Goal: Task Accomplishment & Management: Manage account settings

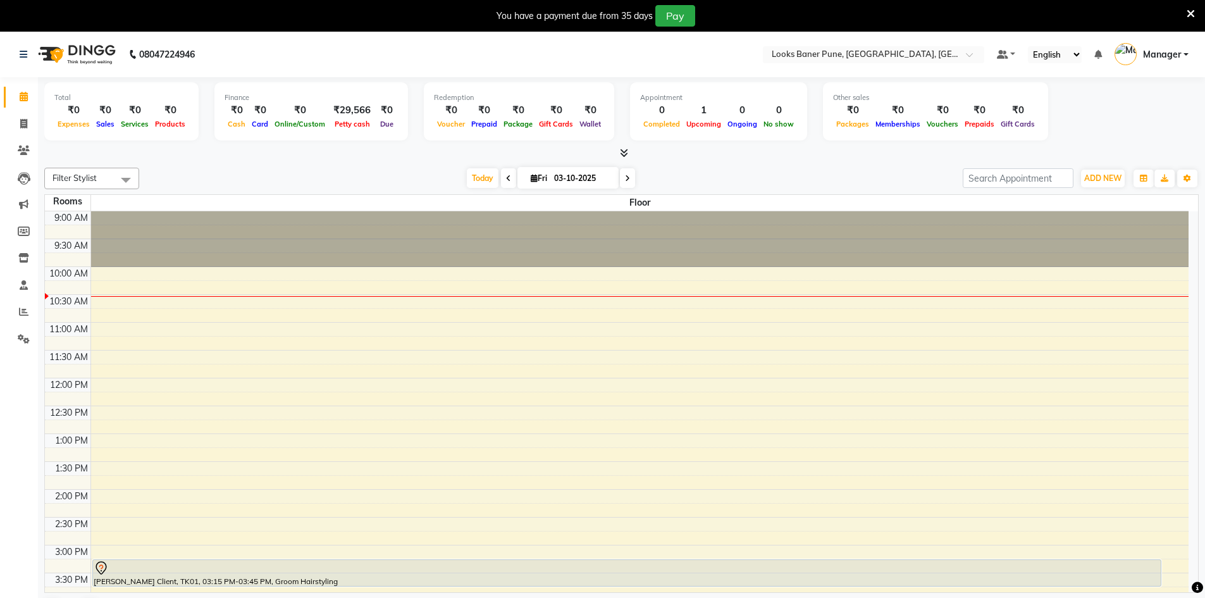
scroll to position [89, 0]
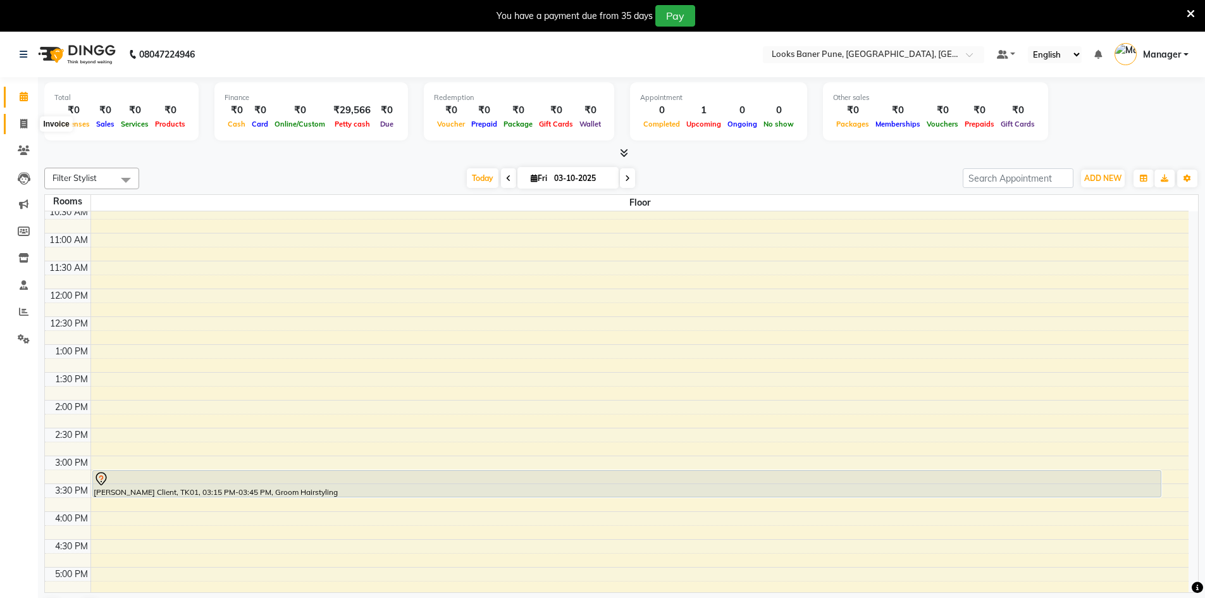
click at [30, 123] on span at bounding box center [24, 124] width 22 height 15
select select "8917"
select select "service"
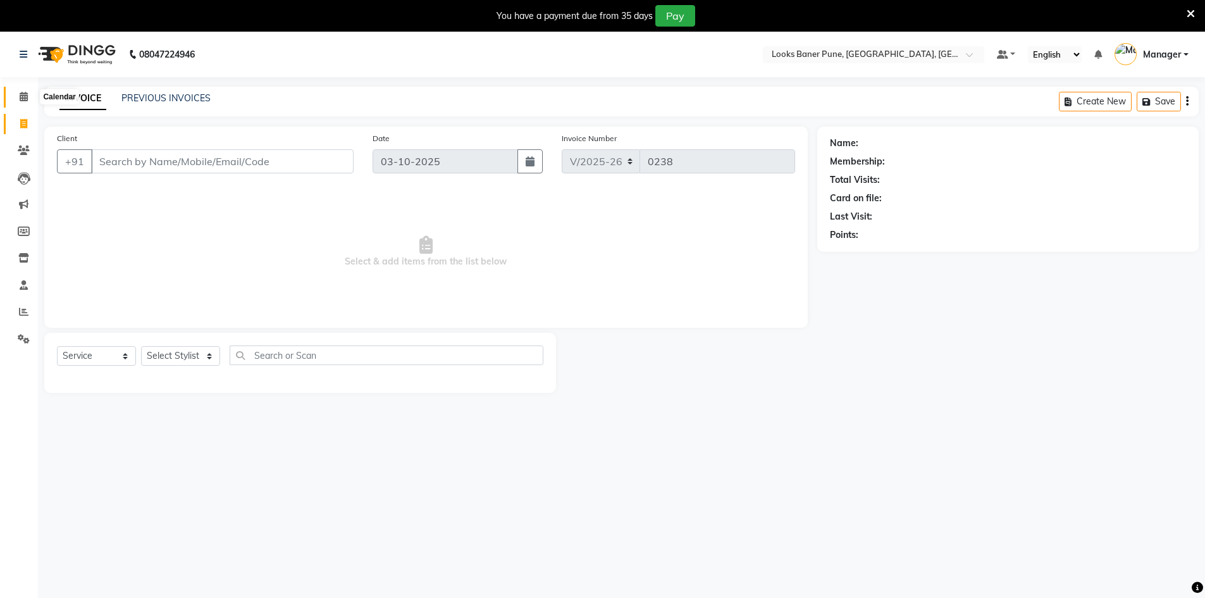
click at [20, 97] on icon at bounding box center [24, 96] width 8 height 9
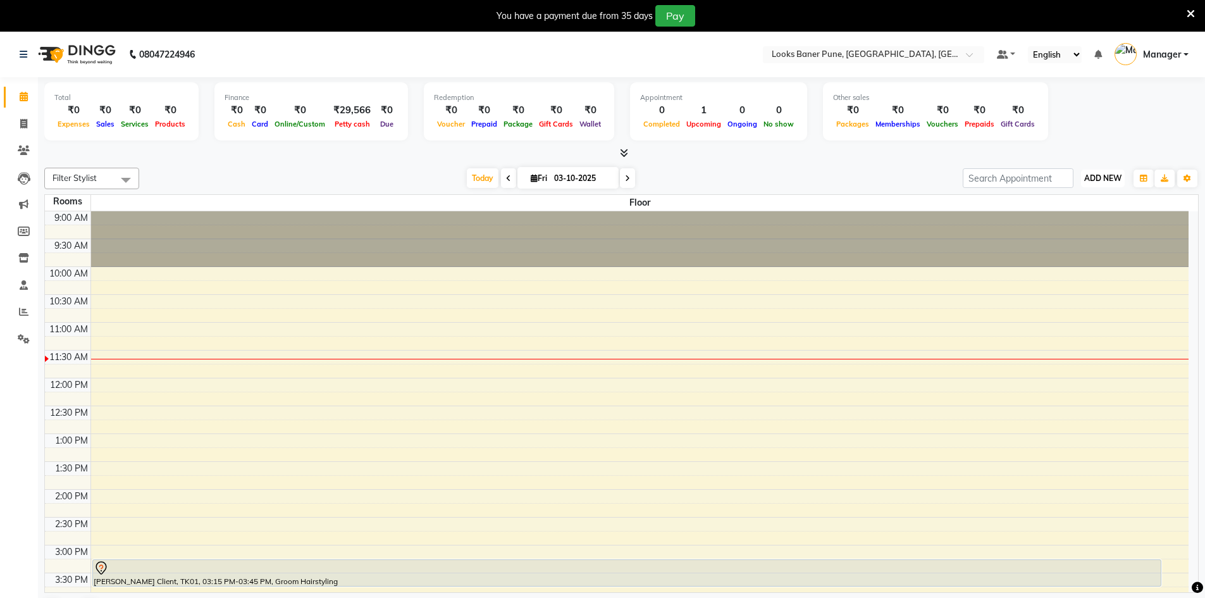
click at [1114, 174] on span "ADD NEW" at bounding box center [1103, 177] width 37 height 9
click at [1071, 201] on button "Add Appointment" at bounding box center [1074, 202] width 100 height 16
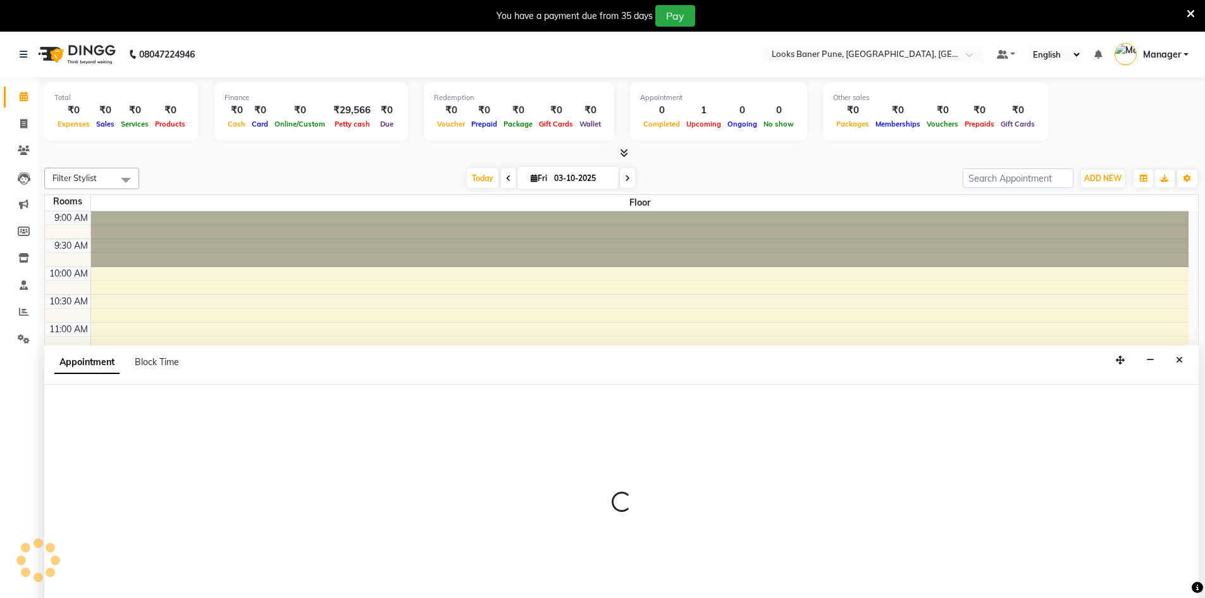
scroll to position [32, 0]
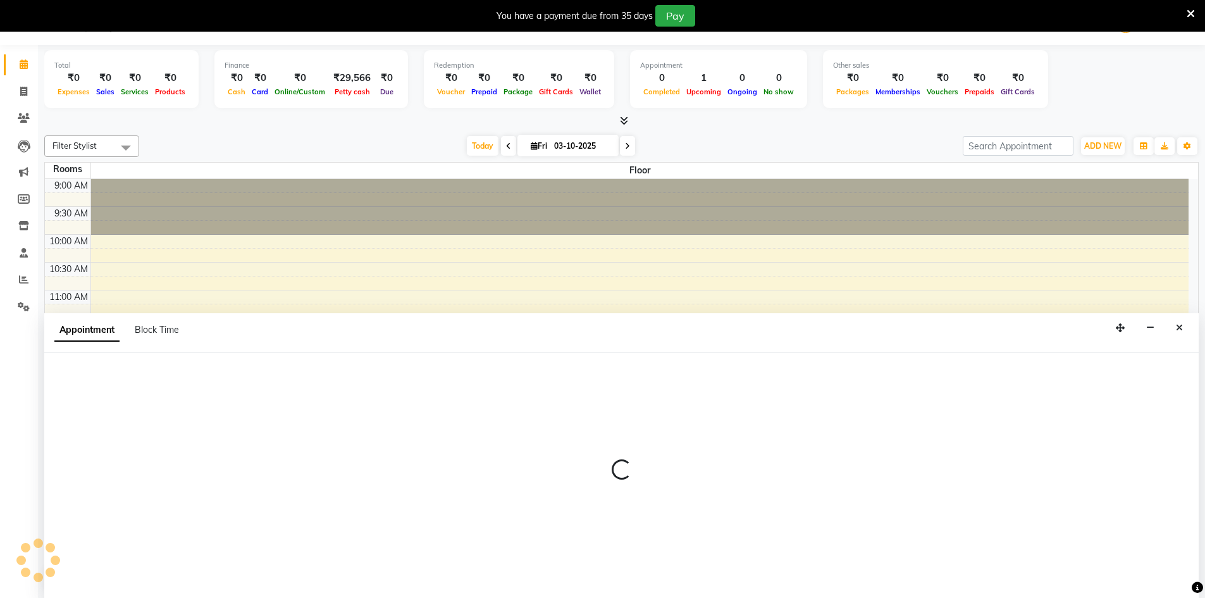
select select "600"
select select "tentative"
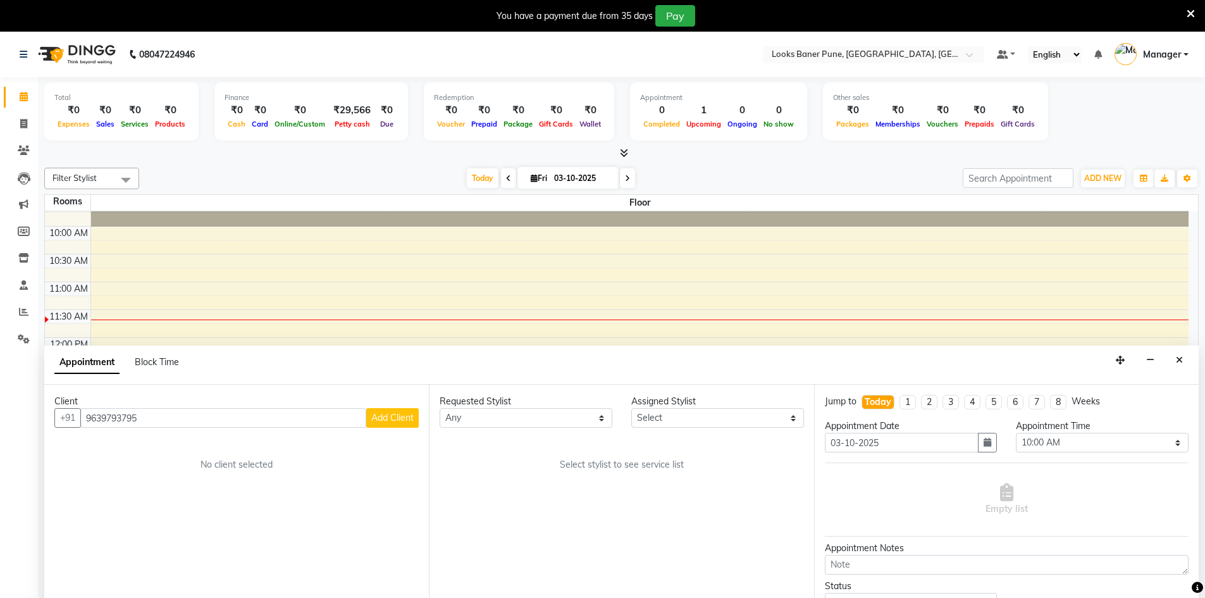
scroll to position [63, 0]
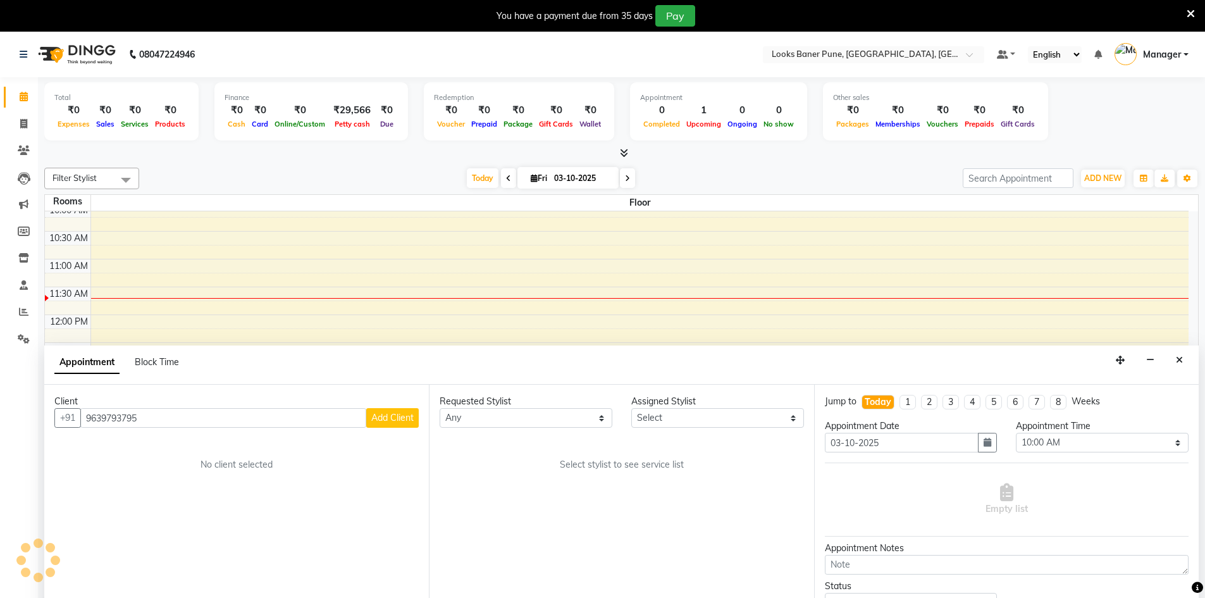
type input "9639793795"
click at [392, 423] on button "Add Client" at bounding box center [392, 418] width 53 height 20
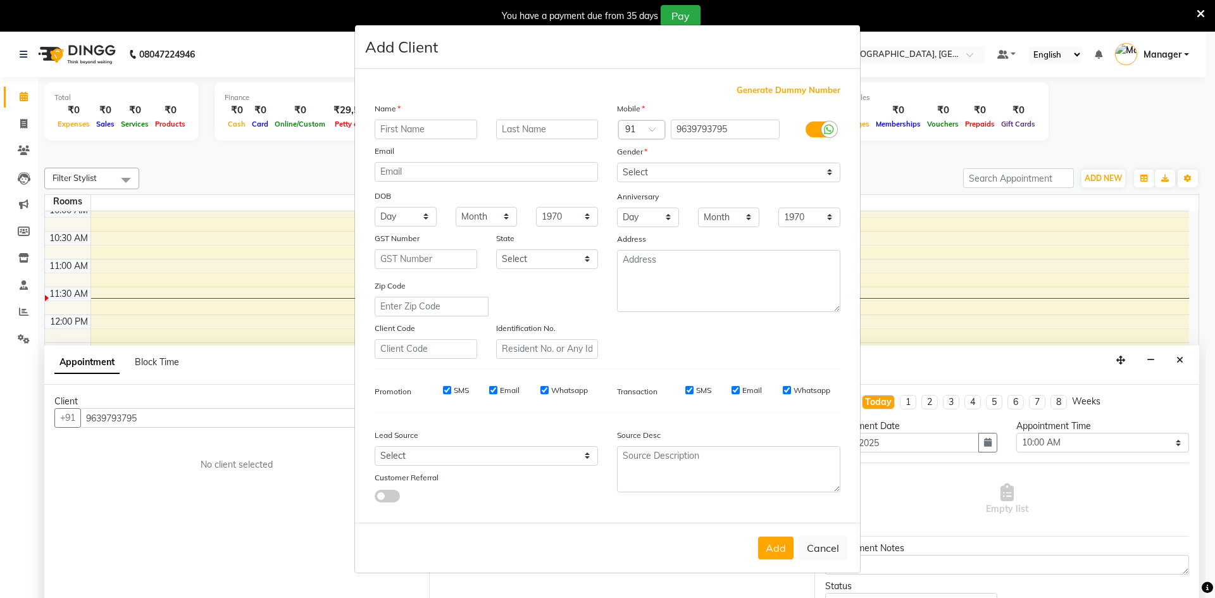
click at [408, 125] on input "text" at bounding box center [426, 130] width 103 height 20
type input "pravav"
click at [522, 137] on input "text" at bounding box center [547, 130] width 103 height 20
type input "k"
click at [830, 175] on select "Select [DEMOGRAPHIC_DATA] [DEMOGRAPHIC_DATA] Other Prefer Not To Say" at bounding box center [728, 173] width 223 height 20
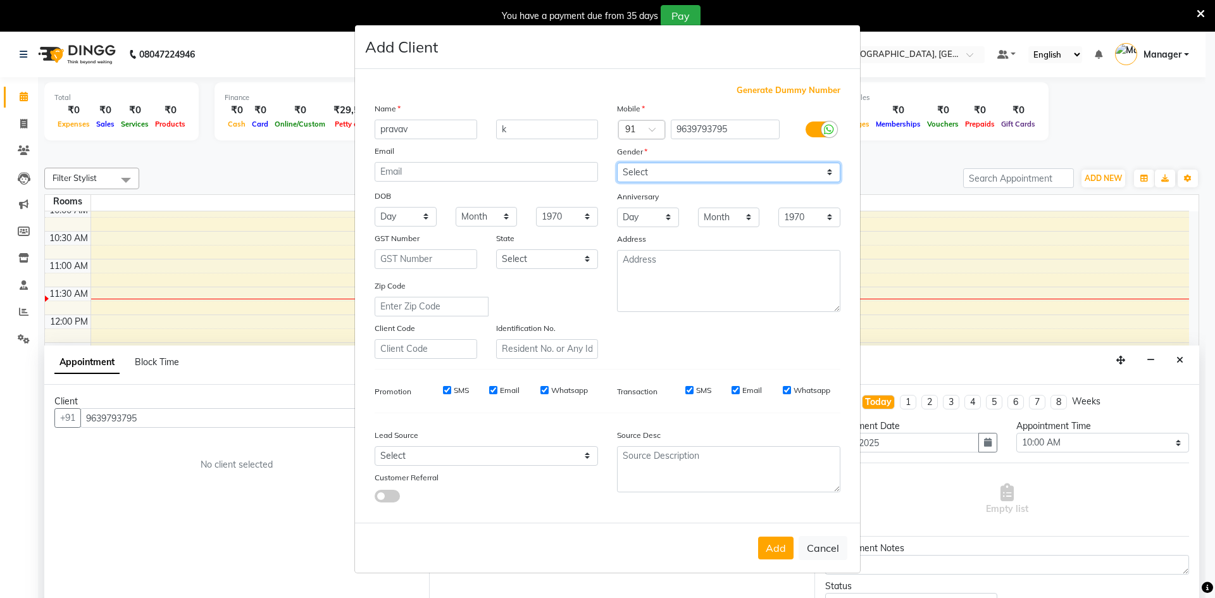
select select "[DEMOGRAPHIC_DATA]"
click at [617, 163] on select "Select [DEMOGRAPHIC_DATA] [DEMOGRAPHIC_DATA] Other Prefer Not To Say" at bounding box center [728, 173] width 223 height 20
click at [773, 551] on button "Add" at bounding box center [775, 548] width 35 height 23
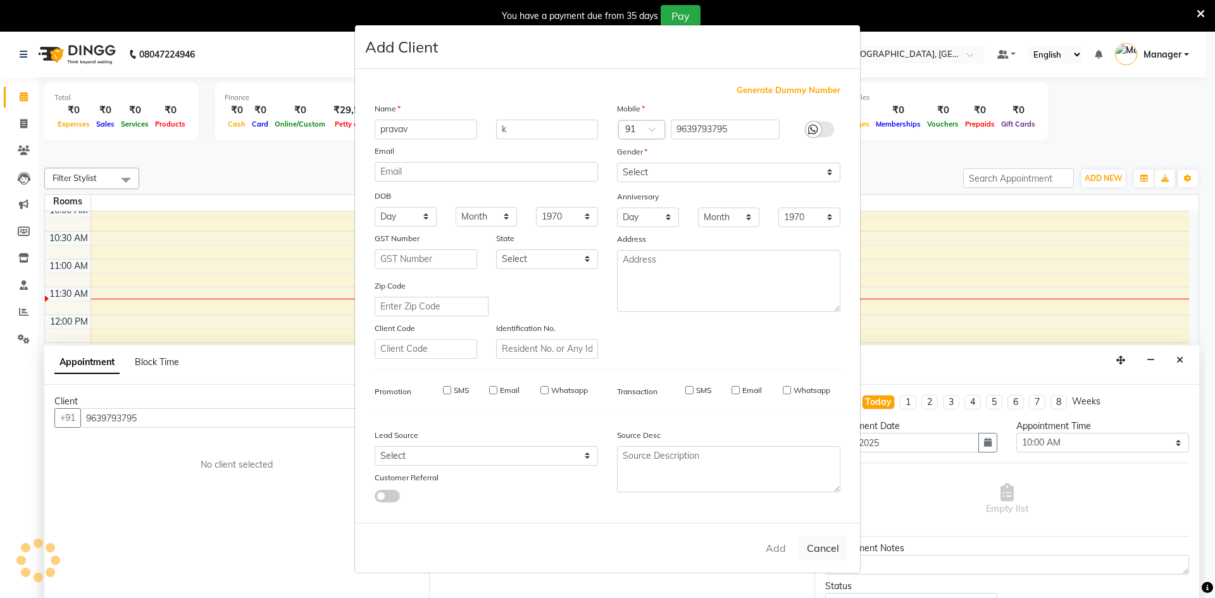
select select
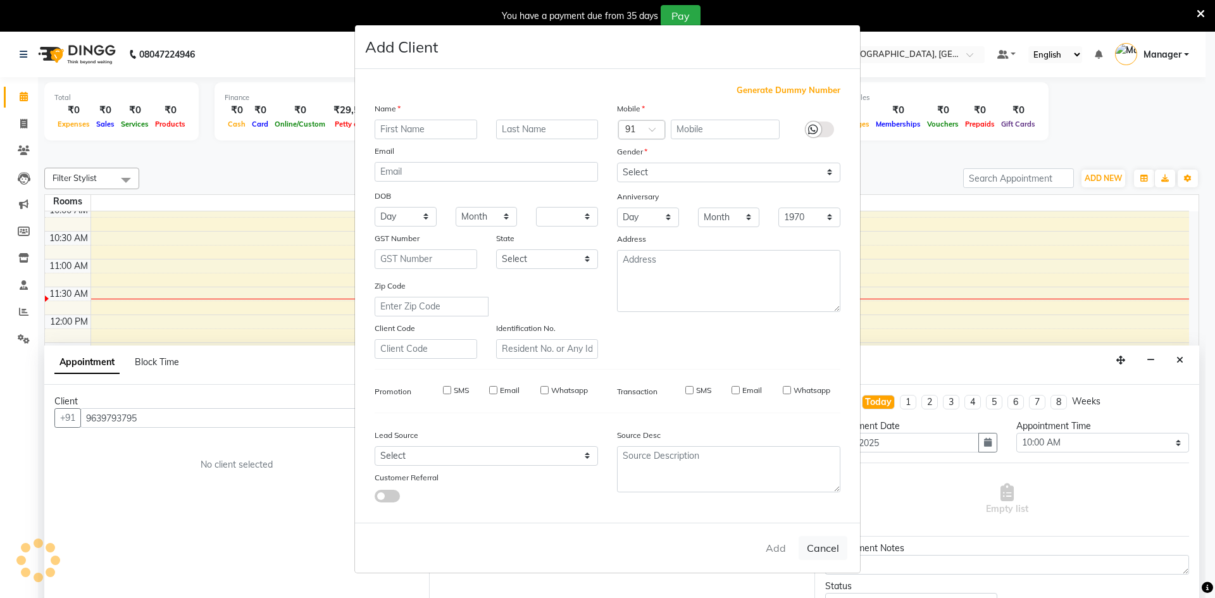
select select
checkbox input "false"
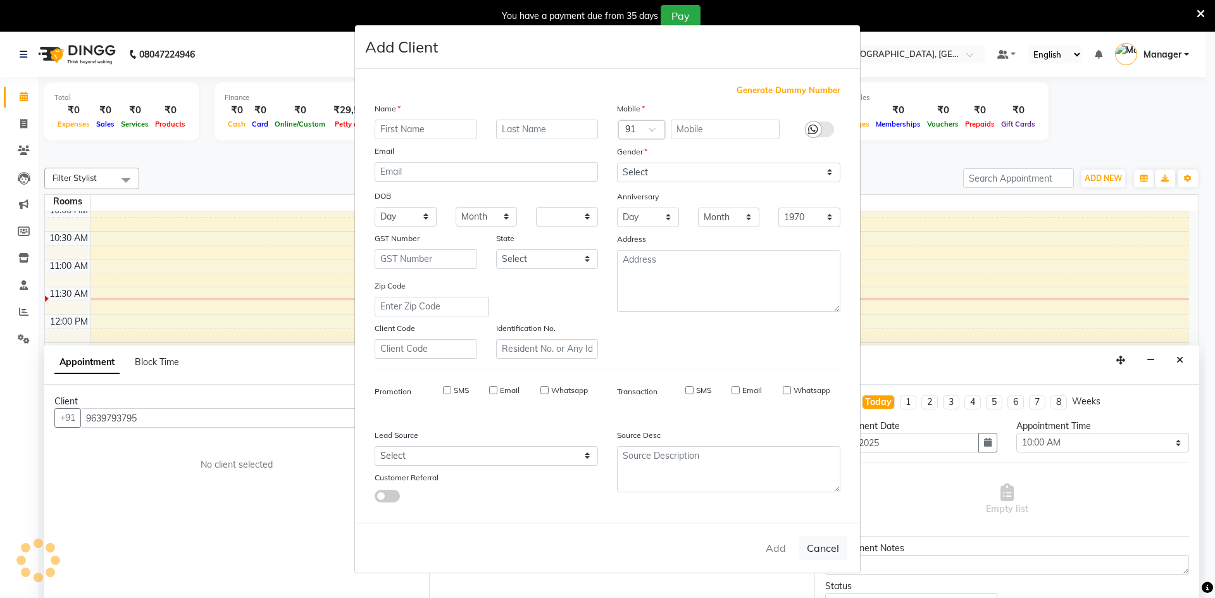
checkbox input "false"
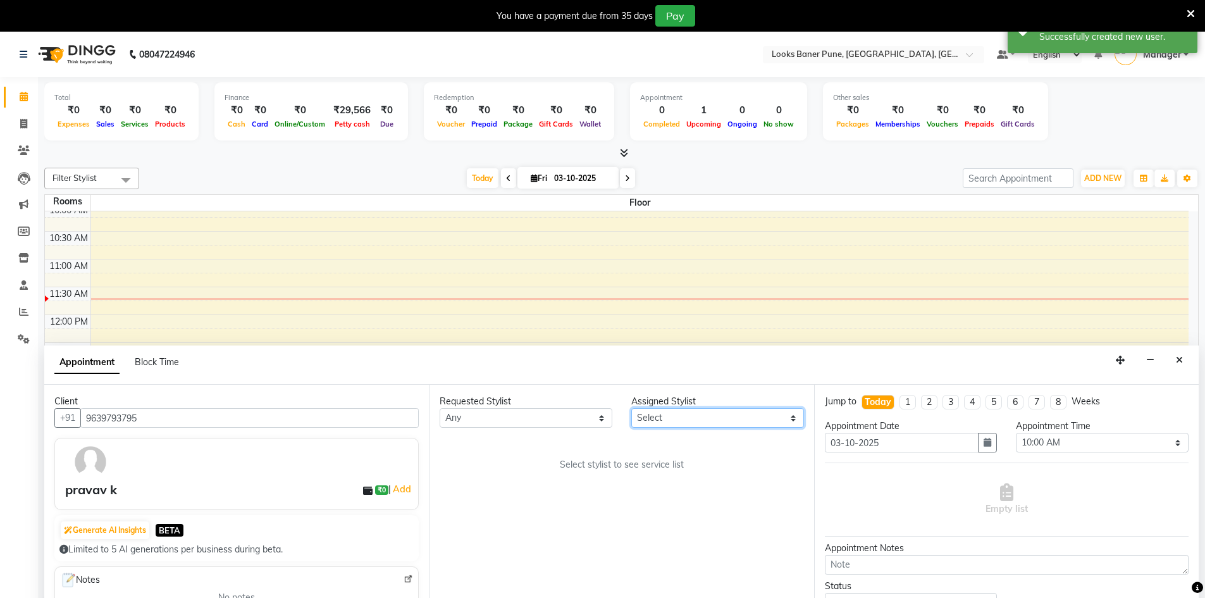
click at [793, 421] on select "Select [PERSON_NAME] Counter_Sales [PERSON_NAME] Manager Raju_Mgr Raunak_Pdct […" at bounding box center [718, 418] width 173 height 20
click at [742, 464] on div "Select stylist to see service list" at bounding box center [622, 464] width 364 height 13
click at [792, 422] on select "Select [PERSON_NAME] Counter_Sales [PERSON_NAME] Manager Raju_Mgr Raunak_Pdct […" at bounding box center [718, 418] width 173 height 20
select select "90852"
click at [632, 408] on select "Select [PERSON_NAME] Counter_Sales [PERSON_NAME] Manager Raju_Mgr Raunak_Pdct […" at bounding box center [718, 418] width 173 height 20
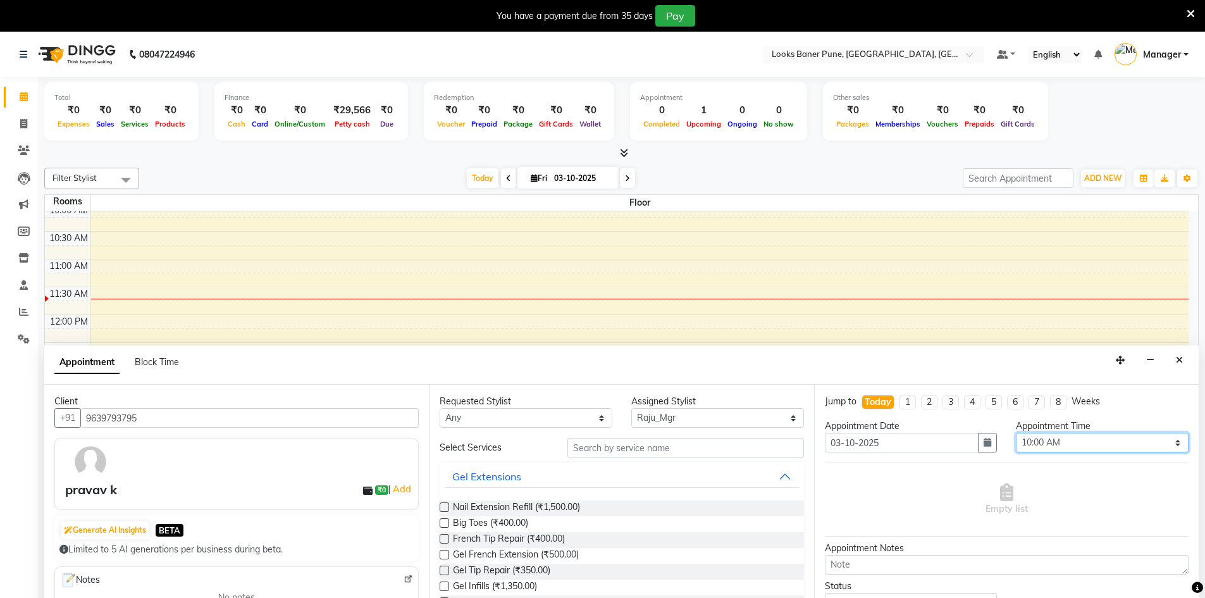
click at [1165, 449] on select "Select 10:00 AM 10:15 AM 10:30 AM 10:45 AM 11:00 AM 11:15 AM 11:30 AM 11:45 AM …" at bounding box center [1102, 443] width 173 height 20
select select "1080"
click at [1016, 433] on select "Select 10:00 AM 10:15 AM 10:30 AM 10:45 AM 11:00 AM 11:15 AM 11:30 AM 11:45 AM …" at bounding box center [1102, 443] width 173 height 20
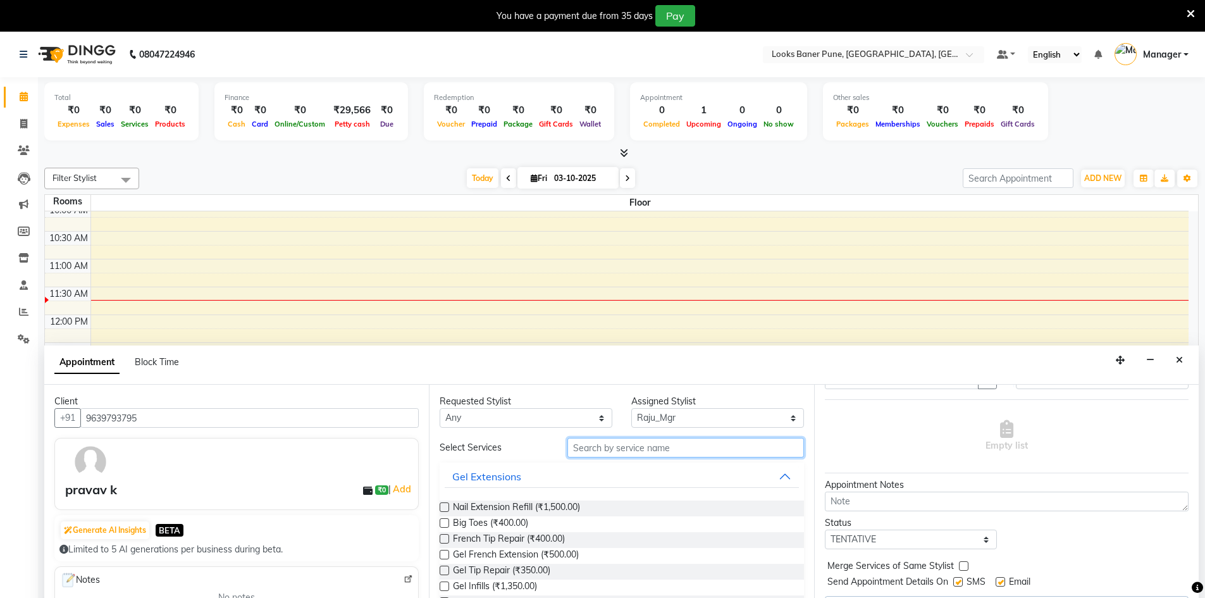
click at [624, 448] on input "text" at bounding box center [686, 448] width 237 height 20
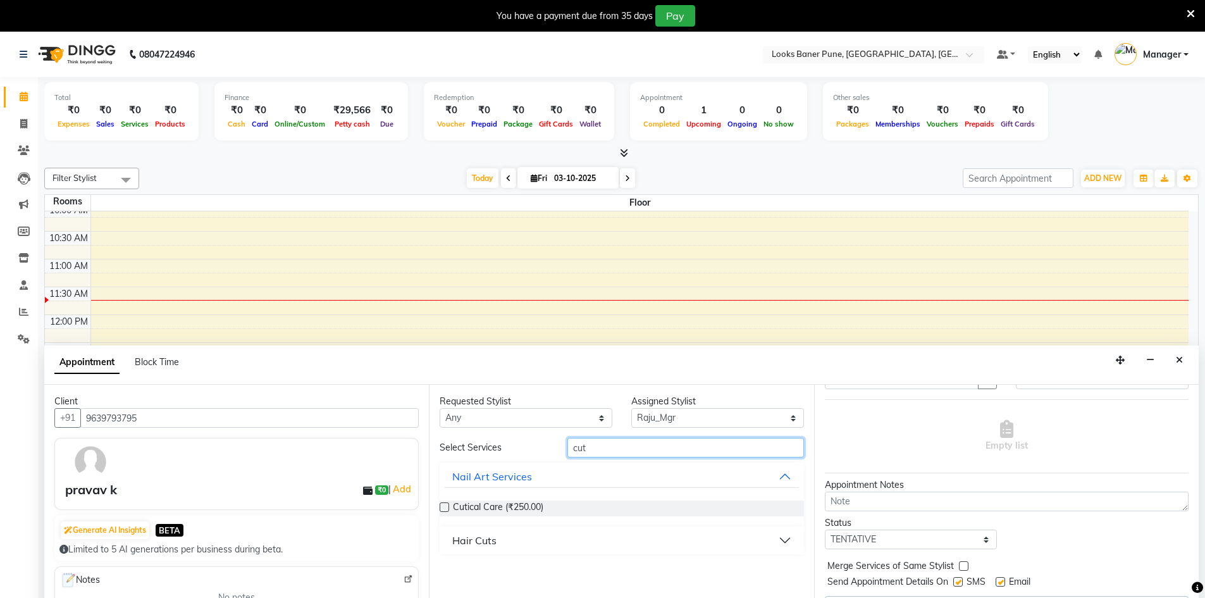
type input "cut"
click at [534, 537] on button "Hair Cuts" at bounding box center [622, 540] width 354 height 23
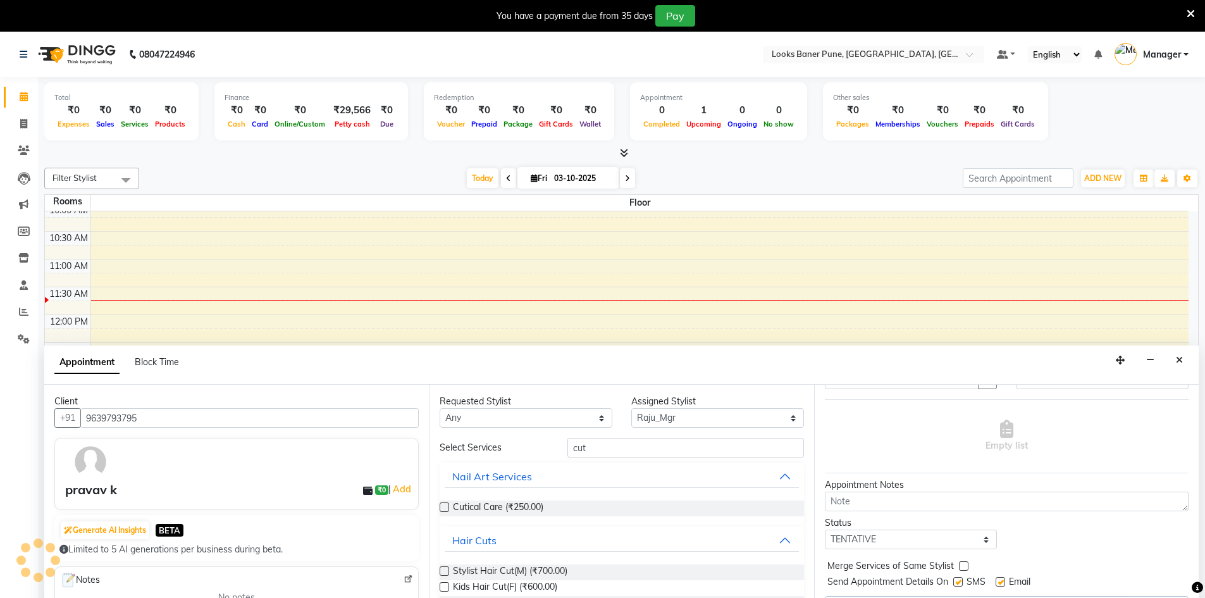
click at [443, 572] on label at bounding box center [444, 570] width 9 height 9
click at [443, 572] on input "checkbox" at bounding box center [444, 572] width 8 height 8
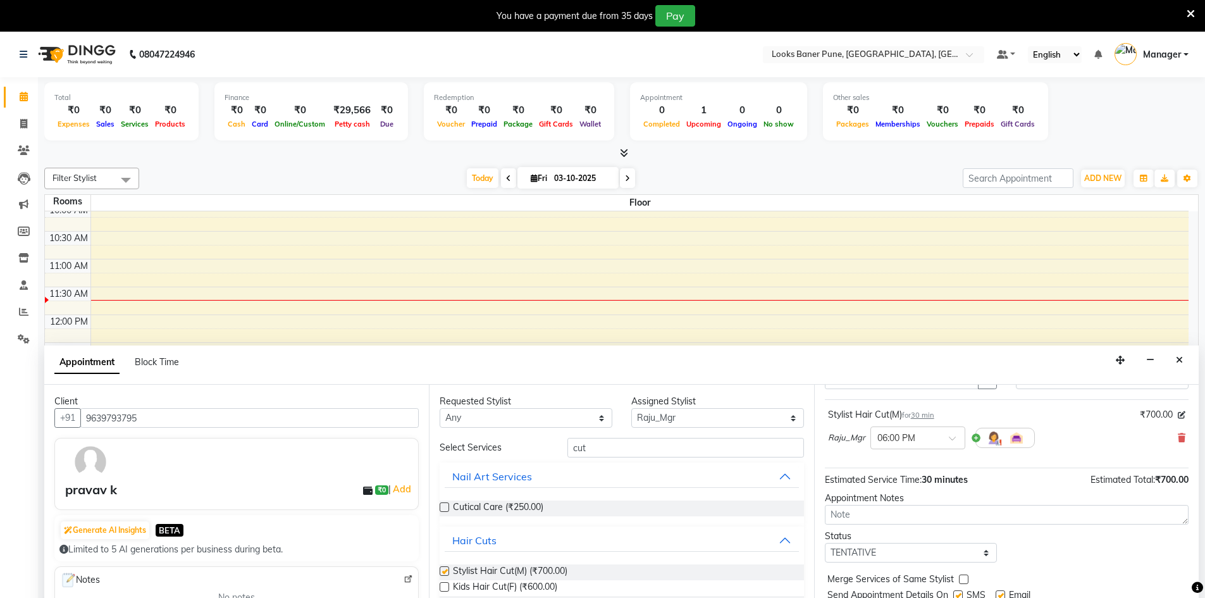
checkbox input "false"
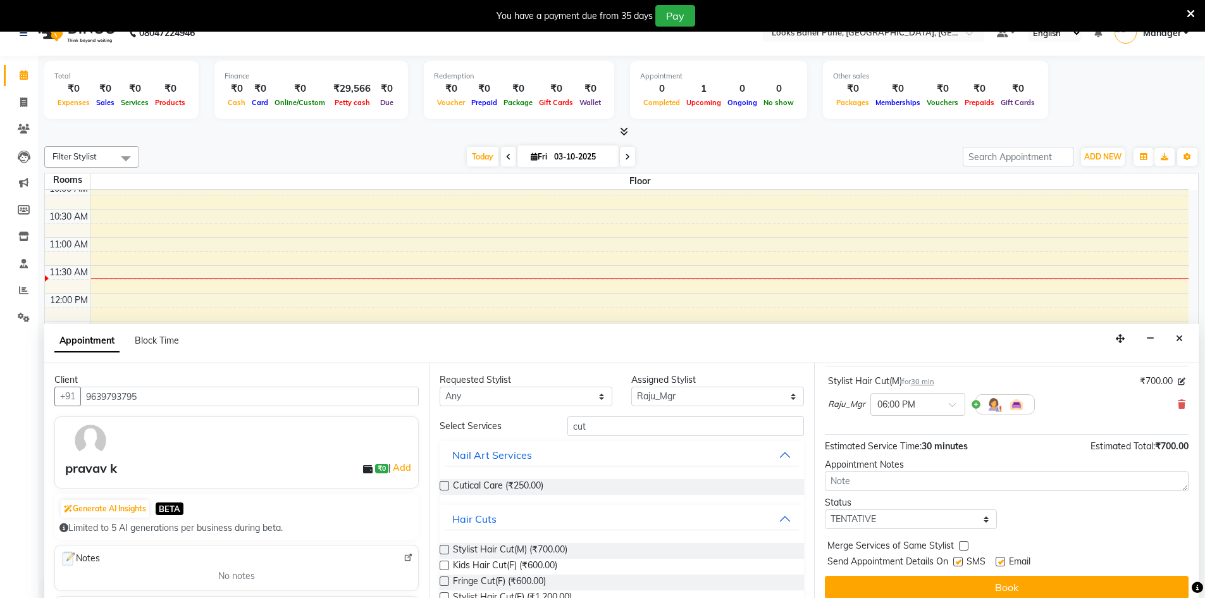
scroll to position [32, 0]
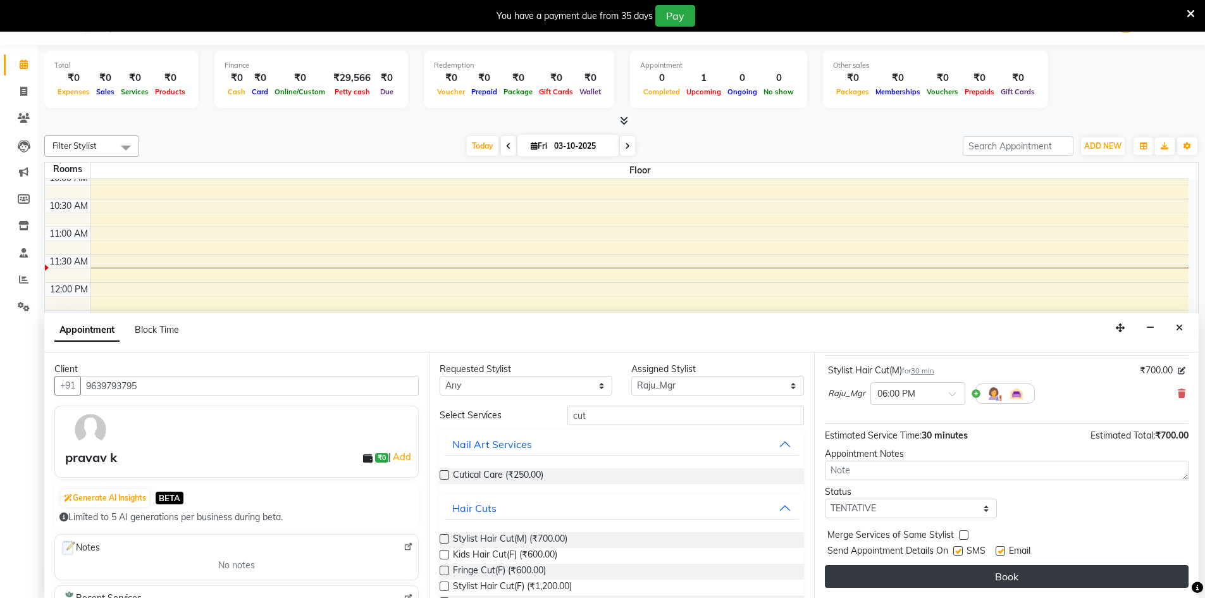
click at [976, 575] on button "Book" at bounding box center [1007, 576] width 364 height 23
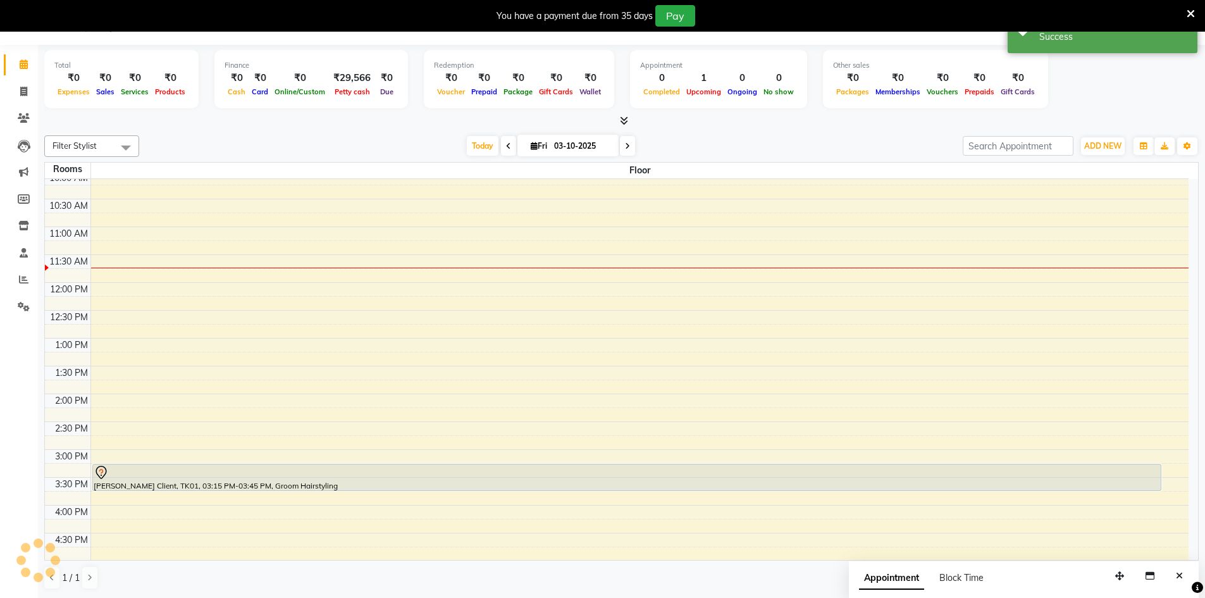
scroll to position [0, 0]
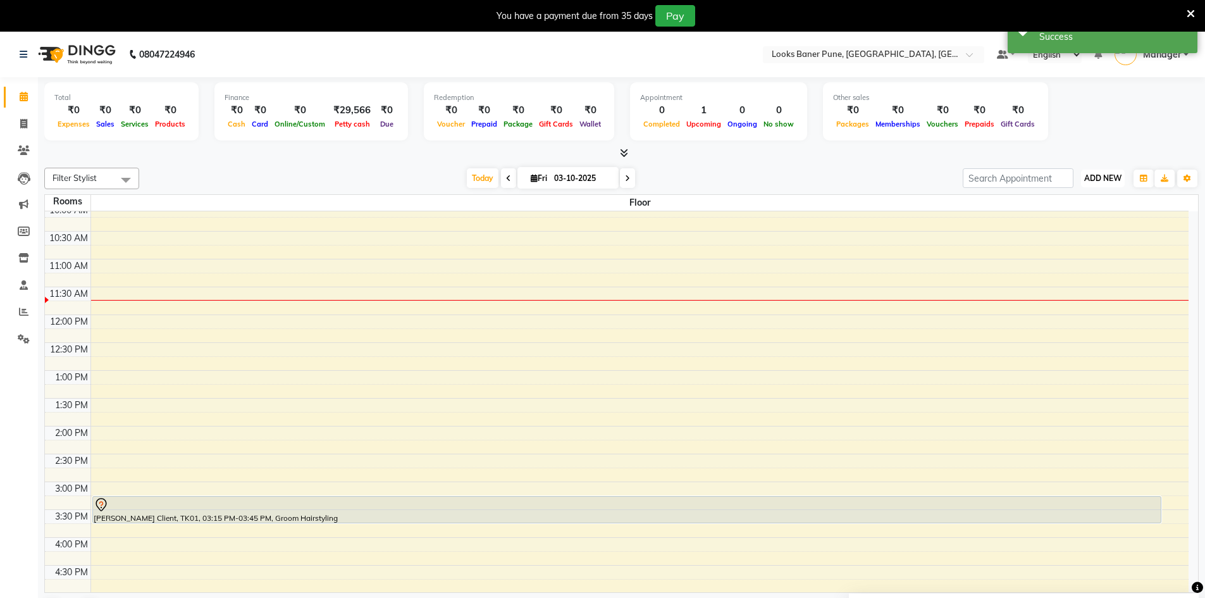
click at [1114, 176] on span "ADD NEW" at bounding box center [1103, 177] width 37 height 9
click at [1082, 204] on button "Add Appointment" at bounding box center [1074, 202] width 100 height 16
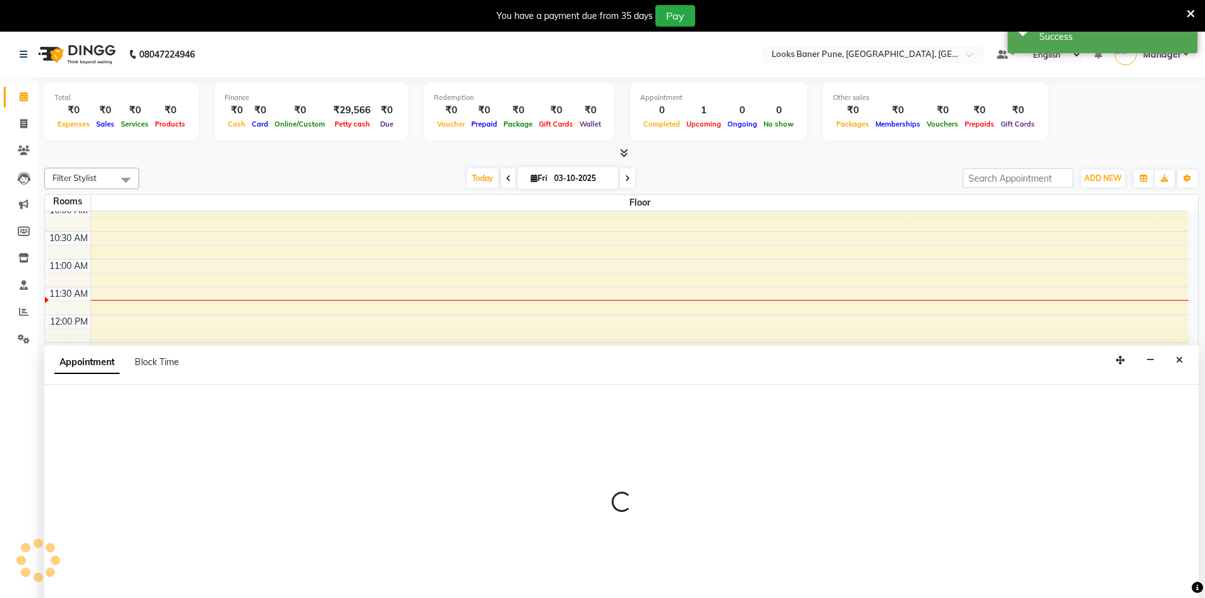
scroll to position [32, 0]
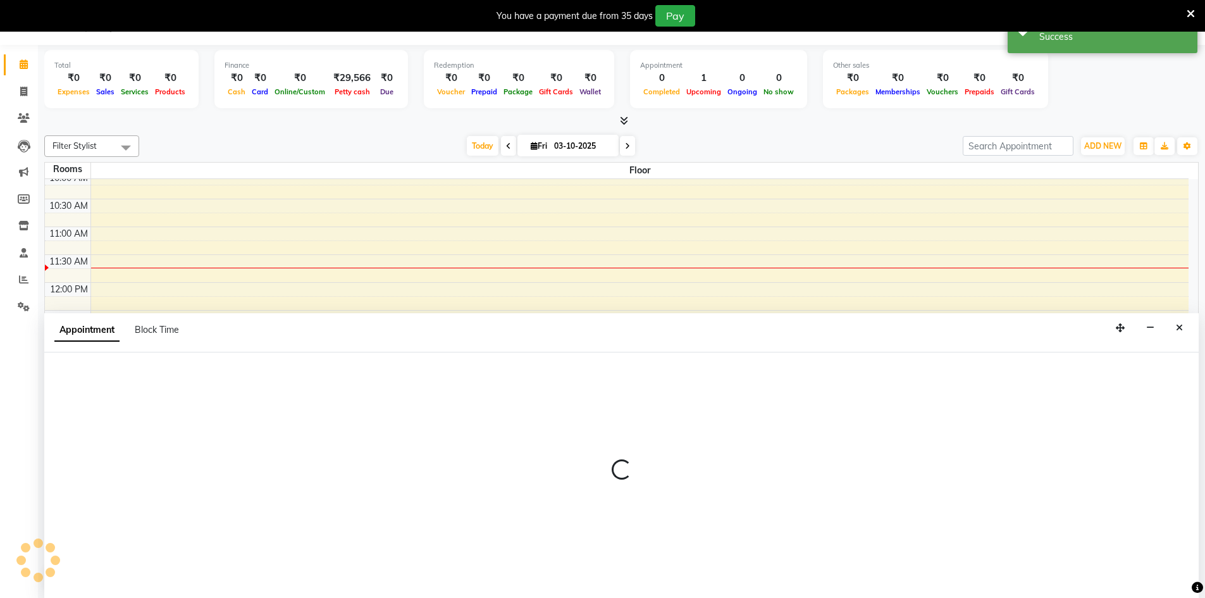
select select "600"
select select "tentative"
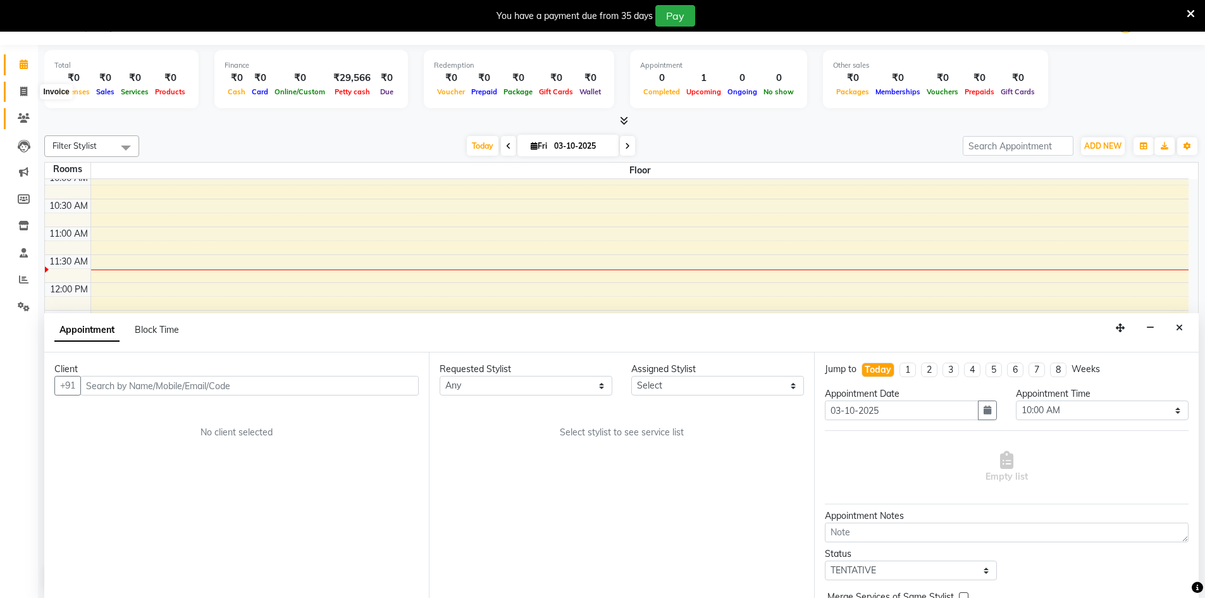
drag, startPoint x: 28, startPoint y: 91, endPoint x: 30, endPoint y: 109, distance: 17.9
click at [28, 91] on span at bounding box center [24, 92] width 22 height 15
select select "8917"
select select "service"
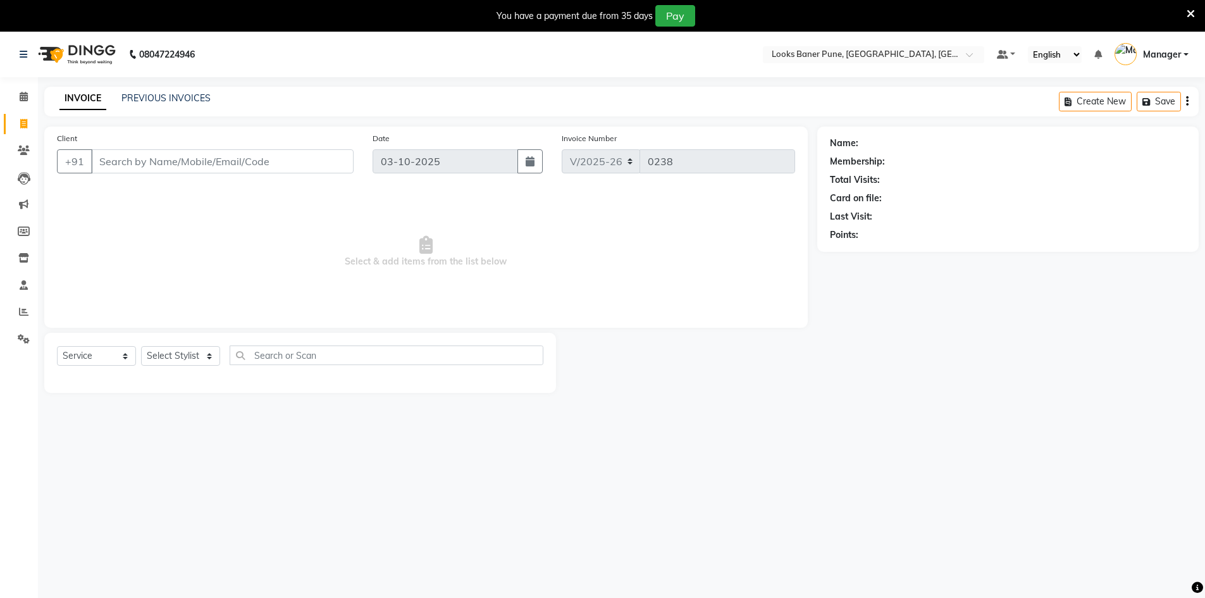
click at [149, 162] on input "Client" at bounding box center [222, 161] width 263 height 24
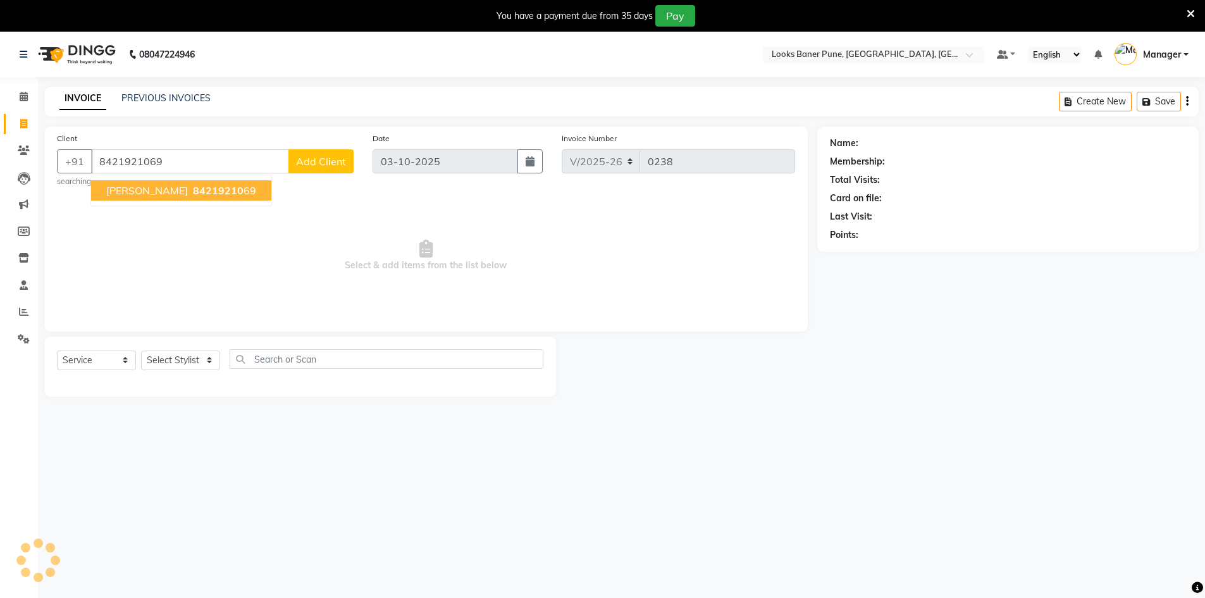
type input "8421921069"
select select "1: Object"
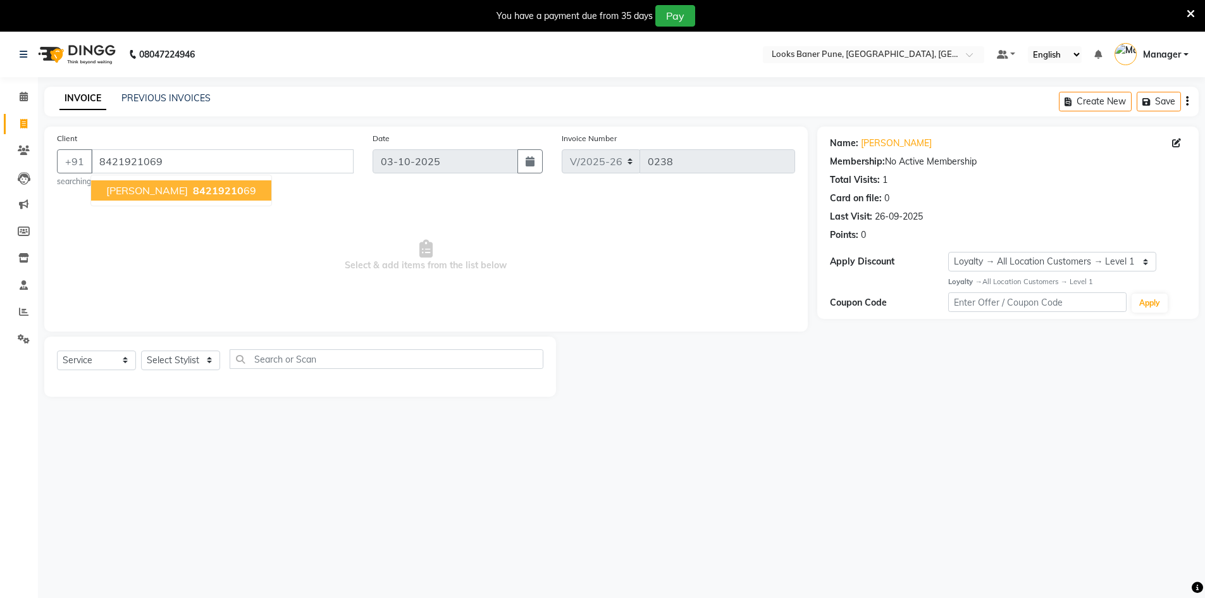
click at [177, 192] on span "[PERSON_NAME]" at bounding box center [147, 190] width 82 height 13
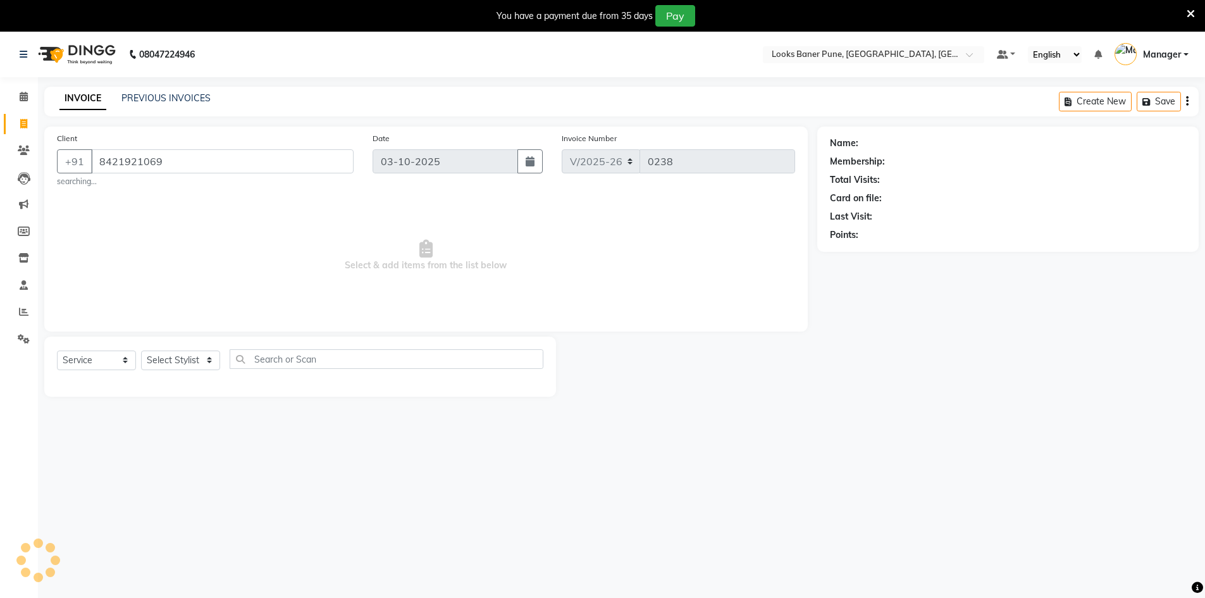
click at [177, 192] on div "Client [PHONE_NUMBER] searching... Date [DATE] Invoice Number V/2025 V/[PHONE_N…" at bounding box center [426, 229] width 764 height 205
select select "1: Object"
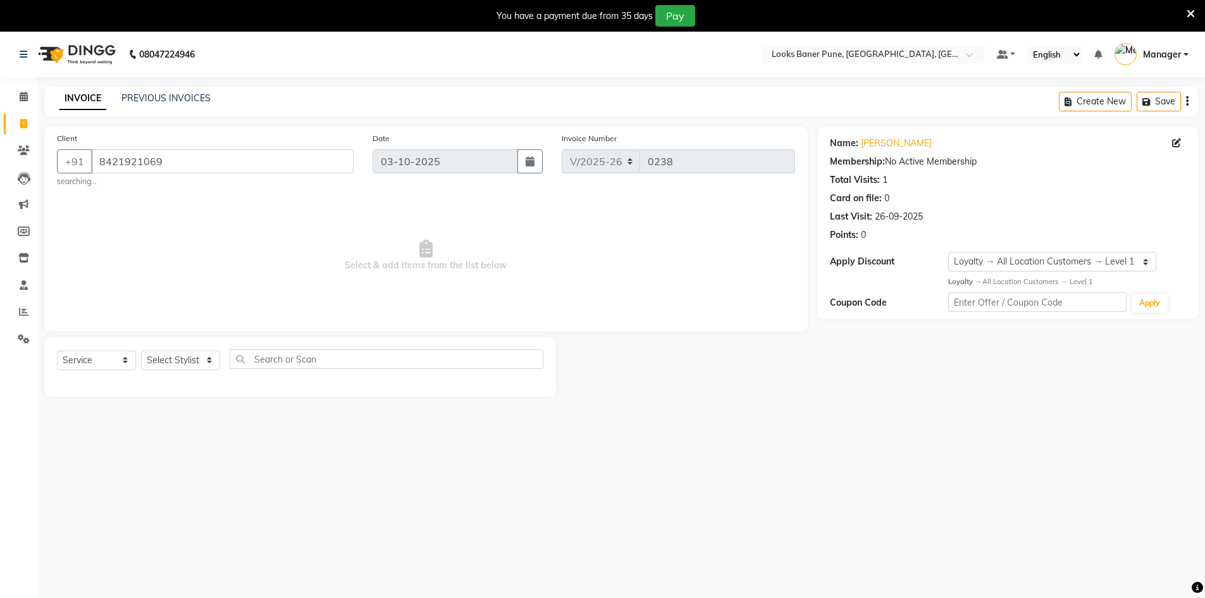
click at [883, 181] on div "1" at bounding box center [885, 179] width 5 height 13
click at [1179, 143] on icon at bounding box center [1177, 143] width 9 height 9
select select "[DEMOGRAPHIC_DATA]"
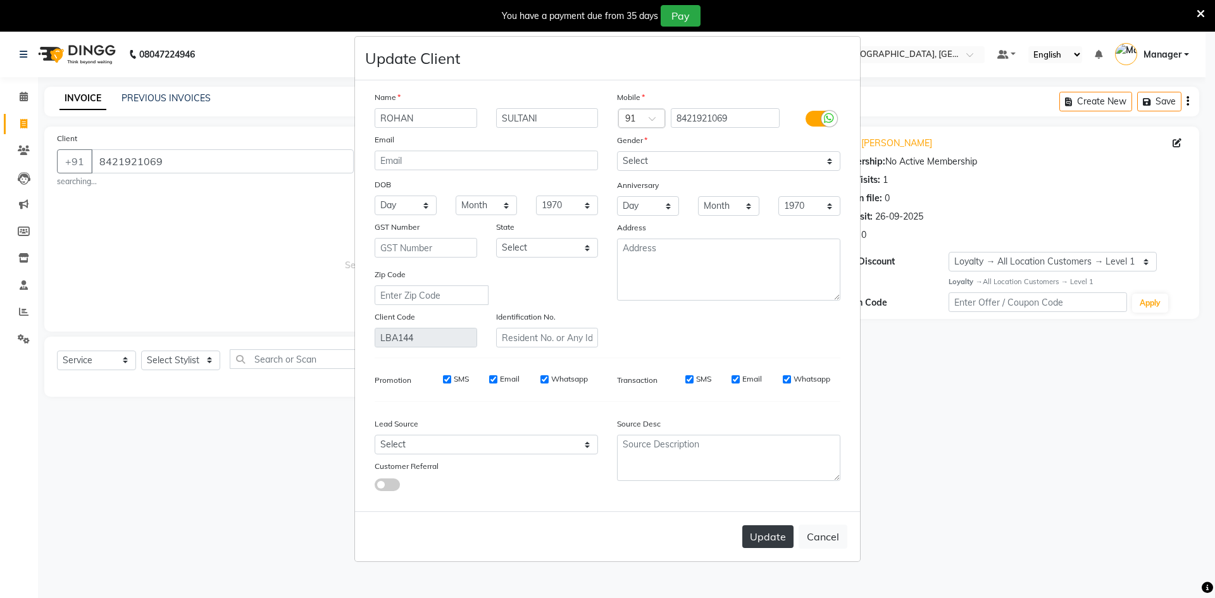
click at [781, 535] on button "Update" at bounding box center [767, 536] width 51 height 23
select select
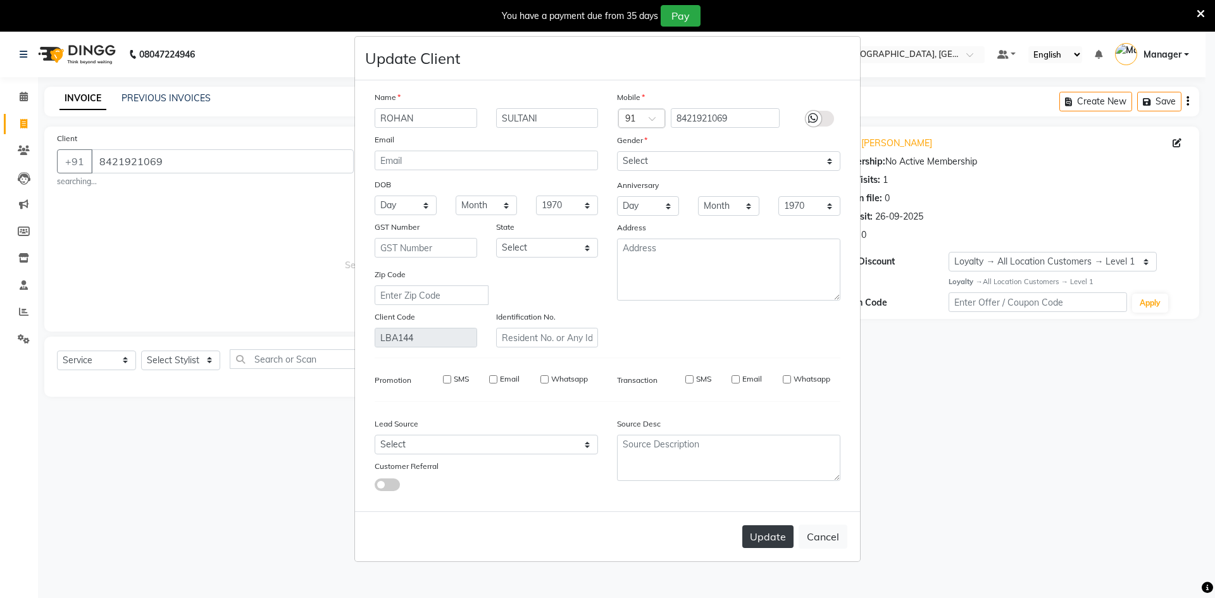
select select
checkbox input "false"
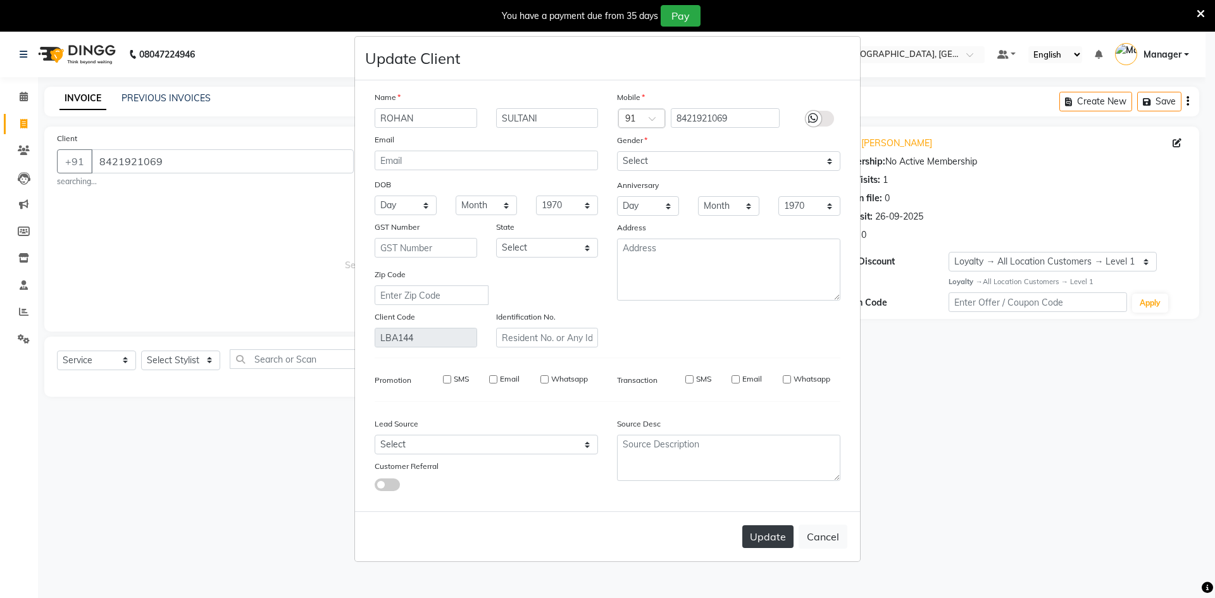
checkbox input "false"
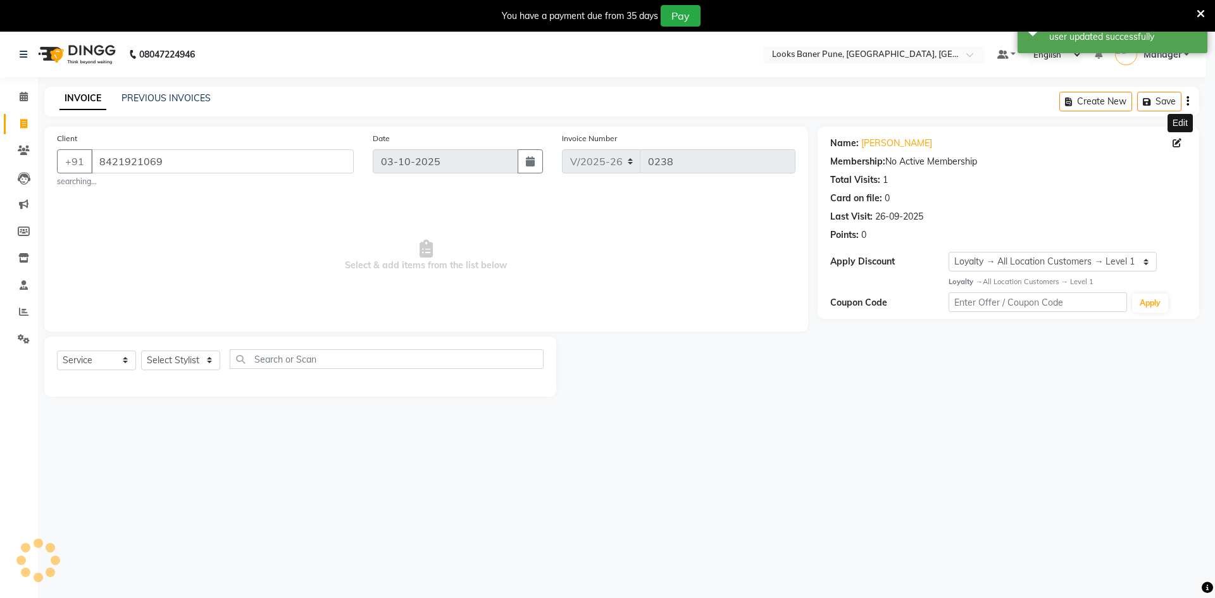
select select "1: Object"
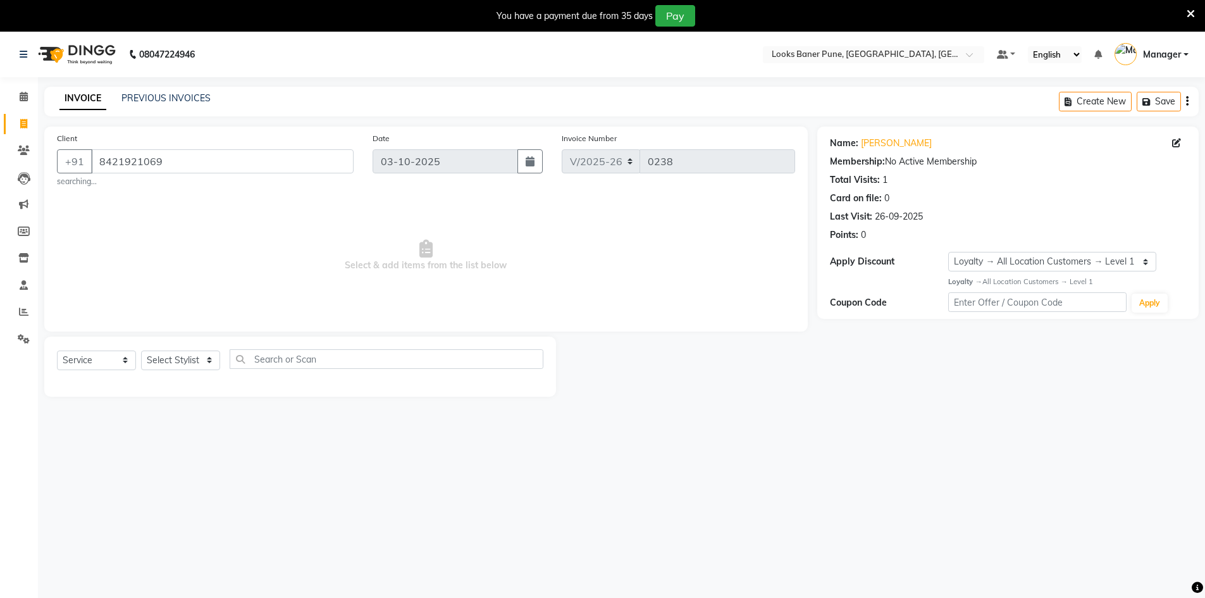
click at [202, 90] on div "INVOICE PREVIOUS INVOICES Create New Save" at bounding box center [621, 102] width 1155 height 30
click at [199, 99] on link "PREVIOUS INVOICES" at bounding box center [165, 97] width 89 height 11
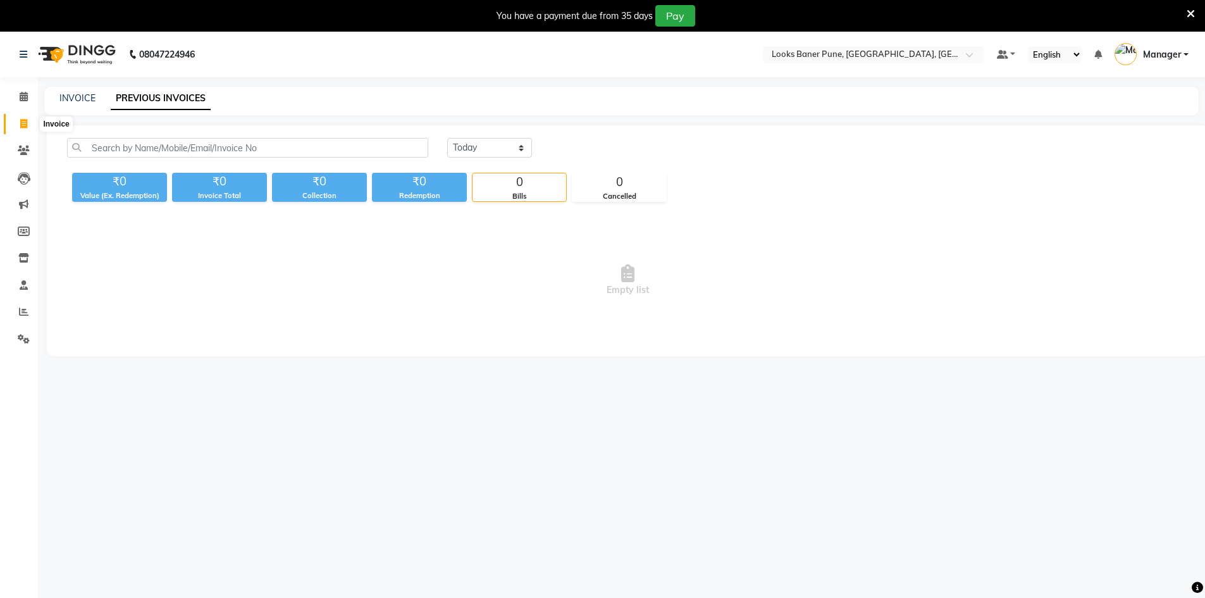
click at [28, 127] on span at bounding box center [24, 124] width 22 height 15
select select "8917"
select select "service"
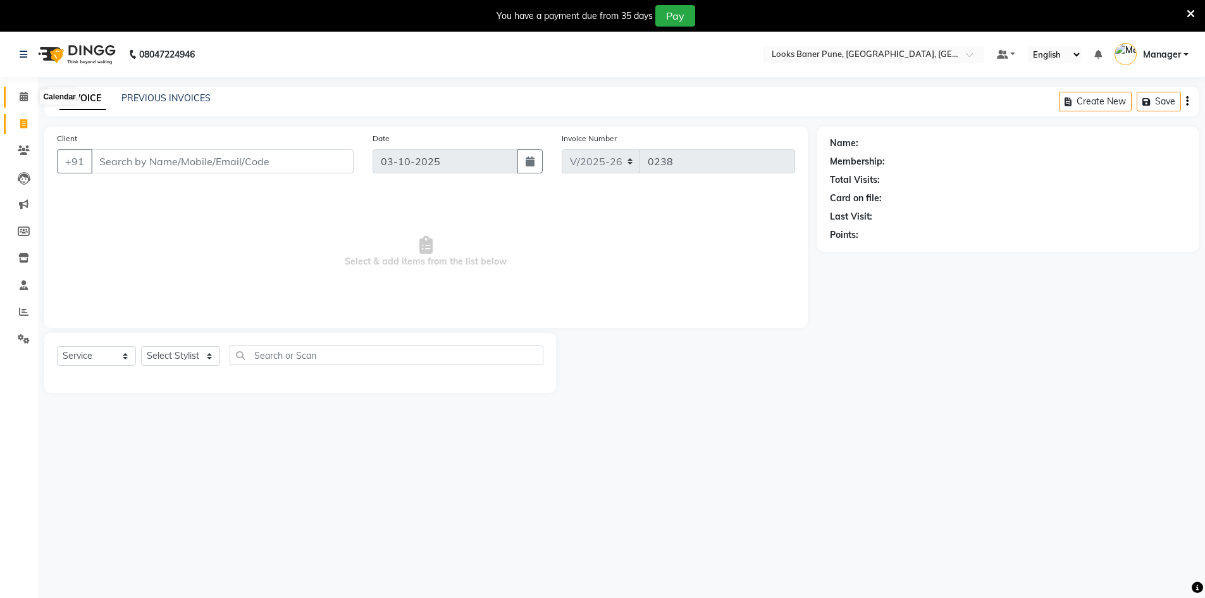
click at [18, 102] on span at bounding box center [24, 97] width 22 height 15
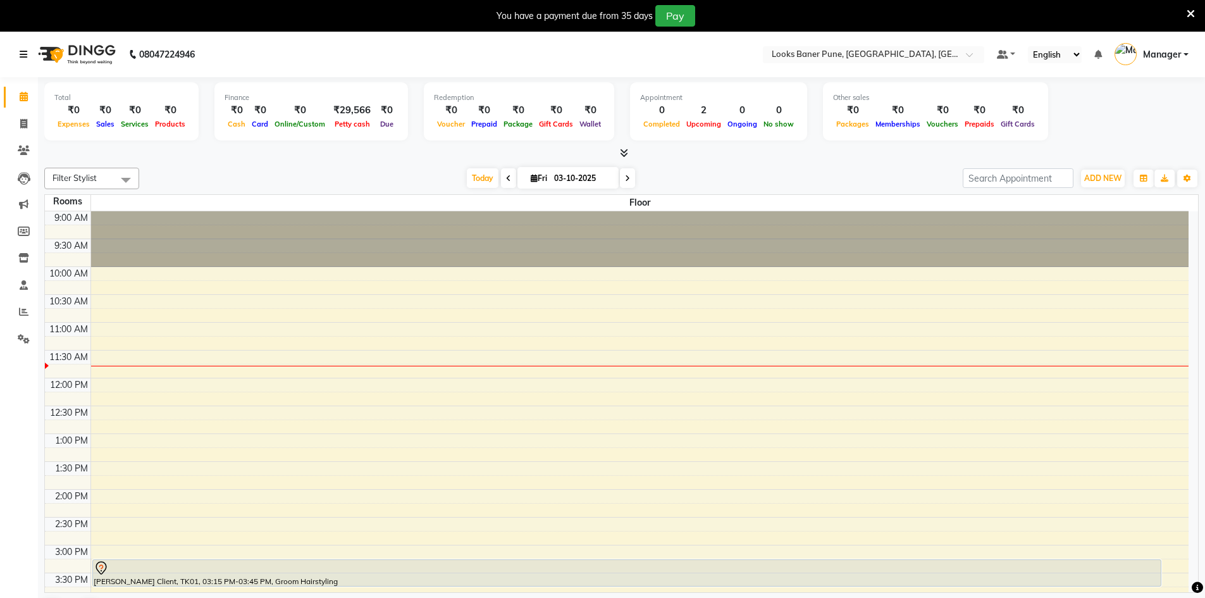
click at [20, 56] on icon at bounding box center [24, 54] width 8 height 9
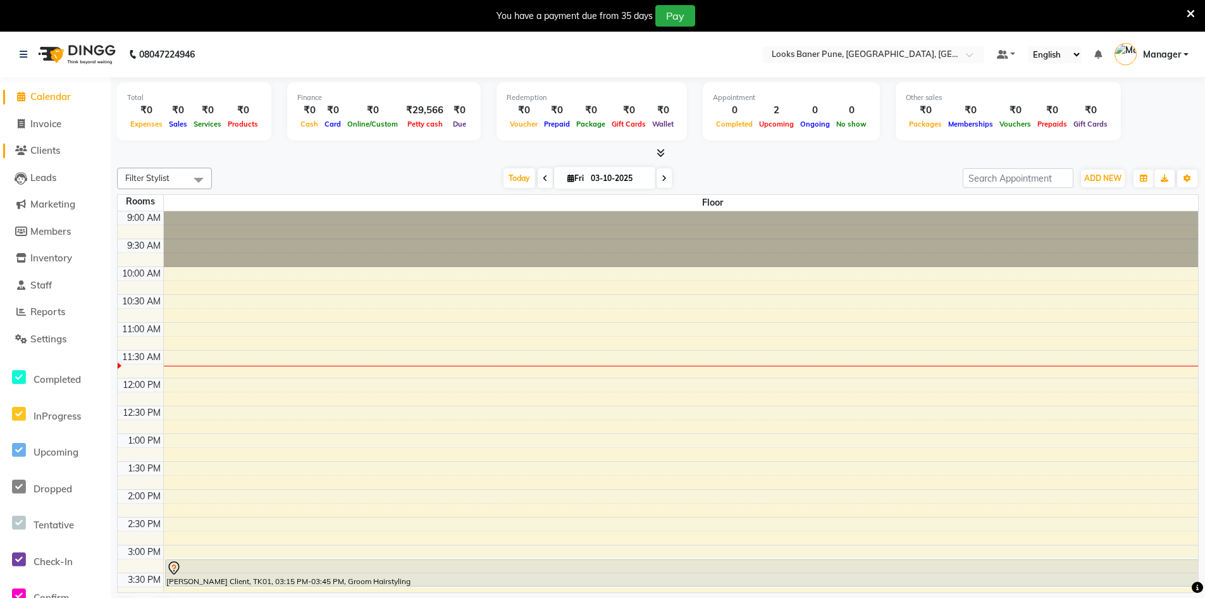
click at [59, 149] on span "Clients" at bounding box center [45, 150] width 30 height 12
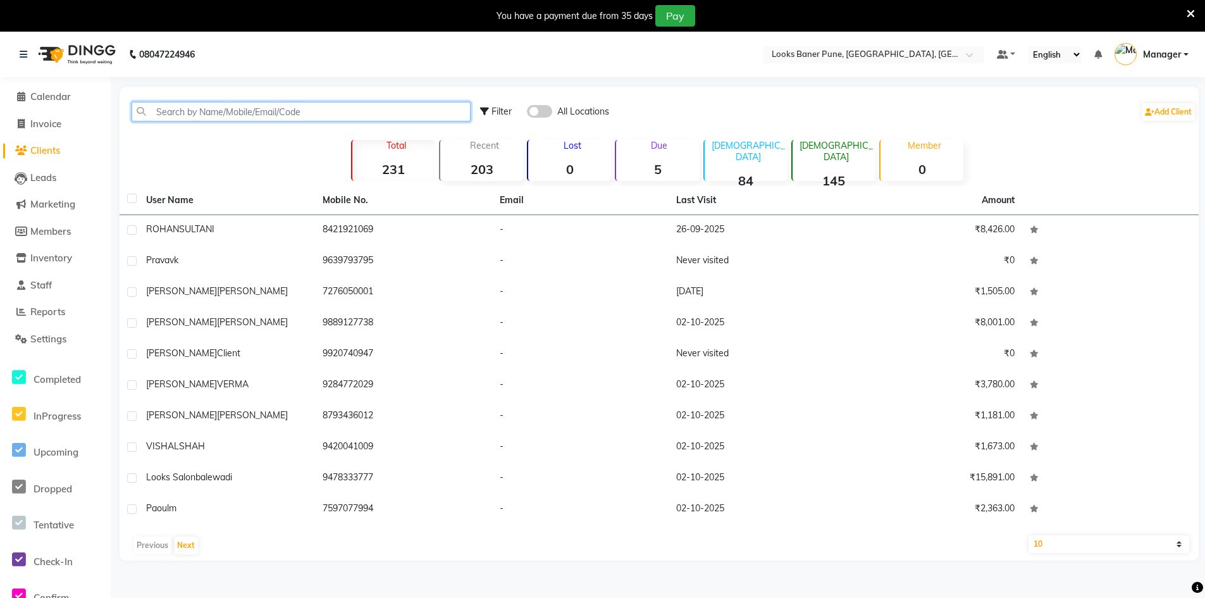
click at [282, 109] on input "text" at bounding box center [301, 112] width 339 height 20
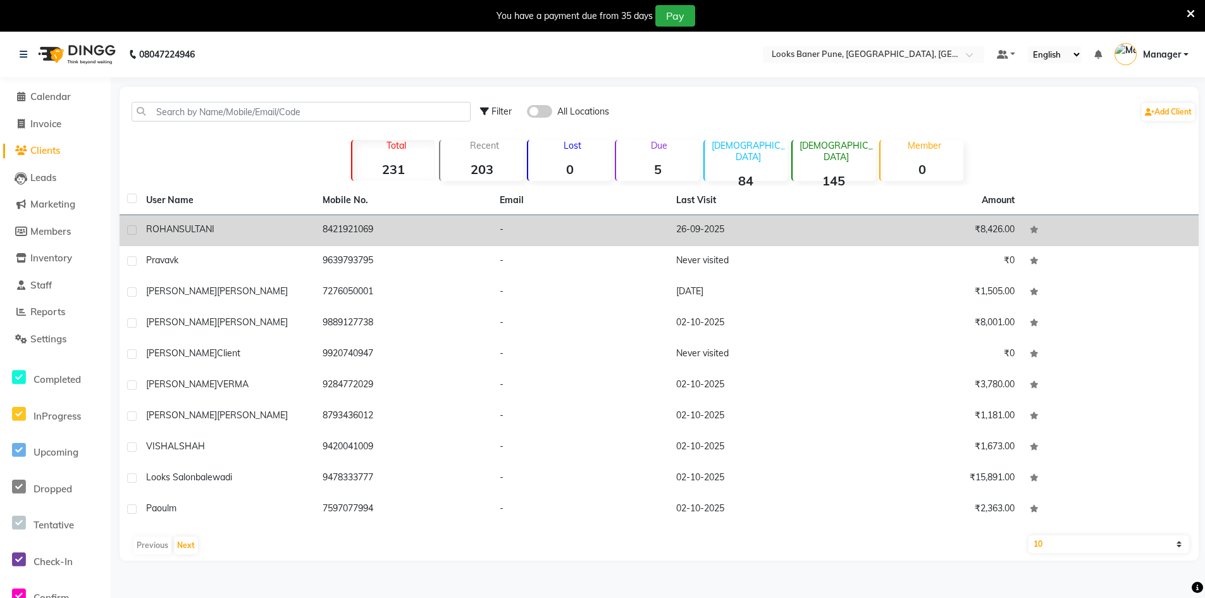
click at [147, 233] on span "ROHAN" at bounding box center [162, 228] width 33 height 11
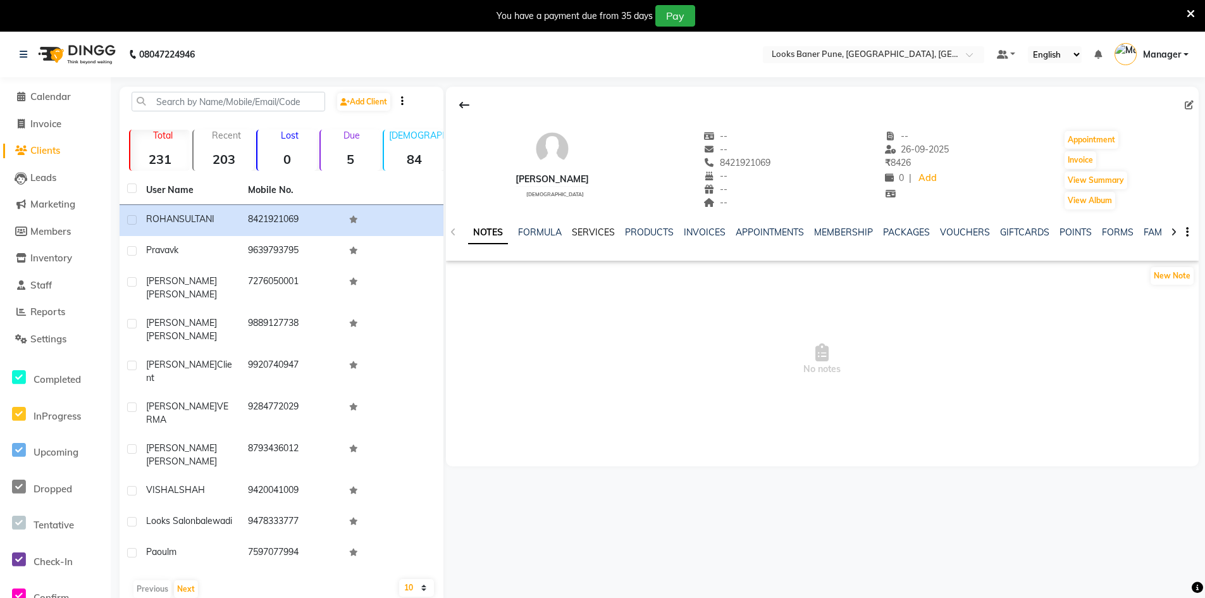
click at [601, 232] on link "SERVICES" at bounding box center [593, 232] width 43 height 11
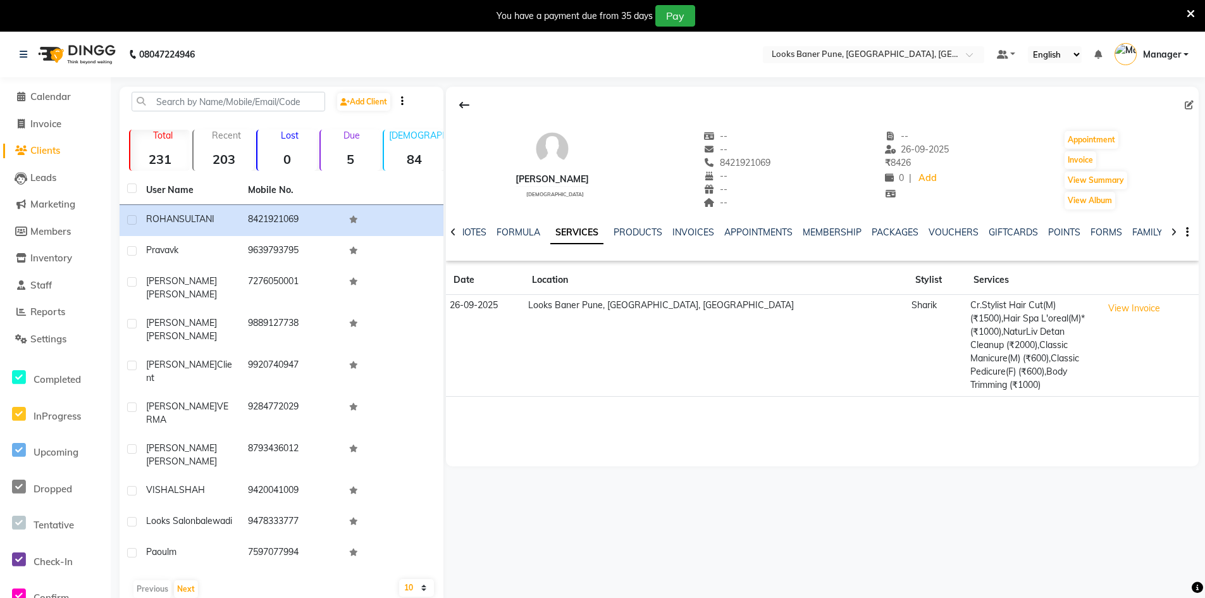
click at [1187, 10] on icon at bounding box center [1191, 13] width 8 height 11
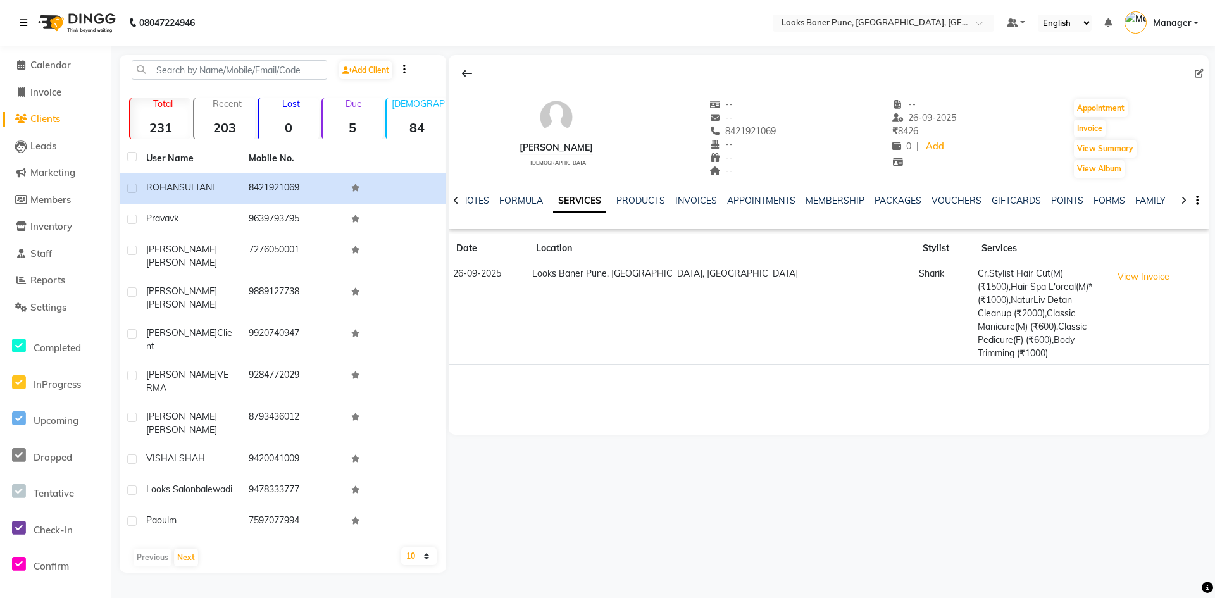
click at [26, 22] on icon at bounding box center [24, 22] width 8 height 9
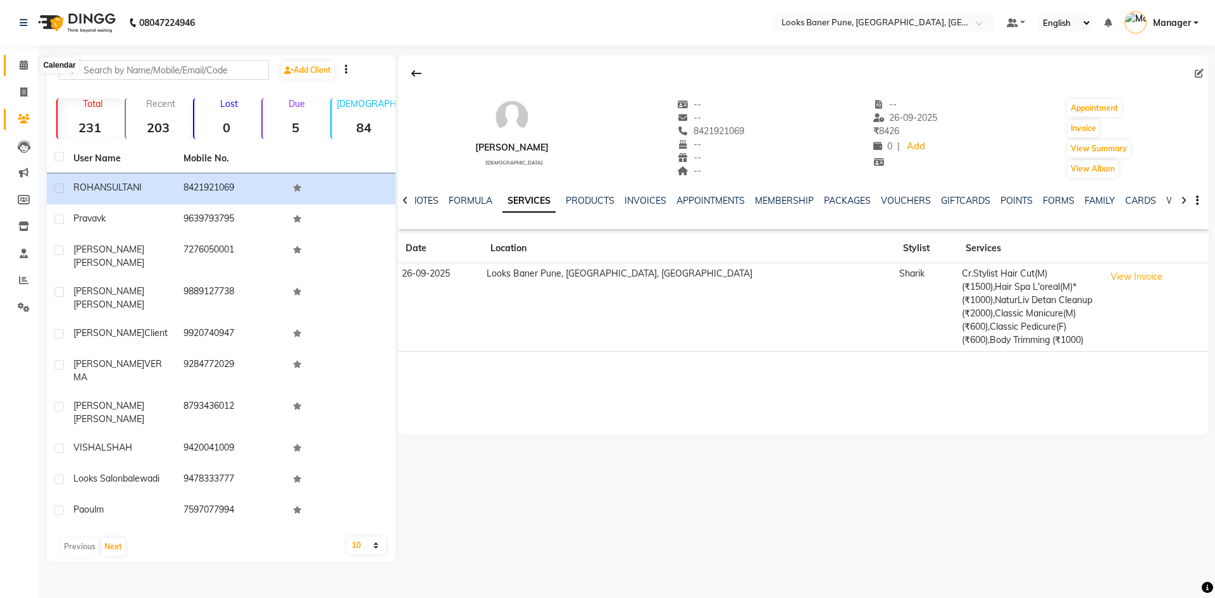
click at [21, 64] on icon at bounding box center [24, 64] width 8 height 9
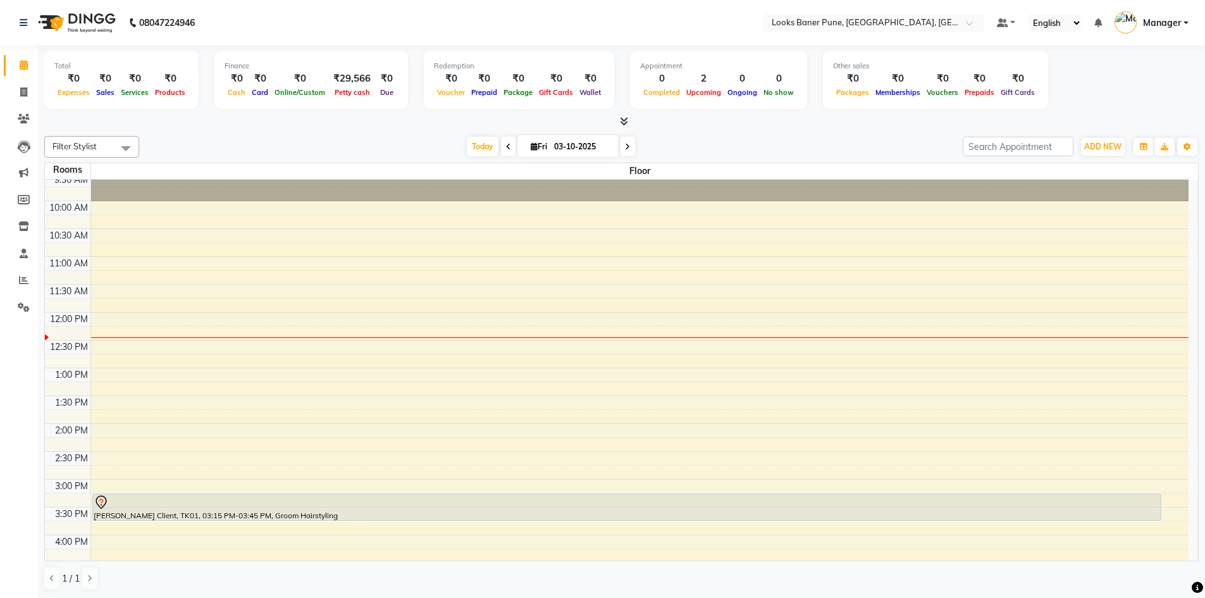
scroll to position [63, 0]
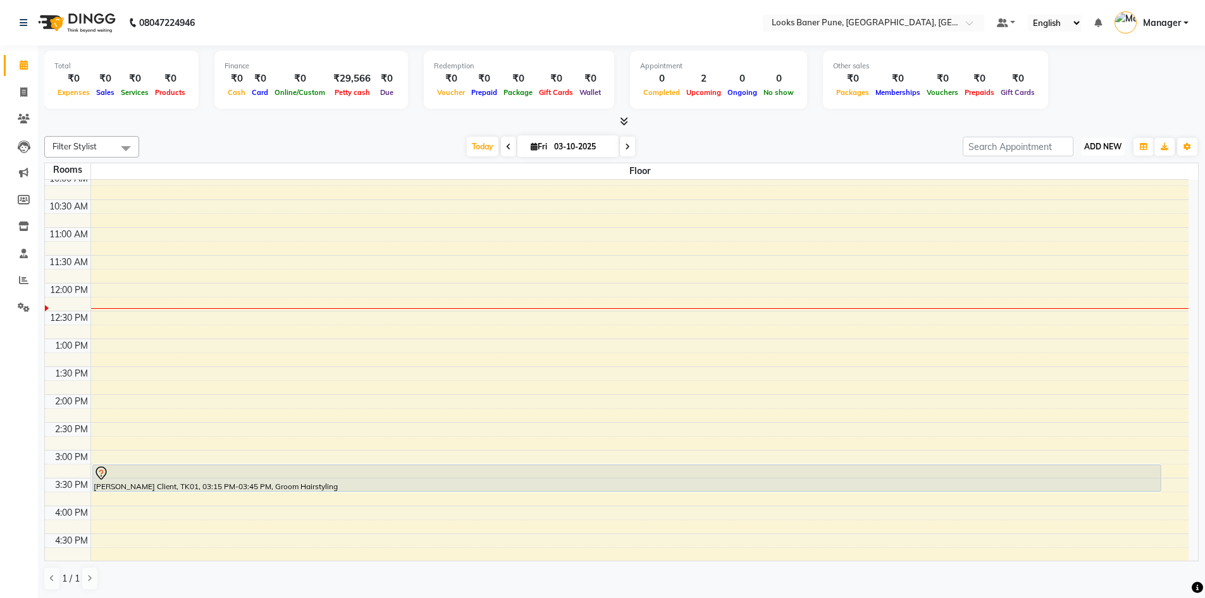
click at [1105, 146] on span "ADD NEW" at bounding box center [1103, 146] width 37 height 9
click at [1104, 167] on button "Add Appointment" at bounding box center [1074, 171] width 100 height 16
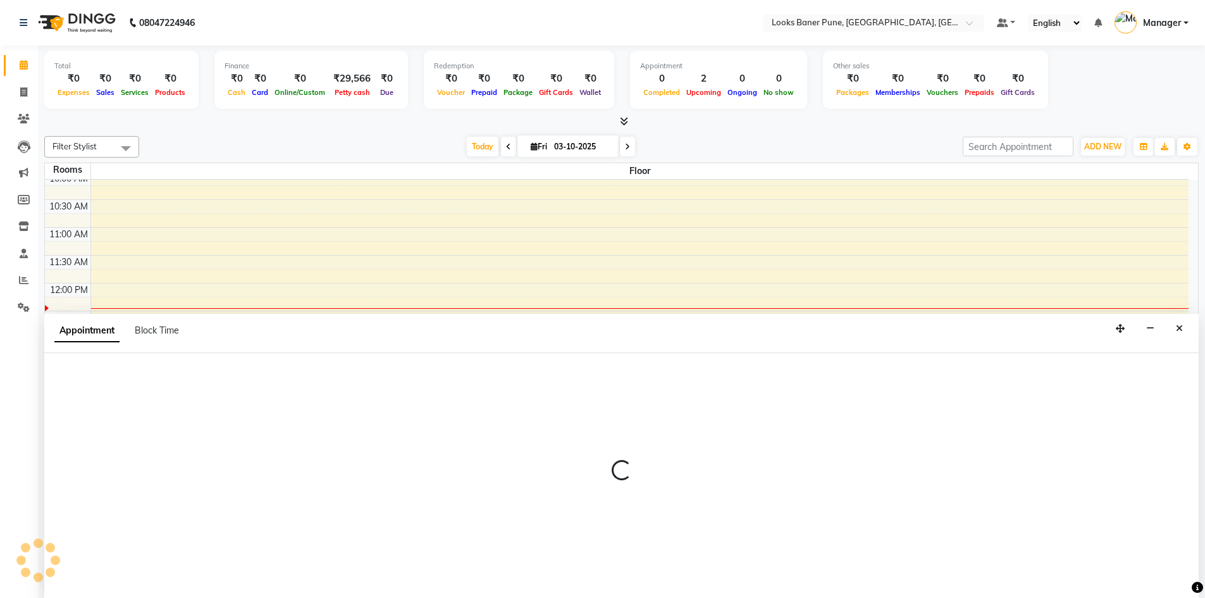
scroll to position [1, 0]
select select "600"
select select "tentative"
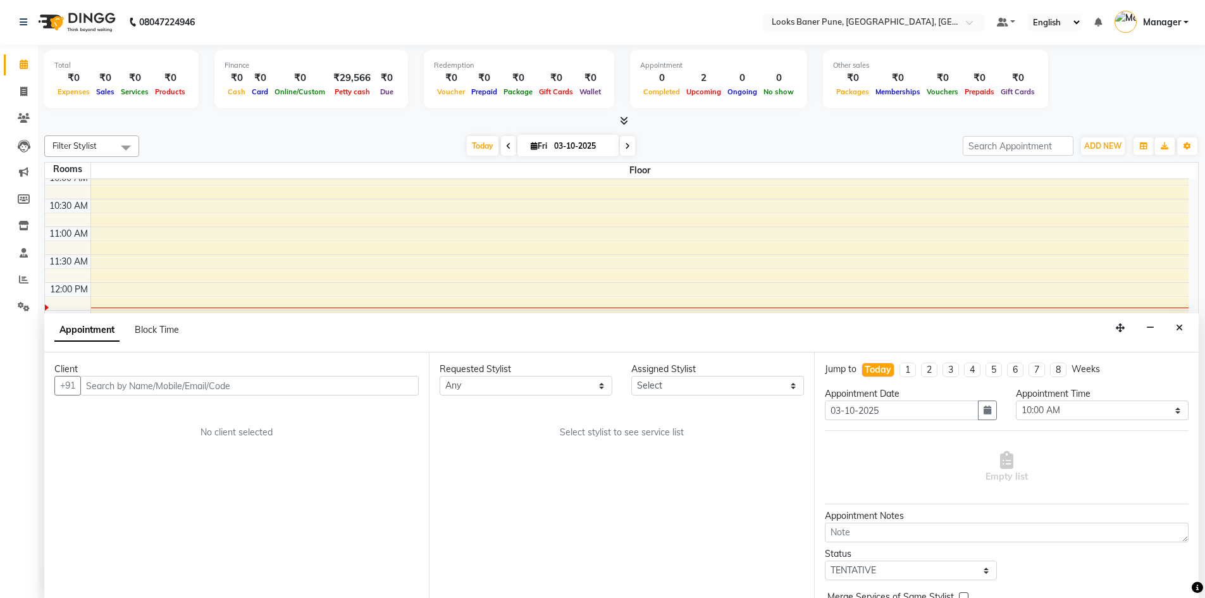
drag, startPoint x: 239, startPoint y: 387, endPoint x: 258, endPoint y: 383, distance: 18.6
click at [239, 390] on input "text" at bounding box center [249, 386] width 339 height 20
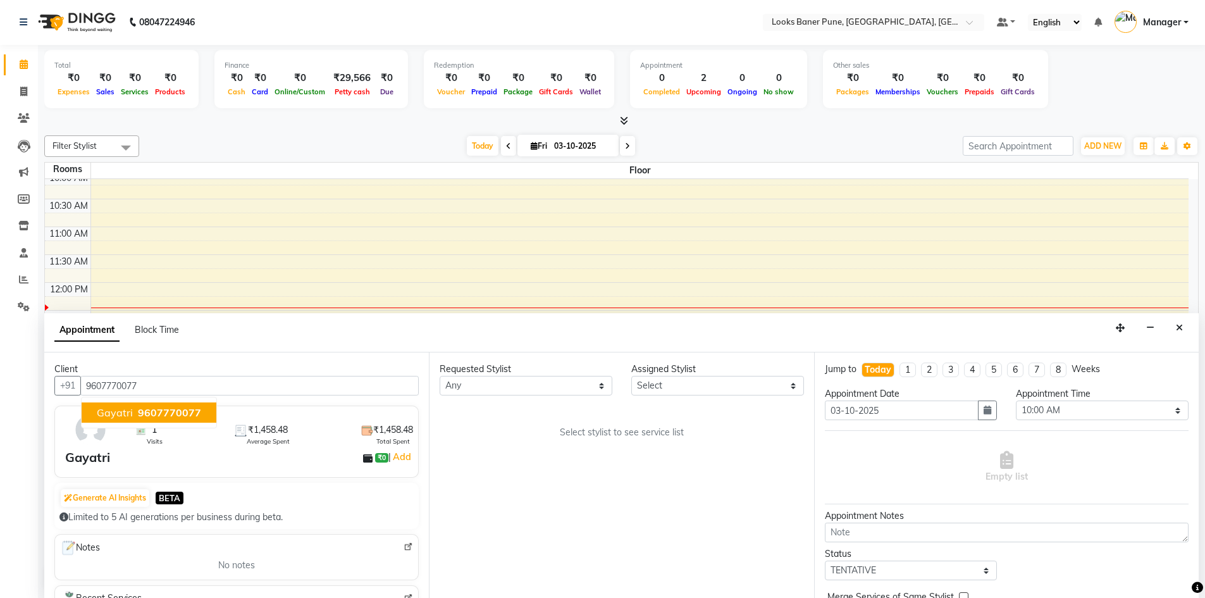
click at [190, 418] on span "9607770077" at bounding box center [169, 412] width 63 height 13
type input "9607770077"
click at [602, 393] on select "Any [PERSON_NAME] Counter_Sales [PERSON_NAME] Manager Raju_Mgr Raunak_Pdct [PER…" at bounding box center [526, 386] width 173 height 20
drag, startPoint x: 714, startPoint y: 458, endPoint x: 783, endPoint y: 393, distance: 94.9
click at [721, 452] on div "Requested Stylist Any [PERSON_NAME] Counter_Sales [PERSON_NAME] Manager Raju_Mg…" at bounding box center [621, 475] width 385 height 246
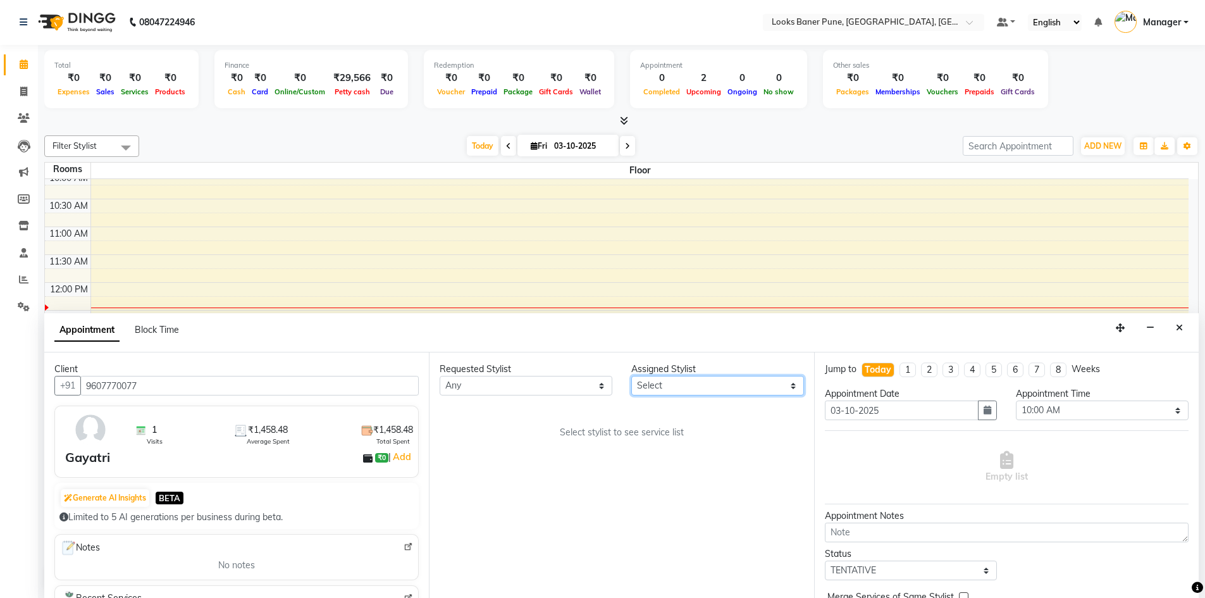
drag, startPoint x: 797, startPoint y: 392, endPoint x: 790, endPoint y: 392, distance: 7.0
click at [797, 392] on select "Select [PERSON_NAME] Counter_Sales [PERSON_NAME] Manager Raju_Mgr Raunak_Pdct […" at bounding box center [718, 386] width 173 height 20
select select "90852"
click at [632, 376] on select "Select [PERSON_NAME] Counter_Sales [PERSON_NAME] Manager Raju_Mgr Raunak_Pdct […" at bounding box center [718, 386] width 173 height 20
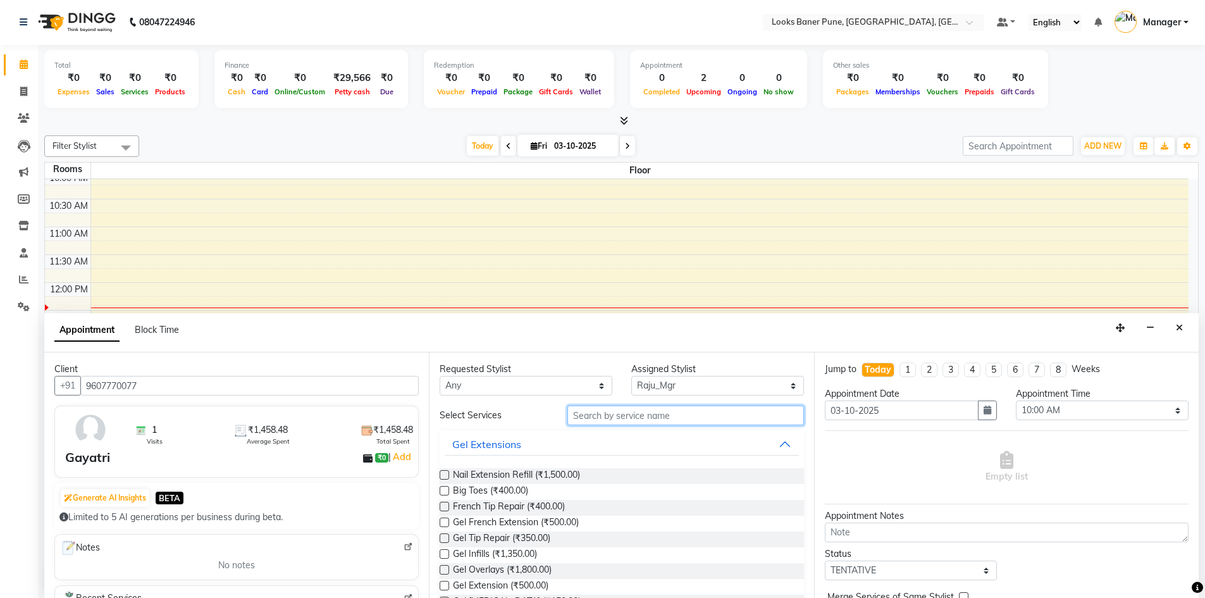
click at [687, 418] on input "text" at bounding box center [686, 416] width 237 height 20
type input "mani"
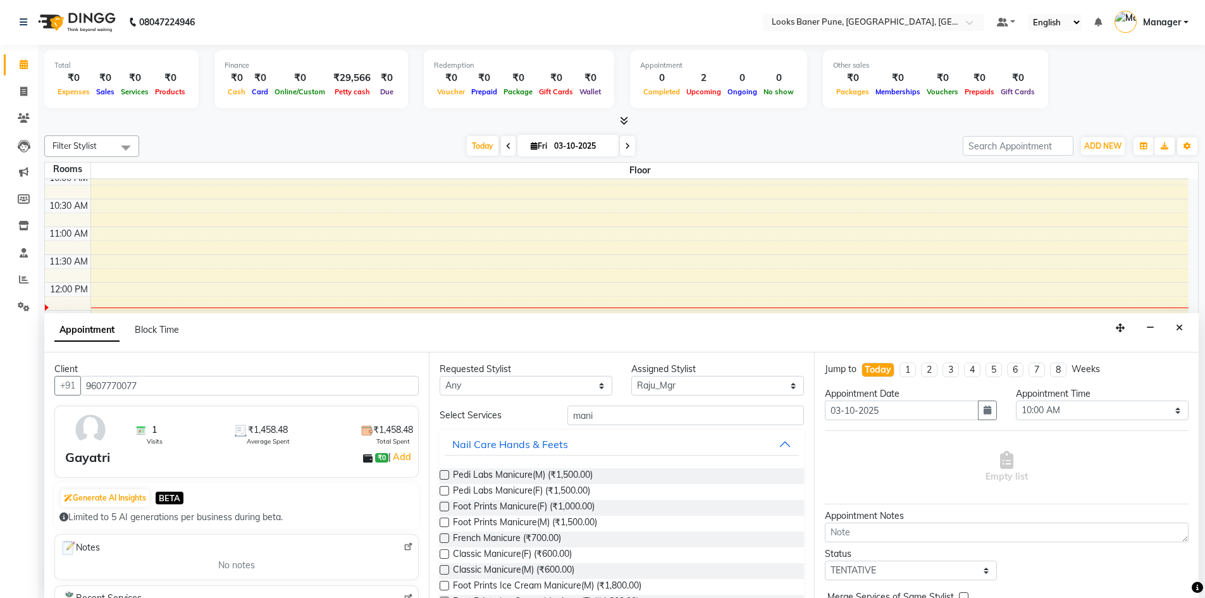
click at [445, 475] on label at bounding box center [444, 474] width 9 height 9
click at [445, 475] on input "checkbox" at bounding box center [444, 476] width 8 height 8
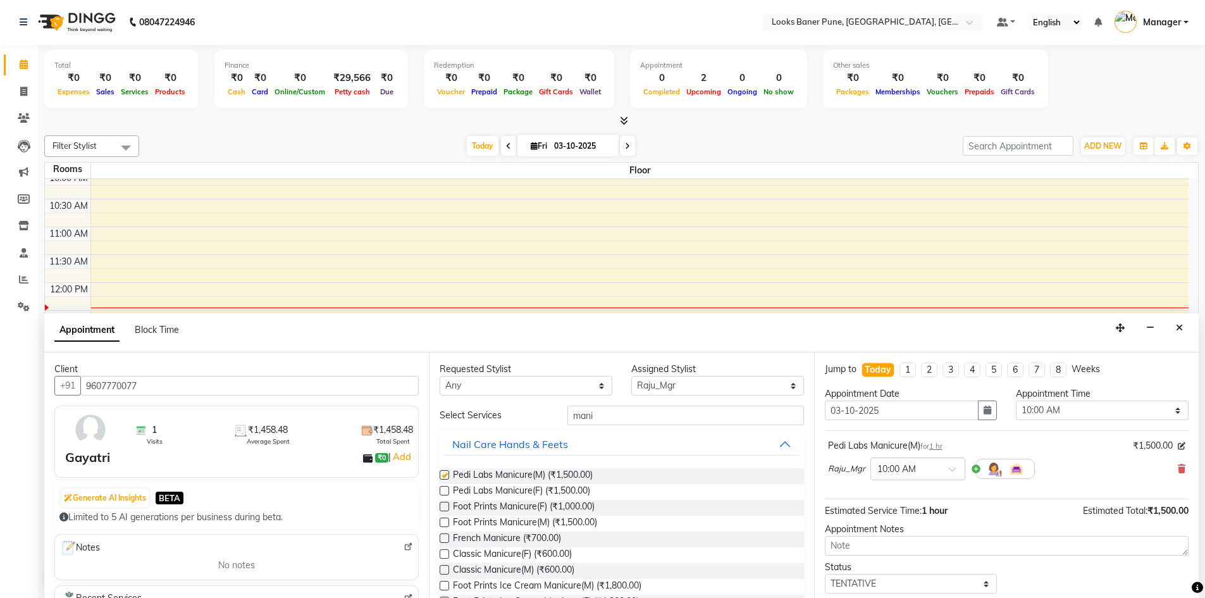
checkbox input "false"
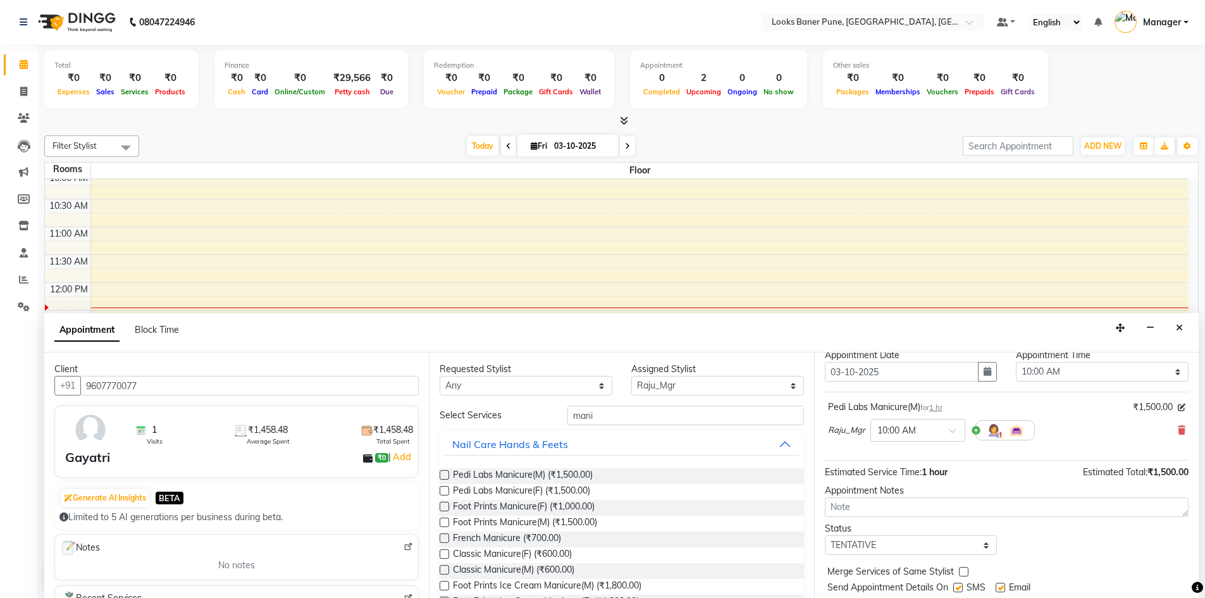
scroll to position [75, 0]
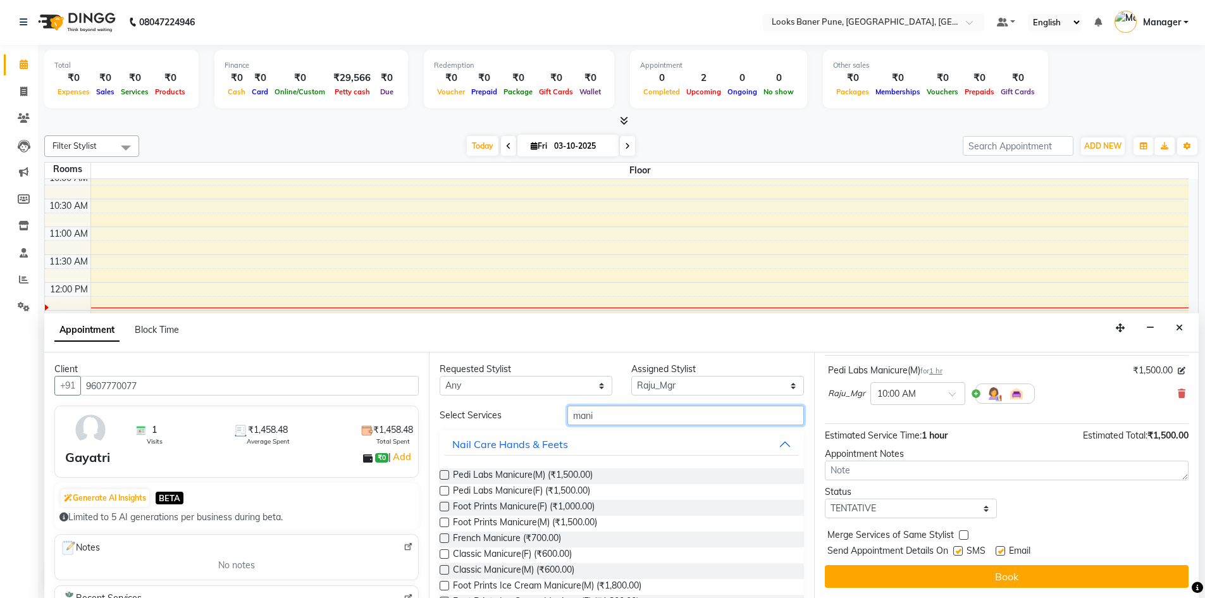
click at [692, 423] on input "mani" at bounding box center [686, 416] width 237 height 20
type input "m"
type input "pedi"
click at [453, 537] on span "Foot Prints Pedicure(M) (₹1,000.00)" at bounding box center [524, 540] width 142 height 16
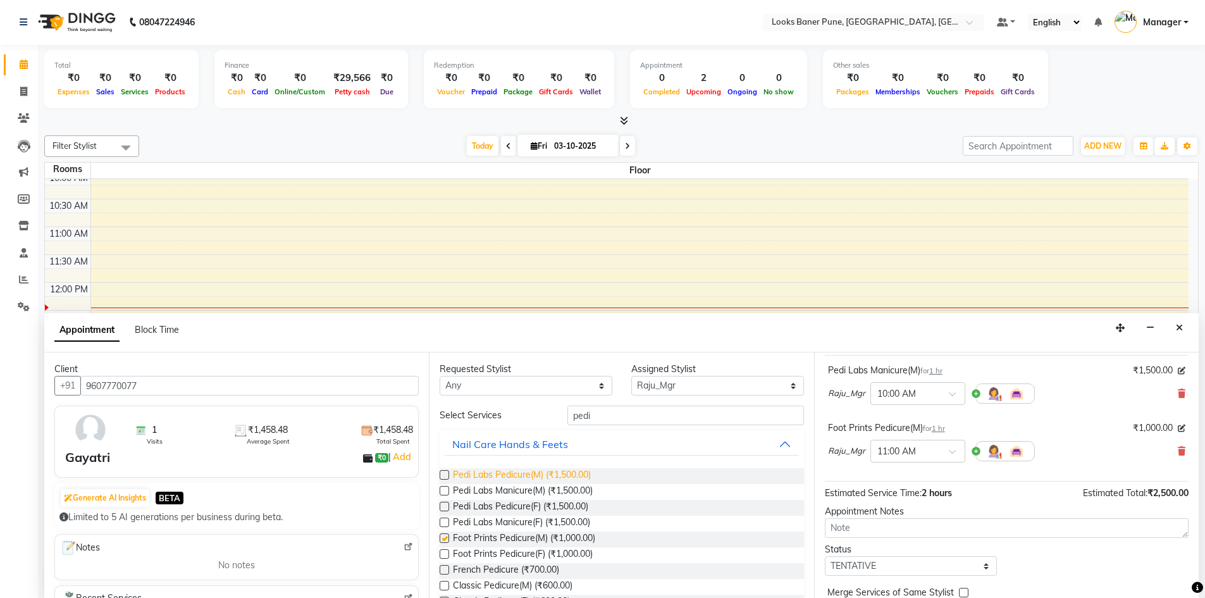
checkbox input "false"
drag, startPoint x: 669, startPoint y: 394, endPoint x: 672, endPoint y: 426, distance: 31.8
click at [672, 416] on div "Requested Stylist Any [PERSON_NAME] Counter_Sales [PERSON_NAME] Manager Raju_Mg…" at bounding box center [621, 475] width 385 height 246
click at [621, 423] on input "pedi" at bounding box center [686, 416] width 237 height 20
type input "p"
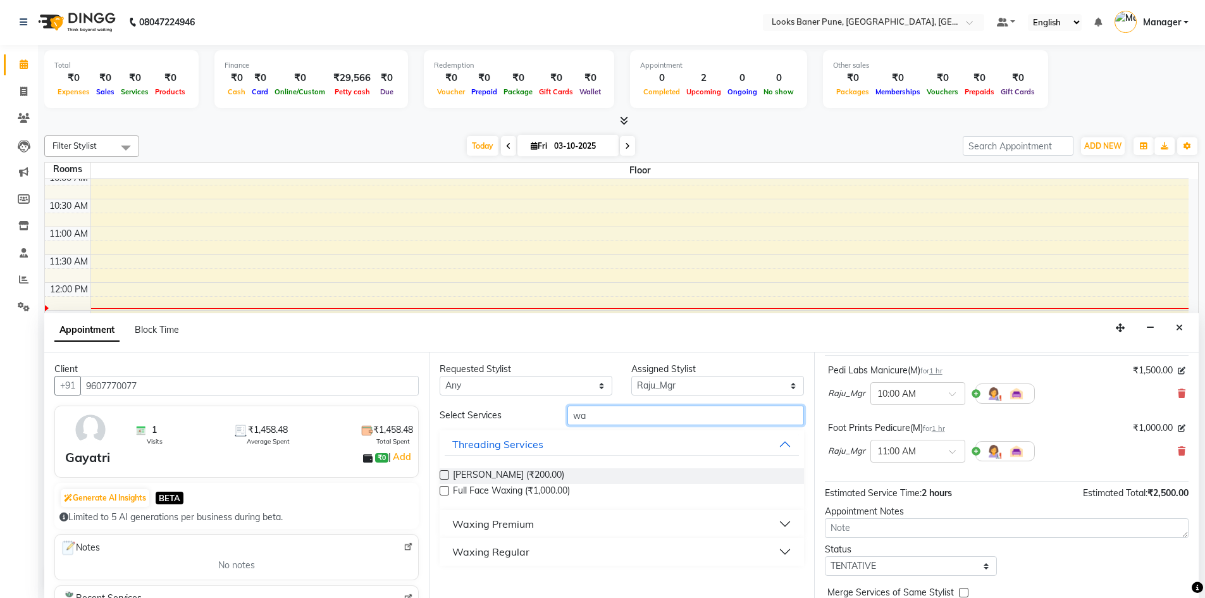
type input "w"
type input "full"
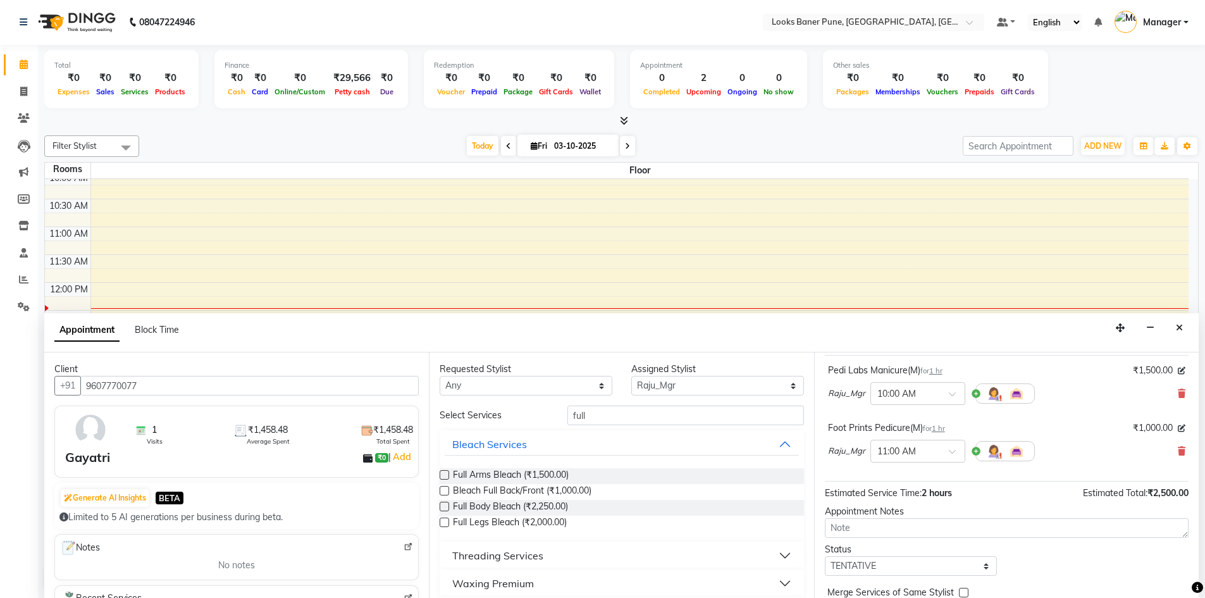
click at [445, 471] on label at bounding box center [444, 474] width 9 height 9
click at [445, 472] on input "checkbox" at bounding box center [444, 476] width 8 height 8
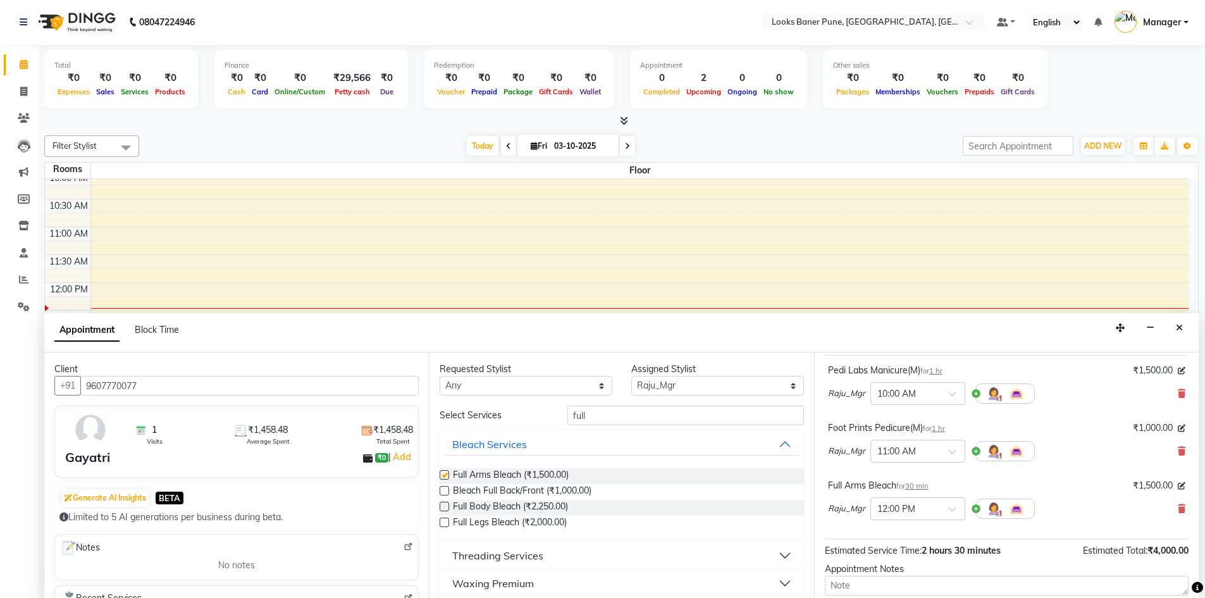
checkbox input "false"
click at [640, 420] on input "full" at bounding box center [686, 416] width 237 height 20
type input "f"
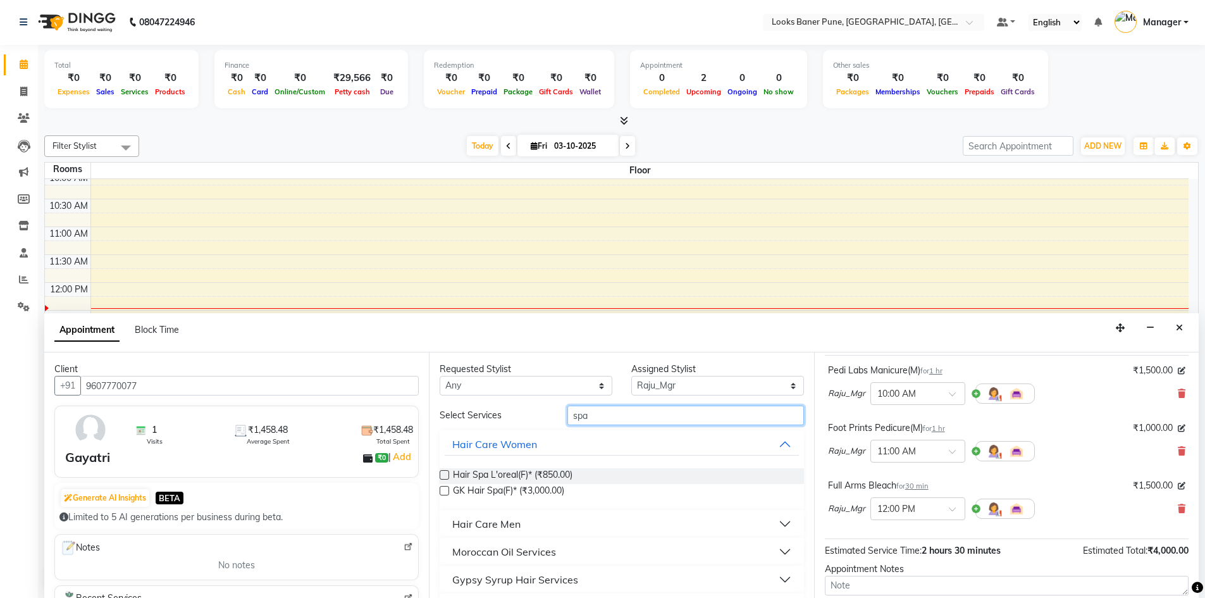
type input "spa"
click at [443, 475] on label at bounding box center [444, 474] width 9 height 9
click at [443, 475] on input "checkbox" at bounding box center [444, 476] width 8 height 8
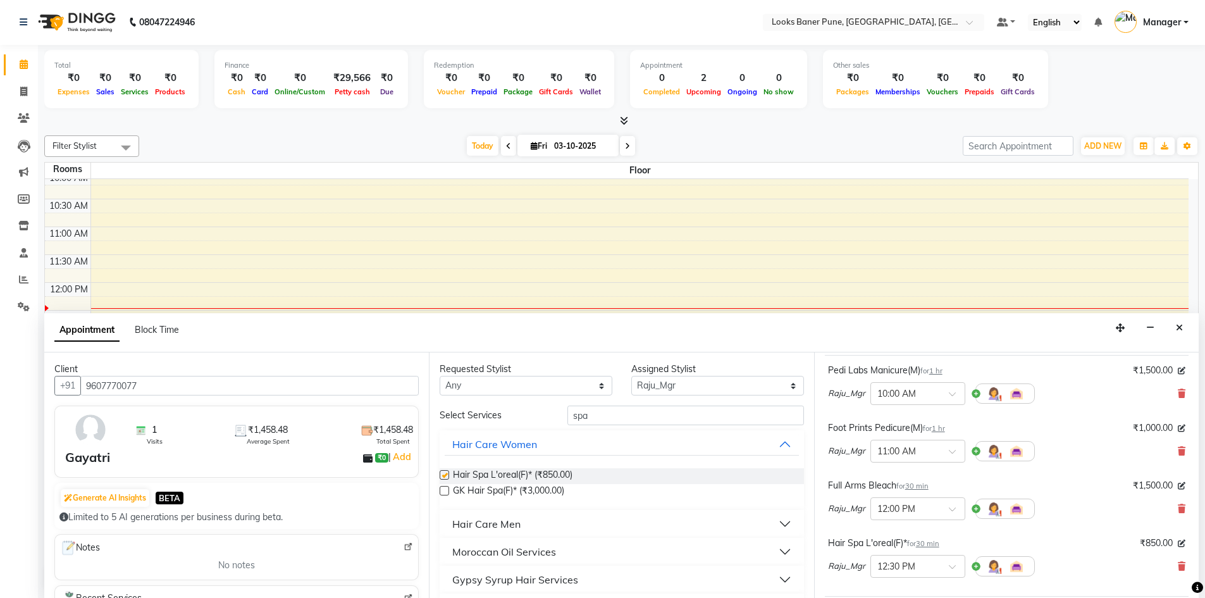
checkbox input "false"
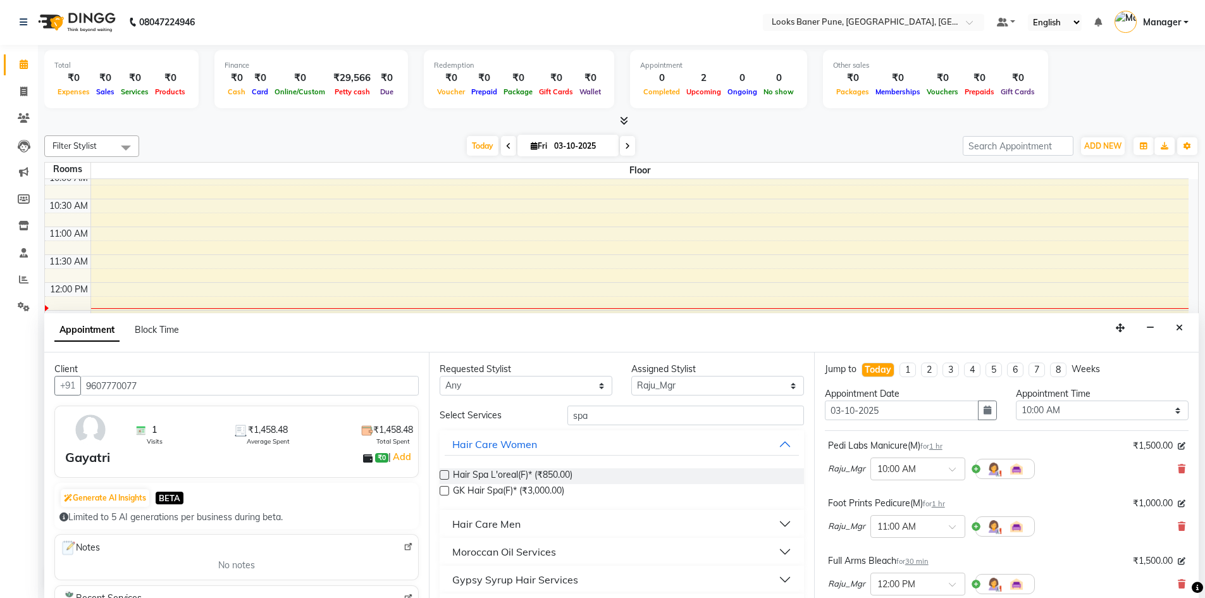
scroll to position [0, 0]
click at [1167, 412] on select "Select 10:00 AM 10:15 AM 10:30 AM 10:45 AM 11:00 AM 11:15 AM 11:30 AM 11:45 AM …" at bounding box center [1102, 411] width 173 height 20
select select "810"
click at [1016, 401] on select "Select 10:00 AM 10:15 AM 10:30 AM 10:45 AM 11:00 AM 11:15 AM 11:30 AM 11:45 AM …" at bounding box center [1102, 411] width 173 height 20
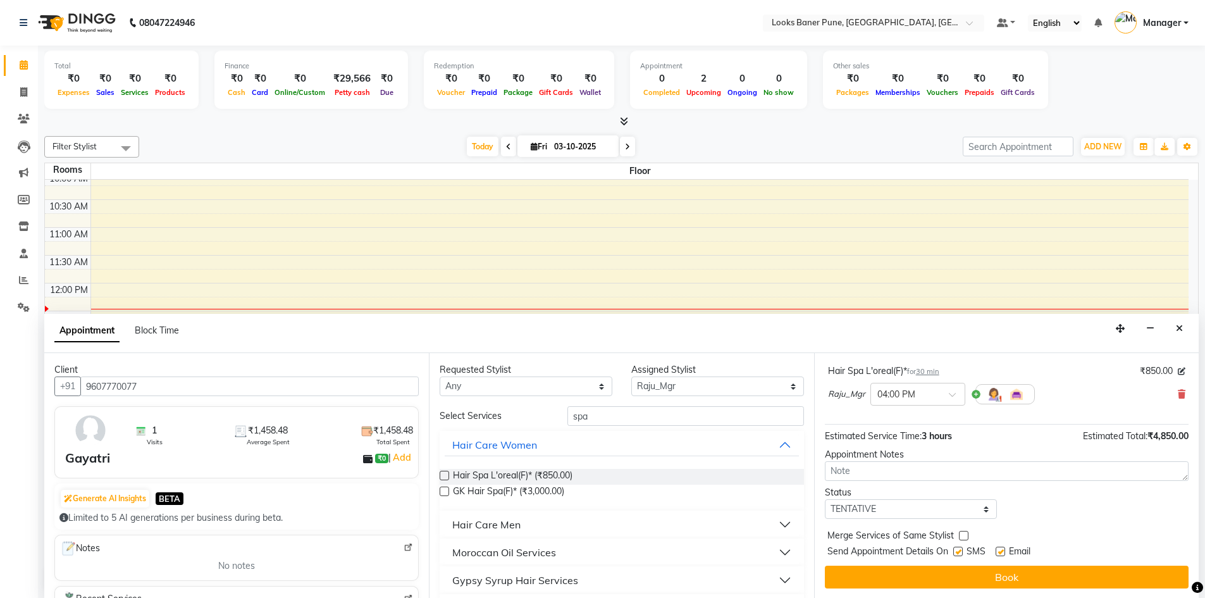
scroll to position [1, 0]
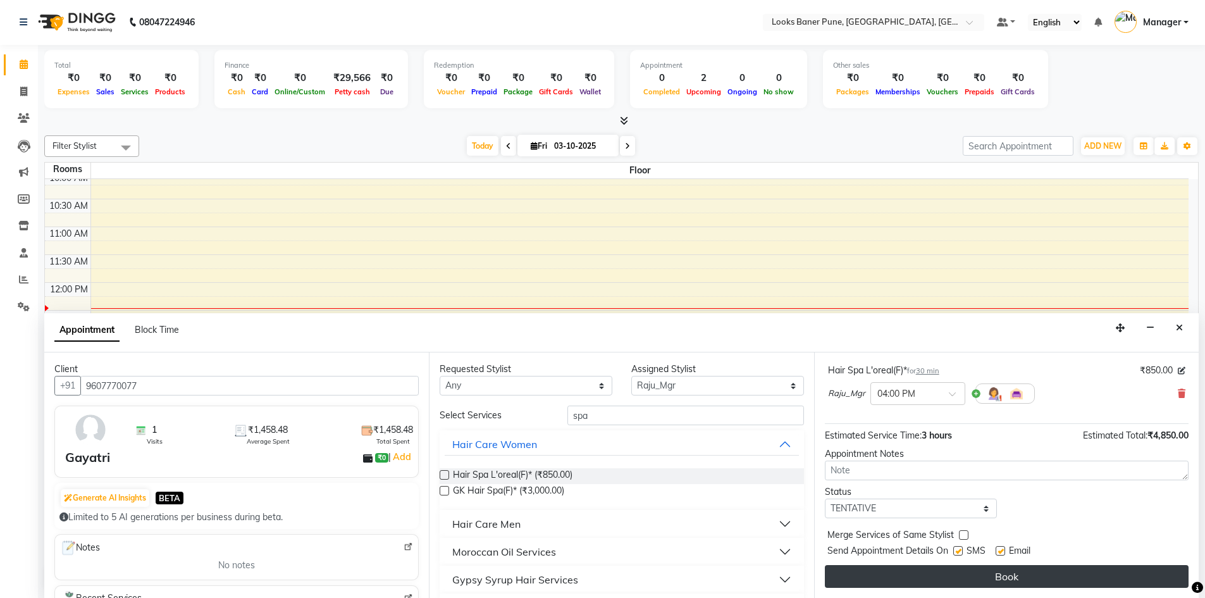
click at [1012, 576] on button "Book" at bounding box center [1007, 576] width 364 height 23
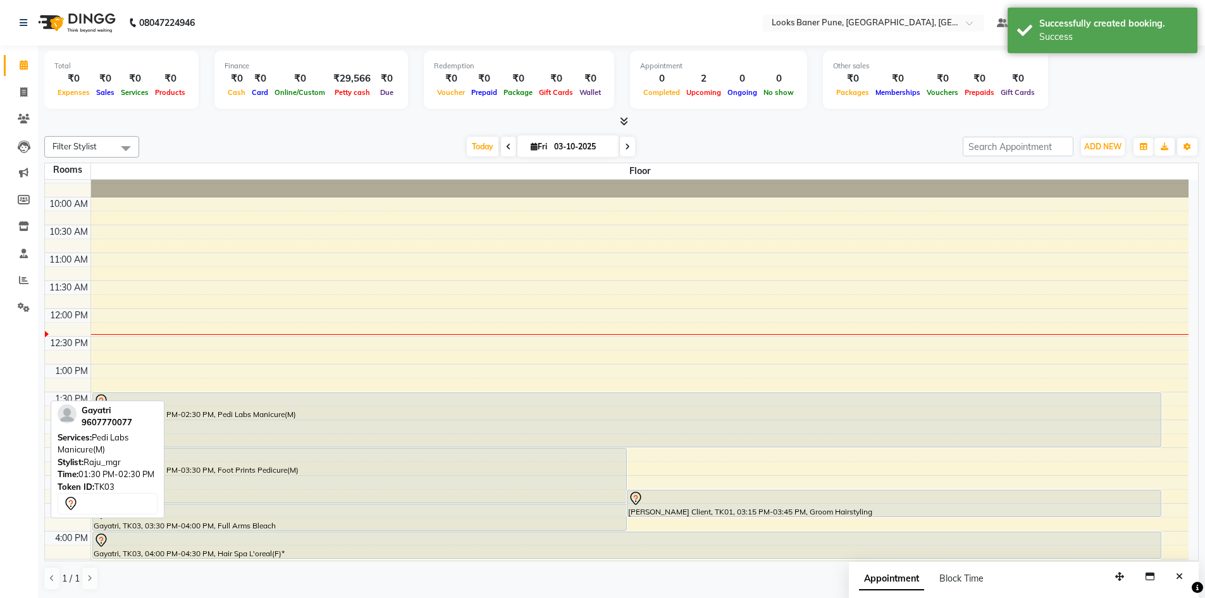
scroll to position [0, 0]
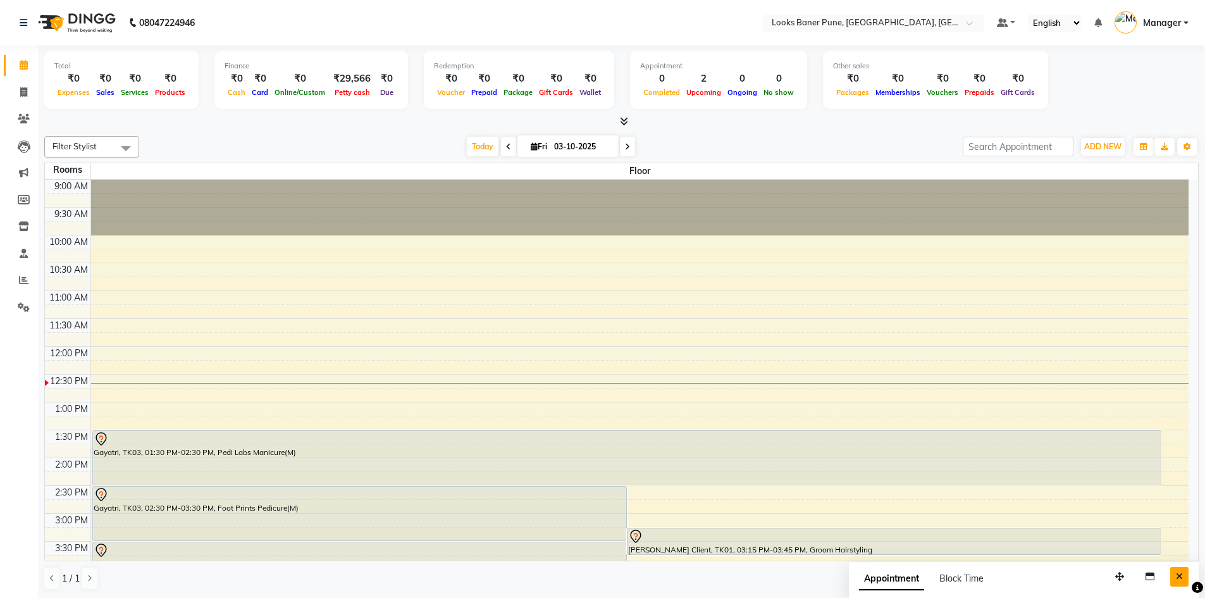
click at [1180, 573] on icon "Close" at bounding box center [1179, 576] width 7 height 9
click at [23, 94] on icon at bounding box center [23, 91] width 7 height 9
select select "service"
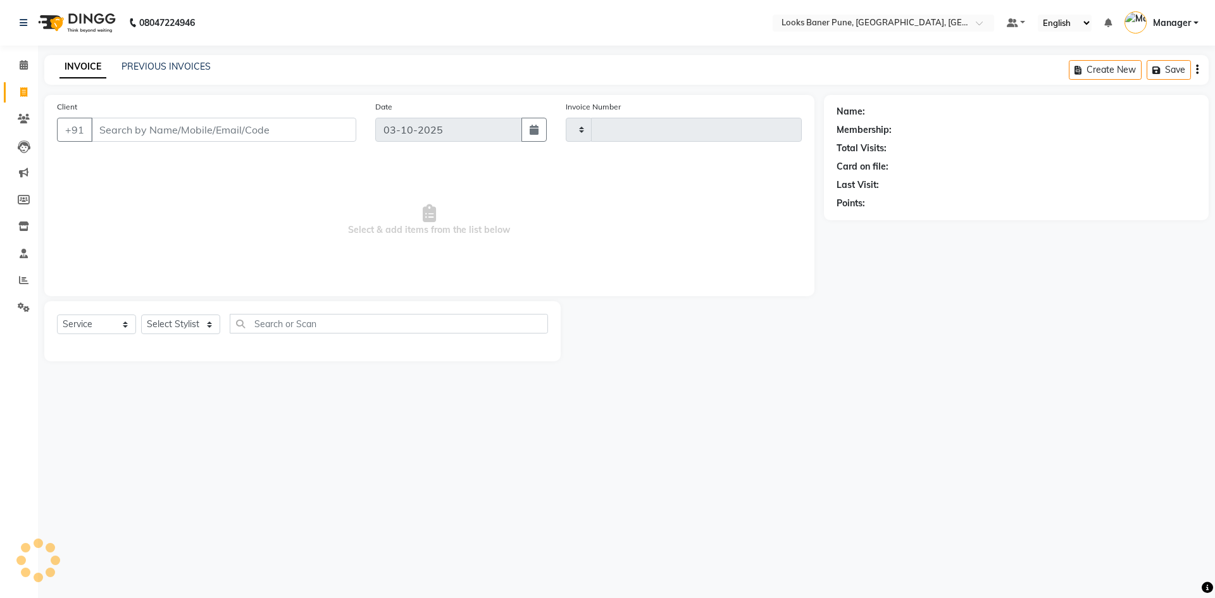
type input "0238"
select select "8917"
click at [251, 131] on input "Client" at bounding box center [223, 130] width 265 height 24
type input "7387845613"
click at [306, 132] on span "Add Client" at bounding box center [324, 129] width 50 height 13
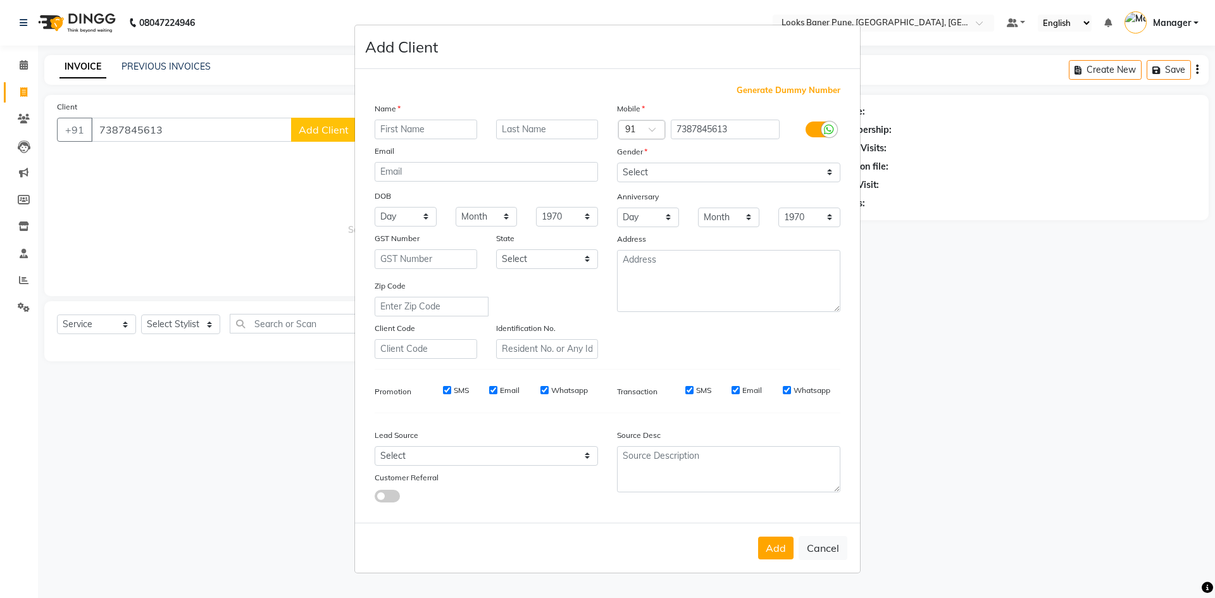
click at [447, 131] on input "text" at bounding box center [426, 130] width 103 height 20
type input "saysli"
click at [668, 174] on select "Select [DEMOGRAPHIC_DATA] [DEMOGRAPHIC_DATA] Other Prefer Not To Say" at bounding box center [728, 173] width 223 height 20
select select "[DEMOGRAPHIC_DATA]"
click at [617, 163] on select "Select [DEMOGRAPHIC_DATA] [DEMOGRAPHIC_DATA] Other Prefer Not To Say" at bounding box center [728, 173] width 223 height 20
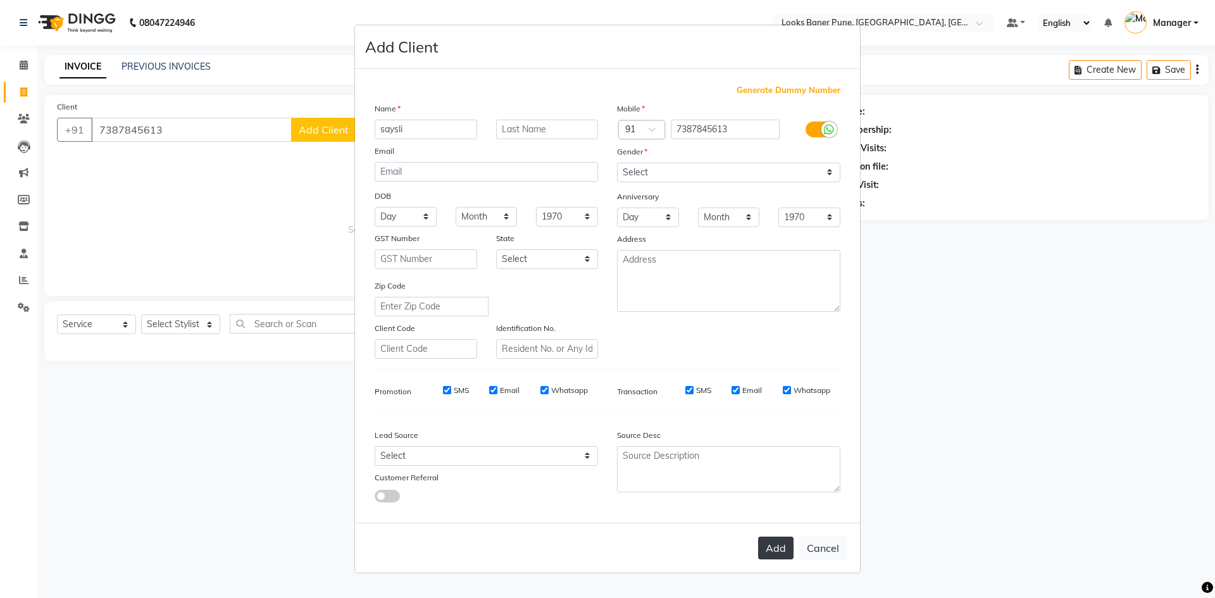
click at [767, 549] on button "Add" at bounding box center [775, 548] width 35 height 23
select select
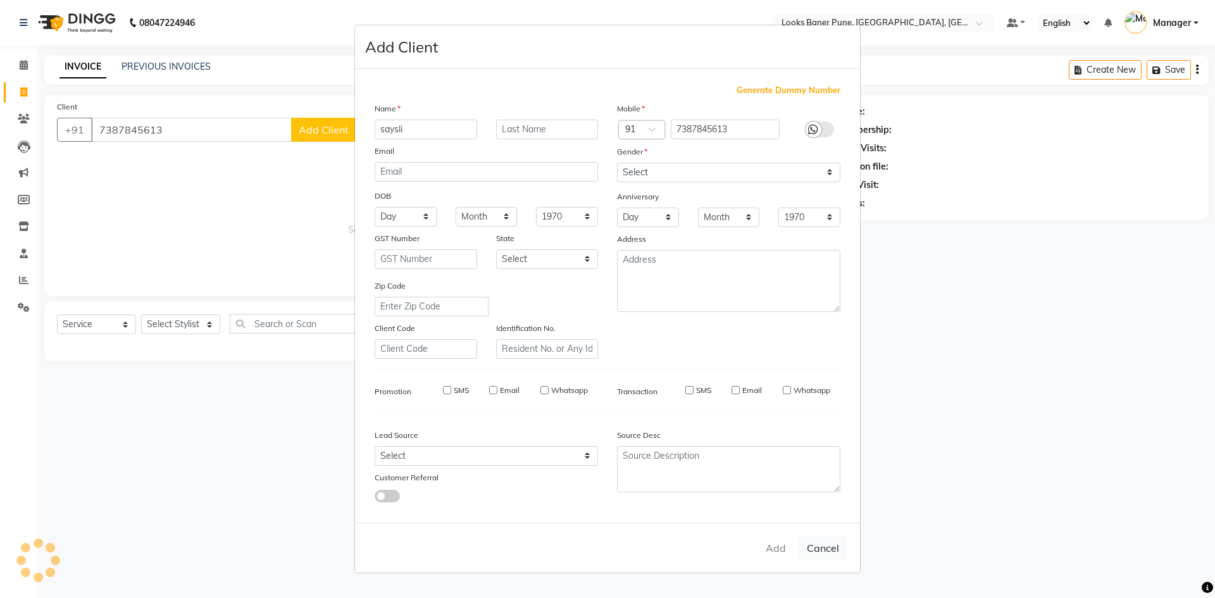
select select
checkbox input "false"
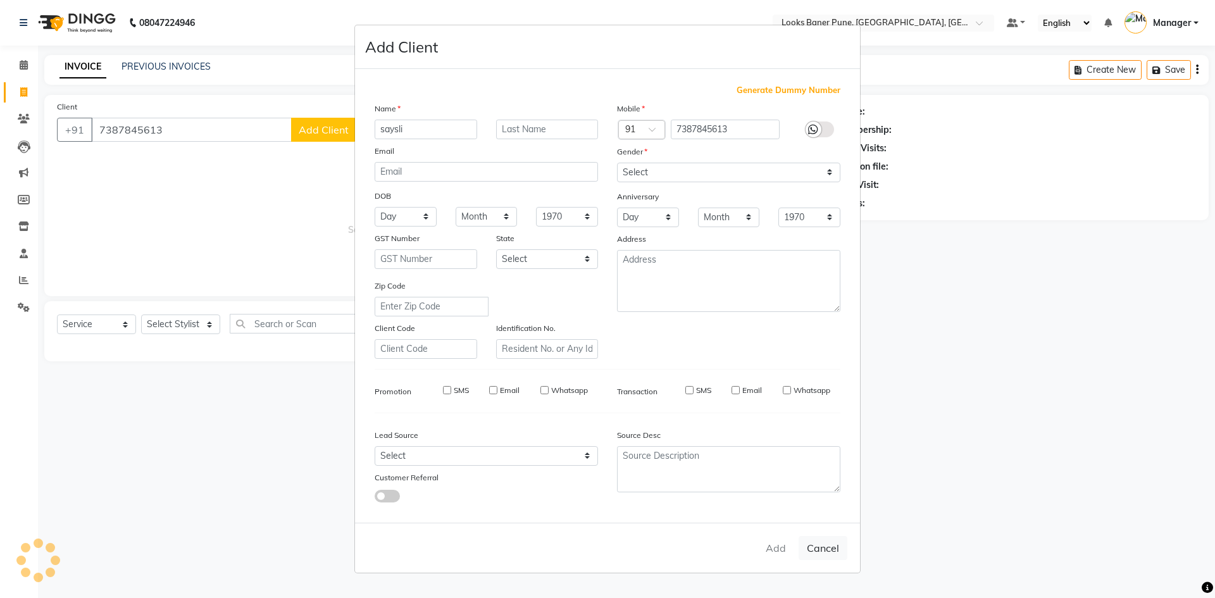
checkbox input "false"
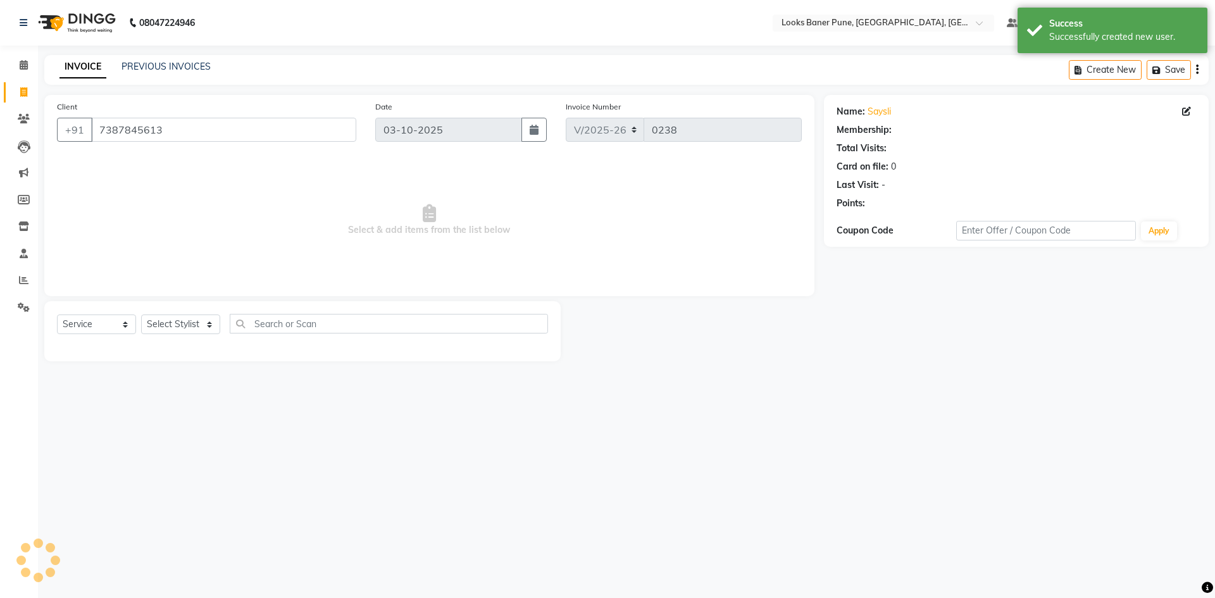
select select "1: Object"
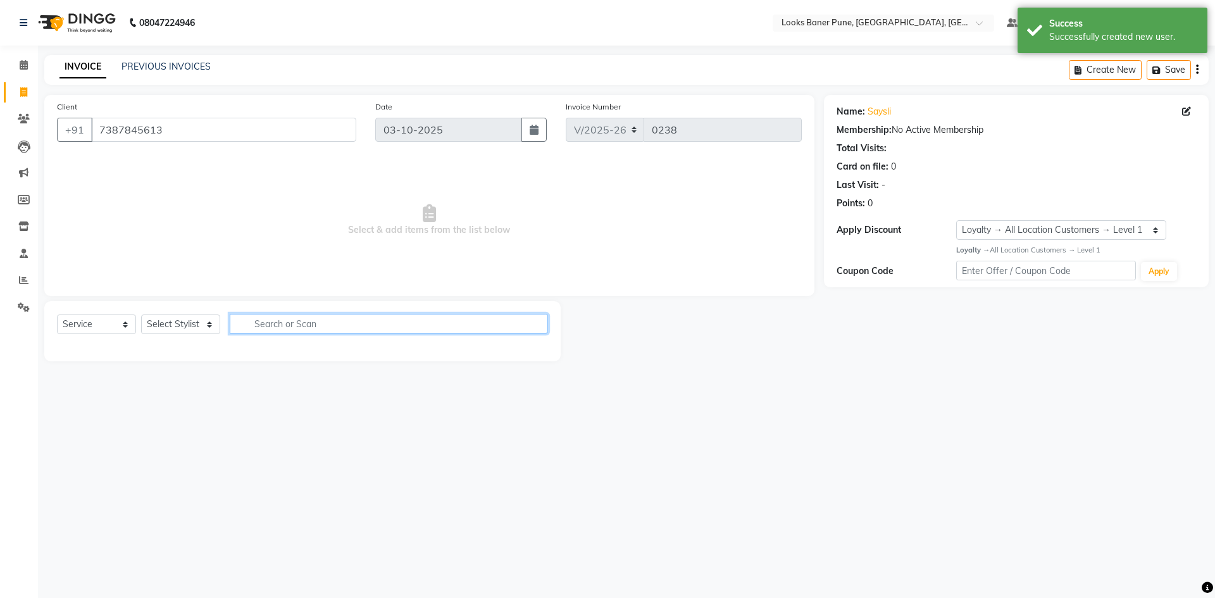
click at [252, 328] on input "text" at bounding box center [389, 324] width 318 height 20
type input "hair"
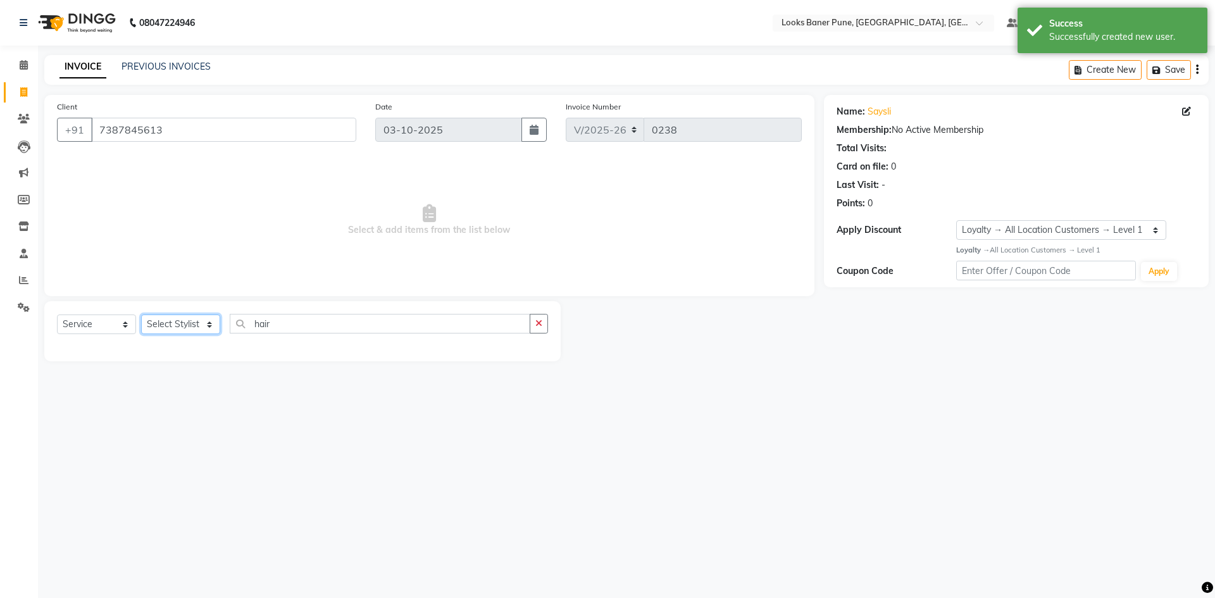
click at [199, 333] on select "Select Stylist [PERSON_NAME] Counter_Sales [PERSON_NAME] Manager [PERSON_NAME] …" at bounding box center [180, 324] width 79 height 20
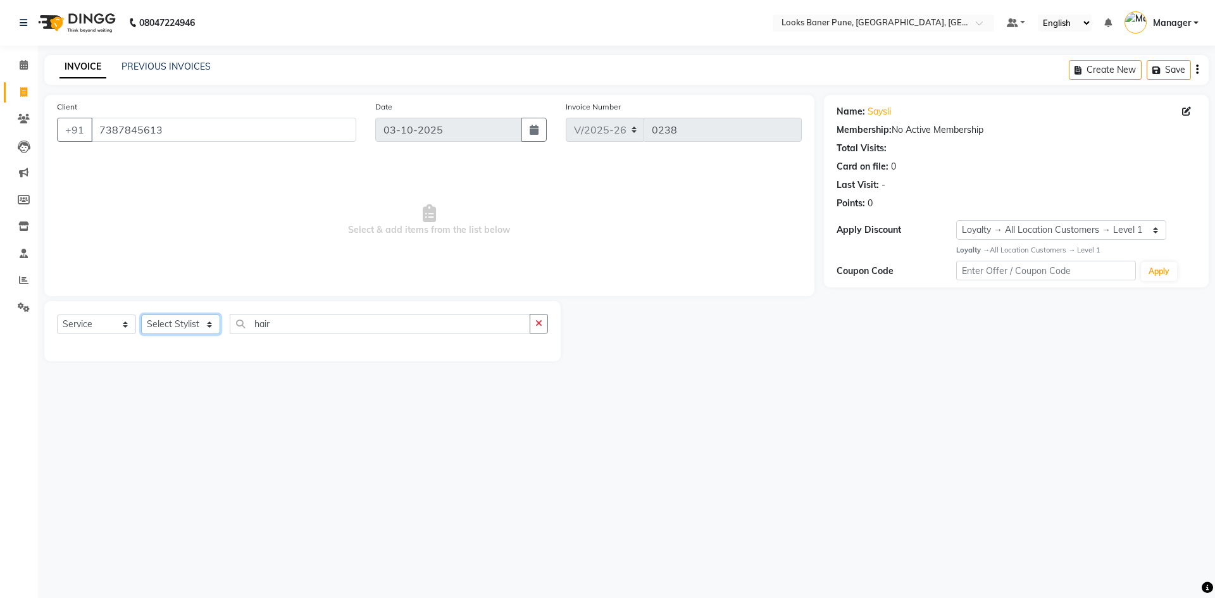
click at [184, 322] on select "Select Stylist [PERSON_NAME] Counter_Sales [PERSON_NAME] Manager [PERSON_NAME] …" at bounding box center [180, 324] width 79 height 20
click at [292, 332] on input "hair" at bounding box center [380, 324] width 301 height 20
click at [206, 325] on select "Select Stylist [PERSON_NAME] Counter_Sales [PERSON_NAME] Manager [PERSON_NAME] …" at bounding box center [180, 324] width 79 height 20
select select "90696"
click at [141, 314] on select "Select Stylist [PERSON_NAME] Counter_Sales [PERSON_NAME] Manager [PERSON_NAME] …" at bounding box center [180, 324] width 79 height 20
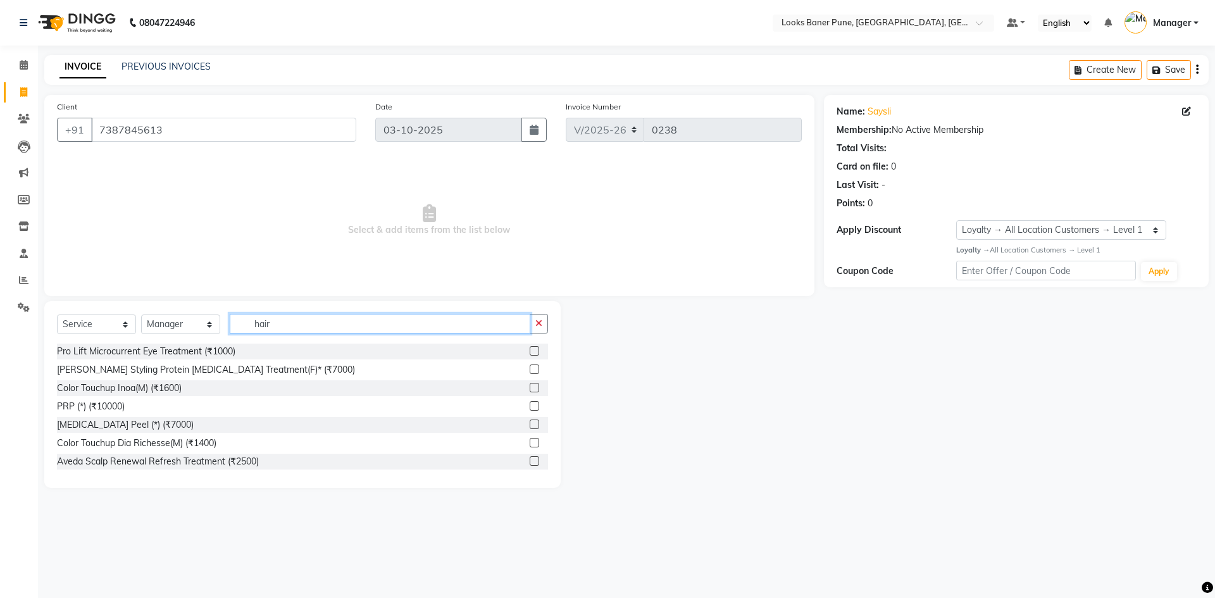
click at [273, 323] on input "hair" at bounding box center [380, 324] width 301 height 20
type input "hair cut"
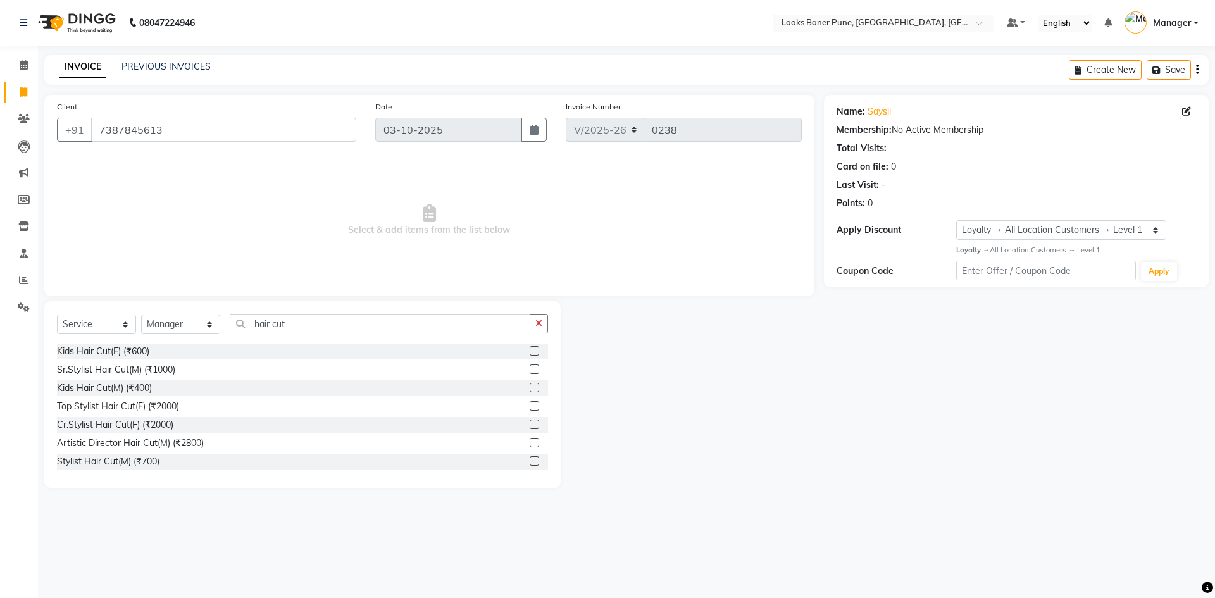
click at [530, 408] on label at bounding box center [534, 405] width 9 height 9
click at [530, 408] on input "checkbox" at bounding box center [534, 406] width 8 height 8
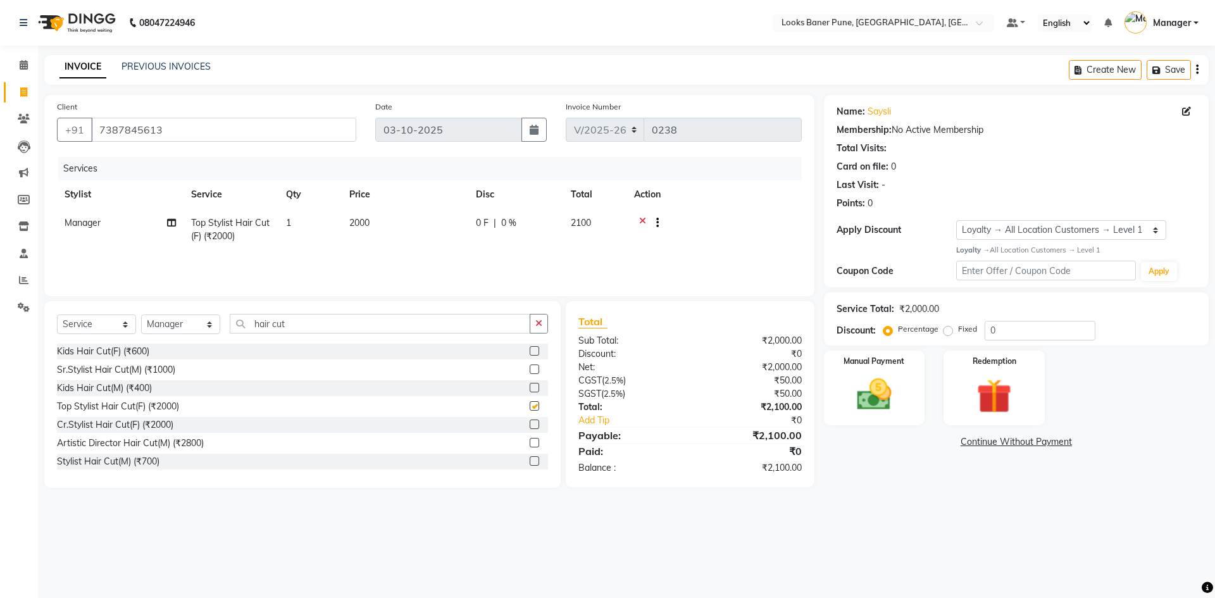
checkbox input "false"
click at [1019, 335] on input "0" at bounding box center [1040, 331] width 111 height 20
type input "25"
click at [921, 501] on main "INVOICE PREVIOUS INVOICES Create New Save Client [PHONE_NUMBER] Date [DATE] Inv…" at bounding box center [626, 281] width 1177 height 452
click at [911, 408] on div "Manual Payment" at bounding box center [873, 388] width 105 height 78
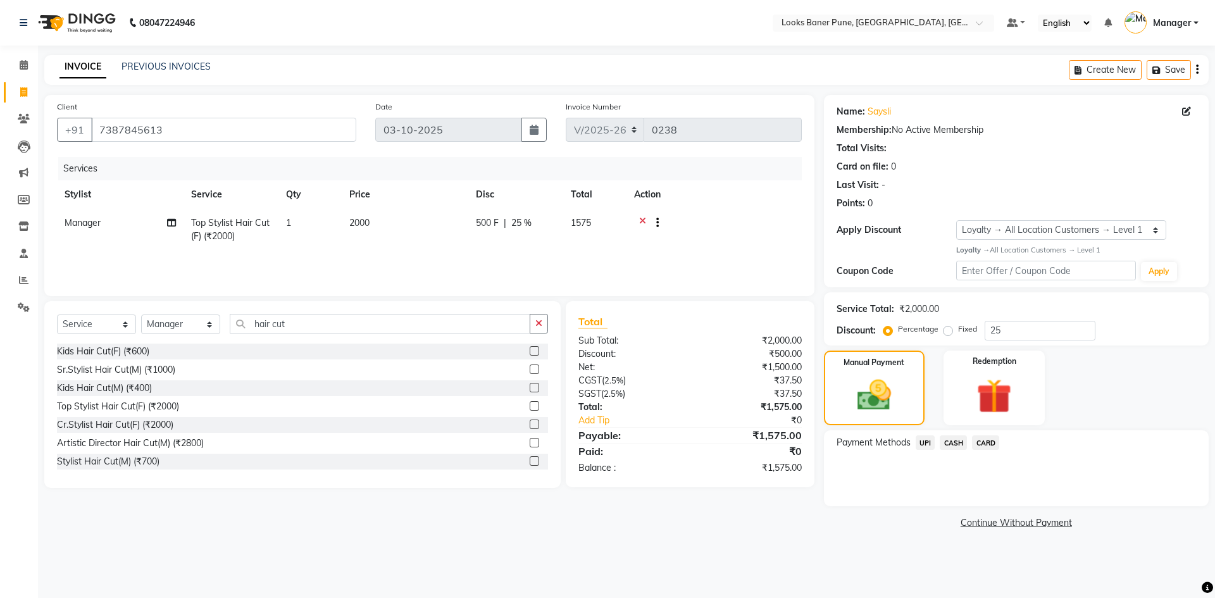
click at [997, 449] on span "CARD" at bounding box center [985, 442] width 27 height 15
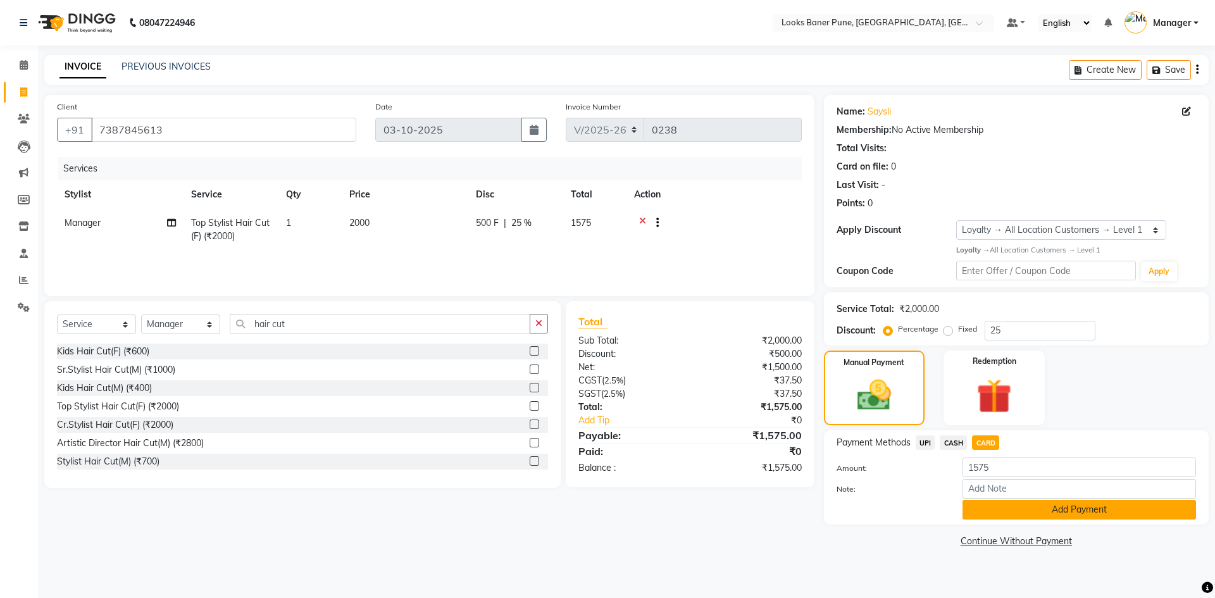
click at [999, 507] on button "Add Payment" at bounding box center [1078, 510] width 233 height 20
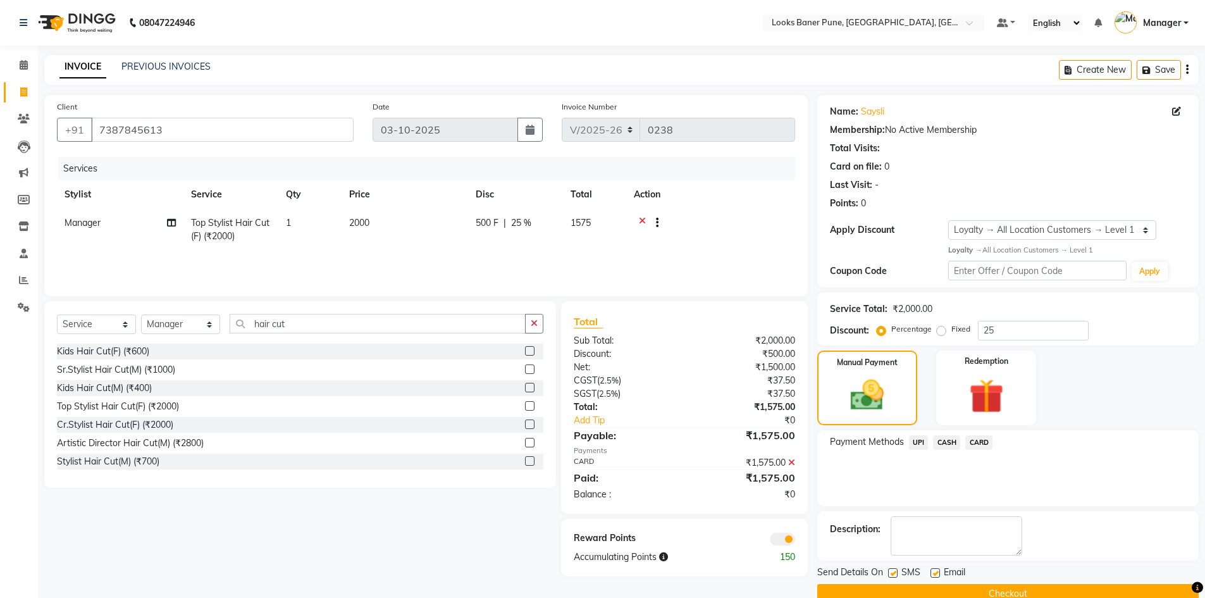
click at [787, 538] on span at bounding box center [782, 539] width 25 height 13
click at [795, 541] on input "checkbox" at bounding box center [795, 541] width 0 height 0
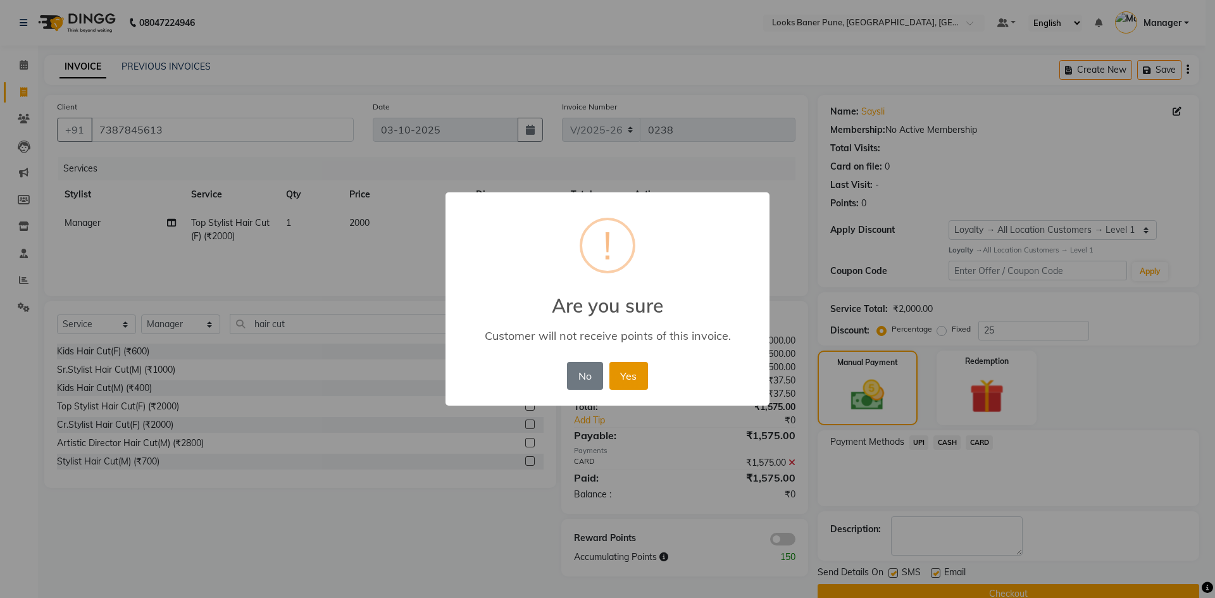
click at [638, 387] on button "Yes" at bounding box center [628, 376] width 39 height 28
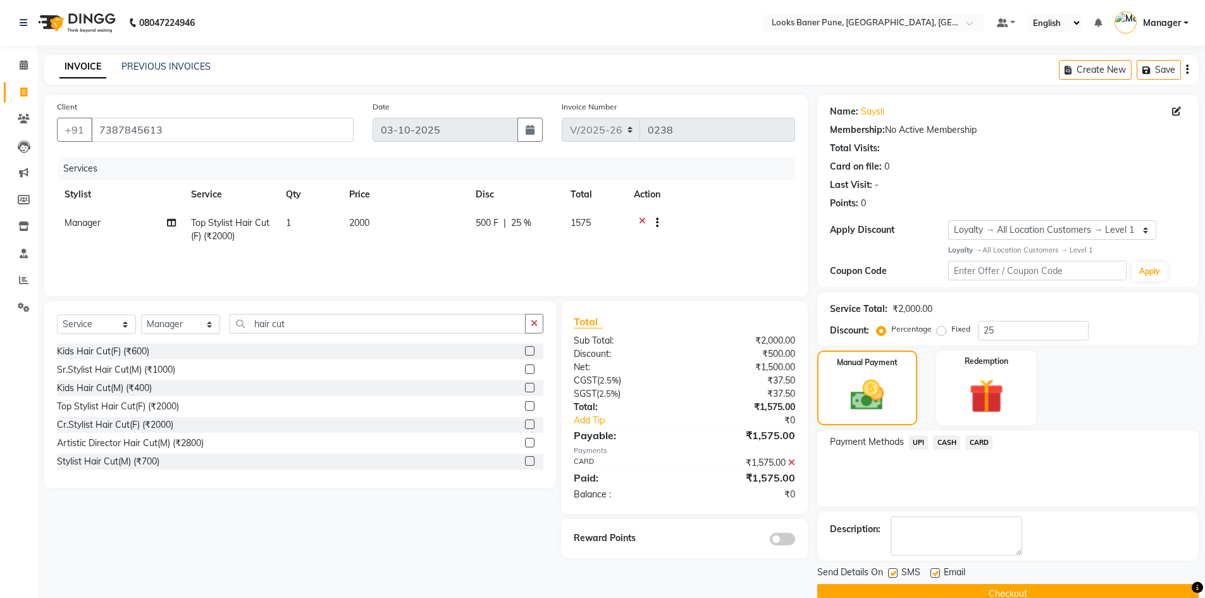
scroll to position [25, 0]
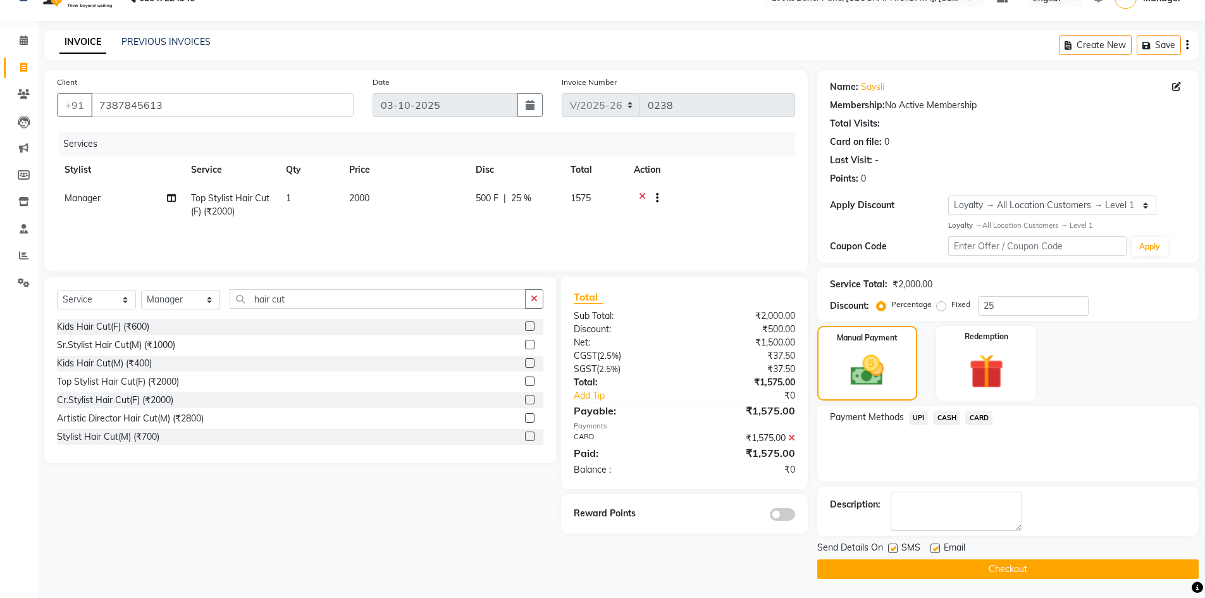
click at [977, 420] on span "CARD" at bounding box center [979, 418] width 27 height 15
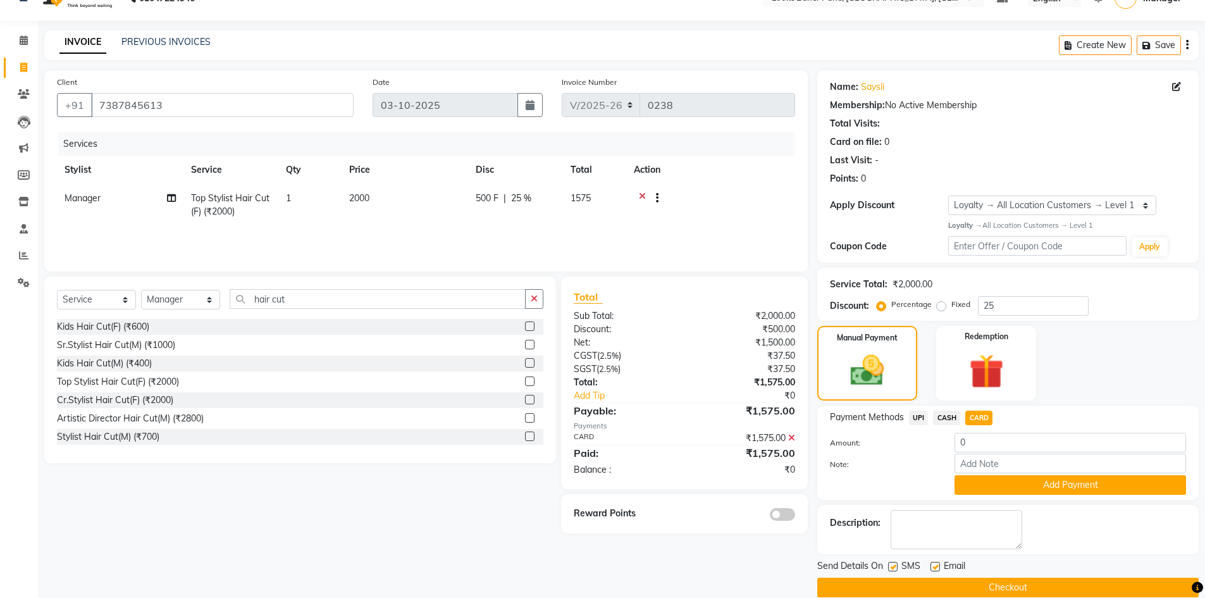
click at [943, 588] on button "Checkout" at bounding box center [1009, 588] width 382 height 20
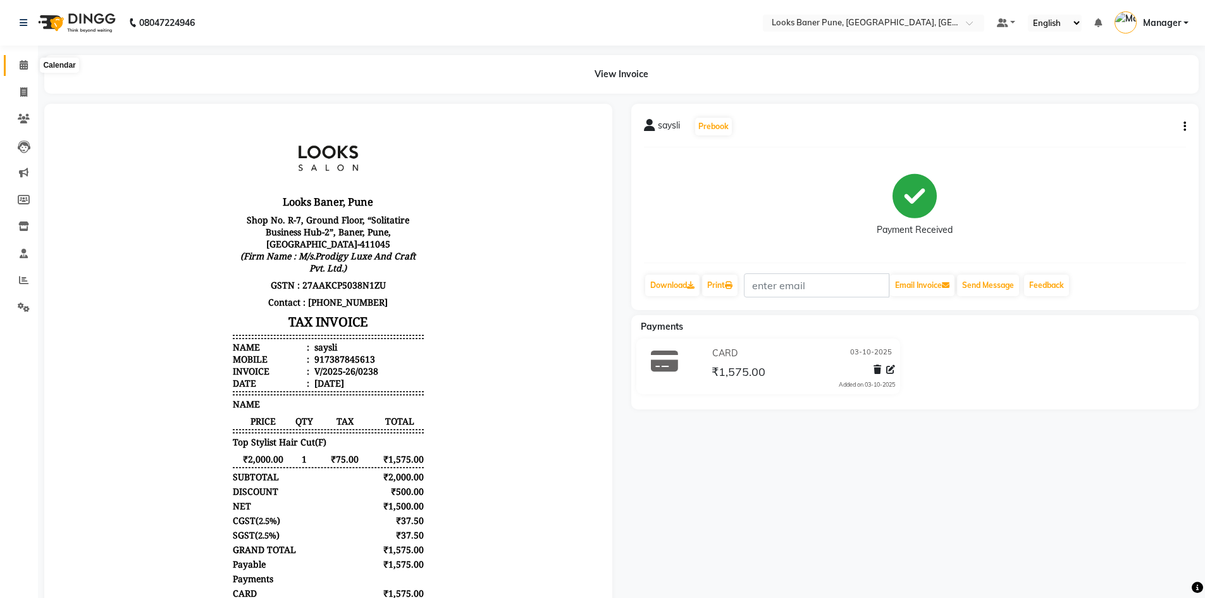
click at [25, 62] on icon at bounding box center [24, 64] width 8 height 9
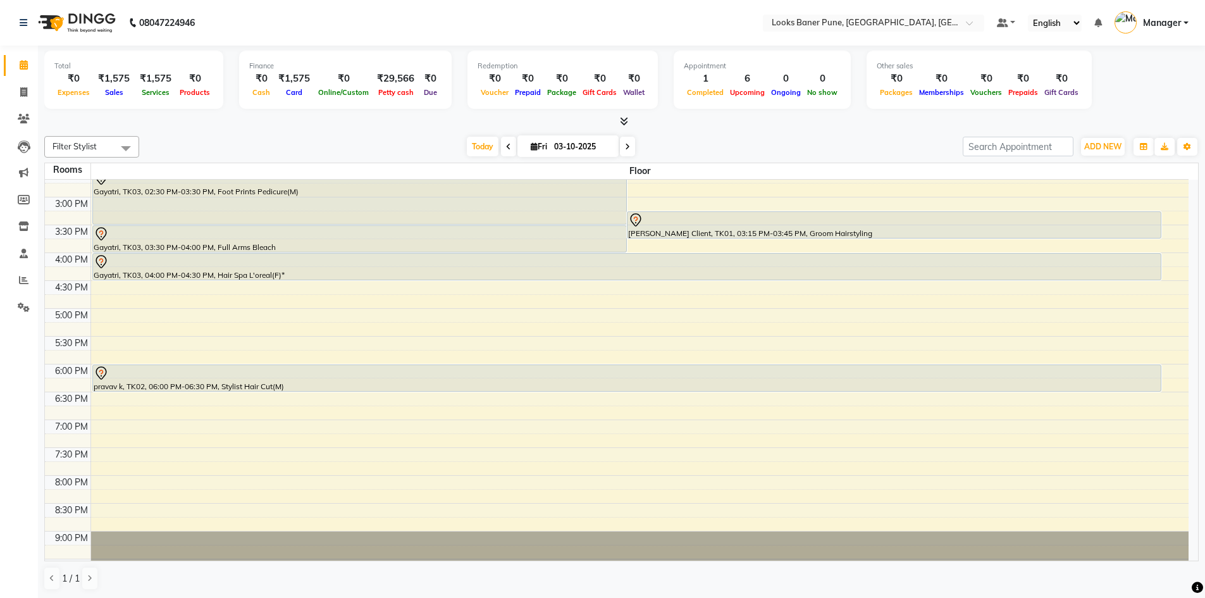
scroll to position [253, 0]
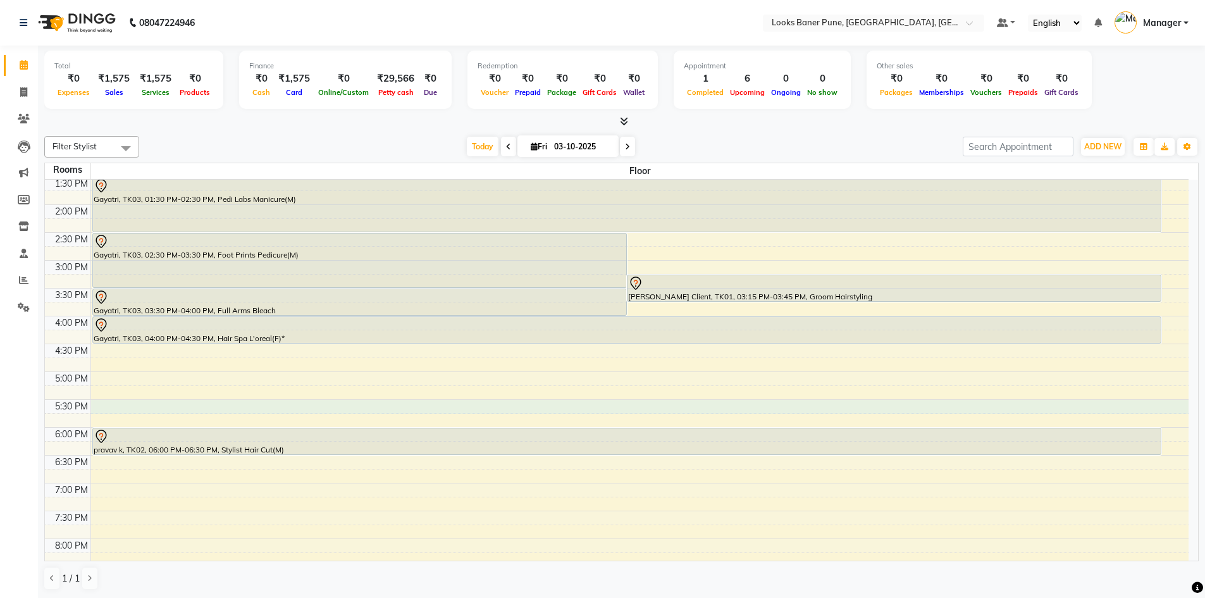
click at [235, 404] on div "9:00 AM 9:30 AM 10:00 AM 10:30 AM 11:00 AM 11:30 AM 12:00 PM 12:30 PM 1:00 PM 1…" at bounding box center [617, 288] width 1144 height 723
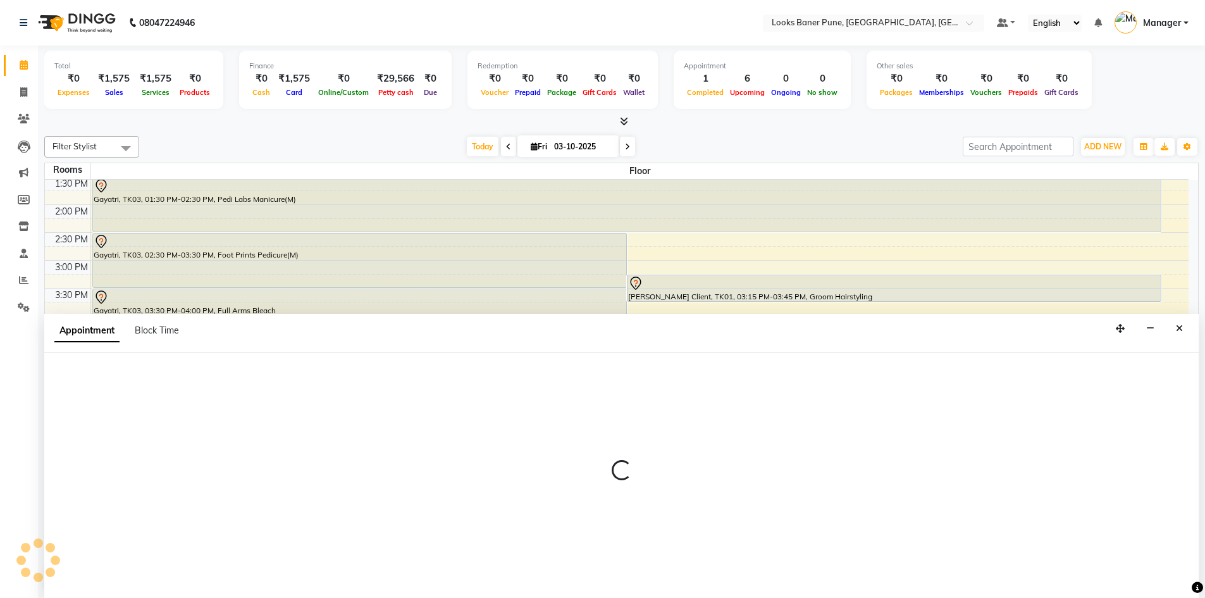
scroll to position [1, 0]
select select "tentative"
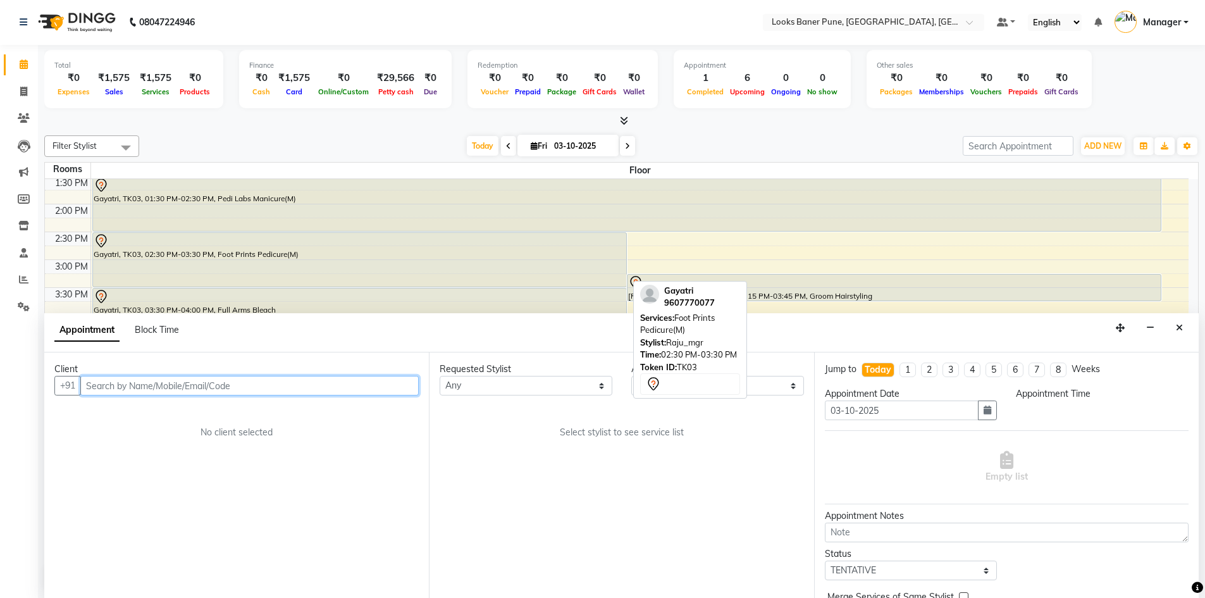
select select "1050"
click at [700, 246] on div "9:00 AM 9:30 AM 10:00 AM 10:30 AM 11:00 AM 11:30 AM 12:00 PM 12:30 PM 1:00 PM 1…" at bounding box center [617, 287] width 1144 height 723
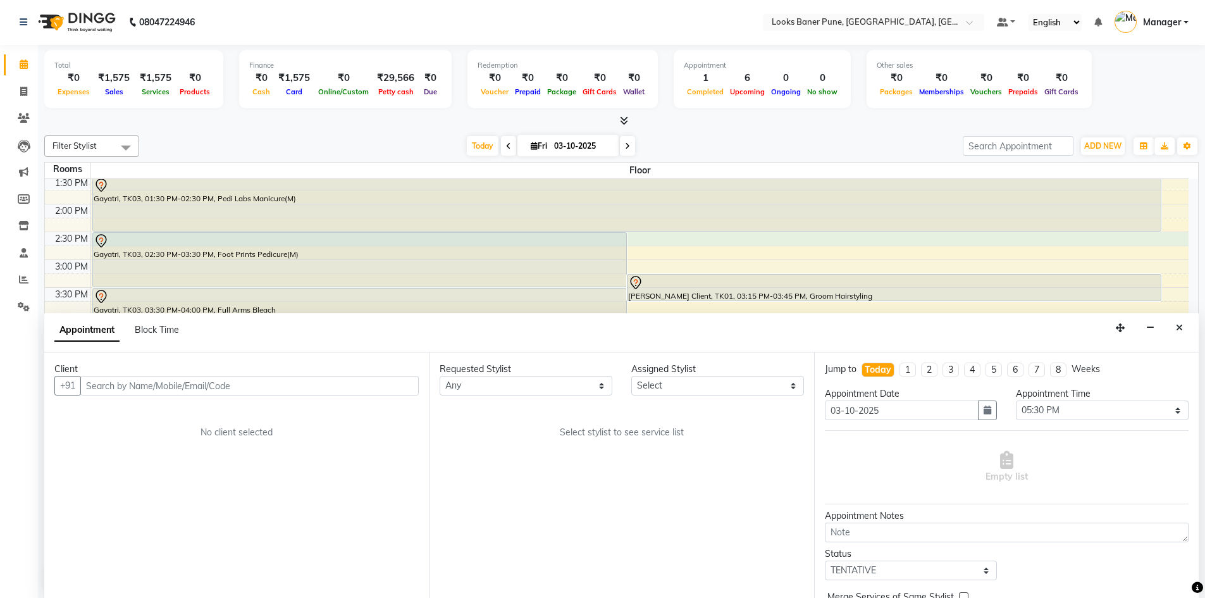
click at [258, 149] on div "[DATE] [DATE]" at bounding box center [551, 146] width 811 height 19
click at [1176, 327] on button "Close" at bounding box center [1180, 328] width 18 height 20
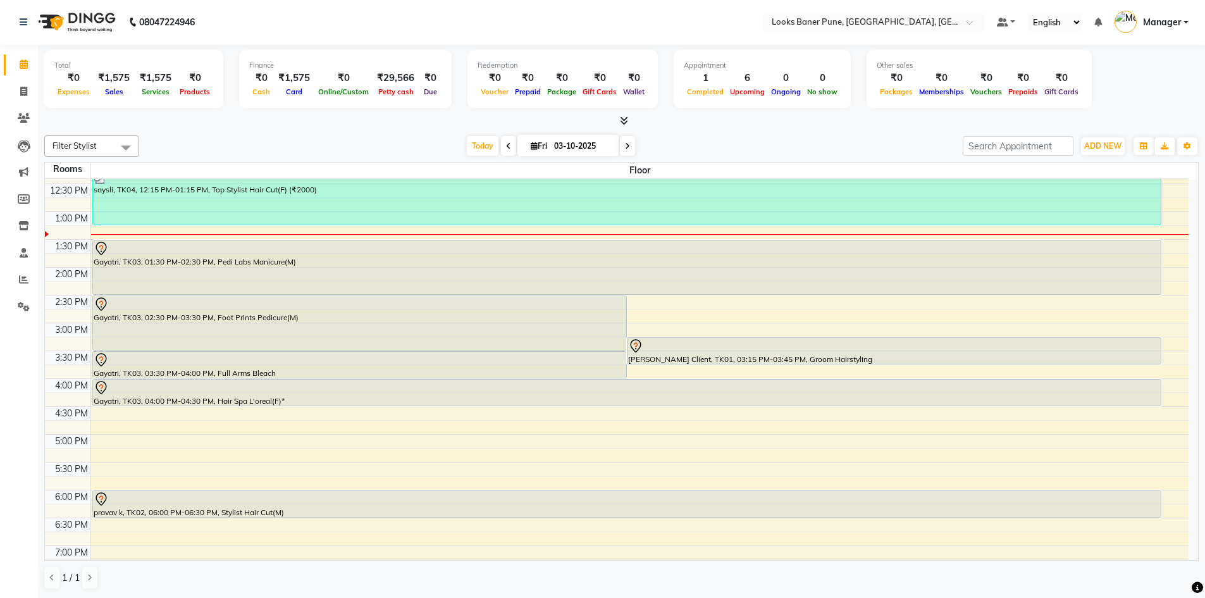
scroll to position [253, 0]
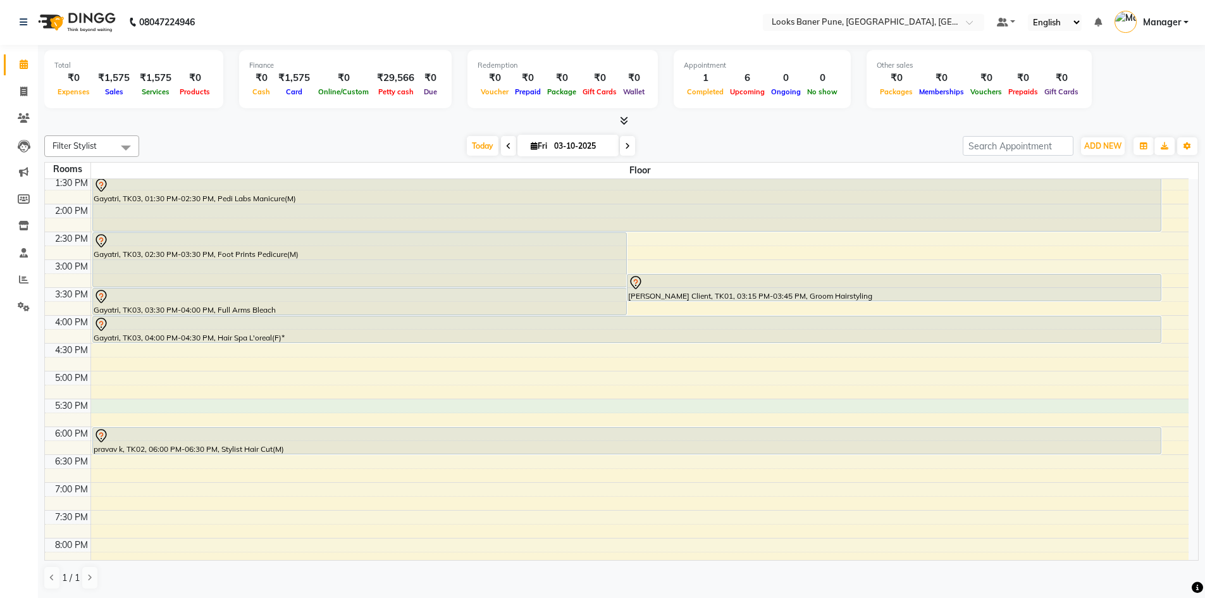
click at [201, 408] on div "9:00 AM 9:30 AM 10:00 AM 10:30 AM 11:00 AM 11:30 AM 12:00 PM 12:30 PM 1:00 PM 1…" at bounding box center [617, 287] width 1144 height 723
select select "1050"
select select "tentative"
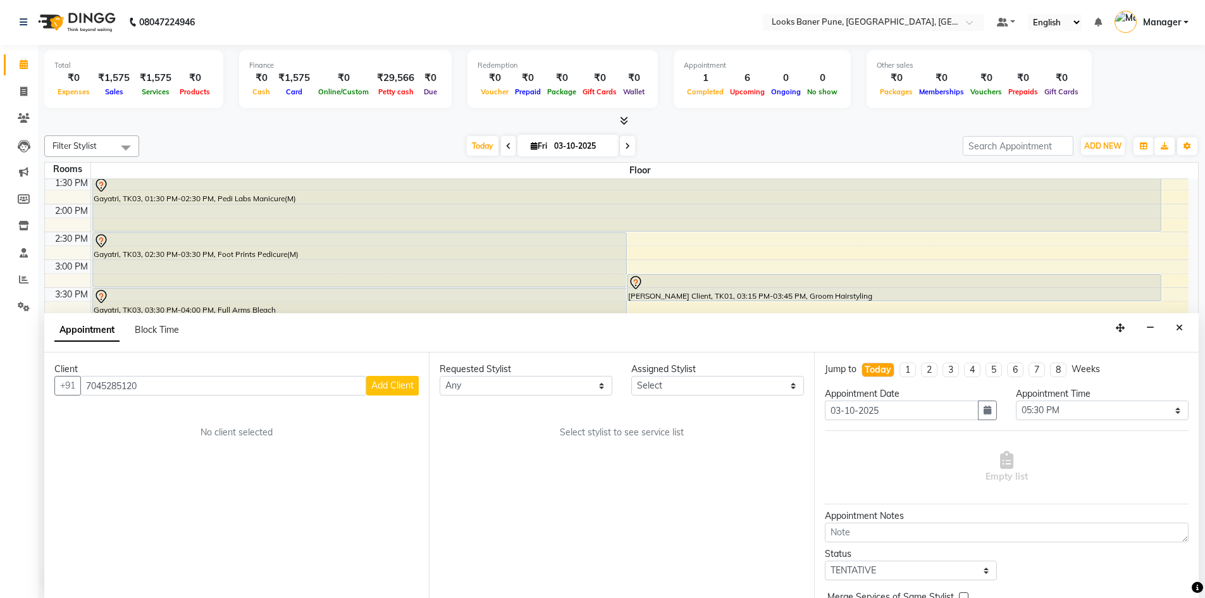
type input "7045285120"
click at [394, 387] on span "Add Client" at bounding box center [392, 385] width 42 height 11
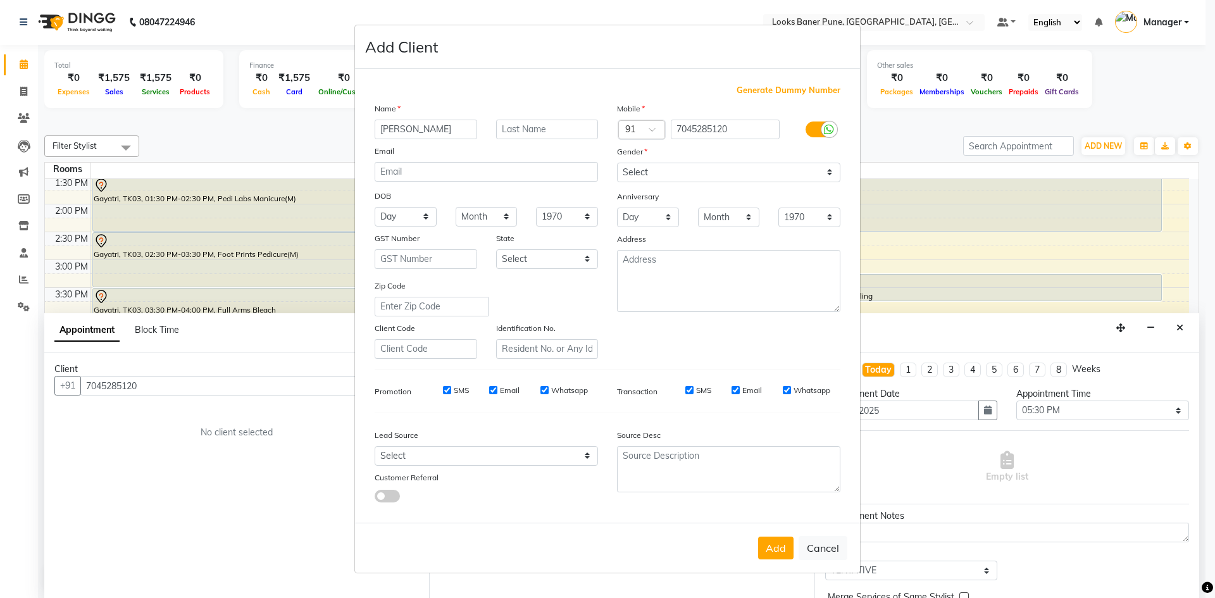
type input "[PERSON_NAME]"
click at [528, 130] on input "text" at bounding box center [547, 130] width 103 height 20
type input "[PERSON_NAME]"
drag, startPoint x: 669, startPoint y: 174, endPoint x: 649, endPoint y: 180, distance: 21.2
click at [669, 174] on select "Select [DEMOGRAPHIC_DATA] [DEMOGRAPHIC_DATA] Other Prefer Not To Say" at bounding box center [728, 173] width 223 height 20
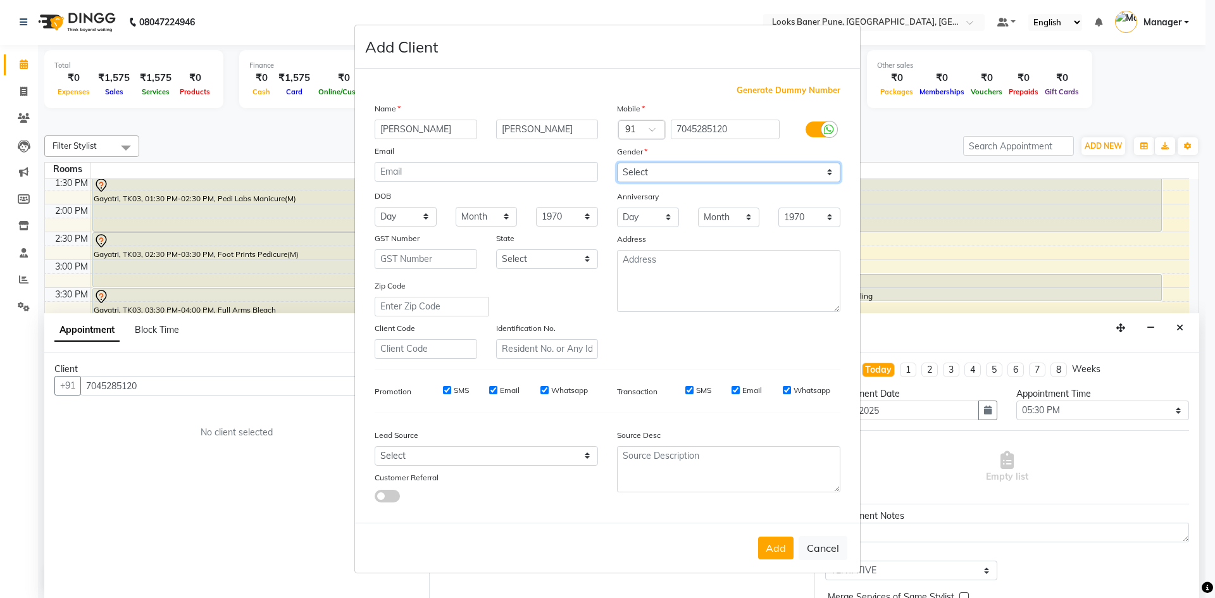
select select "[DEMOGRAPHIC_DATA]"
click at [617, 163] on select "Select [DEMOGRAPHIC_DATA] [DEMOGRAPHIC_DATA] Other Prefer Not To Say" at bounding box center [728, 173] width 223 height 20
click at [776, 547] on button "Add" at bounding box center [775, 548] width 35 height 23
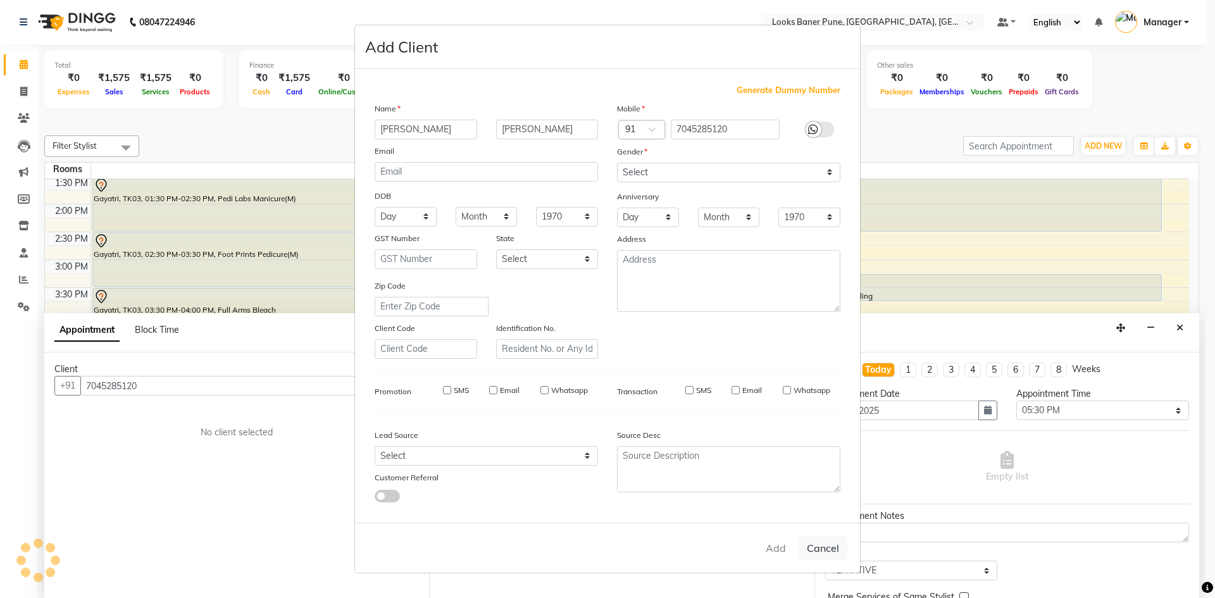
select select
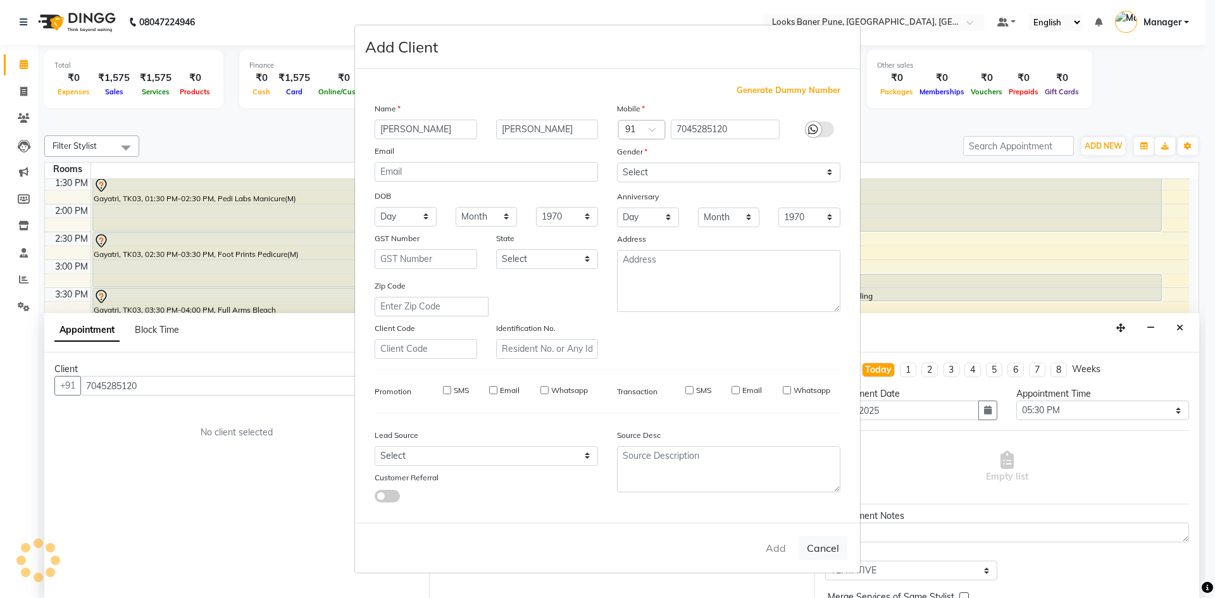
select select
checkbox input "false"
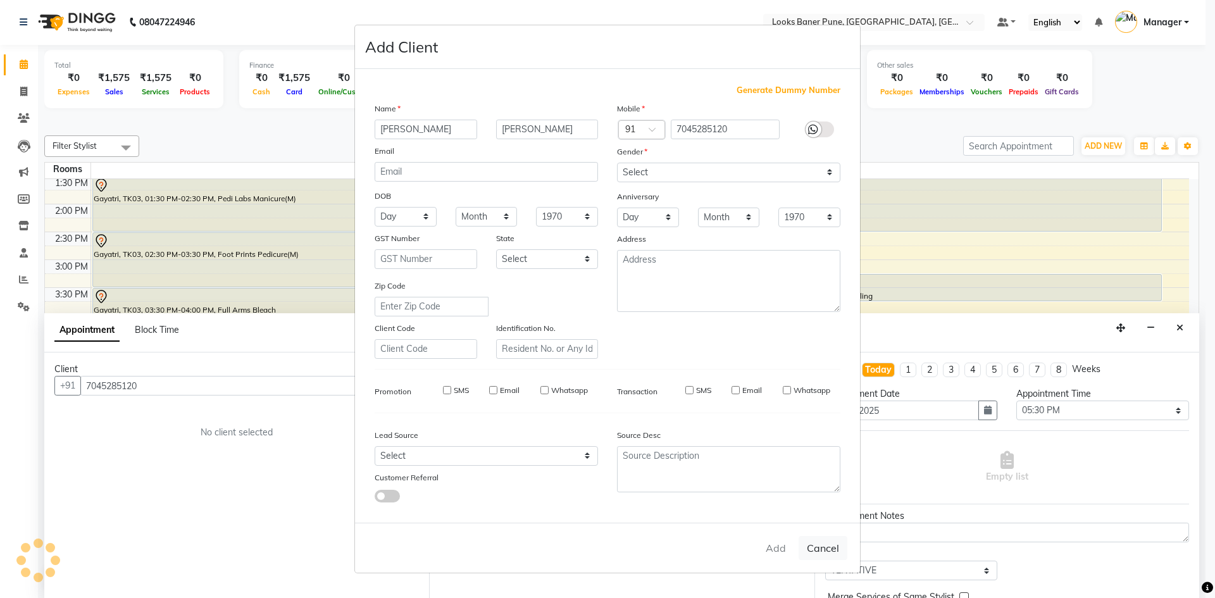
checkbox input "false"
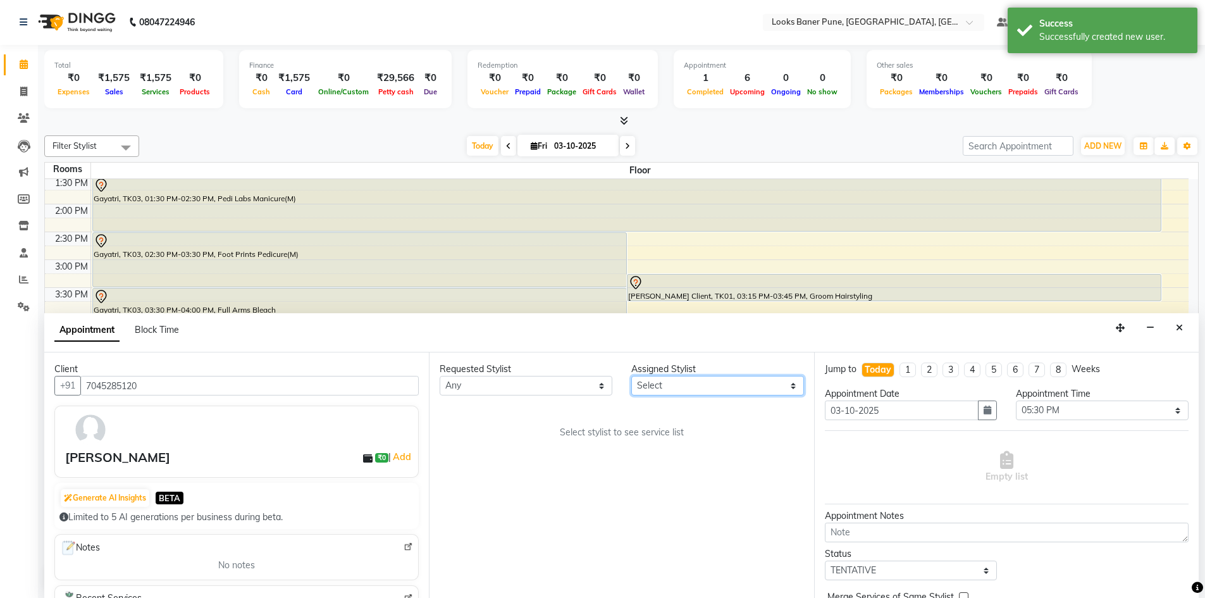
click at [668, 386] on select "Select [PERSON_NAME] Counter_Sales [PERSON_NAME] Manager Raju_Mgr Raunak_Pdct […" at bounding box center [718, 386] width 173 height 20
click at [568, 411] on div "Requested Stylist Any [PERSON_NAME] Counter_Sales [PERSON_NAME] Manager Raju_Mg…" at bounding box center [621, 475] width 385 height 246
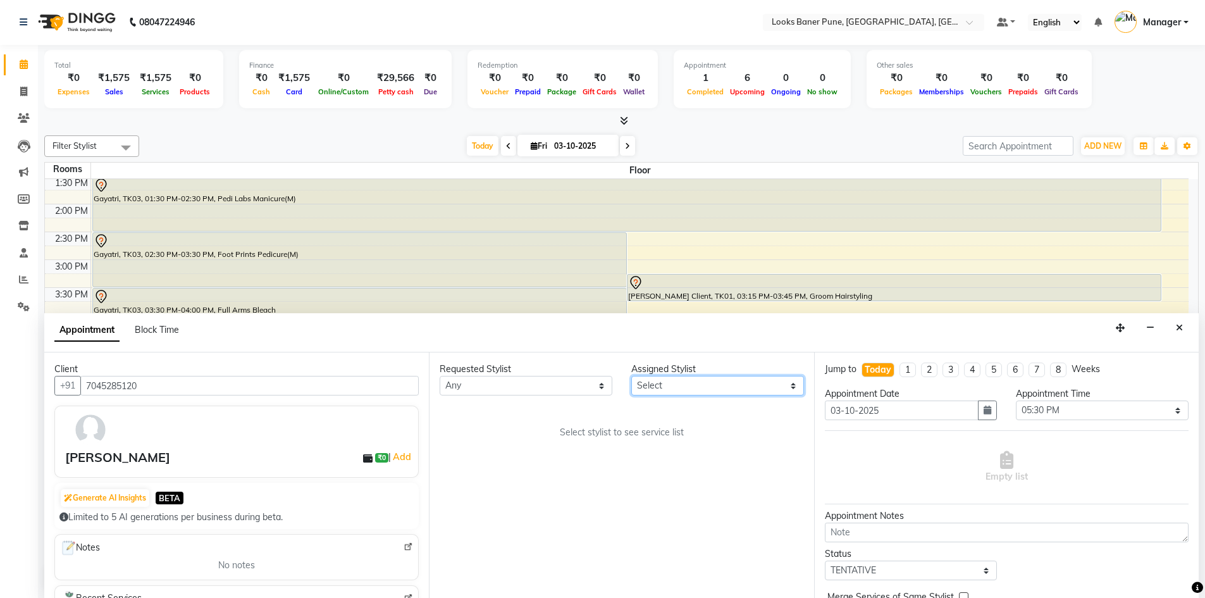
click at [723, 389] on select "Select [PERSON_NAME] Counter_Sales [PERSON_NAME] Manager Raju_Mgr Raunak_Pdct […" at bounding box center [718, 386] width 173 height 20
select select "90858"
click at [632, 376] on select "Select [PERSON_NAME] Counter_Sales [PERSON_NAME] Manager Raju_Mgr Raunak_Pdct […" at bounding box center [718, 386] width 173 height 20
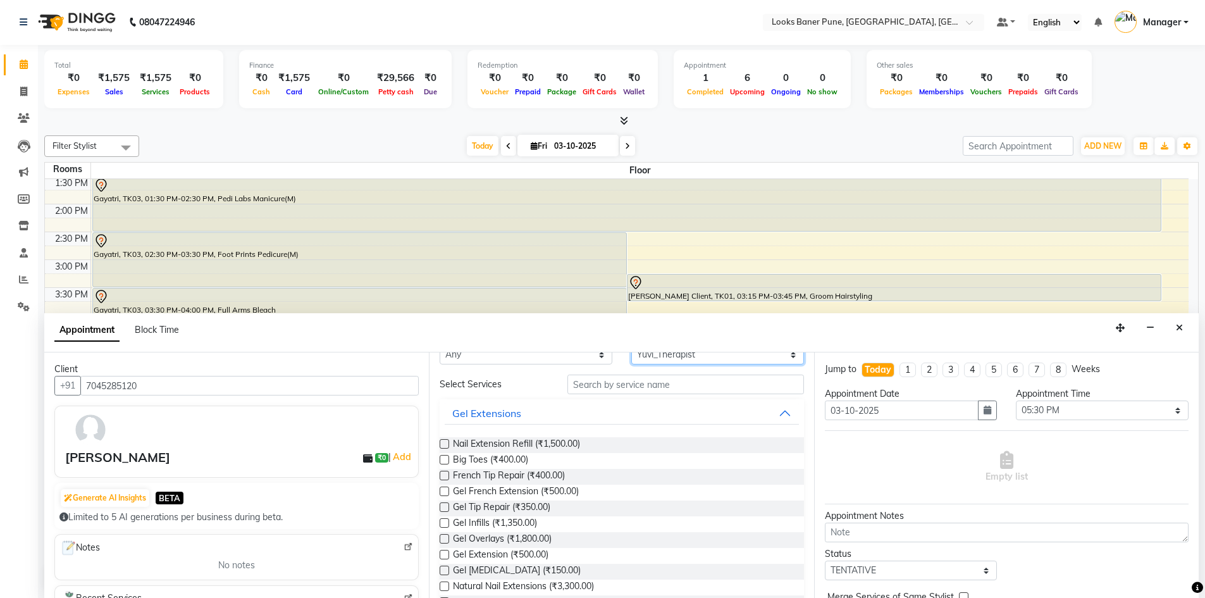
scroll to position [0, 0]
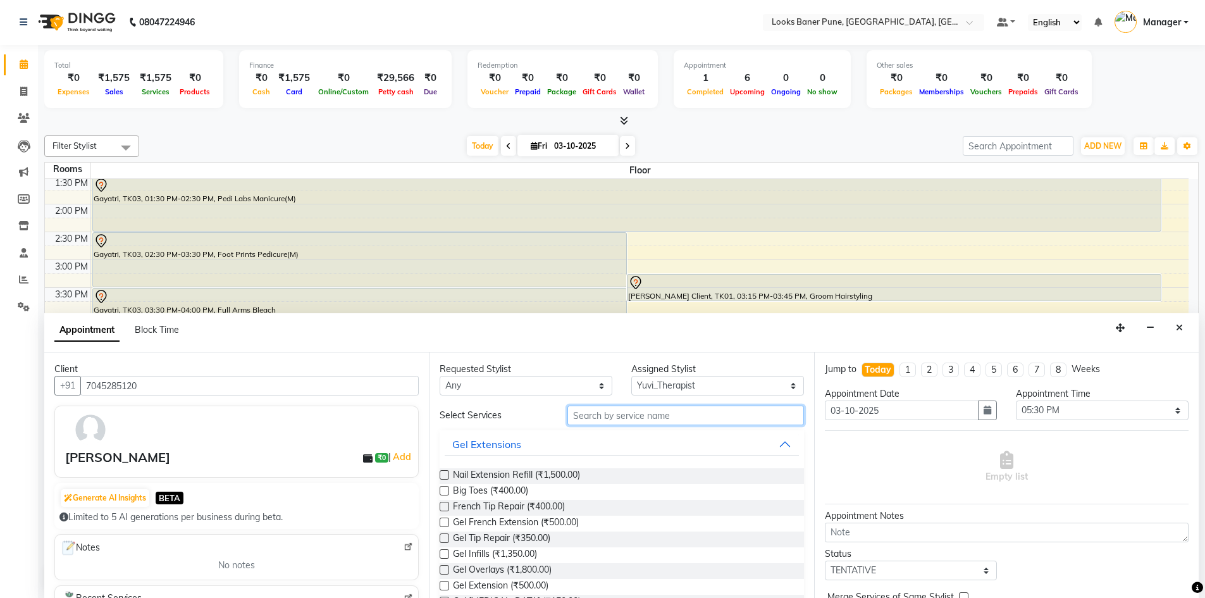
click at [639, 415] on input "text" at bounding box center [686, 416] width 237 height 20
type input "pedi"
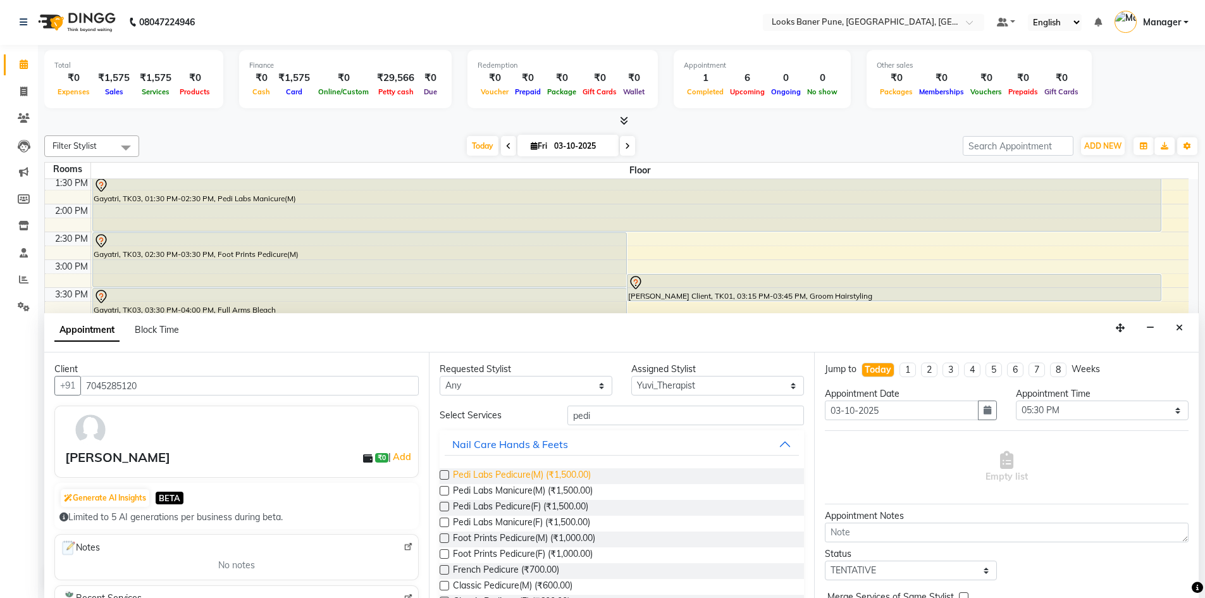
click at [561, 480] on span "Pedi Labs Pedicure(M) (₹1,500.00)" at bounding box center [522, 476] width 138 height 16
checkbox input "true"
select select "4449"
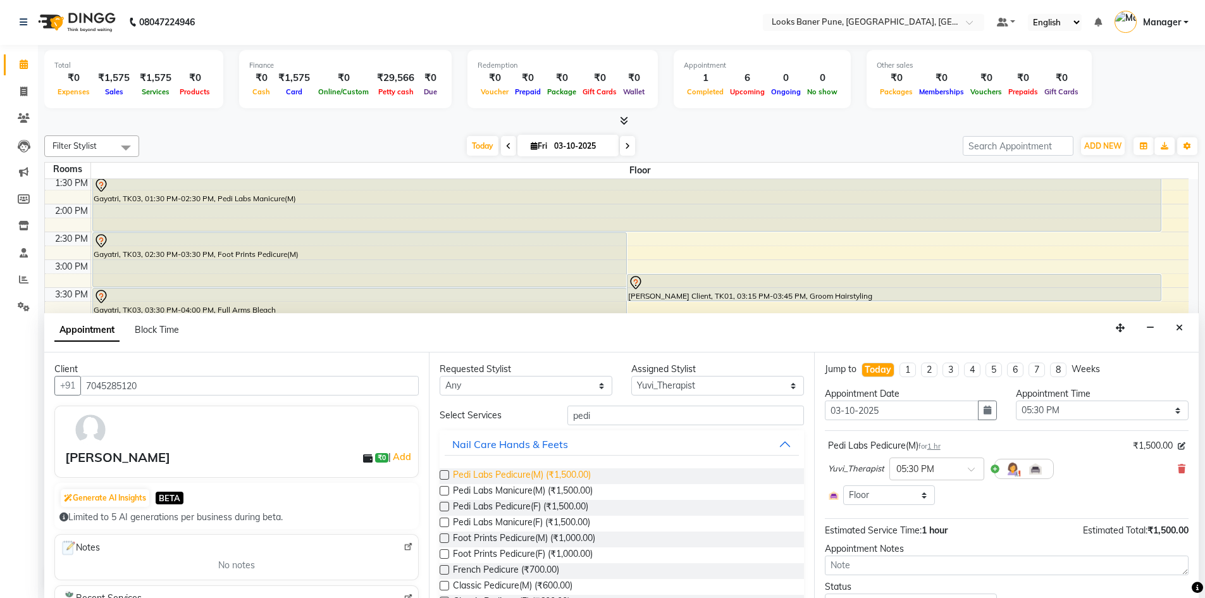
checkbox input "false"
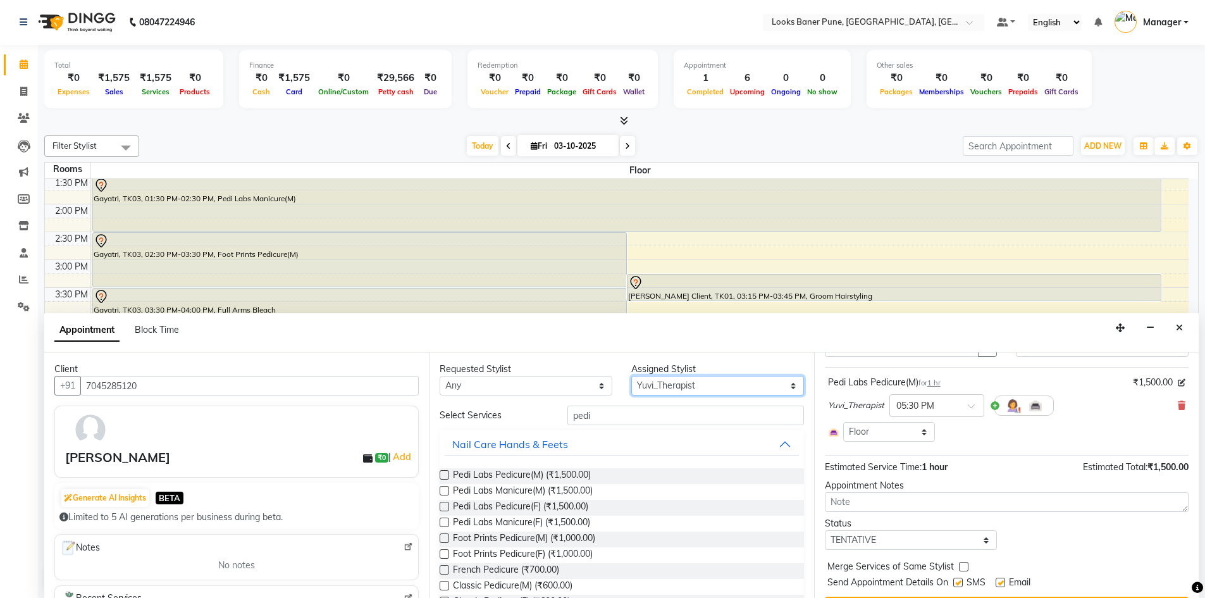
click at [785, 385] on select "Select [PERSON_NAME] Counter_Sales [PERSON_NAME] Manager Raju_Mgr Raunak_Pdct […" at bounding box center [718, 386] width 173 height 20
select select "91590"
click at [632, 376] on select "Select [PERSON_NAME] Counter_Sales [PERSON_NAME] Manager Raju_Mgr Raunak_Pdct […" at bounding box center [718, 386] width 173 height 20
click at [616, 404] on div "Requested Stylist Any [PERSON_NAME] Counter_Sales [PERSON_NAME] Manager Raju_Mg…" at bounding box center [621, 475] width 385 height 246
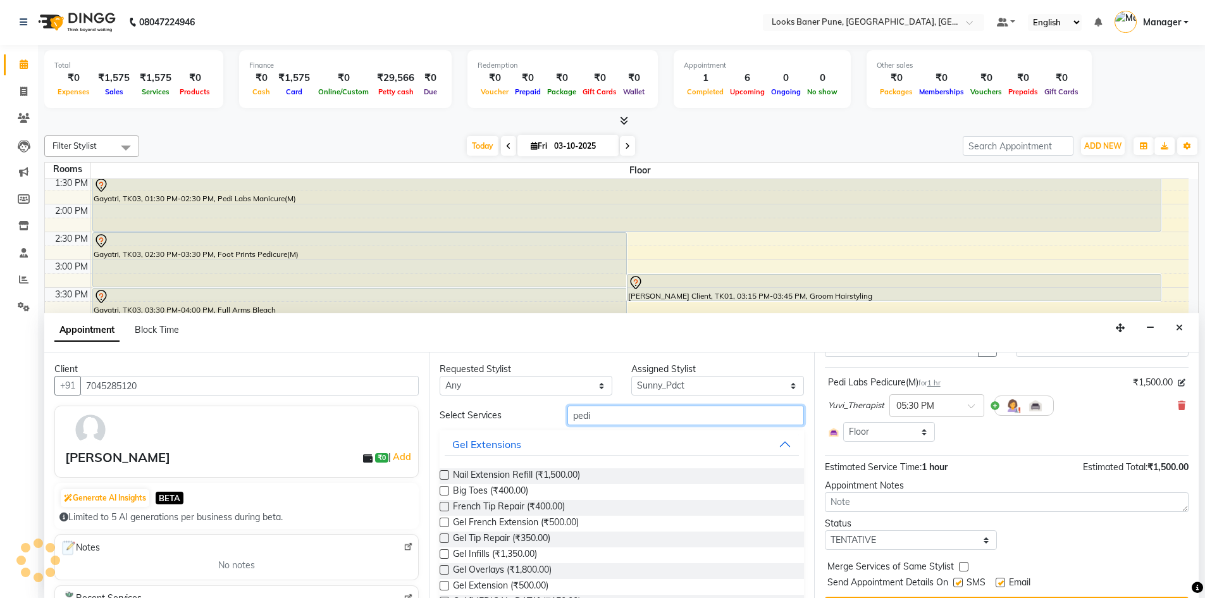
click at [619, 420] on input "pedi" at bounding box center [686, 416] width 237 height 20
type input "pedi"
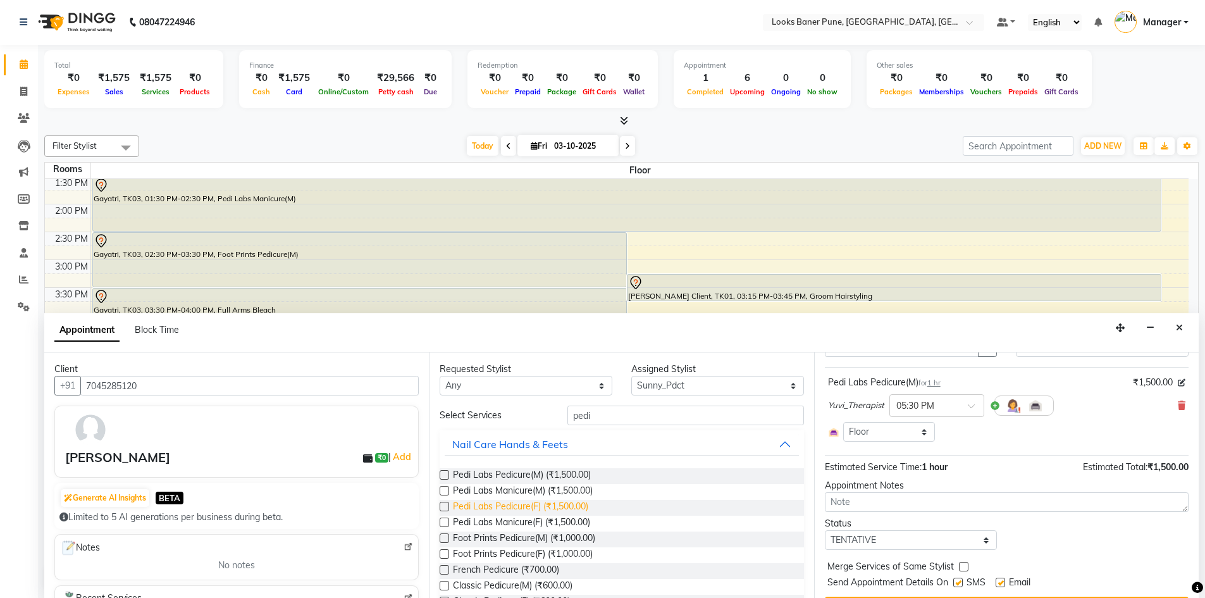
click at [560, 506] on span "Pedi Labs Pedicure(F) (₹1,500.00)" at bounding box center [520, 508] width 135 height 16
checkbox input "true"
select select "4449"
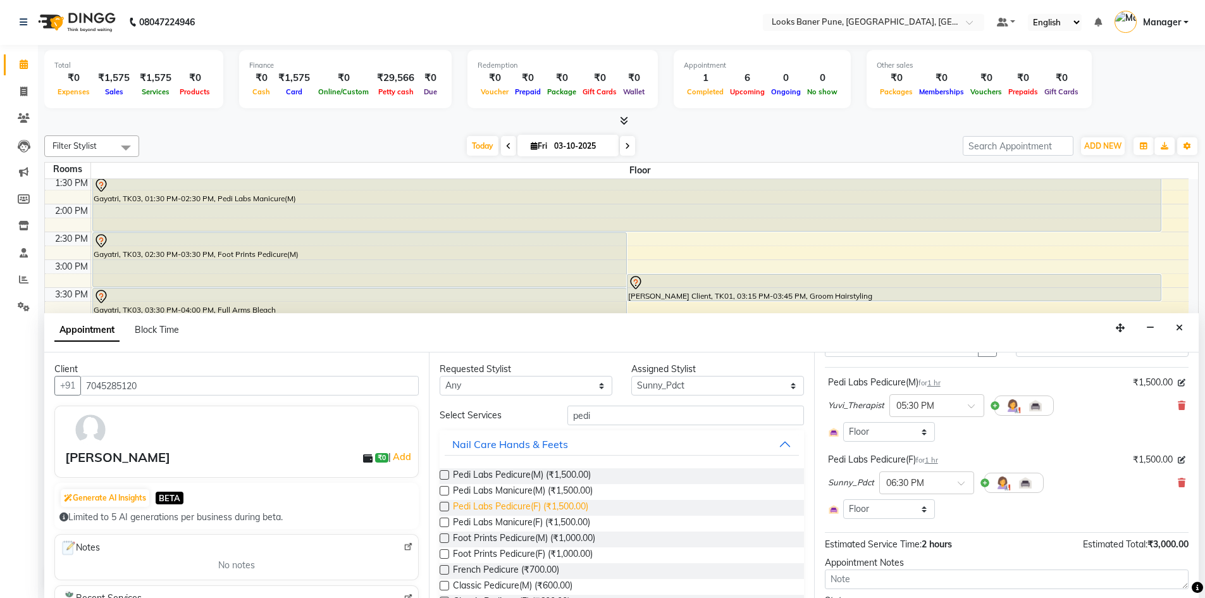
checkbox input "false"
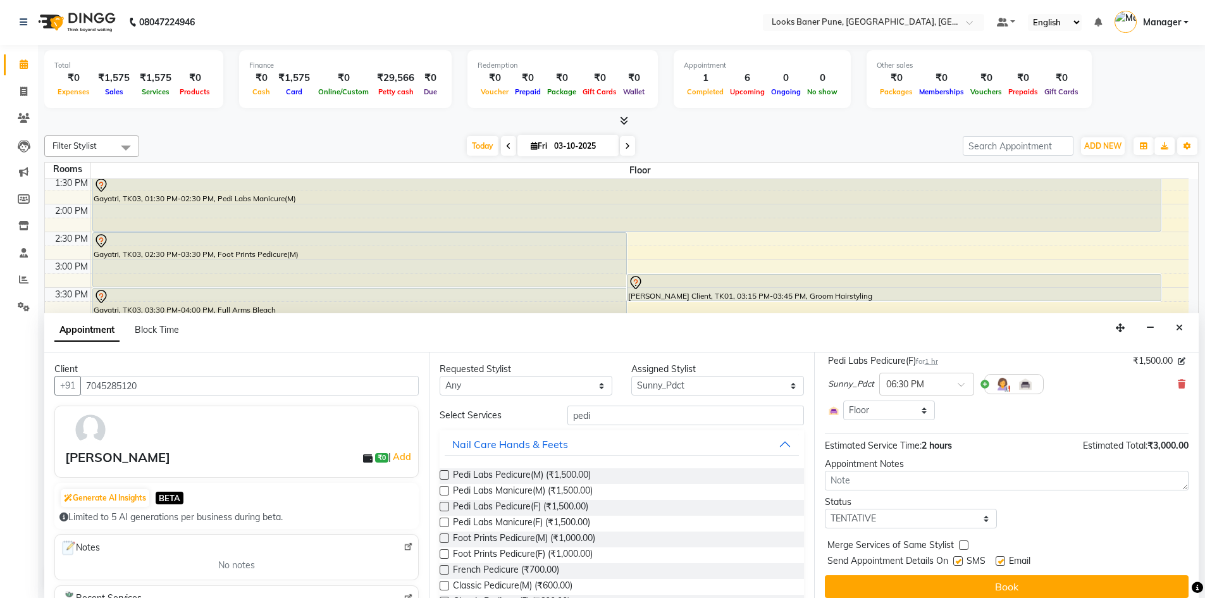
scroll to position [172, 0]
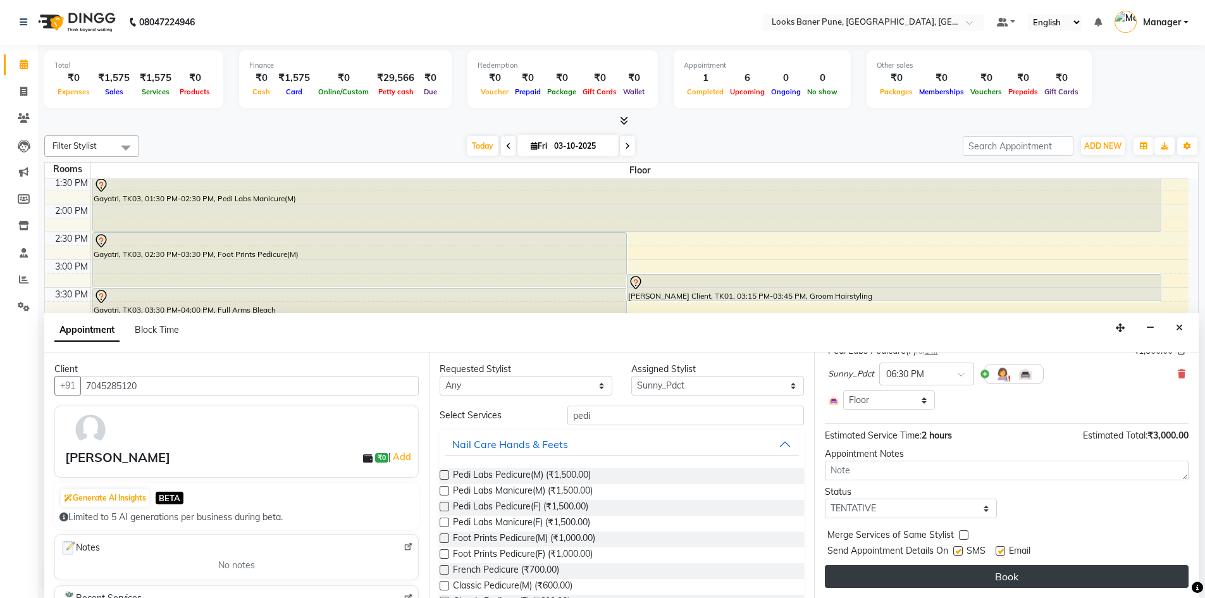
click at [971, 584] on button "Book" at bounding box center [1007, 576] width 364 height 23
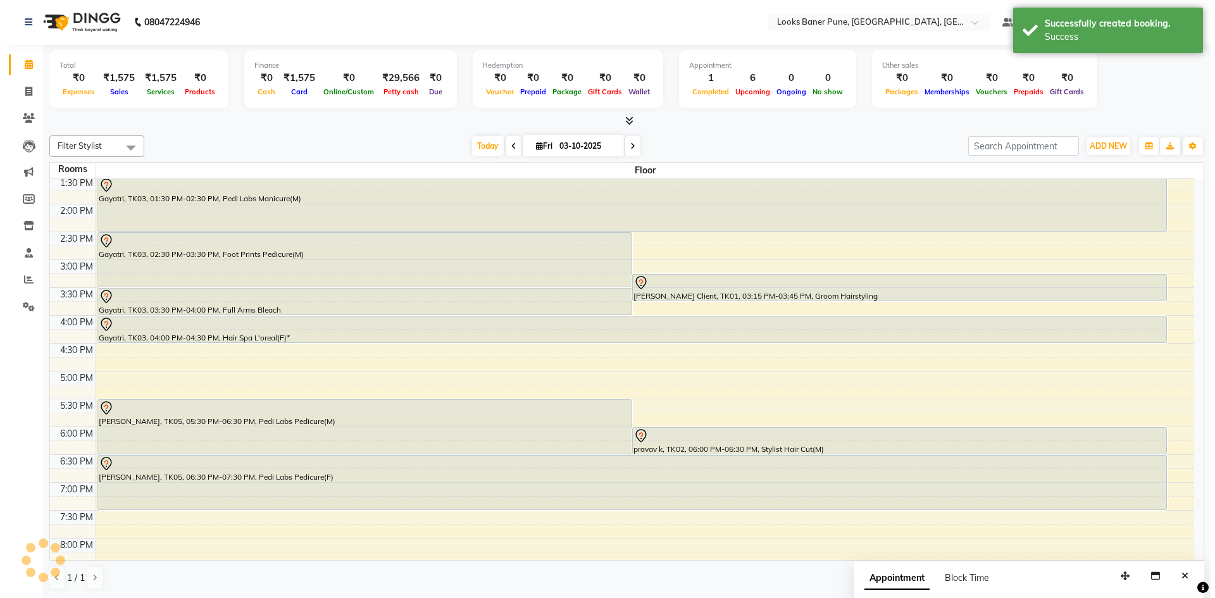
scroll to position [0, 0]
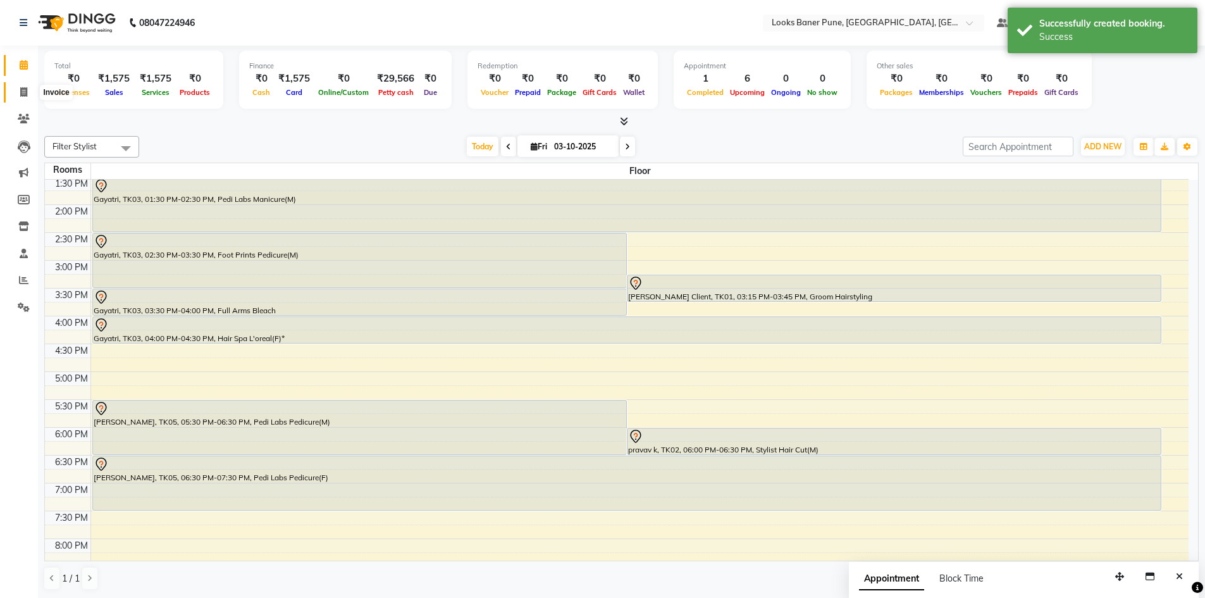
click at [15, 99] on span at bounding box center [24, 92] width 22 height 15
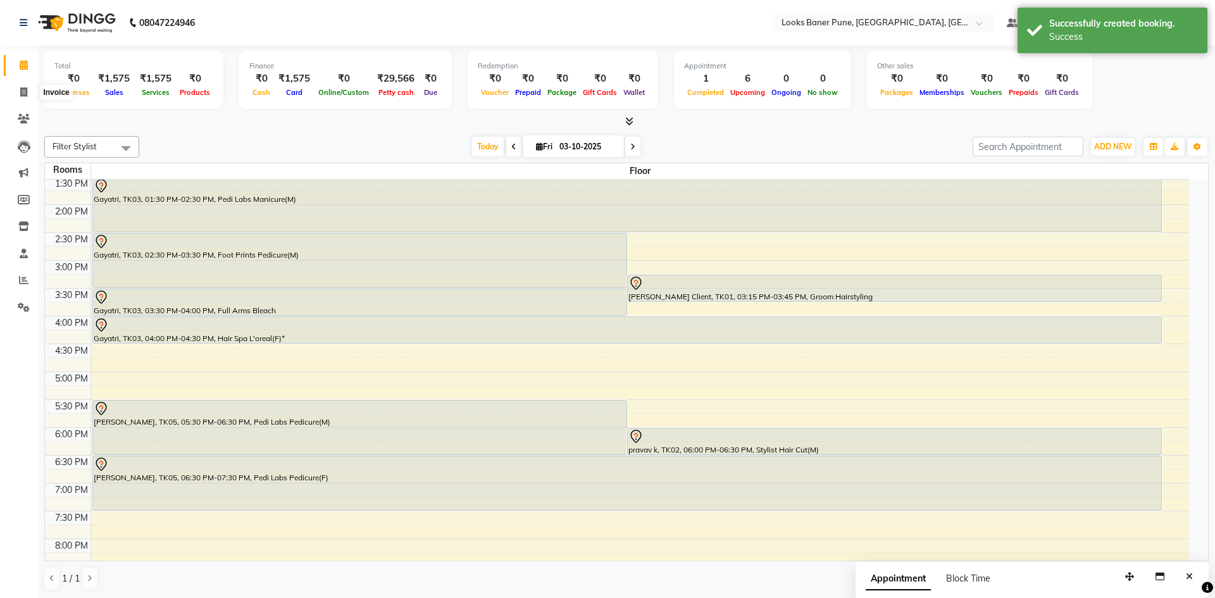
select select "service"
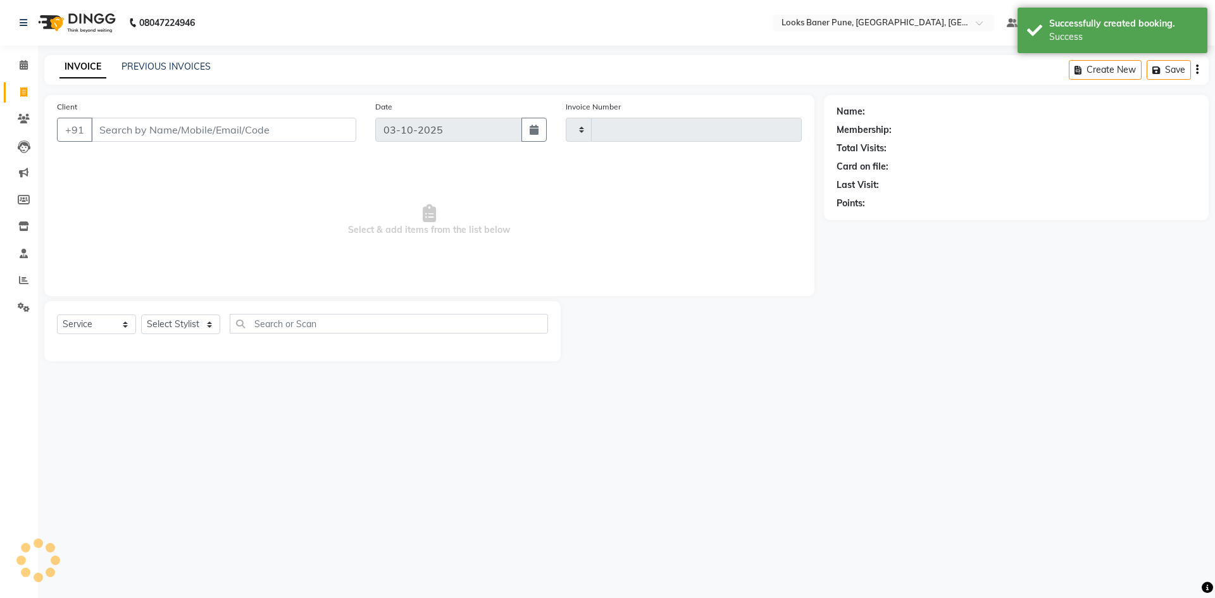
type input "0239"
select select "8917"
click at [158, 127] on input "Client" at bounding box center [223, 130] width 265 height 24
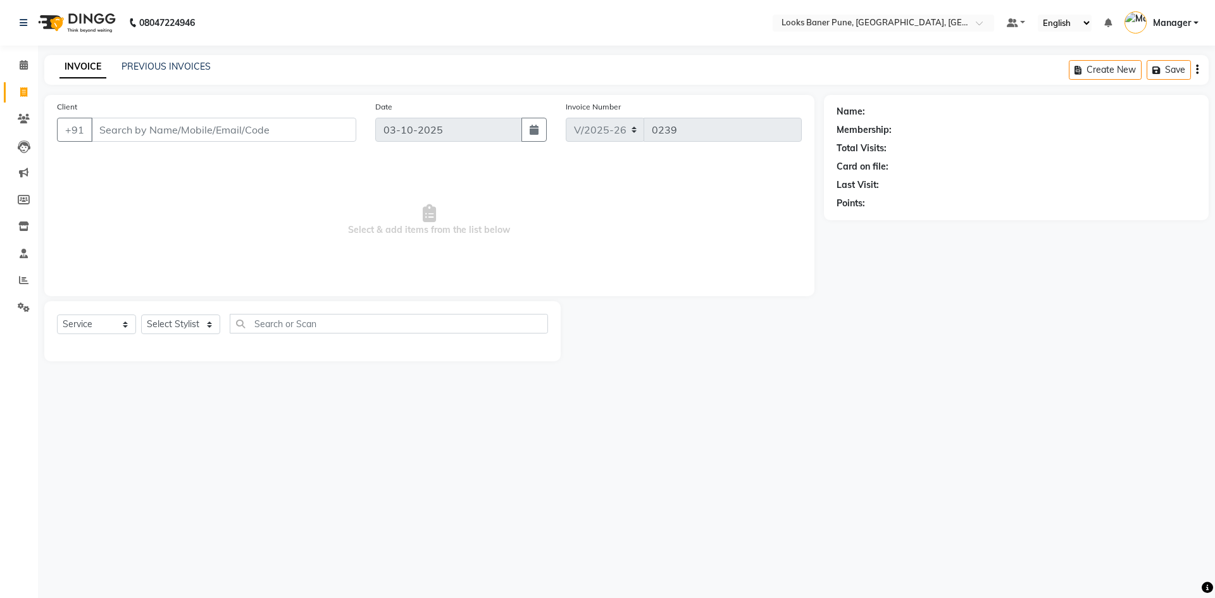
click at [139, 130] on input "Client" at bounding box center [223, 130] width 265 height 24
click at [27, 65] on icon at bounding box center [24, 64] width 8 height 9
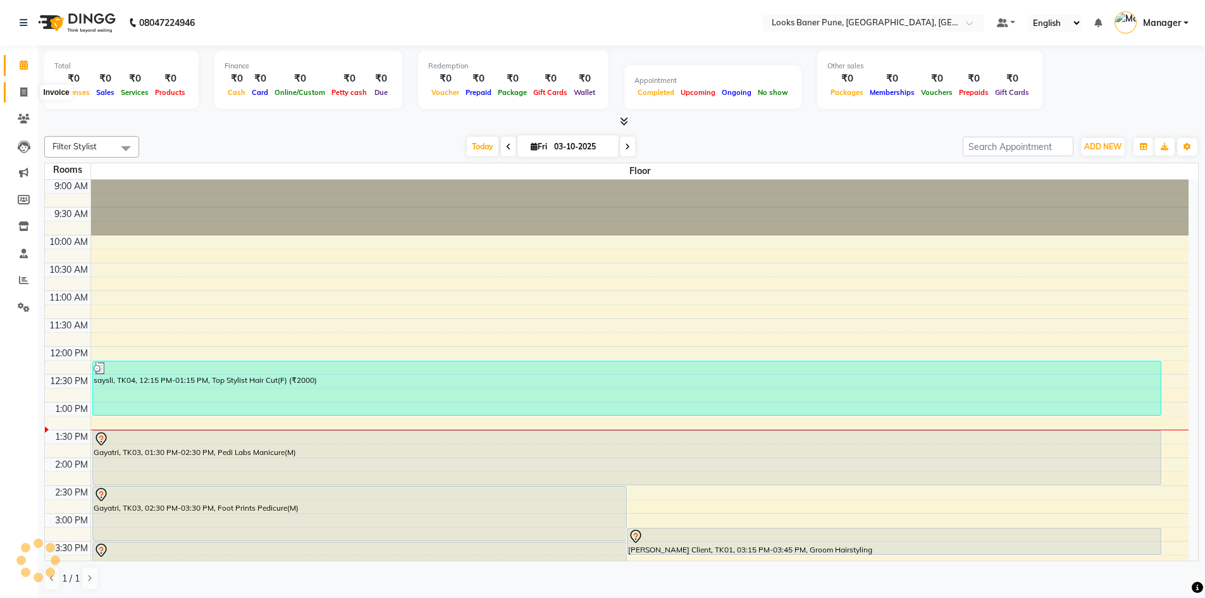
click at [20, 96] on icon at bounding box center [23, 91] width 7 height 9
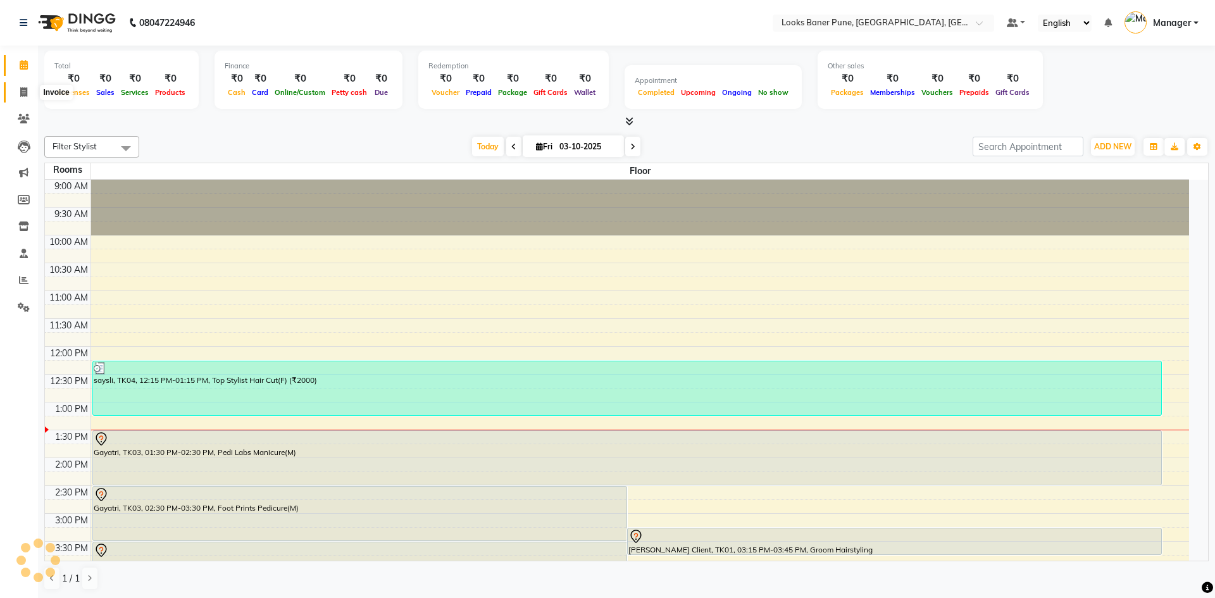
select select "8917"
select select "service"
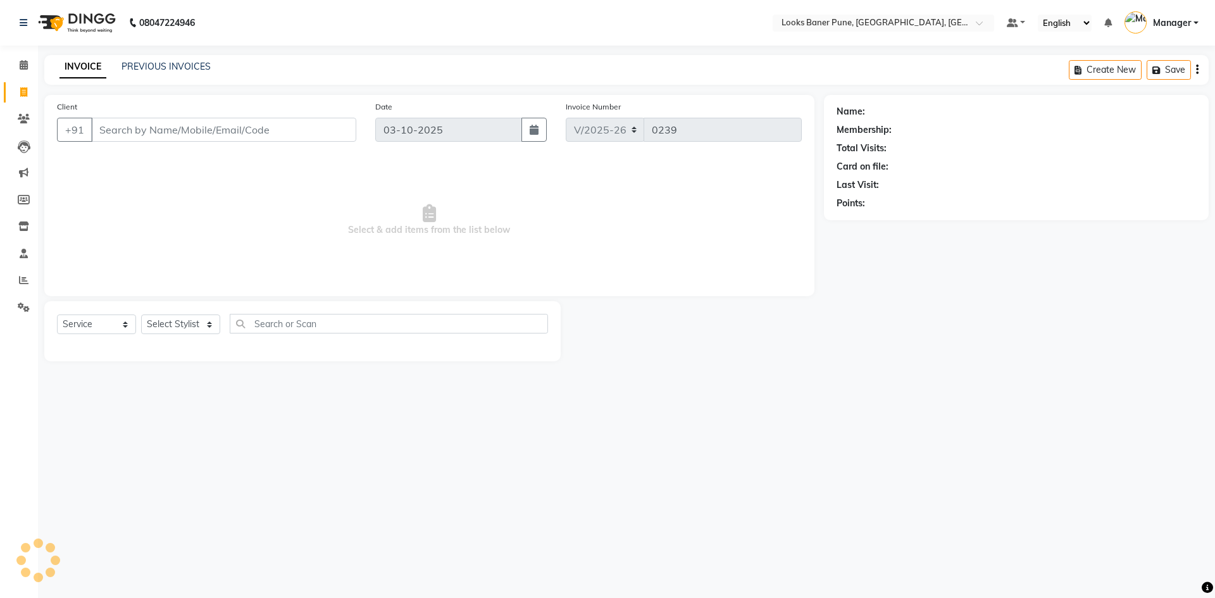
click at [163, 132] on input "Client" at bounding box center [223, 130] width 265 height 24
type input "7597077994"
select select "1: Object"
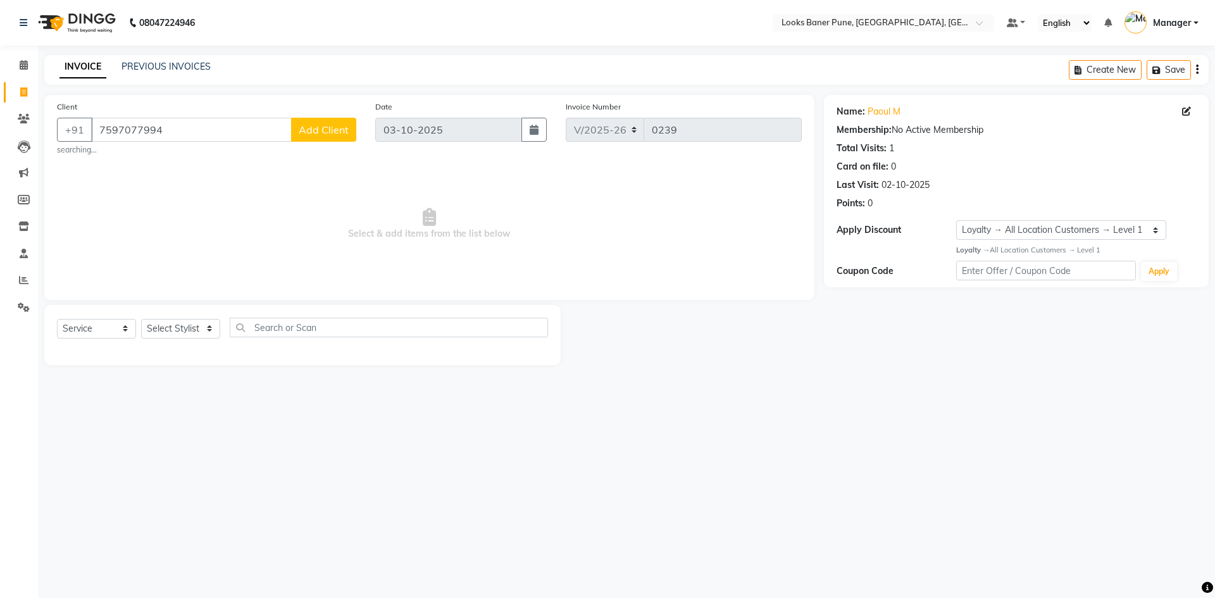
click at [325, 130] on span "Add Client" at bounding box center [324, 129] width 50 height 13
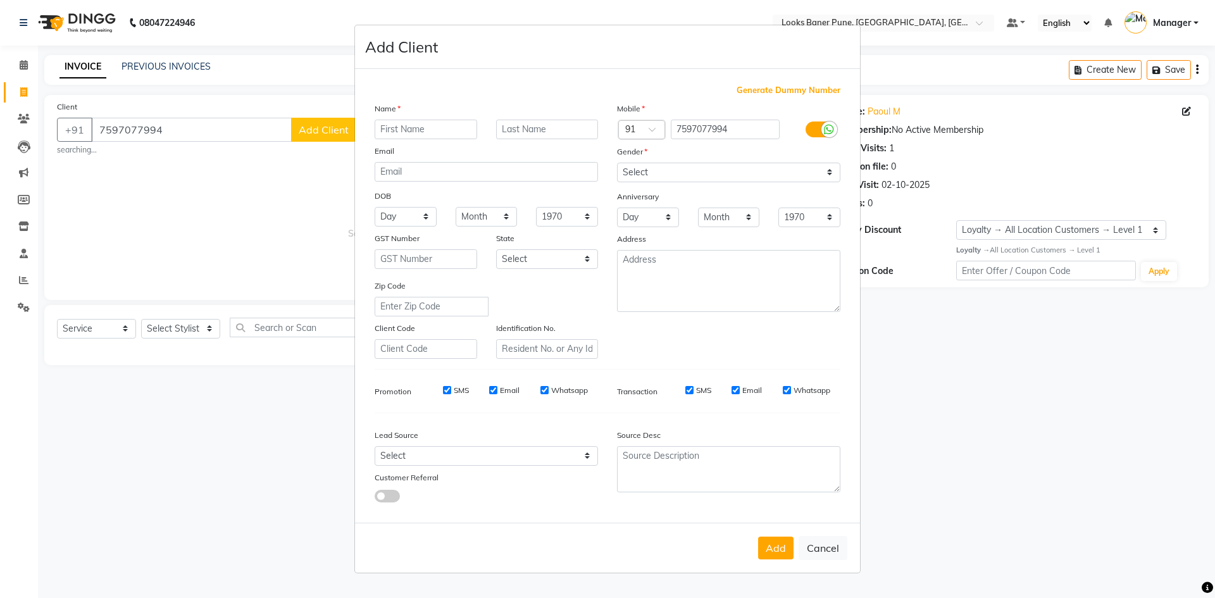
click at [401, 130] on input "text" at bounding box center [426, 130] width 103 height 20
type input "rahul"
click at [676, 180] on select "Select [DEMOGRAPHIC_DATA] [DEMOGRAPHIC_DATA] Other Prefer Not To Say" at bounding box center [728, 173] width 223 height 20
select select "[DEMOGRAPHIC_DATA]"
click at [617, 163] on select "Select [DEMOGRAPHIC_DATA] [DEMOGRAPHIC_DATA] Other Prefer Not To Say" at bounding box center [728, 173] width 223 height 20
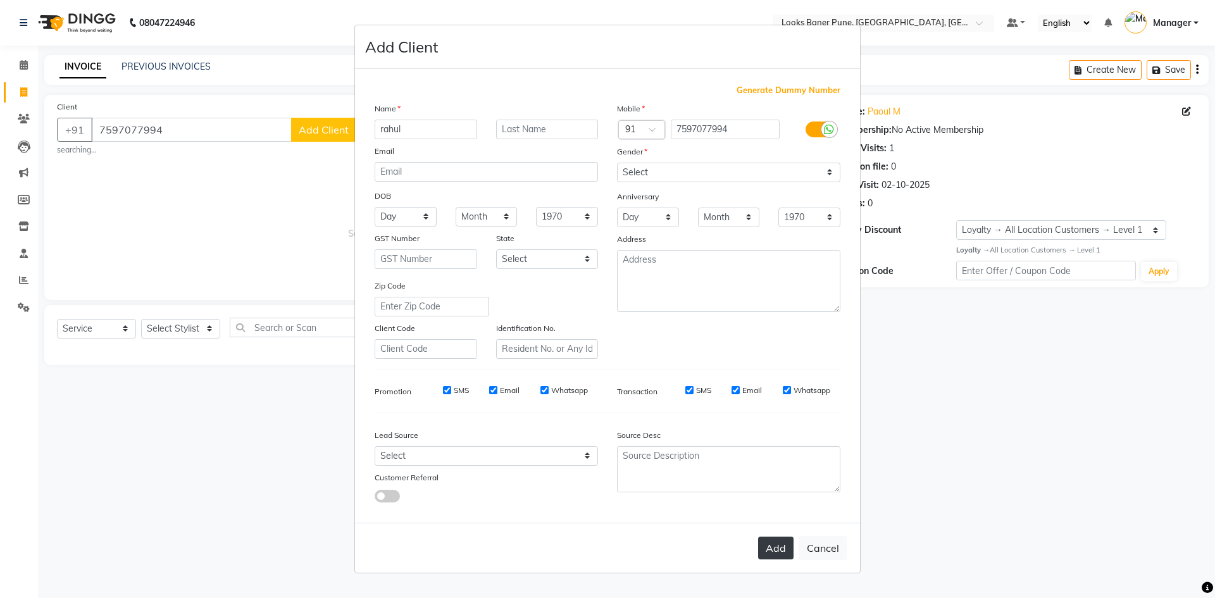
click at [774, 551] on button "Add" at bounding box center [775, 548] width 35 height 23
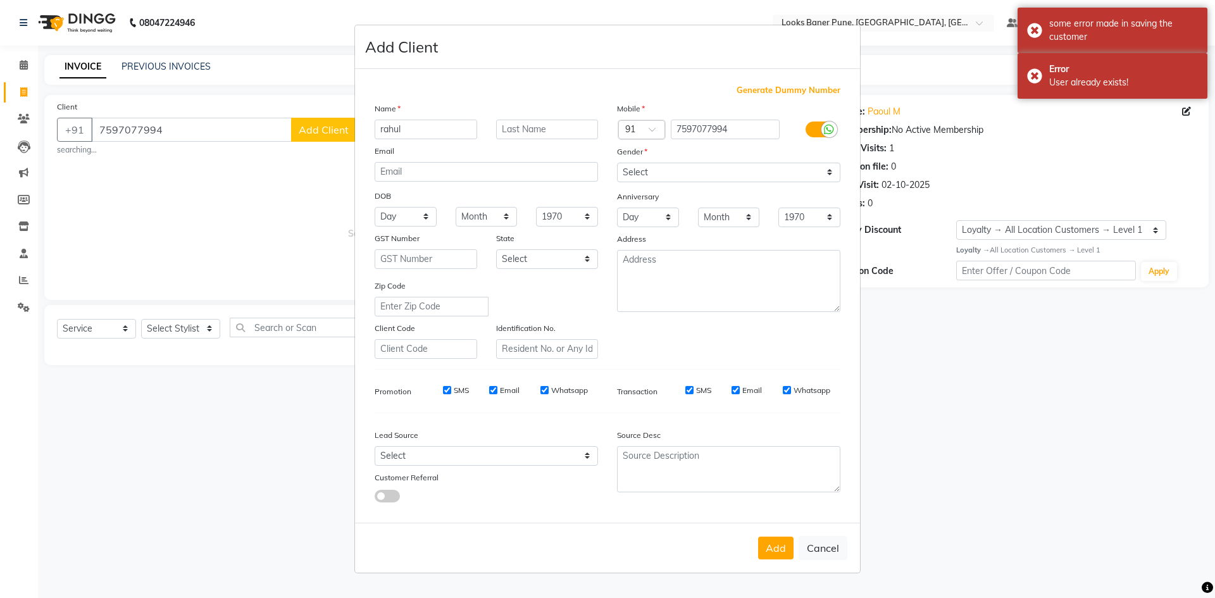
click at [1043, 517] on ngb-modal-window "Add Client Generate Dummy Number Name rahul Email DOB Day 01 02 03 04 05 06 07 …" at bounding box center [607, 299] width 1215 height 598
click at [850, 548] on div "Add Cancel" at bounding box center [607, 548] width 505 height 50
click at [842, 548] on button "Cancel" at bounding box center [823, 548] width 49 height 24
select select
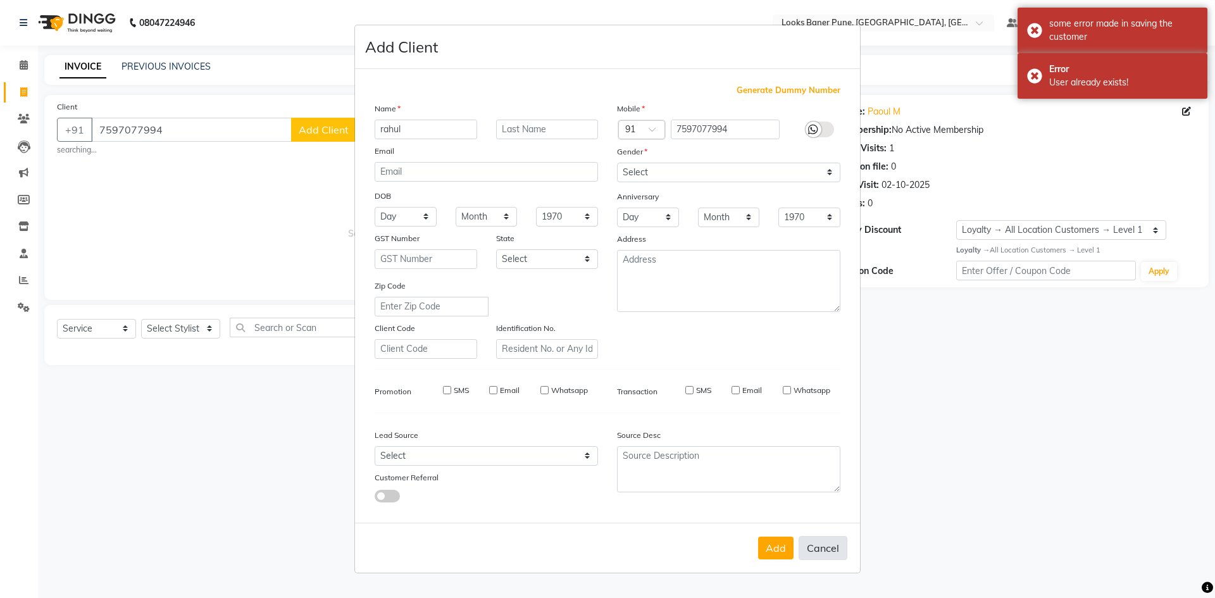
select select
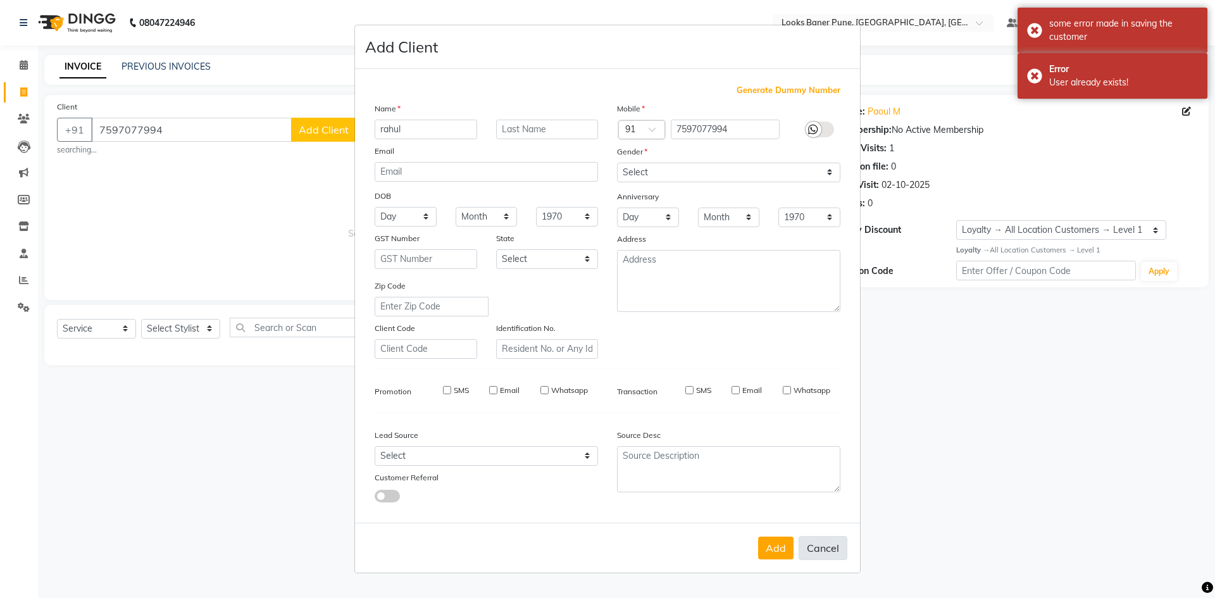
checkbox input "false"
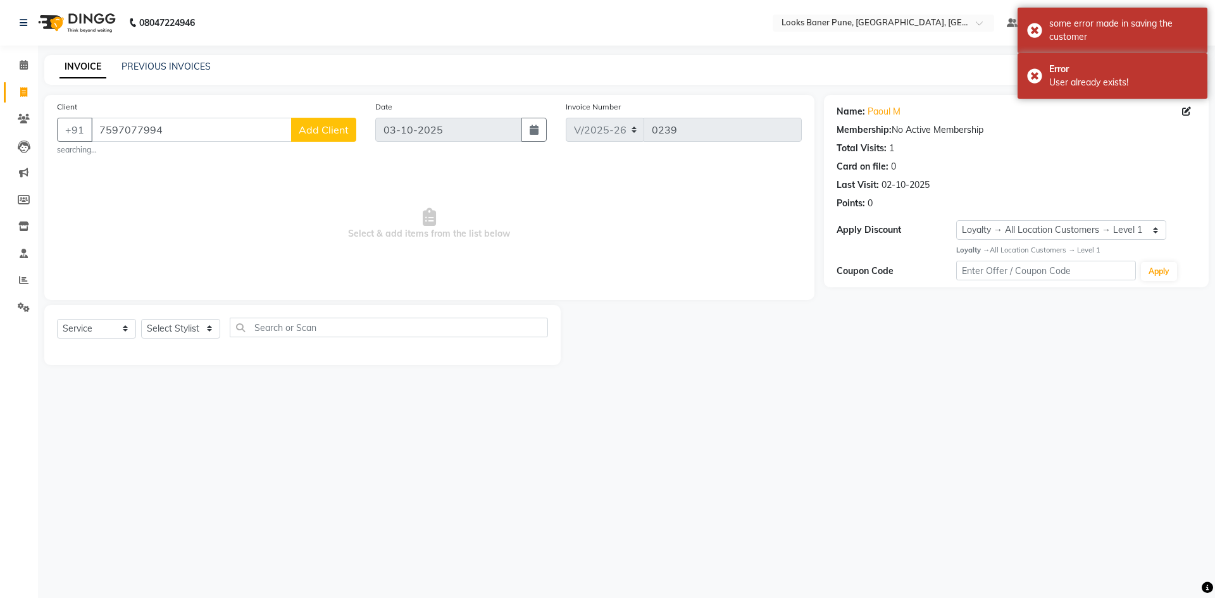
click at [956, 403] on div "08047224946 Select Location × Looks Baner Pune, Balewadi, Pune Default Panel My…" at bounding box center [607, 299] width 1215 height 598
click at [206, 329] on select "Select Stylist [PERSON_NAME] Counter_Sales [PERSON_NAME] Manager [PERSON_NAME] …" at bounding box center [180, 329] width 79 height 20
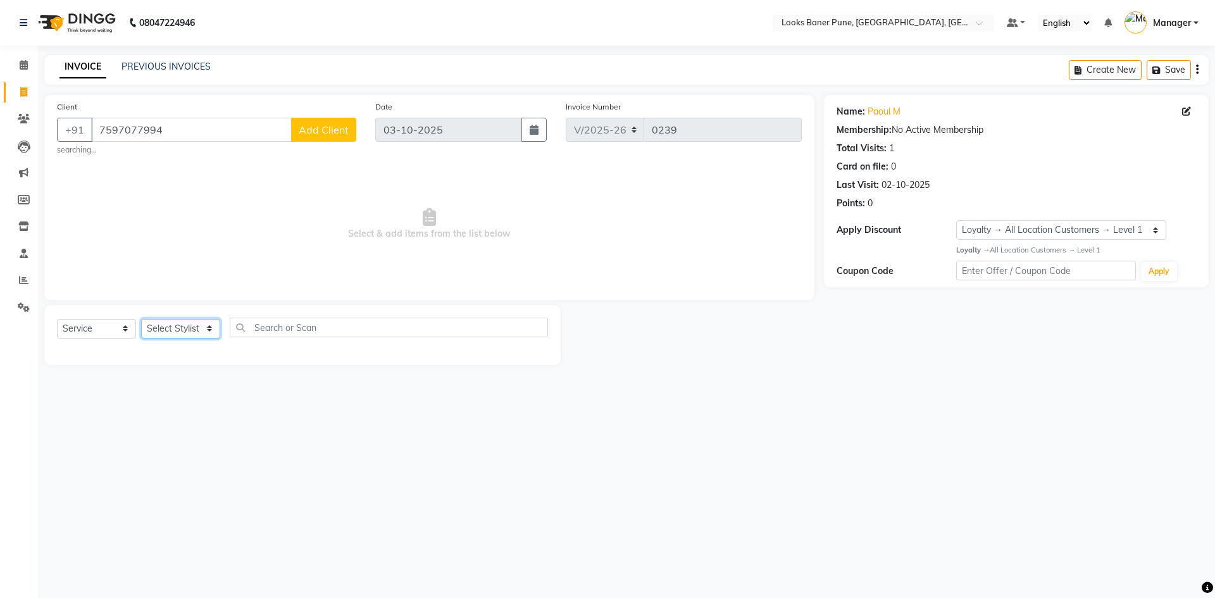
select select "90851"
click at [141, 319] on select "Select Stylist [PERSON_NAME] Counter_Sales [PERSON_NAME] Manager [PERSON_NAME] …" at bounding box center [180, 329] width 79 height 20
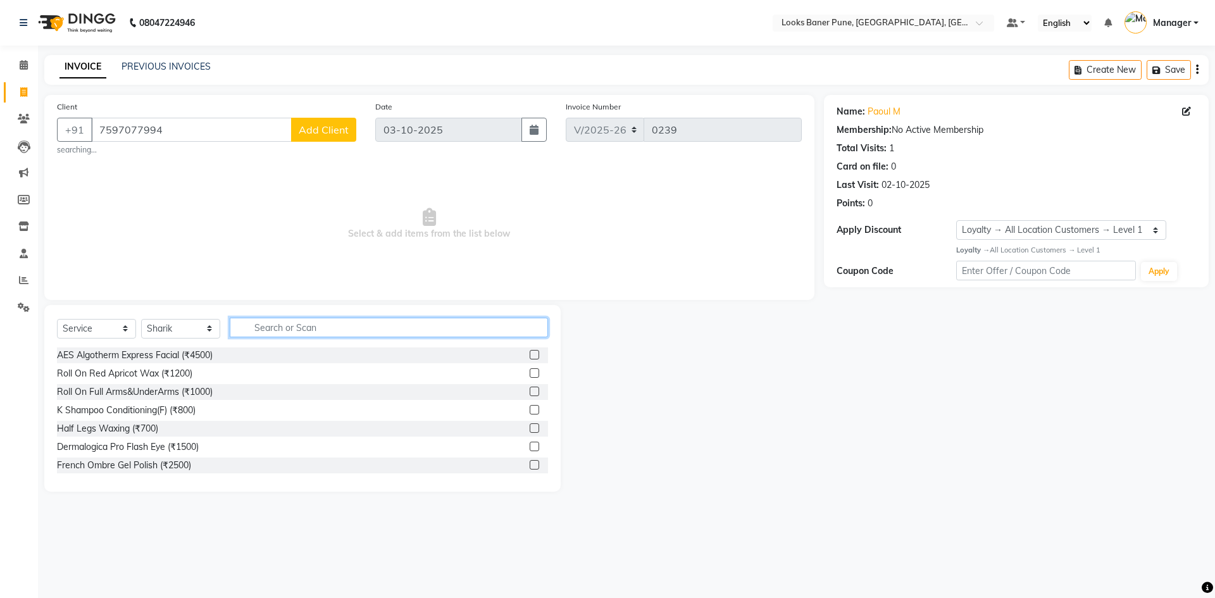
click at [292, 333] on input "text" at bounding box center [389, 328] width 318 height 20
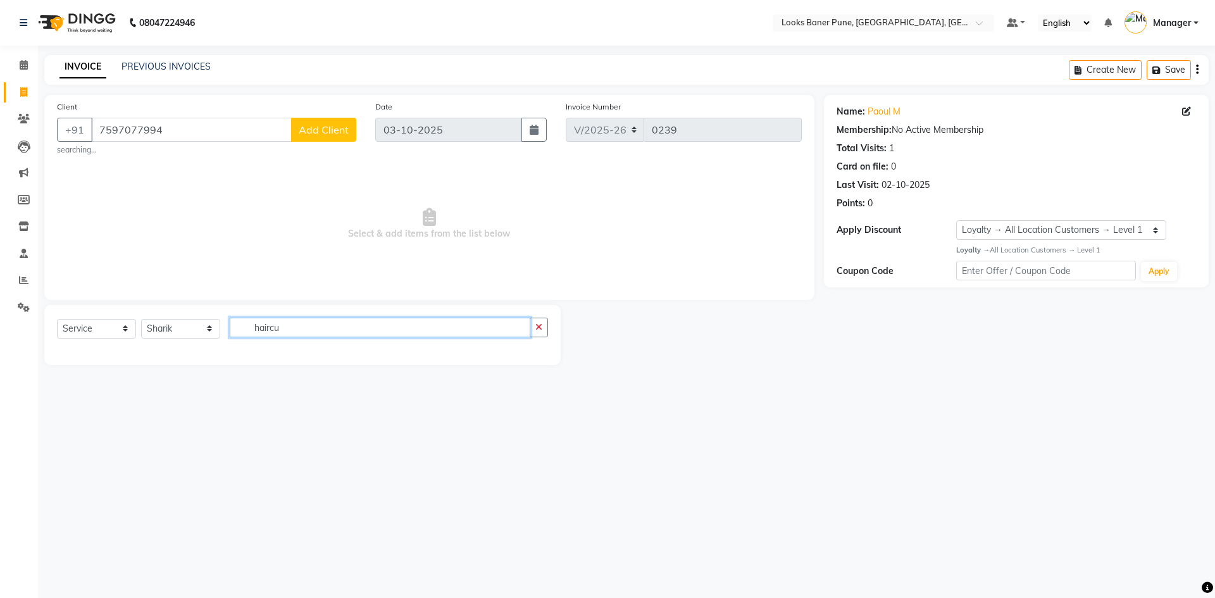
click at [270, 329] on input "haircu" at bounding box center [380, 328] width 301 height 20
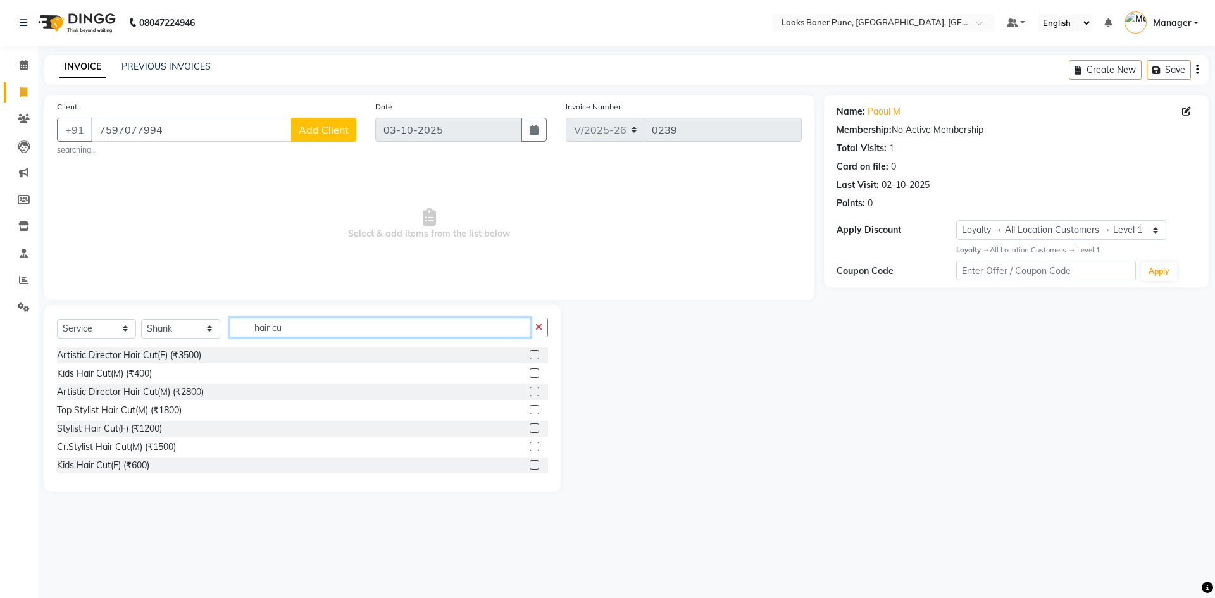
click at [305, 331] on input "hair cu" at bounding box center [380, 328] width 301 height 20
type input "hair cut"
click at [530, 409] on label at bounding box center [534, 409] width 9 height 9
click at [530, 409] on input "checkbox" at bounding box center [534, 410] width 8 height 8
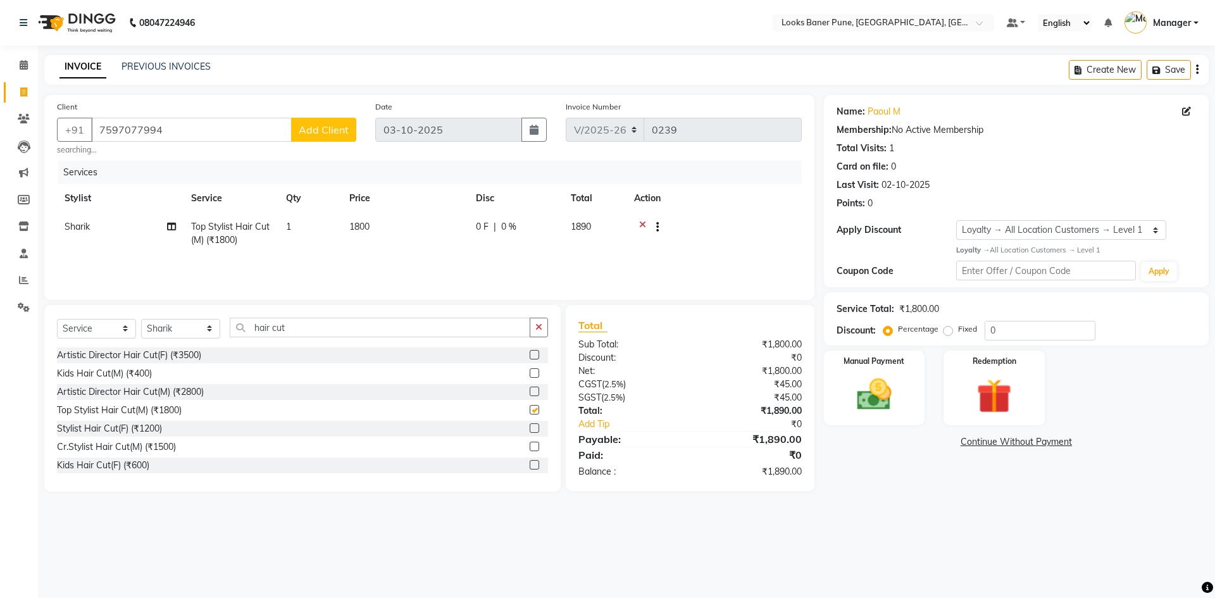
checkbox input "false"
click at [369, 225] on span "1800" at bounding box center [359, 226] width 20 height 11
select select "90851"
drag, startPoint x: 470, startPoint y: 237, endPoint x: 382, endPoint y: 243, distance: 87.5
click at [393, 244] on tr "[PERSON_NAME] Ashish_sty Counter_Sales [PERSON_NAME] Manager [PERSON_NAME] Raun…" at bounding box center [429, 240] width 745 height 54
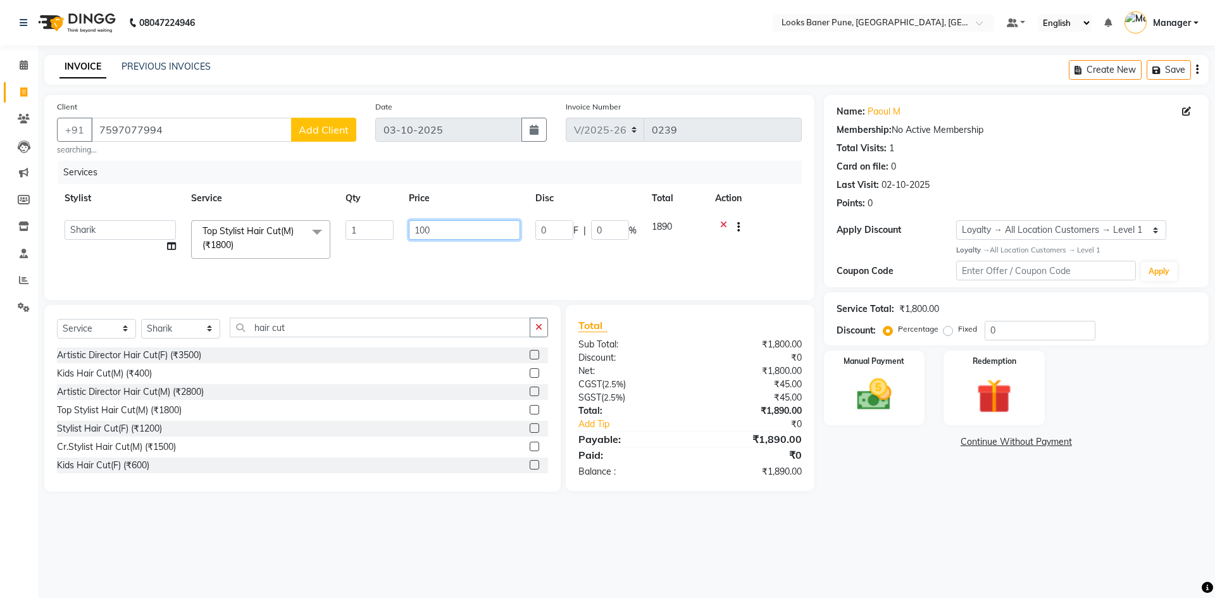
type input "1000"
click at [361, 264] on div "Services Stylist Service Qty Price Disc Total Action Sharik Top Stylist Hair Cu…" at bounding box center [429, 224] width 745 height 127
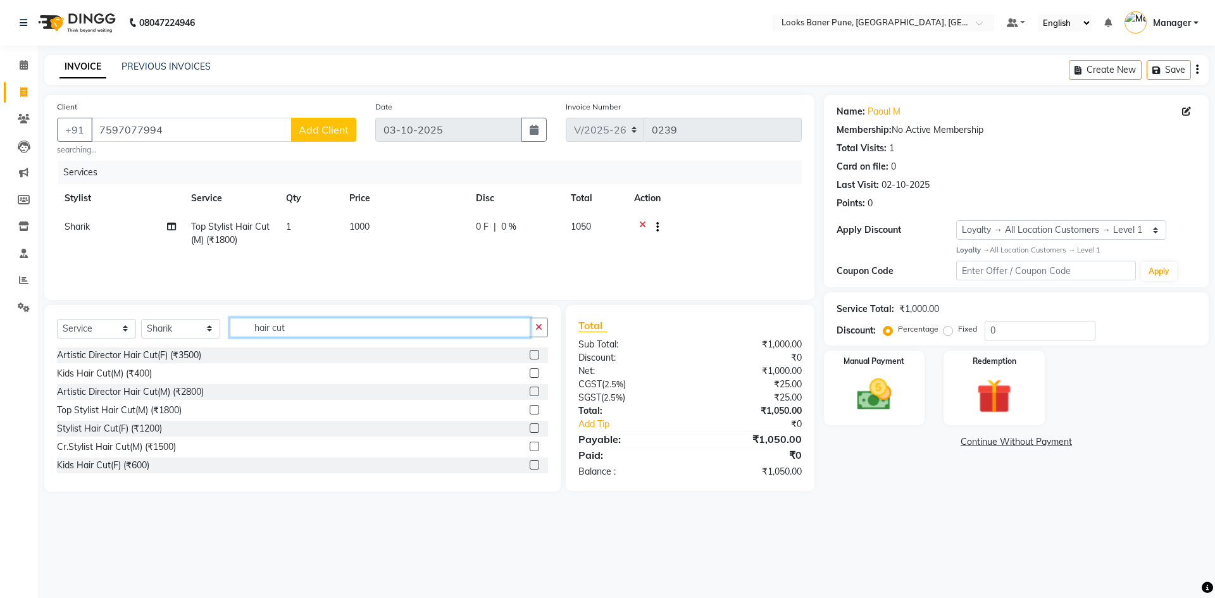
drag, startPoint x: 362, startPoint y: 328, endPoint x: 6, endPoint y: 345, distance: 356.6
click at [63, 352] on div "Select Service Product Membership Package Voucher Prepaid Gift Card Select Styl…" at bounding box center [302, 398] width 516 height 187
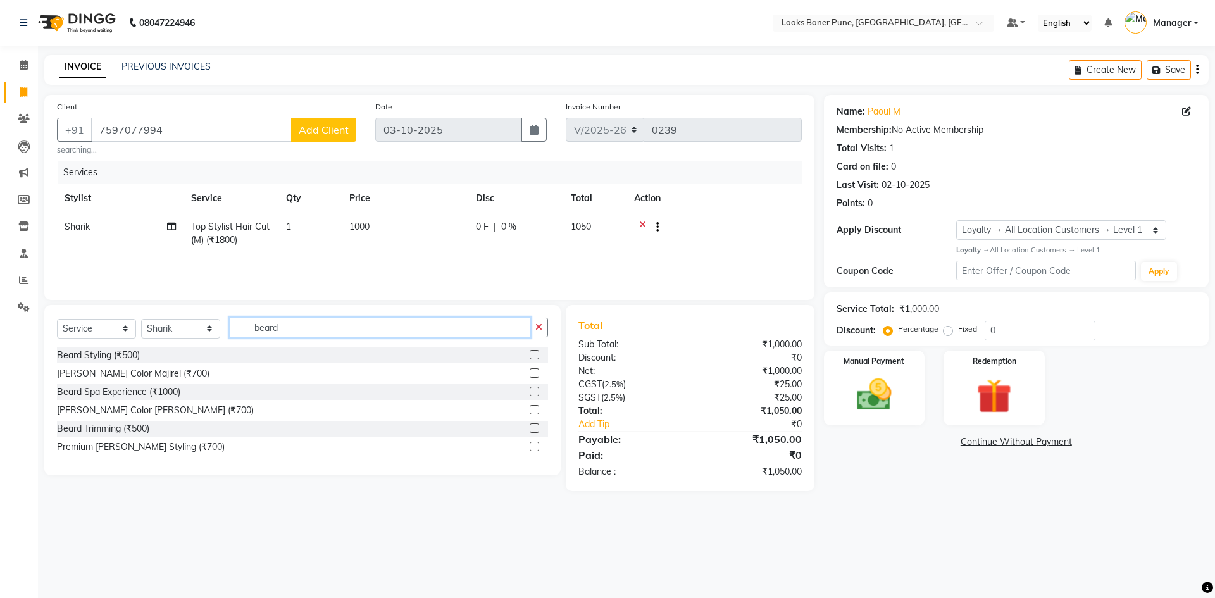
type input "beard"
click at [538, 449] on label at bounding box center [534, 446] width 9 height 9
click at [538, 449] on input "checkbox" at bounding box center [534, 447] width 8 height 8
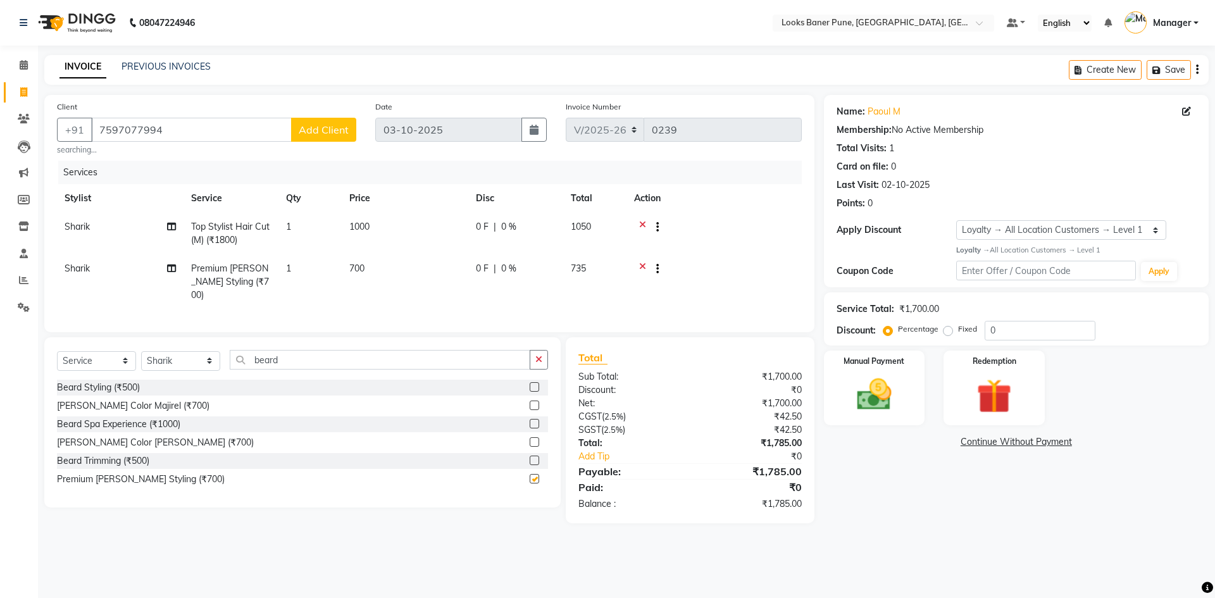
checkbox input "false"
click at [1035, 331] on input "0" at bounding box center [1040, 331] width 111 height 20
type input "25"
click at [874, 546] on main "INVOICE PREVIOUS INVOICES Create New Save Client [PHONE_NUMBER] Add Client sear…" at bounding box center [626, 305] width 1177 height 501
click at [923, 375] on div "Manual Payment" at bounding box center [873, 388] width 105 height 78
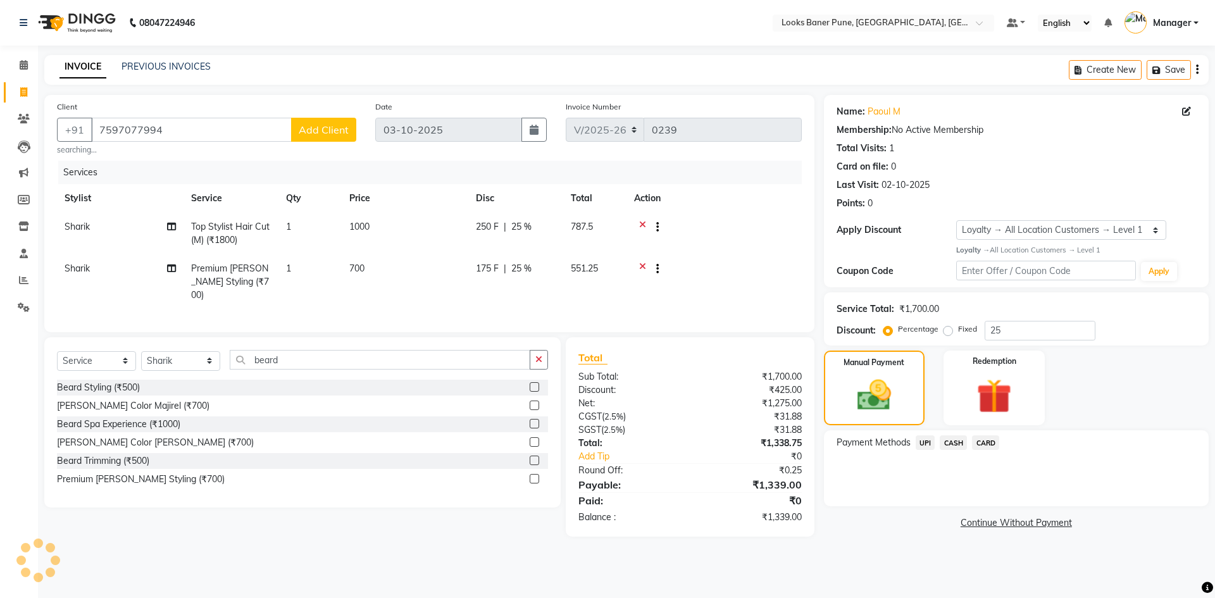
click at [952, 447] on span "CASH" at bounding box center [953, 442] width 27 height 15
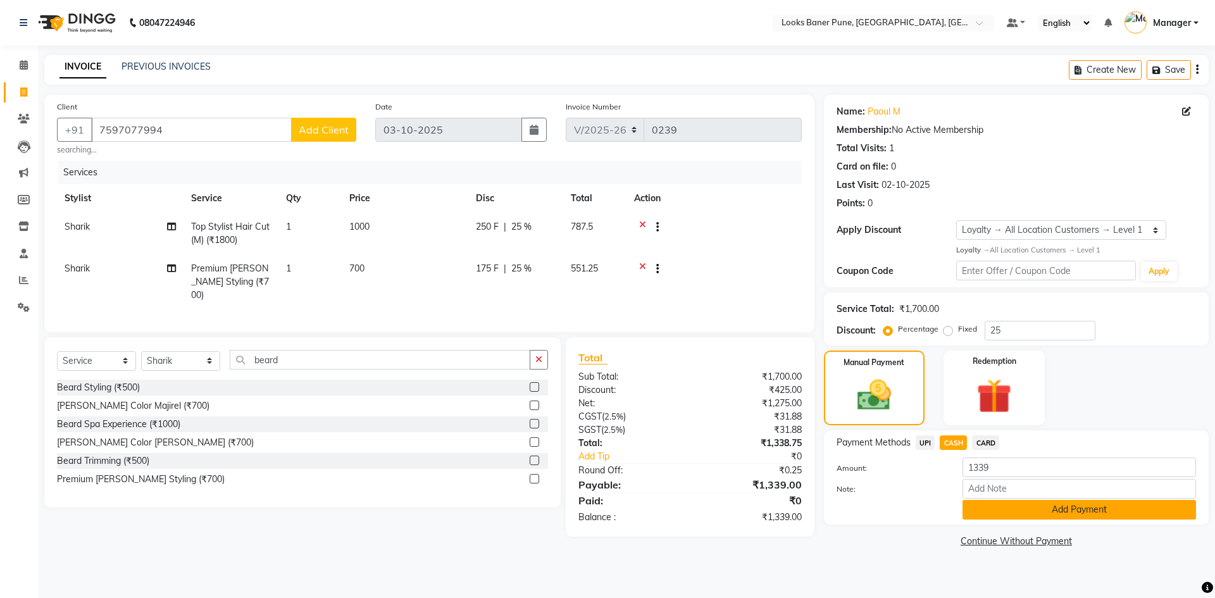
click at [986, 509] on button "Add Payment" at bounding box center [1078, 510] width 233 height 20
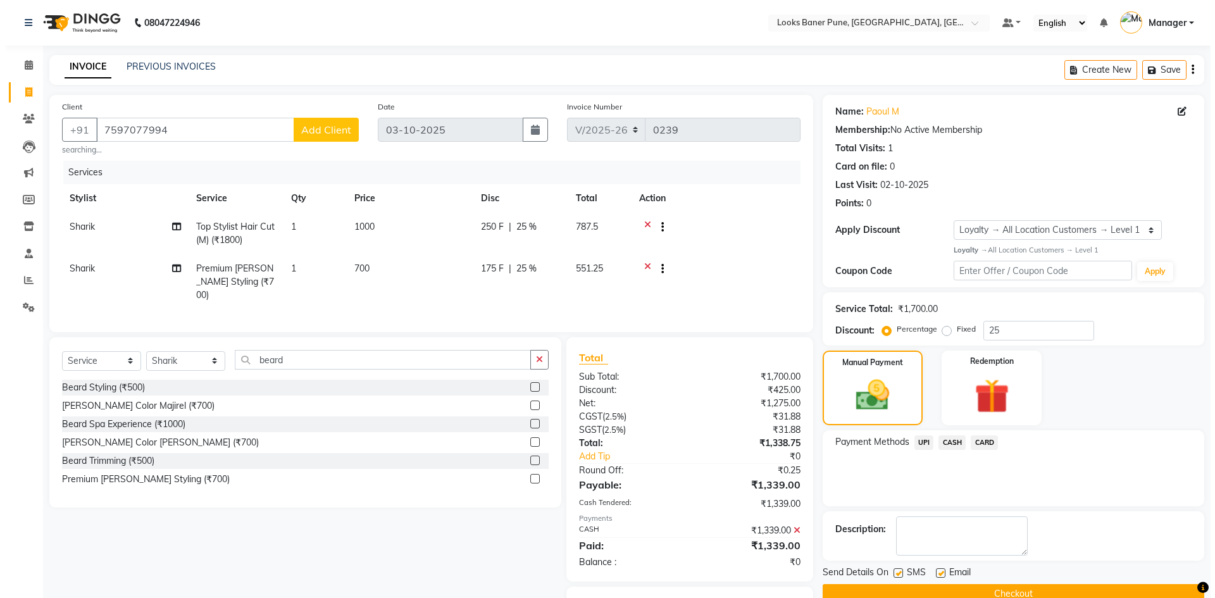
scroll to position [61, 0]
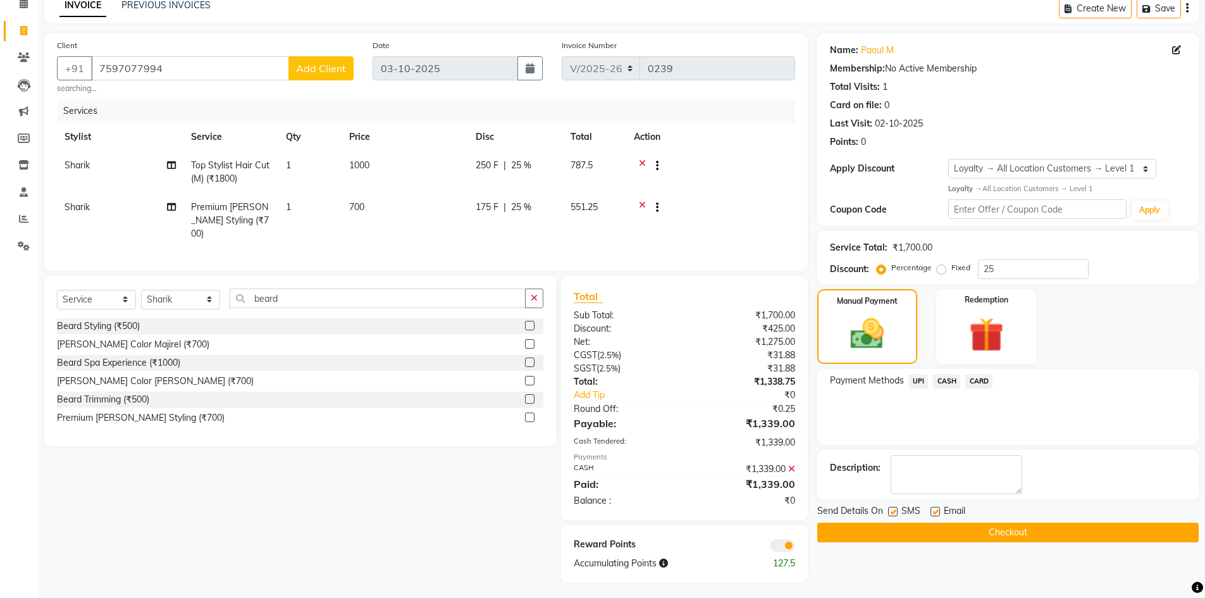
click at [779, 539] on span at bounding box center [782, 545] width 25 height 13
click at [795, 547] on input "checkbox" at bounding box center [795, 547] width 0 height 0
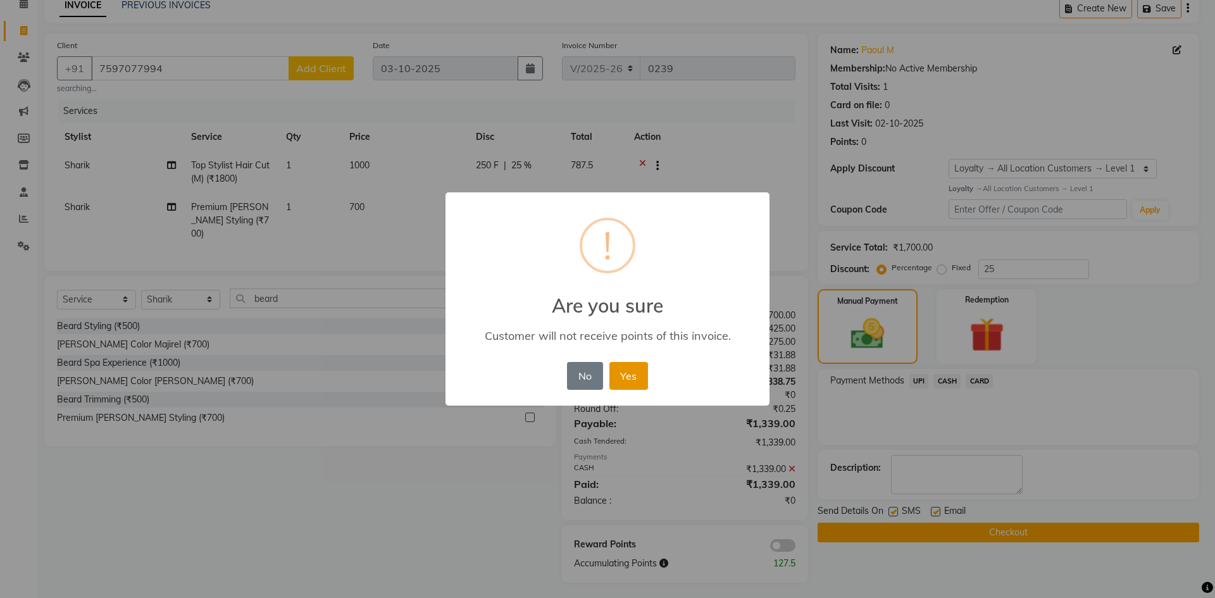
click at [637, 382] on button "Yes" at bounding box center [628, 376] width 39 height 28
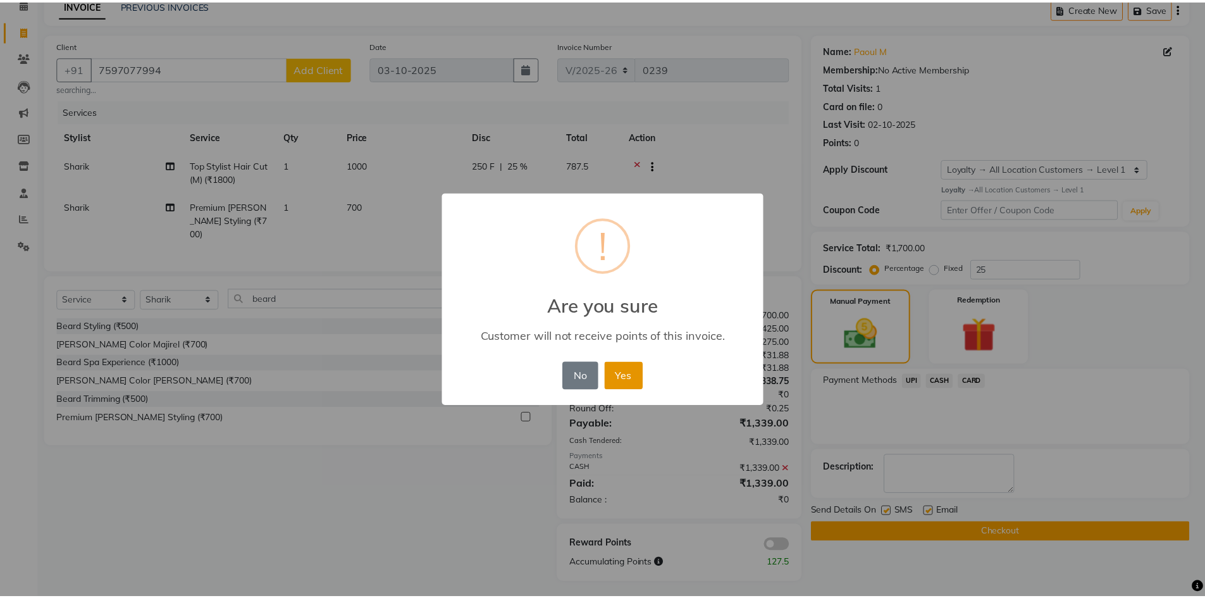
scroll to position [43, 0]
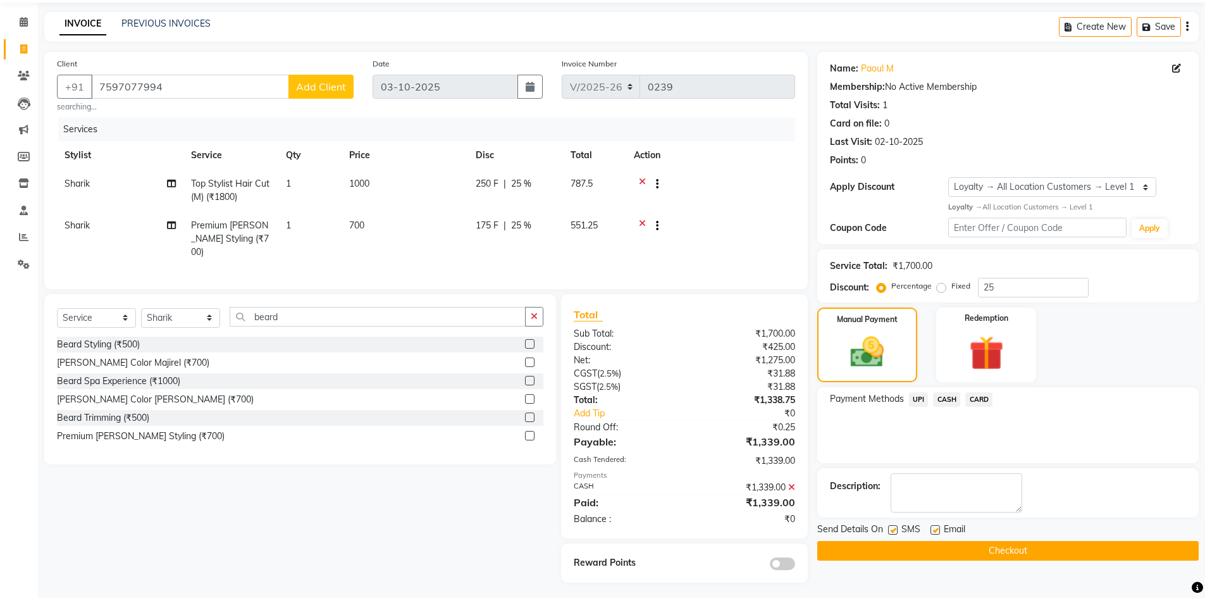
click at [930, 556] on button "Checkout" at bounding box center [1009, 551] width 382 height 20
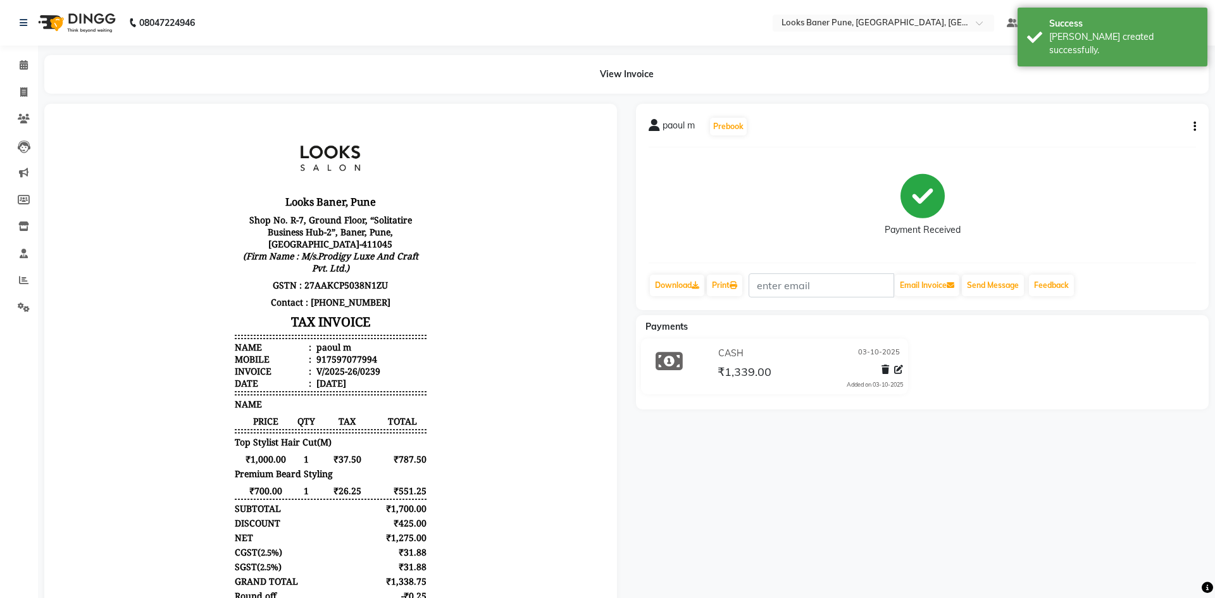
select select "8917"
select select "service"
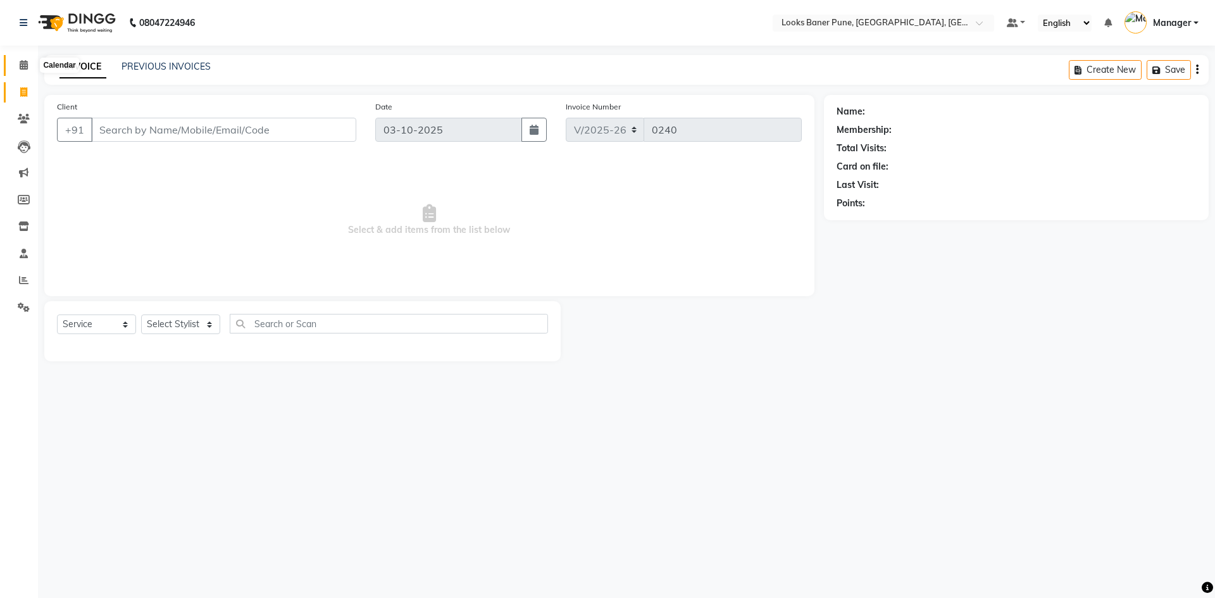
click at [28, 67] on icon at bounding box center [24, 64] width 8 height 9
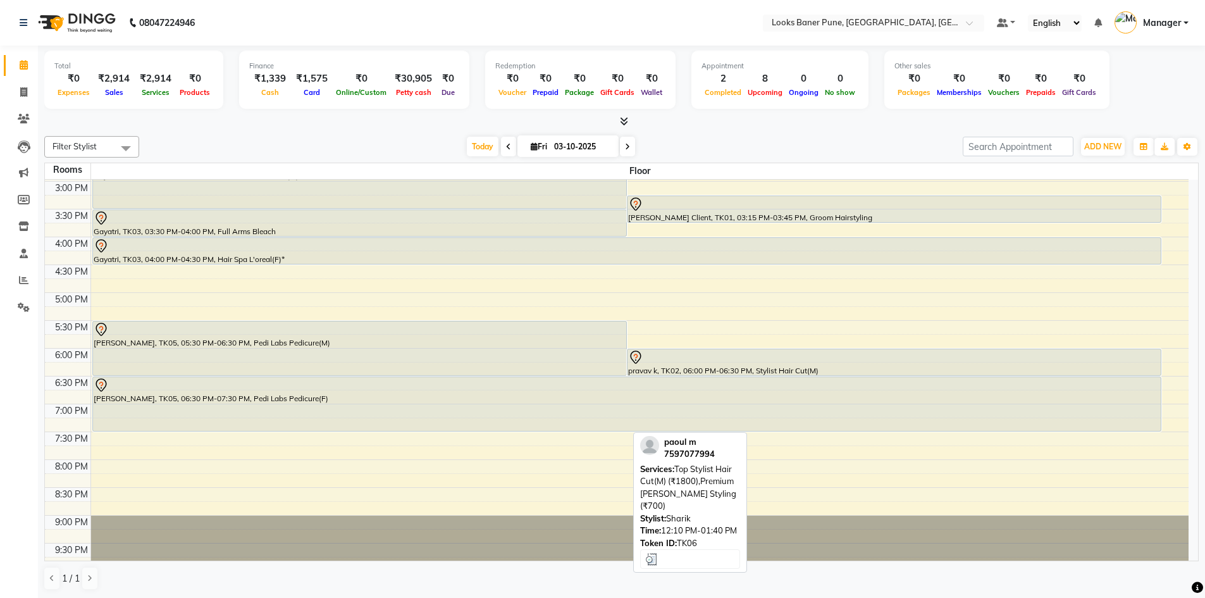
scroll to position [342, 0]
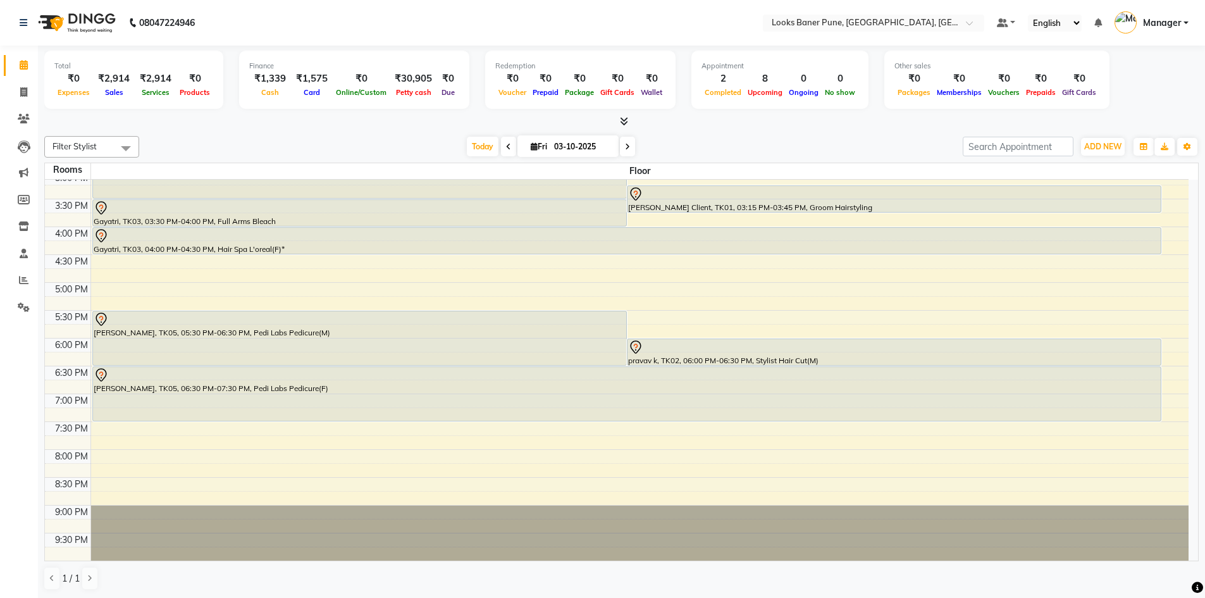
click at [165, 291] on div "9:00 AM 9:30 AM 10:00 AM 10:30 AM 11:00 AM 11:30 AM 12:00 PM 12:30 PM 1:00 PM 1…" at bounding box center [617, 198] width 1144 height 723
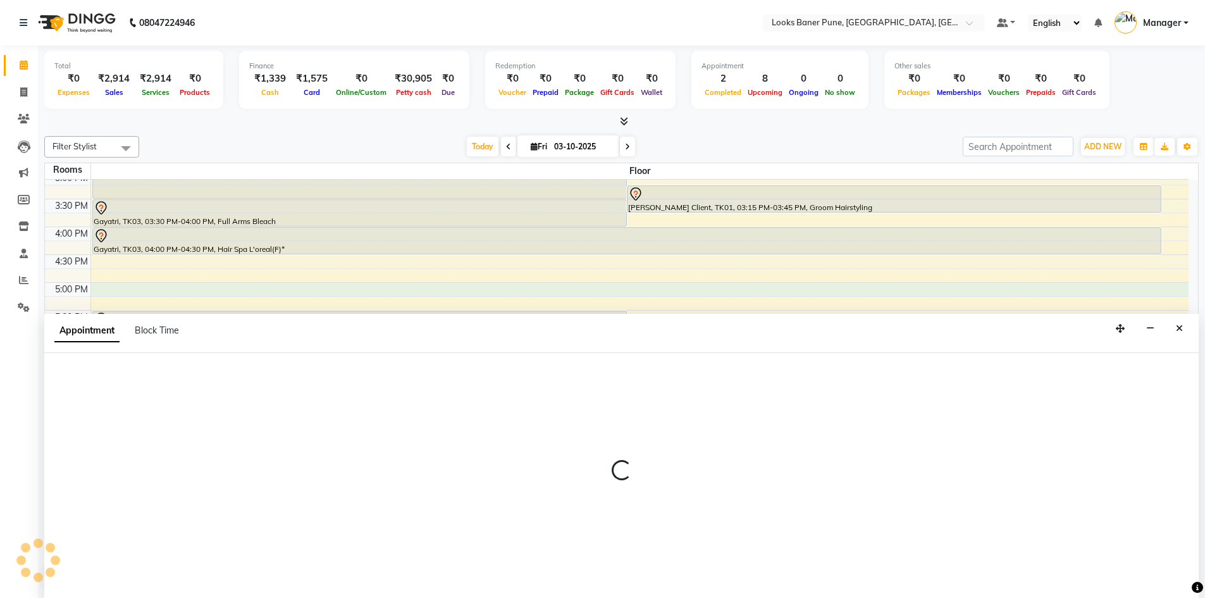
scroll to position [1, 0]
select select "1020"
select select "tentative"
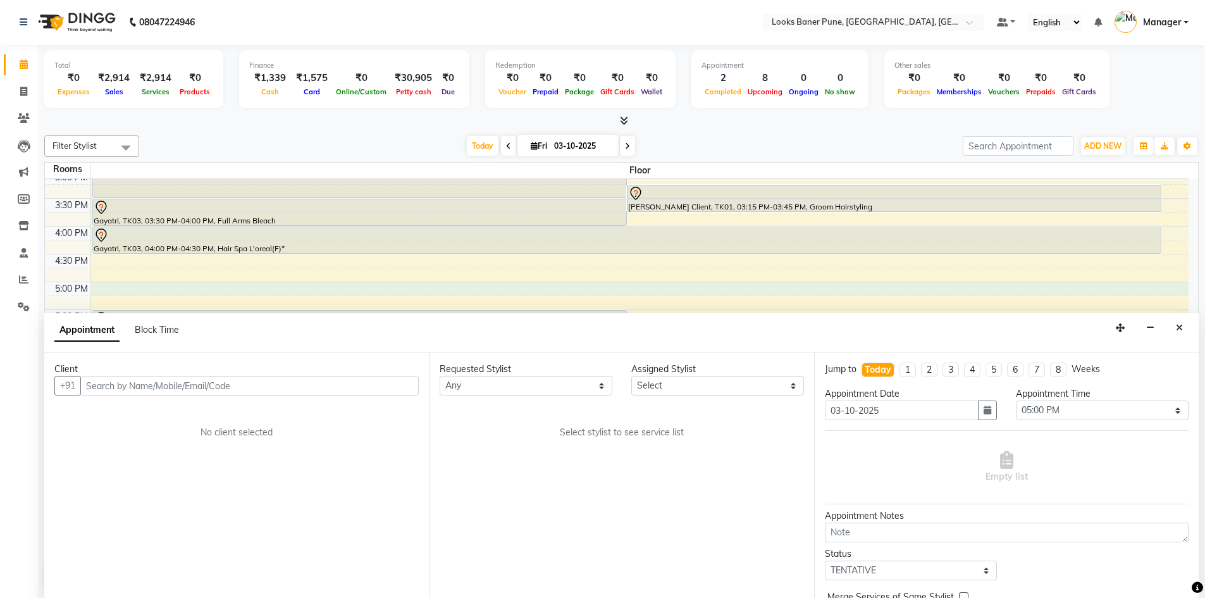
click at [184, 389] on input "text" at bounding box center [249, 386] width 339 height 20
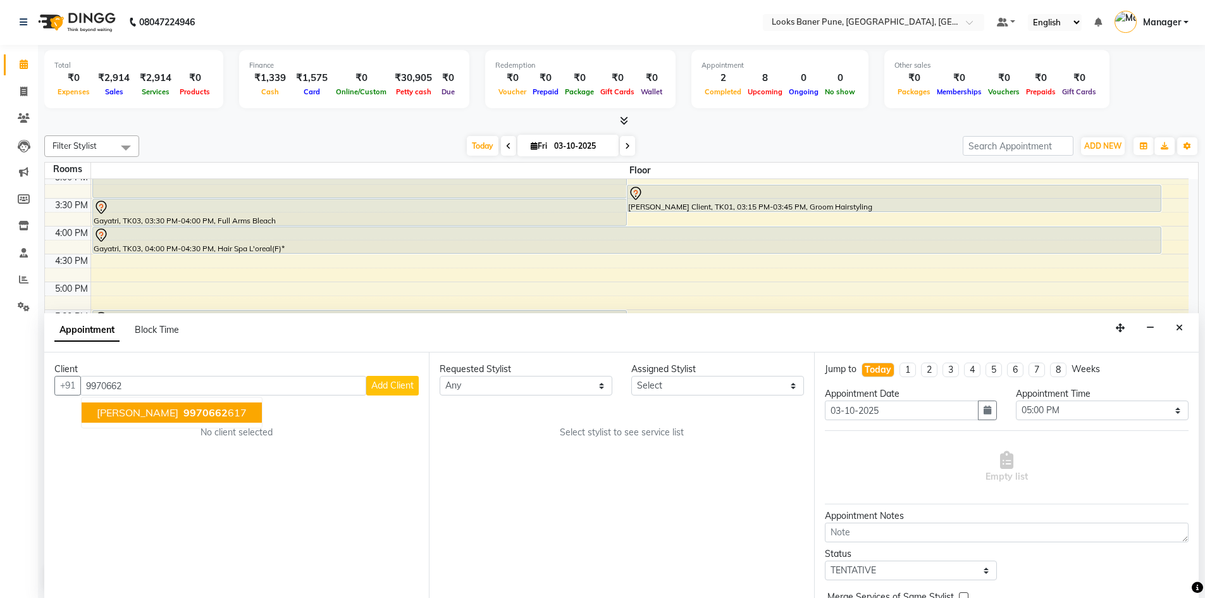
click at [184, 408] on span "9970662" at bounding box center [206, 412] width 44 height 13
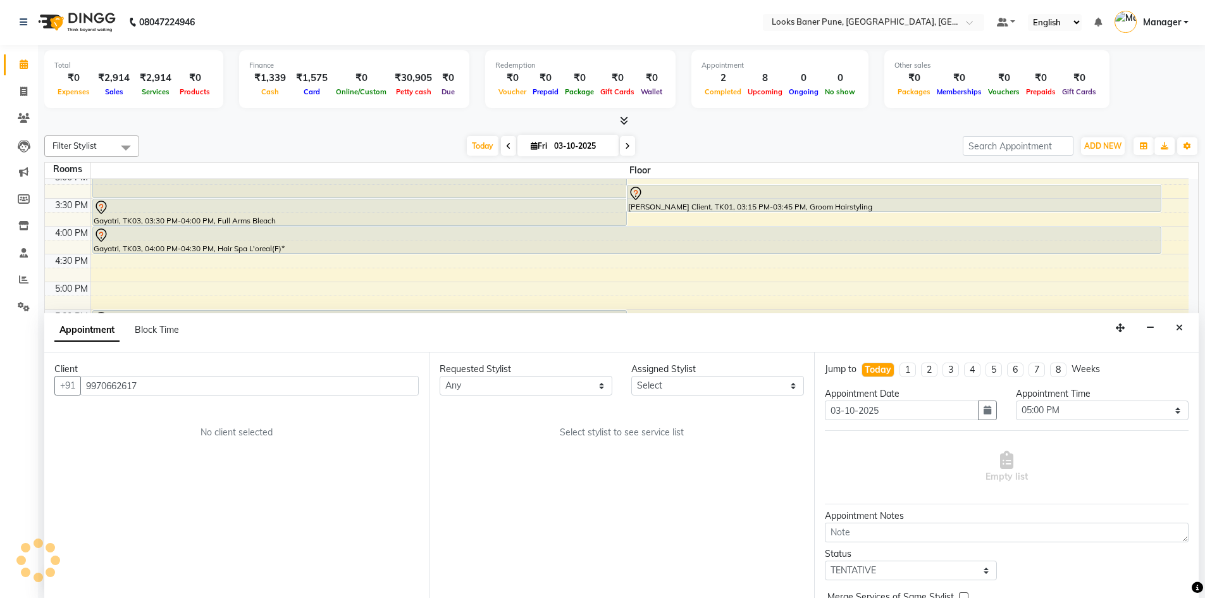
type input "9970662617"
click at [183, 408] on div "Client [PHONE_NUMBER] No client selected" at bounding box center [236, 475] width 385 height 246
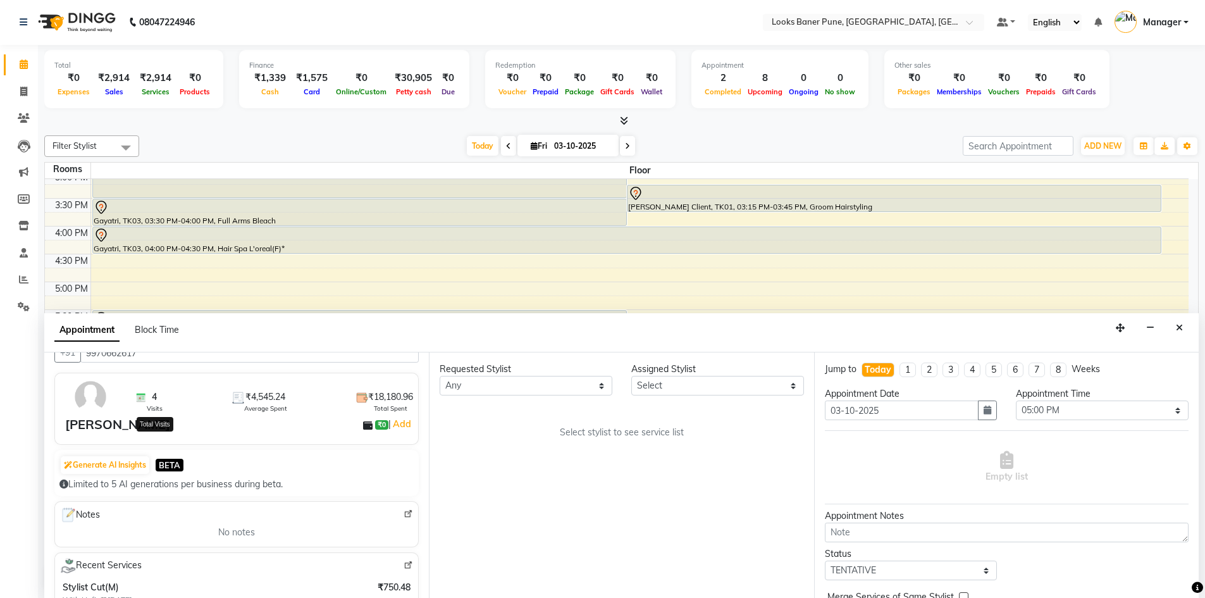
scroll to position [63, 0]
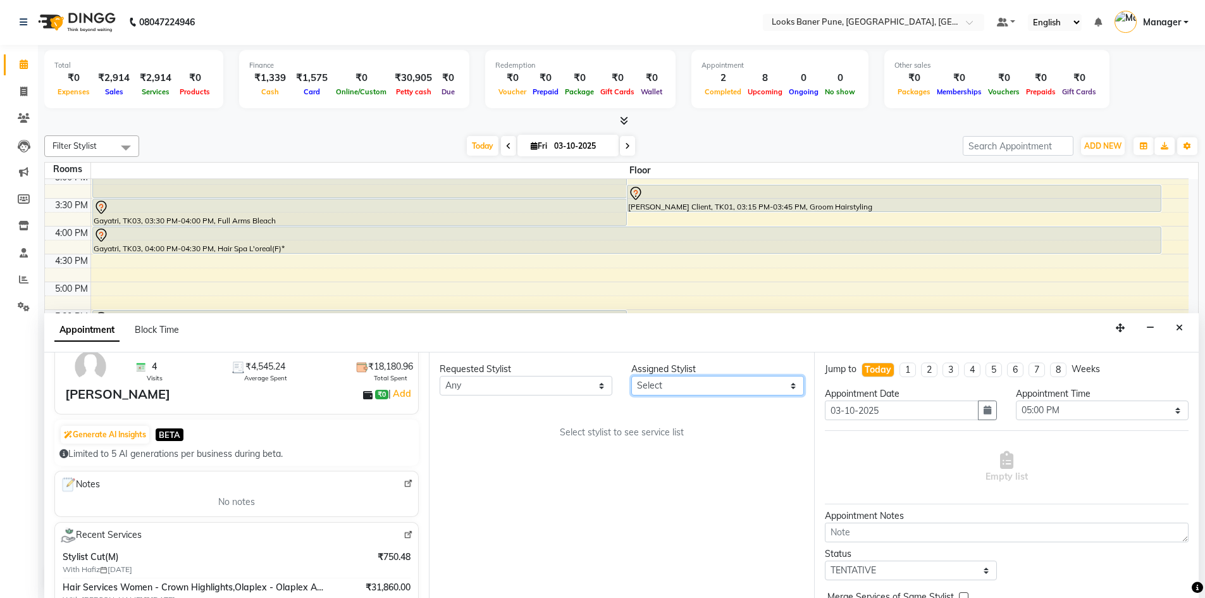
click at [741, 391] on select "Select [PERSON_NAME] Counter_Sales [PERSON_NAME] Manager Raju_Mgr Raunak_Pdct […" at bounding box center [718, 386] width 173 height 20
select select "90864"
click at [632, 376] on select "Select [PERSON_NAME] Counter_Sales [PERSON_NAME] Manager Raju_Mgr Raunak_Pdct […" at bounding box center [718, 386] width 173 height 20
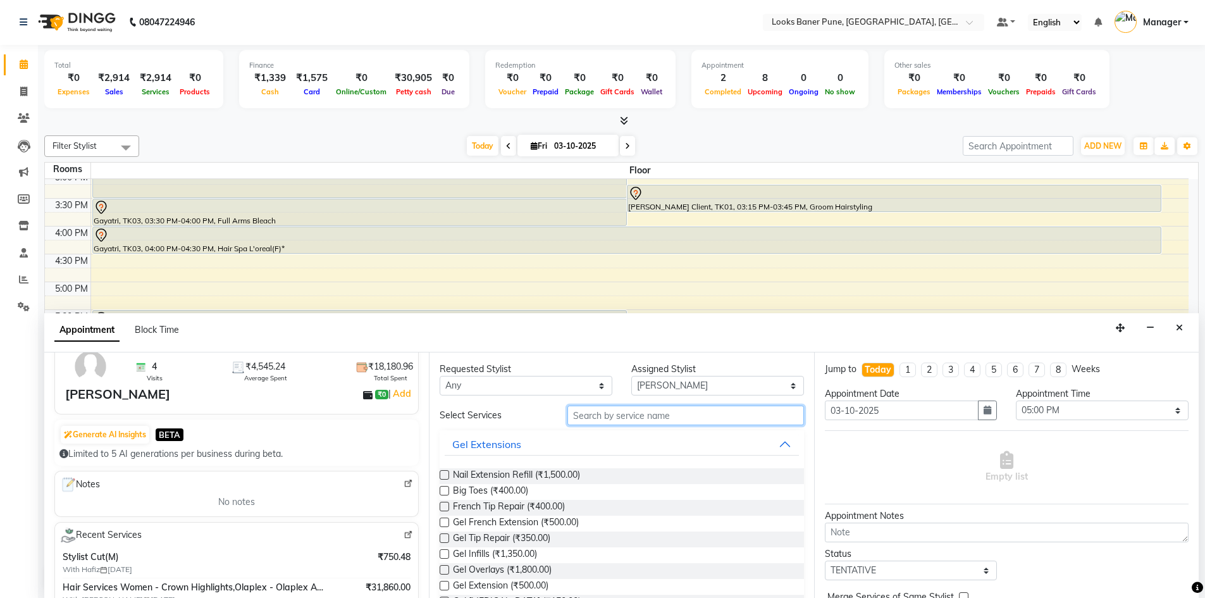
click at [643, 418] on input "text" at bounding box center [686, 416] width 237 height 20
type input "hair cu"
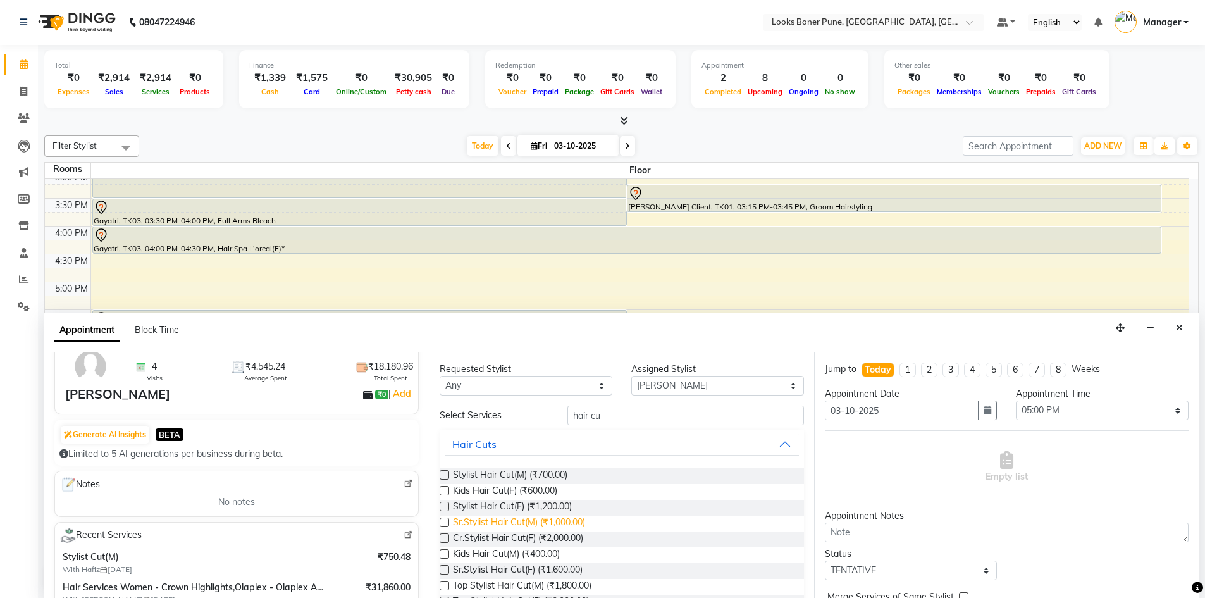
click at [549, 520] on span "Sr.Stylist Hair Cut(M) (₹1,000.00)" at bounding box center [519, 524] width 132 height 16
checkbox input "true"
select select "4449"
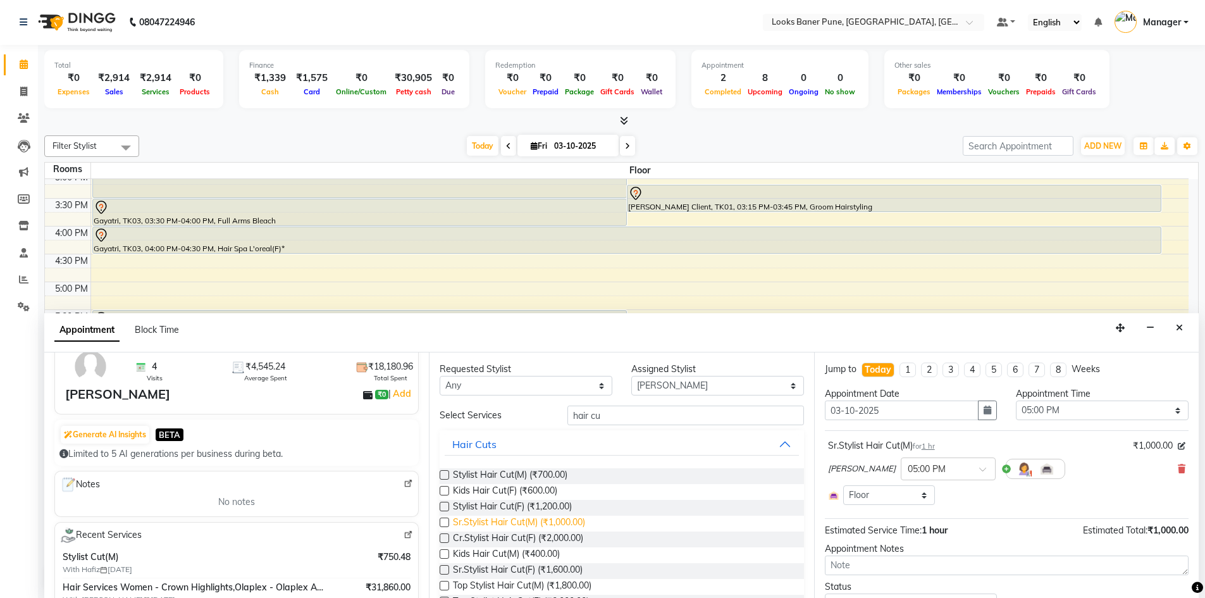
checkbox input "false"
click at [551, 391] on select "Any [PERSON_NAME] Counter_Sales [PERSON_NAME] Manager Raju_Mgr Raunak_Pdct [PER…" at bounding box center [526, 386] width 173 height 20
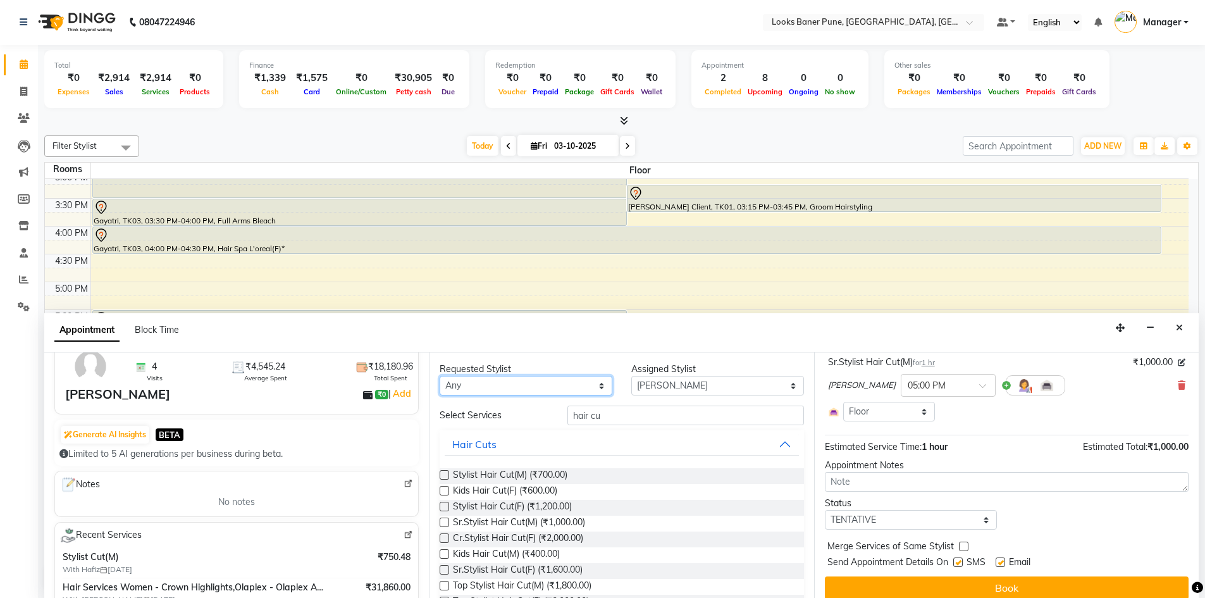
scroll to position [95, 0]
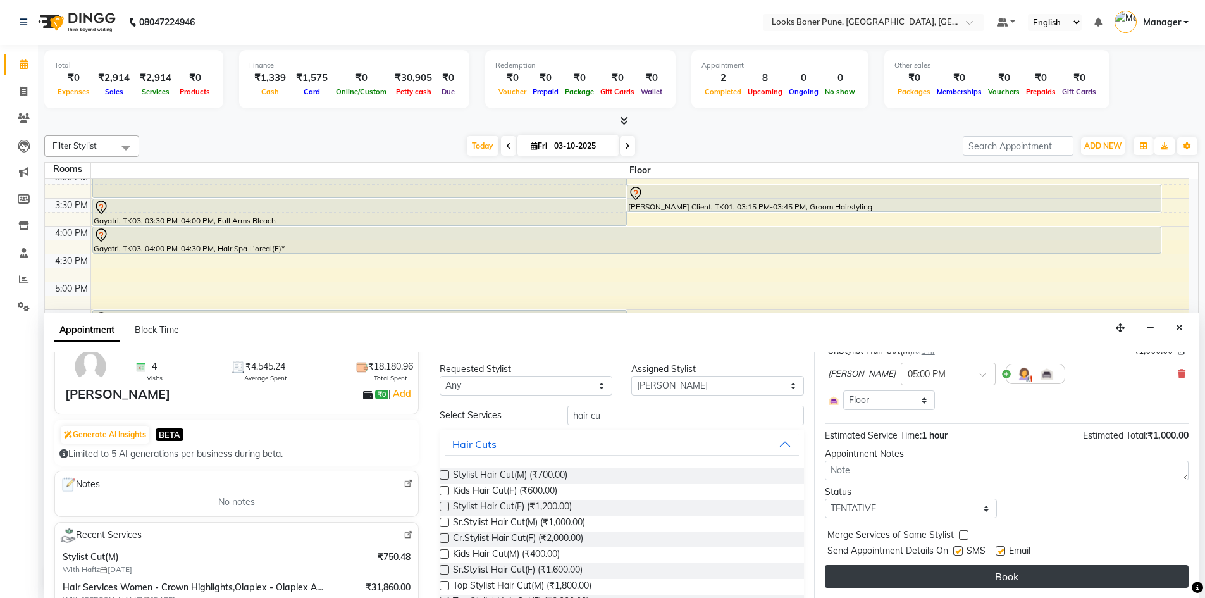
click at [954, 578] on button "Book" at bounding box center [1007, 576] width 364 height 23
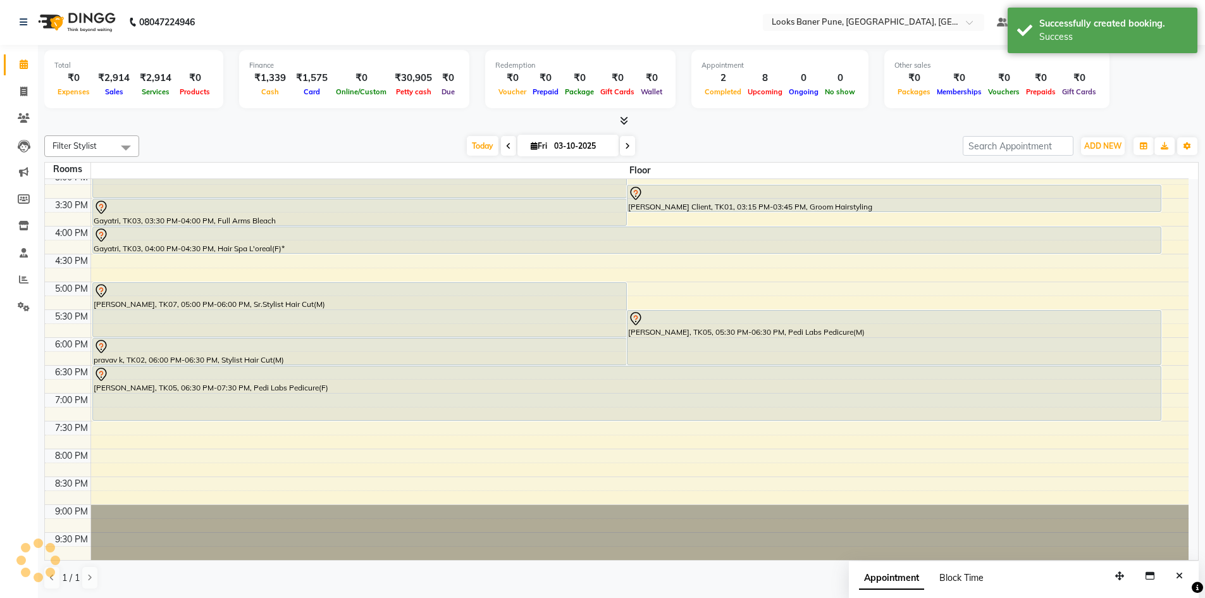
scroll to position [0, 0]
click at [21, 92] on icon at bounding box center [23, 91] width 7 height 9
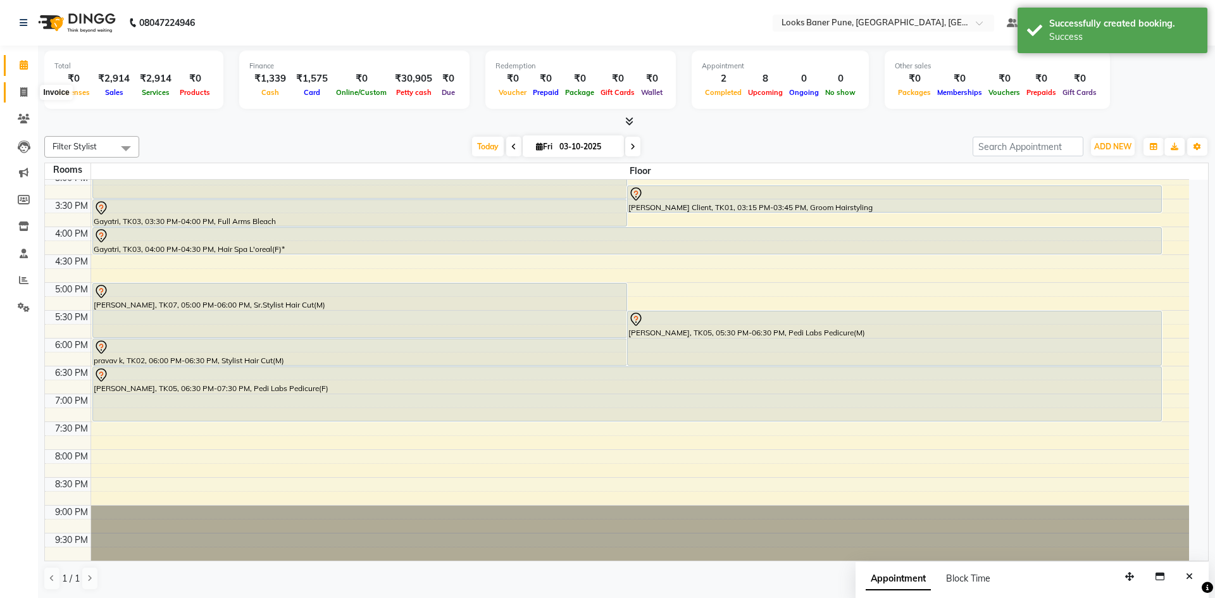
select select "8917"
select select "service"
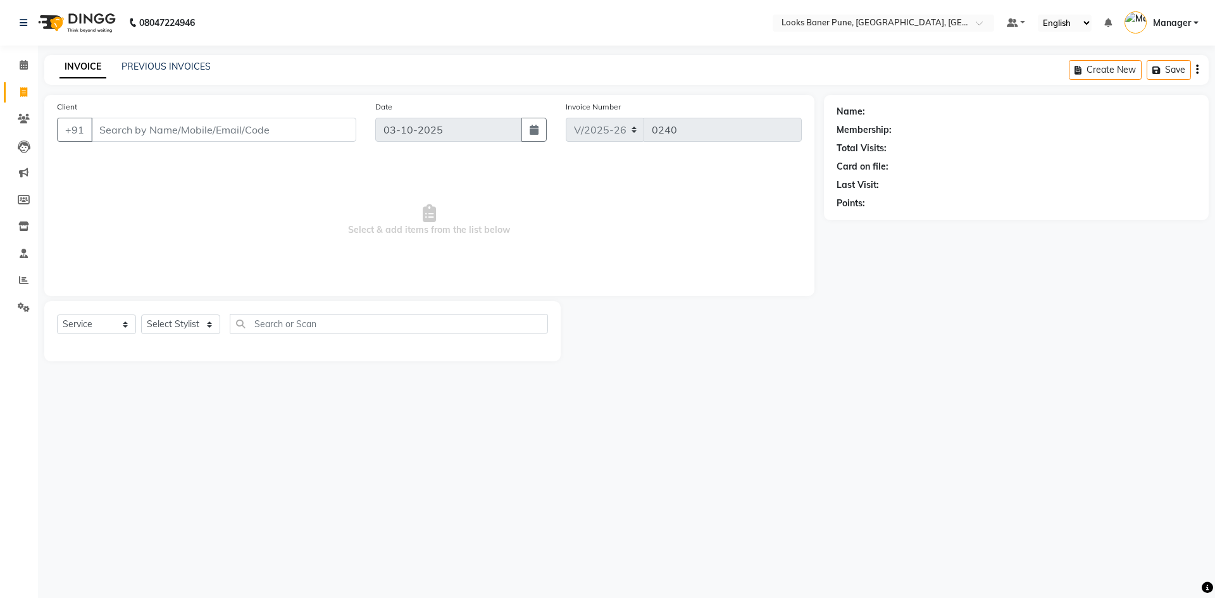
click at [187, 135] on input "Client" at bounding box center [223, 130] width 265 height 24
click at [182, 130] on input "Client" at bounding box center [223, 130] width 265 height 24
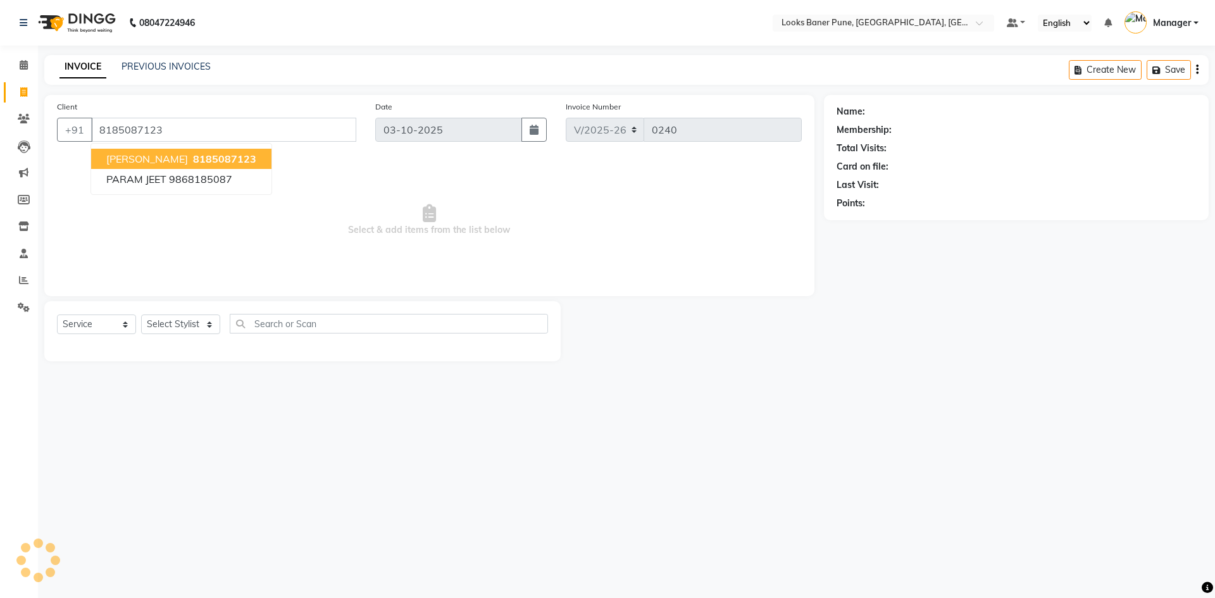
type input "8185087123"
select select "1: Object"
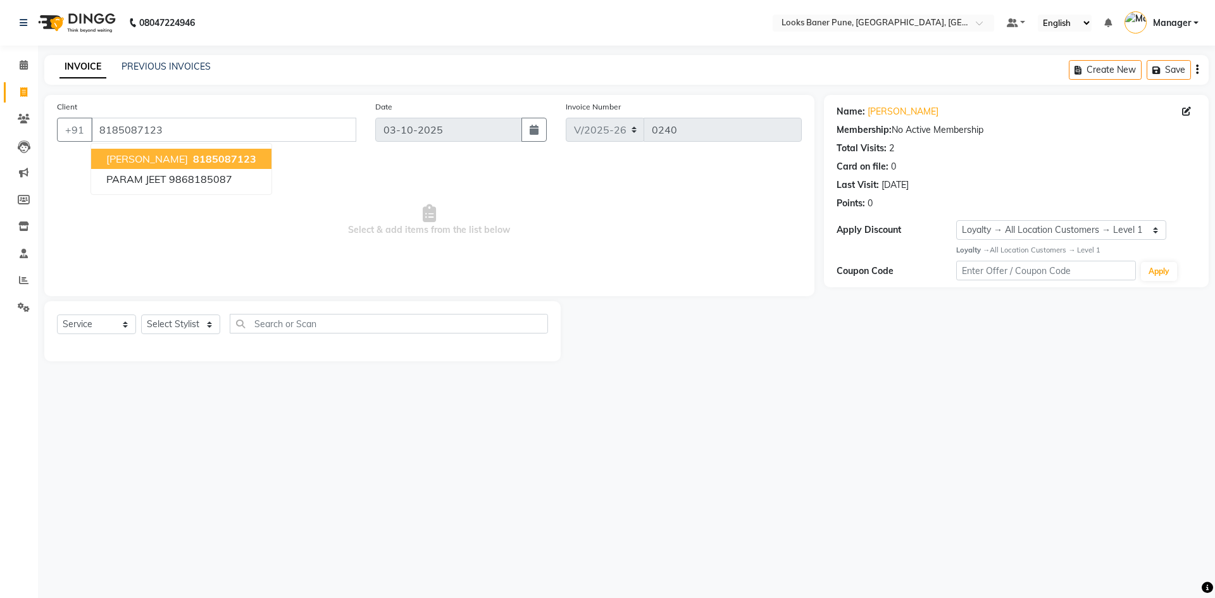
click at [193, 154] on span "8185087123" at bounding box center [224, 158] width 63 height 13
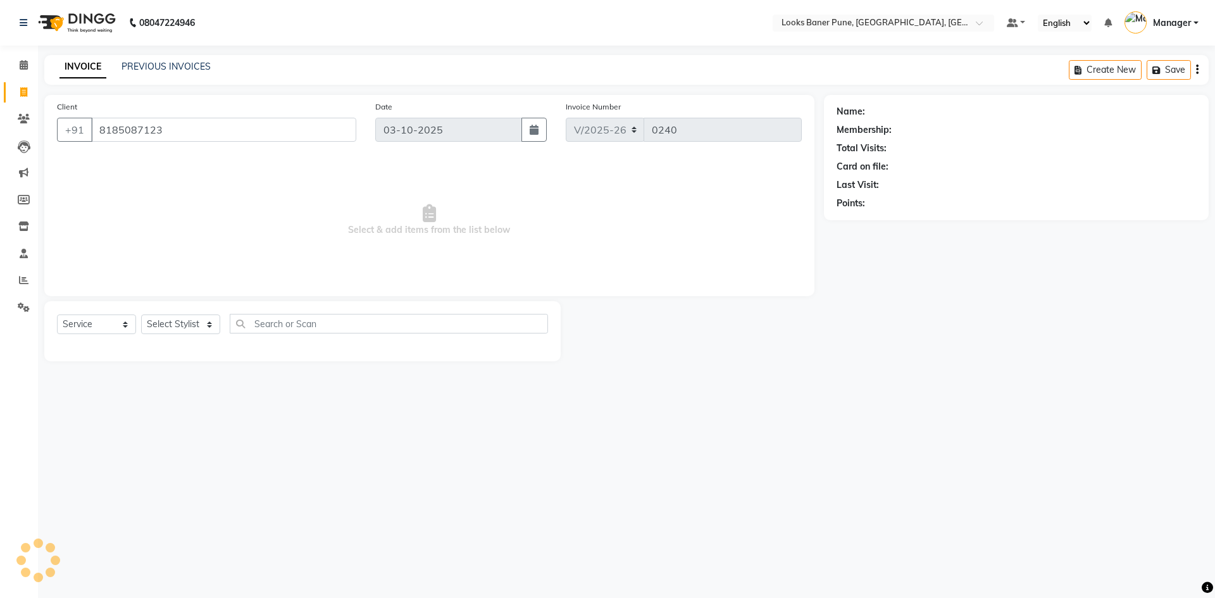
click at [183, 154] on div "Client [PHONE_NUMBER] Date [DATE] Invoice Number V/2025 V/[PHONE_NUMBER] Select…" at bounding box center [429, 195] width 770 height 201
select select "1: Object"
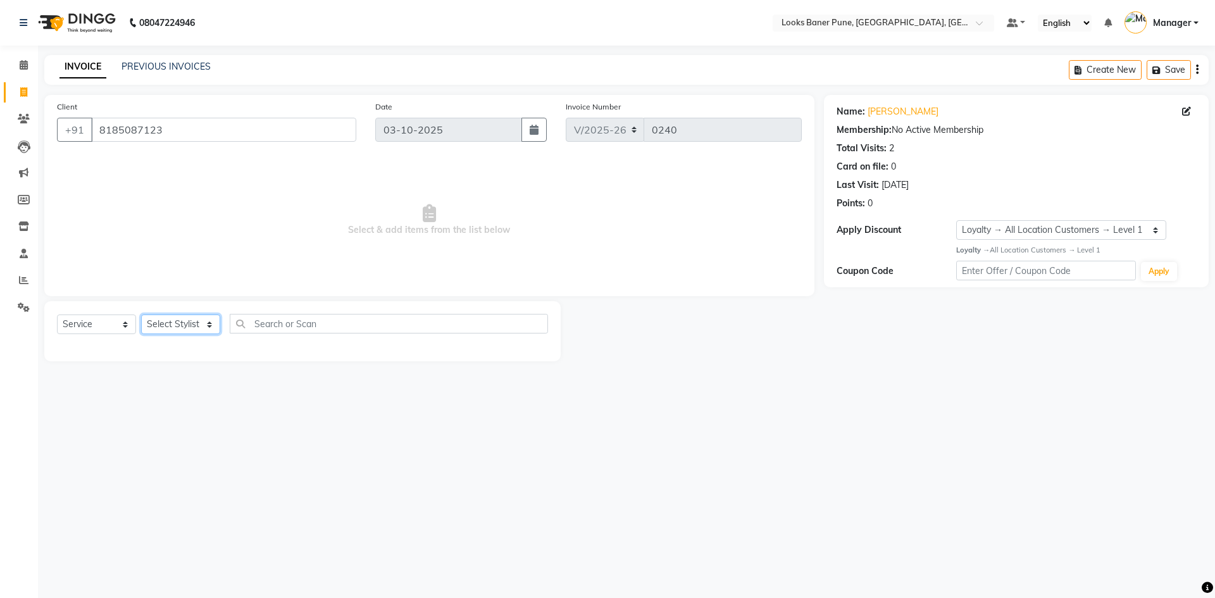
drag, startPoint x: 196, startPoint y: 327, endPoint x: 199, endPoint y: 314, distance: 12.4
click at [196, 327] on select "Select Stylist [PERSON_NAME] Counter_Sales [PERSON_NAME] Manager [PERSON_NAME] …" at bounding box center [180, 324] width 79 height 20
select select "90856"
click at [141, 314] on select "Select Stylist [PERSON_NAME] Counter_Sales [PERSON_NAME] Manager [PERSON_NAME] …" at bounding box center [180, 324] width 79 height 20
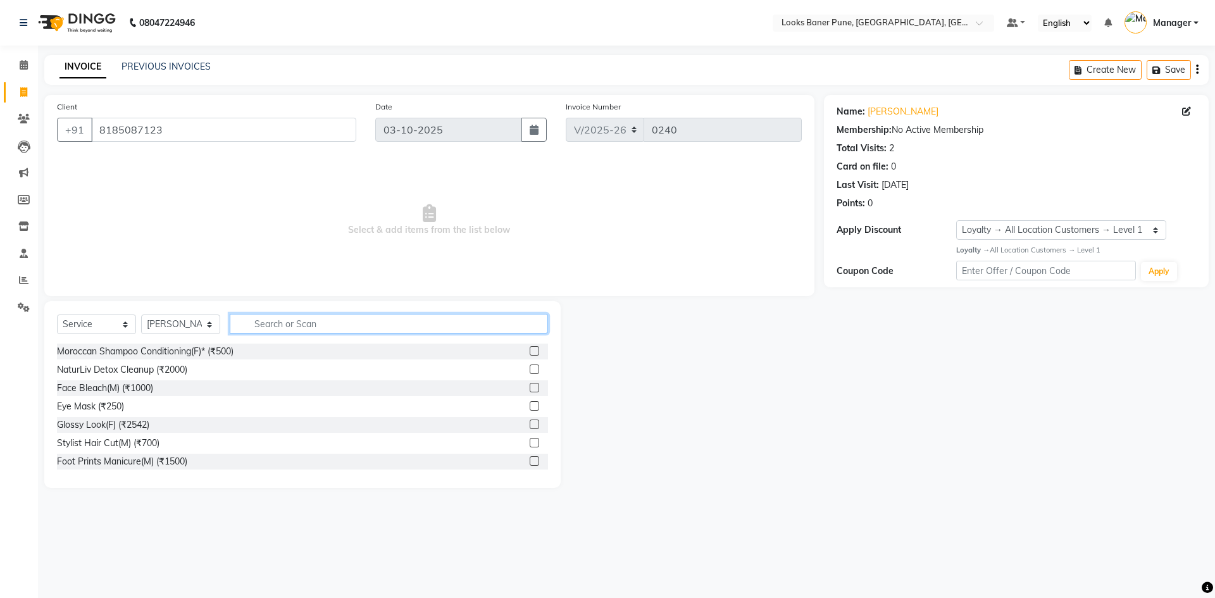
click at [295, 328] on input "text" at bounding box center [389, 324] width 318 height 20
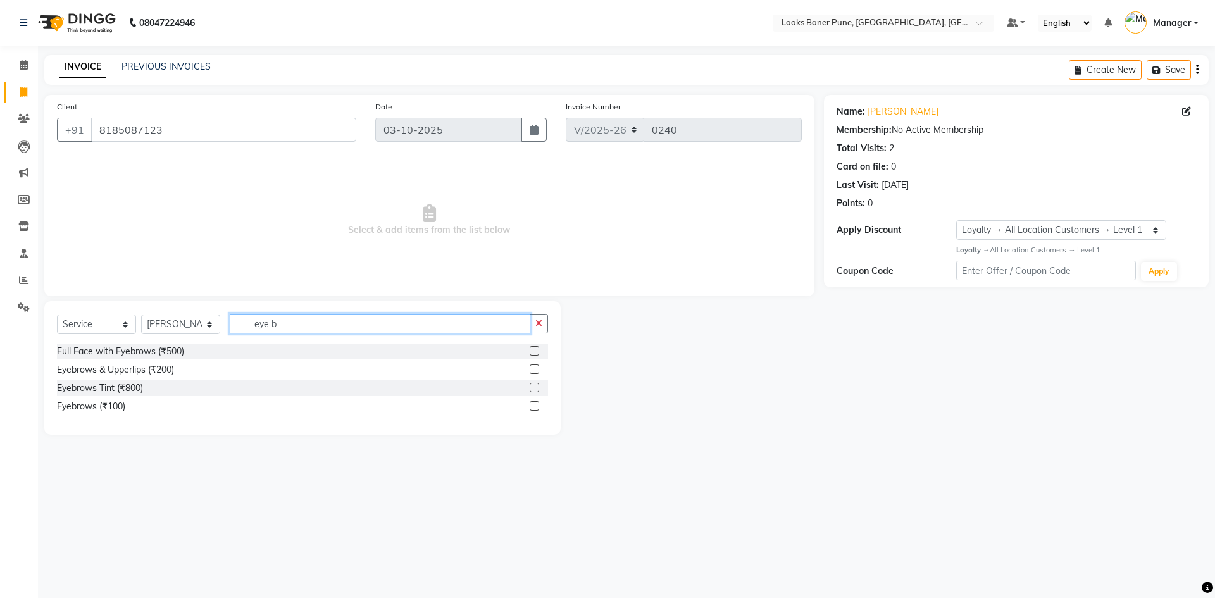
type input "eye b"
click at [535, 407] on label at bounding box center [534, 405] width 9 height 9
click at [535, 407] on input "checkbox" at bounding box center [534, 406] width 8 height 8
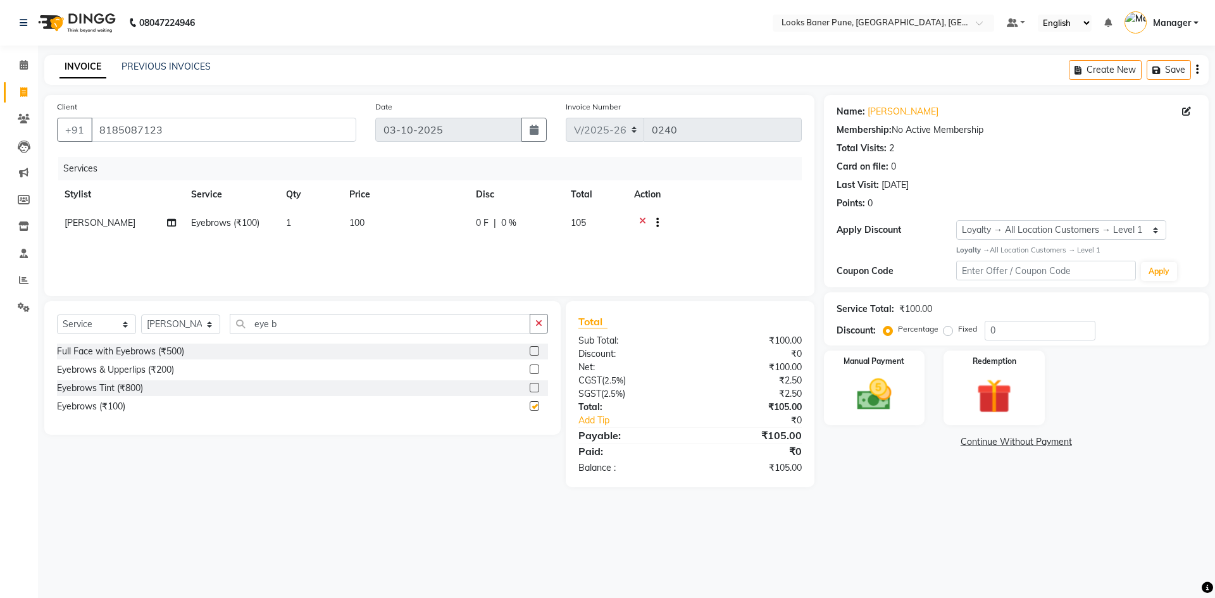
checkbox input "false"
click at [538, 328] on button "button" at bounding box center [539, 324] width 18 height 20
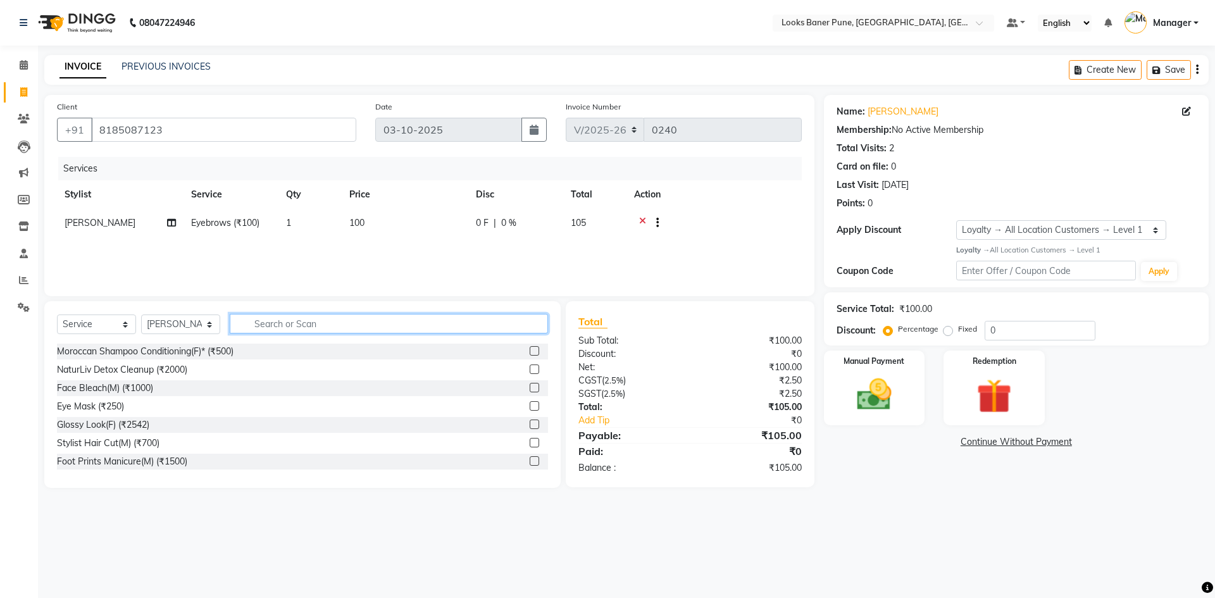
click at [374, 321] on input "text" at bounding box center [389, 324] width 318 height 20
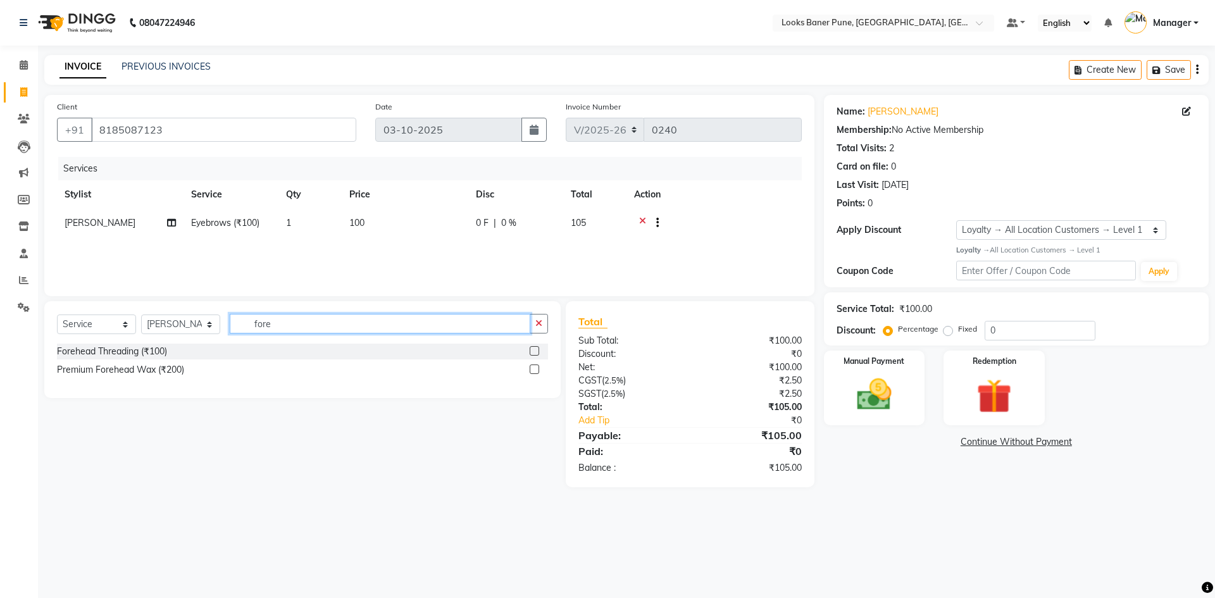
type input "fore"
click at [536, 352] on label at bounding box center [534, 350] width 9 height 9
click at [536, 352] on input "checkbox" at bounding box center [534, 351] width 8 height 8
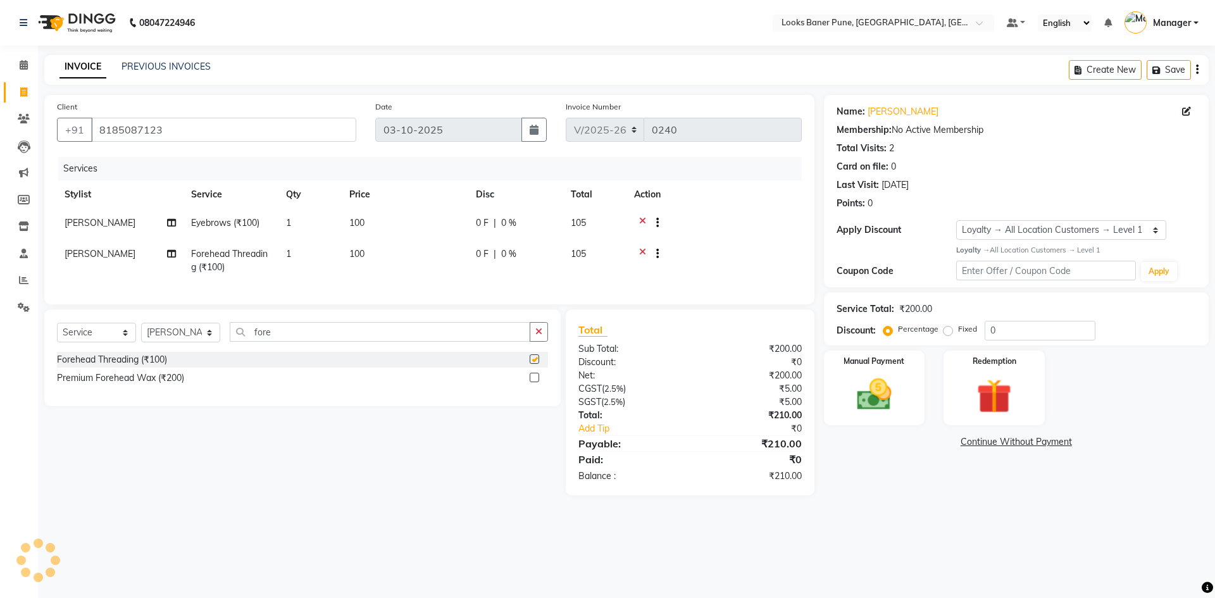
checkbox input "false"
click at [536, 336] on icon "button" at bounding box center [538, 331] width 7 height 9
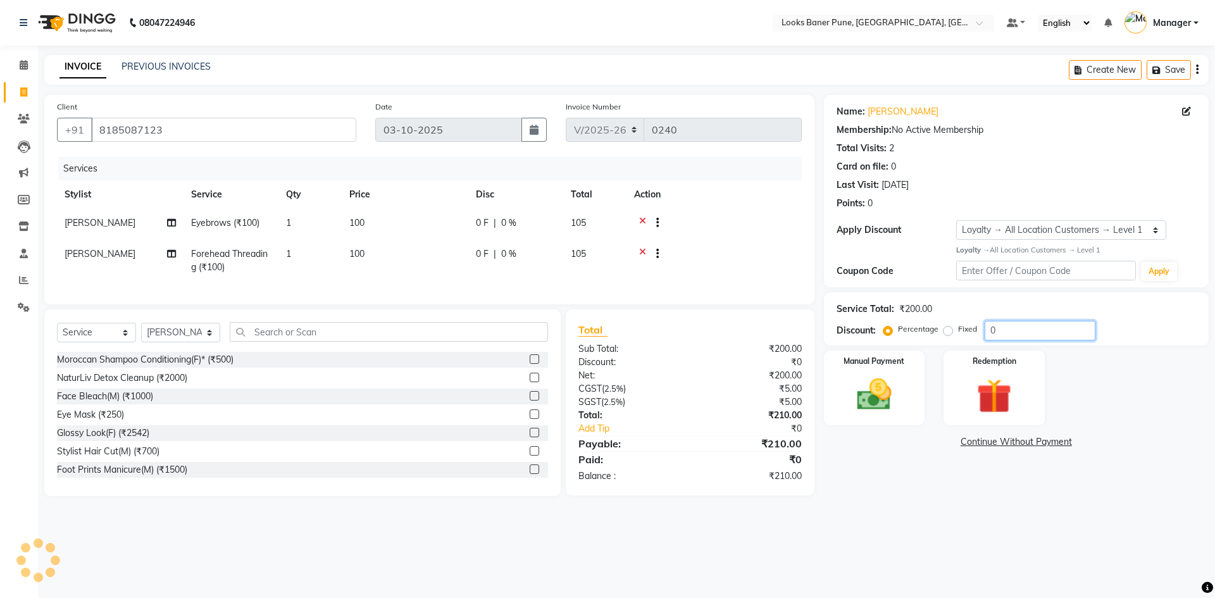
click at [1031, 337] on input "0" at bounding box center [1040, 331] width 111 height 20
type input "25"
click at [916, 456] on div "Name: [PERSON_NAME] Membership: No Active Membership Total Visits: 2 Card on fi…" at bounding box center [1021, 302] width 394 height 414
click at [831, 406] on div "Manual Payment" at bounding box center [873, 388] width 105 height 78
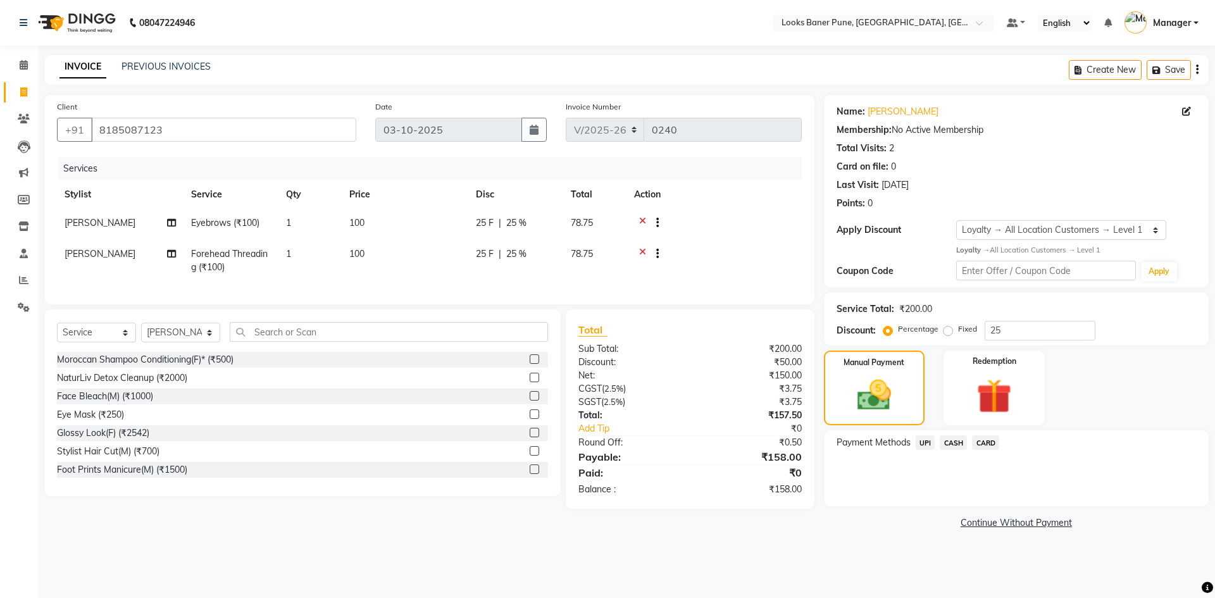
click at [927, 441] on span "UPI" at bounding box center [926, 442] width 20 height 15
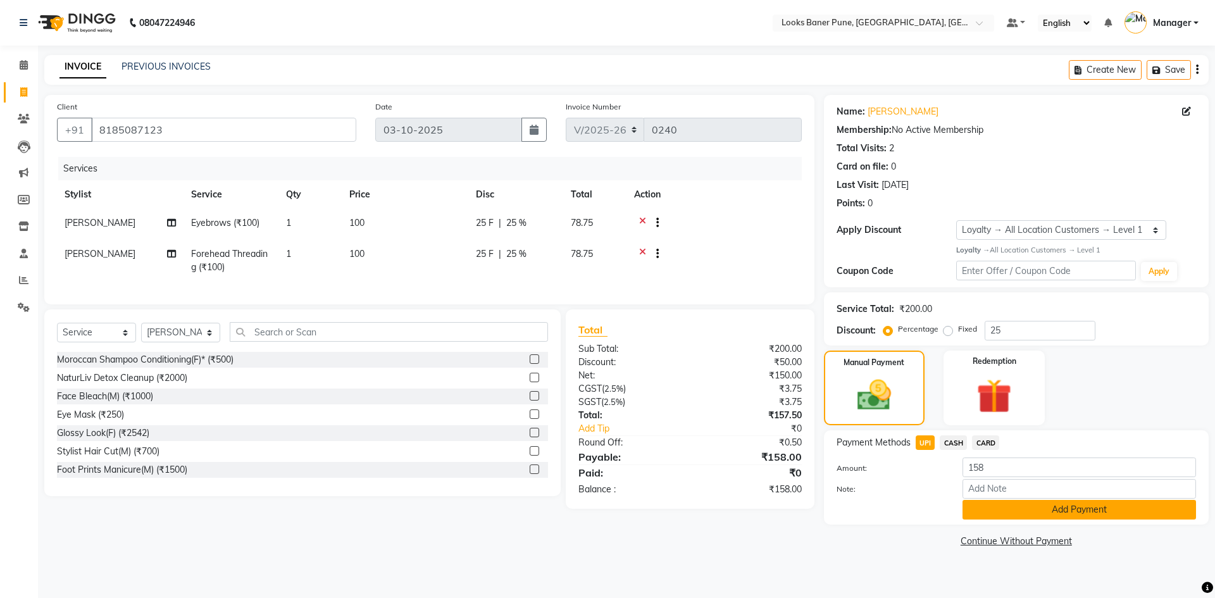
click at [1028, 514] on button "Add Payment" at bounding box center [1078, 510] width 233 height 20
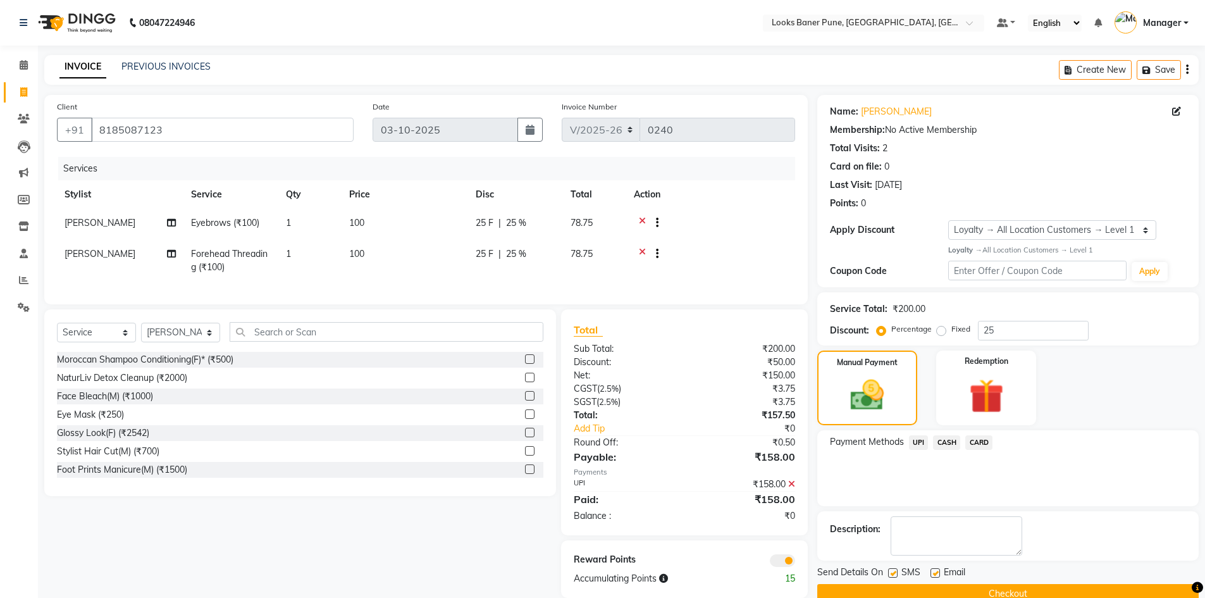
click at [779, 567] on span at bounding box center [782, 560] width 25 height 13
click at [795, 563] on input "checkbox" at bounding box center [795, 563] width 0 height 0
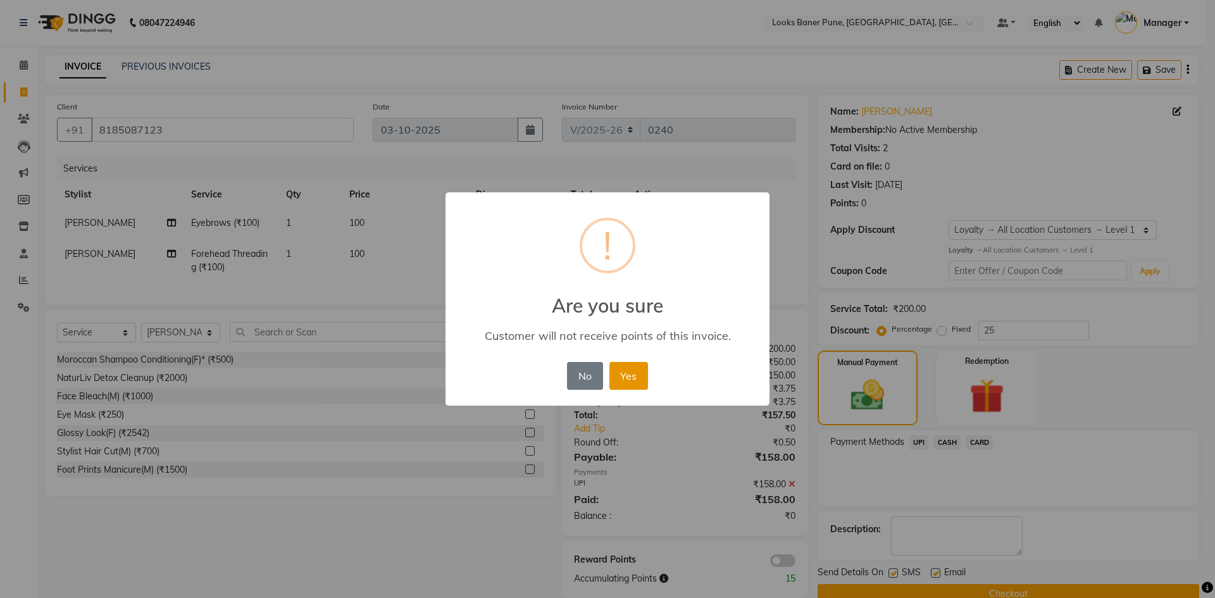
click at [626, 377] on button "Yes" at bounding box center [628, 376] width 39 height 28
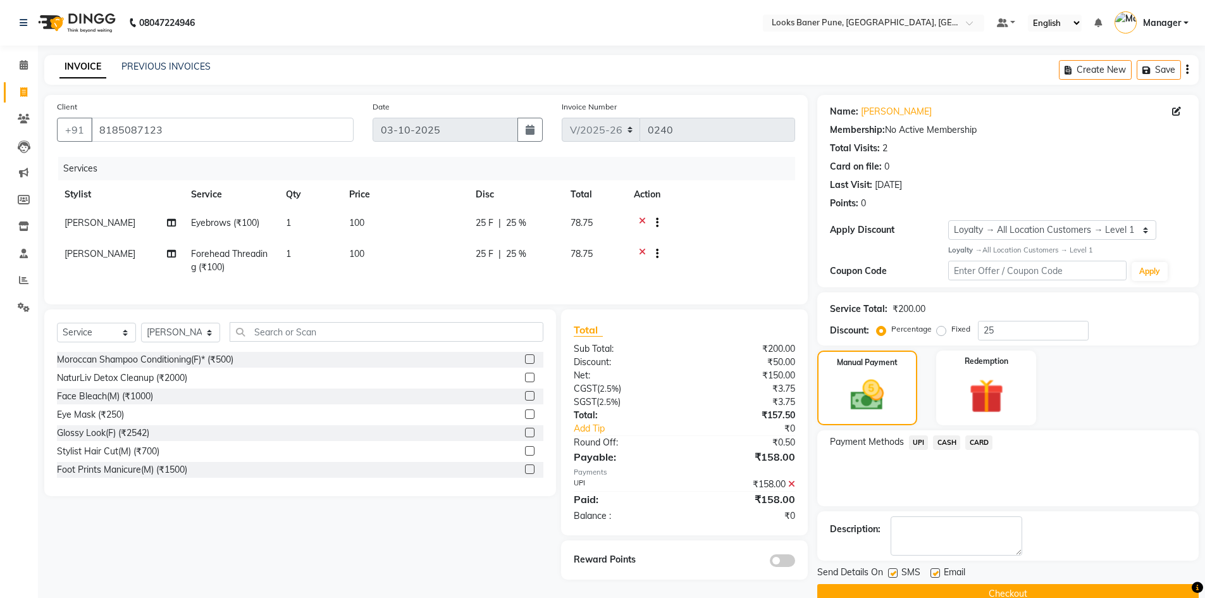
click at [908, 446] on div "UPI" at bounding box center [916, 443] width 25 height 17
click at [915, 444] on span "UPI" at bounding box center [919, 442] width 20 height 15
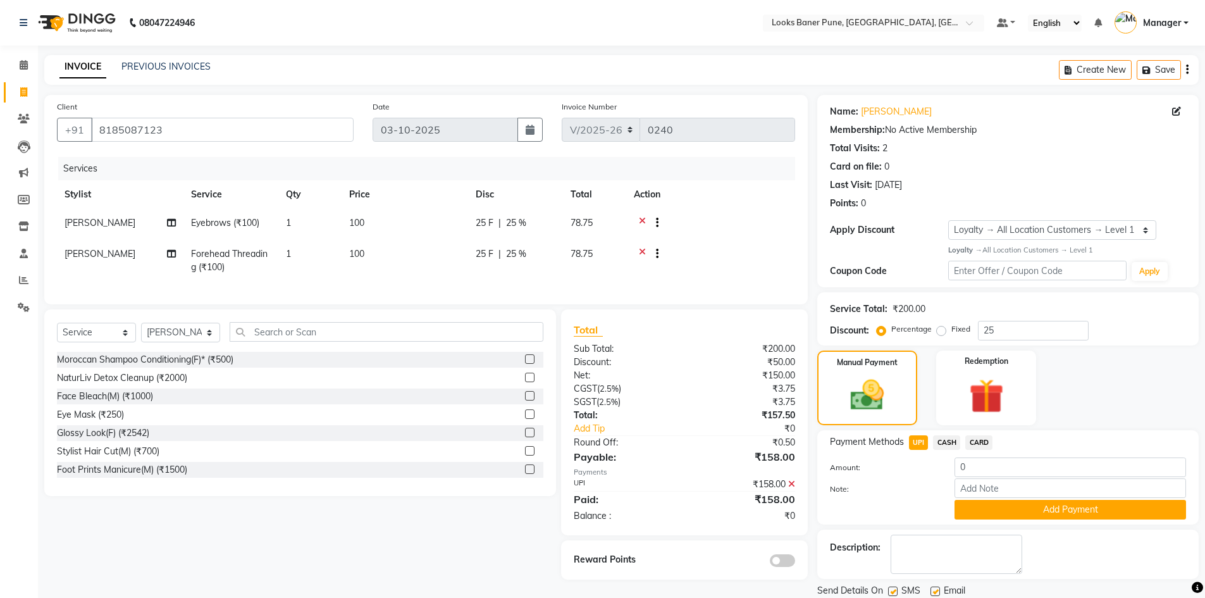
scroll to position [43, 0]
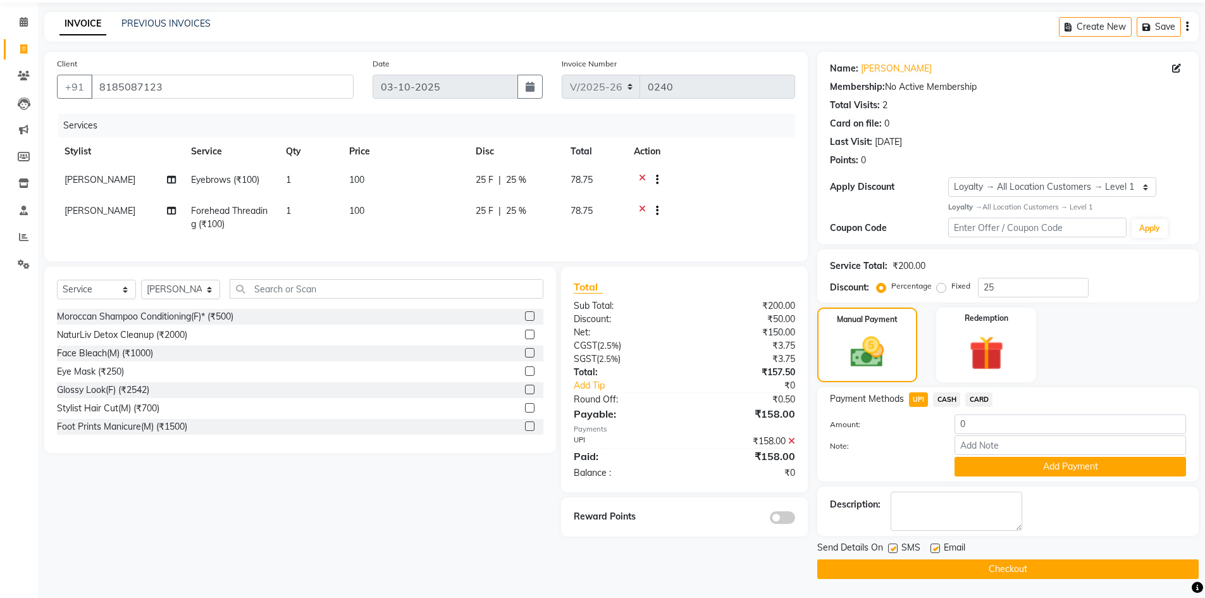
click at [964, 575] on button "Checkout" at bounding box center [1009, 569] width 382 height 20
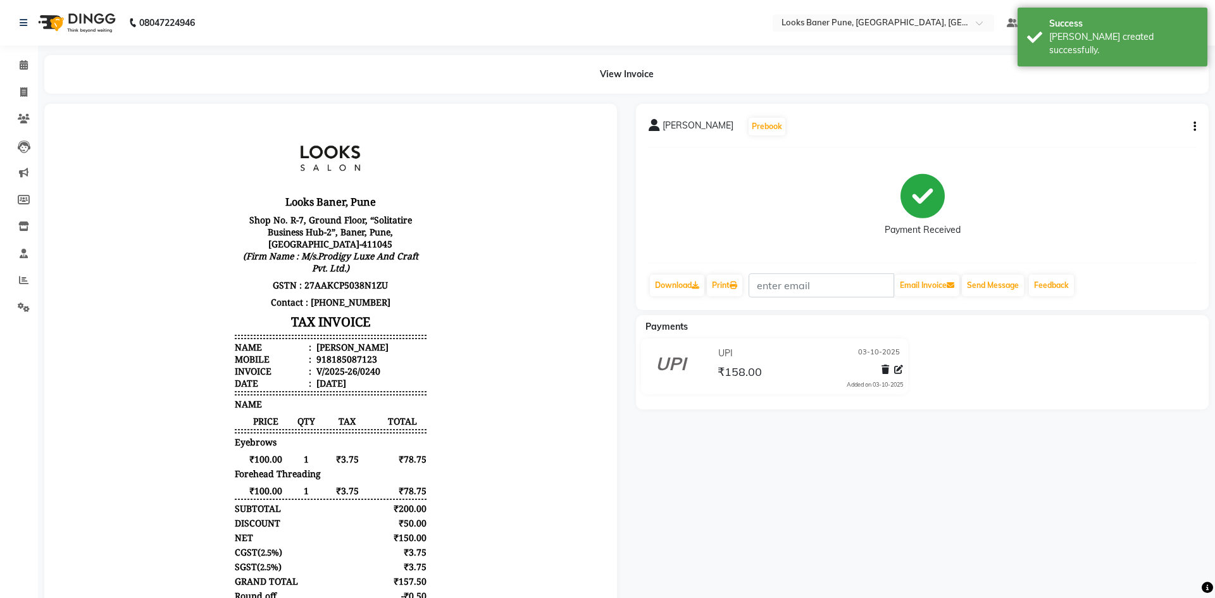
select select "service"
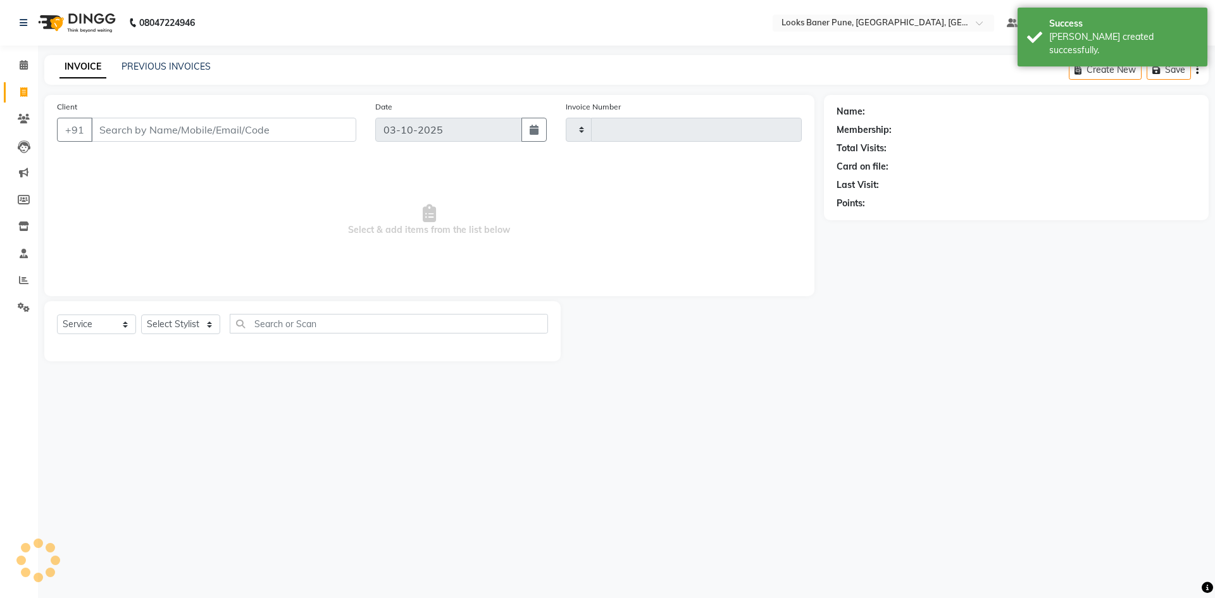
type input "0241"
select select "8917"
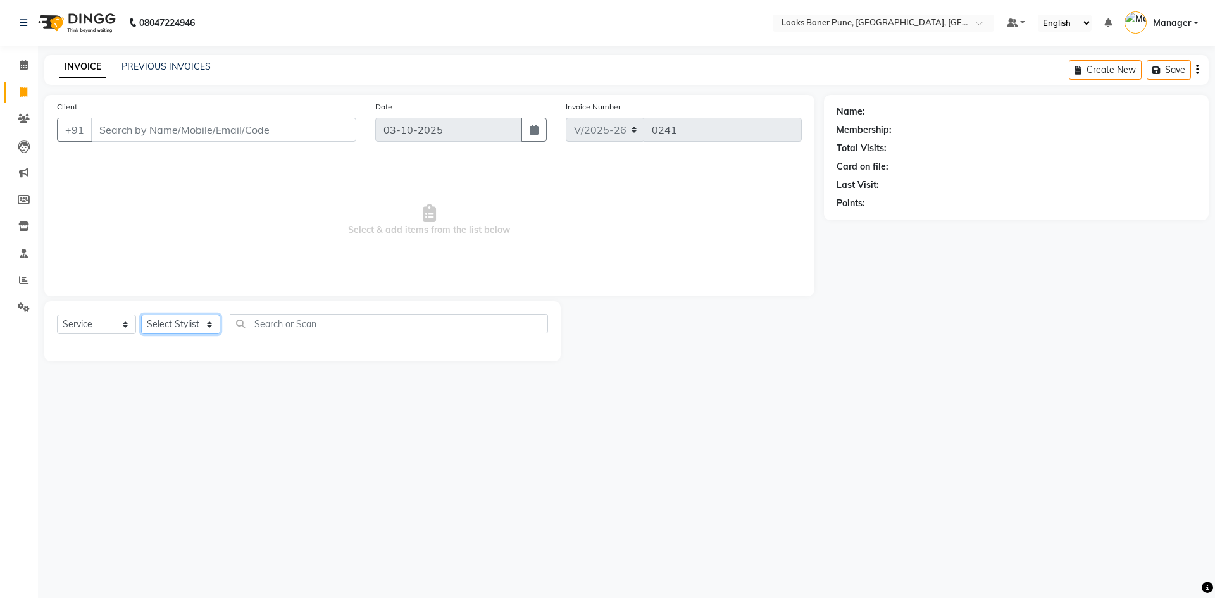
click at [157, 323] on select "Select Stylist [PERSON_NAME] Counter_Sales [PERSON_NAME] Manager [PERSON_NAME] …" at bounding box center [180, 324] width 79 height 20
select select "90857"
click at [141, 314] on select "Select Stylist [PERSON_NAME] Counter_Sales [PERSON_NAME] Manager [PERSON_NAME] …" at bounding box center [180, 324] width 79 height 20
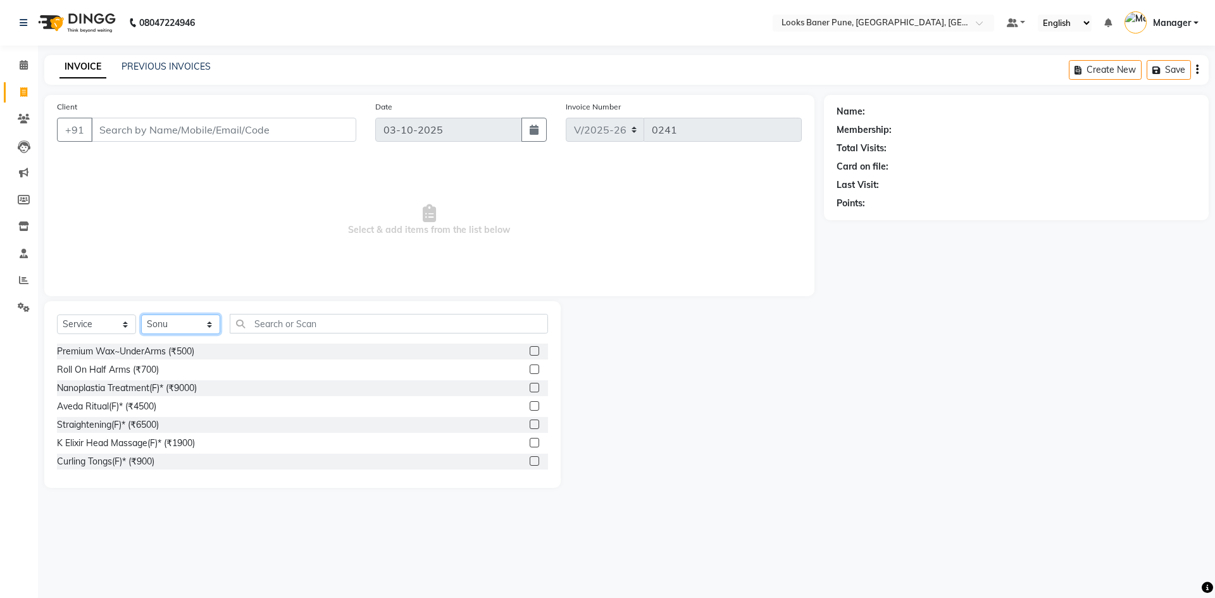
click at [214, 324] on select "Select Stylist [PERSON_NAME] Counter_Sales [PERSON_NAME] Manager [PERSON_NAME] …" at bounding box center [180, 324] width 79 height 20
click at [250, 326] on input "text" at bounding box center [389, 324] width 318 height 20
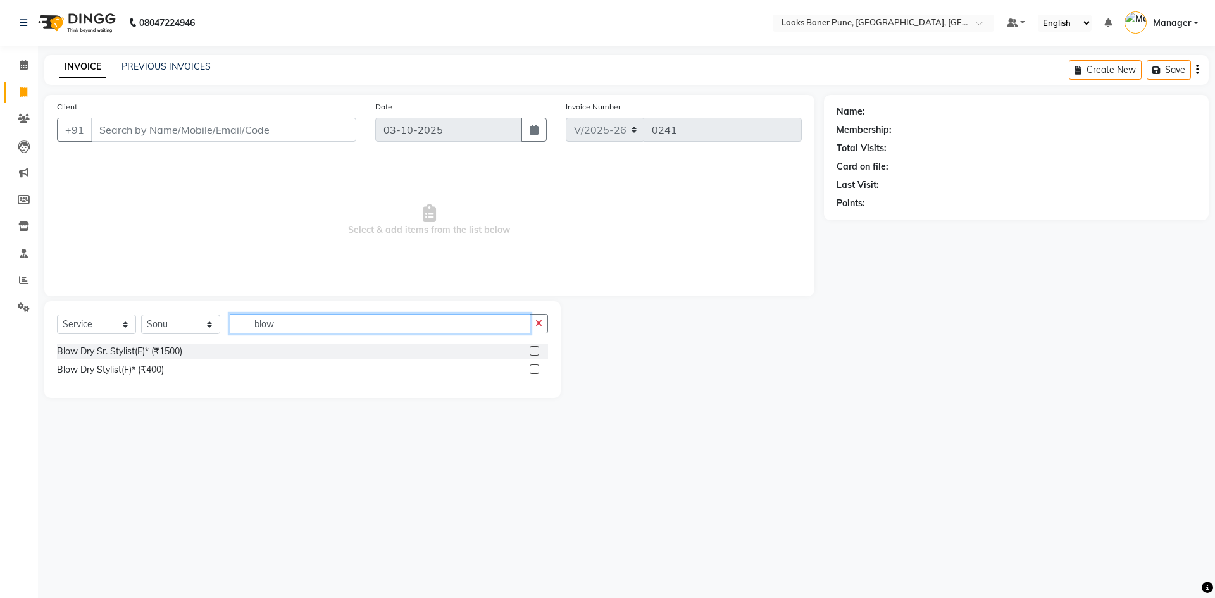
type input "blow"
click at [535, 371] on label at bounding box center [534, 368] width 9 height 9
click at [535, 371] on input "checkbox" at bounding box center [534, 370] width 8 height 8
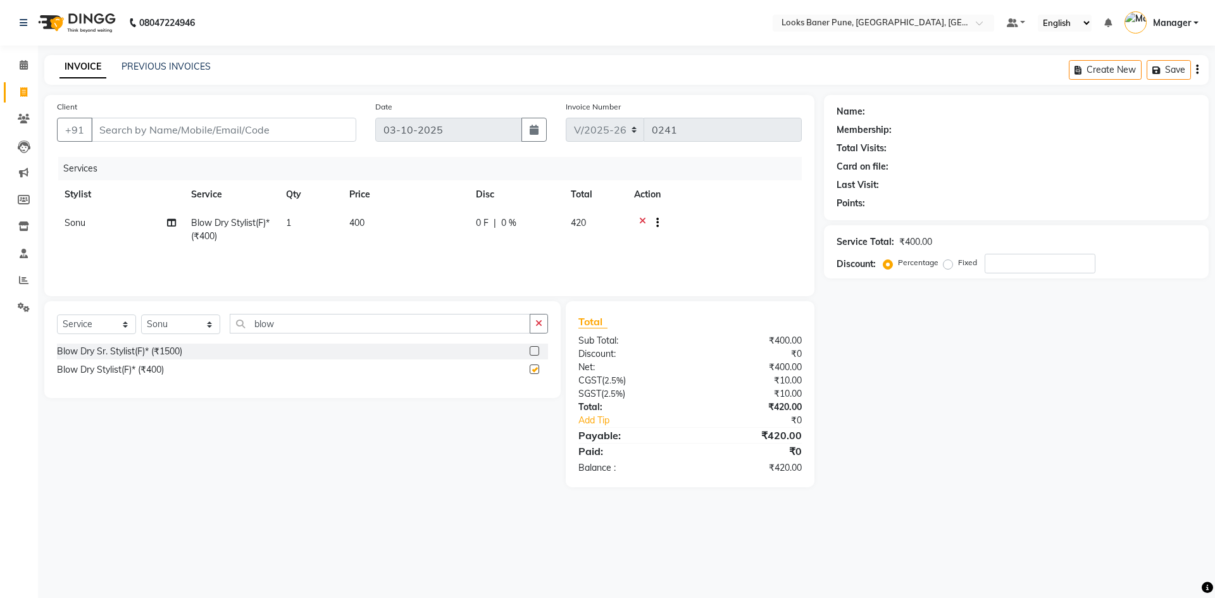
checkbox input "false"
click at [360, 221] on span "400" at bounding box center [356, 222] width 15 height 11
select select "90857"
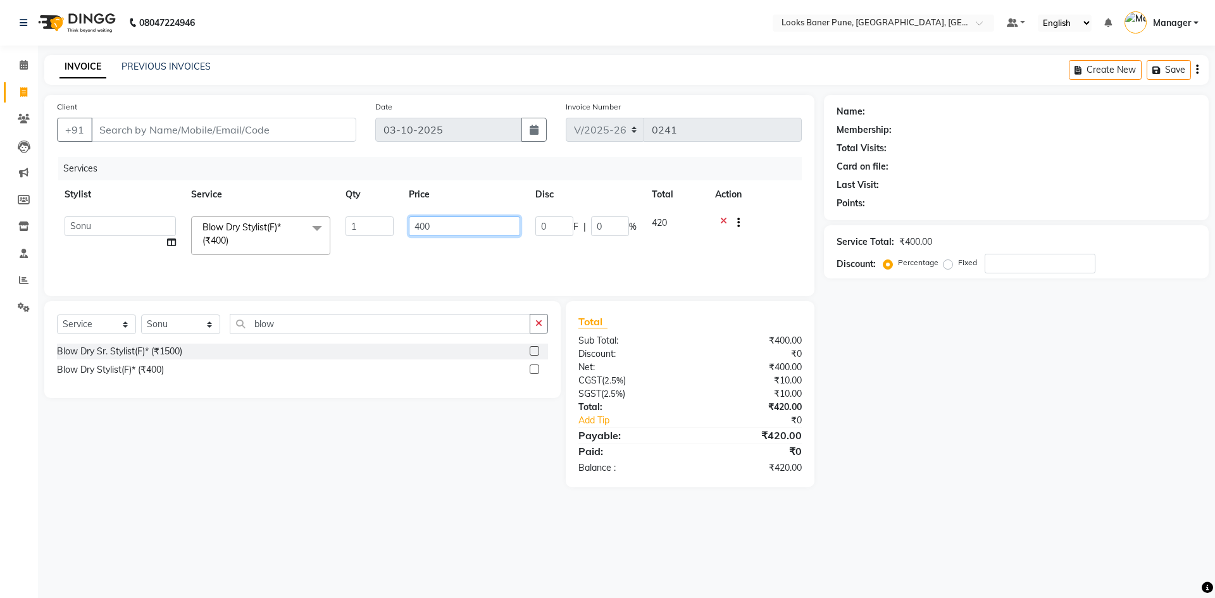
drag, startPoint x: 424, startPoint y: 239, endPoint x: 258, endPoint y: 282, distance: 171.9
click at [259, 281] on div "Services Stylist Service Qty Price Disc Total Action [PERSON_NAME] Ashish_sty C…" at bounding box center [429, 220] width 745 height 127
type input "600"
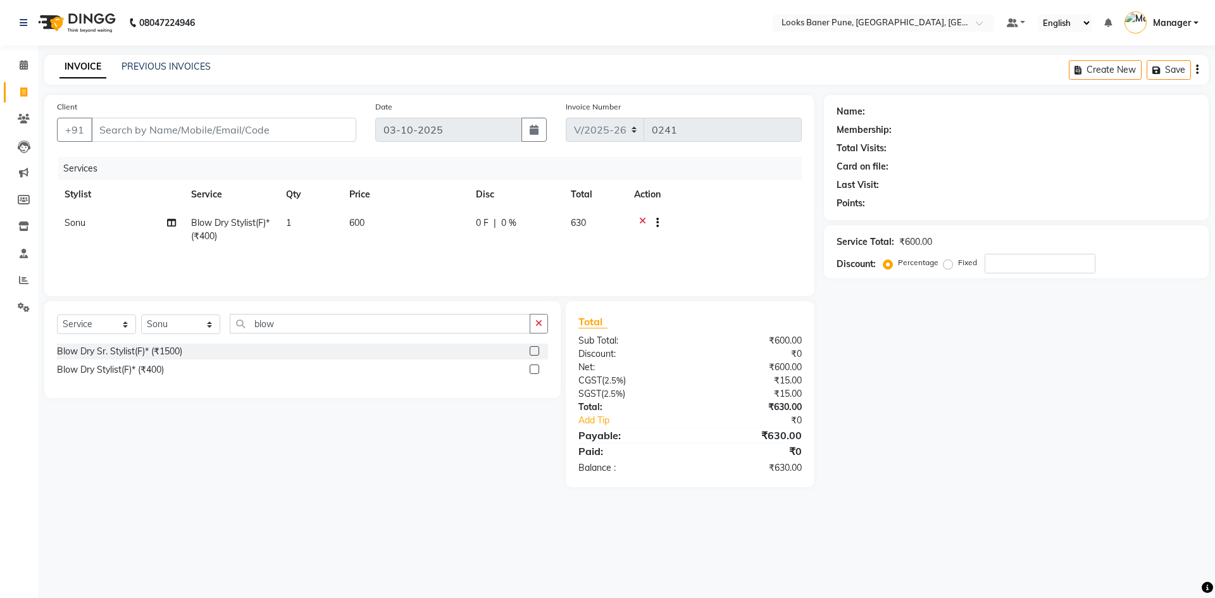
click at [347, 256] on div "Services Stylist Service Qty Price Disc Total Action [PERSON_NAME] Blow Dry Sty…" at bounding box center [429, 220] width 745 height 127
click at [542, 325] on icon "button" at bounding box center [538, 323] width 7 height 9
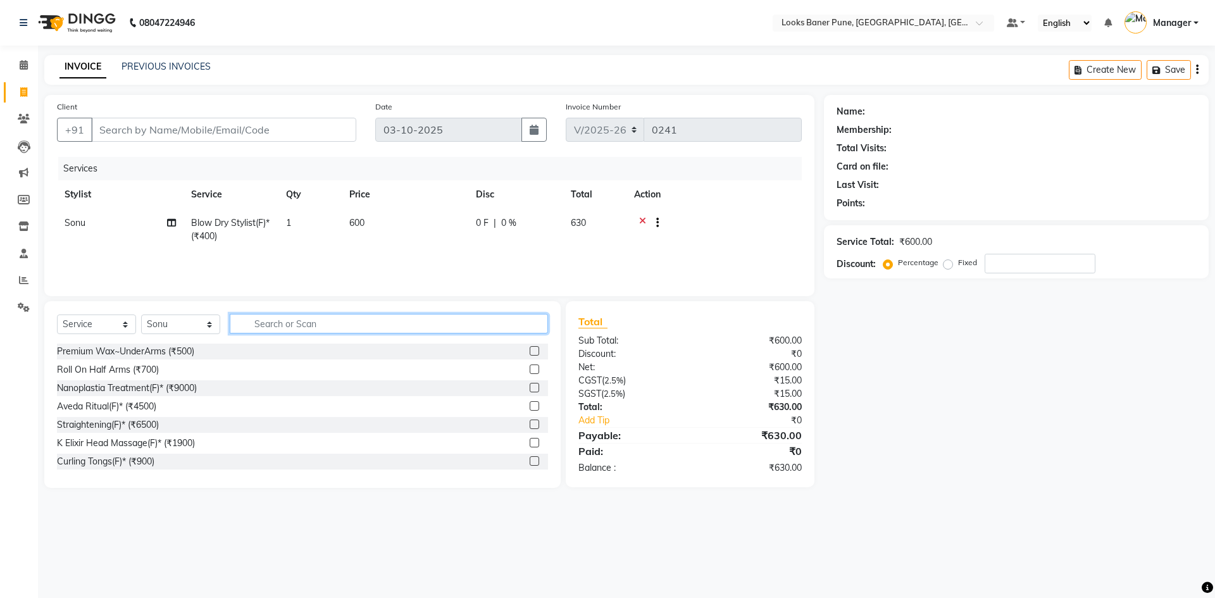
drag, startPoint x: 418, startPoint y: 328, endPoint x: 205, endPoint y: 360, distance: 215.7
click at [208, 359] on div "Select Service Product Membership Package Voucher Prepaid Gift Card Select Styl…" at bounding box center [302, 394] width 516 height 187
type input "k sh"
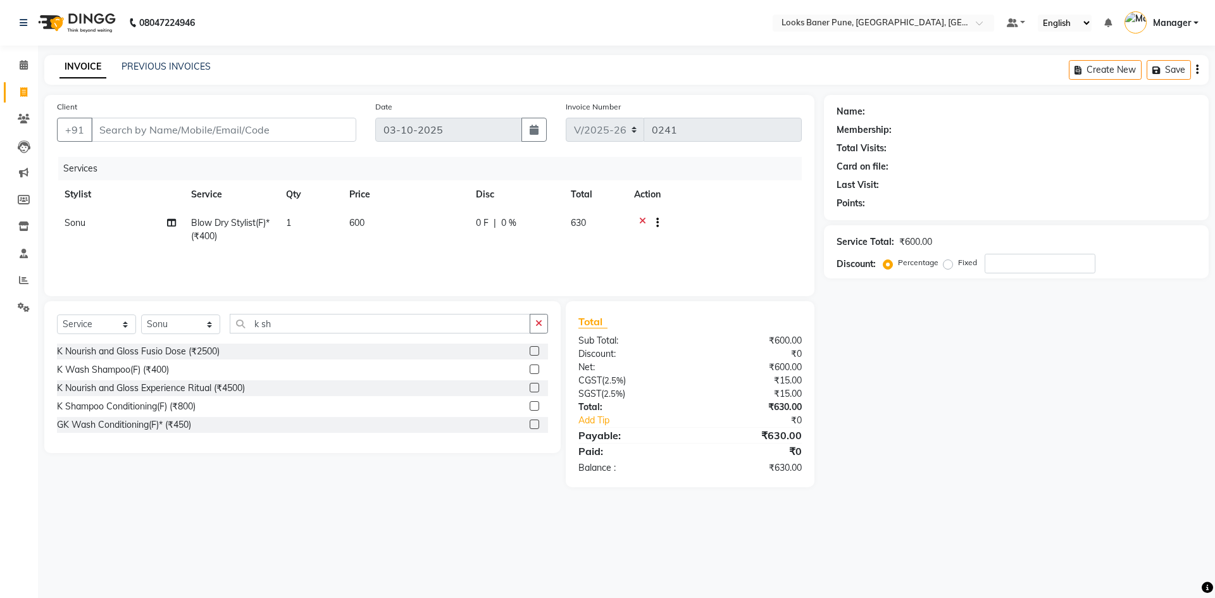
click at [537, 404] on label at bounding box center [534, 405] width 9 height 9
click at [537, 404] on input "checkbox" at bounding box center [534, 406] width 8 height 8
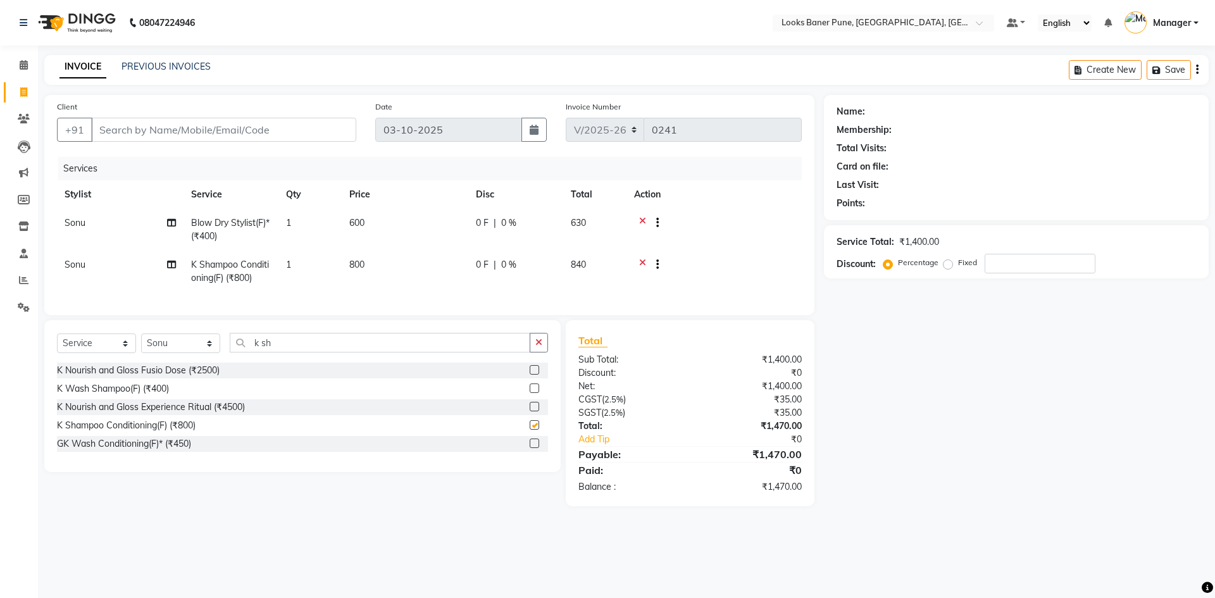
checkbox input "false"
click at [360, 267] on span "800" at bounding box center [356, 264] width 15 height 11
select select "90857"
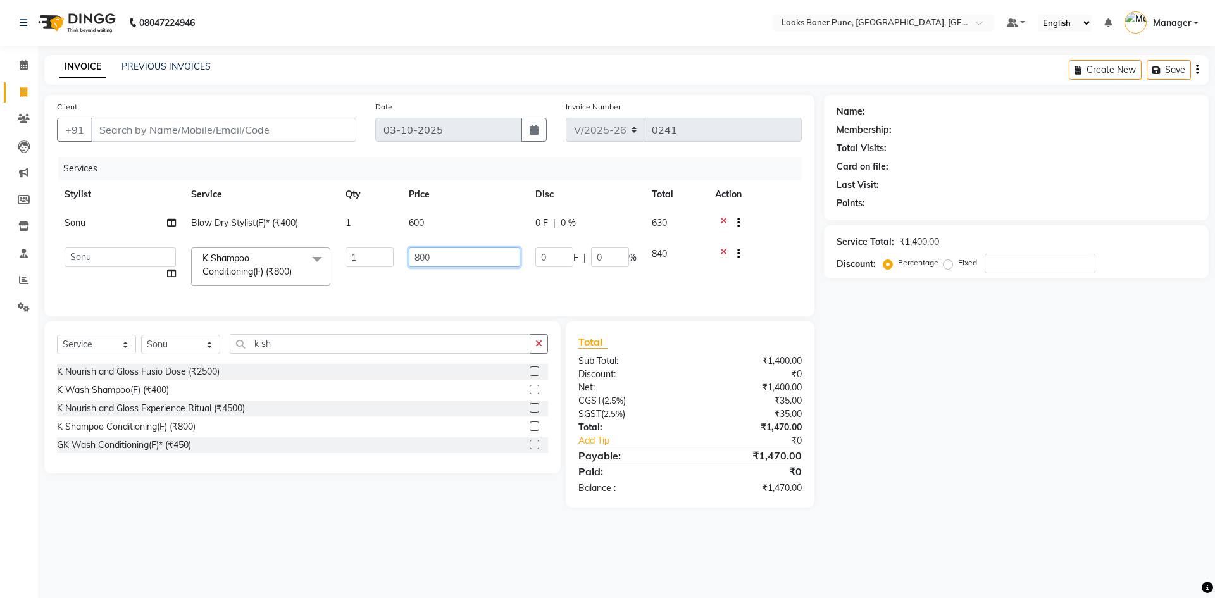
drag, startPoint x: 334, startPoint y: 275, endPoint x: 280, endPoint y: 286, distance: 55.6
click at [285, 285] on tr "[PERSON_NAME] Ashish_sty Counter_Sales [PERSON_NAME] Manager [PERSON_NAME] Raun…" at bounding box center [429, 267] width 745 height 54
type input "700"
click at [455, 280] on td "700" at bounding box center [464, 267] width 127 height 54
select select "90857"
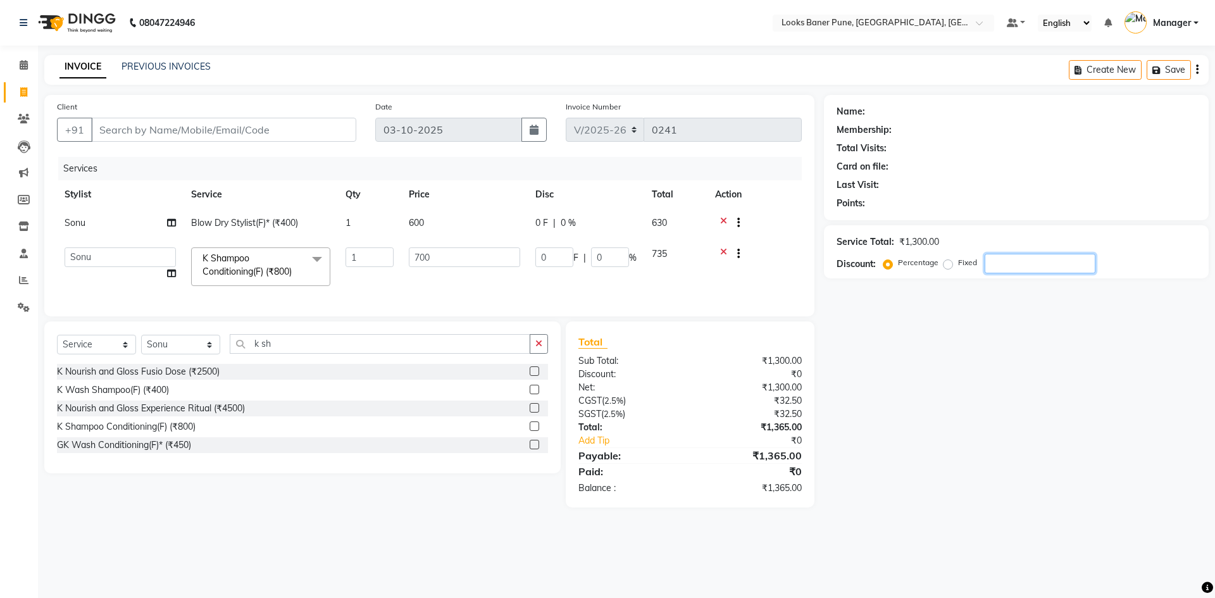
click at [1010, 271] on input "number" at bounding box center [1040, 264] width 111 height 20
type input "2"
type input "14"
type input "2"
type input "25"
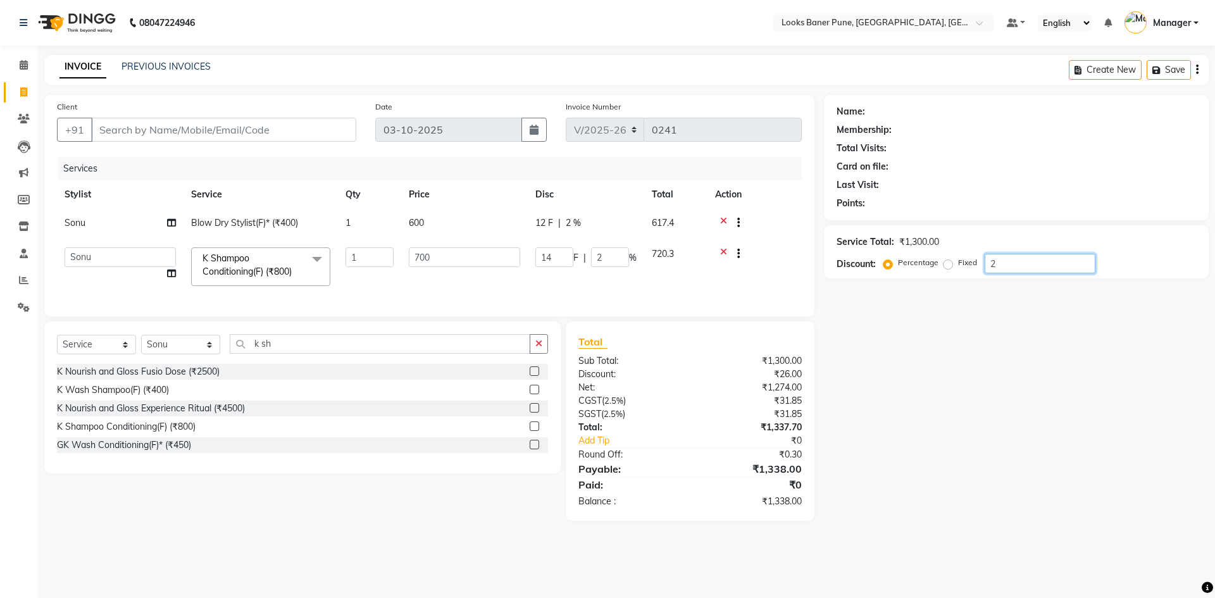
type input "175"
type input "25"
click at [953, 392] on div "Name: Membership: Total Visits: Card on file: Last Visit: Points: Service Total…" at bounding box center [1021, 308] width 394 height 426
click at [442, 256] on input "700" at bounding box center [464, 257] width 111 height 20
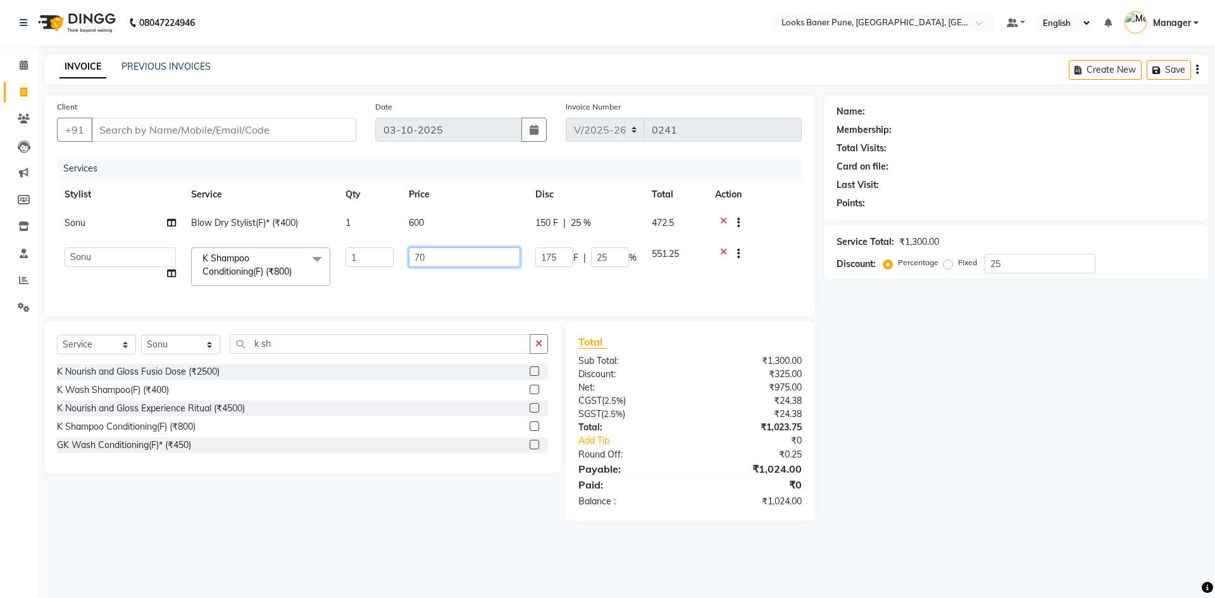
type input "7"
type input "800"
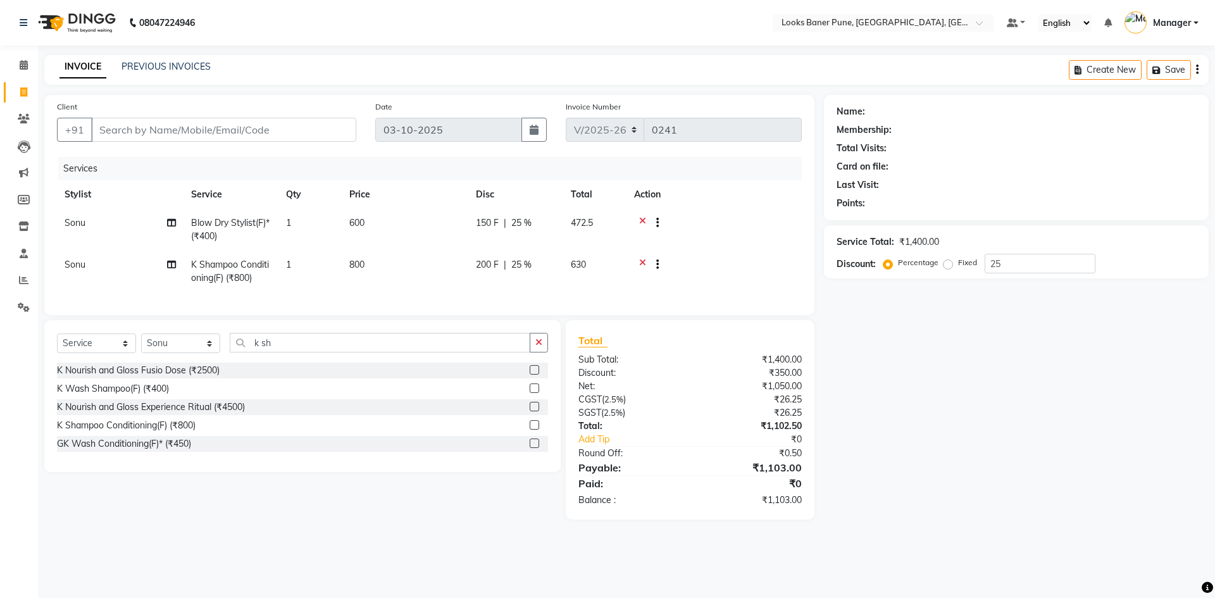
click at [447, 284] on td "800" at bounding box center [405, 272] width 127 height 42
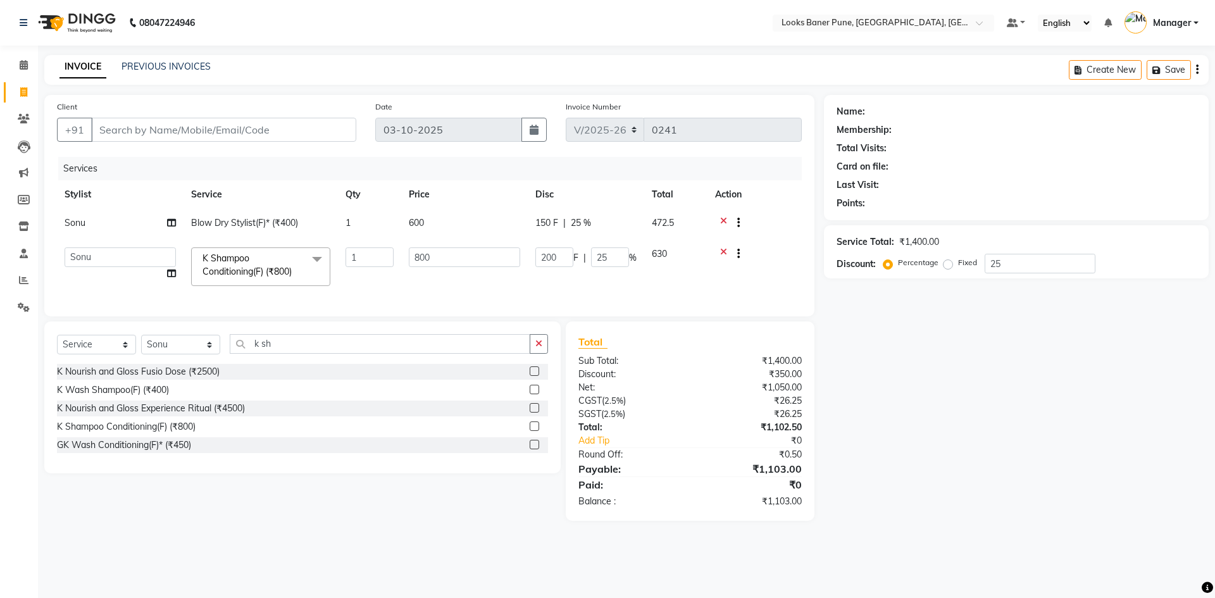
click at [912, 335] on div "Name: Membership: Total Visits: Card on file: Last Visit: Points: Service Total…" at bounding box center [1021, 308] width 394 height 426
click at [1164, 68] on icon "button" at bounding box center [1158, 70] width 13 height 9
click at [1068, 158] on div "Name: Membership: Total Visits: Card on file: Last Visit: Points:" at bounding box center [1016, 155] width 359 height 110
click at [287, 130] on input "Client" at bounding box center [223, 130] width 265 height 24
click at [183, 354] on select "Select Stylist [PERSON_NAME] Counter_Sales [PERSON_NAME] Manager [PERSON_NAME] …" at bounding box center [180, 345] width 79 height 20
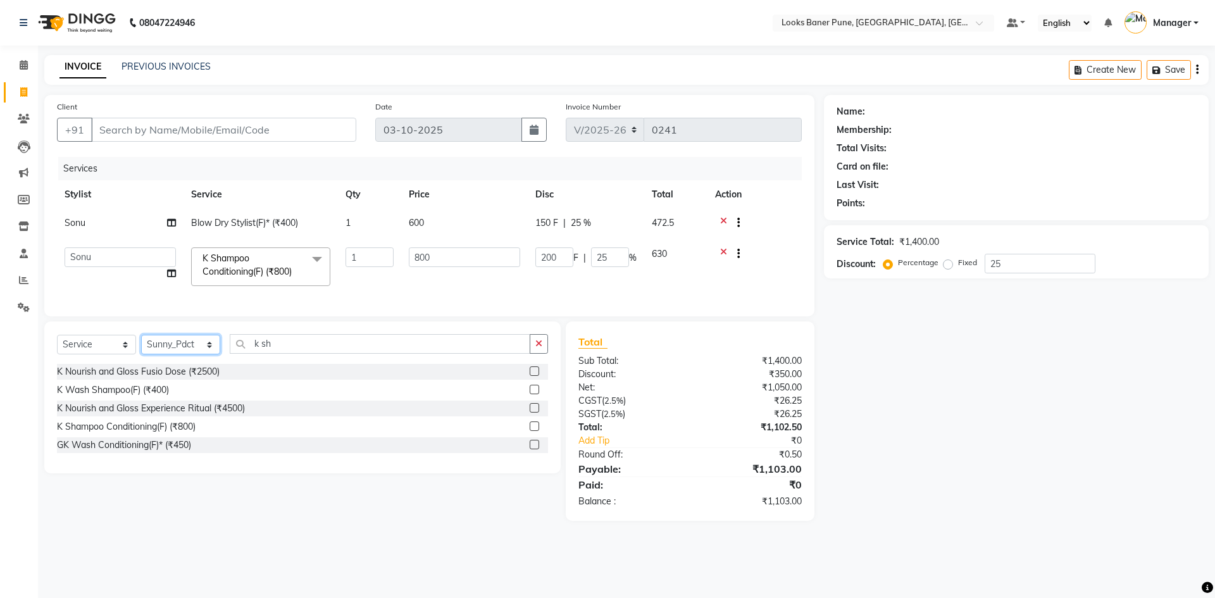
click at [141, 344] on select "Select Stylist [PERSON_NAME] Counter_Sales [PERSON_NAME] Manager [PERSON_NAME] …" at bounding box center [180, 345] width 79 height 20
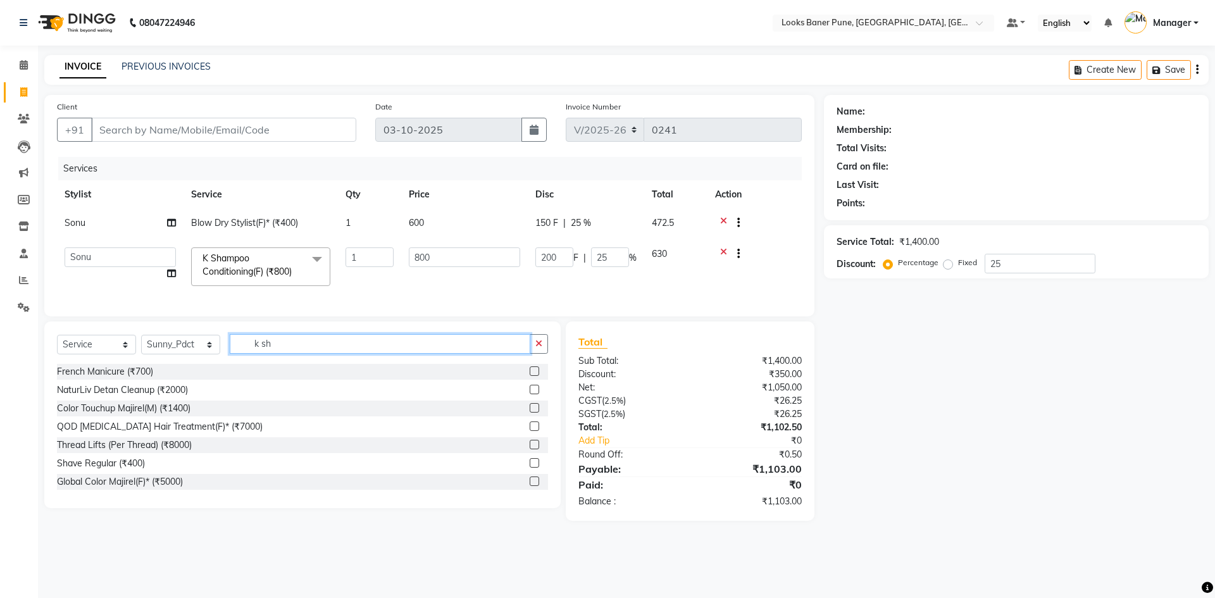
drag, startPoint x: 290, startPoint y: 358, endPoint x: 218, endPoint y: 359, distance: 71.5
click at [218, 359] on div "Select Service Product Membership Package Voucher Prepaid Gift Card Select Styl…" at bounding box center [302, 349] width 491 height 30
click at [191, 131] on input "Client" at bounding box center [223, 130] width 265 height 24
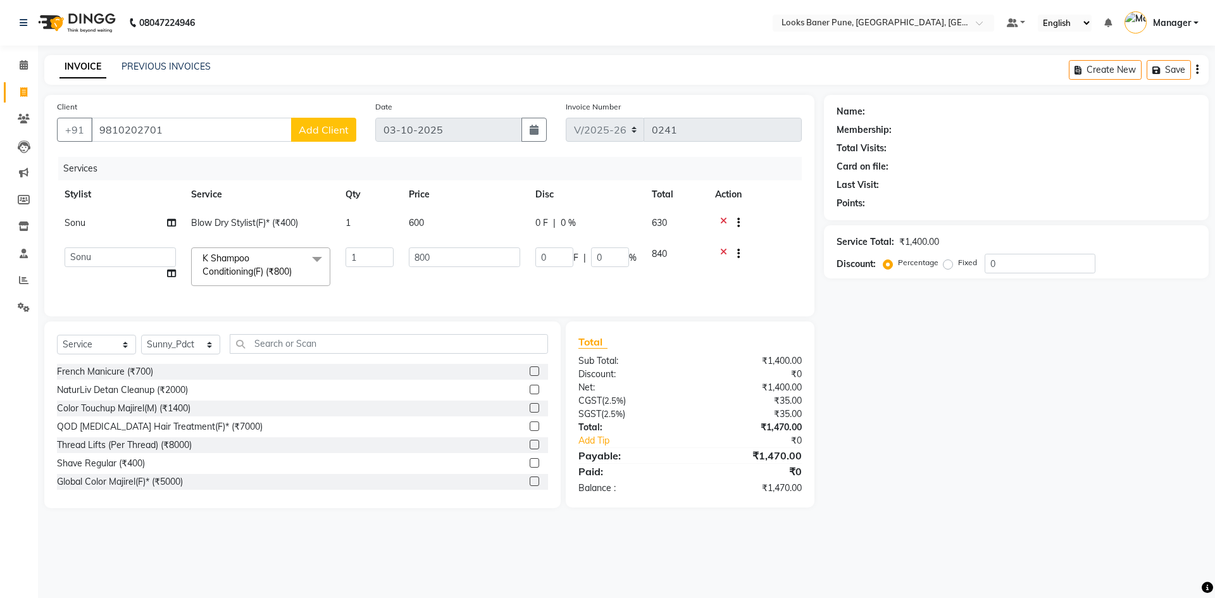
click at [335, 133] on span "Add Client" at bounding box center [324, 129] width 50 height 13
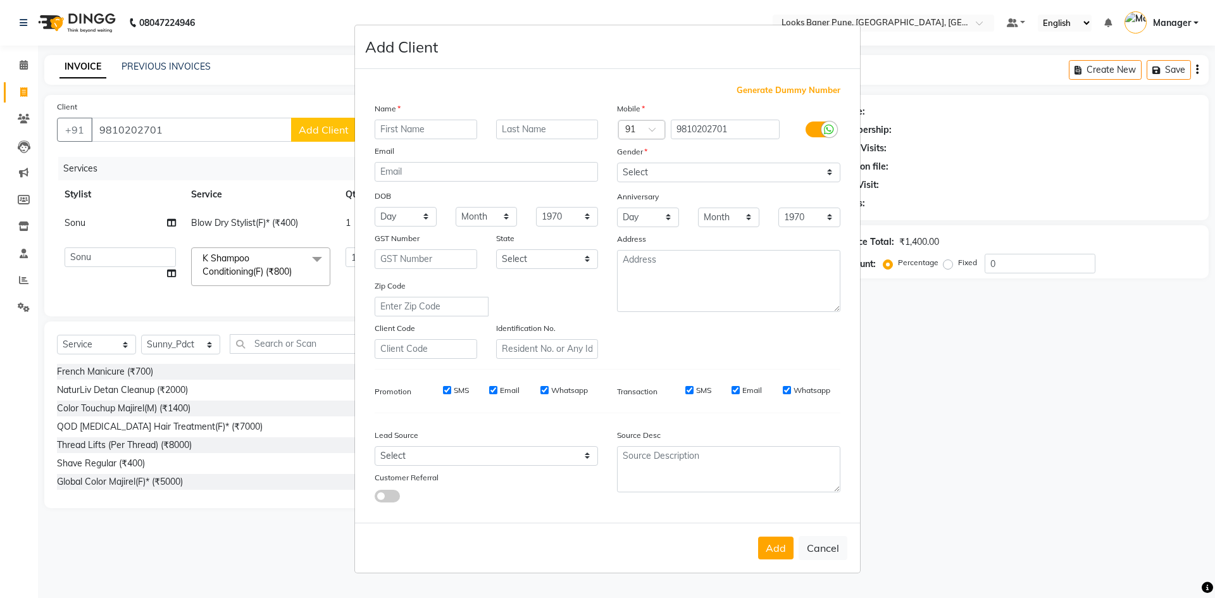
click at [398, 128] on input "text" at bounding box center [426, 130] width 103 height 20
click at [390, 131] on input "veetika" at bounding box center [426, 130] width 103 height 20
click at [395, 133] on input "veetika" at bounding box center [426, 130] width 103 height 20
click at [656, 173] on select "Select [DEMOGRAPHIC_DATA] [DEMOGRAPHIC_DATA] Other Prefer Not To Say" at bounding box center [728, 173] width 223 height 20
click at [617, 163] on select "Select [DEMOGRAPHIC_DATA] [DEMOGRAPHIC_DATA] Other Prefer Not To Say" at bounding box center [728, 173] width 223 height 20
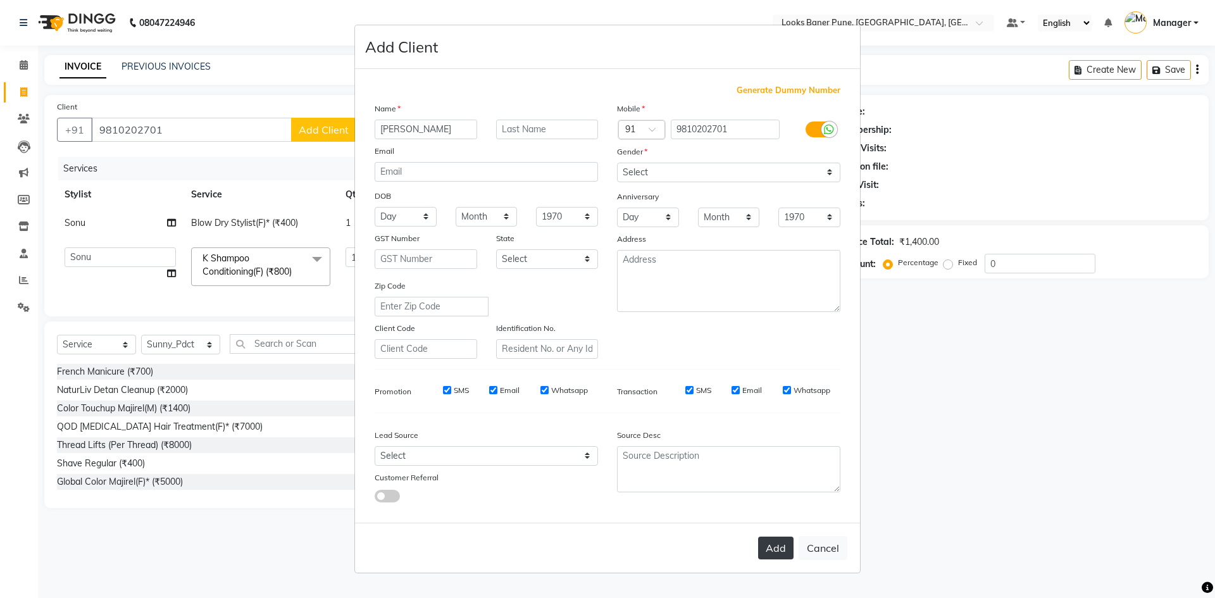
click at [781, 552] on button "Add" at bounding box center [775, 548] width 35 height 23
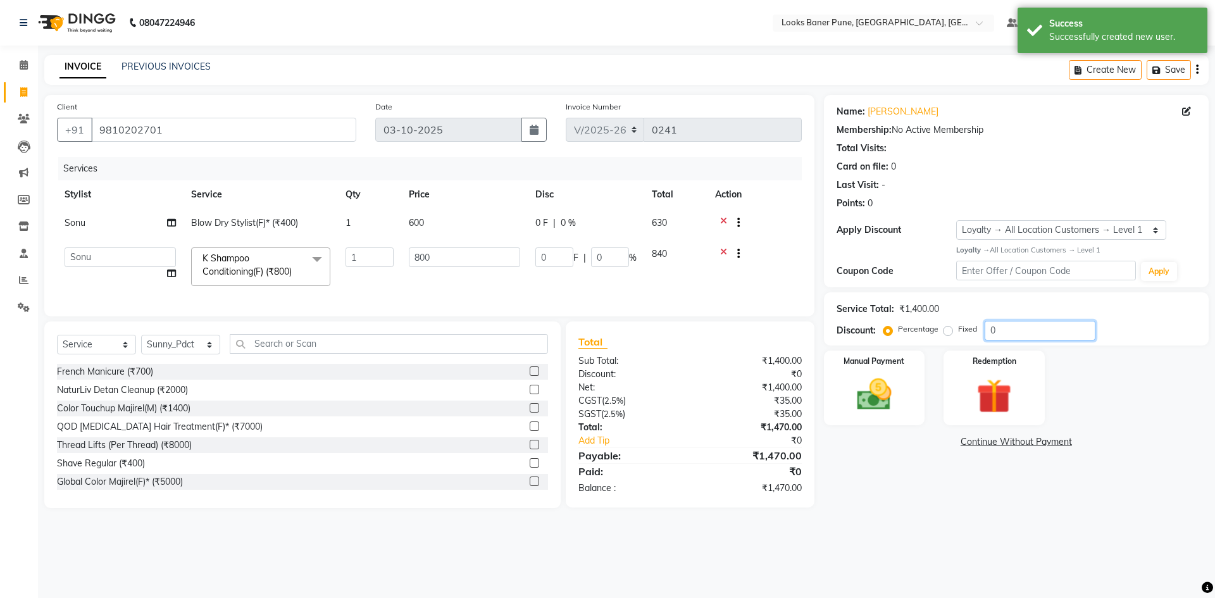
click at [1016, 334] on input "0" at bounding box center [1040, 331] width 111 height 20
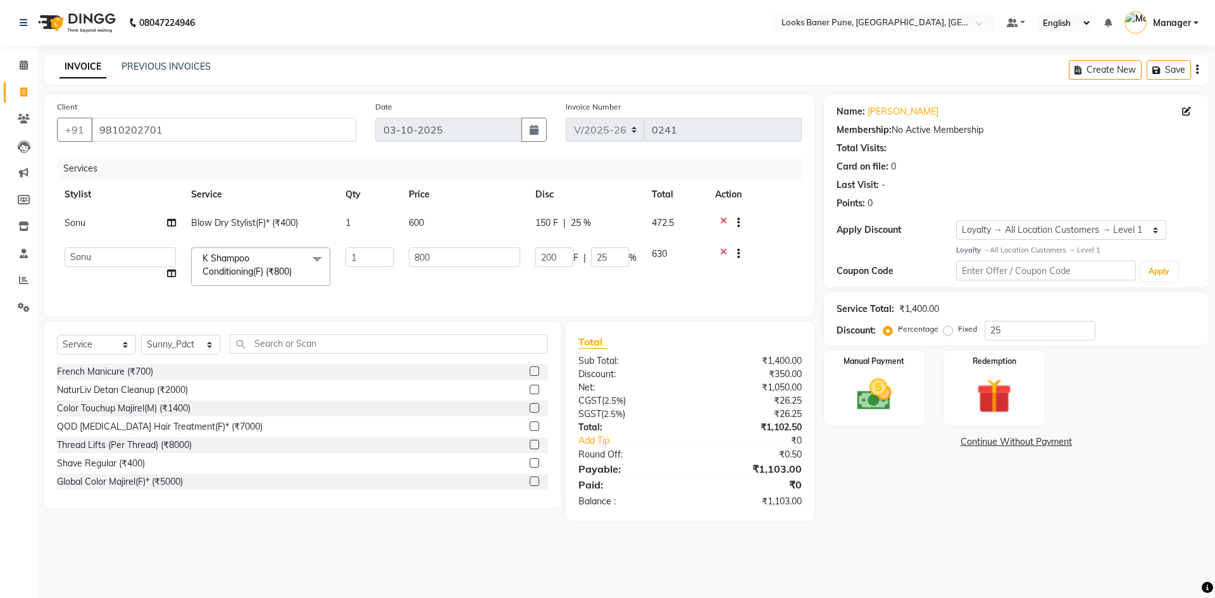
click at [970, 492] on div "Name: [PERSON_NAME] Membership: No Active Membership Total Visits: Card on file…" at bounding box center [1021, 308] width 394 height 426
click at [881, 399] on img at bounding box center [874, 395] width 59 height 42
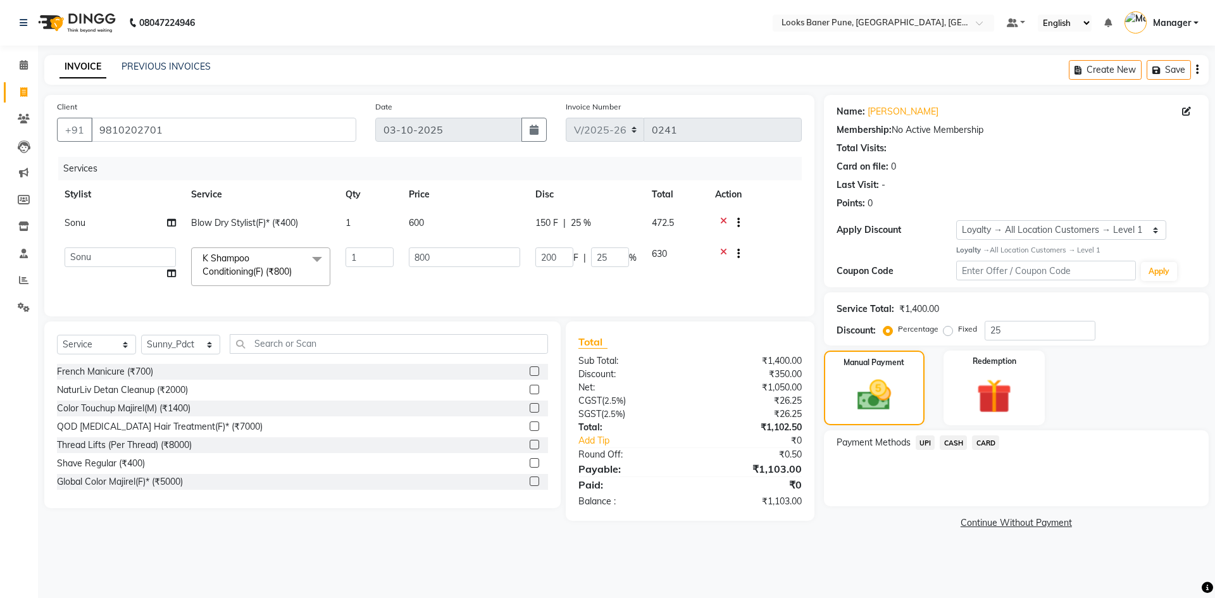
click at [929, 444] on span "UPI" at bounding box center [926, 442] width 20 height 15
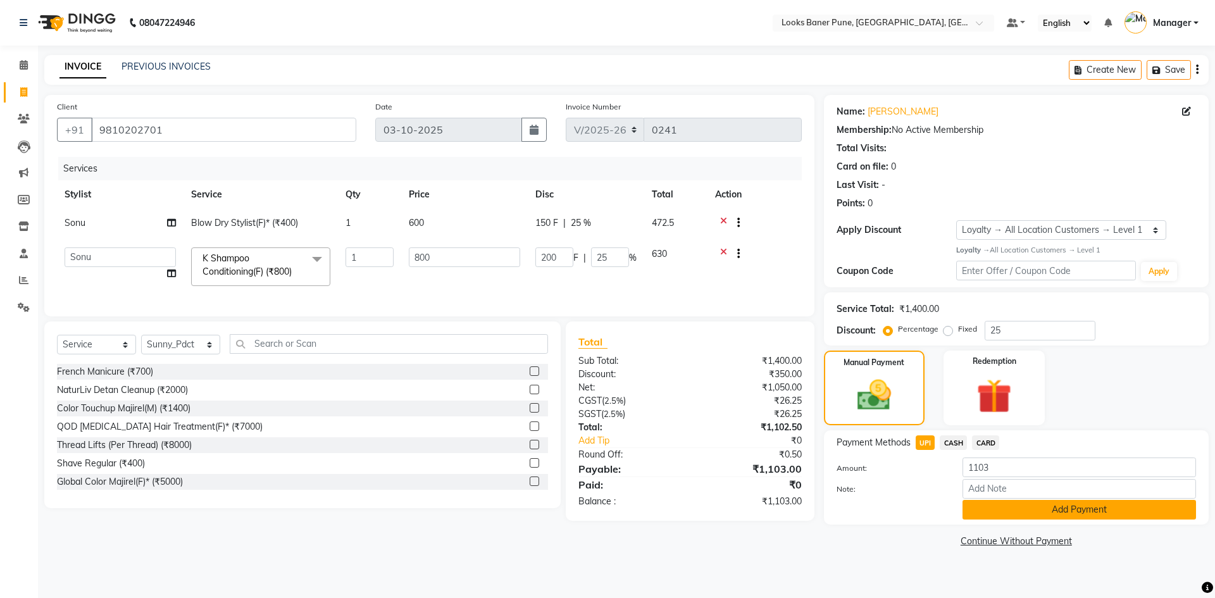
click at [981, 510] on button "Add Payment" at bounding box center [1078, 510] width 233 height 20
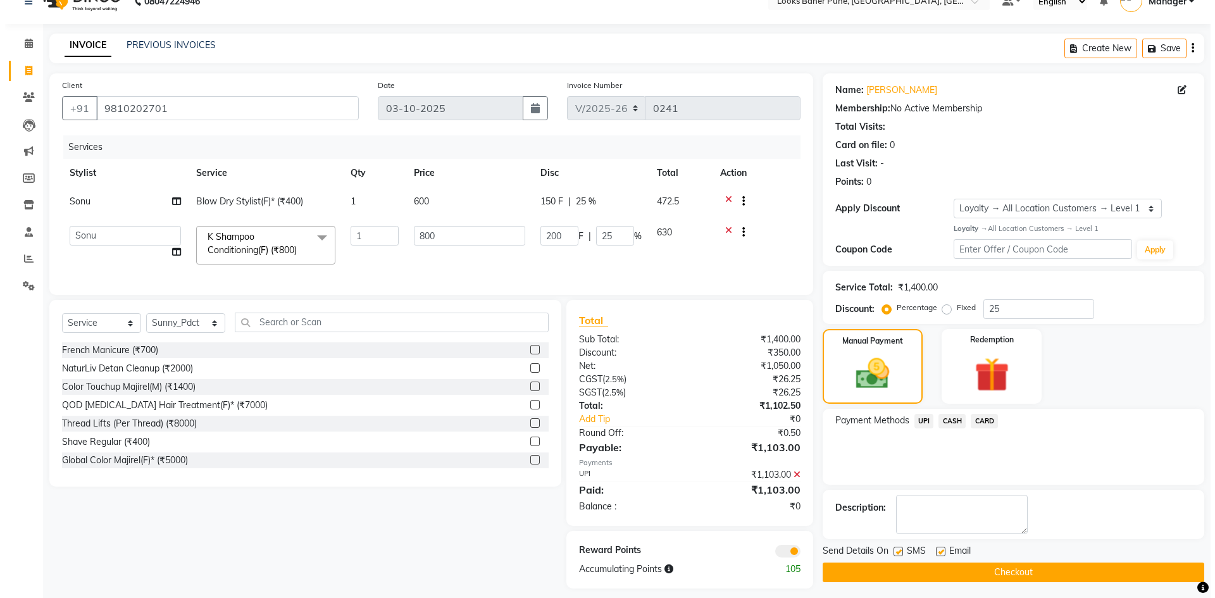
scroll to position [40, 0]
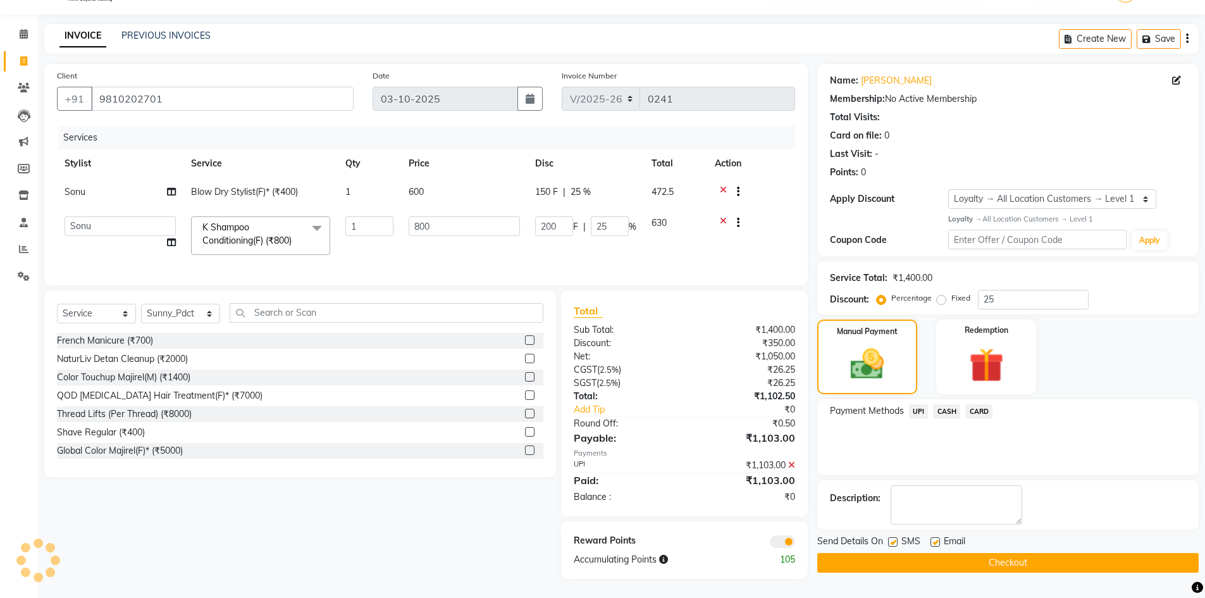
click at [780, 538] on span at bounding box center [782, 541] width 25 height 13
click at [795, 544] on input "checkbox" at bounding box center [795, 544] width 0 height 0
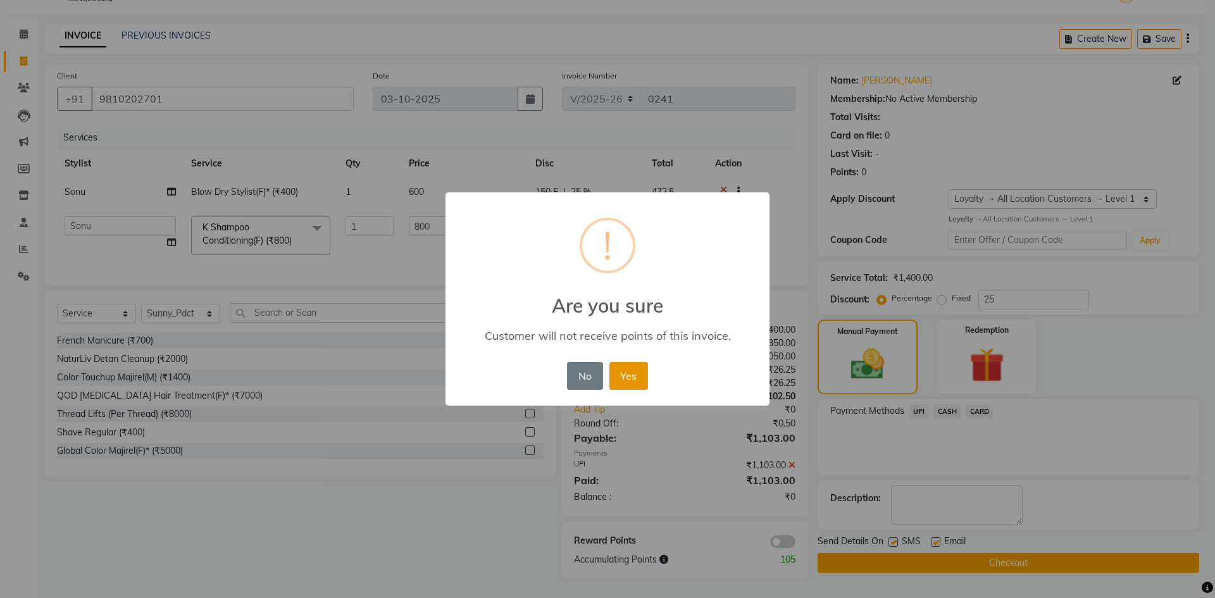
click at [616, 380] on button "Yes" at bounding box center [628, 376] width 39 height 28
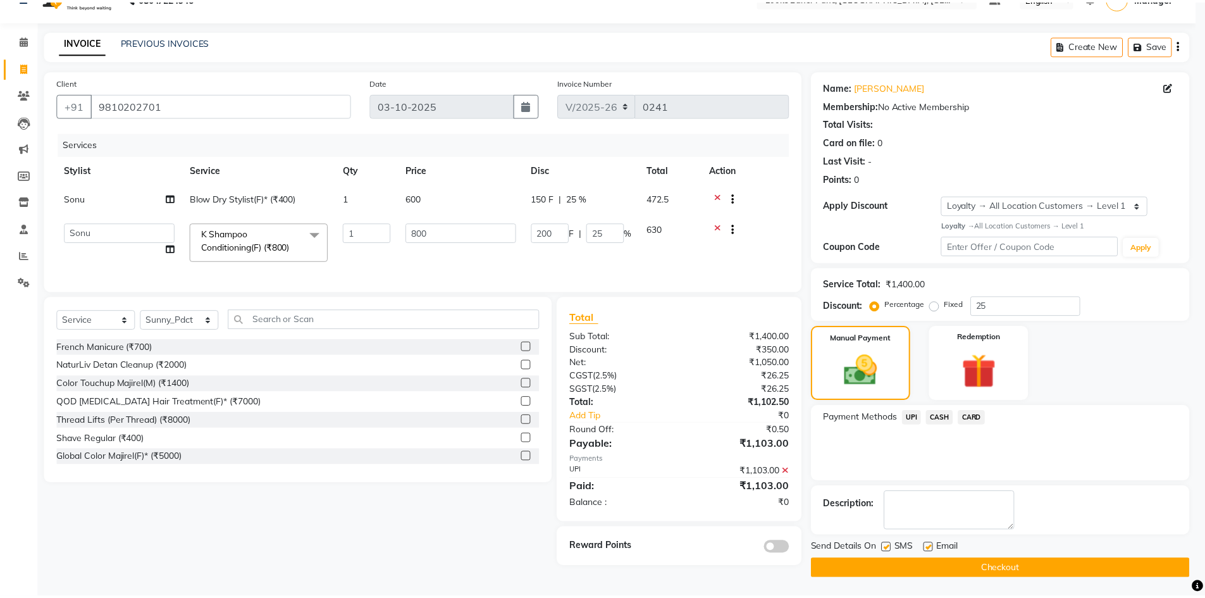
scroll to position [25, 0]
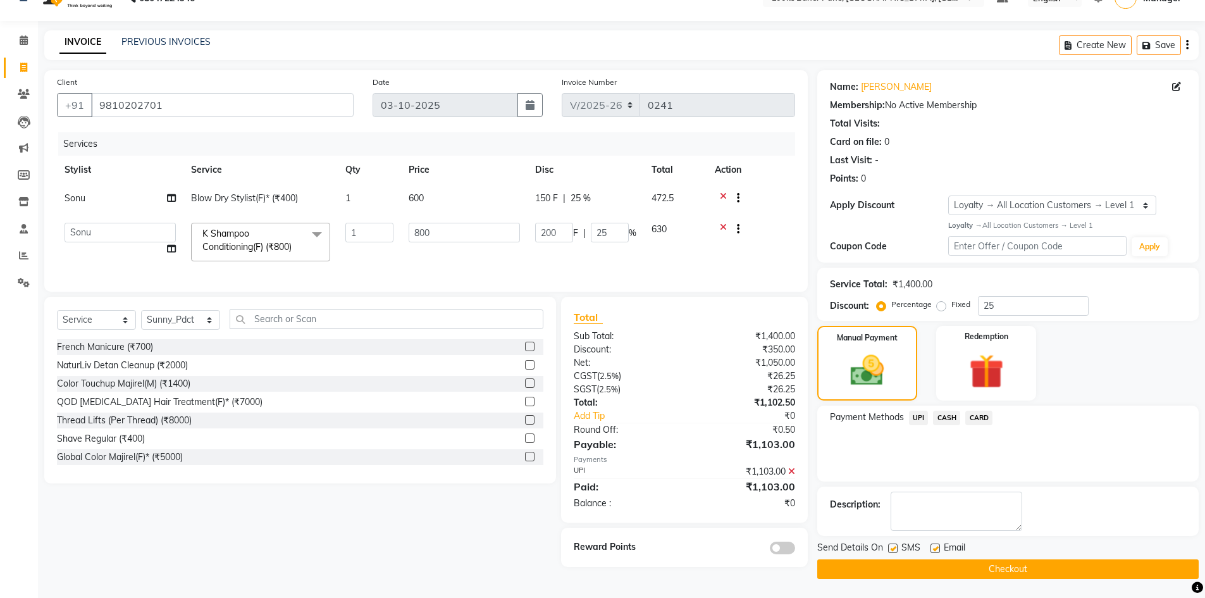
click at [920, 423] on span "UPI" at bounding box center [919, 418] width 20 height 15
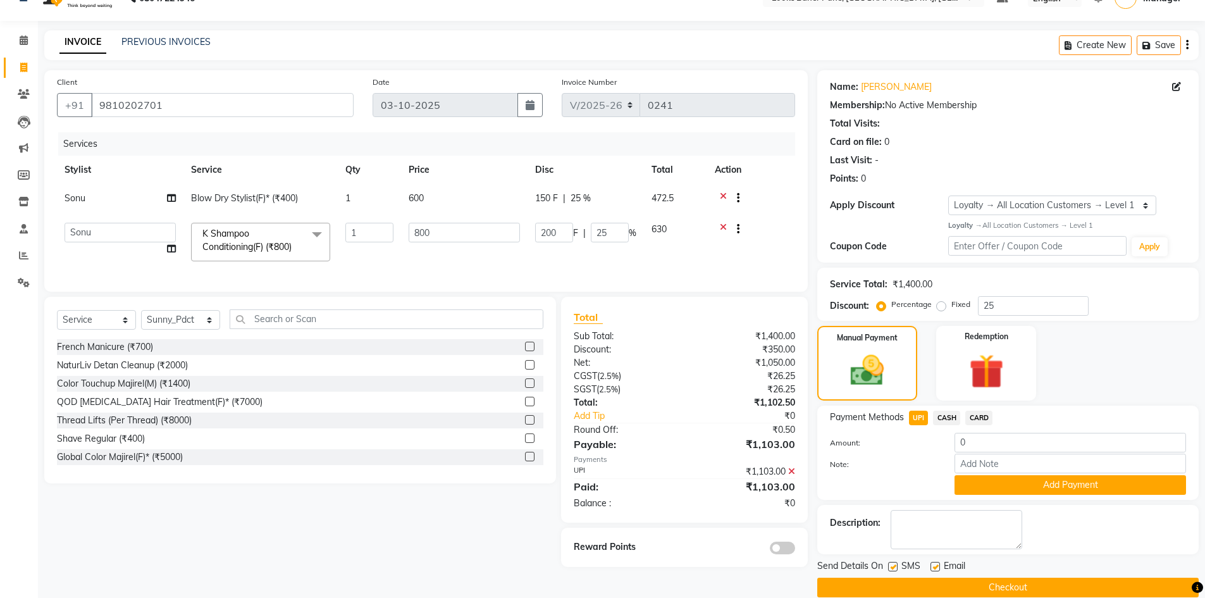
click at [982, 591] on button "Checkout" at bounding box center [1009, 588] width 382 height 20
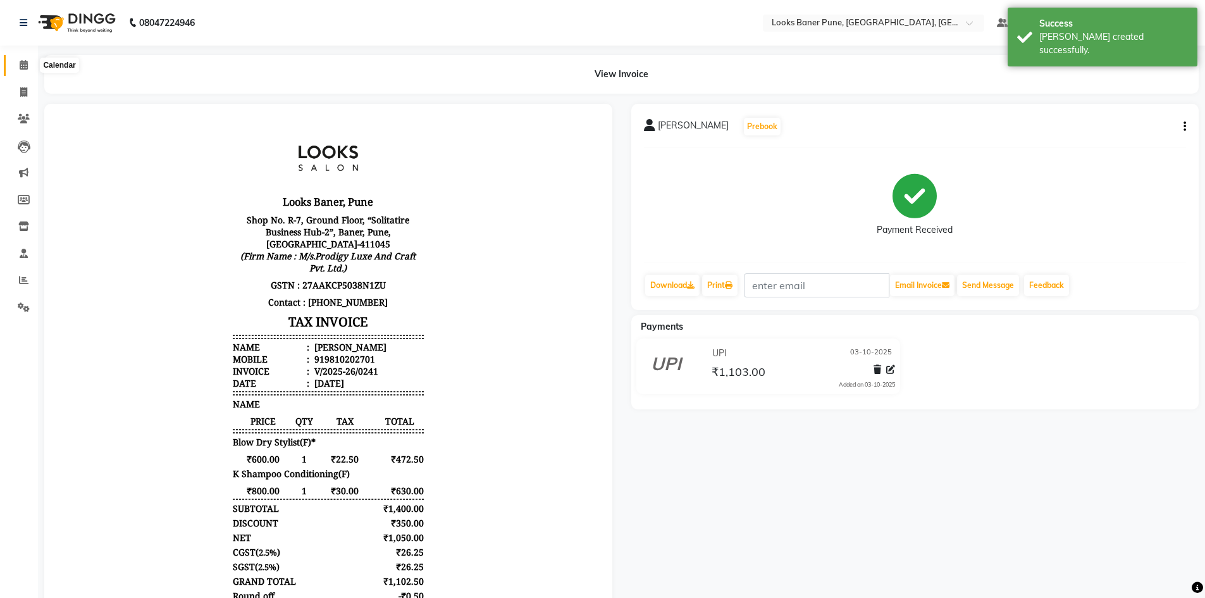
drag, startPoint x: 22, startPoint y: 64, endPoint x: 32, endPoint y: 68, distance: 11.6
click at [22, 64] on icon at bounding box center [24, 64] width 8 height 9
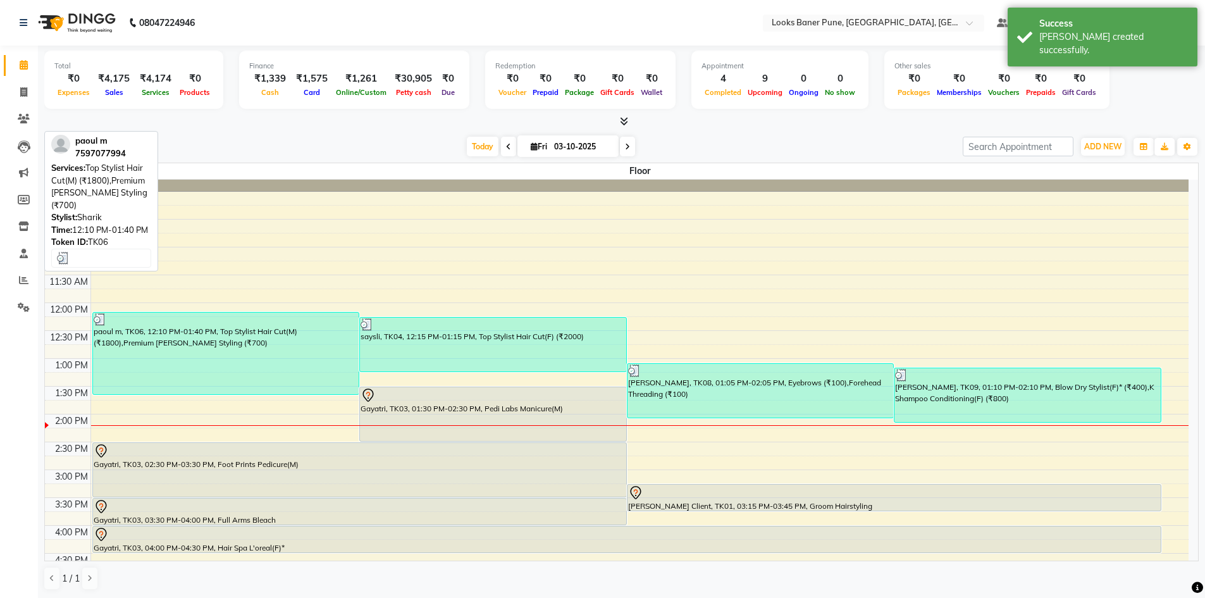
scroll to position [127, 0]
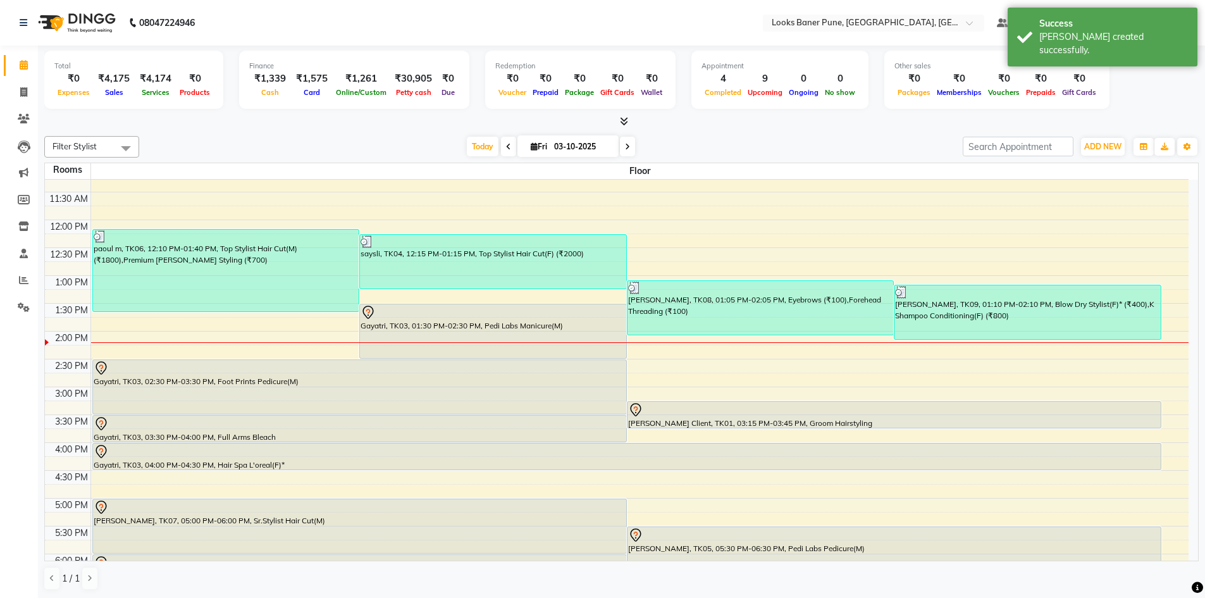
click at [625, 149] on icon at bounding box center [627, 147] width 5 height 8
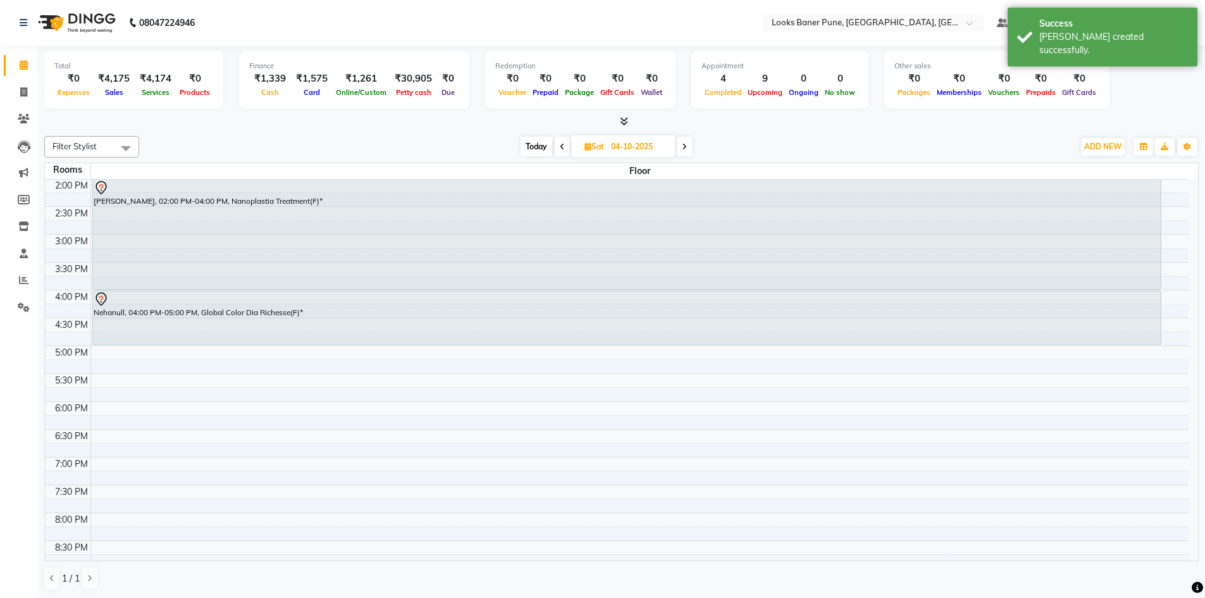
click at [684, 147] on icon at bounding box center [684, 147] width 5 height 8
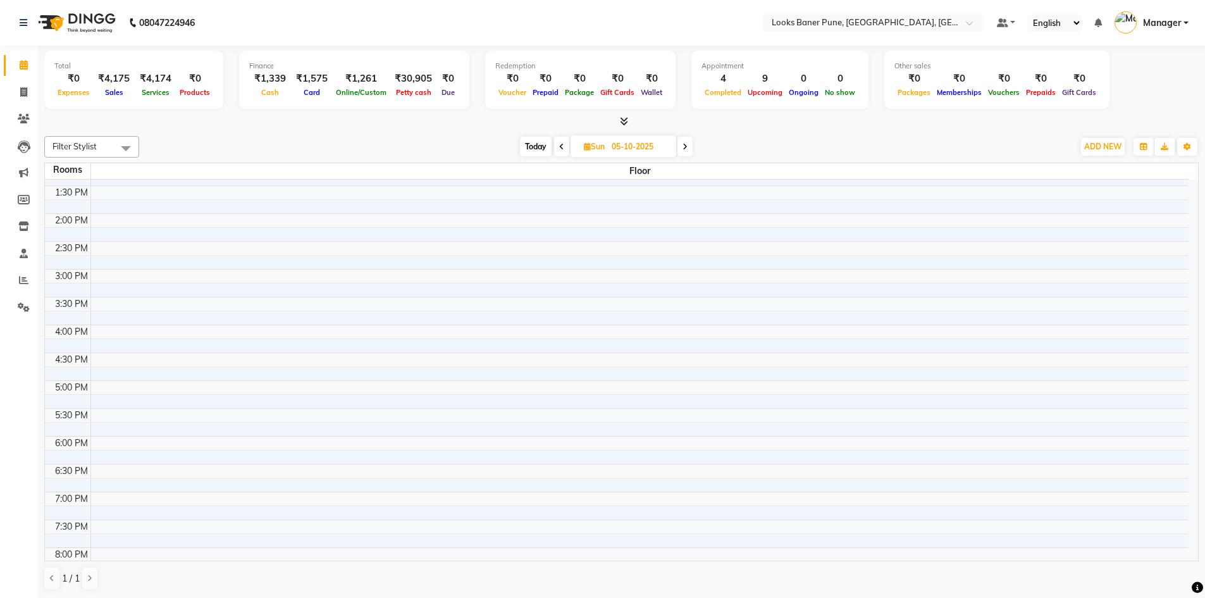
scroll to position [253, 0]
click at [146, 379] on div "9:00 AM 9:30 AM 10:00 AM 10:30 AM 11:00 AM 11:30 AM 12:00 PM 12:30 PM 1:00 PM 1…" at bounding box center [617, 288] width 1144 height 723
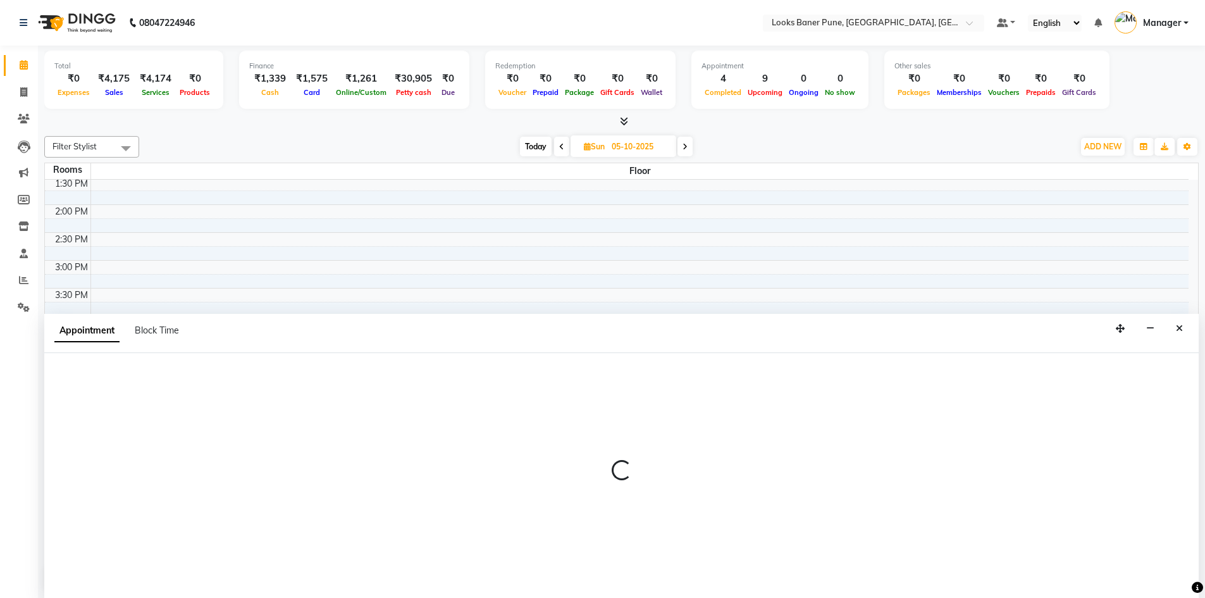
scroll to position [1, 0]
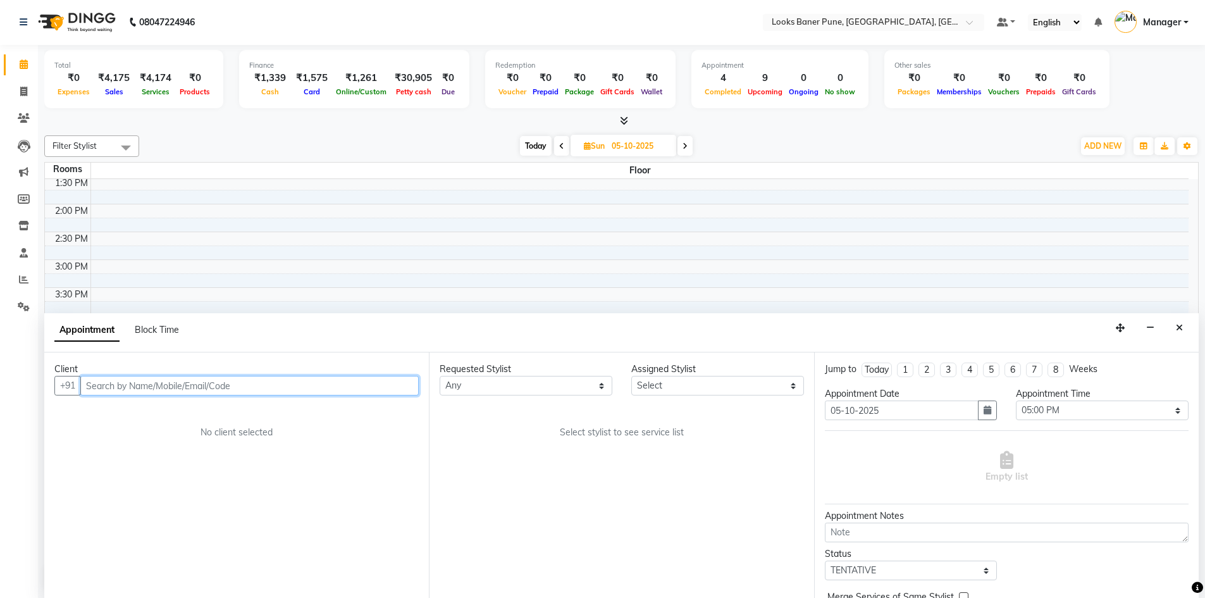
click at [151, 392] on input "text" at bounding box center [249, 386] width 339 height 20
click at [414, 387] on span "Add Client" at bounding box center [392, 385] width 42 height 11
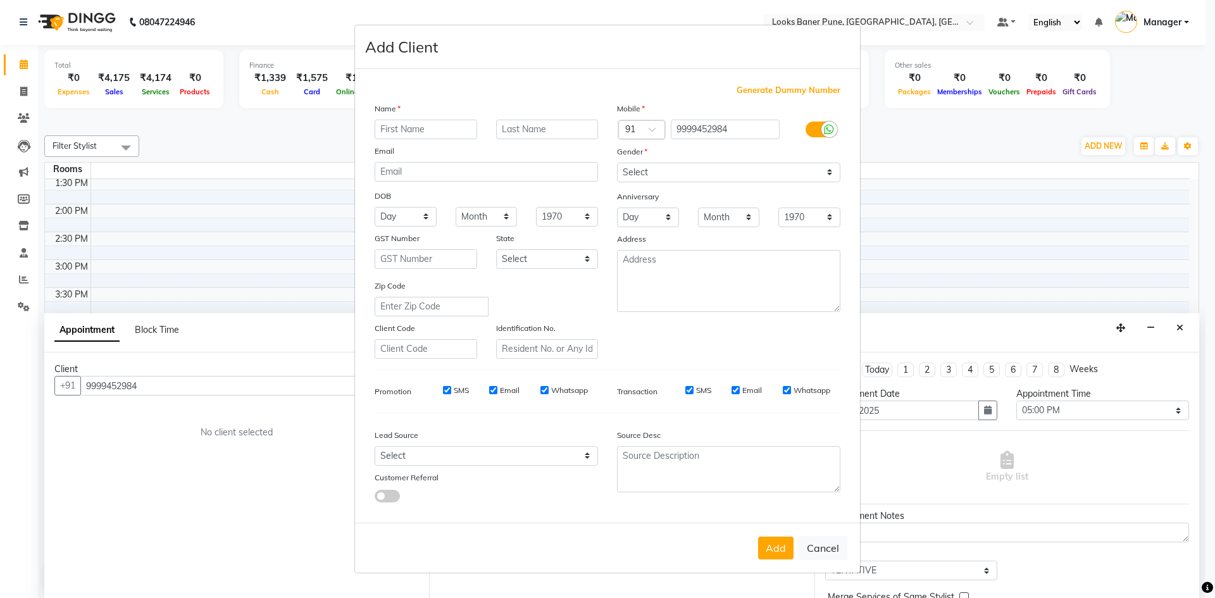
click at [452, 130] on input "text" at bounding box center [426, 130] width 103 height 20
click at [447, 131] on input "text" at bounding box center [426, 130] width 103 height 20
drag, startPoint x: 710, startPoint y: 165, endPoint x: 706, endPoint y: 175, distance: 10.2
click at [710, 165] on select "Select [DEMOGRAPHIC_DATA] [DEMOGRAPHIC_DATA] Other Prefer Not To Say" at bounding box center [728, 173] width 223 height 20
click at [617, 163] on select "Select [DEMOGRAPHIC_DATA] [DEMOGRAPHIC_DATA] Other Prefer Not To Say" at bounding box center [728, 173] width 223 height 20
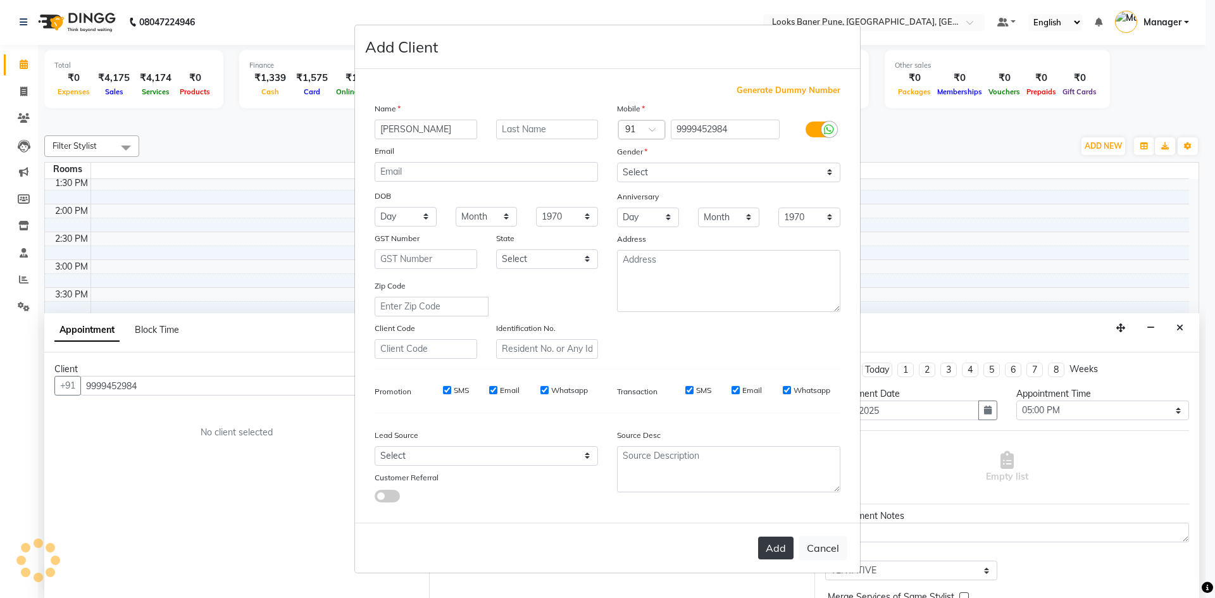
click at [786, 552] on button "Add" at bounding box center [775, 548] width 35 height 23
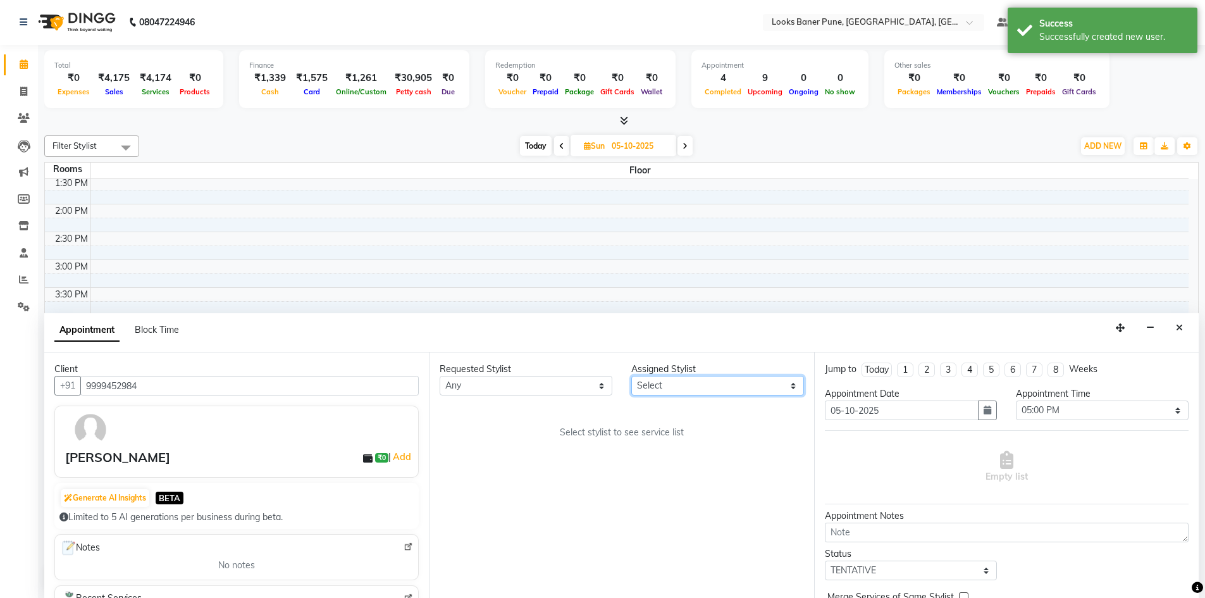
click at [673, 390] on select "Select [PERSON_NAME] Counter_Sales [PERSON_NAME] Manager Raju_Mgr Raunak_Pdct […" at bounding box center [718, 386] width 173 height 20
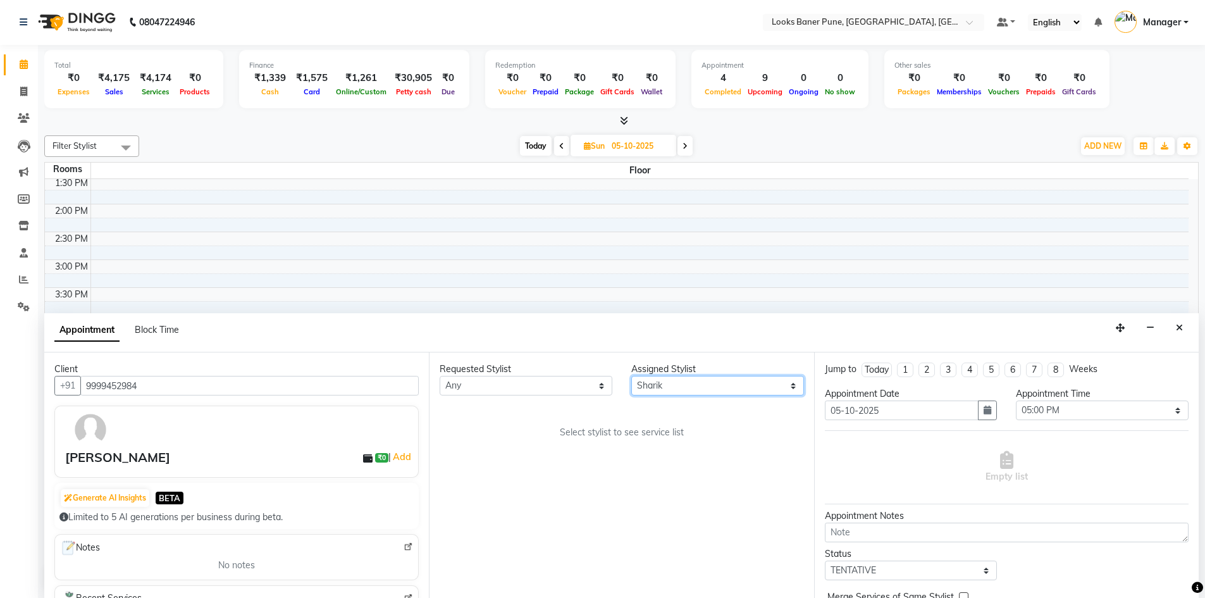
click at [632, 376] on select "Select [PERSON_NAME] Counter_Sales [PERSON_NAME] Manager Raju_Mgr Raunak_Pdct […" at bounding box center [718, 386] width 173 height 20
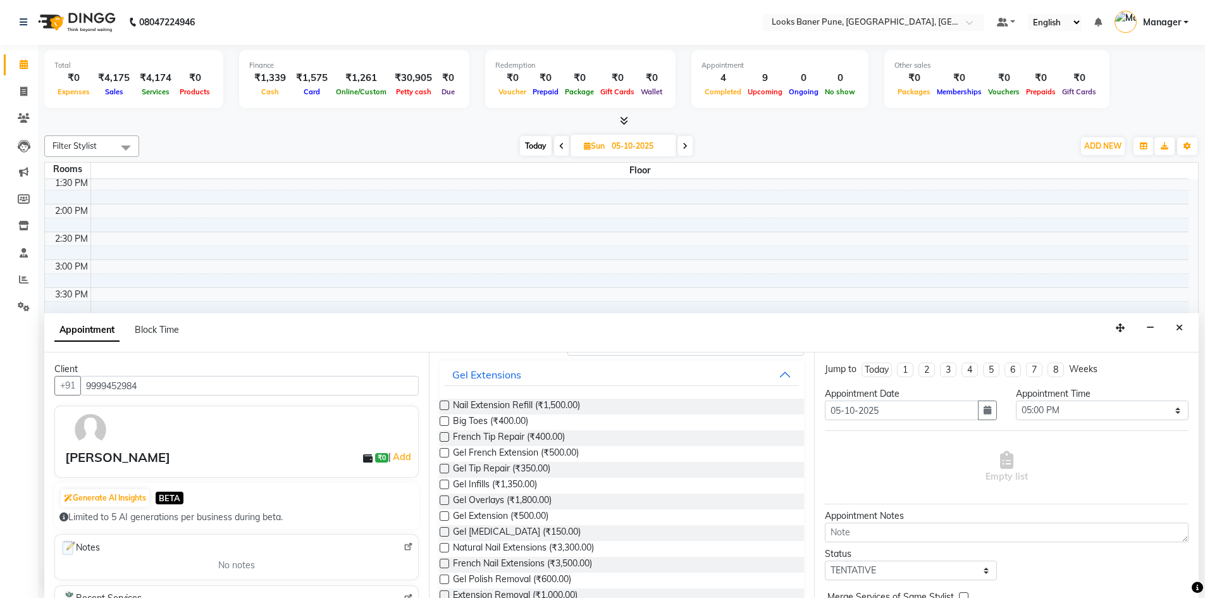
scroll to position [0, 0]
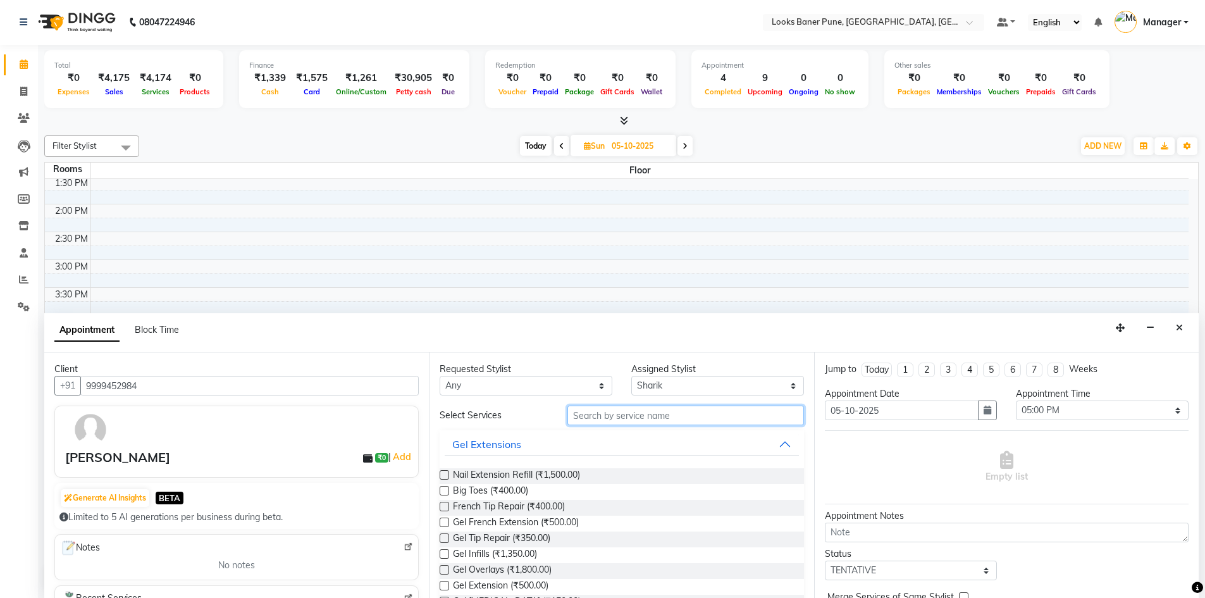
click at [640, 421] on input "text" at bounding box center [686, 416] width 237 height 20
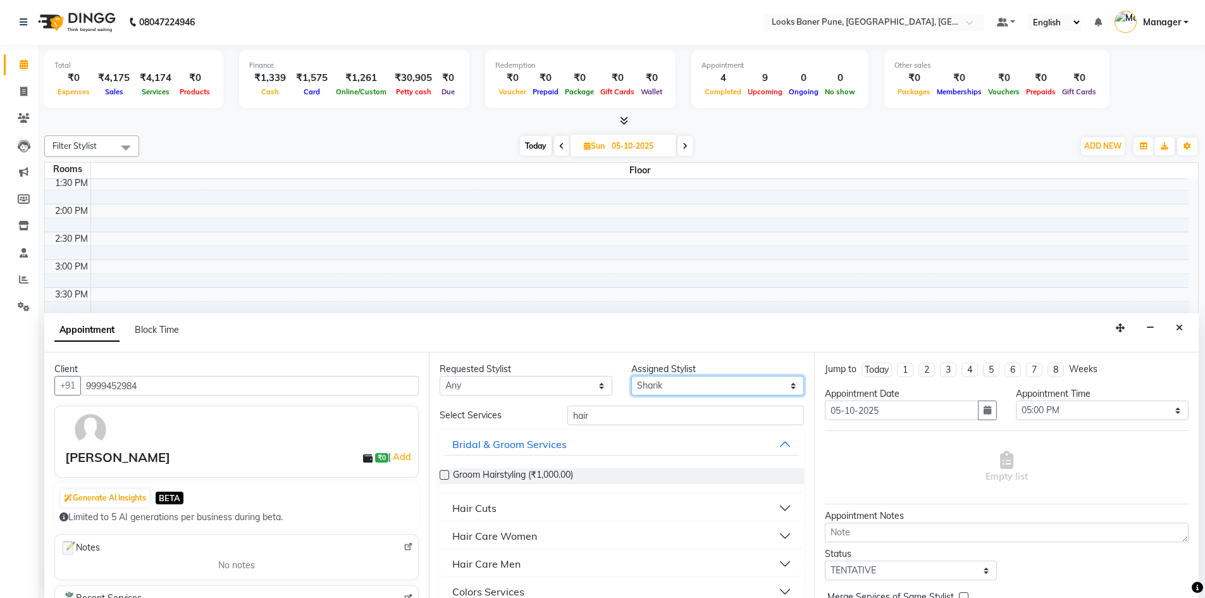
click at [679, 388] on select "Select [PERSON_NAME] Counter_Sales [PERSON_NAME] Manager Raju_Mgr Raunak_Pdct […" at bounding box center [718, 386] width 173 height 20
click at [632, 376] on select "Select [PERSON_NAME] Counter_Sales [PERSON_NAME] Manager Raju_Mgr Raunak_Pdct […" at bounding box center [718, 386] width 173 height 20
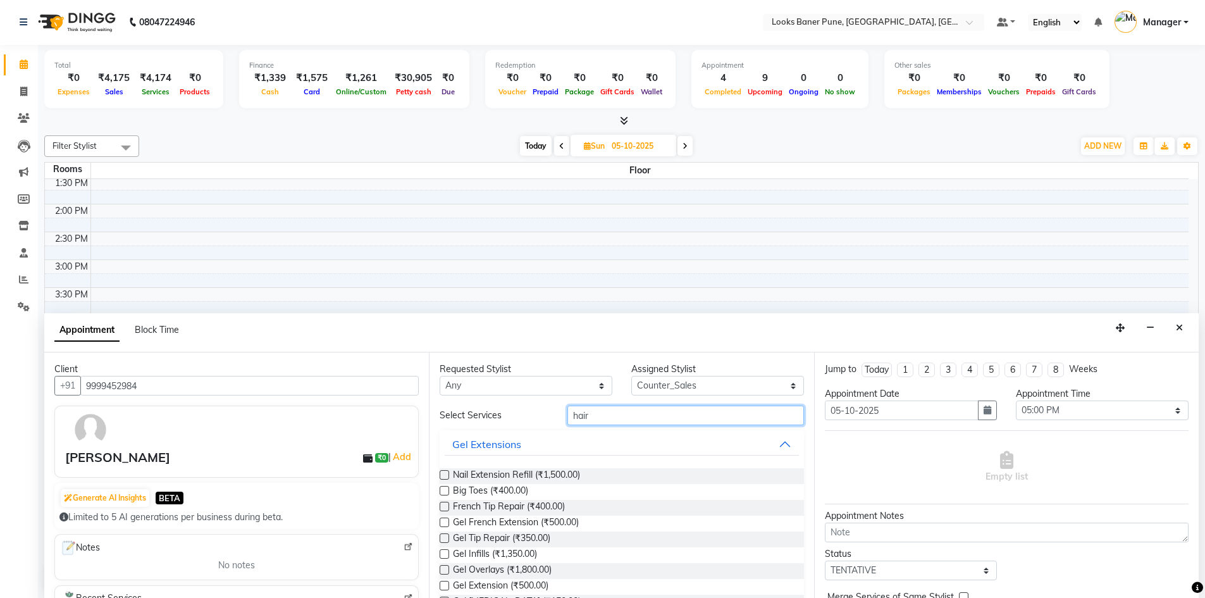
click at [618, 420] on input "hair" at bounding box center [686, 416] width 237 height 20
click at [530, 521] on span "Sr.Stylist Hair Cut(M) (₹1,000.00)" at bounding box center [519, 524] width 132 height 16
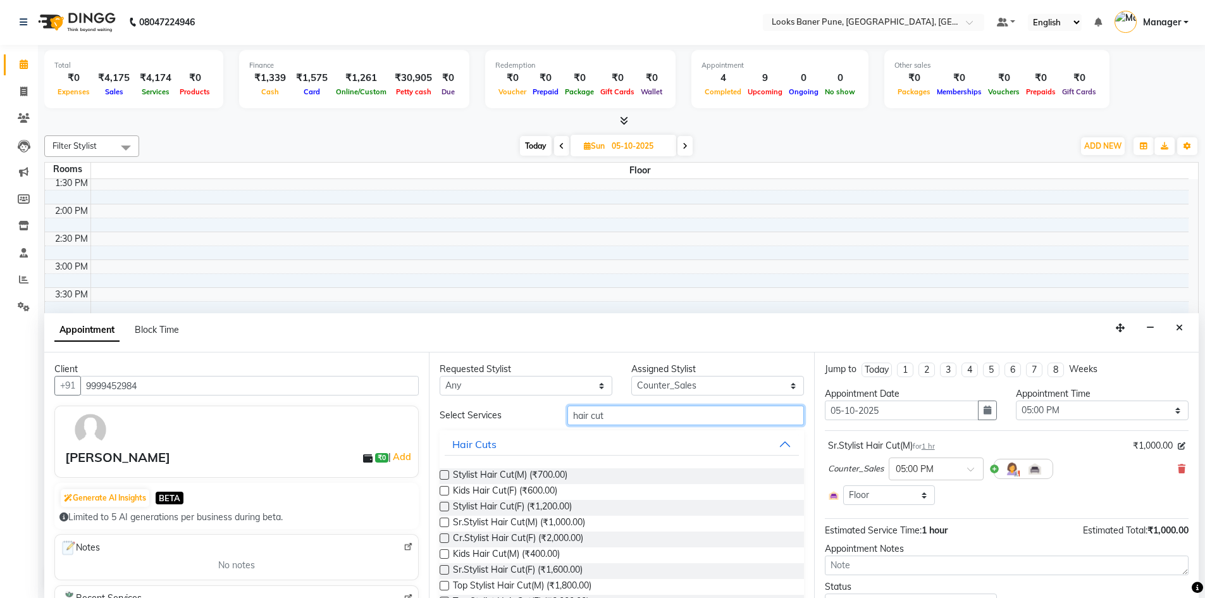
drag, startPoint x: 700, startPoint y: 421, endPoint x: 370, endPoint y: 432, distance: 329.8
click at [371, 432] on div "Client [PHONE_NUMBER] amit ₹0 | Add Generate AI Insights BETA Limited to 5 AI g…" at bounding box center [621, 475] width 1155 height 246
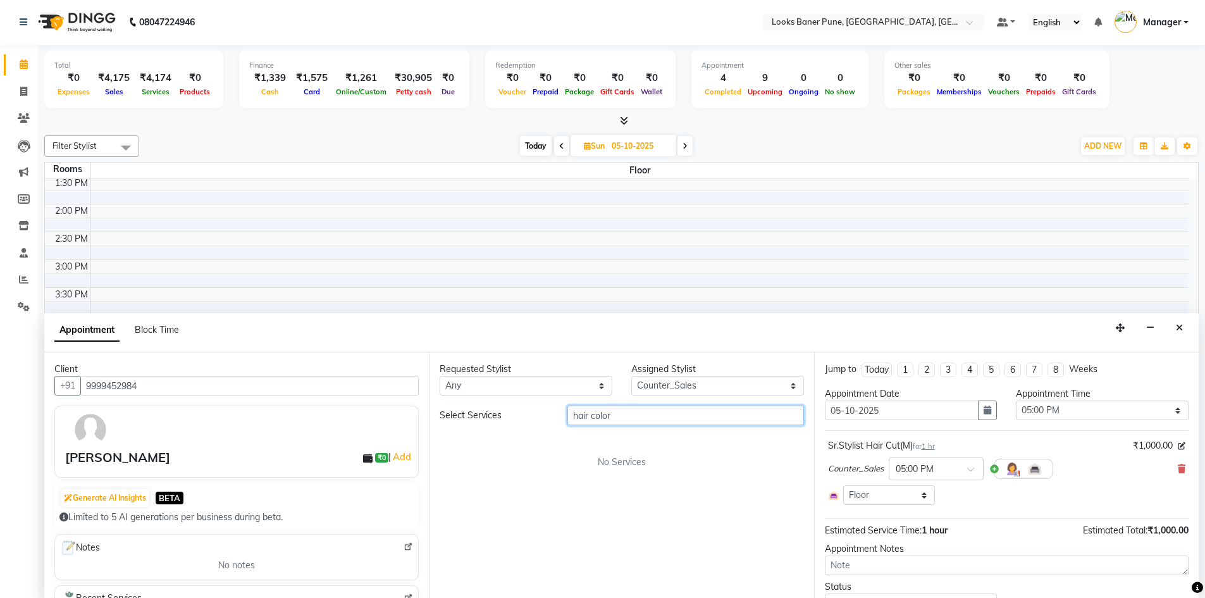
click at [653, 412] on input "hair color" at bounding box center [686, 416] width 237 height 20
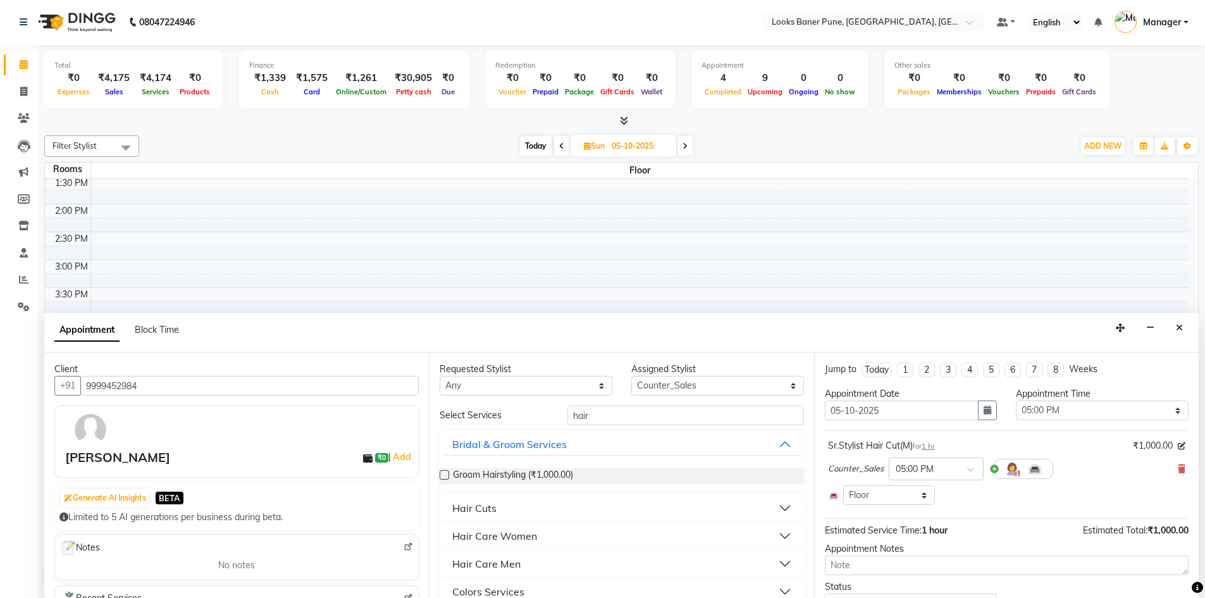
click at [563, 563] on button "Hair Care Men" at bounding box center [622, 563] width 354 height 23
click at [593, 416] on input "hair" at bounding box center [686, 416] width 237 height 20
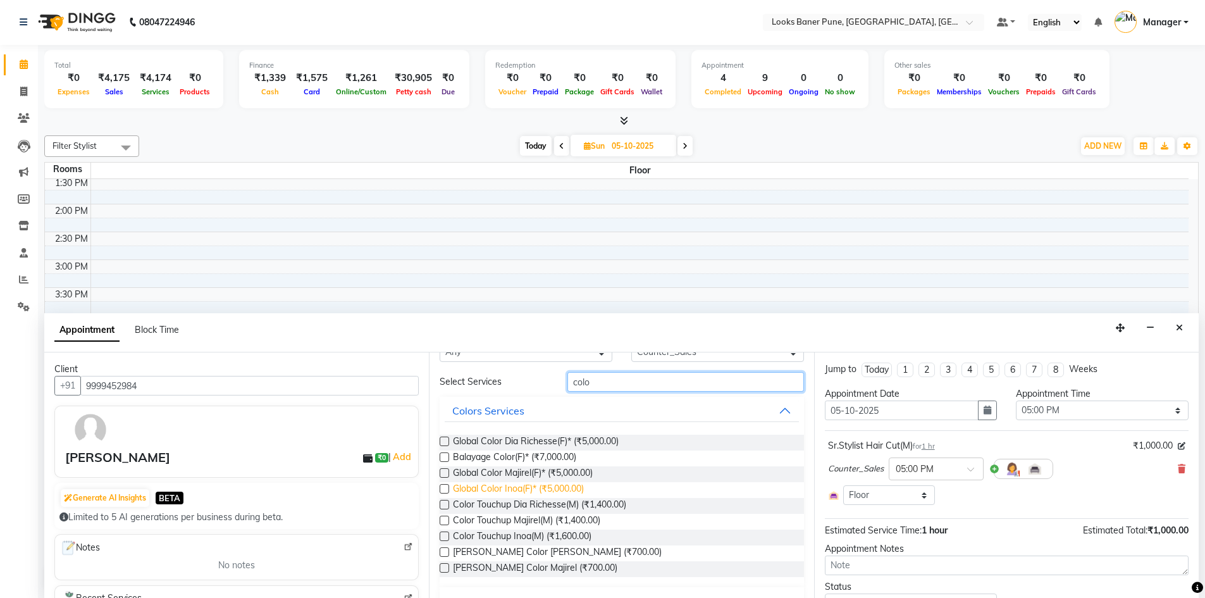
scroll to position [63, 0]
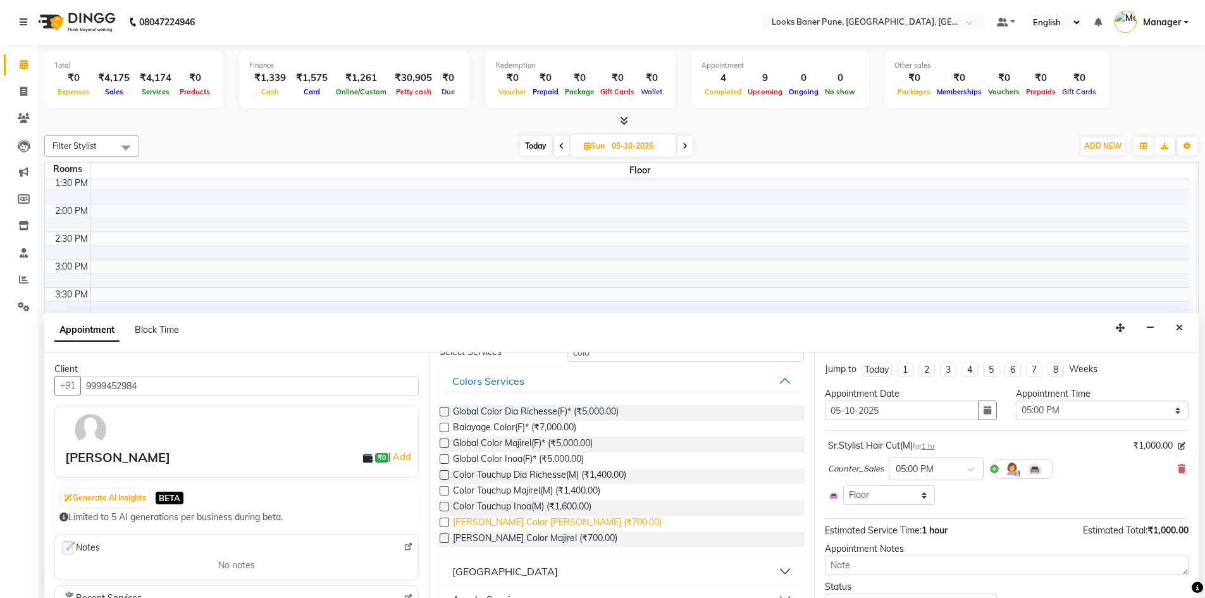
click at [511, 520] on span "[PERSON_NAME] Color [PERSON_NAME] (₹700.00)" at bounding box center [557, 524] width 209 height 16
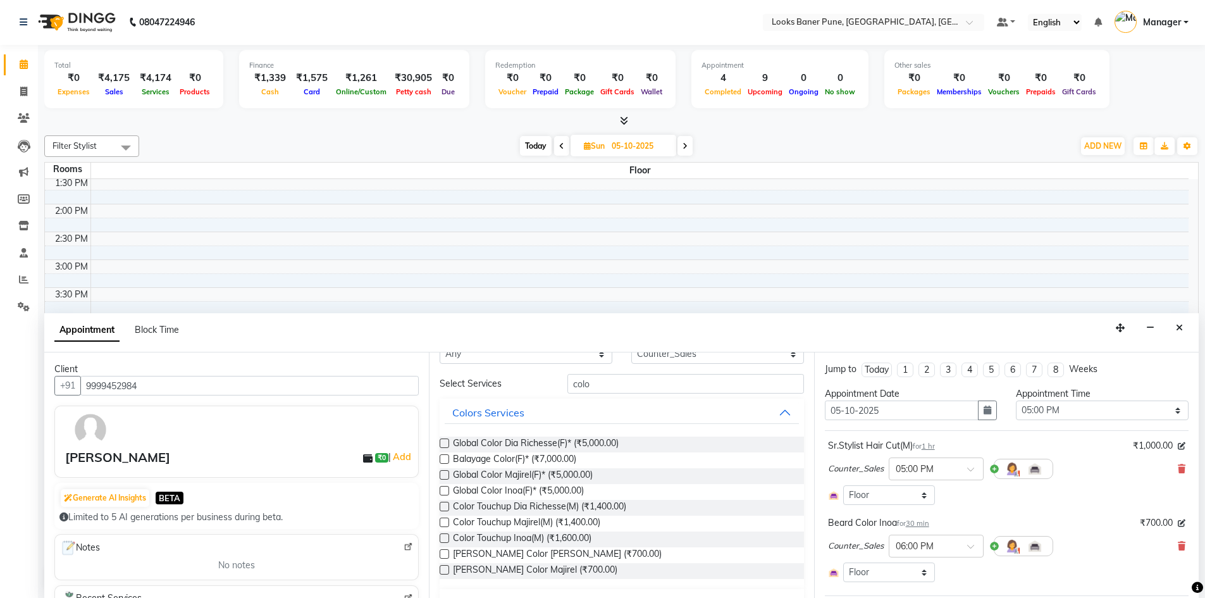
scroll to position [0, 0]
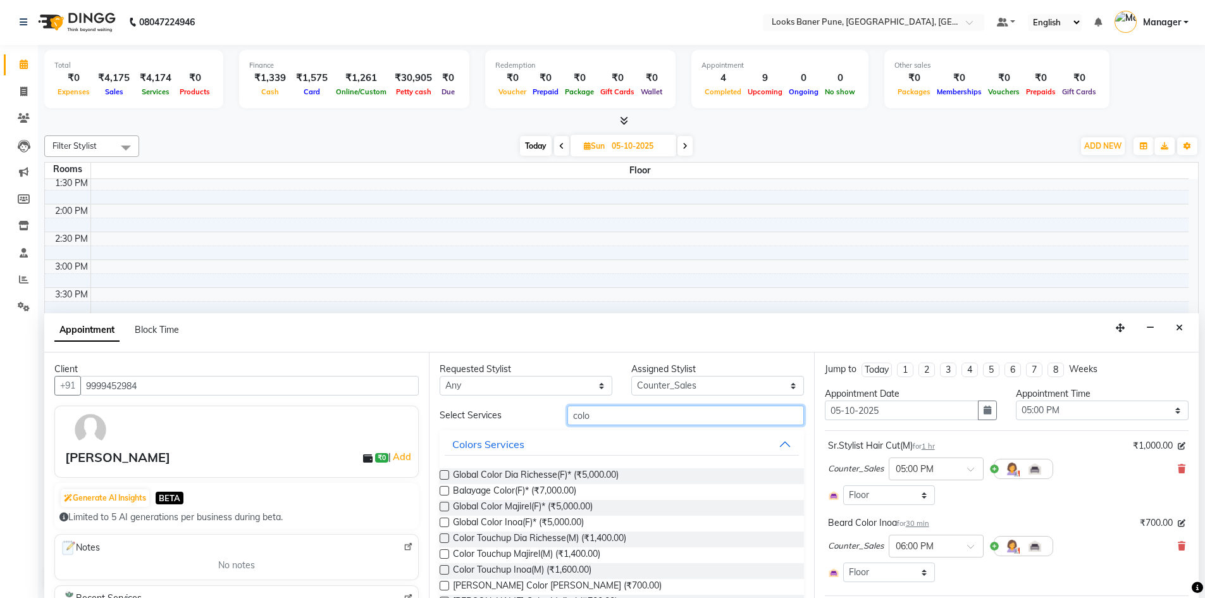
drag, startPoint x: 539, startPoint y: 425, endPoint x: 485, endPoint y: 428, distance: 54.6
click at [485, 428] on div "Select Services colo Colors Services Global Color Dia Richesse(F)* (₹5,000.00) …" at bounding box center [622, 541] width 364 height 271
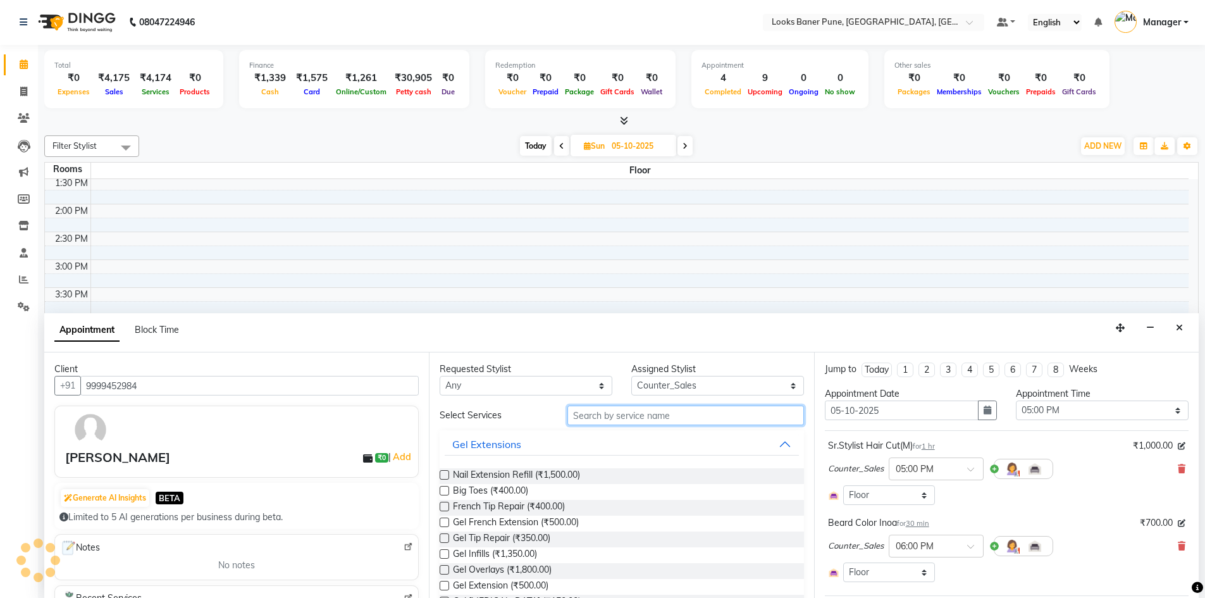
click at [606, 416] on input "text" at bounding box center [686, 416] width 237 height 20
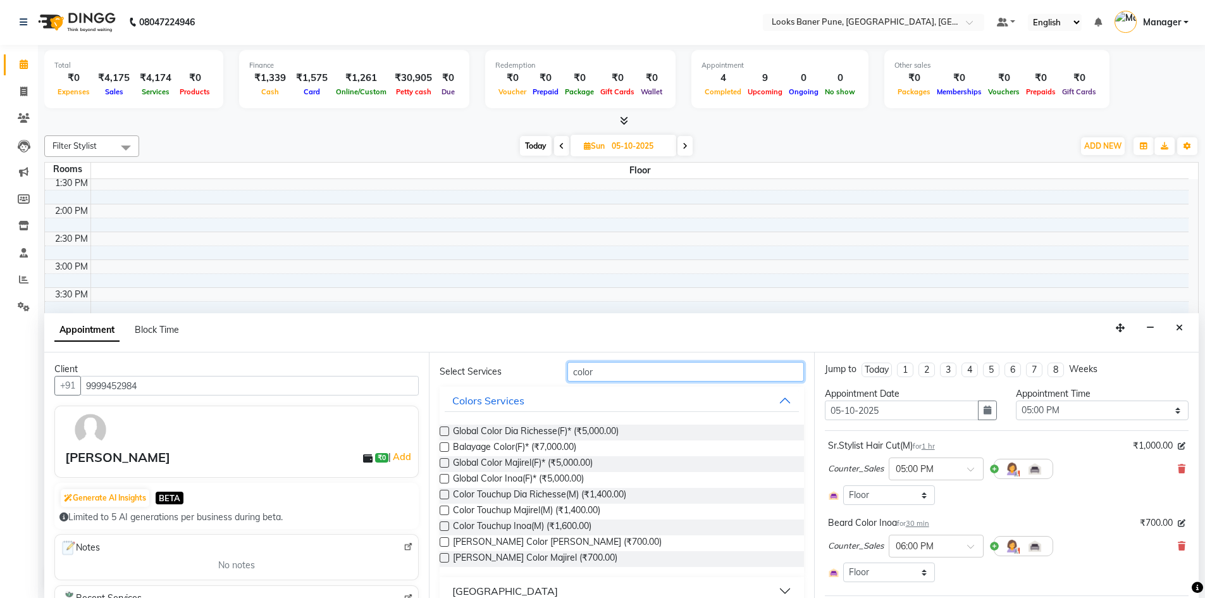
scroll to position [89, 0]
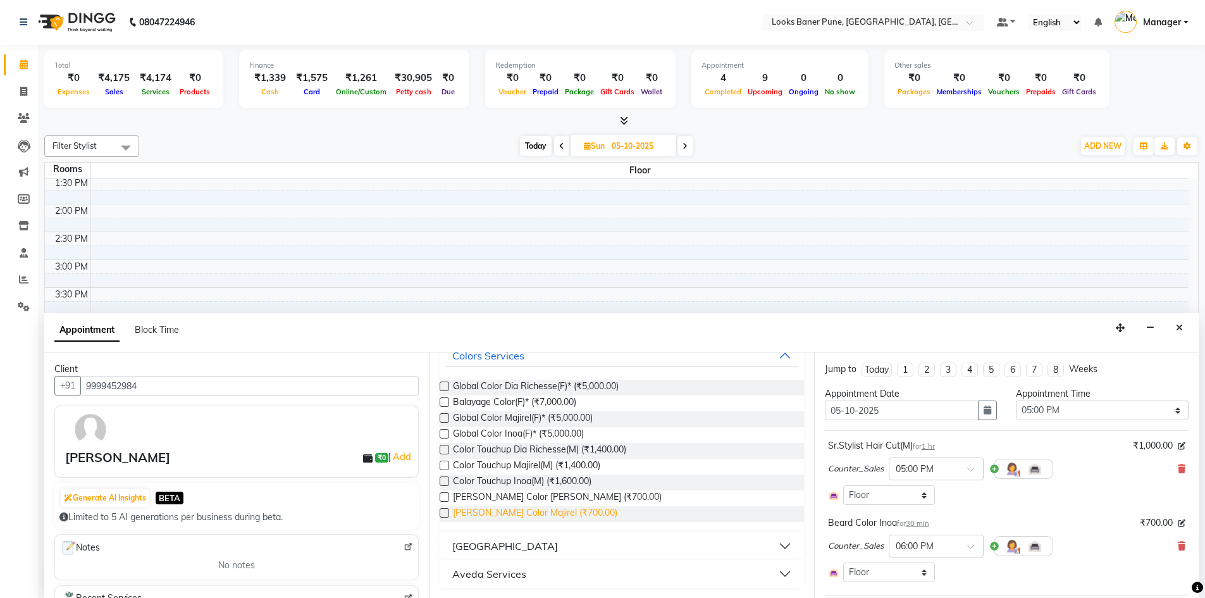
click at [506, 511] on span "[PERSON_NAME] Color Majirel (₹700.00)" at bounding box center [535, 514] width 165 height 16
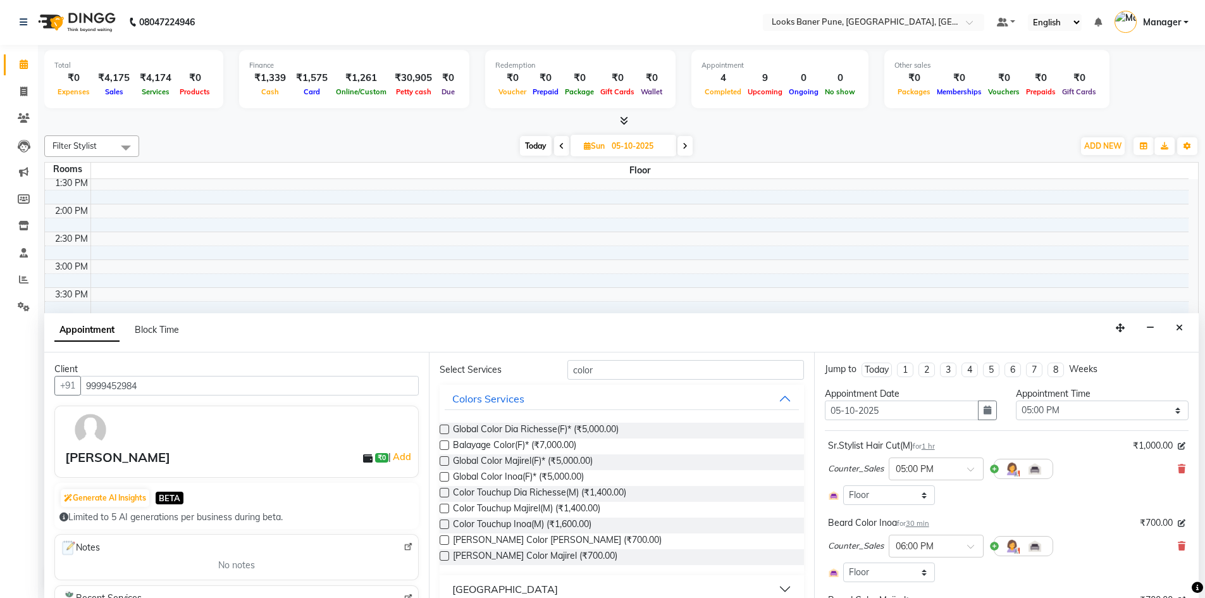
scroll to position [0, 0]
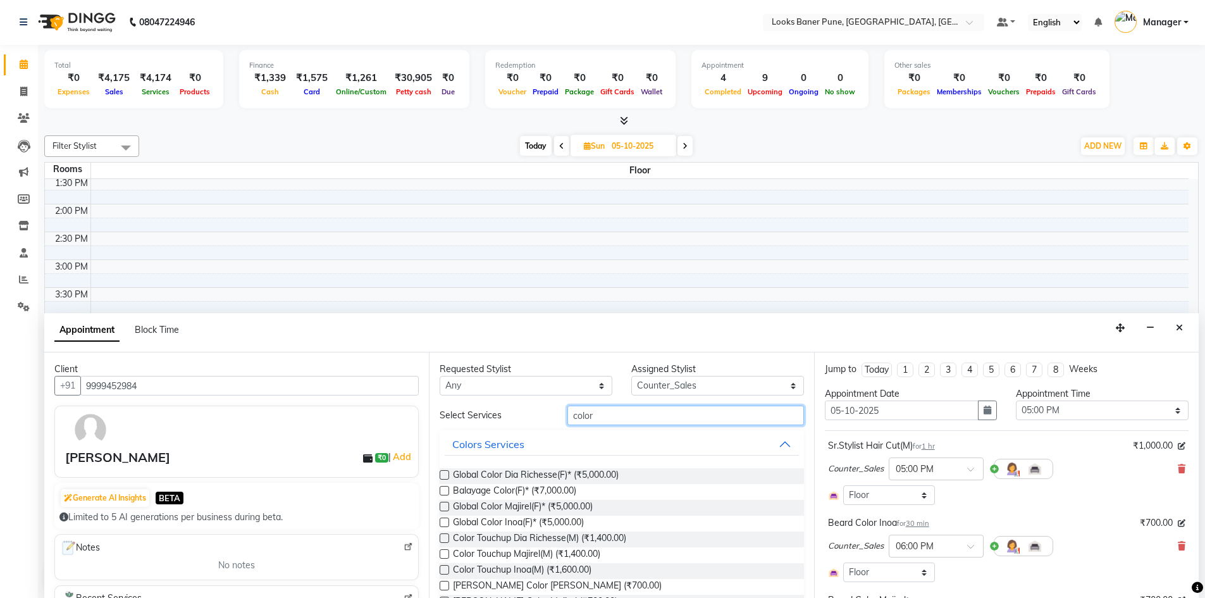
drag, startPoint x: 591, startPoint y: 426, endPoint x: 365, endPoint y: 427, distance: 225.9
click at [366, 427] on div "Client [PHONE_NUMBER] amit ₹0 | Add Generate AI Insights BETA Limited to 5 AI g…" at bounding box center [621, 475] width 1155 height 246
click at [638, 418] on input "text" at bounding box center [686, 416] width 237 height 20
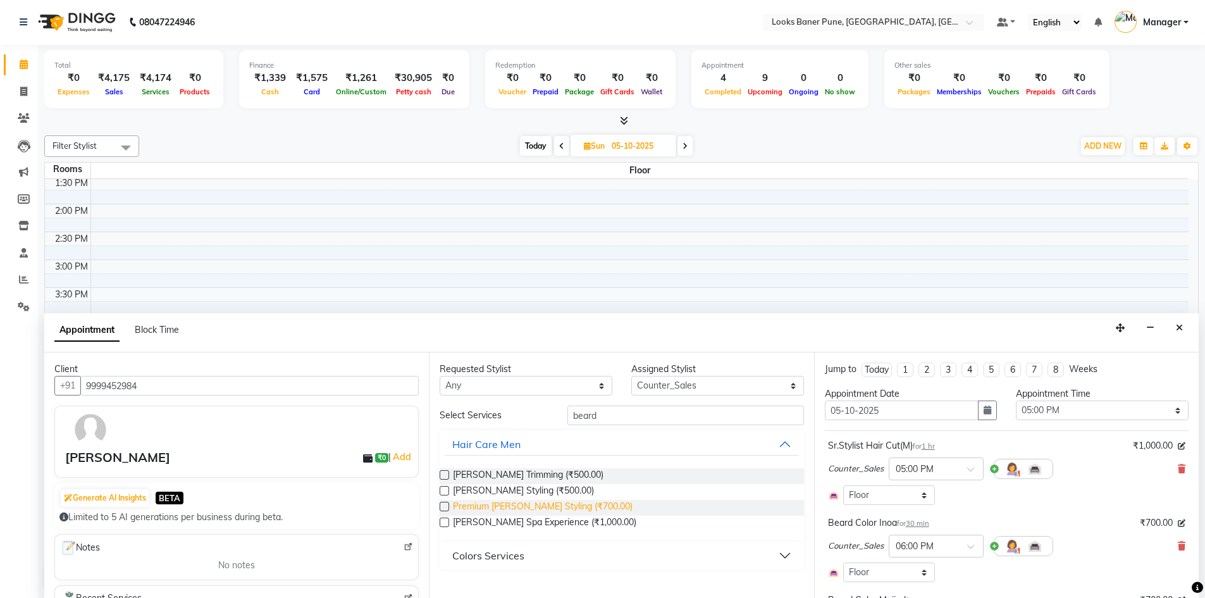
click at [539, 509] on span "Premium [PERSON_NAME] Styling (₹700.00)" at bounding box center [543, 508] width 180 height 16
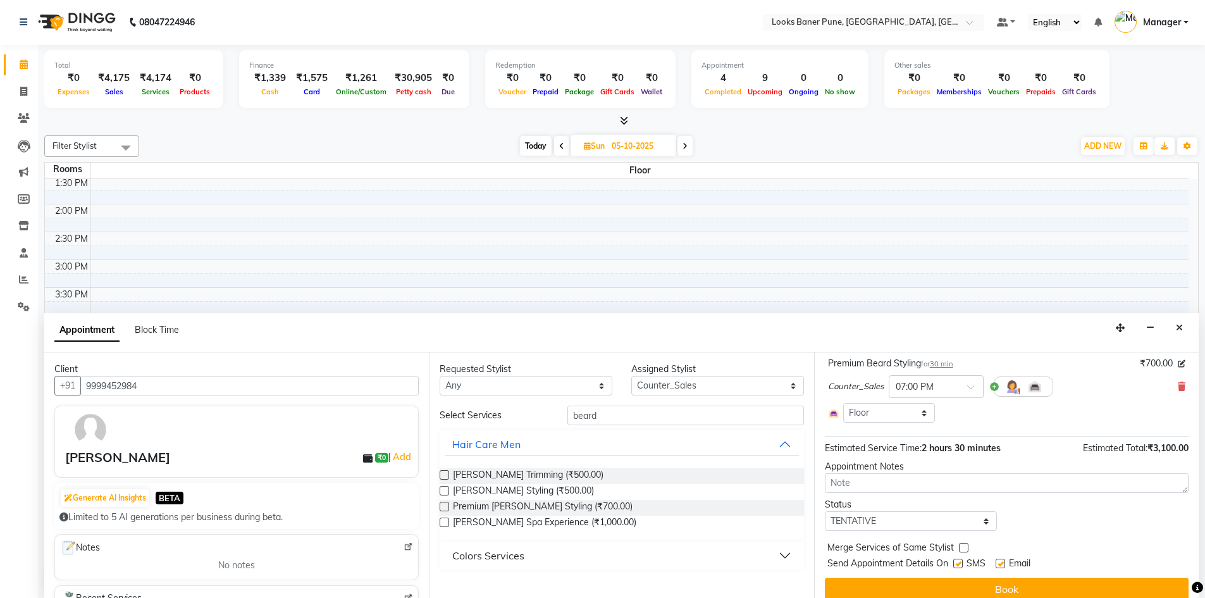
scroll to position [327, 0]
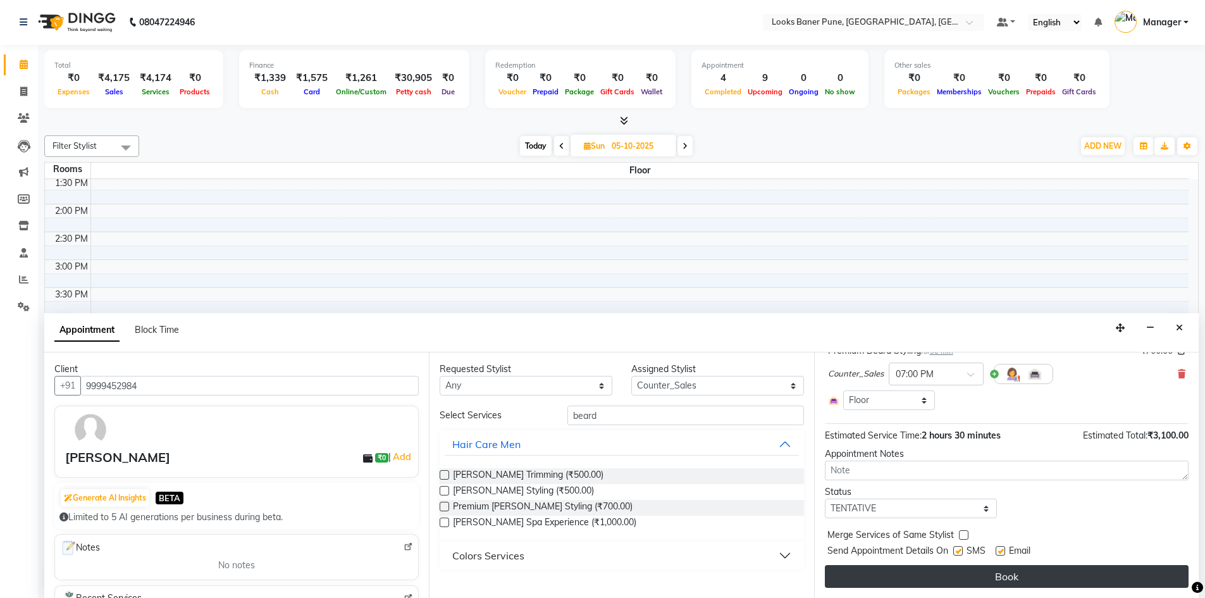
click at [919, 576] on button "Book" at bounding box center [1007, 576] width 364 height 23
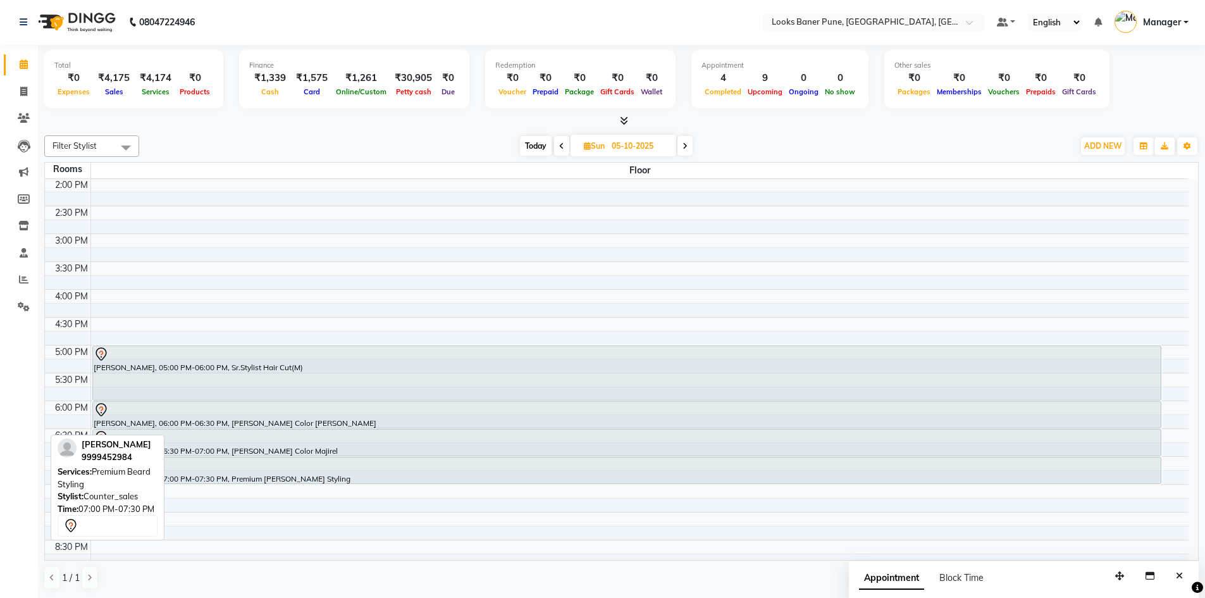
scroll to position [26, 0]
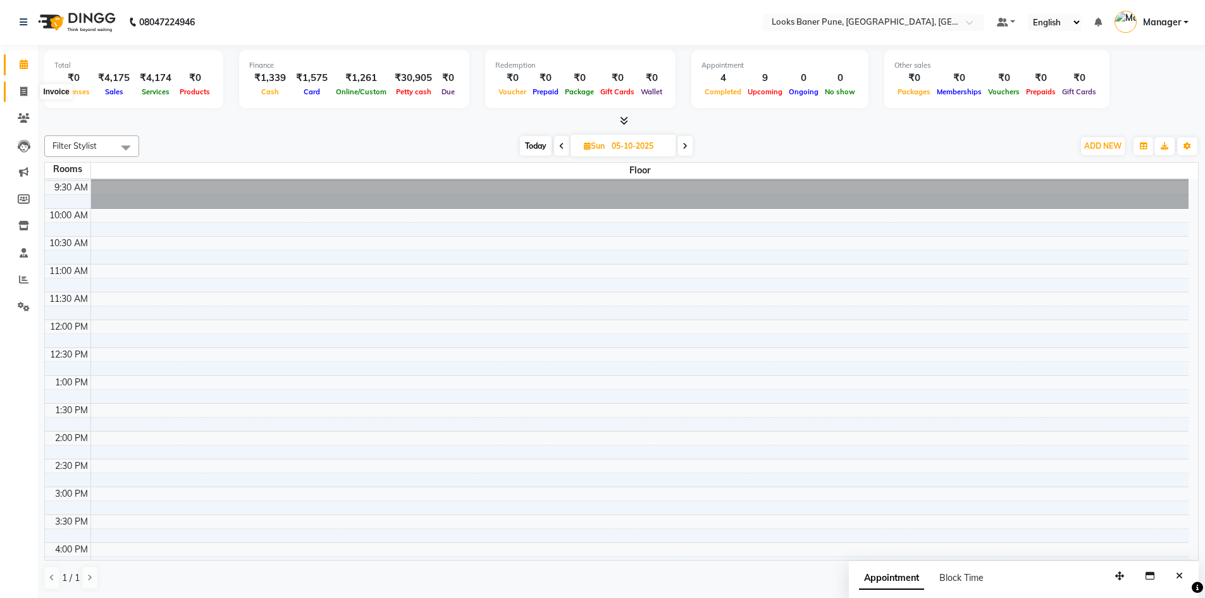
click at [28, 86] on span at bounding box center [24, 92] width 22 height 15
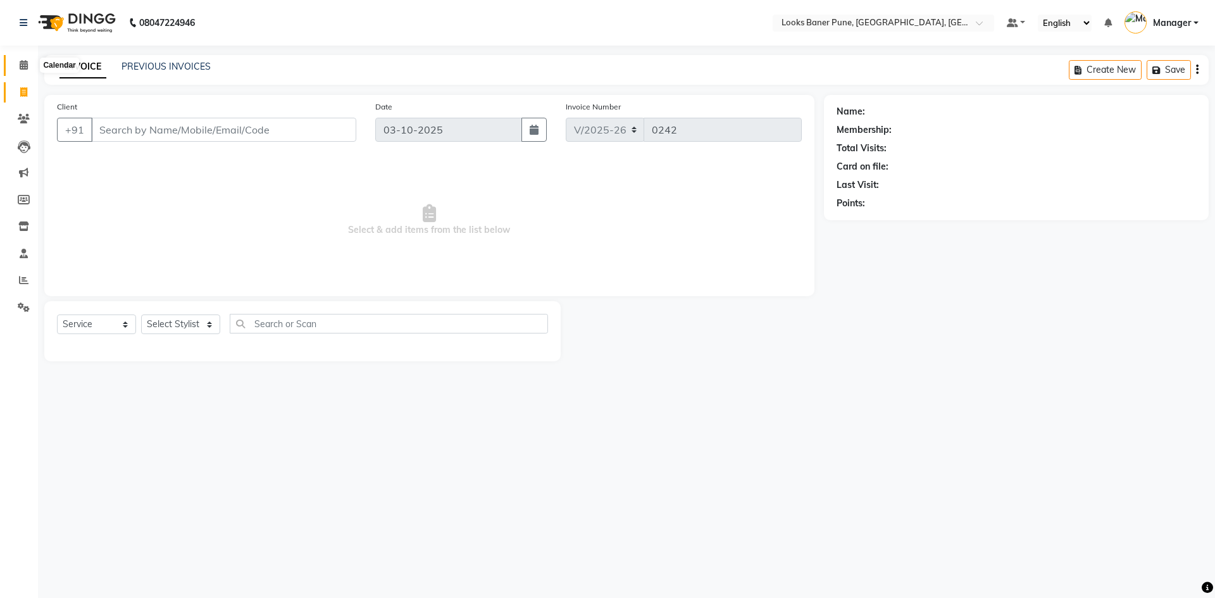
click at [28, 68] on icon at bounding box center [24, 64] width 8 height 9
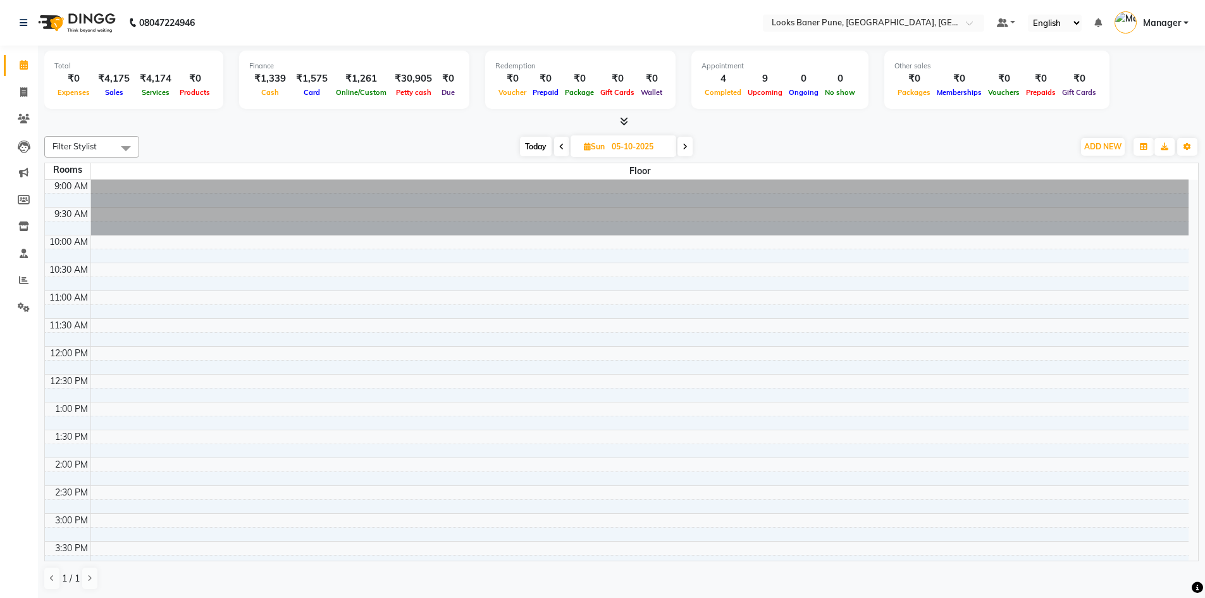
click at [538, 149] on span "Today" at bounding box center [536, 147] width 32 height 20
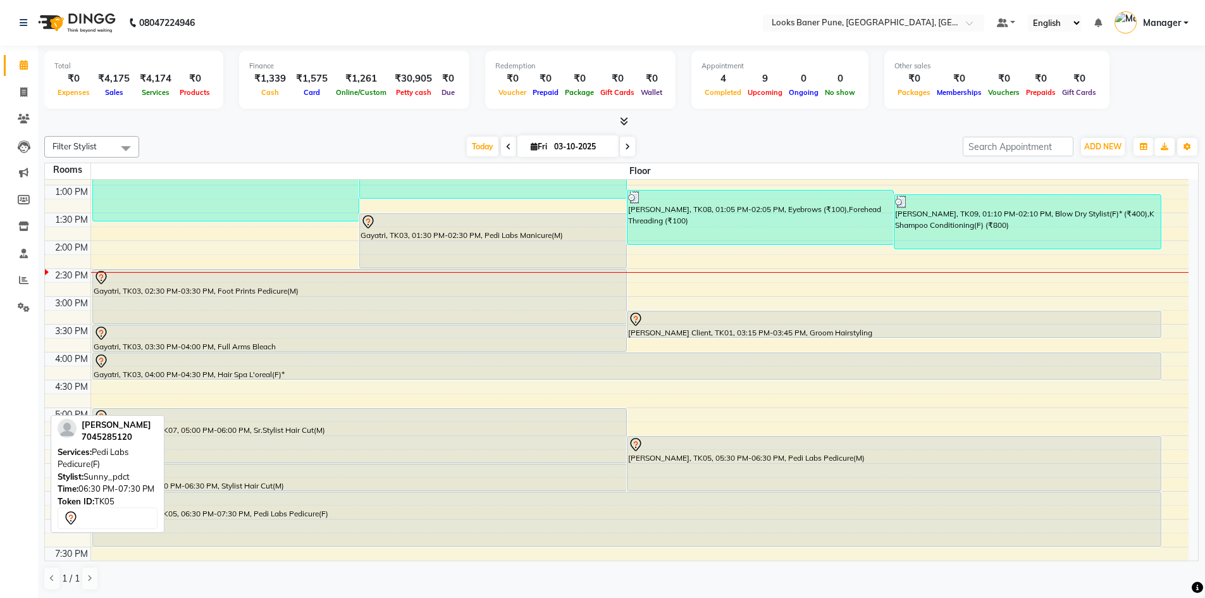
scroll to position [216, 0]
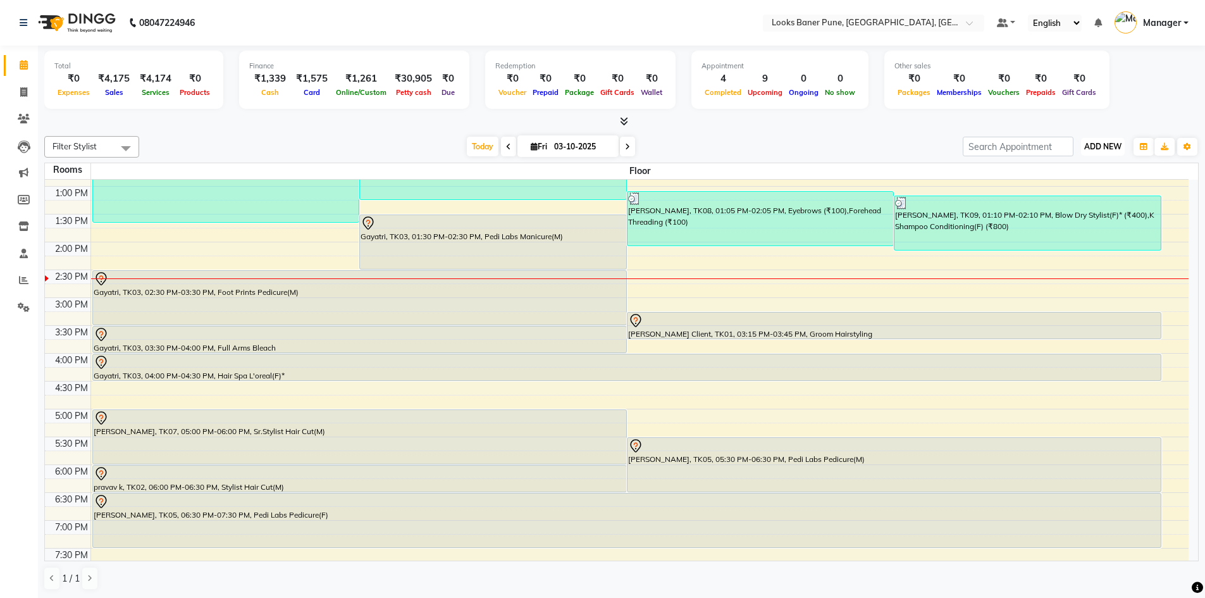
click at [1104, 152] on button "ADD NEW Toggle Dropdown" at bounding box center [1103, 147] width 44 height 18
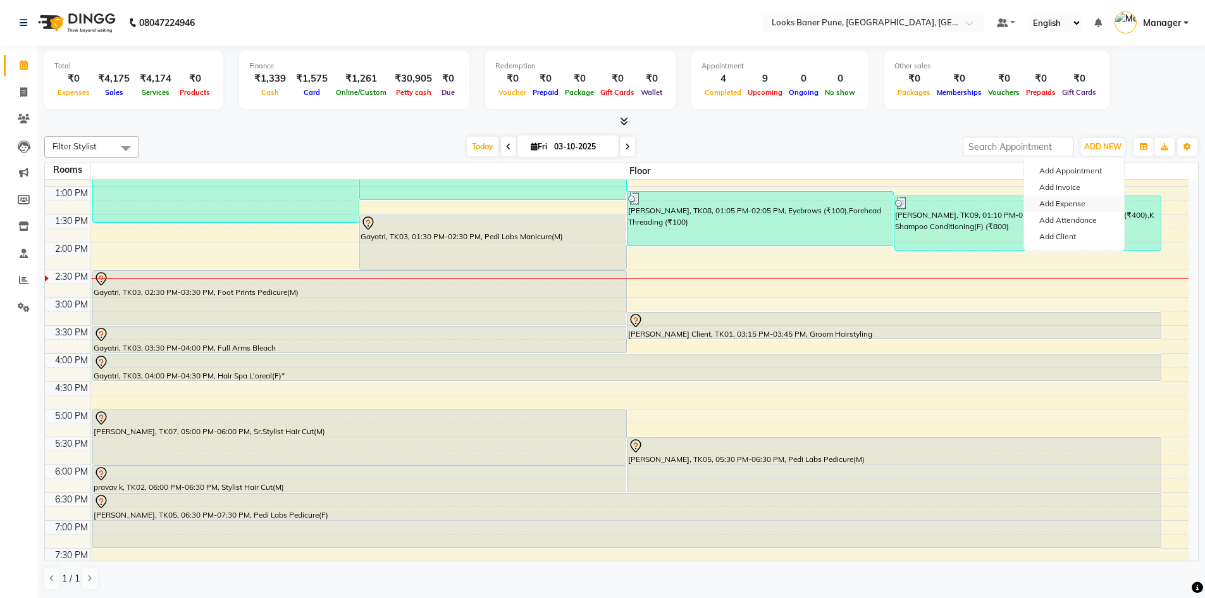
click at [1092, 200] on link "Add Expense" at bounding box center [1074, 204] width 100 height 16
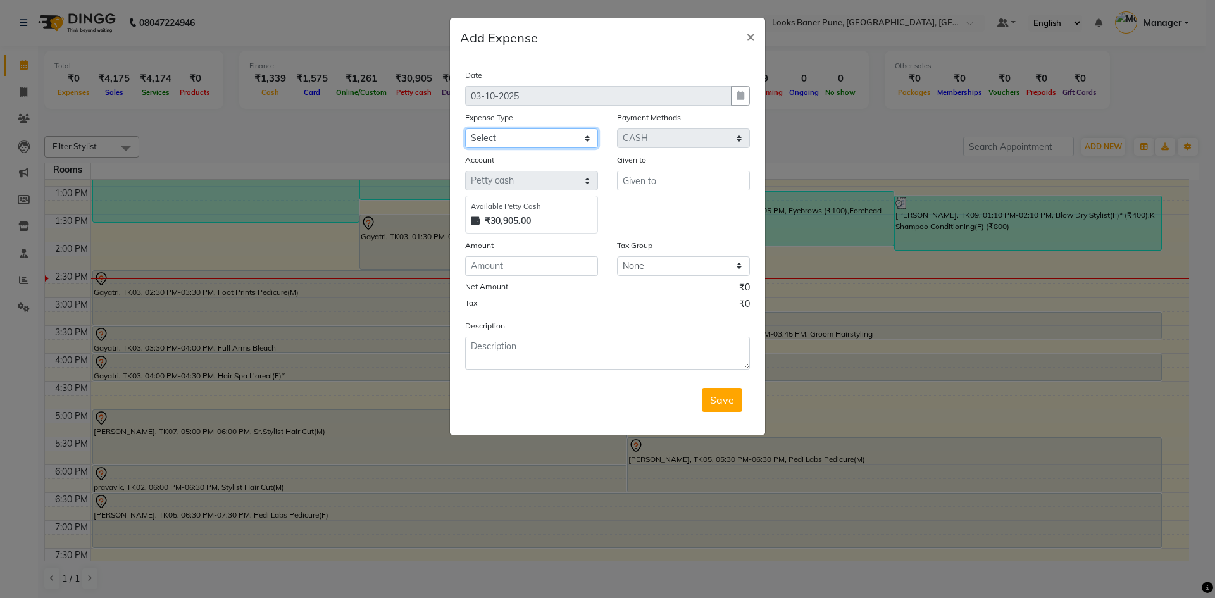
click at [541, 140] on select "Select Accommodation Aesthetics Bank Deposit BLINKIT Cash Handover Client Refun…" at bounding box center [531, 138] width 133 height 20
click at [465, 128] on select "Select Accommodation Aesthetics Bank Deposit BLINKIT Cash Handover Client Refun…" at bounding box center [531, 138] width 133 height 20
click at [670, 186] on input "text" at bounding box center [683, 181] width 133 height 20
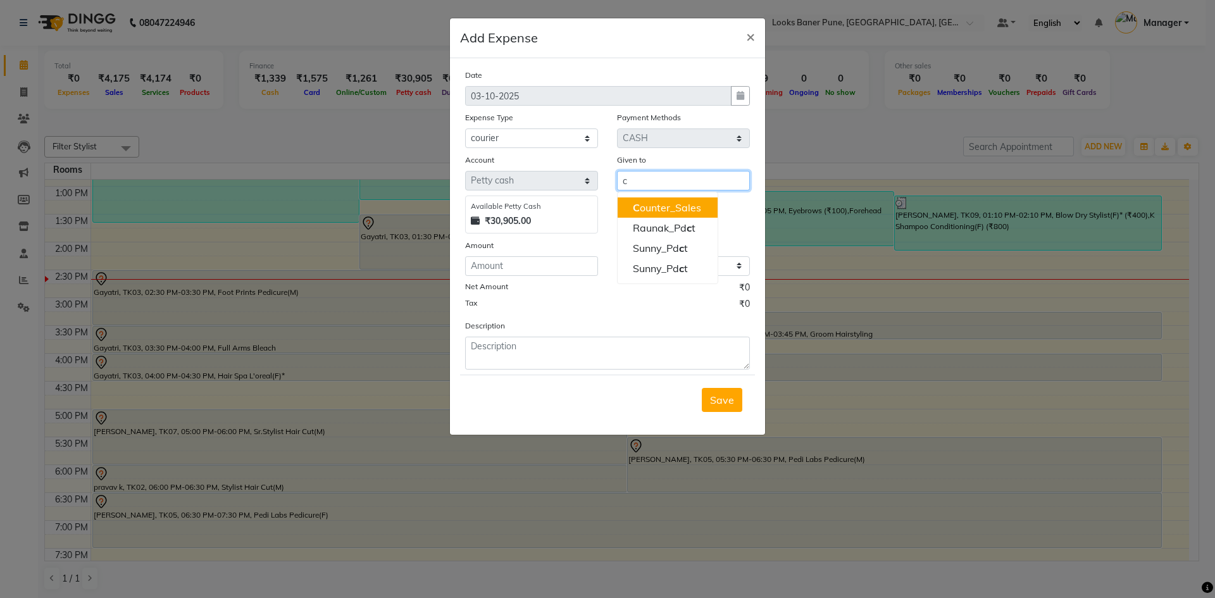
click at [669, 204] on ngb-highlight "C ounter_Sales" at bounding box center [667, 207] width 68 height 13
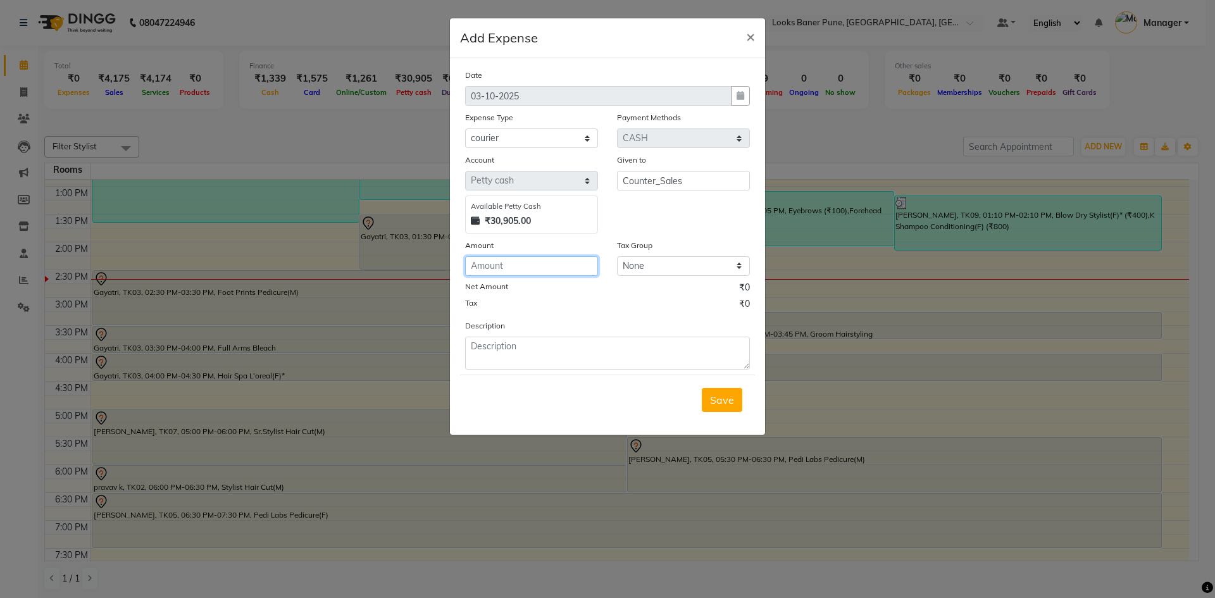
click at [554, 268] on input "number" at bounding box center [531, 266] width 133 height 20
click at [609, 351] on textarea at bounding box center [607, 353] width 285 height 33
click at [726, 399] on span "Save" at bounding box center [722, 400] width 24 height 13
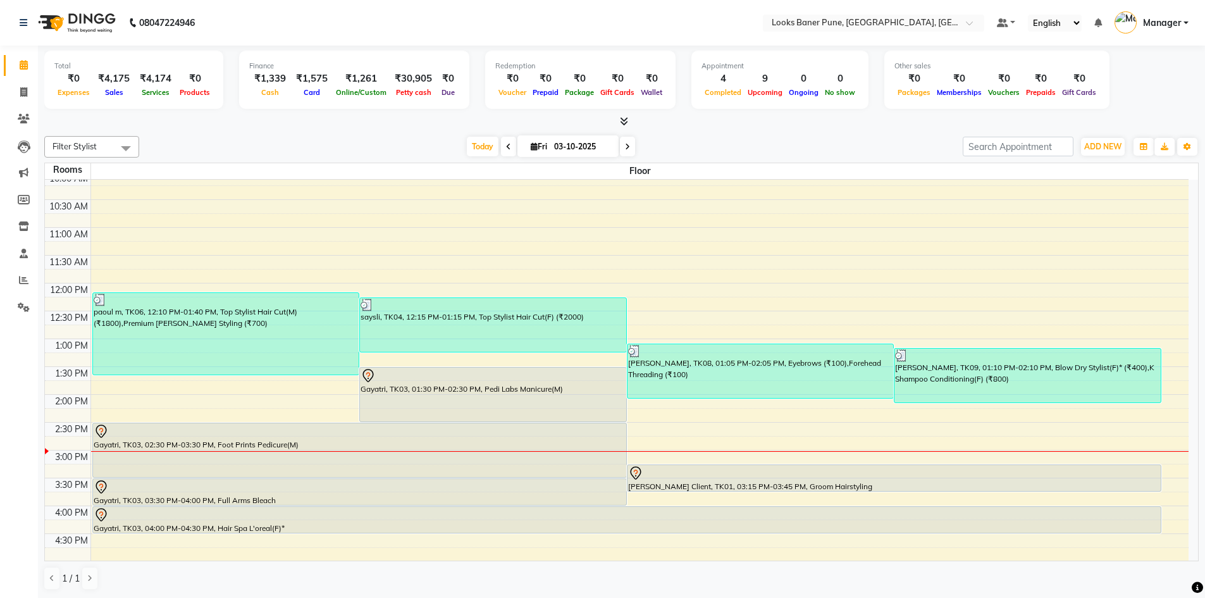
scroll to position [26, 0]
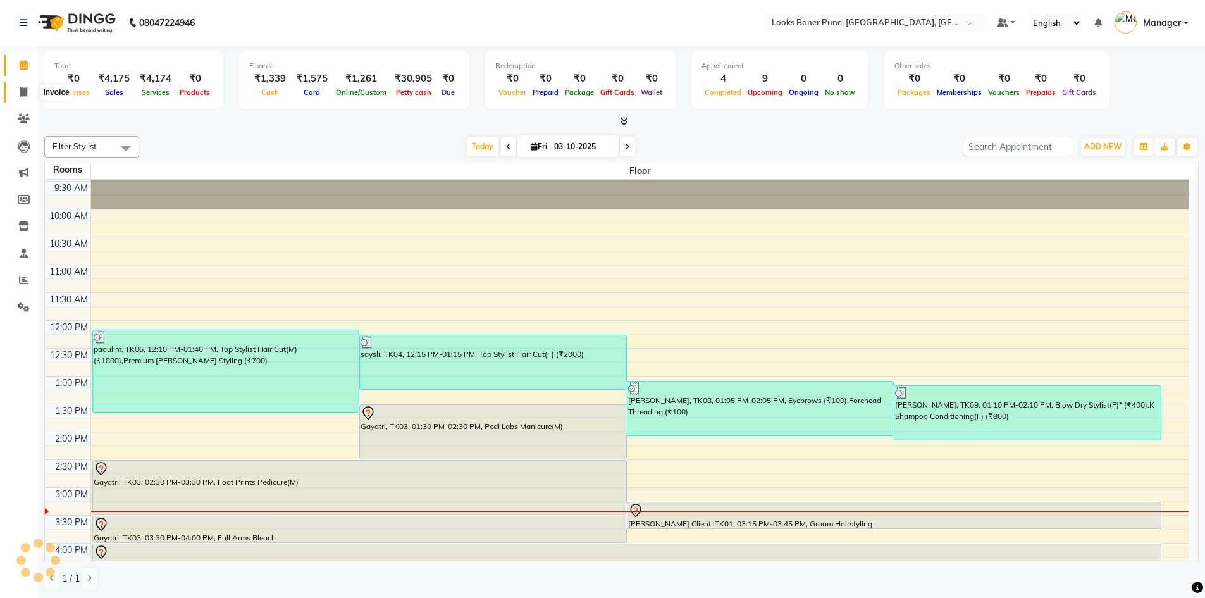
click at [32, 89] on span at bounding box center [24, 92] width 22 height 15
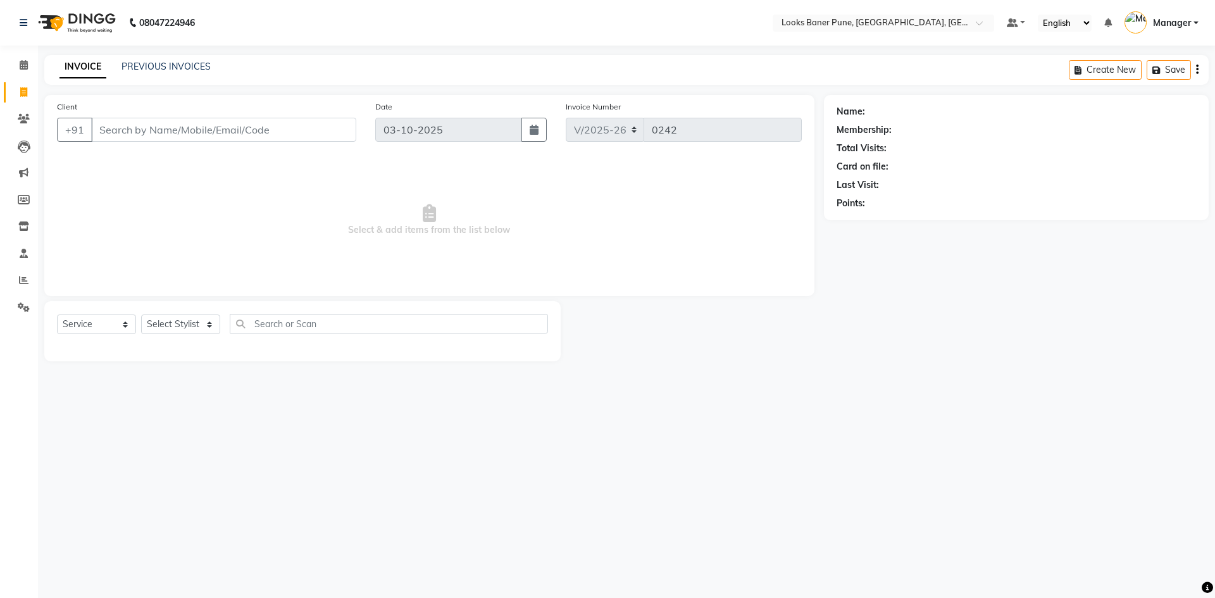
click at [225, 128] on input "Client" at bounding box center [223, 130] width 265 height 24
click at [177, 326] on select "Select Stylist [PERSON_NAME] Counter_Sales [PERSON_NAME] Manager [PERSON_NAME] …" at bounding box center [180, 324] width 79 height 20
click at [141, 314] on select "Select Stylist [PERSON_NAME] Counter_Sales [PERSON_NAME] Manager [PERSON_NAME] …" at bounding box center [180, 324] width 79 height 20
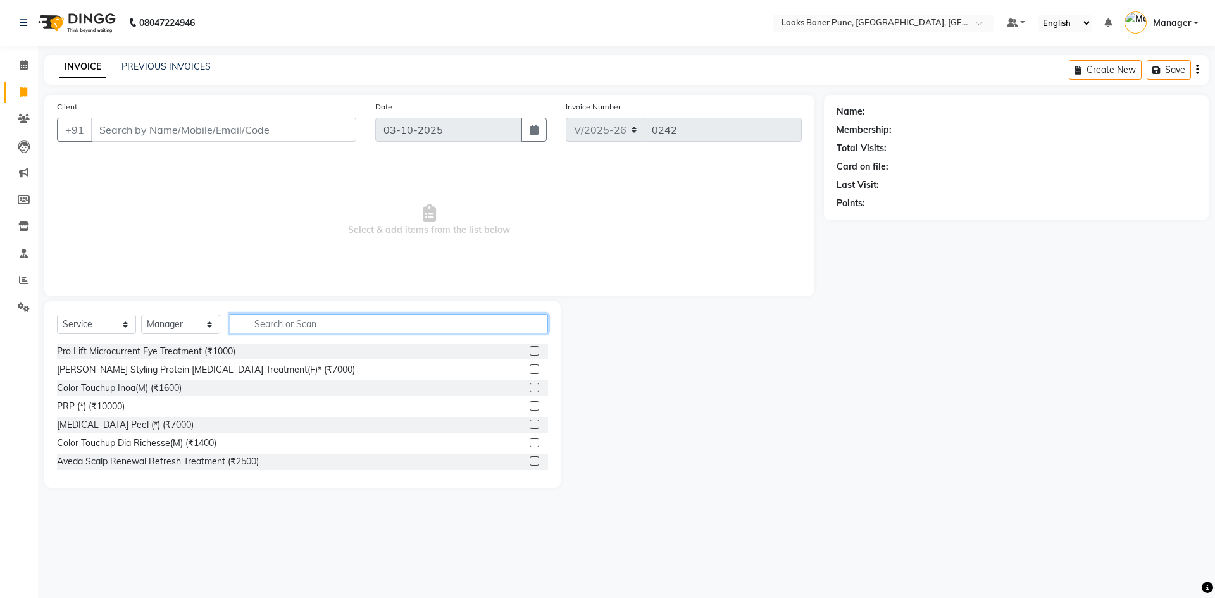
click at [277, 321] on input "text" at bounding box center [389, 324] width 318 height 20
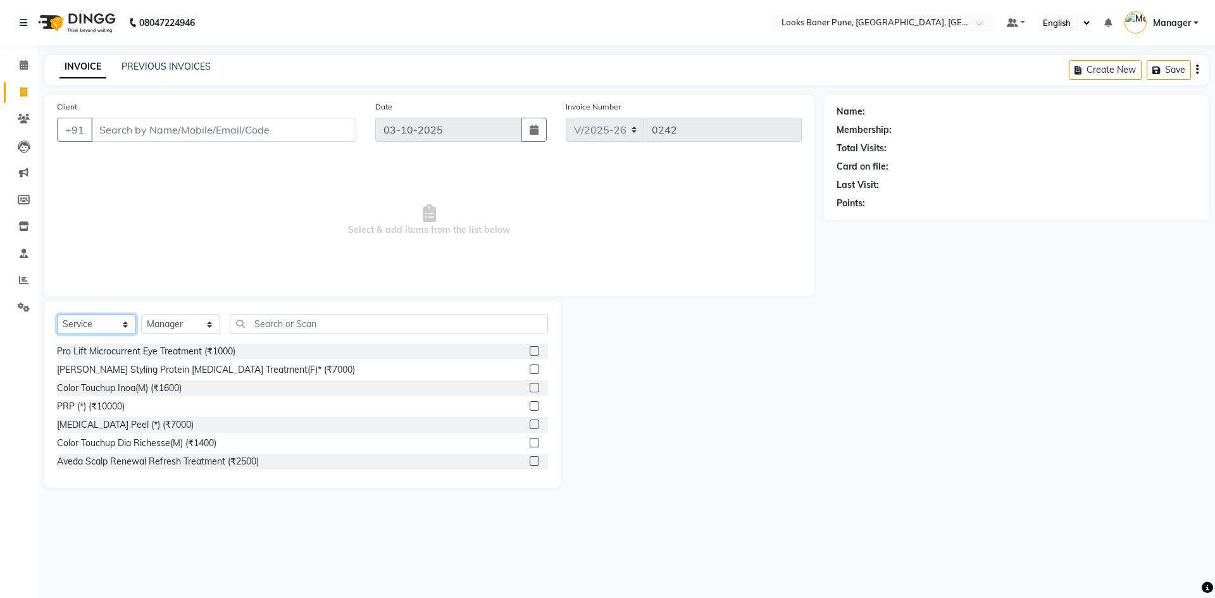
click at [78, 322] on select "Select Service Product Membership Package Voucher Prepaid Gift Card" at bounding box center [96, 324] width 79 height 20
click at [57, 314] on select "Select Service Product Membership Package Voucher Prepaid Gift Card" at bounding box center [96, 324] width 79 height 20
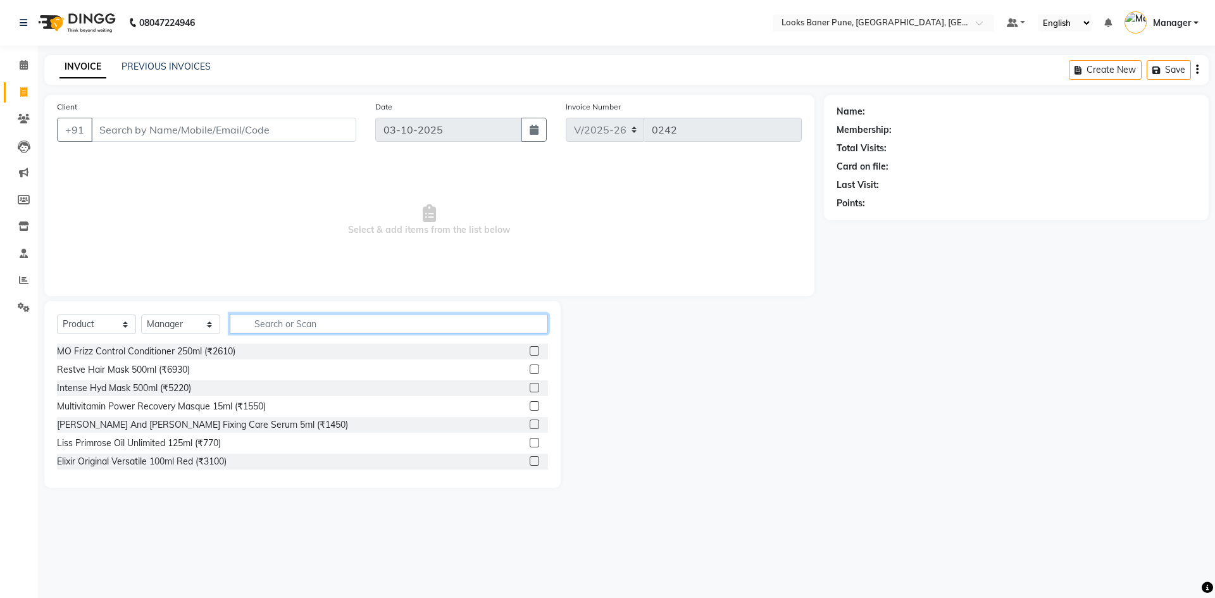
click at [254, 326] on input "text" at bounding box center [389, 324] width 318 height 20
click at [185, 318] on select "Select Stylist [PERSON_NAME] Counter_Sales [PERSON_NAME] Manager [PERSON_NAME] …" at bounding box center [180, 324] width 79 height 20
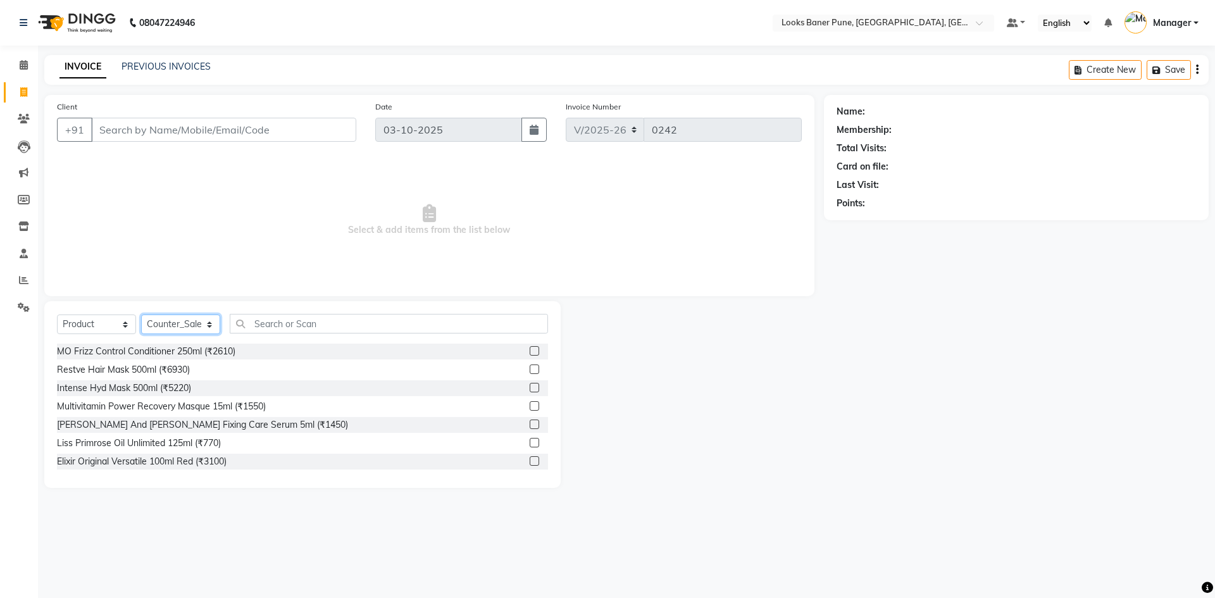
click at [141, 314] on select "Select Stylist [PERSON_NAME] Counter_Sales [PERSON_NAME] Manager [PERSON_NAME] …" at bounding box center [180, 324] width 79 height 20
click at [308, 309] on div "Select Service Product Membership Package Voucher Prepaid Gift Card Select Styl…" at bounding box center [302, 394] width 516 height 187
click at [136, 144] on div "Client +91" at bounding box center [206, 126] width 318 height 52
click at [137, 136] on input "Client" at bounding box center [223, 130] width 265 height 24
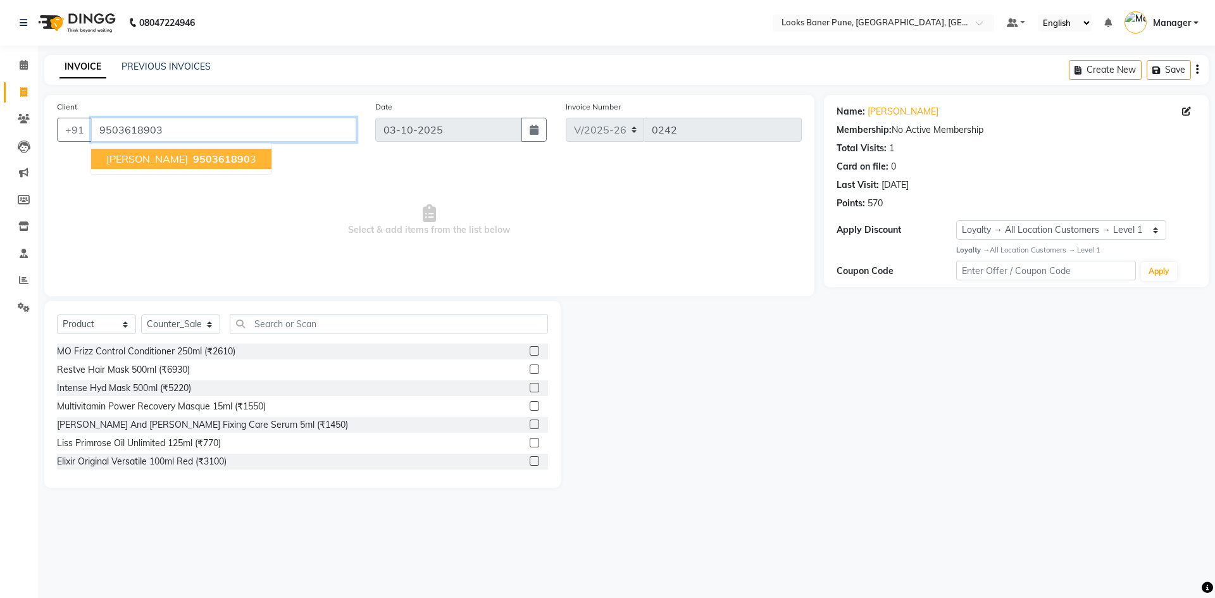
click at [299, 134] on input "9503618903" at bounding box center [223, 130] width 265 height 24
click at [193, 164] on span "950361890" at bounding box center [221, 158] width 57 height 13
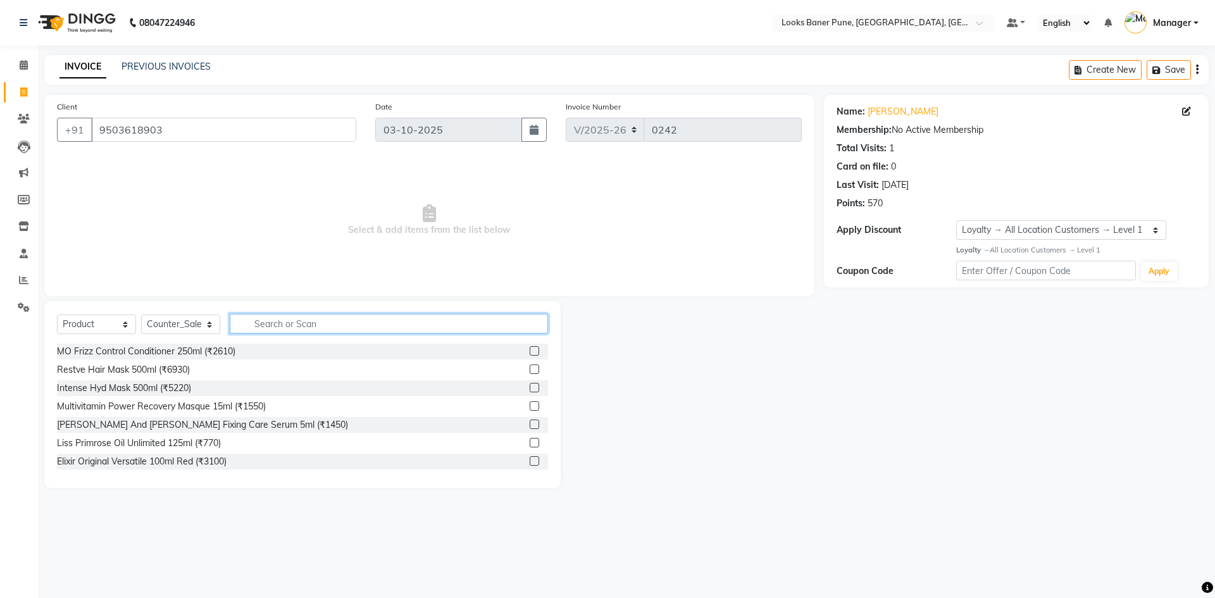
click at [301, 324] on input "text" at bounding box center [389, 324] width 318 height 20
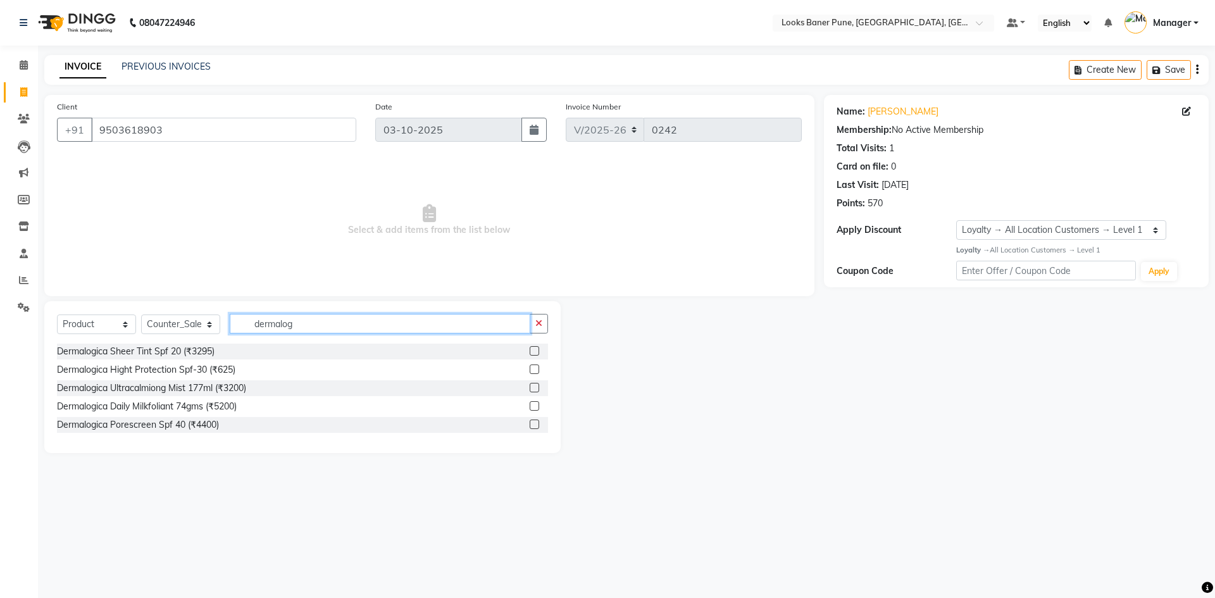
click at [335, 327] on input "dermalog" at bounding box center [380, 324] width 301 height 20
drag, startPoint x: 312, startPoint y: 323, endPoint x: 56, endPoint y: 376, distance: 261.0
click at [56, 376] on div "Select Service Product Membership Package Voucher Prepaid Gift Card Select Styl…" at bounding box center [302, 377] width 516 height 152
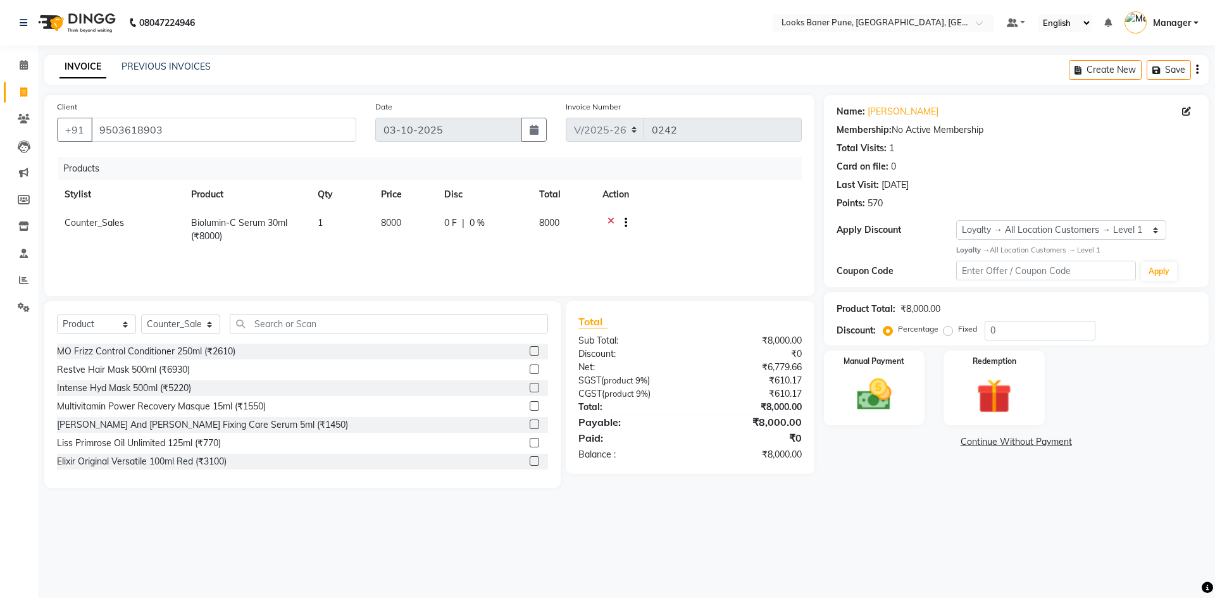
click at [402, 220] on td "8000" at bounding box center [404, 230] width 63 height 42
drag, startPoint x: 425, startPoint y: 233, endPoint x: 370, endPoint y: 233, distance: 54.4
click at [370, 233] on tr "[PERSON_NAME] Counter_Sales [PERSON_NAME] Manager [PERSON_NAME] Raunak_Pdct [PE…" at bounding box center [429, 227] width 745 height 36
click at [432, 254] on div "Products Stylist Product Qty Price Disc Total Action [PERSON_NAME] Ashish_sty C…" at bounding box center [429, 220] width 745 height 127
click at [898, 380] on img at bounding box center [874, 395] width 59 height 42
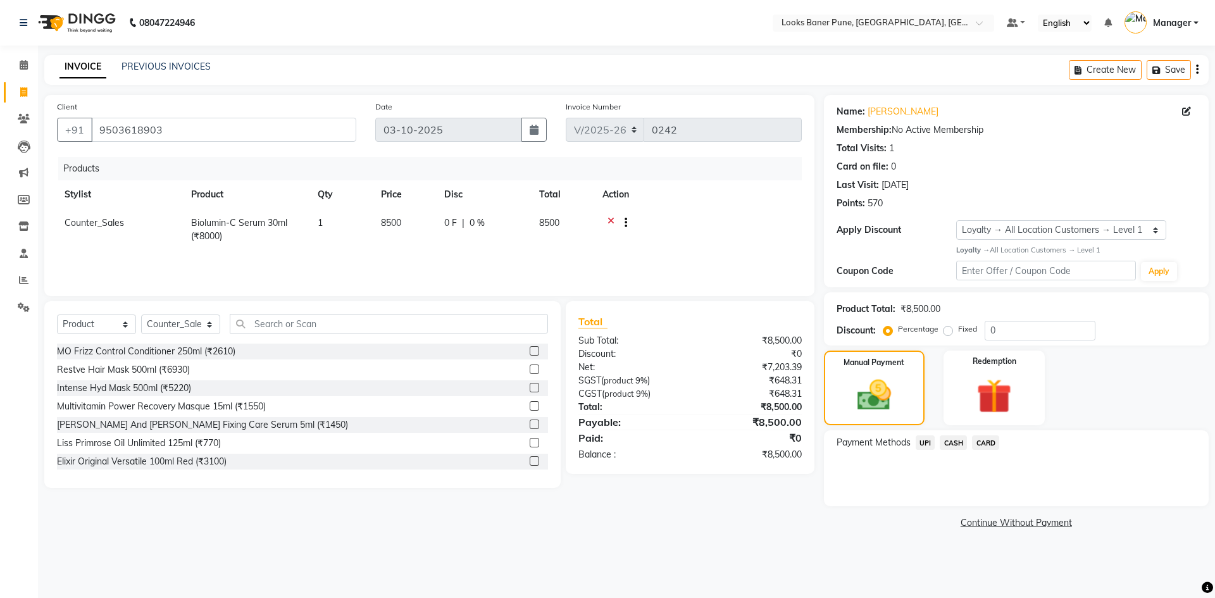
click at [927, 442] on span "UPI" at bounding box center [926, 442] width 20 height 15
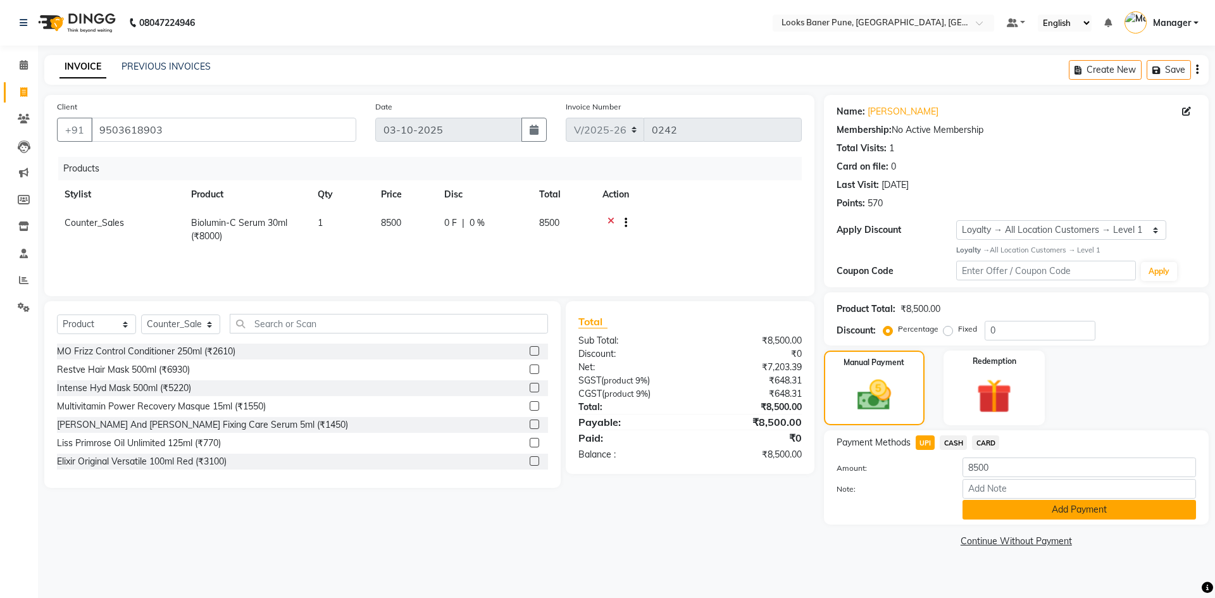
click at [989, 512] on button "Add Payment" at bounding box center [1078, 510] width 233 height 20
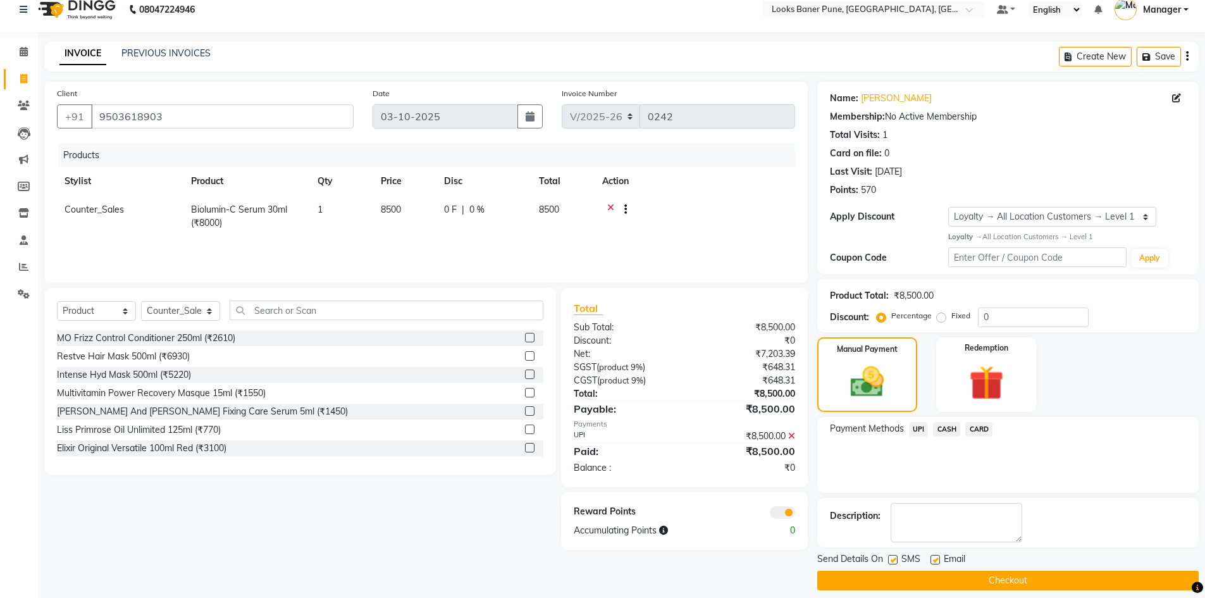
scroll to position [25, 0]
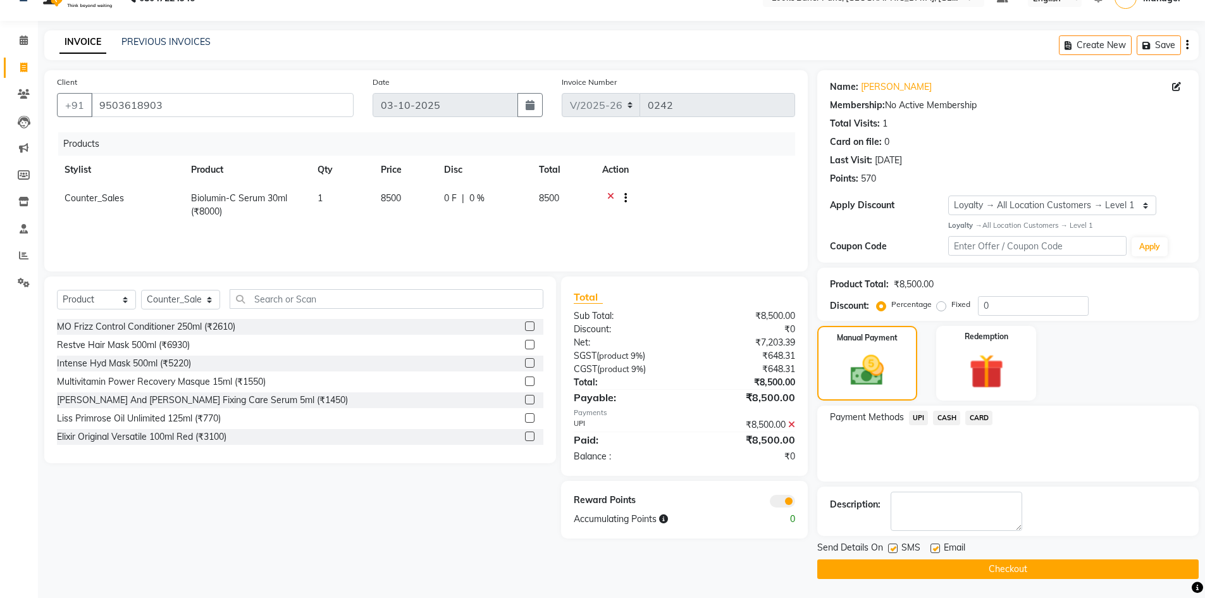
click at [784, 497] on span at bounding box center [782, 501] width 25 height 13
click at [795, 503] on input "checkbox" at bounding box center [795, 503] width 0 height 0
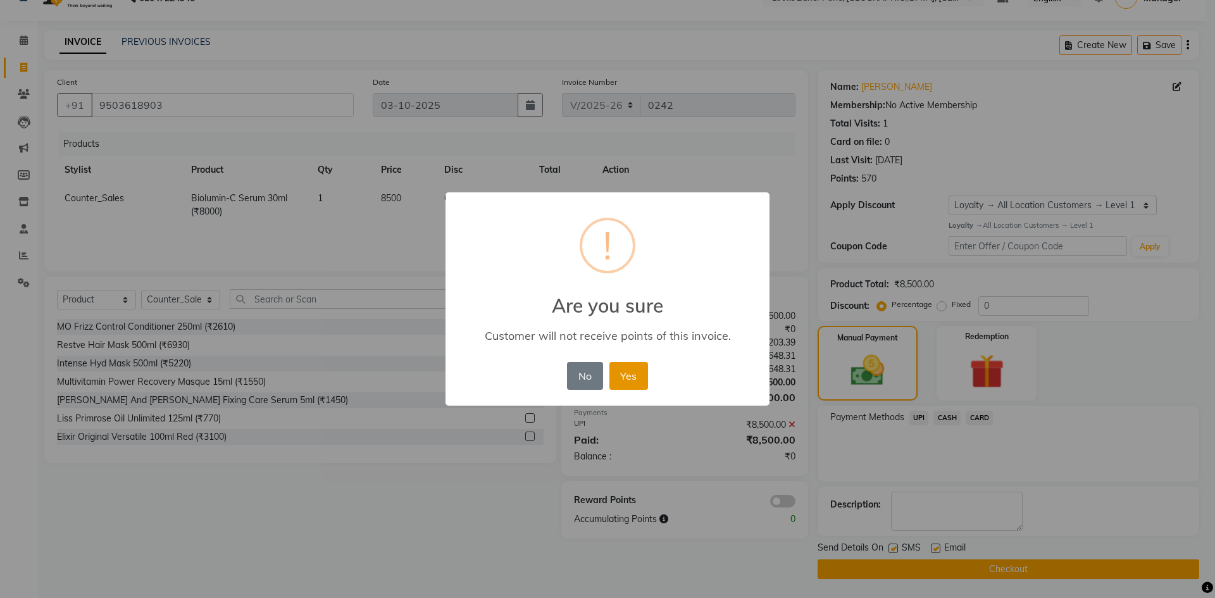
click at [640, 381] on button "Yes" at bounding box center [628, 376] width 39 height 28
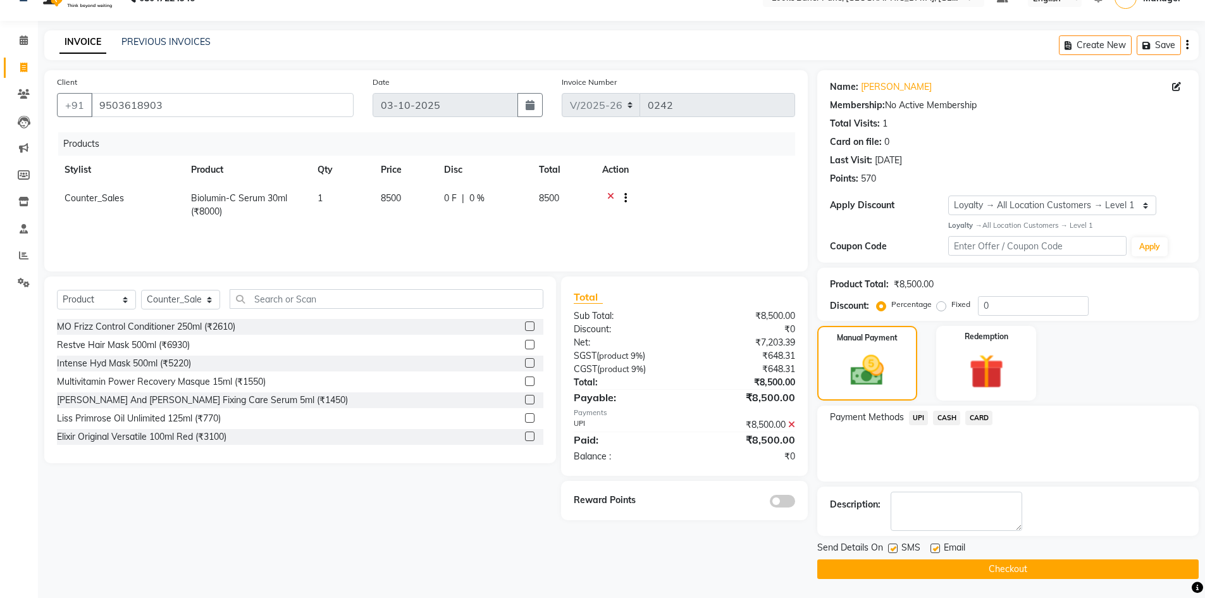
click at [911, 417] on span "UPI" at bounding box center [919, 418] width 20 height 15
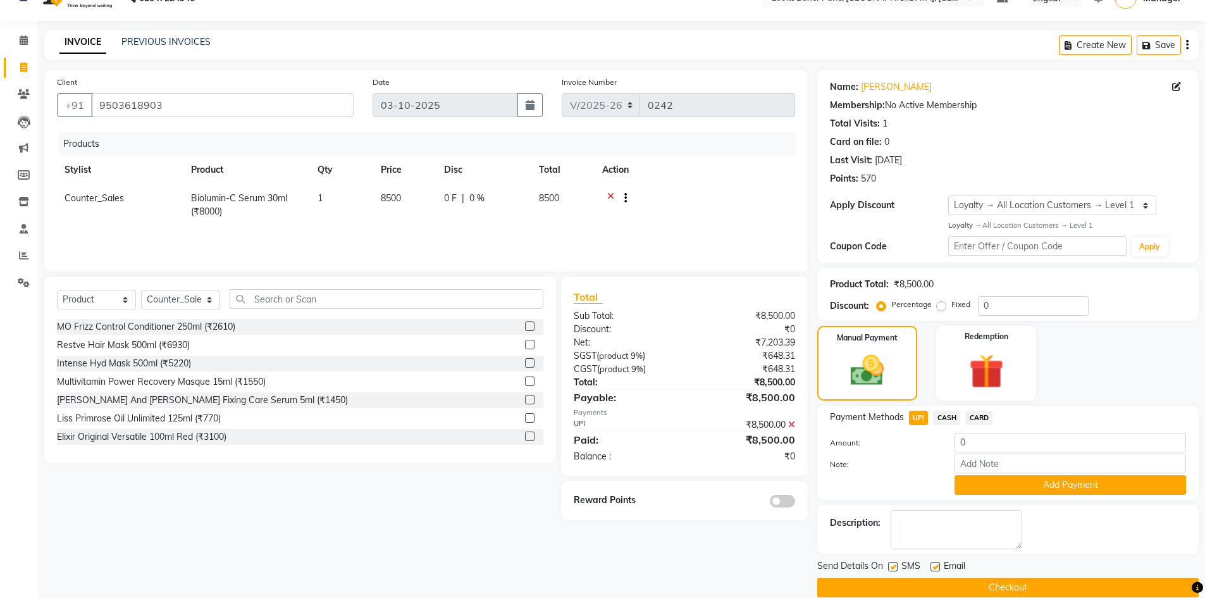
click at [905, 587] on button "Checkout" at bounding box center [1009, 588] width 382 height 20
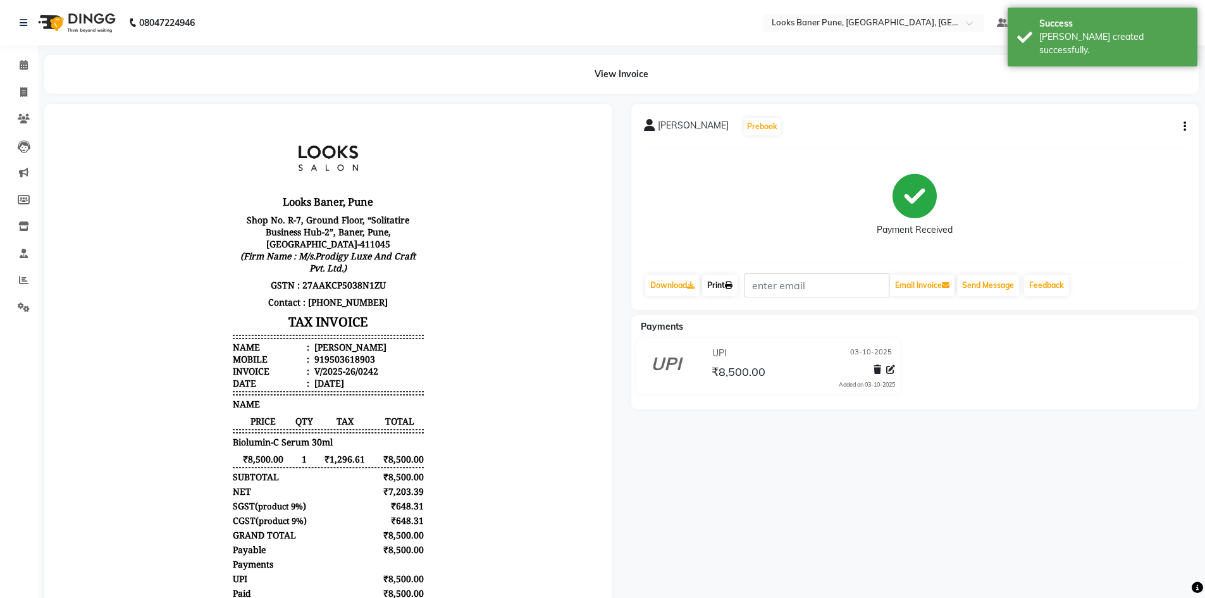
click at [725, 287] on link "Print" at bounding box center [719, 286] width 35 height 22
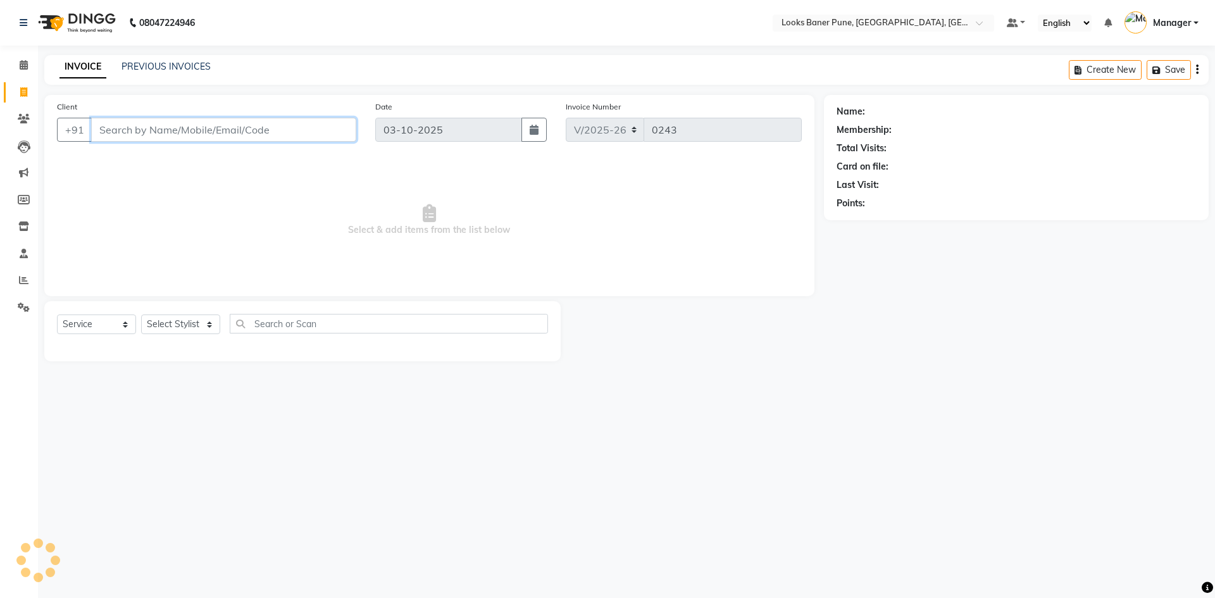
click at [217, 132] on input "Client" at bounding box center [223, 130] width 265 height 24
click at [190, 326] on select "Select Stylist [PERSON_NAME] Counter_Sales [PERSON_NAME] Manager [PERSON_NAME] …" at bounding box center [180, 324] width 79 height 20
click at [141, 314] on select "Select Stylist [PERSON_NAME] Counter_Sales [PERSON_NAME] Manager [PERSON_NAME] …" at bounding box center [180, 324] width 79 height 20
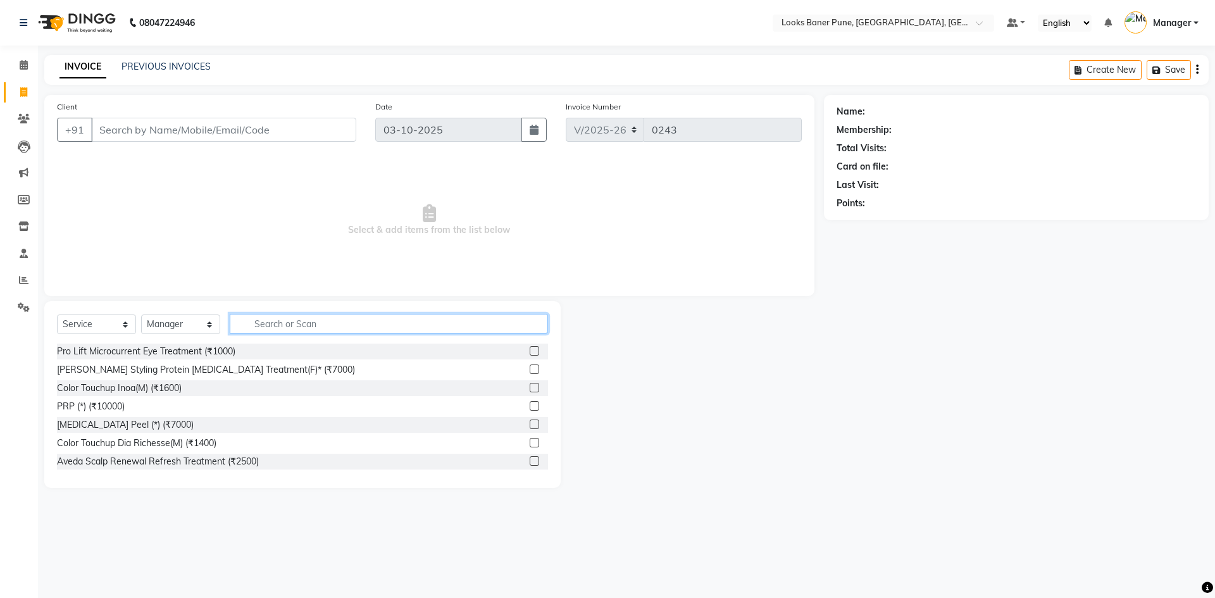
click at [285, 323] on input "text" at bounding box center [389, 324] width 318 height 20
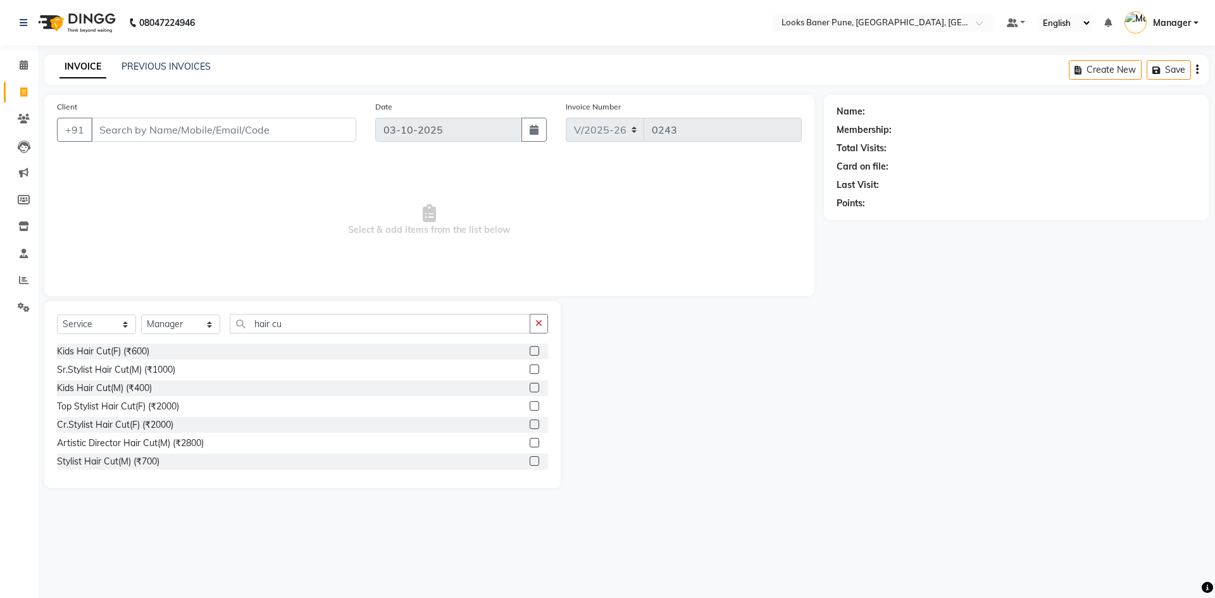
click at [530, 406] on label at bounding box center [534, 405] width 9 height 9
click at [530, 406] on input "checkbox" at bounding box center [534, 406] width 8 height 8
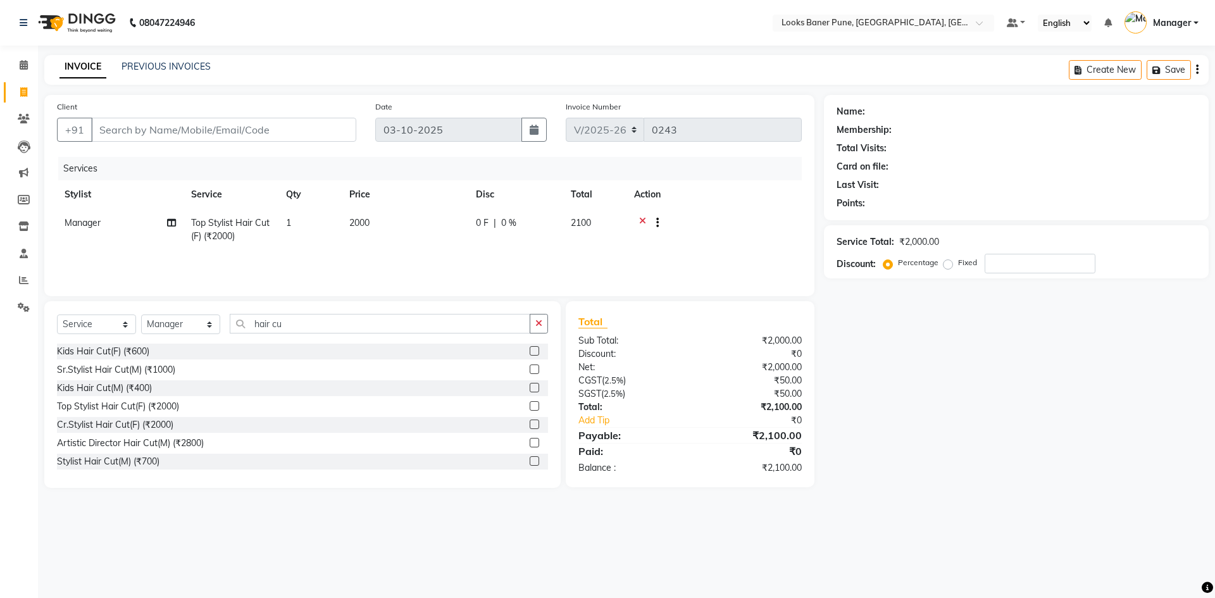
click at [530, 409] on label at bounding box center [534, 405] width 9 height 9
click at [530, 409] on input "checkbox" at bounding box center [534, 406] width 8 height 8
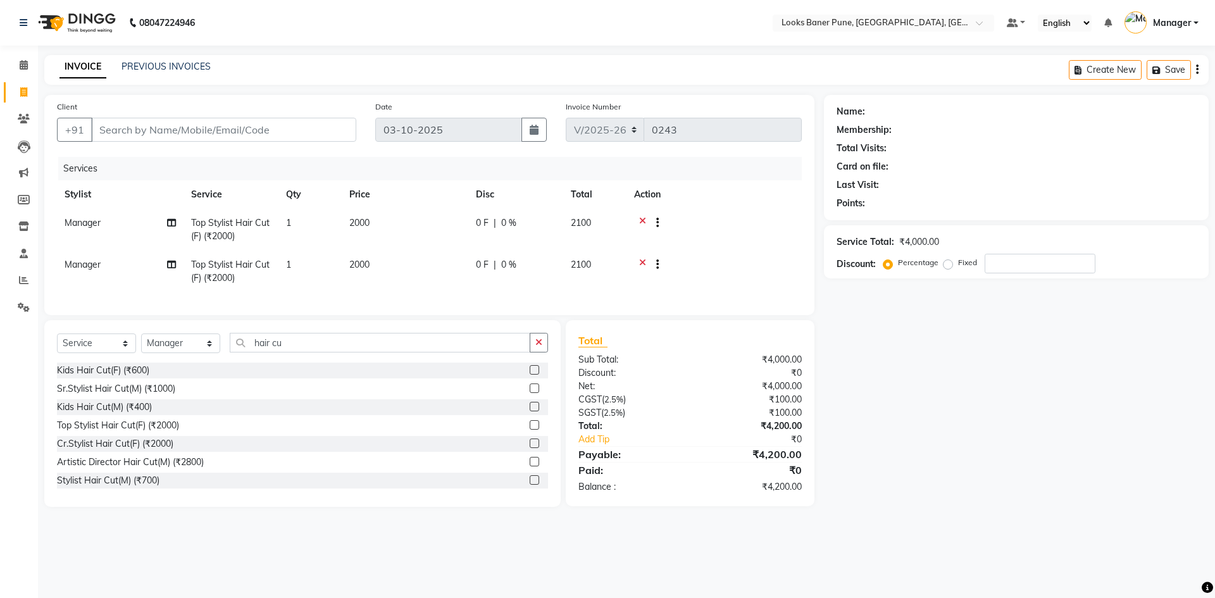
click at [641, 263] on icon at bounding box center [642, 266] width 7 height 16
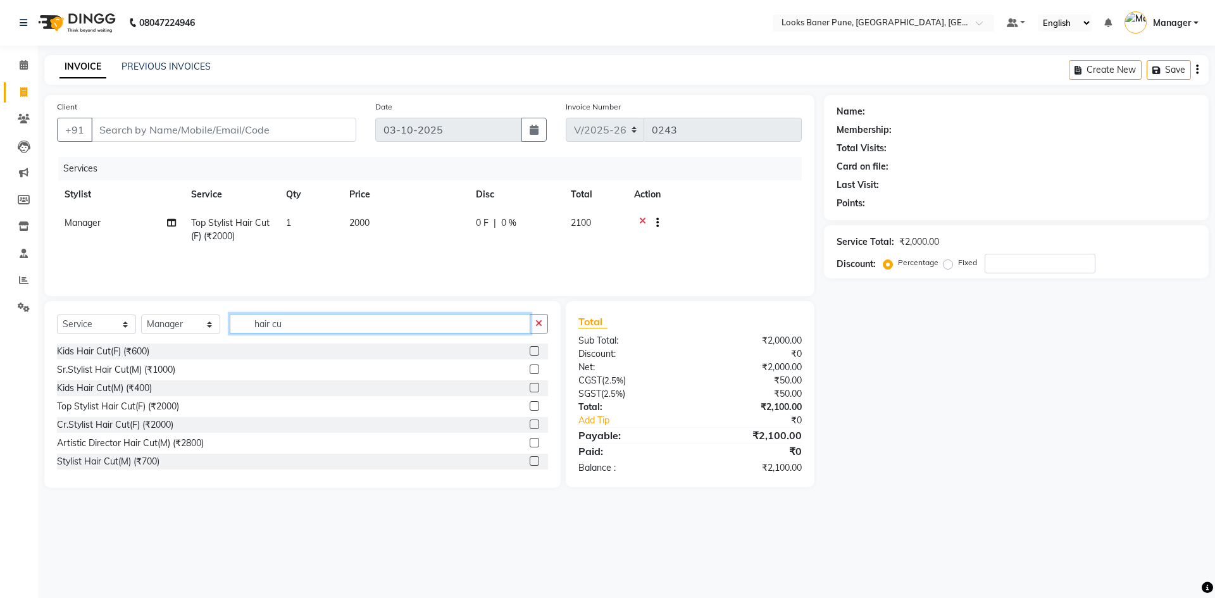
drag, startPoint x: 393, startPoint y: 325, endPoint x: 134, endPoint y: 336, distance: 259.7
click at [140, 335] on div "Select Service Product Membership Package Voucher Prepaid Gift Card Select Styl…" at bounding box center [302, 329] width 491 height 30
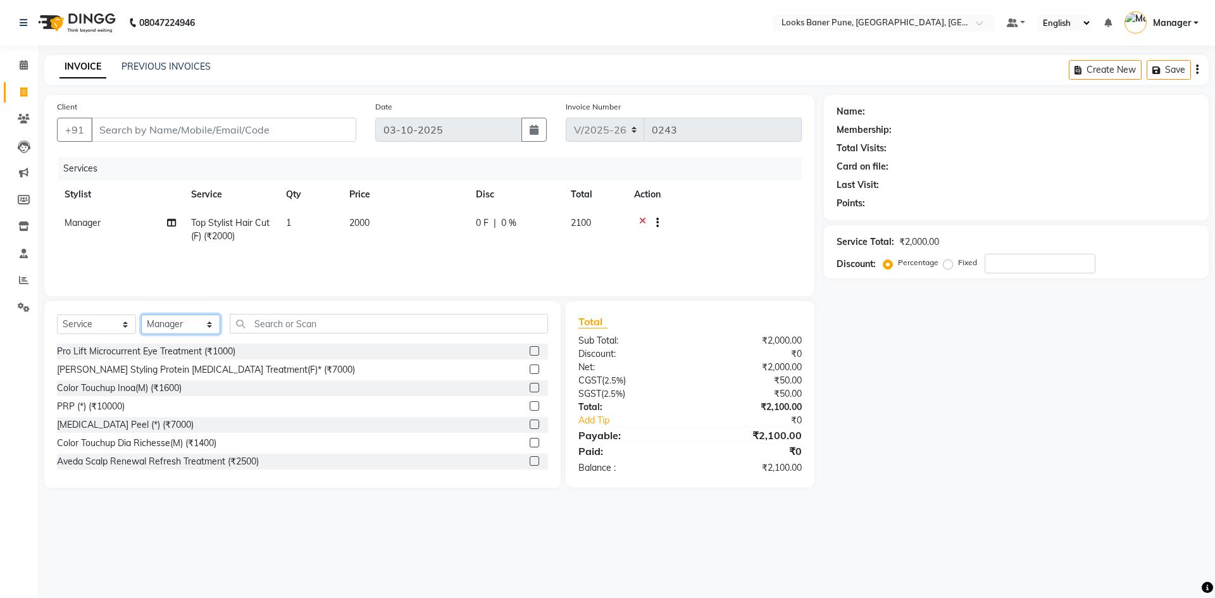
click at [215, 328] on select "Select Stylist [PERSON_NAME] Counter_Sales [PERSON_NAME] Manager [PERSON_NAME] …" at bounding box center [180, 324] width 79 height 20
click at [141, 314] on select "Select Stylist [PERSON_NAME] Counter_Sales [PERSON_NAME] Manager [PERSON_NAME] …" at bounding box center [180, 324] width 79 height 20
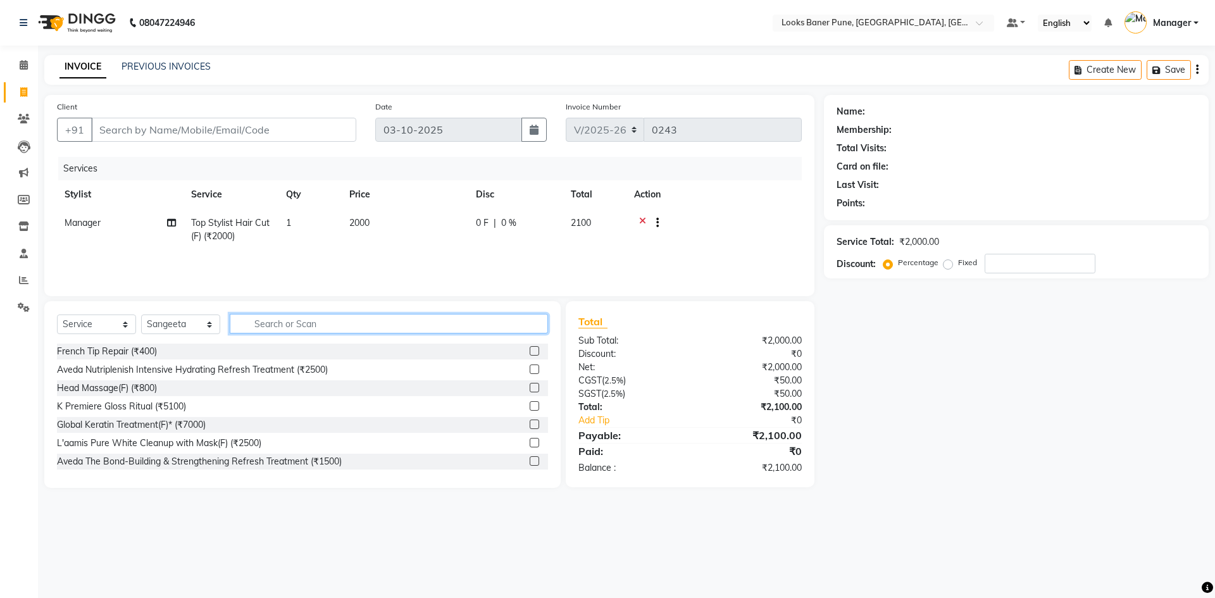
click at [297, 331] on input "text" at bounding box center [389, 324] width 318 height 20
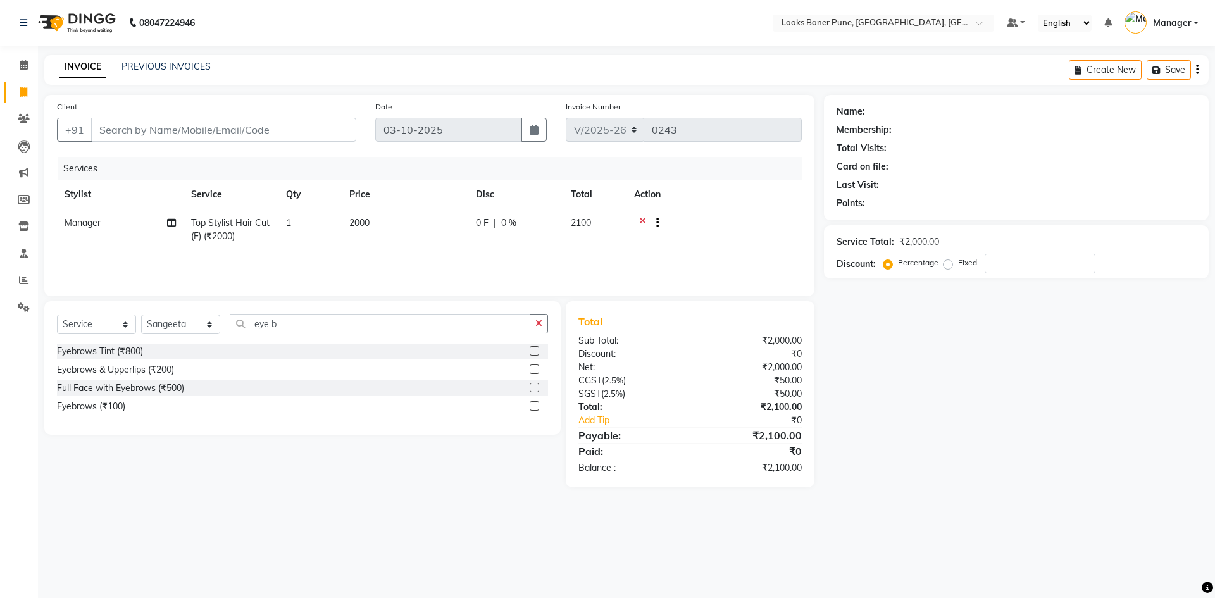
click at [537, 406] on label at bounding box center [534, 405] width 9 height 9
click at [537, 406] on input "checkbox" at bounding box center [534, 406] width 8 height 8
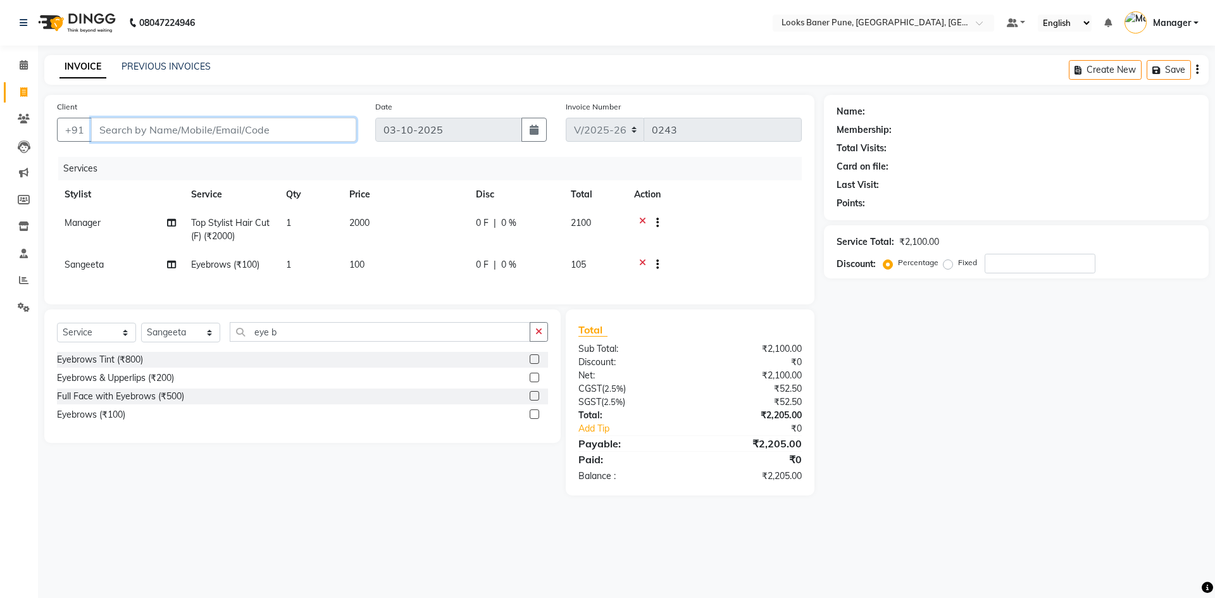
click at [180, 130] on input "Client" at bounding box center [223, 130] width 265 height 24
click at [1162, 61] on button "Save" at bounding box center [1169, 70] width 44 height 20
click at [130, 128] on input "Client" at bounding box center [223, 130] width 265 height 24
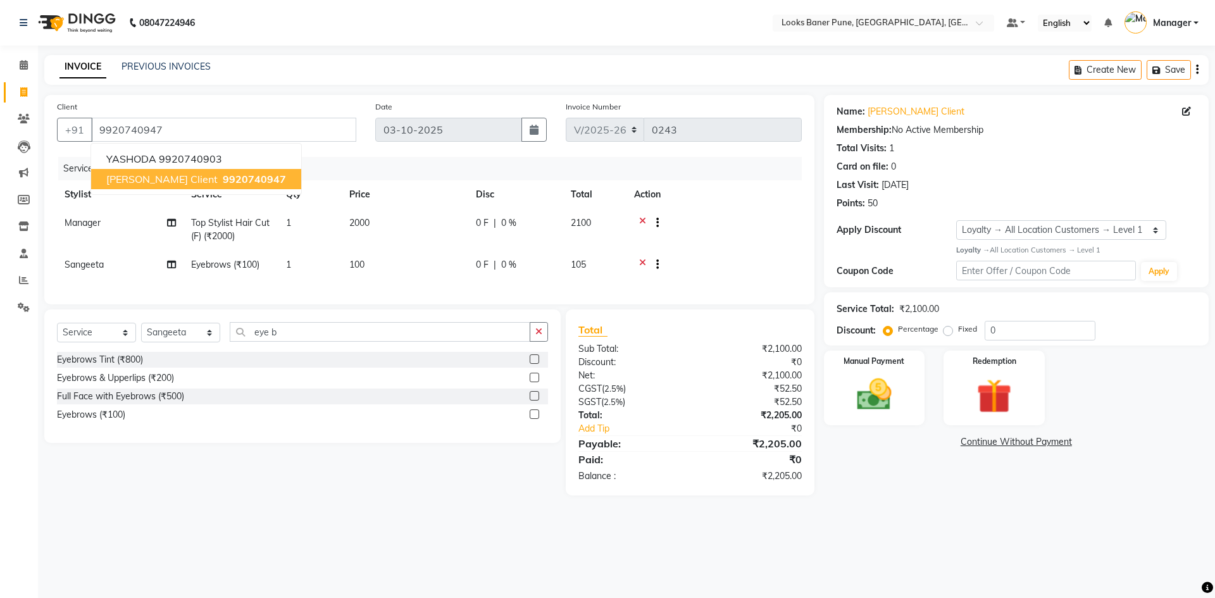
click at [223, 178] on span "9920740947" at bounding box center [254, 179] width 63 height 13
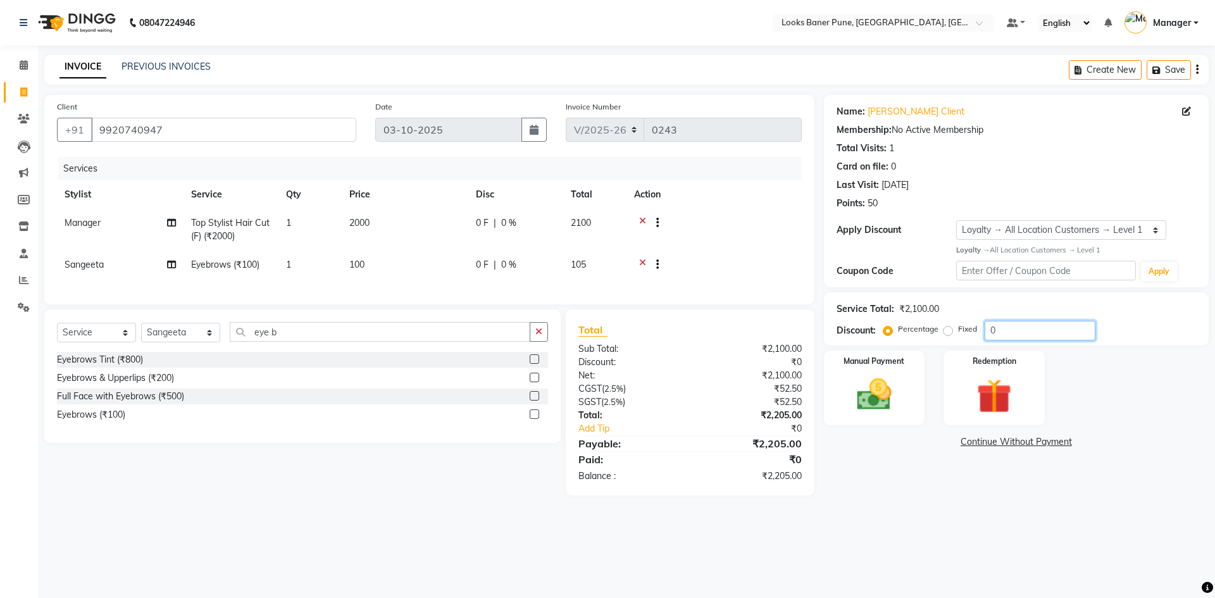
click at [1017, 336] on input "0" at bounding box center [1040, 331] width 111 height 20
click at [926, 509] on div "Name: [PERSON_NAME] Client Membership: No Active Membership Total Visits: 1 Car…" at bounding box center [1021, 302] width 394 height 414
click at [910, 392] on div "Manual Payment" at bounding box center [873, 388] width 105 height 78
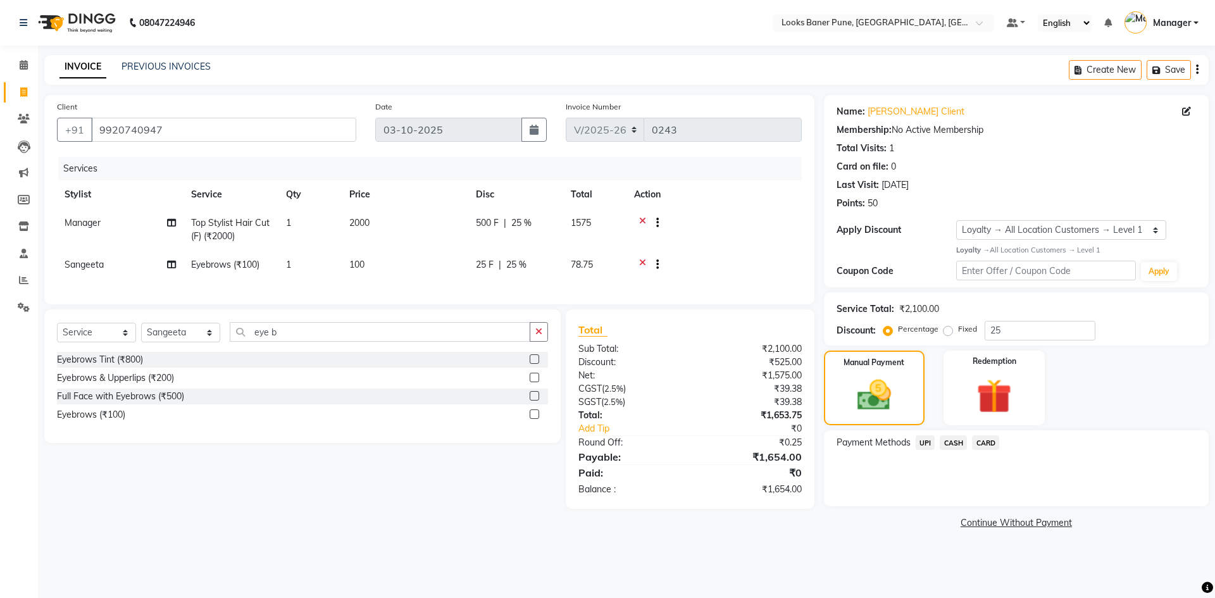
click at [921, 445] on span "UPI" at bounding box center [926, 442] width 20 height 15
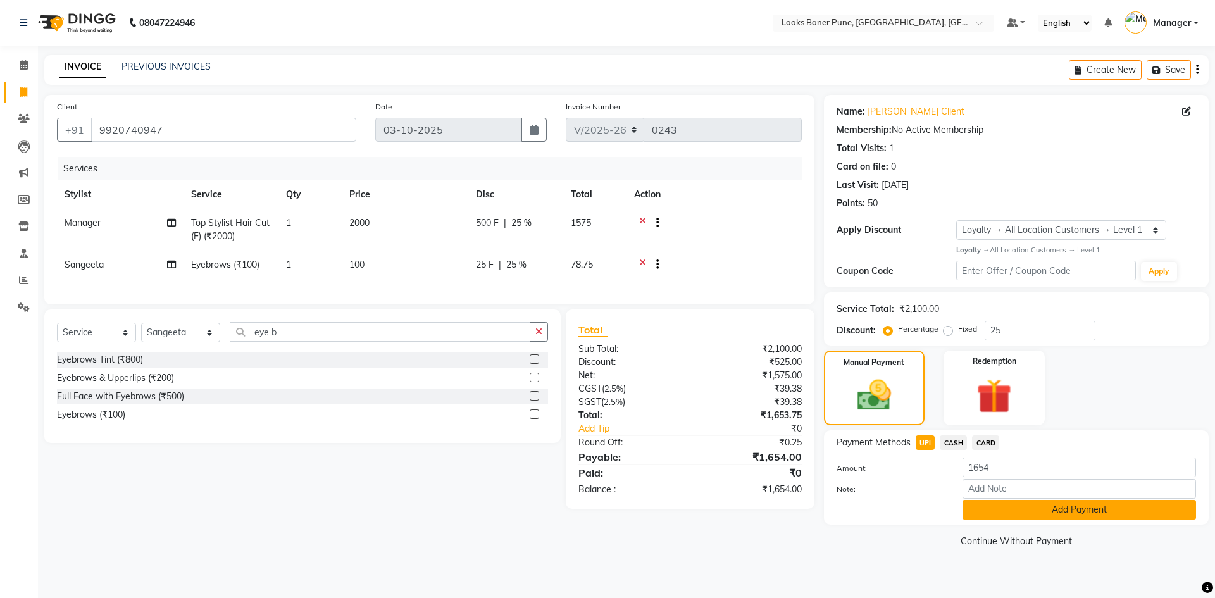
click at [1061, 505] on button "Add Payment" at bounding box center [1078, 510] width 233 height 20
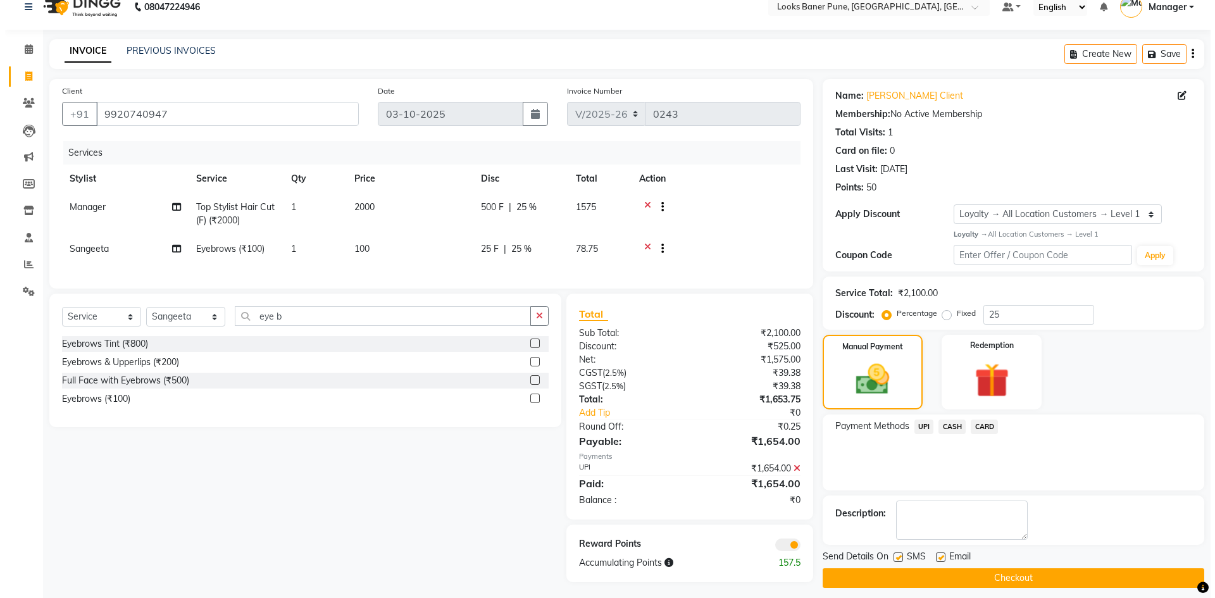
scroll to position [28, 0]
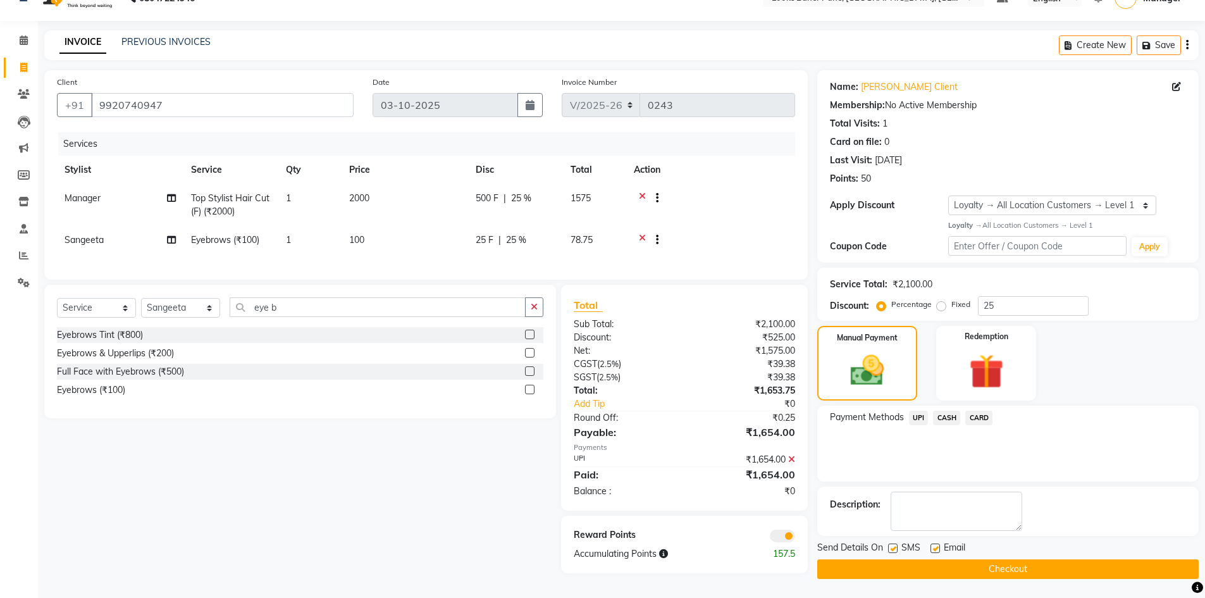
click at [782, 542] on span at bounding box center [782, 536] width 25 height 13
click at [795, 538] on input "checkbox" at bounding box center [795, 538] width 0 height 0
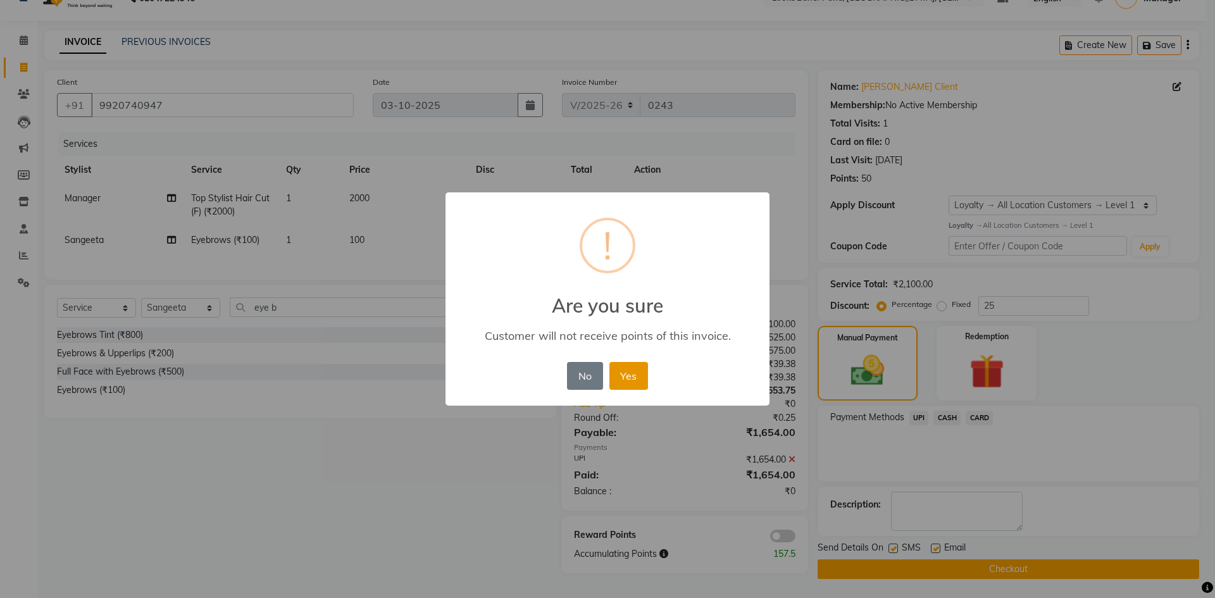
click at [628, 382] on button "Yes" at bounding box center [628, 376] width 39 height 28
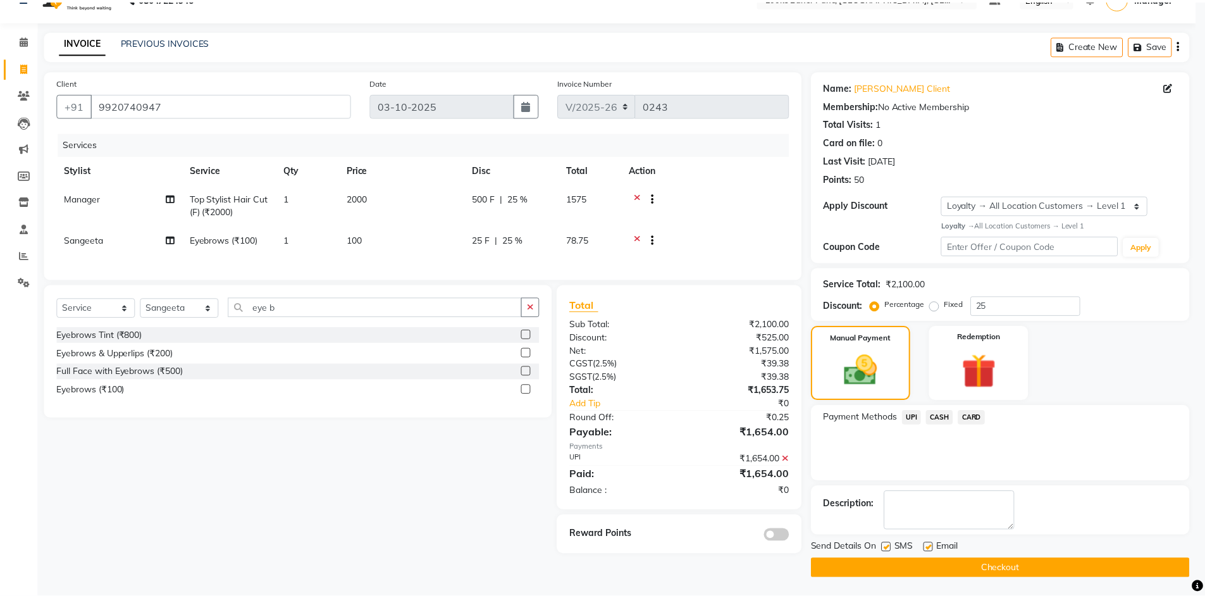
scroll to position [25, 0]
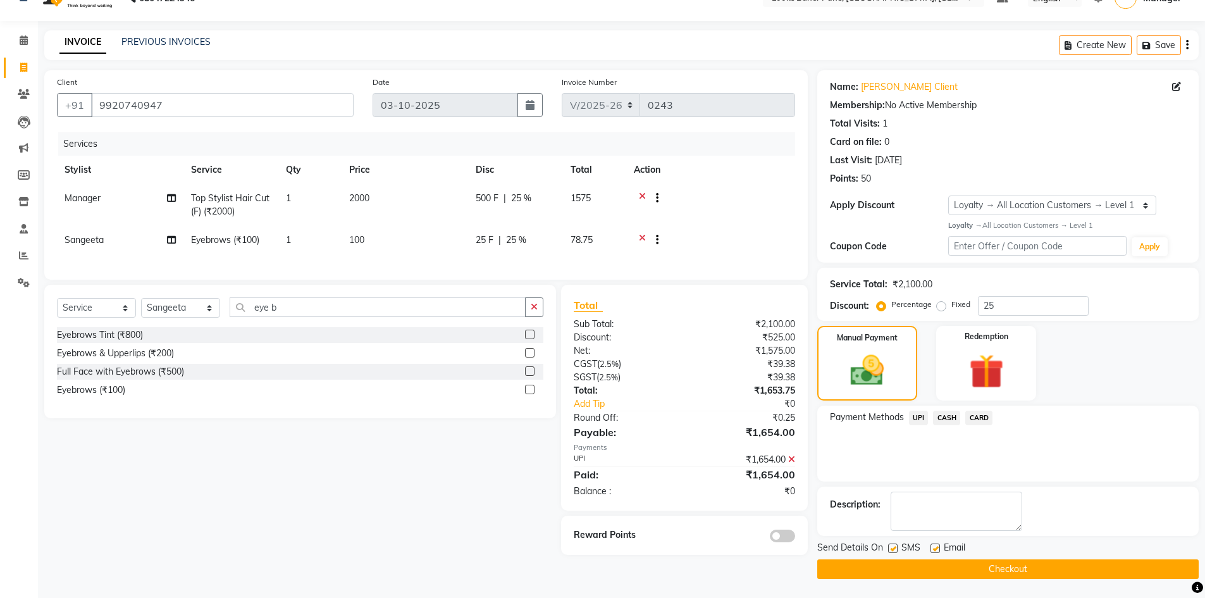
click at [922, 411] on span "UPI" at bounding box center [919, 418] width 20 height 15
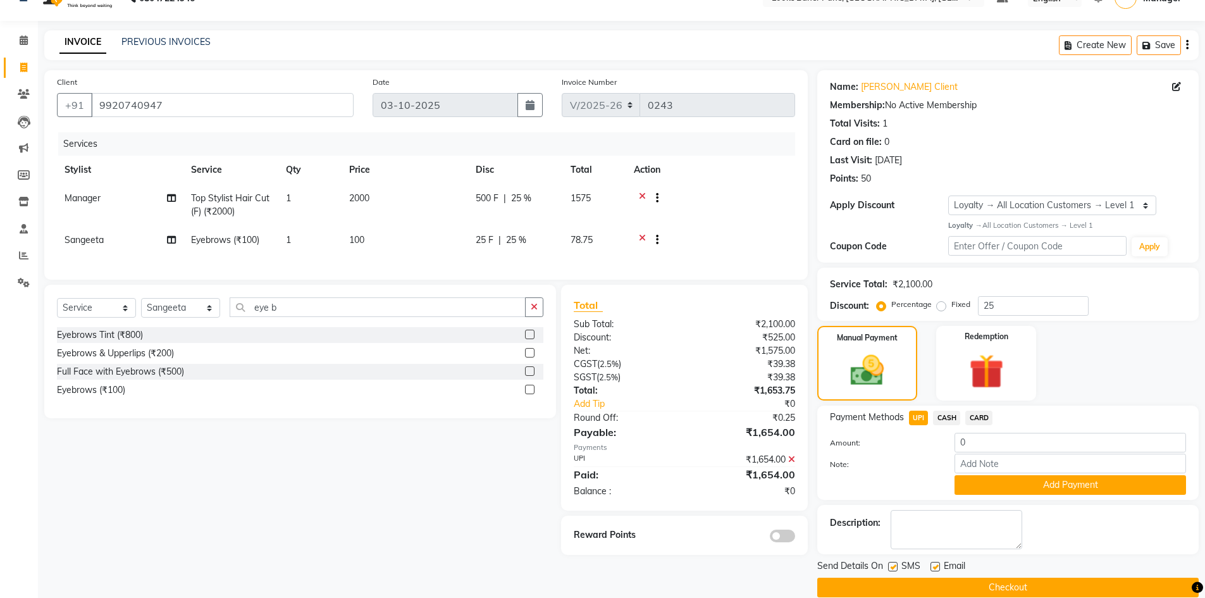
click at [956, 588] on button "Checkout" at bounding box center [1009, 588] width 382 height 20
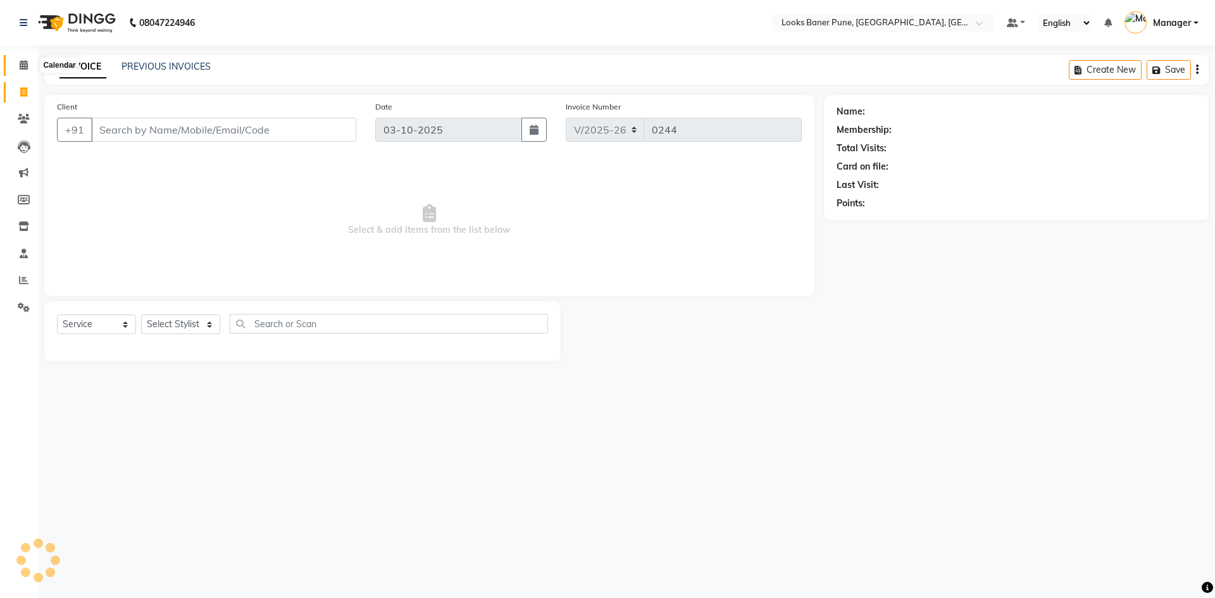
click at [16, 64] on span at bounding box center [24, 65] width 22 height 15
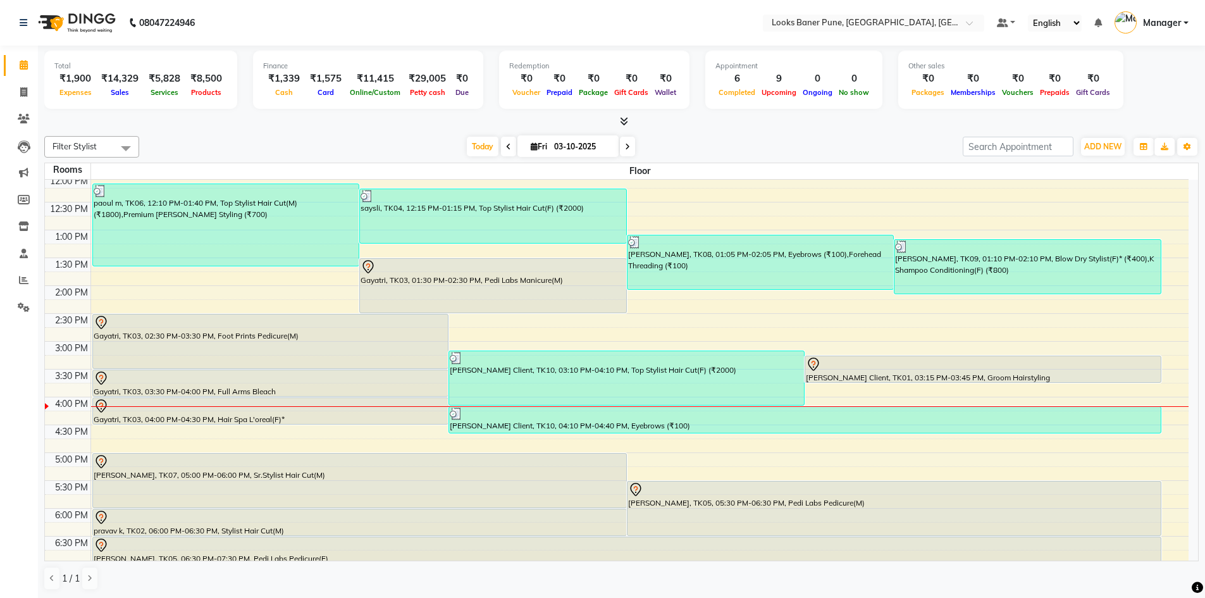
scroll to position [190, 0]
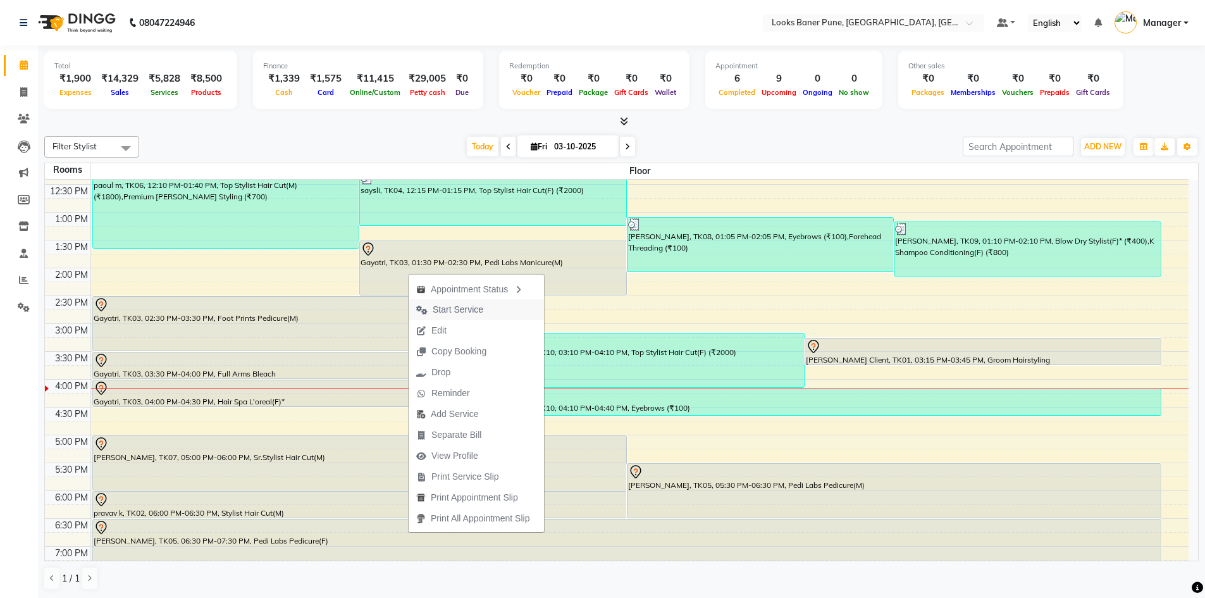
click at [464, 313] on span "Start Service" at bounding box center [458, 309] width 51 height 13
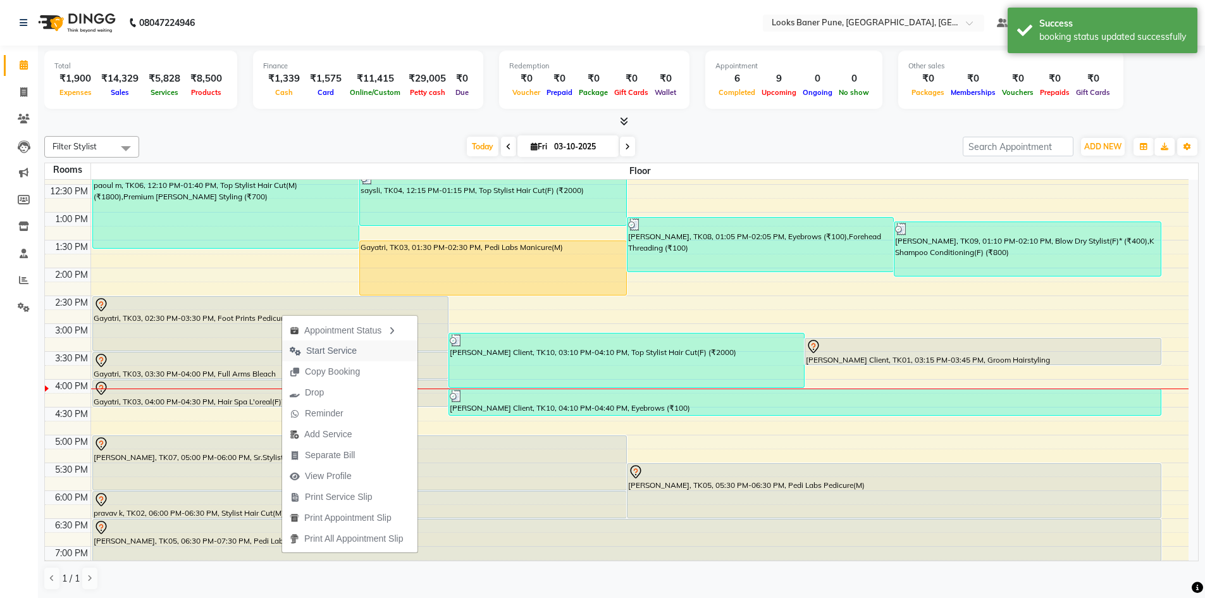
click at [359, 350] on span "Start Service" at bounding box center [323, 350] width 82 height 21
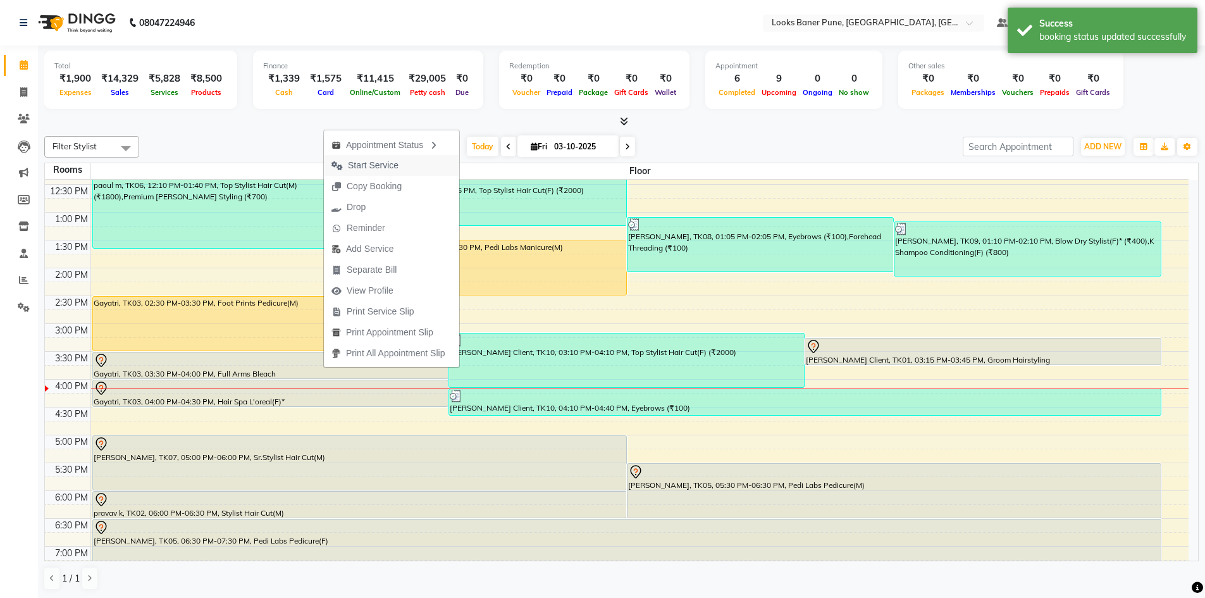
click at [388, 172] on span "Start Service" at bounding box center [365, 165] width 82 height 21
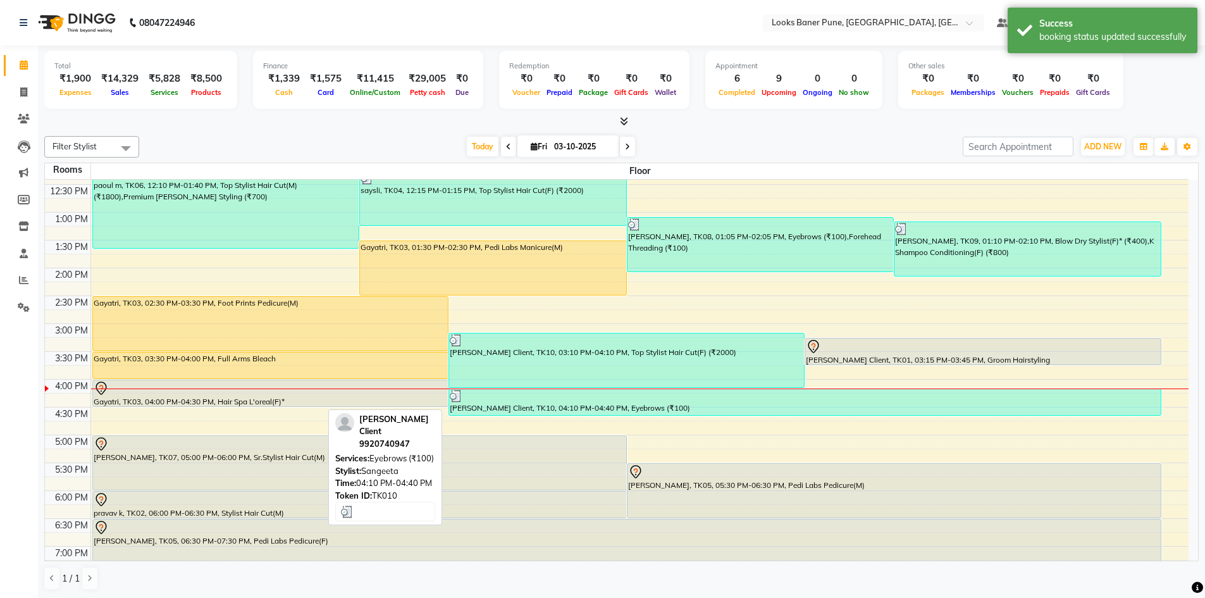
scroll to position [253, 0]
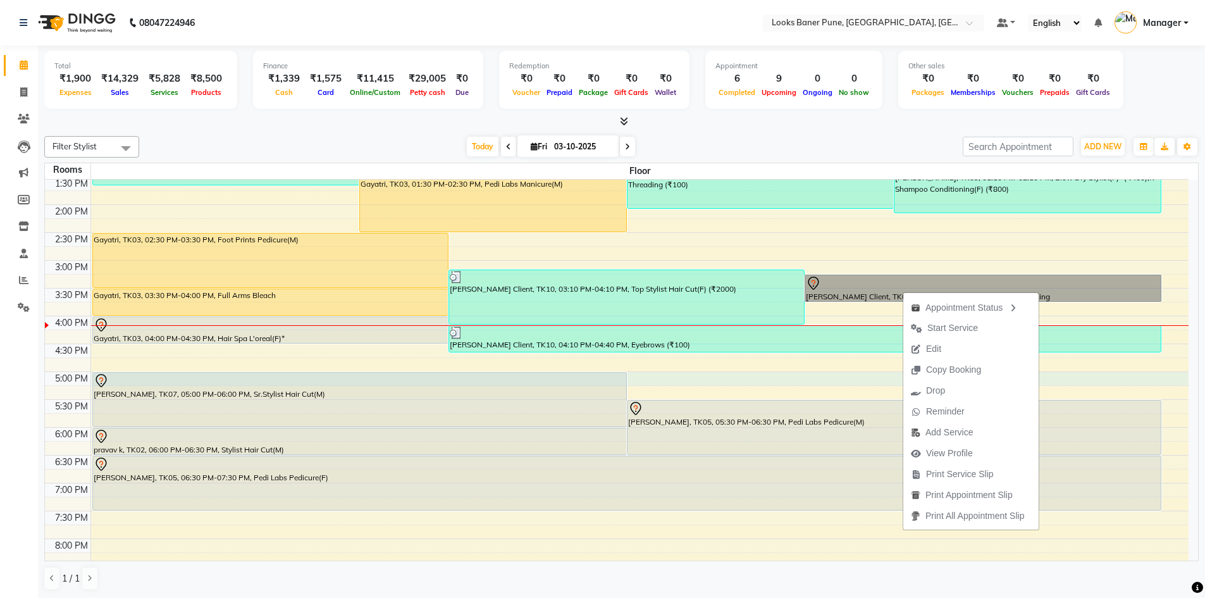
click at [1090, 373] on div "9:00 AM 9:30 AM 10:00 AM 10:30 AM 11:00 AM 11:30 AM 12:00 PM 12:30 PM 1:00 PM 1…" at bounding box center [617, 288] width 1144 height 723
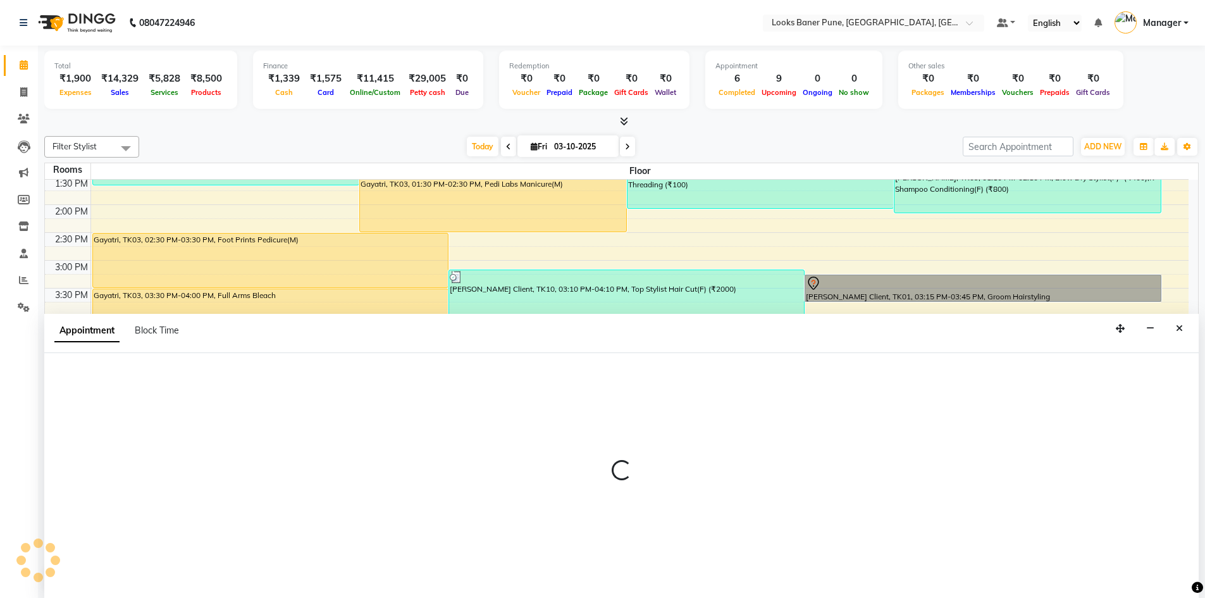
scroll to position [1, 0]
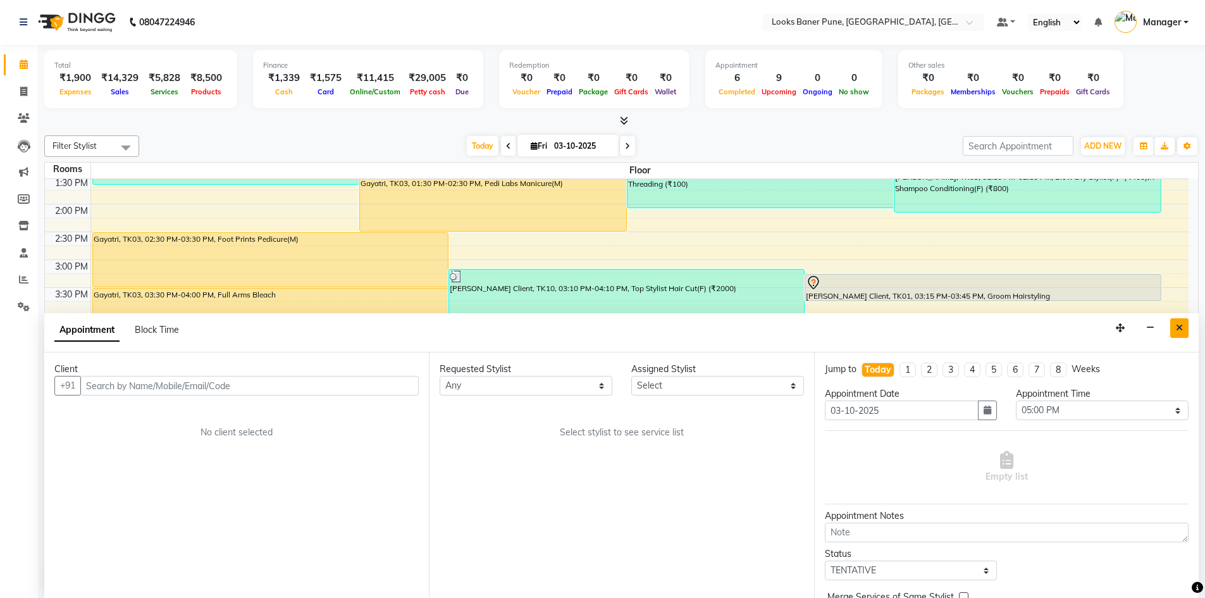
click at [1183, 332] on icon "Close" at bounding box center [1179, 327] width 7 height 9
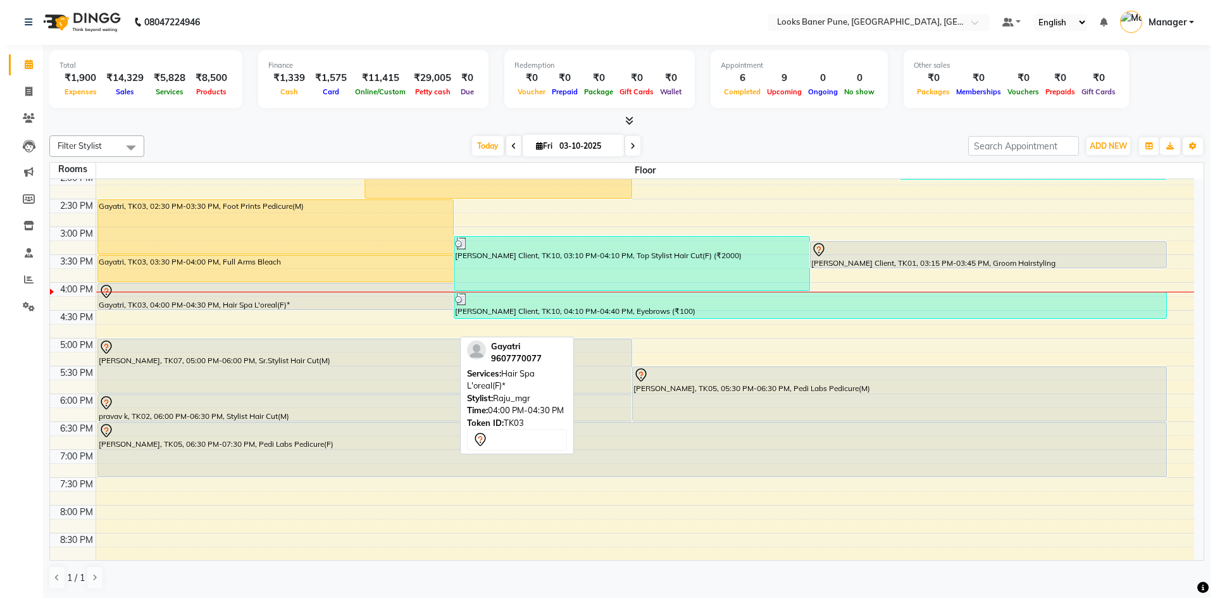
scroll to position [316, 0]
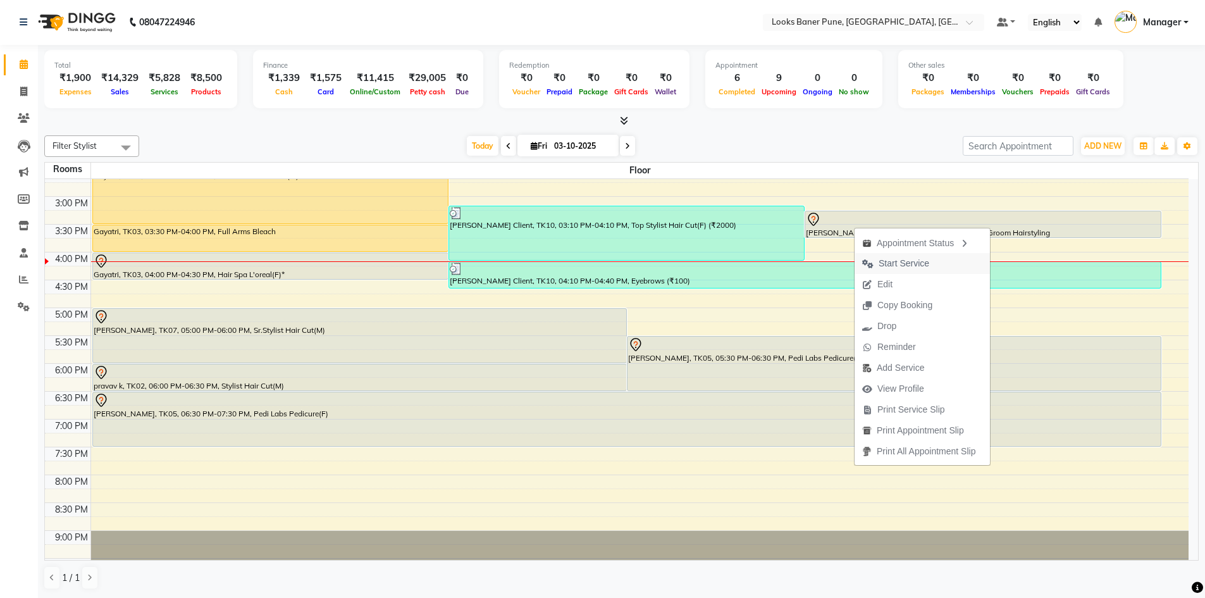
click at [897, 264] on span "Start Service" at bounding box center [904, 263] width 51 height 13
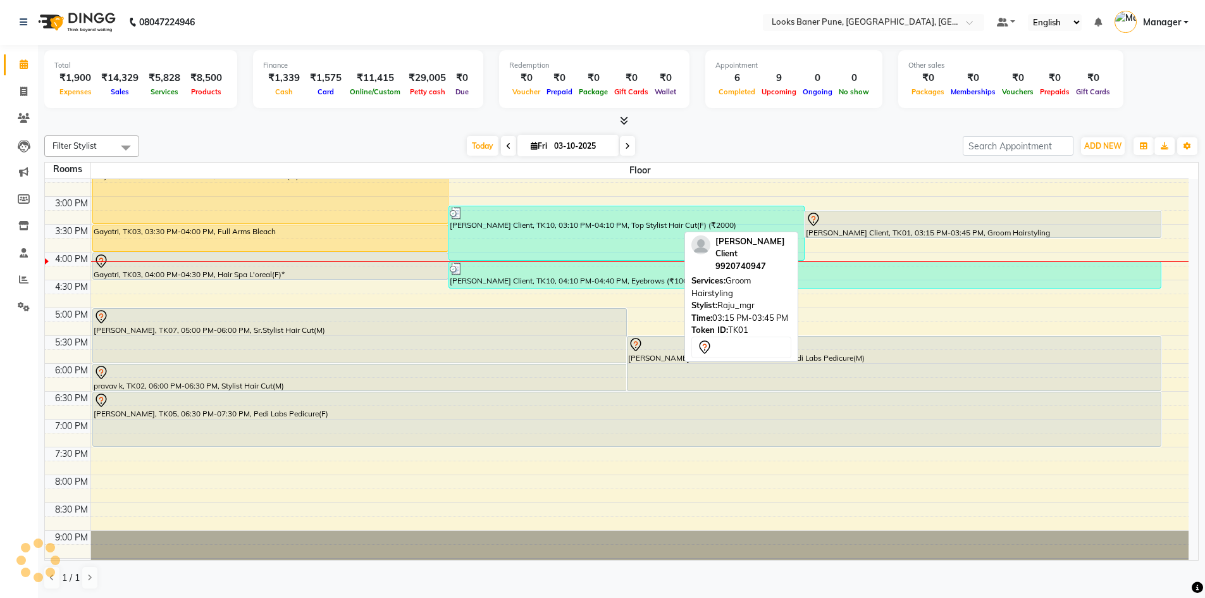
click at [876, 229] on div "[PERSON_NAME] Client, TK01, 03:15 PM-03:45 PM, Groom Hairstyling" at bounding box center [983, 224] width 355 height 26
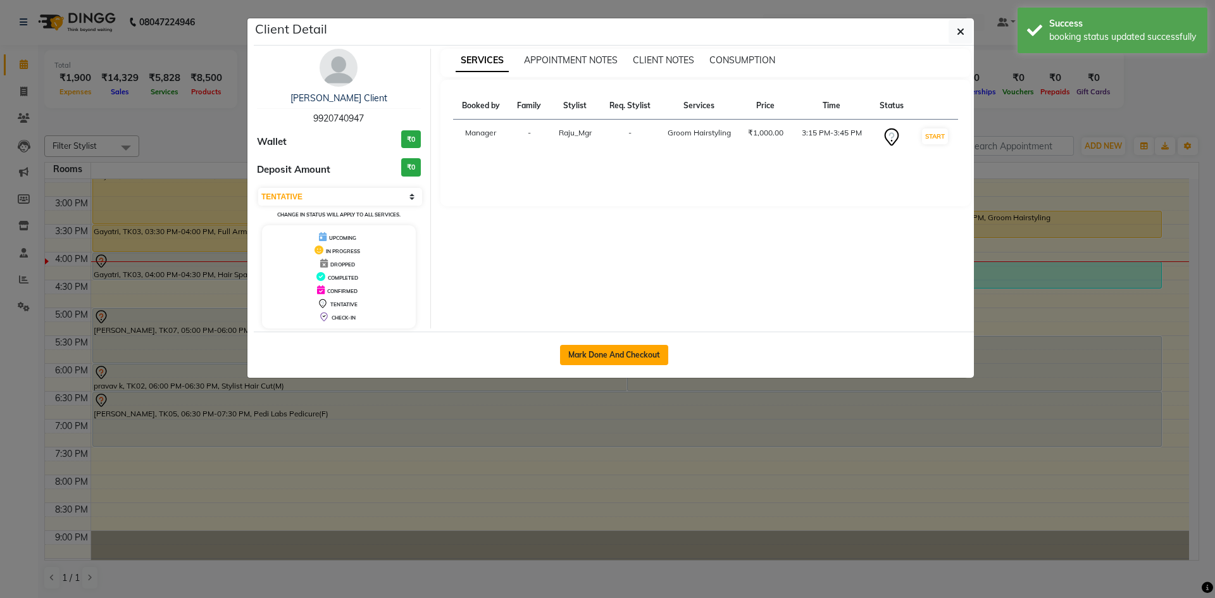
click at [592, 358] on button "Mark Done And Checkout" at bounding box center [614, 355] width 108 height 20
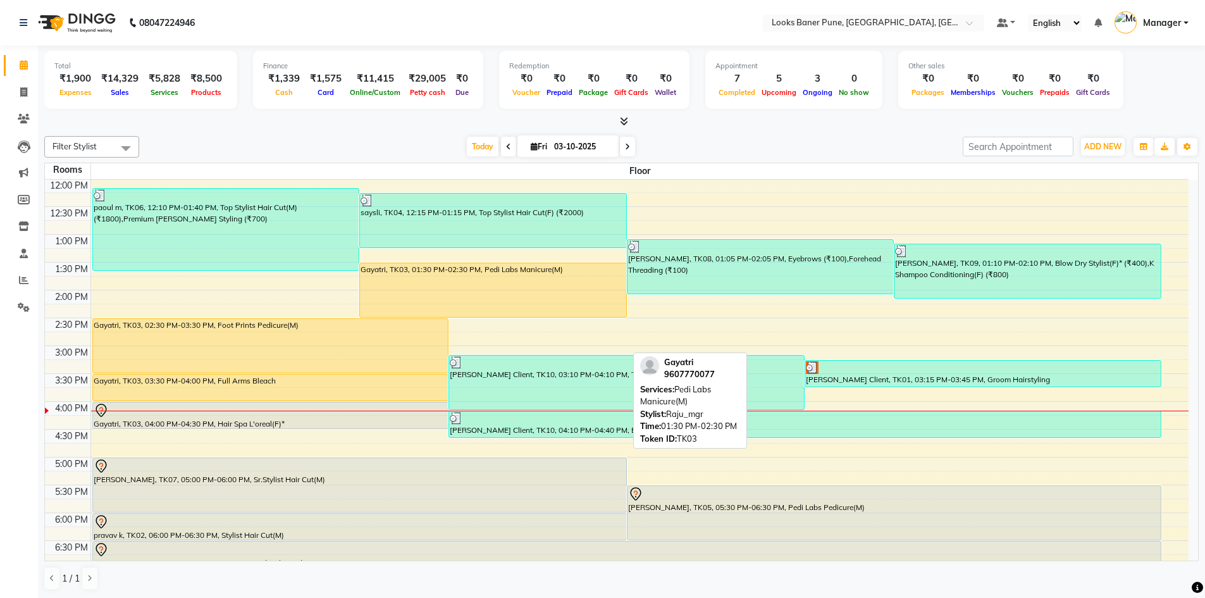
scroll to position [190, 0]
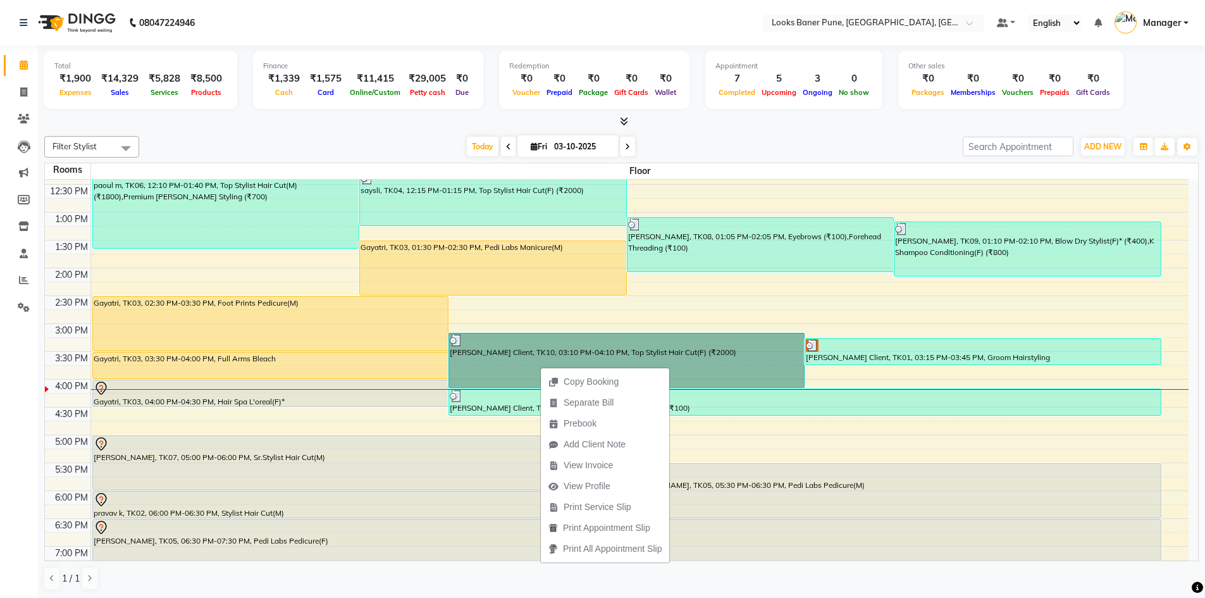
click at [739, 429] on div "9:00 AM 9:30 AM 10:00 AM 10:30 AM 11:00 AM 11:30 AM 12:00 PM 12:30 PM 1:00 PM 1…" at bounding box center [617, 351] width 1144 height 723
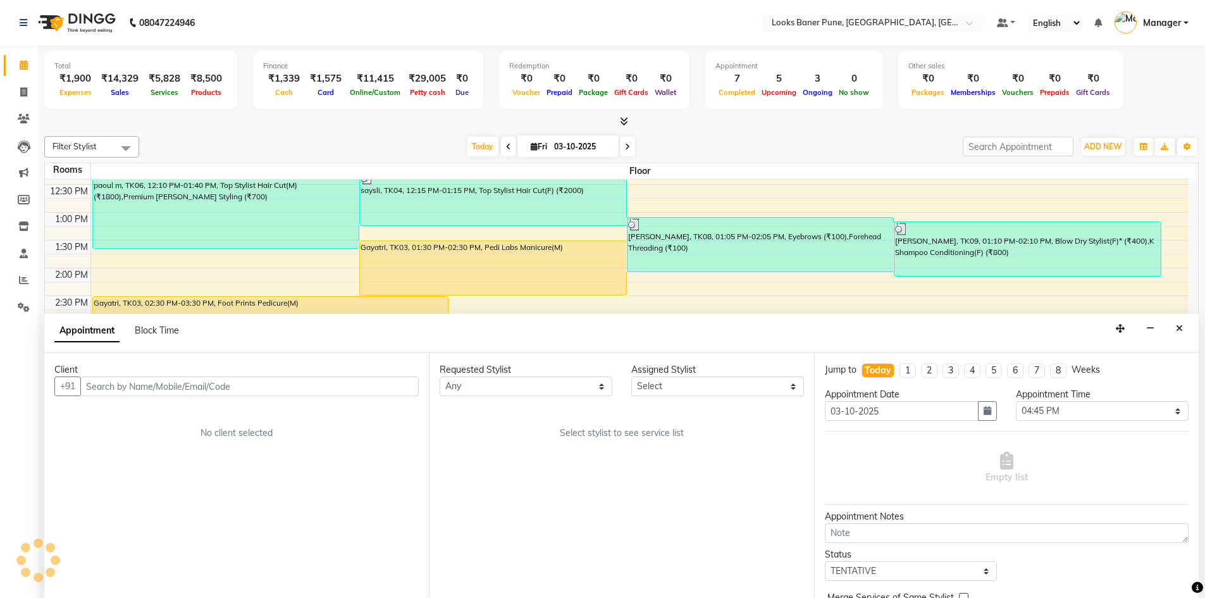
scroll to position [1, 0]
click at [1183, 329] on button "Close" at bounding box center [1180, 328] width 18 height 20
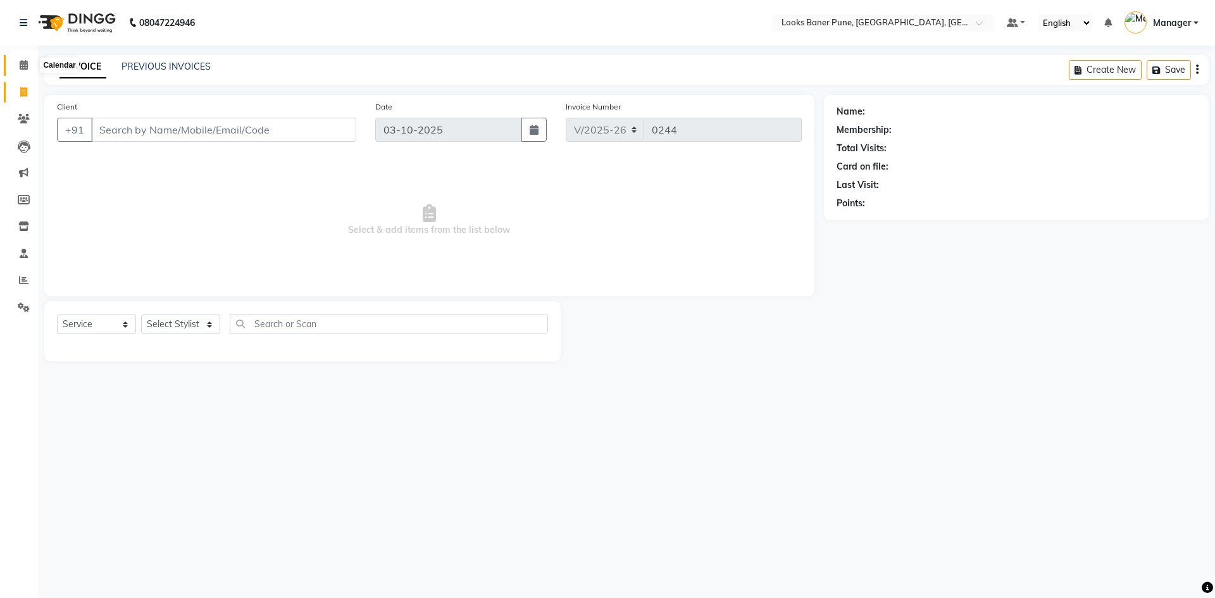
click at [25, 65] on icon at bounding box center [24, 64] width 8 height 9
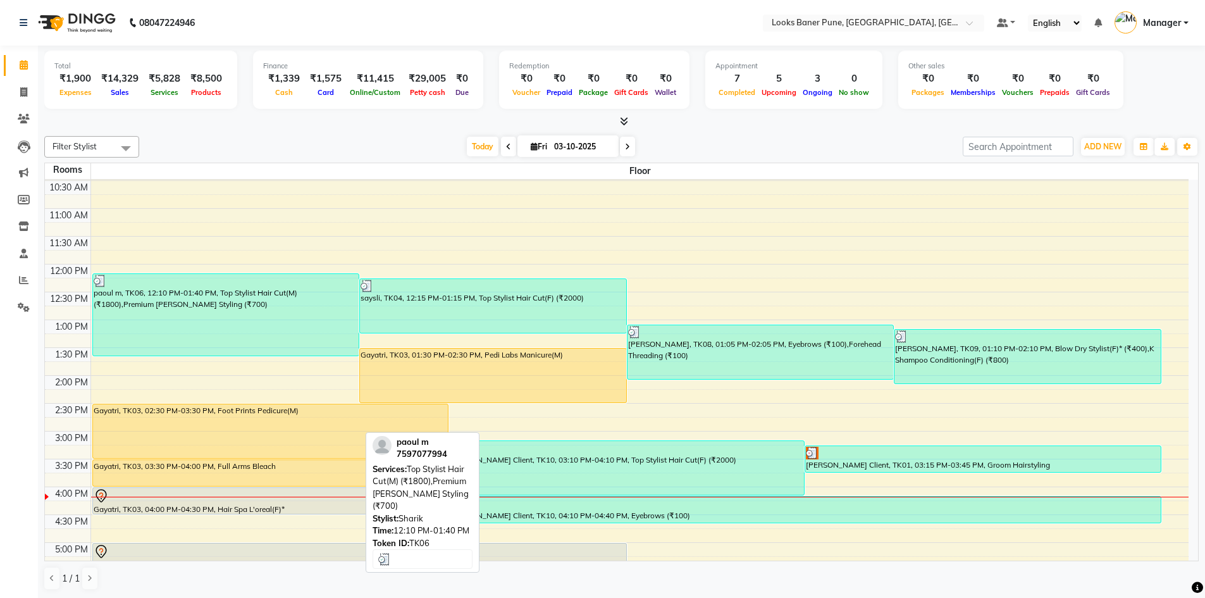
scroll to position [127, 0]
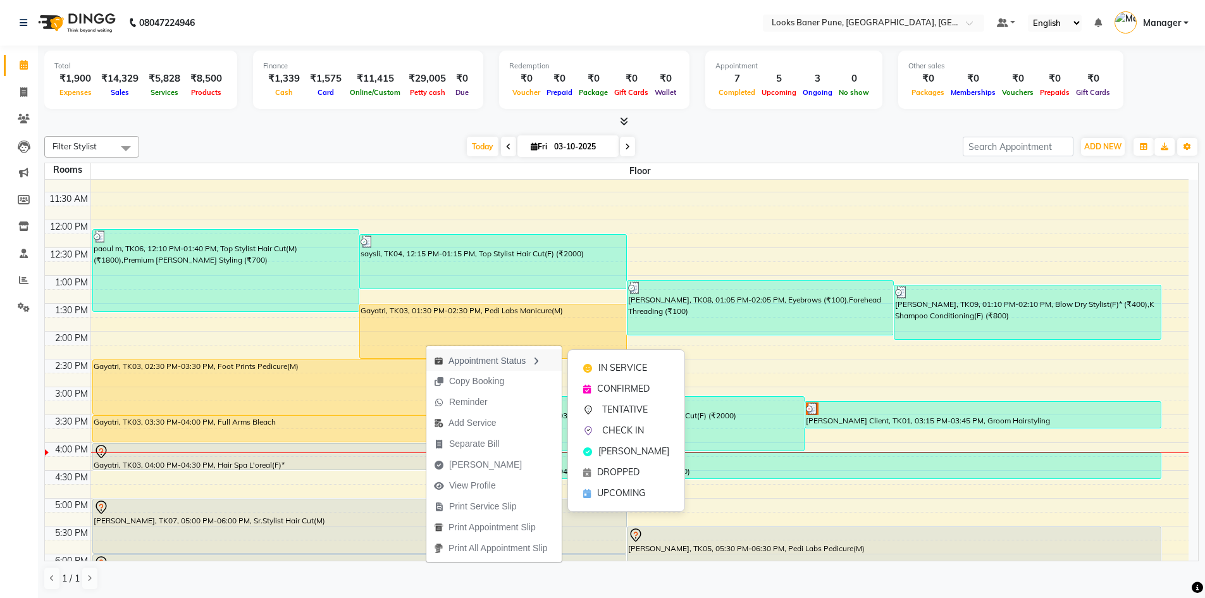
click at [508, 361] on div "Appointment Status" at bounding box center [493, 360] width 135 height 22
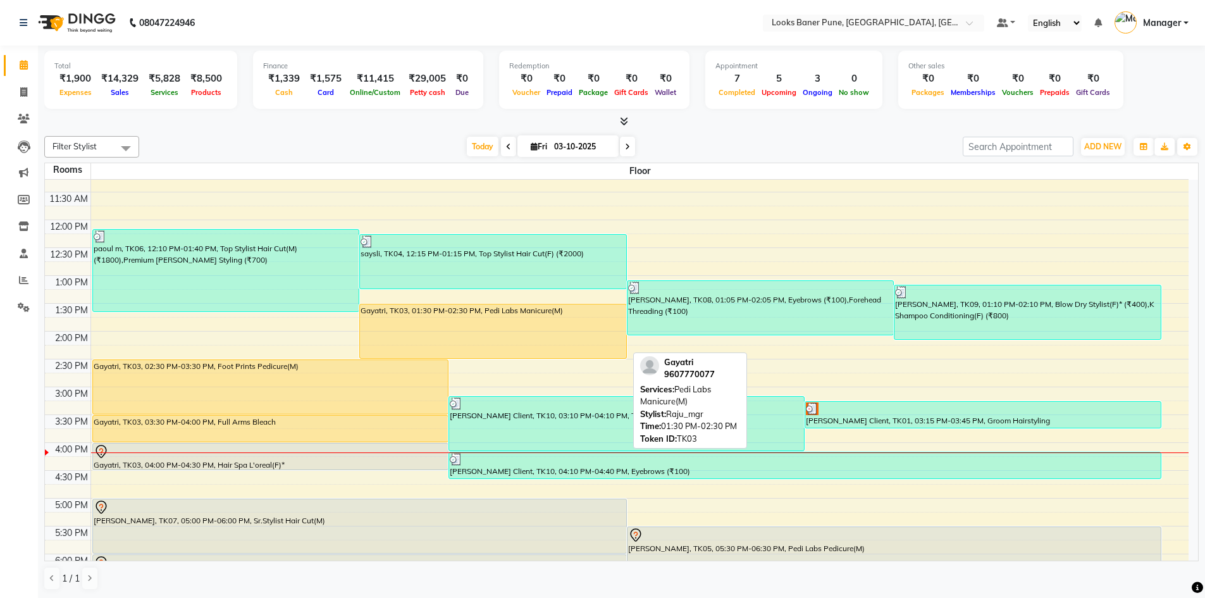
click at [485, 325] on div "Gayatri, TK03, 01:30 PM-02:30 PM, Pedi Labs Manicure(M)" at bounding box center [493, 331] width 266 height 54
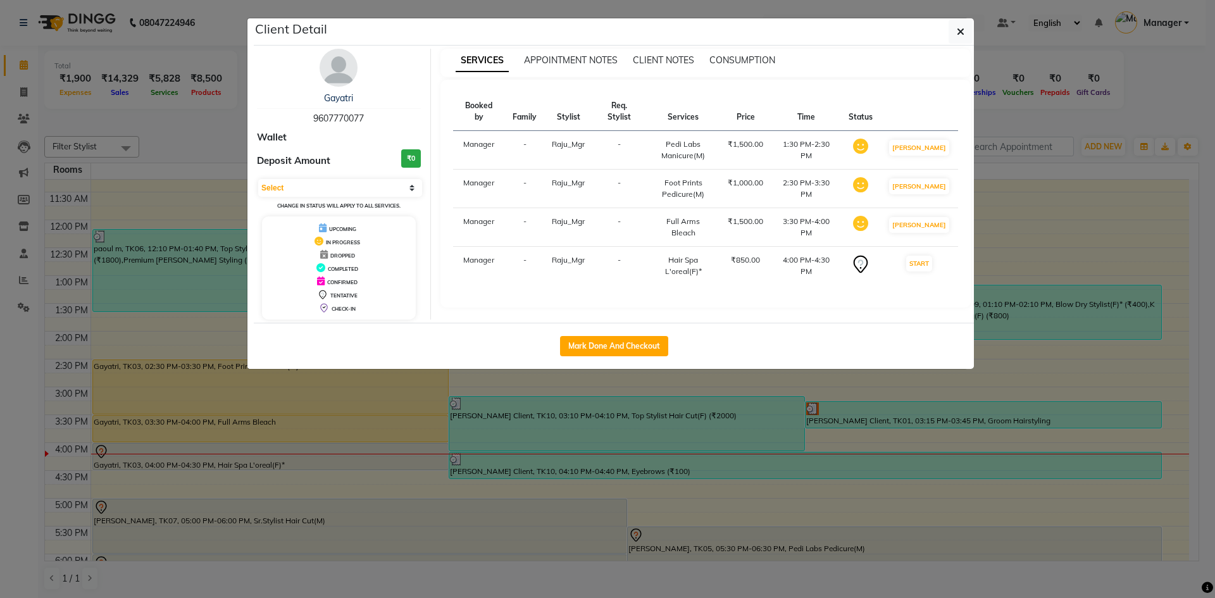
click at [572, 178] on span "Raju_Mgr" at bounding box center [568, 182] width 33 height 9
click at [954, 25] on button "button" at bounding box center [961, 32] width 24 height 24
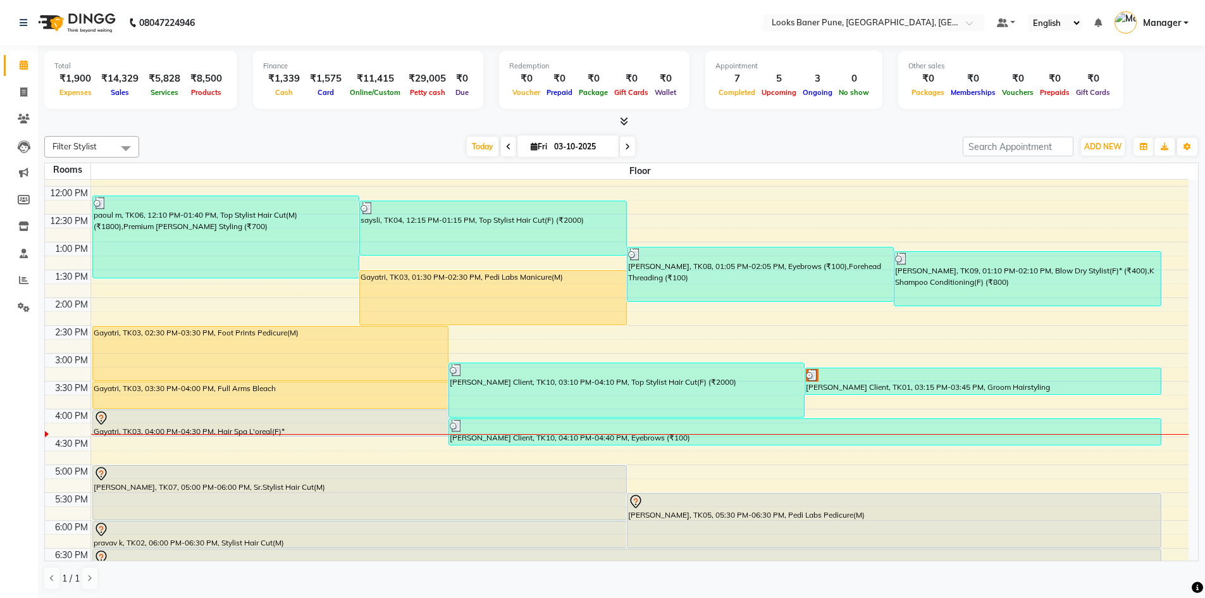
scroll to position [190, 0]
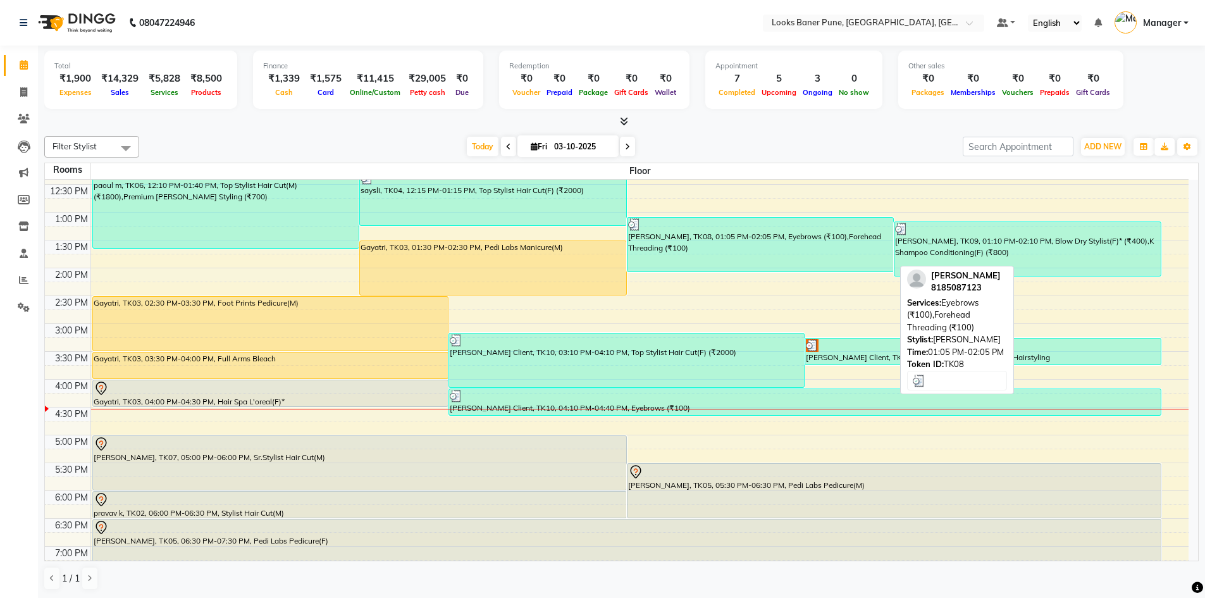
click at [873, 218] on div at bounding box center [760, 224] width 265 height 13
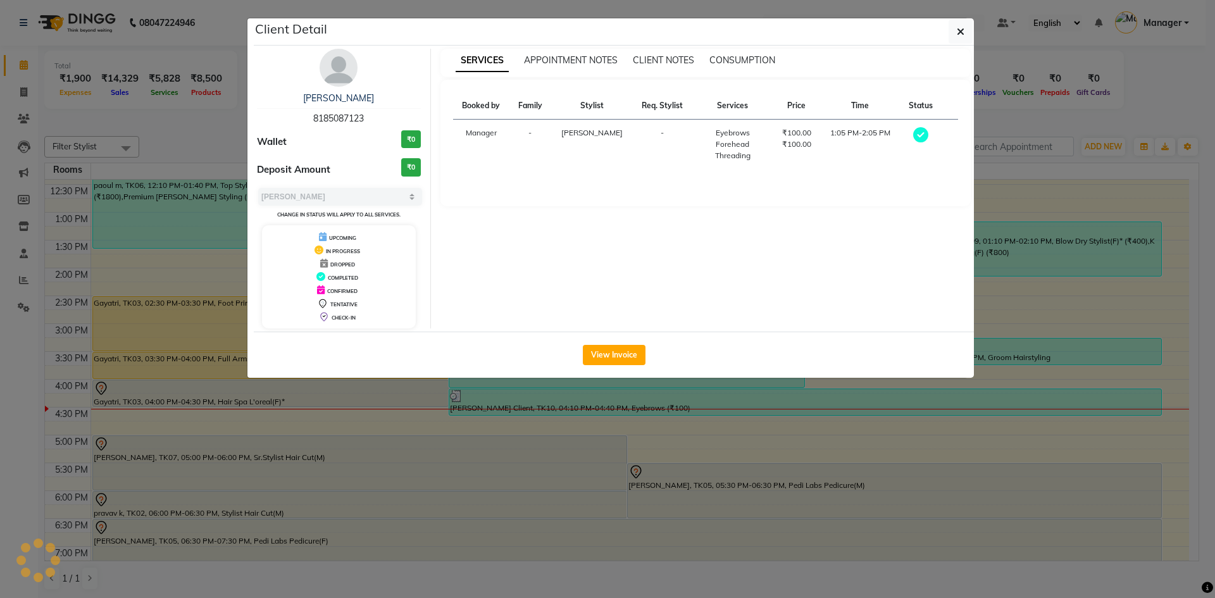
click at [867, 197] on div "Booked by Family Stylist Req. Stylist Services Price Time Status Manager - [PER…" at bounding box center [705, 143] width 531 height 127
click at [959, 28] on icon "button" at bounding box center [961, 32] width 8 height 10
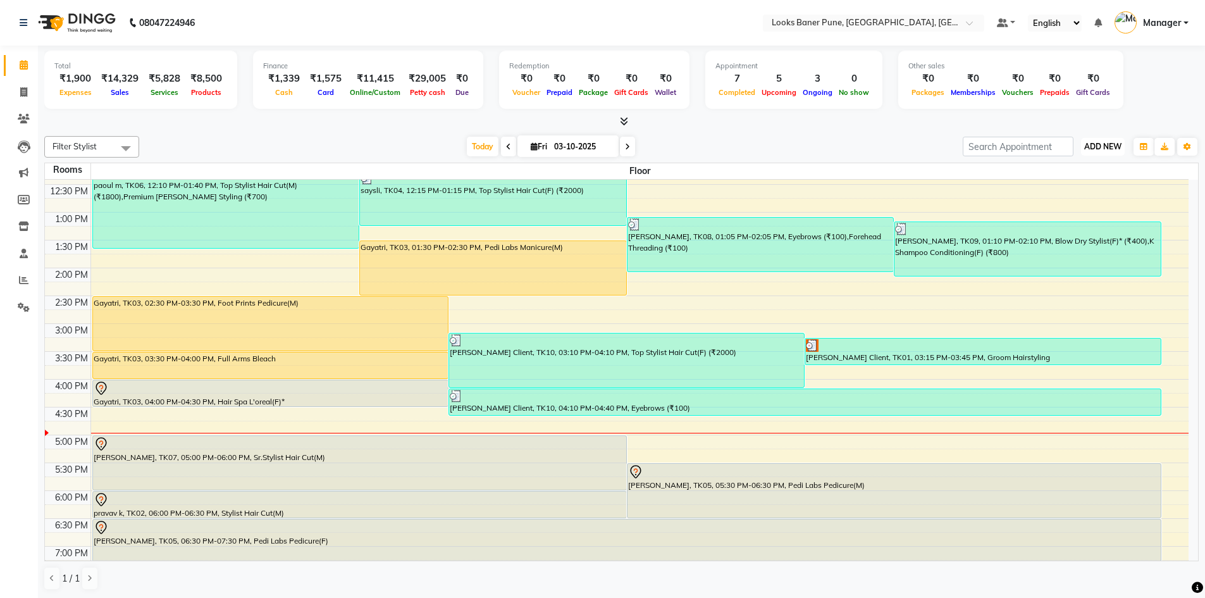
click at [1121, 151] on span "ADD NEW" at bounding box center [1103, 146] width 37 height 9
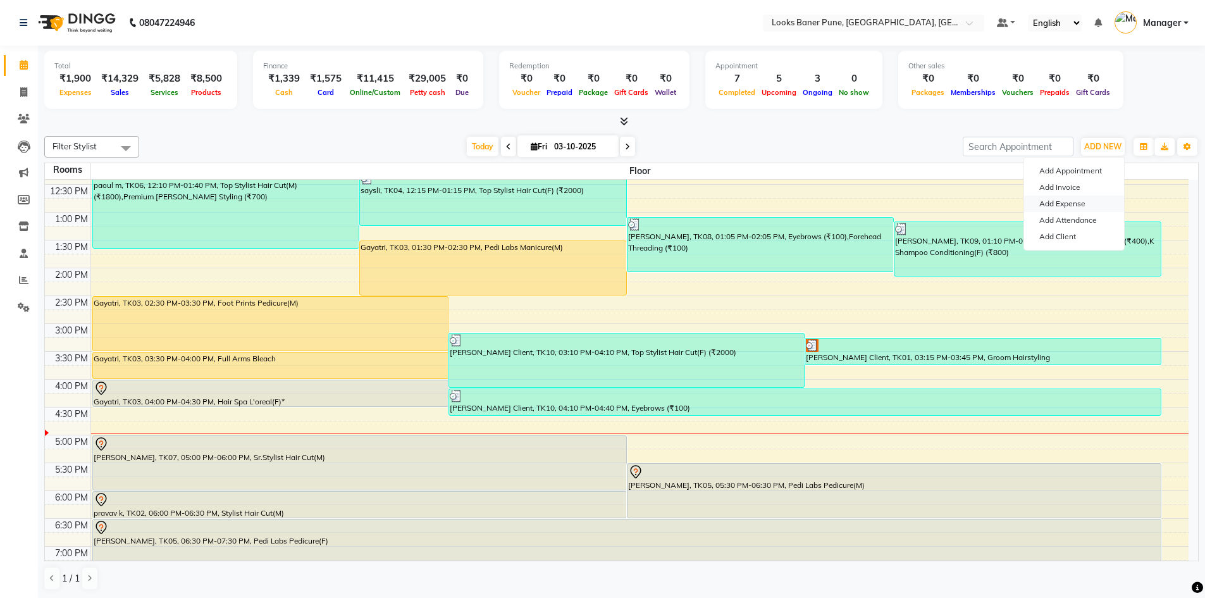
click at [1083, 207] on link "Add Expense" at bounding box center [1074, 204] width 100 height 16
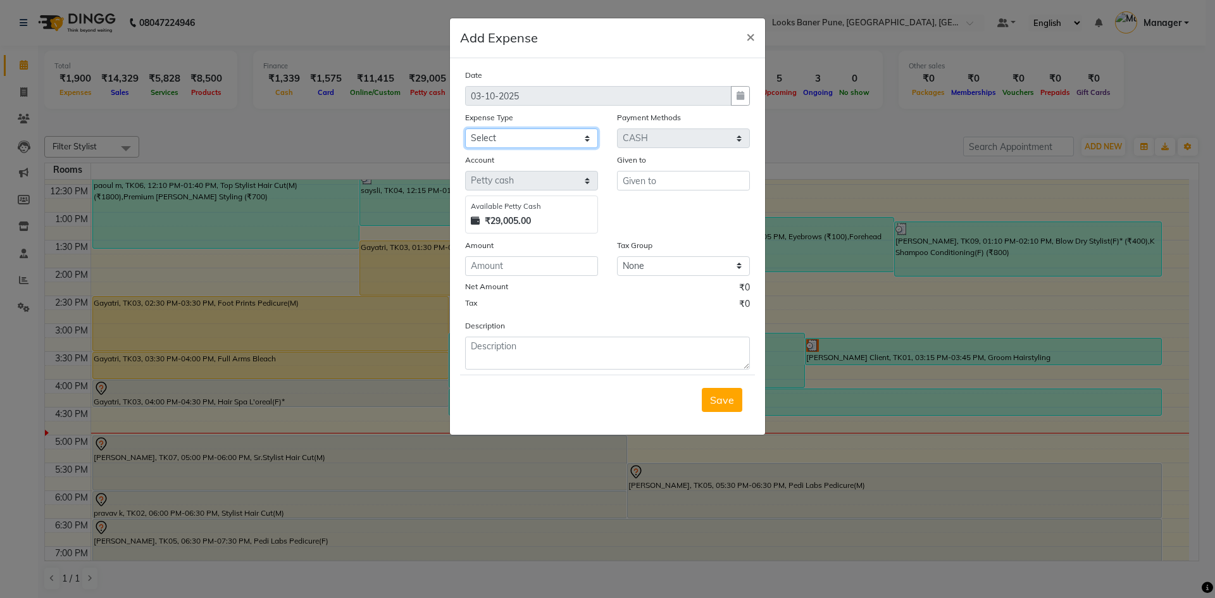
drag, startPoint x: 587, startPoint y: 141, endPoint x: 580, endPoint y: 135, distance: 8.9
click at [587, 141] on select "Select Accommodation Aesthetics Bank Deposit BLINKIT Cash Handover Client Refun…" at bounding box center [531, 138] width 133 height 20
click at [754, 40] on span "×" at bounding box center [750, 36] width 9 height 19
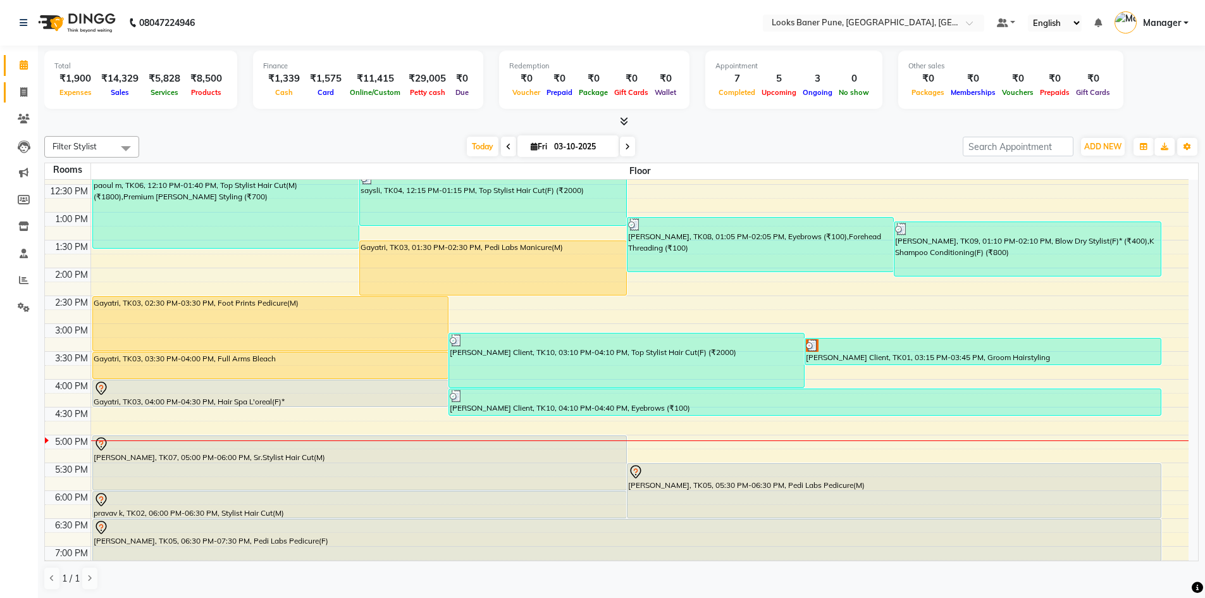
click at [26, 100] on link "Invoice" at bounding box center [19, 92] width 30 height 21
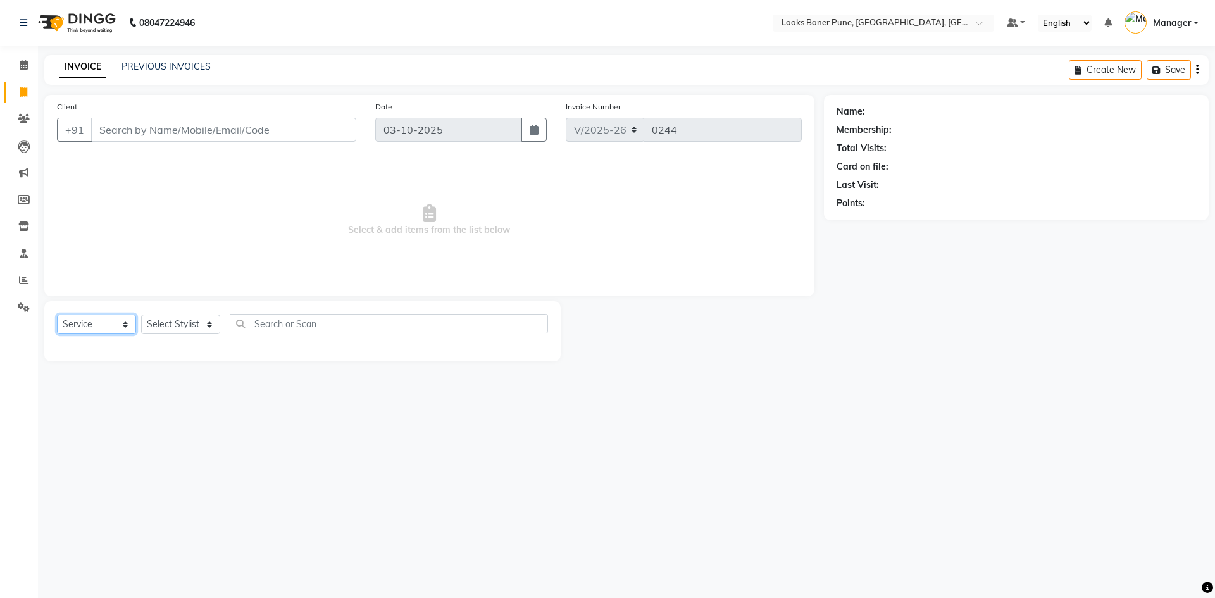
click at [123, 330] on select "Select Service Product Membership Package Voucher Prepaid Gift Card" at bounding box center [96, 324] width 79 height 20
click at [57, 314] on select "Select Service Product Membership Package Voucher Prepaid Gift Card" at bounding box center [96, 324] width 79 height 20
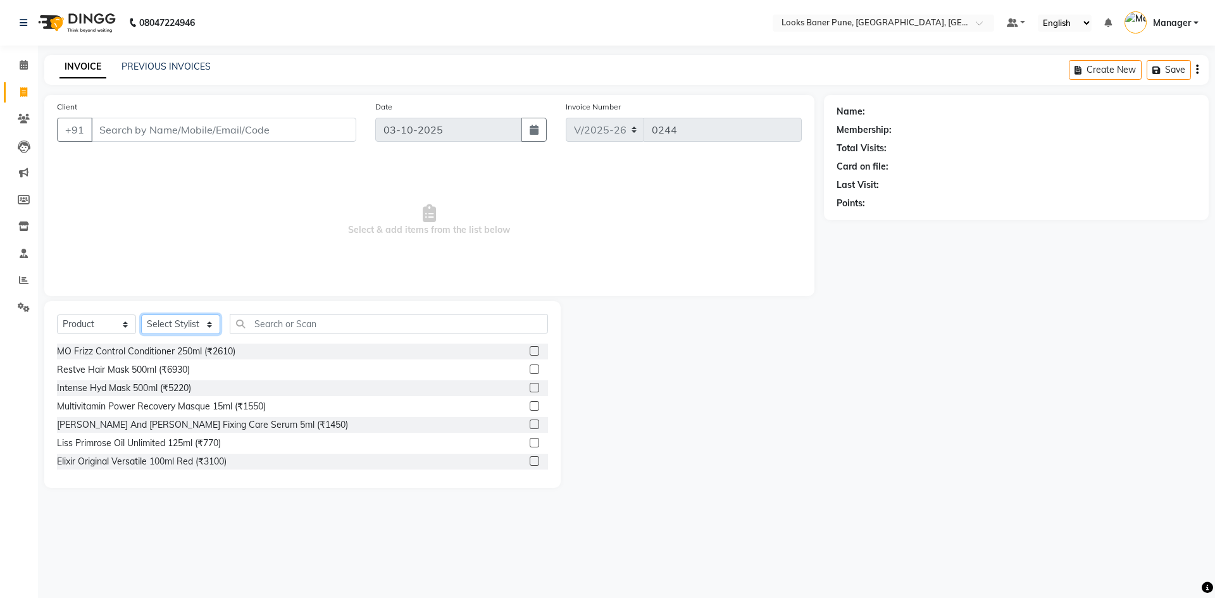
click at [208, 329] on select "Select Stylist [PERSON_NAME] Counter_Sales [PERSON_NAME] Manager [PERSON_NAME] …" at bounding box center [180, 324] width 79 height 20
click at [141, 314] on select "Select Stylist [PERSON_NAME] Counter_Sales [PERSON_NAME] Manager [PERSON_NAME] …" at bounding box center [180, 324] width 79 height 20
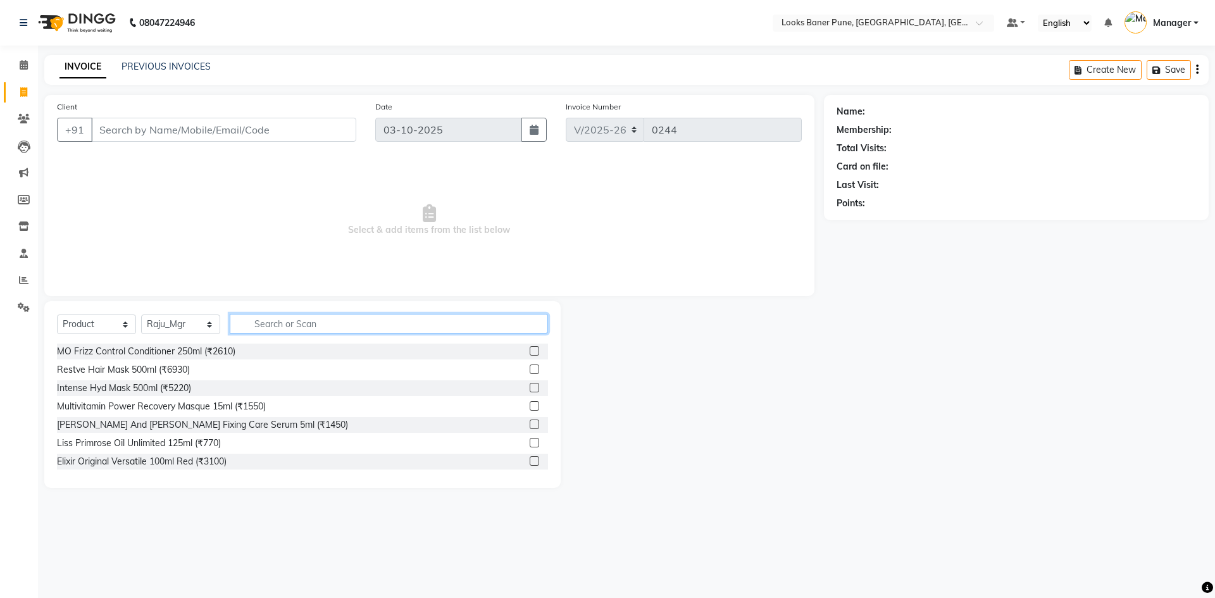
click at [284, 327] on input "text" at bounding box center [389, 324] width 318 height 20
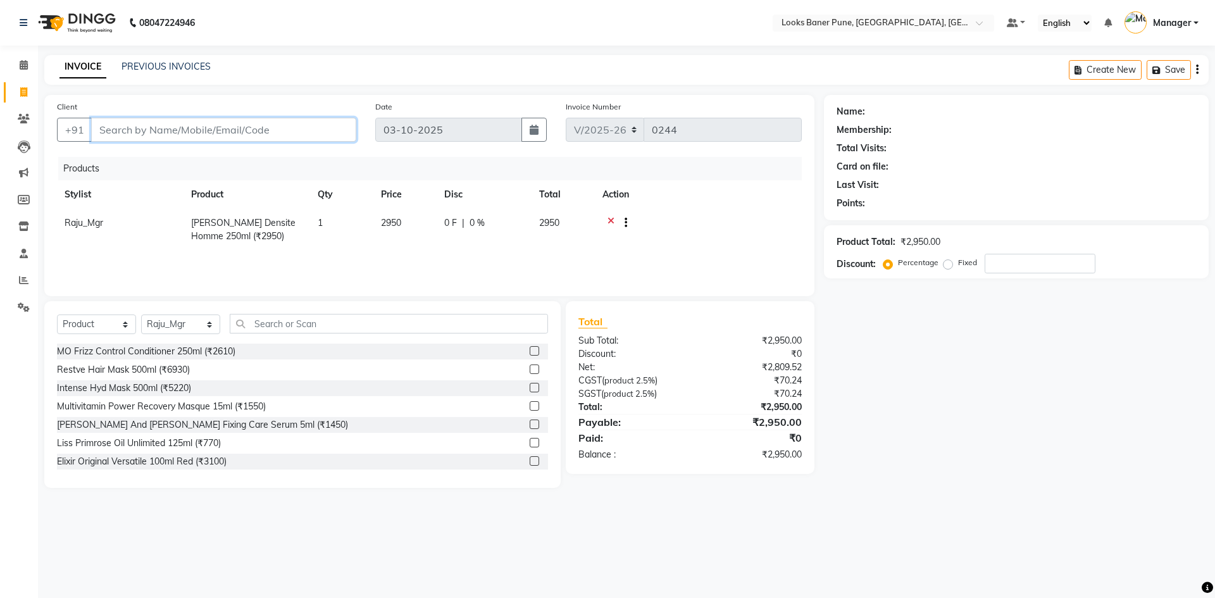
click at [144, 133] on input "Client" at bounding box center [223, 130] width 265 height 24
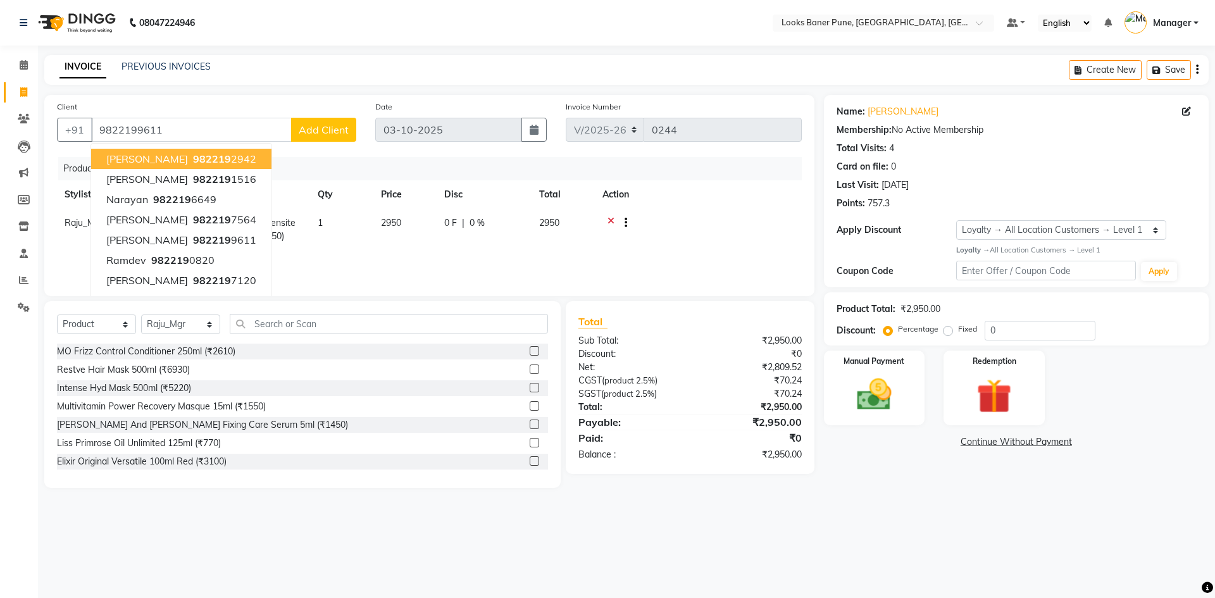
click at [320, 125] on span "Add Client" at bounding box center [324, 129] width 50 height 13
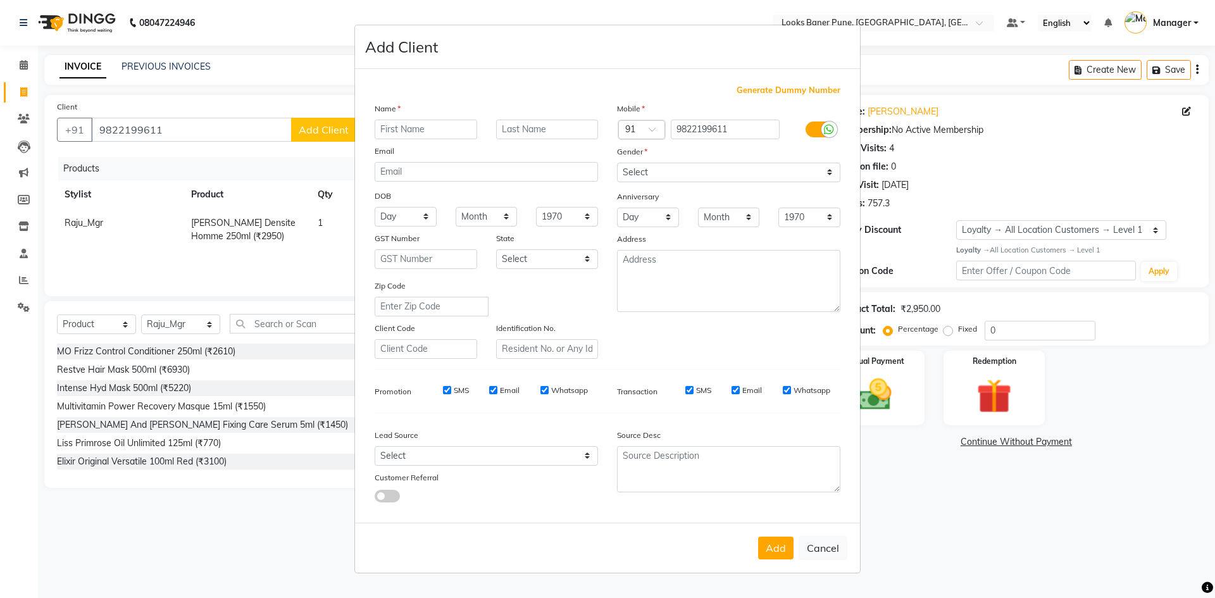
click at [390, 128] on input "text" at bounding box center [426, 130] width 103 height 20
click at [507, 127] on input "text" at bounding box center [547, 130] width 103 height 20
click at [829, 174] on select "Select [DEMOGRAPHIC_DATA] [DEMOGRAPHIC_DATA] Other Prefer Not To Say" at bounding box center [728, 173] width 223 height 20
click at [617, 163] on select "Select [DEMOGRAPHIC_DATA] [DEMOGRAPHIC_DATA] Other Prefer Not To Say" at bounding box center [728, 173] width 223 height 20
click at [782, 551] on button "Add" at bounding box center [775, 548] width 35 height 23
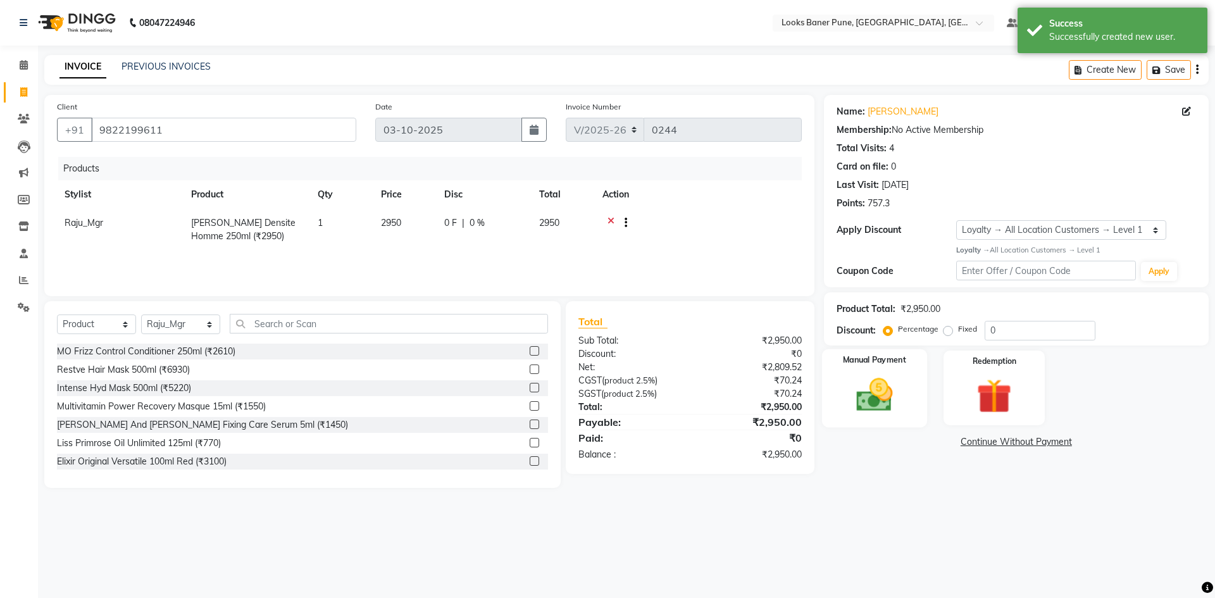
click at [900, 400] on img at bounding box center [874, 395] width 59 height 42
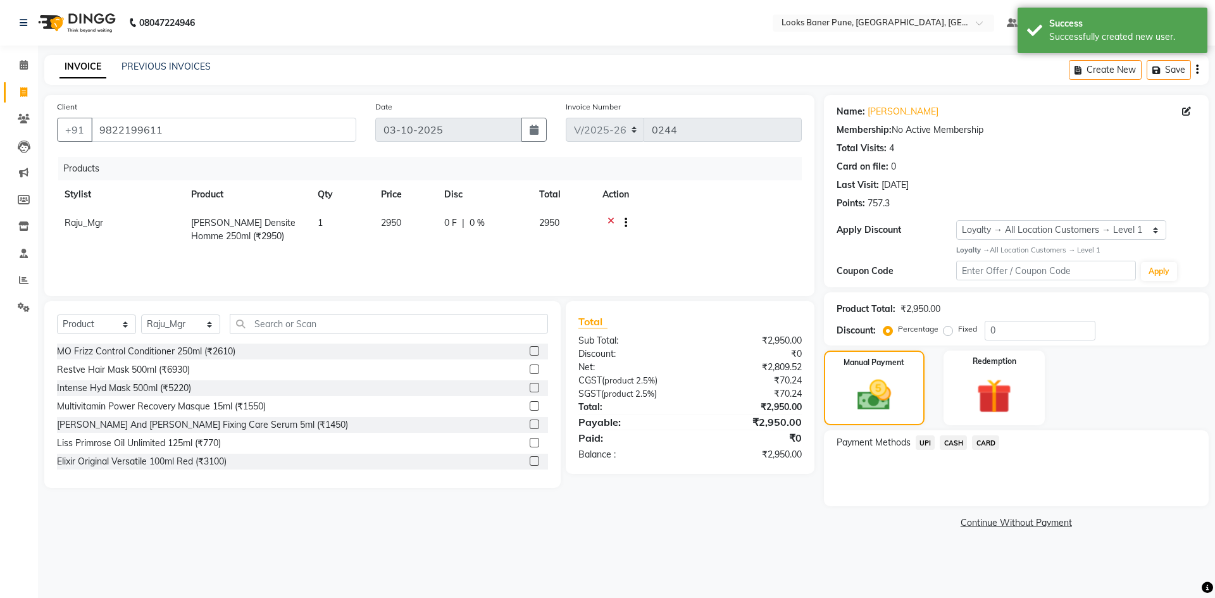
click at [926, 443] on span "UPI" at bounding box center [926, 442] width 20 height 15
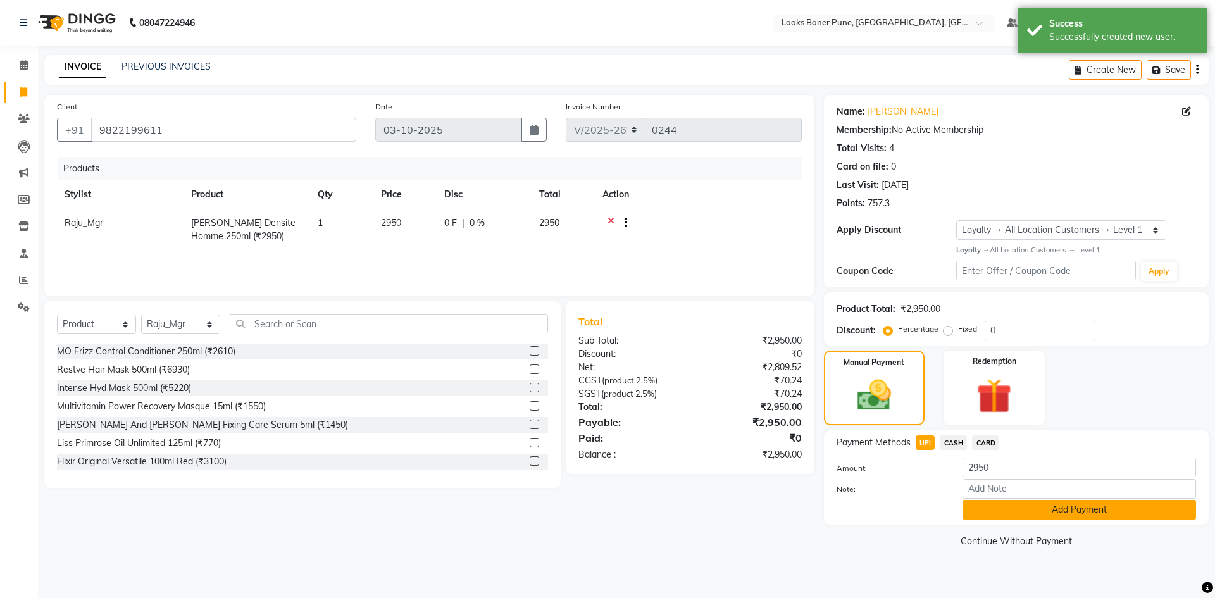
click at [1019, 507] on button "Add Payment" at bounding box center [1078, 510] width 233 height 20
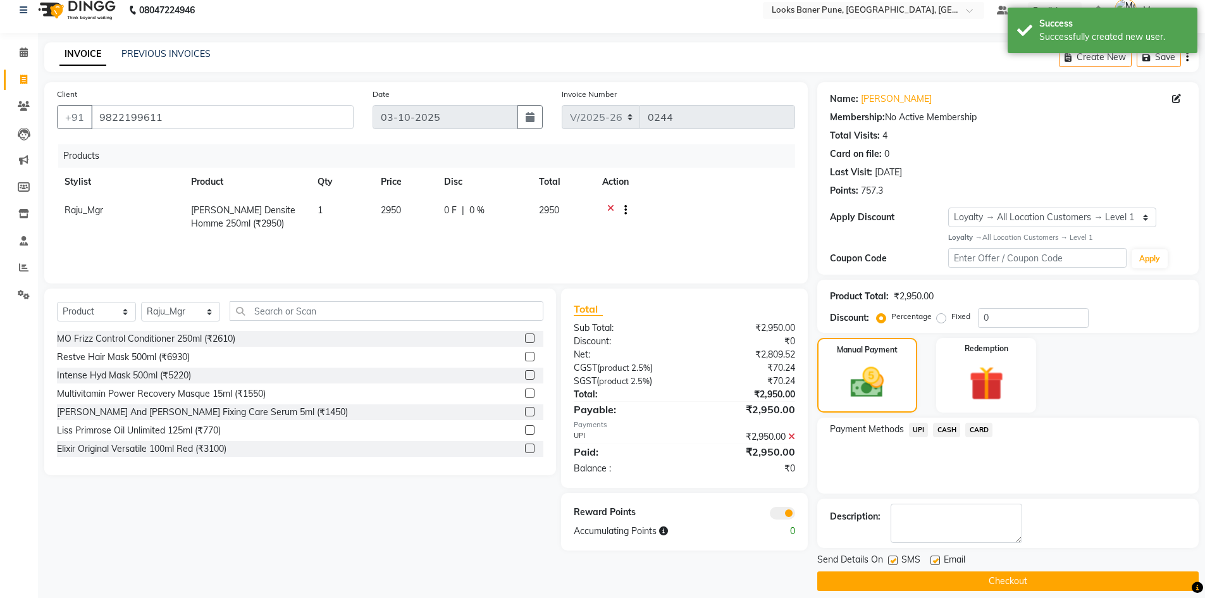
scroll to position [25, 0]
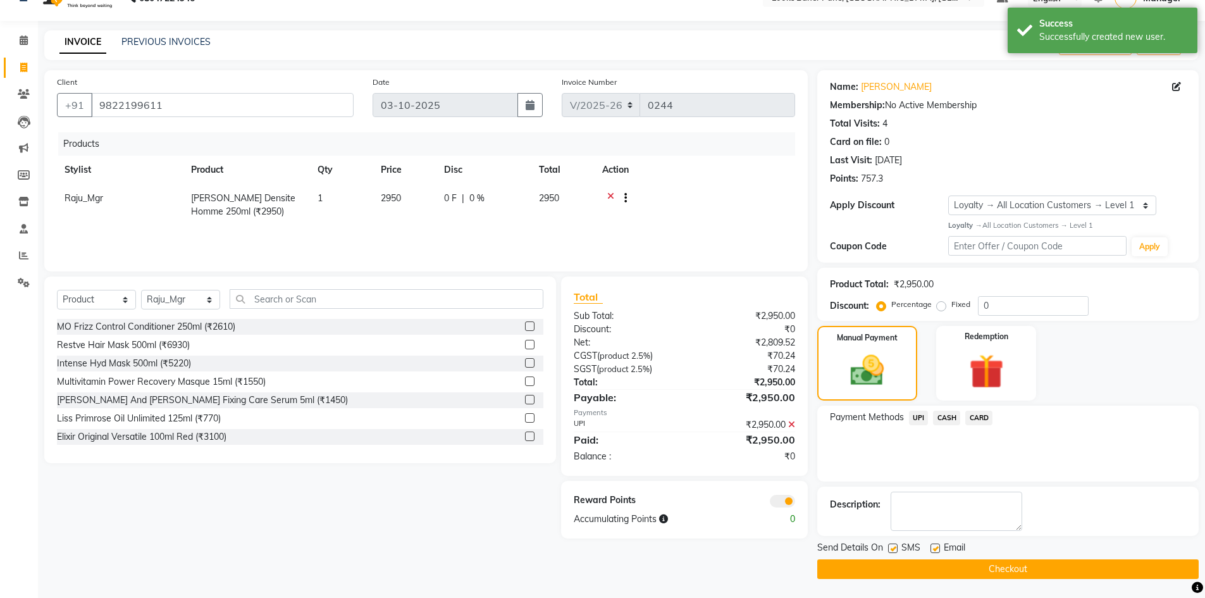
click at [783, 504] on span at bounding box center [782, 501] width 25 height 13
click at [795, 503] on input "checkbox" at bounding box center [795, 503] width 0 height 0
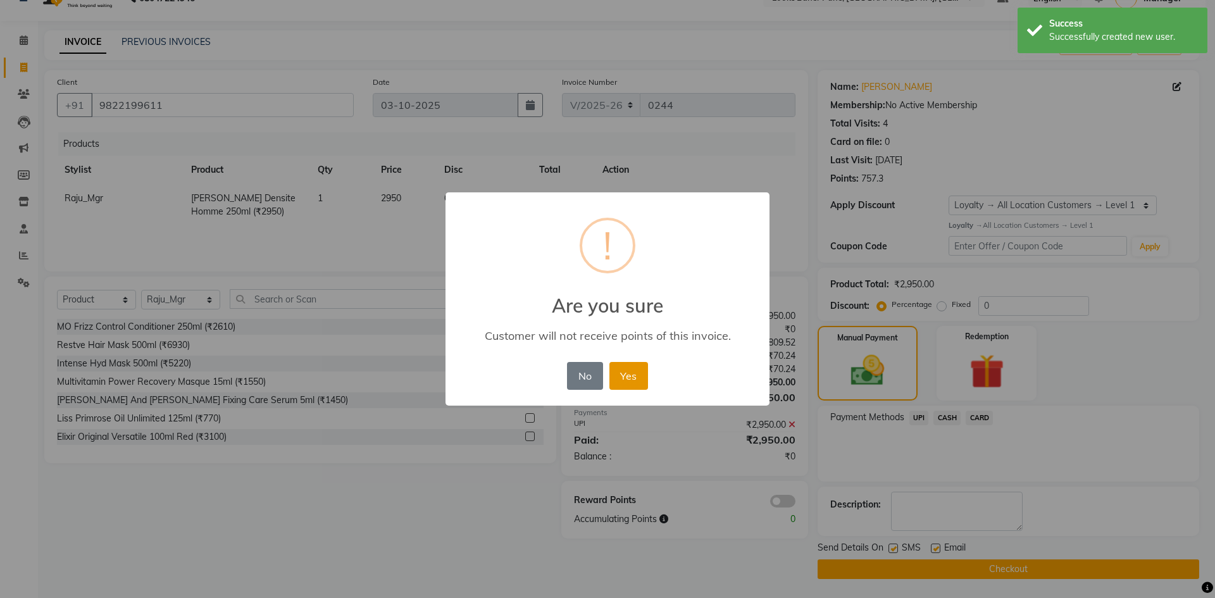
click at [635, 382] on button "Yes" at bounding box center [628, 376] width 39 height 28
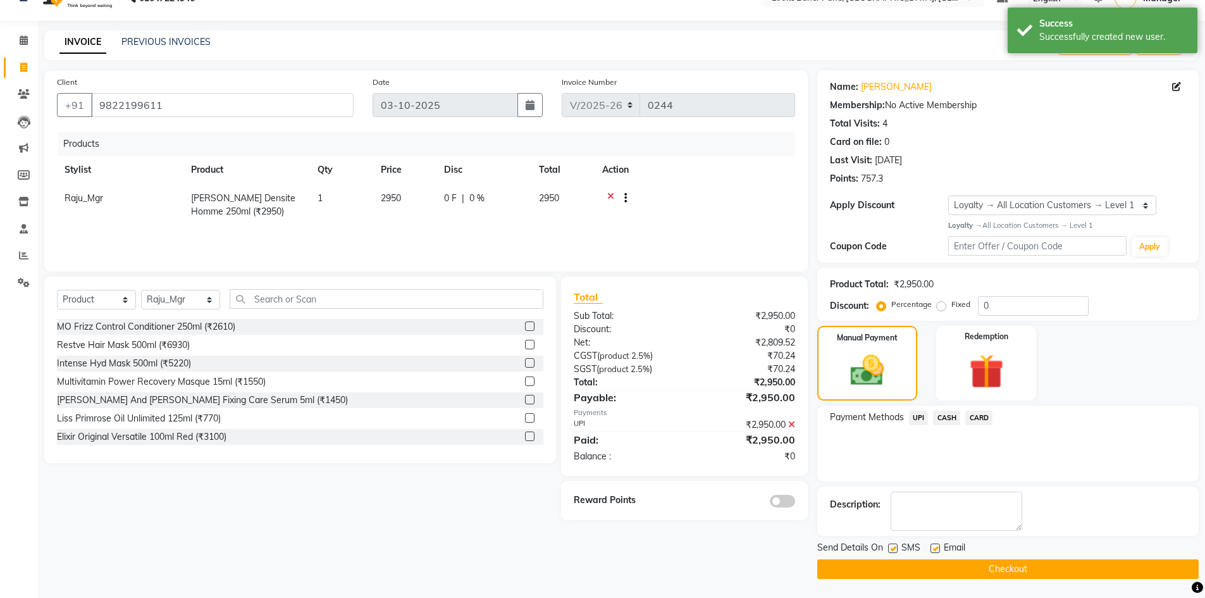
click at [926, 559] on button "Checkout" at bounding box center [1009, 569] width 382 height 20
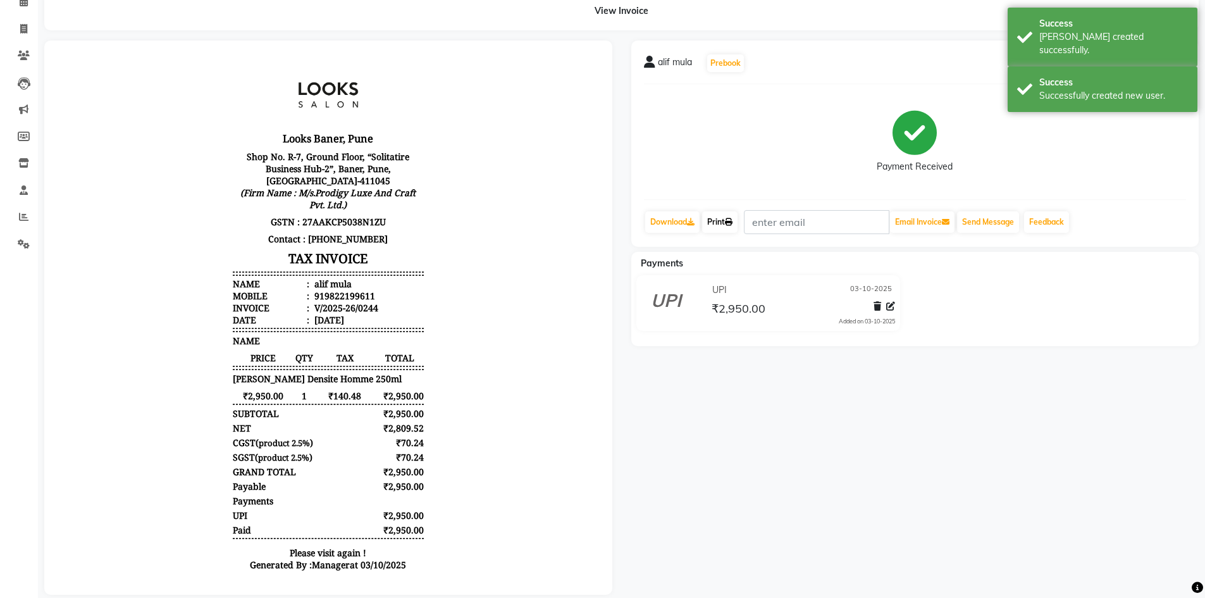
click at [717, 215] on link "Print" at bounding box center [719, 222] width 35 height 22
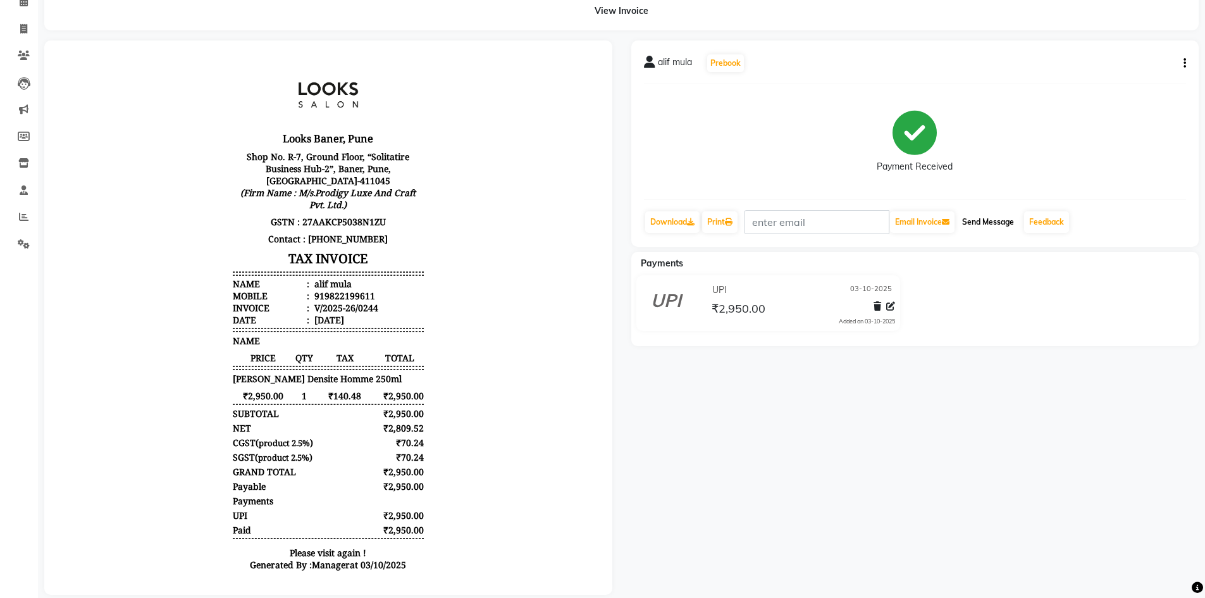
click at [989, 223] on button "Send Message" at bounding box center [988, 222] width 62 height 22
click at [21, 1] on icon at bounding box center [24, 1] width 8 height 9
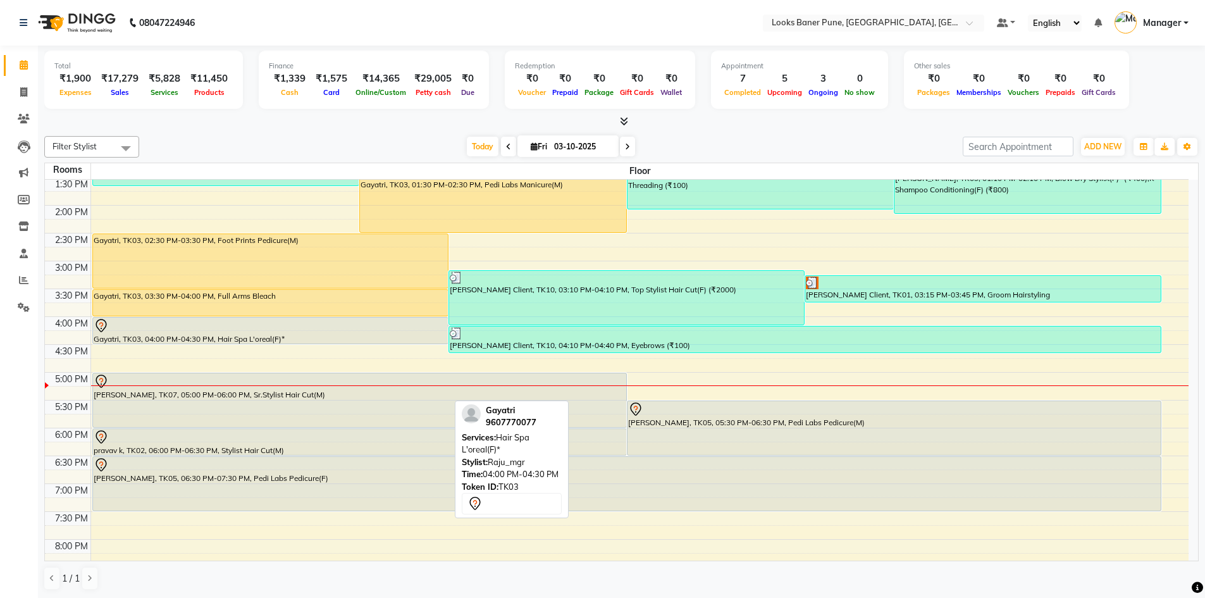
scroll to position [253, 0]
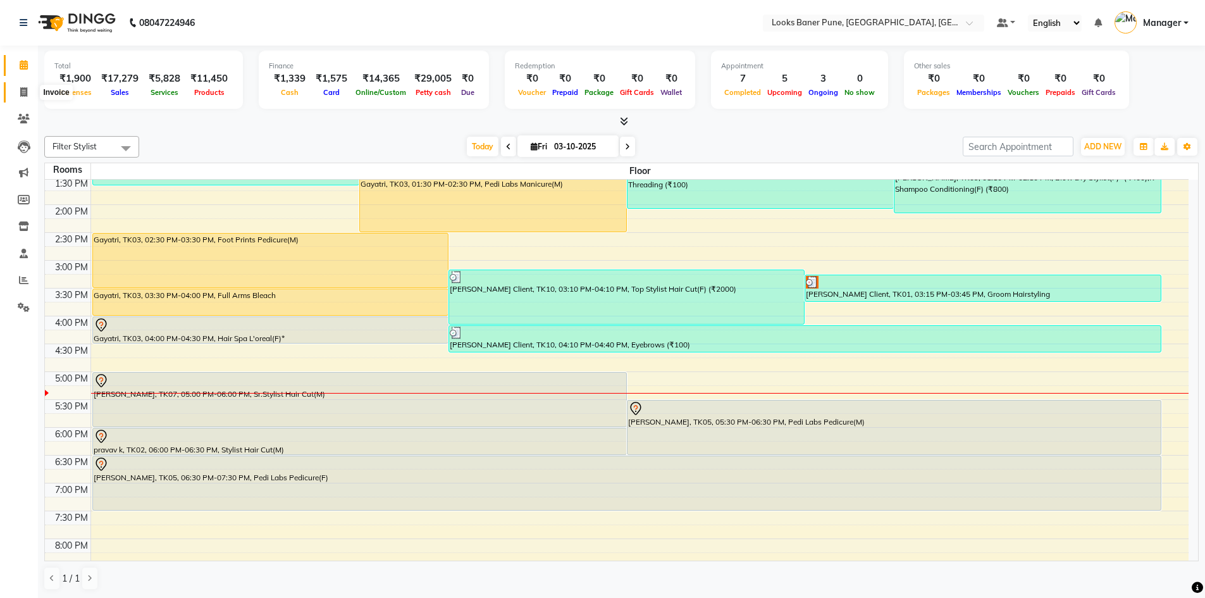
click at [23, 93] on icon at bounding box center [23, 91] width 7 height 9
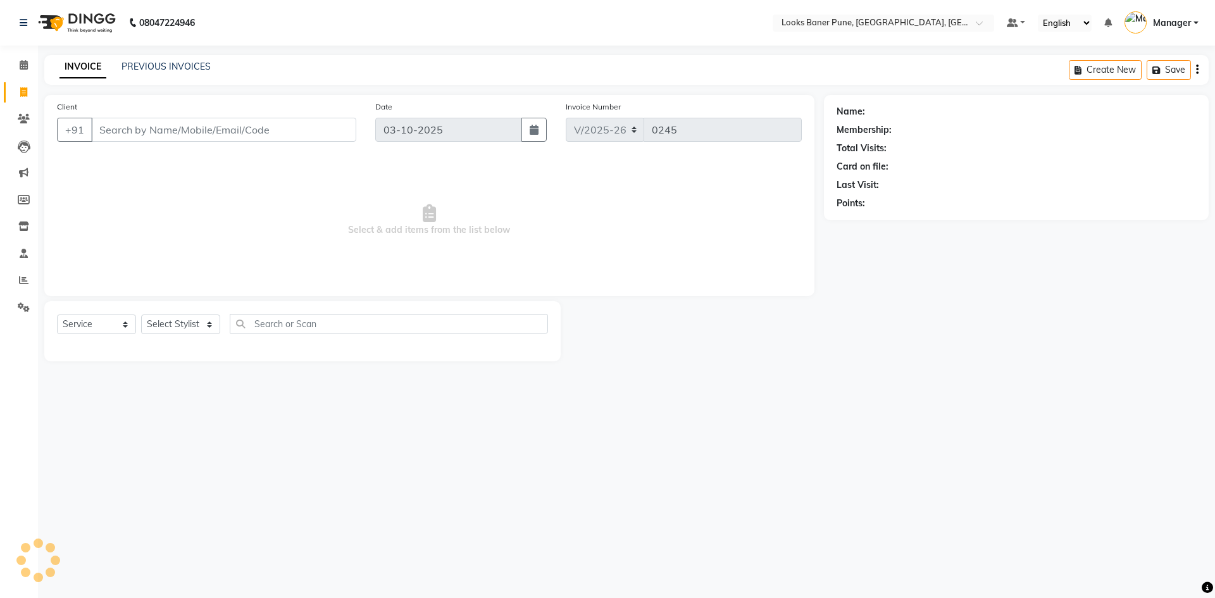
click at [156, 136] on input "Client" at bounding box center [223, 130] width 265 height 24
click at [304, 133] on span "Add Client" at bounding box center [324, 129] width 50 height 13
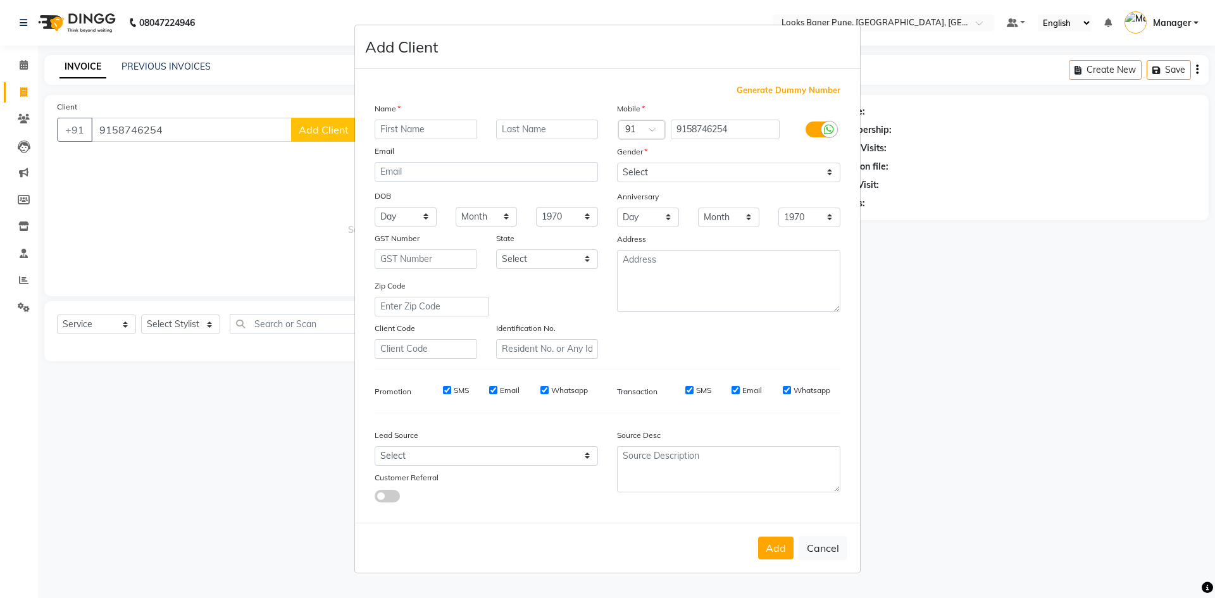
click at [384, 131] on input "text" at bounding box center [426, 130] width 103 height 20
click at [520, 134] on input "text" at bounding box center [547, 130] width 103 height 20
click at [831, 178] on select "Select [DEMOGRAPHIC_DATA] [DEMOGRAPHIC_DATA] Other Prefer Not To Say" at bounding box center [728, 173] width 223 height 20
click at [617, 163] on select "Select [DEMOGRAPHIC_DATA] [DEMOGRAPHIC_DATA] Other Prefer Not To Say" at bounding box center [728, 173] width 223 height 20
click at [773, 544] on button "Add" at bounding box center [775, 548] width 35 height 23
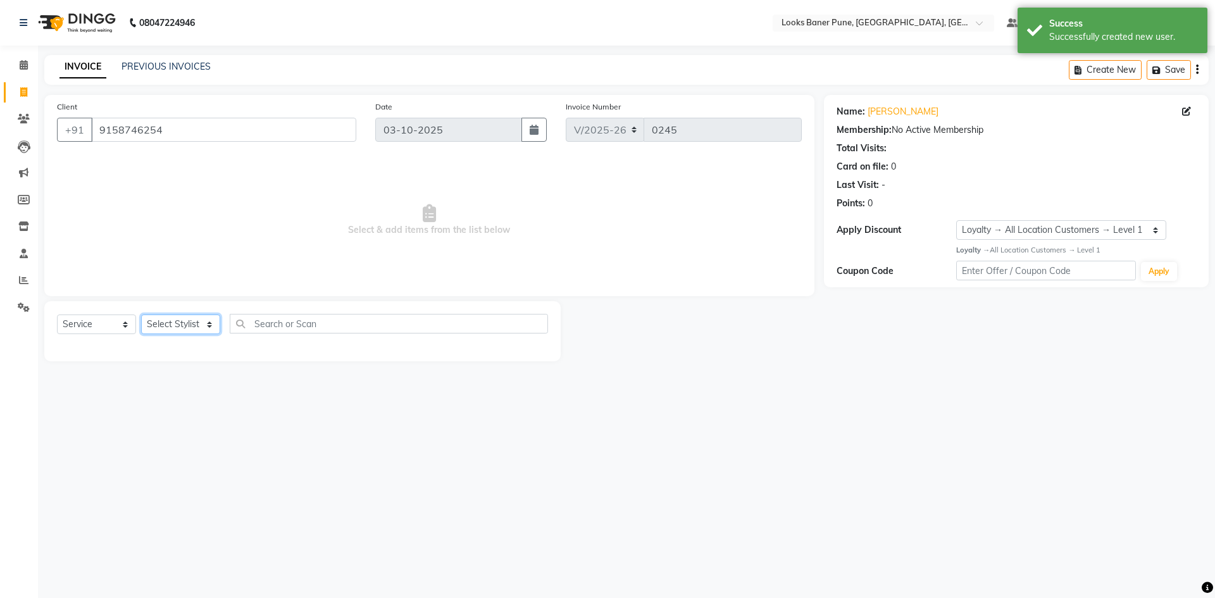
click at [206, 327] on select "Select Stylist [PERSON_NAME] Counter_Sales [PERSON_NAME] Manager [PERSON_NAME] …" at bounding box center [180, 324] width 79 height 20
click at [141, 314] on select "Select Stylist [PERSON_NAME] Counter_Sales [PERSON_NAME] Manager [PERSON_NAME] …" at bounding box center [180, 324] width 79 height 20
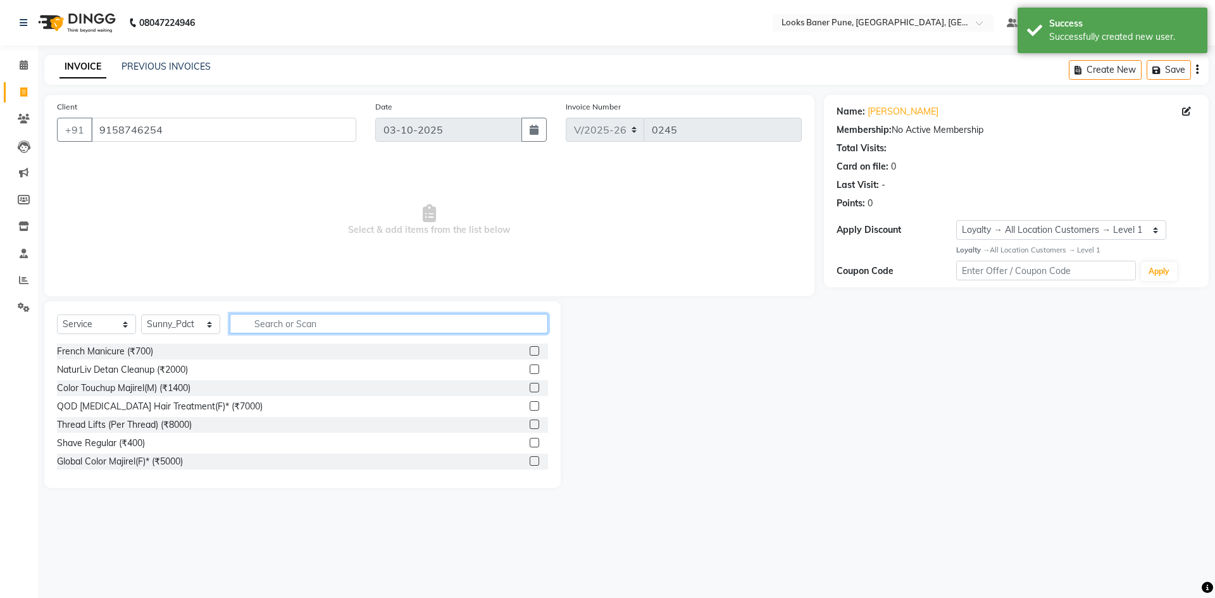
click at [318, 330] on input "text" at bounding box center [389, 324] width 318 height 20
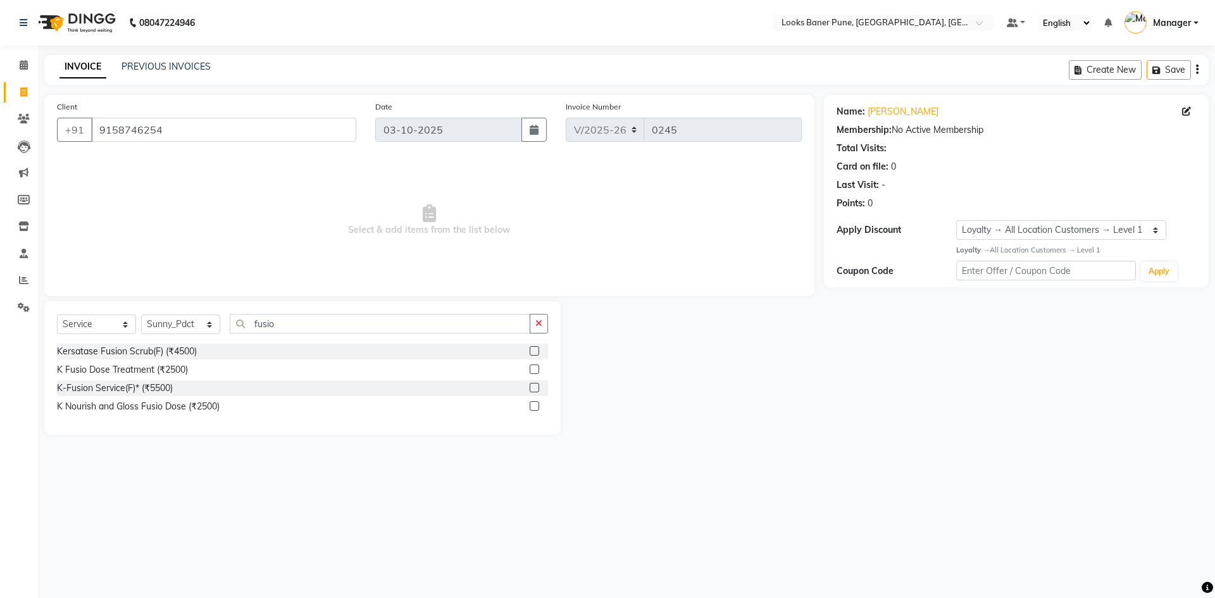
click at [533, 368] on label at bounding box center [534, 368] width 9 height 9
click at [533, 368] on input "checkbox" at bounding box center [534, 370] width 8 height 8
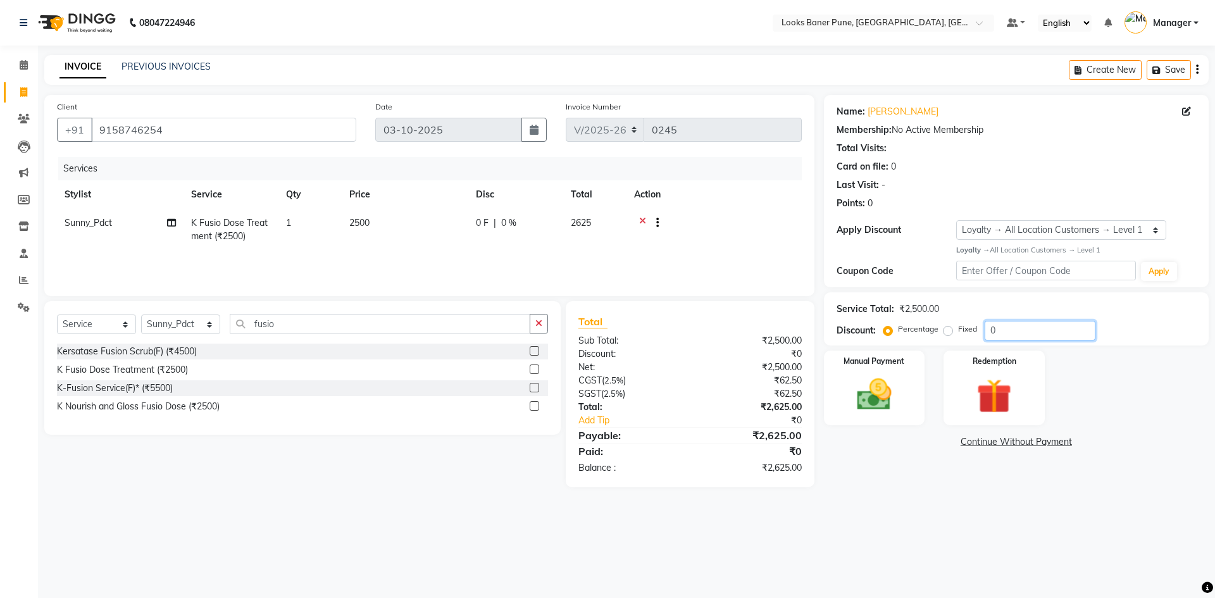
click at [1032, 336] on input "0" at bounding box center [1040, 331] width 111 height 20
click at [854, 394] on img at bounding box center [874, 395] width 59 height 42
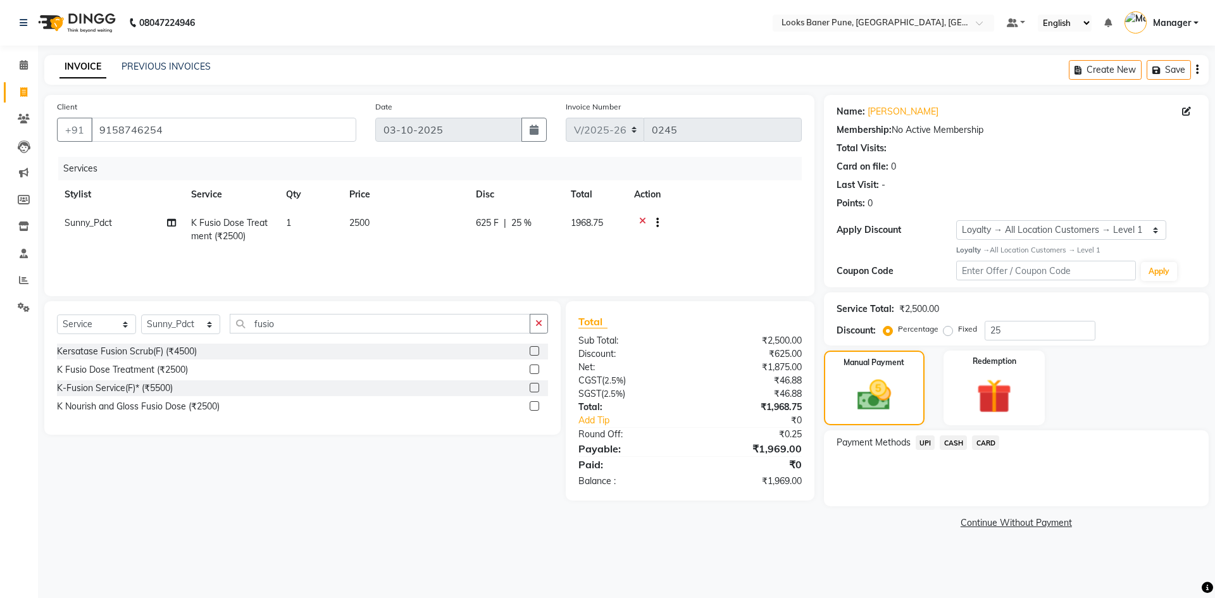
click at [922, 447] on span "UPI" at bounding box center [926, 442] width 20 height 15
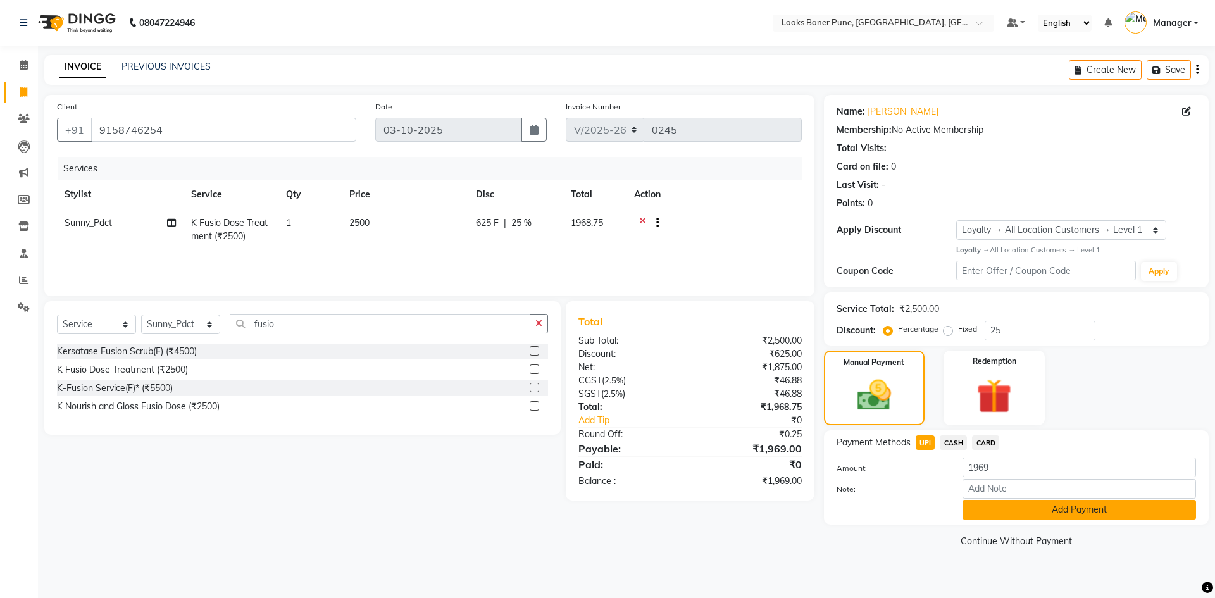
click at [1011, 515] on button "Add Payment" at bounding box center [1078, 510] width 233 height 20
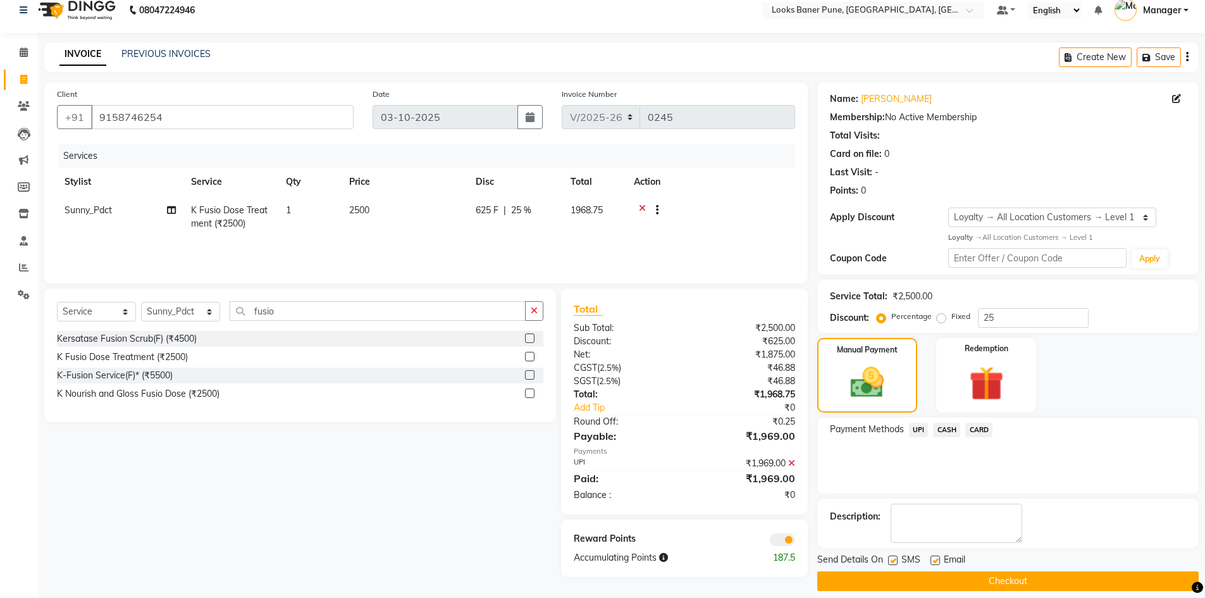
scroll to position [25, 0]
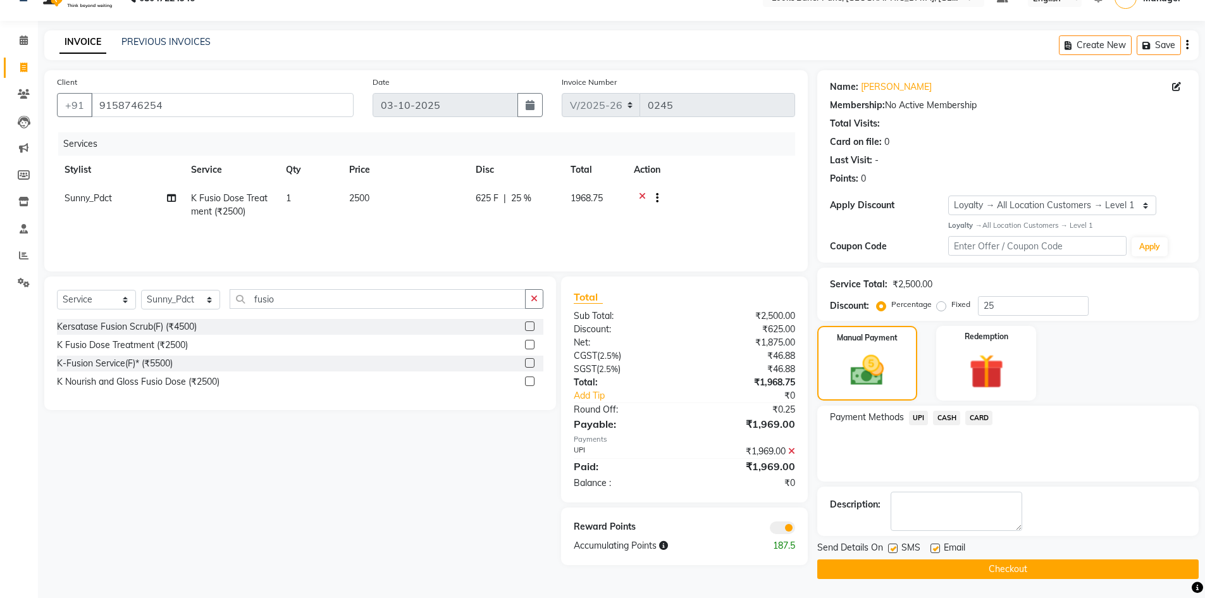
click at [781, 530] on span at bounding box center [782, 527] width 25 height 13
click at [795, 530] on input "checkbox" at bounding box center [795, 530] width 0 height 0
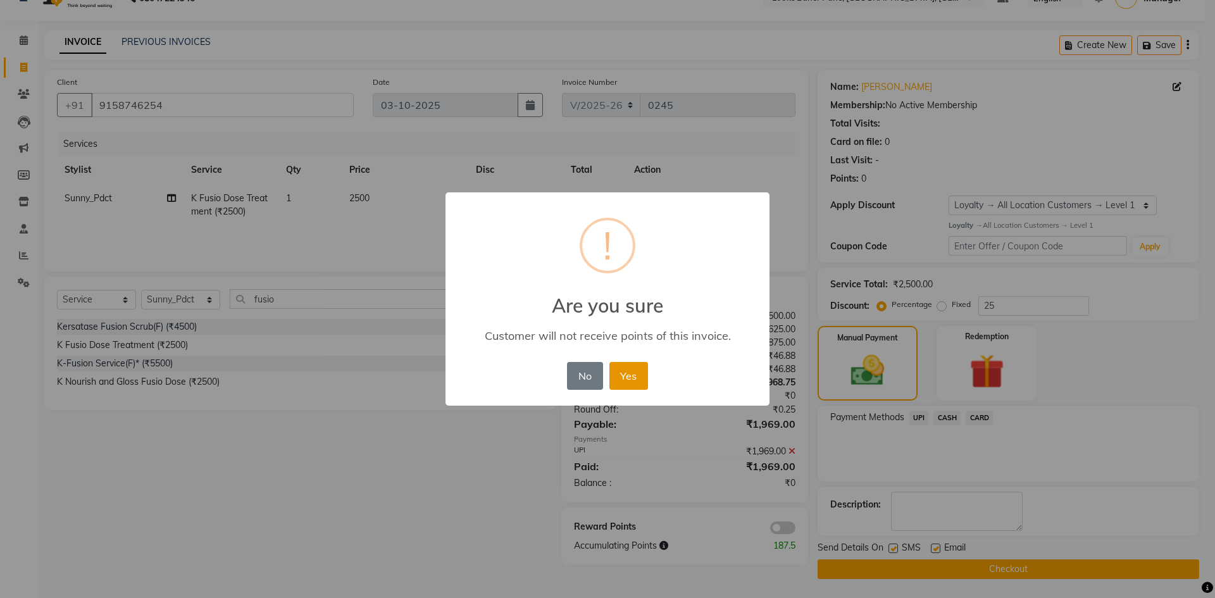
click at [634, 380] on button "Yes" at bounding box center [628, 376] width 39 height 28
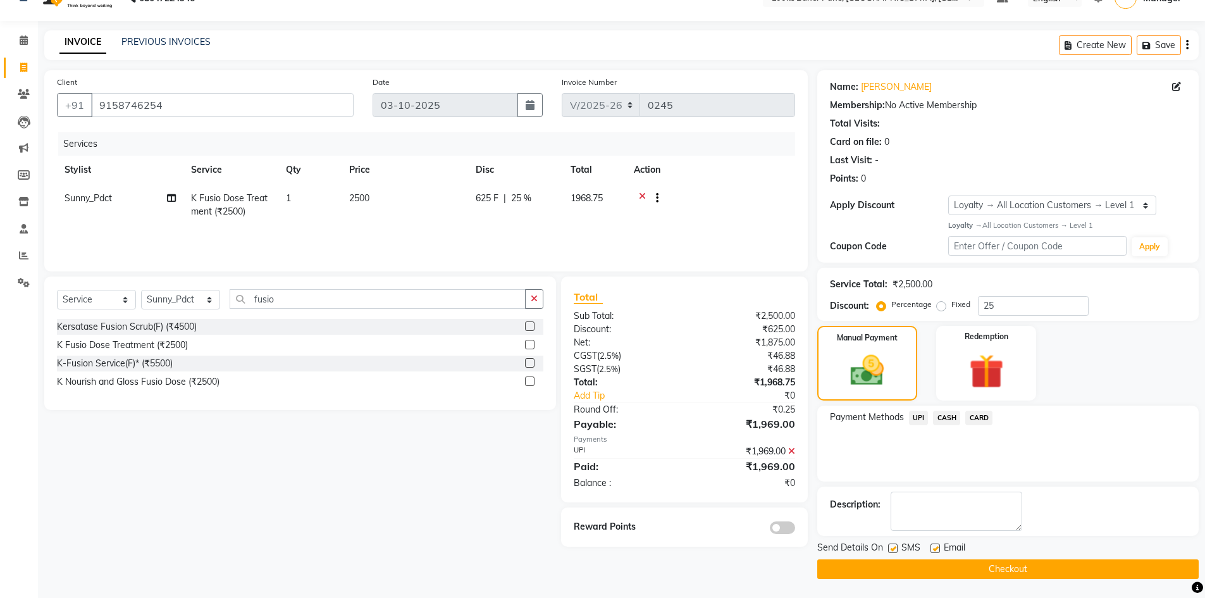
click at [863, 566] on button "Checkout" at bounding box center [1009, 569] width 382 height 20
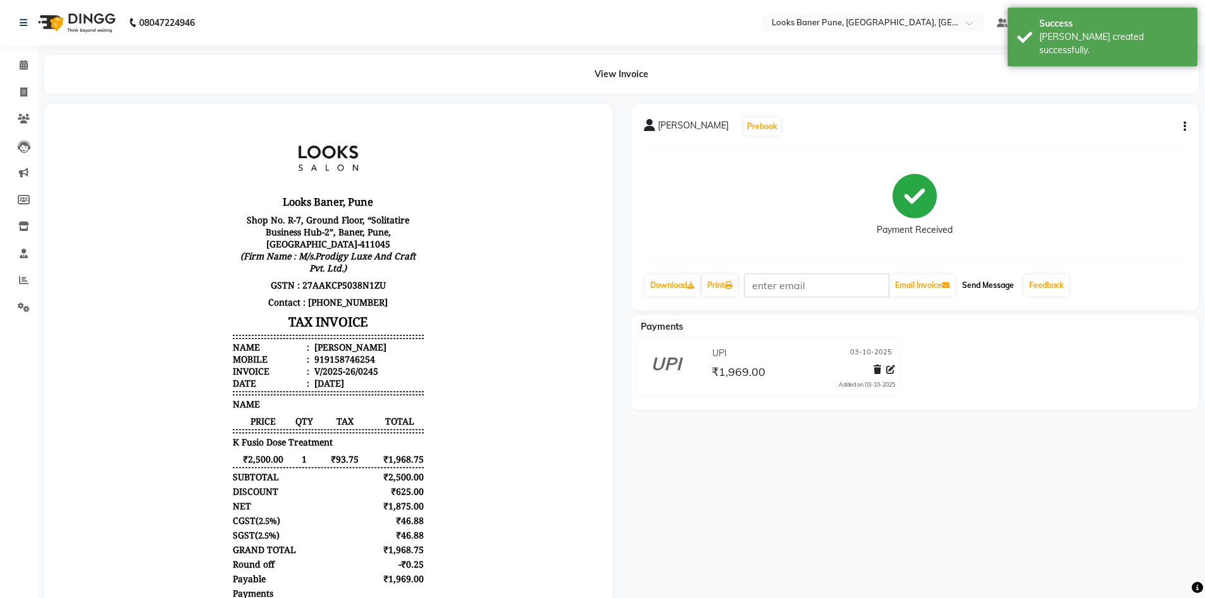
click at [992, 288] on button "Send Message" at bounding box center [988, 286] width 62 height 22
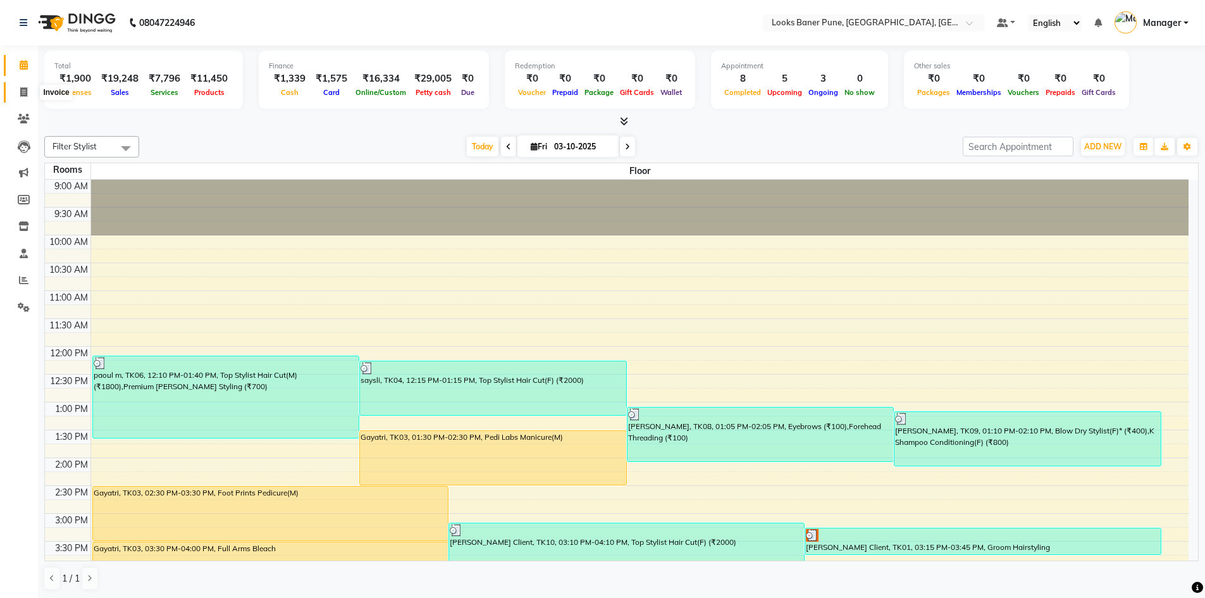
drag, startPoint x: 19, startPoint y: 87, endPoint x: 31, endPoint y: 93, distance: 13.3
click at [19, 87] on span at bounding box center [24, 92] width 22 height 15
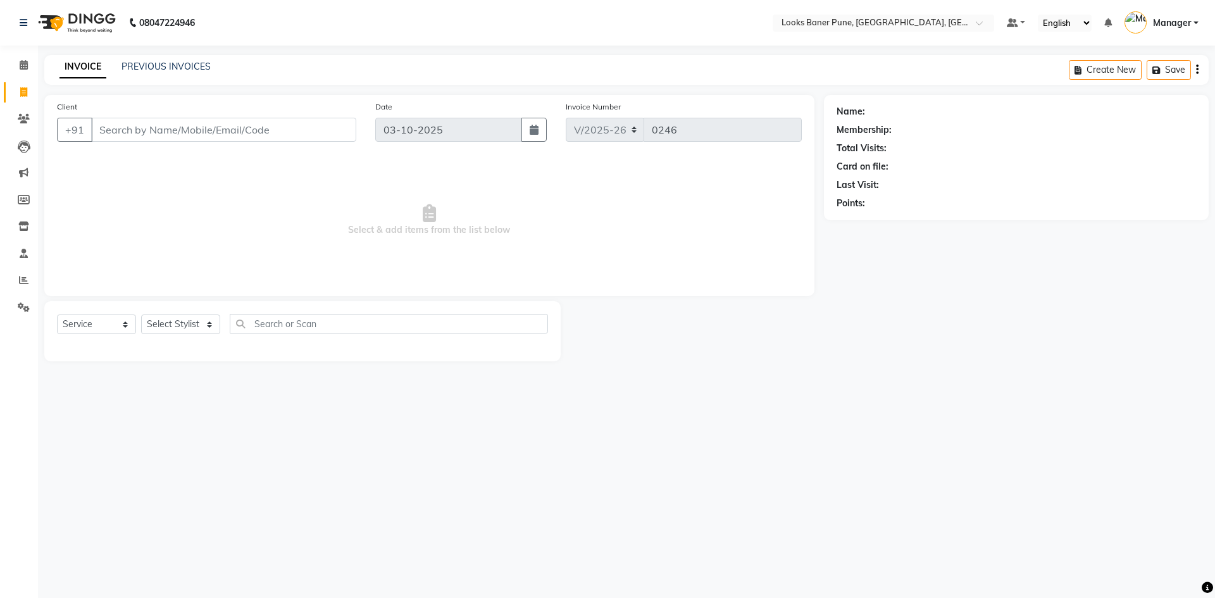
click at [134, 129] on input "Client" at bounding box center [223, 130] width 265 height 24
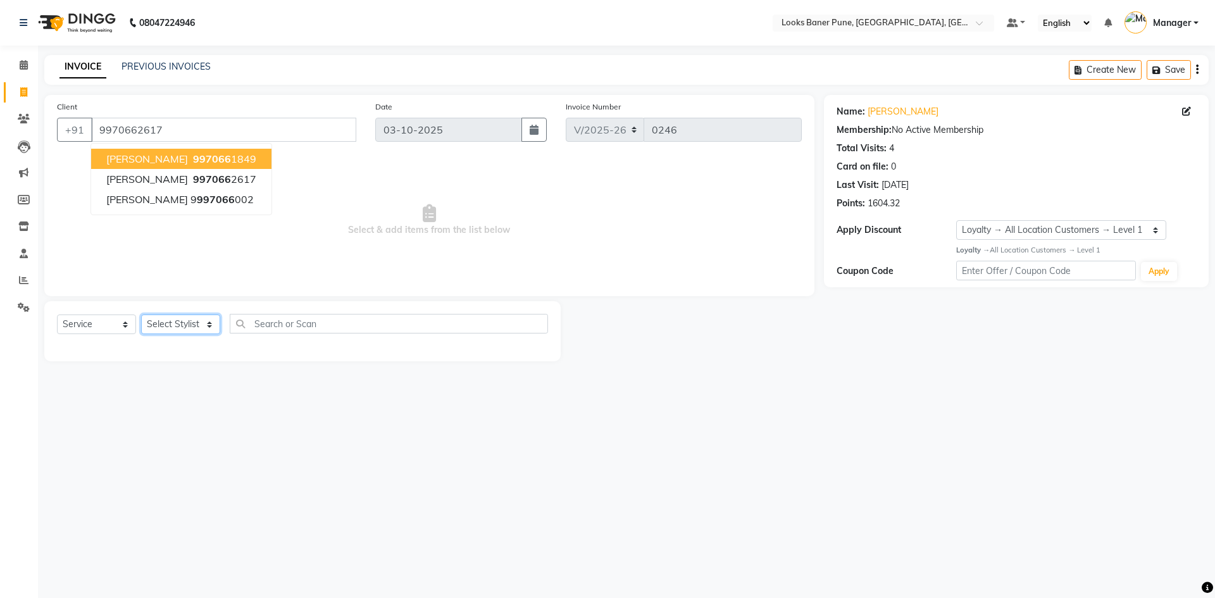
click at [211, 327] on select "Select Stylist [PERSON_NAME] Counter_Sales [PERSON_NAME] Manager [PERSON_NAME] …" at bounding box center [180, 324] width 79 height 20
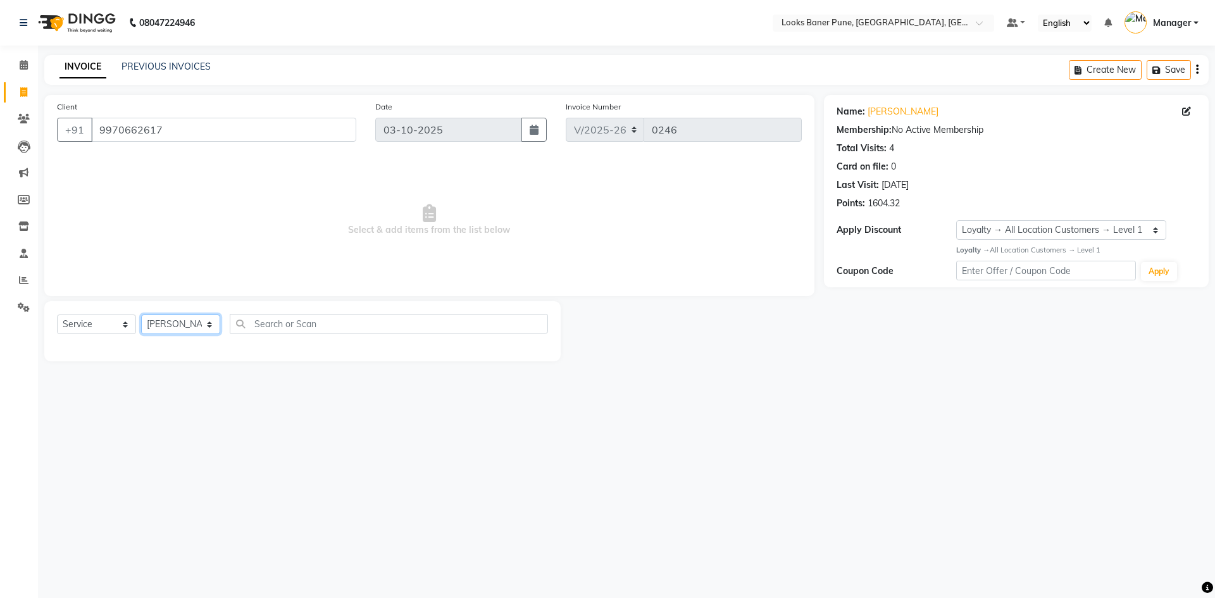
click at [141, 314] on select "Select Stylist [PERSON_NAME] Counter_Sales [PERSON_NAME] Manager [PERSON_NAME] …" at bounding box center [180, 324] width 79 height 20
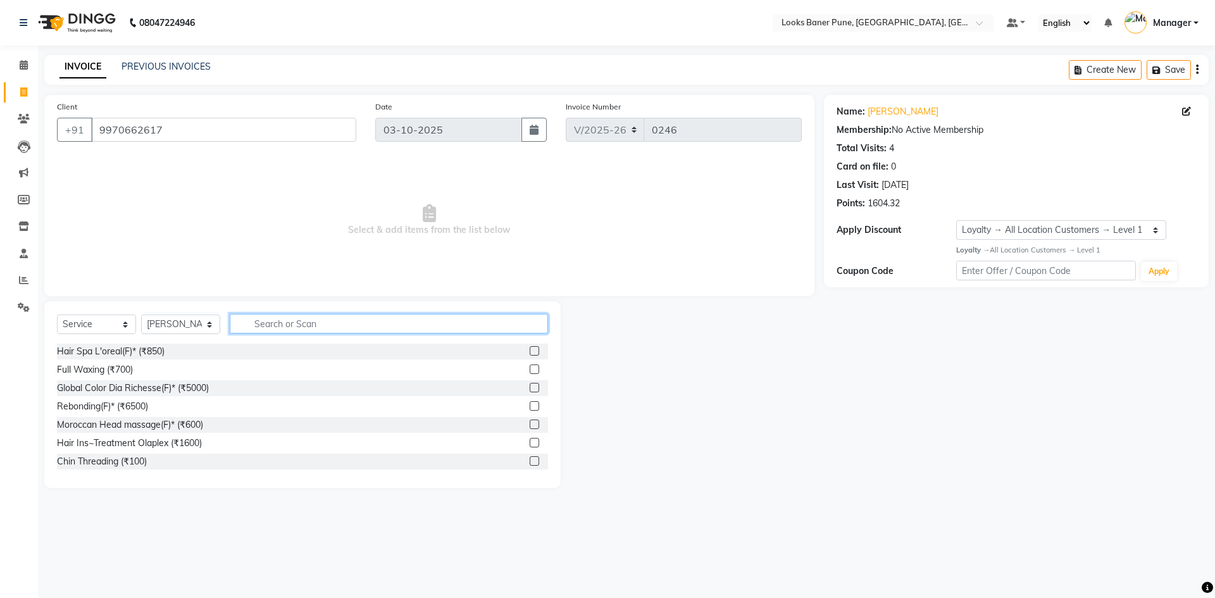
click at [284, 326] on input "text" at bounding box center [389, 324] width 318 height 20
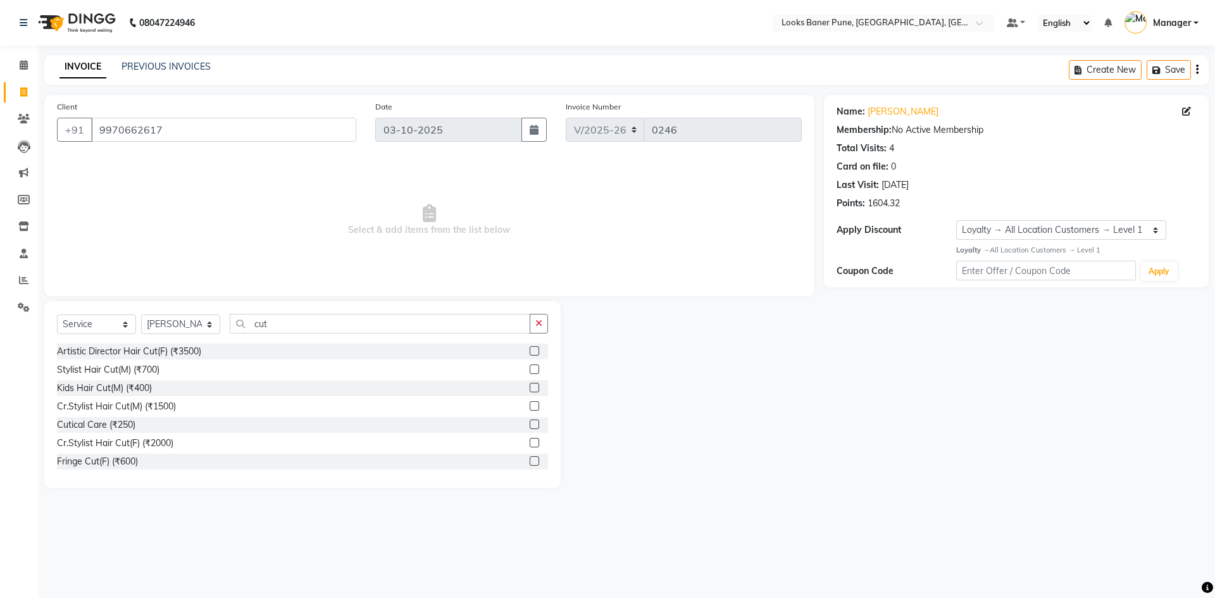
click at [530, 370] on label at bounding box center [534, 368] width 9 height 9
click at [530, 370] on input "checkbox" at bounding box center [534, 370] width 8 height 8
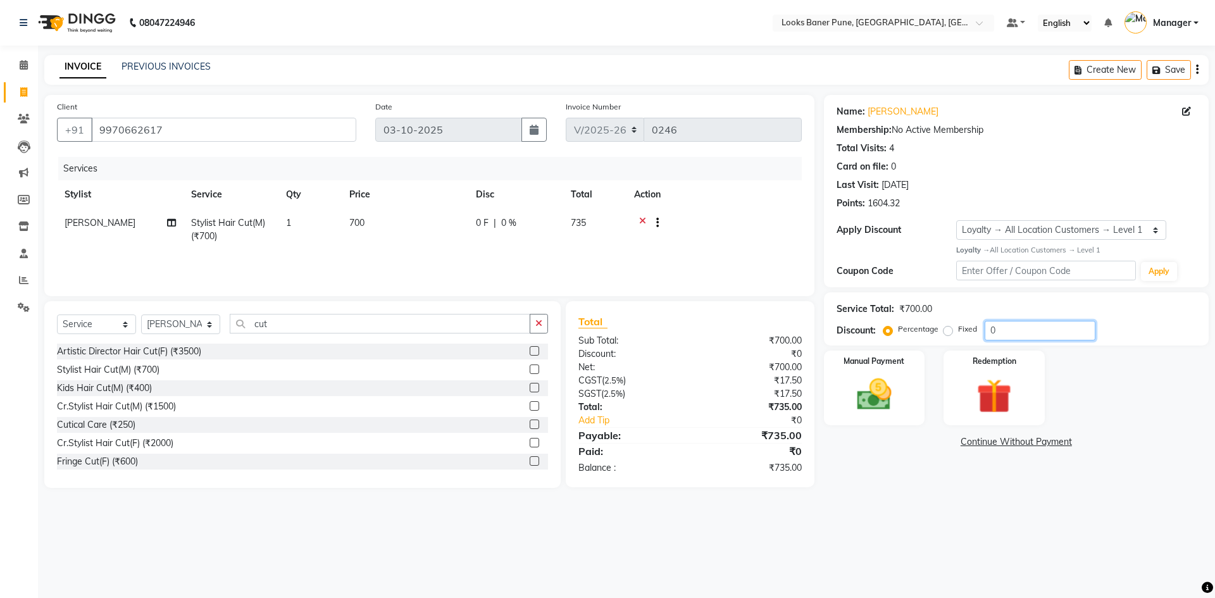
click at [1040, 330] on input "0" at bounding box center [1040, 331] width 111 height 20
click at [871, 397] on img at bounding box center [874, 395] width 59 height 42
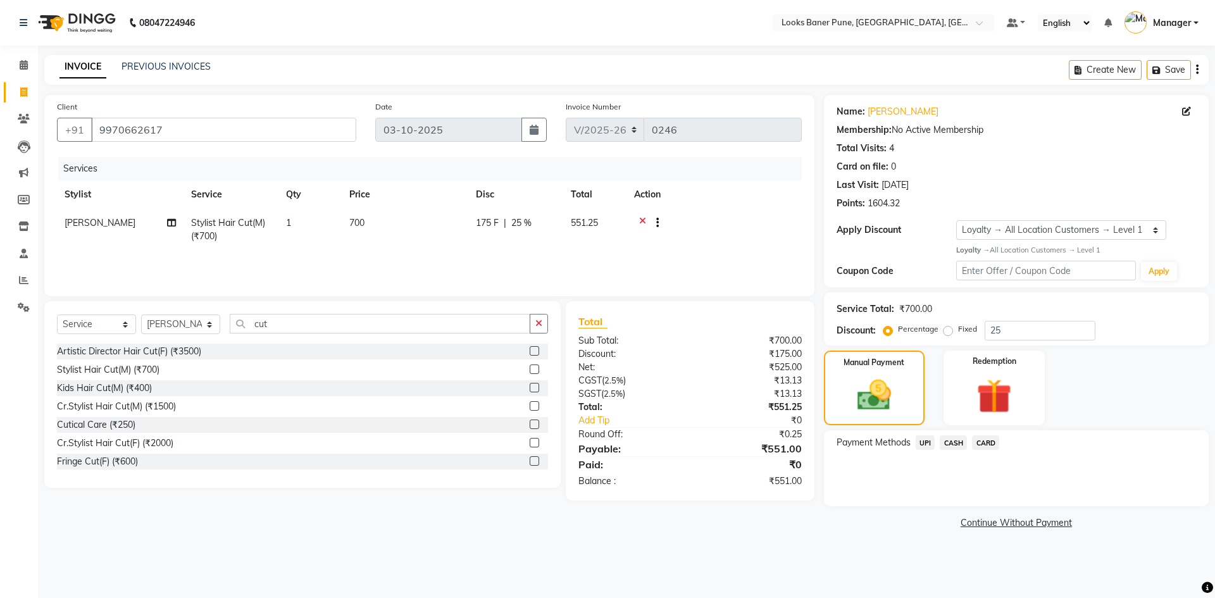
click at [985, 444] on span "CARD" at bounding box center [985, 442] width 27 height 15
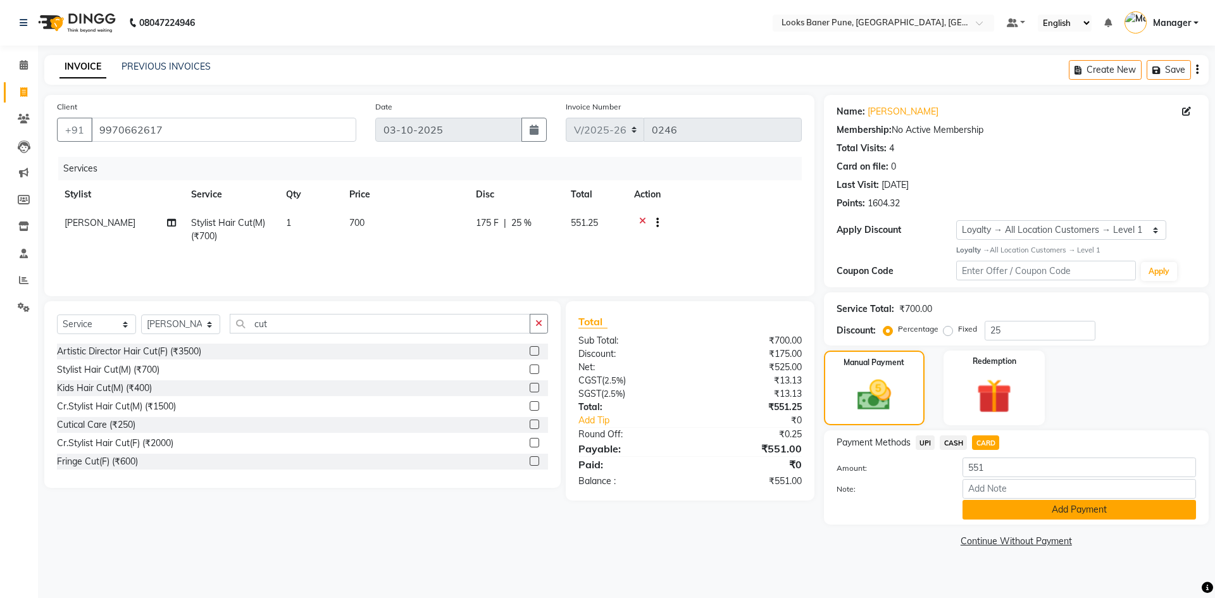
click at [1013, 513] on button "Add Payment" at bounding box center [1078, 510] width 233 height 20
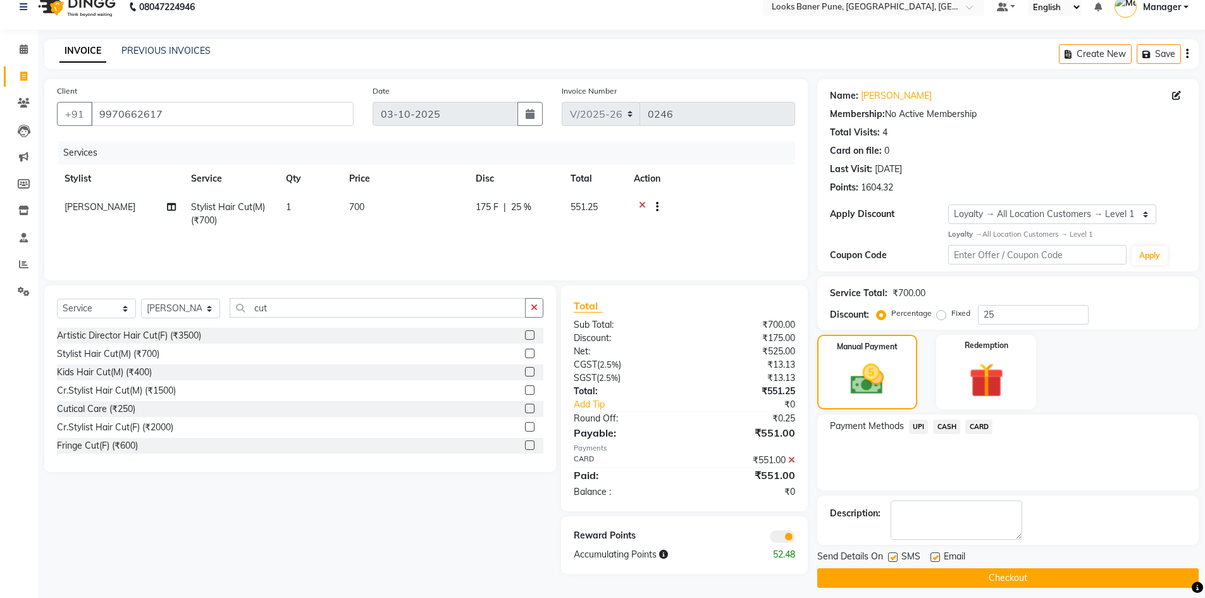
scroll to position [25, 0]
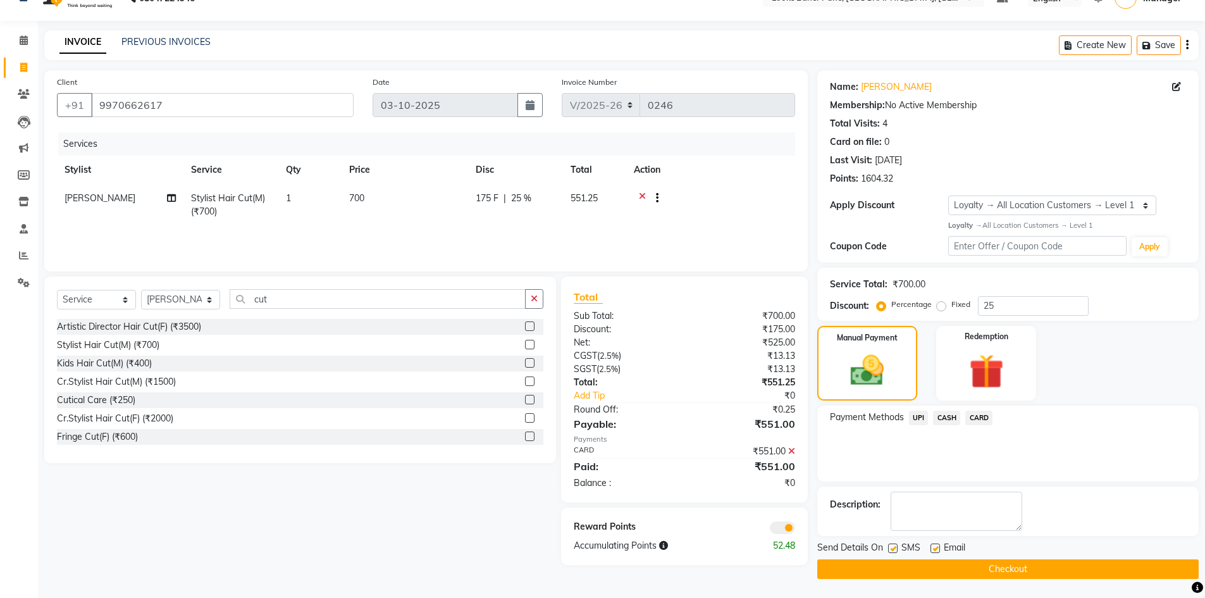
click at [787, 525] on span at bounding box center [782, 527] width 25 height 13
click at [795, 530] on input "checkbox" at bounding box center [795, 530] width 0 height 0
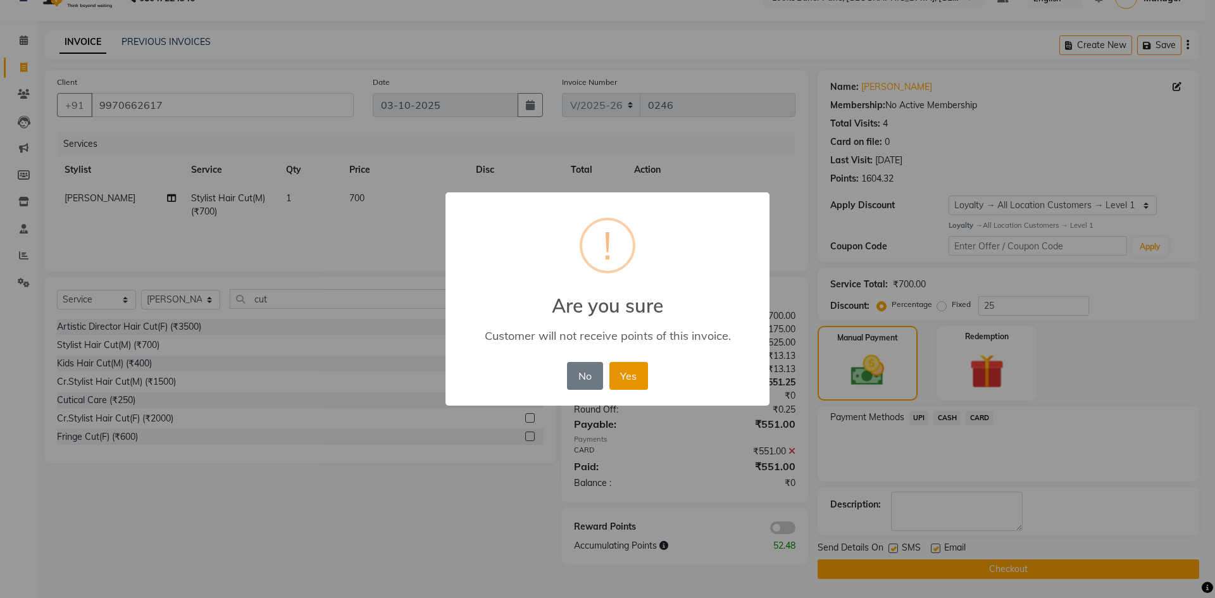
click at [632, 380] on button "Yes" at bounding box center [628, 376] width 39 height 28
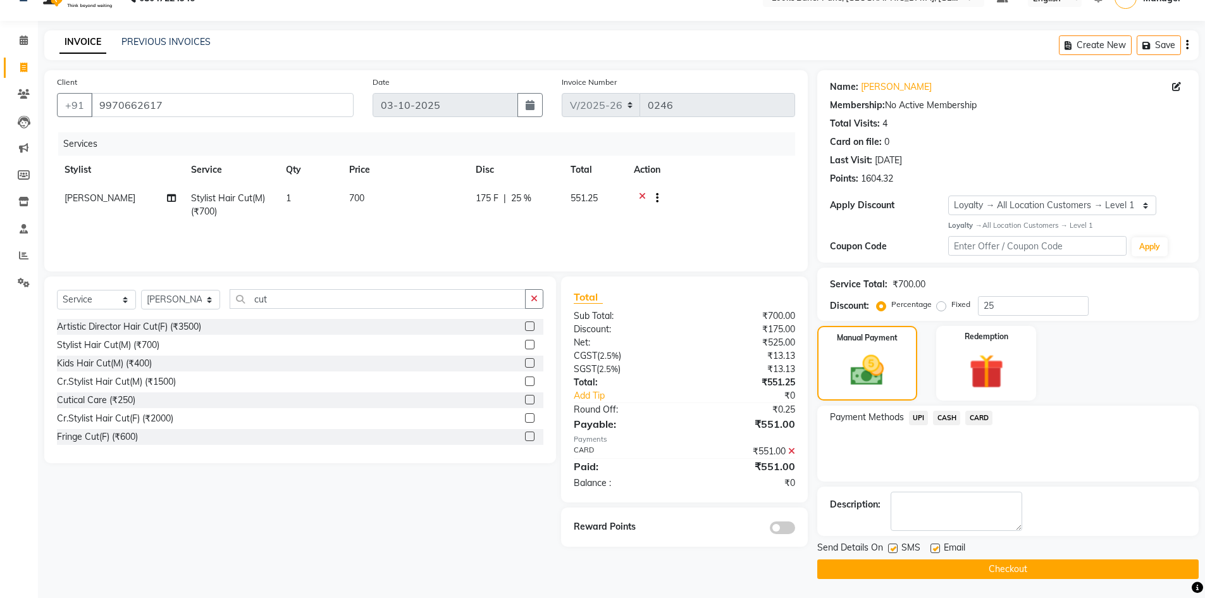
click at [895, 580] on main "INVOICE PREVIOUS INVOICES Create New Save Client [PHONE_NUMBER] Date [DATE] Inv…" at bounding box center [621, 314] width 1167 height 568
click at [895, 575] on button "Checkout" at bounding box center [1009, 569] width 382 height 20
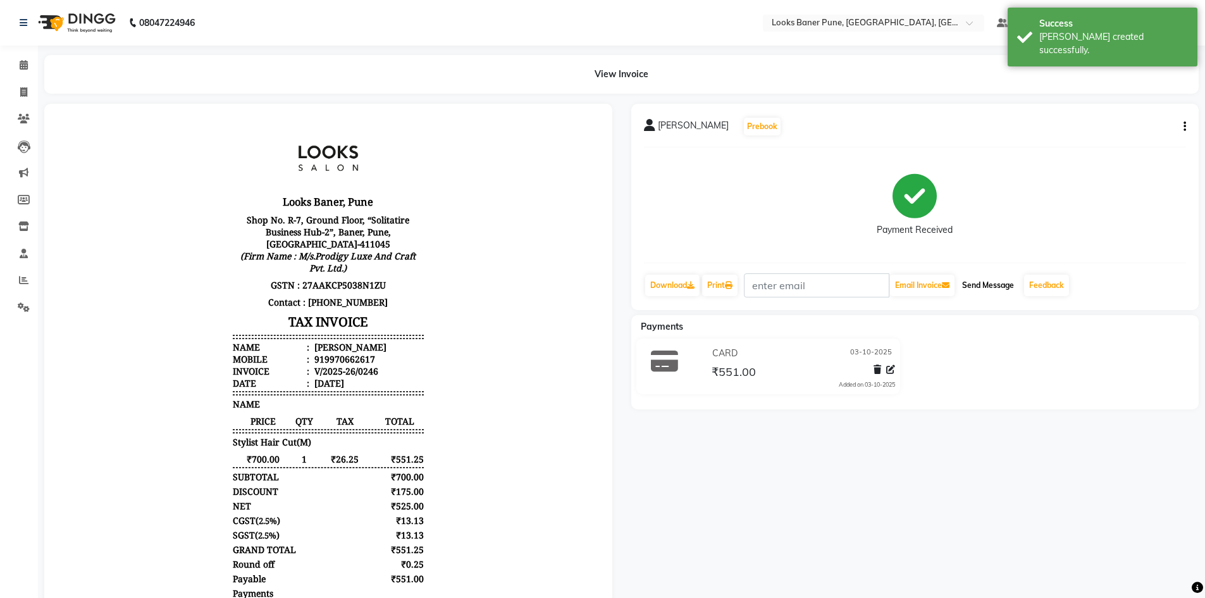
click at [993, 286] on button "Send Message" at bounding box center [988, 286] width 62 height 22
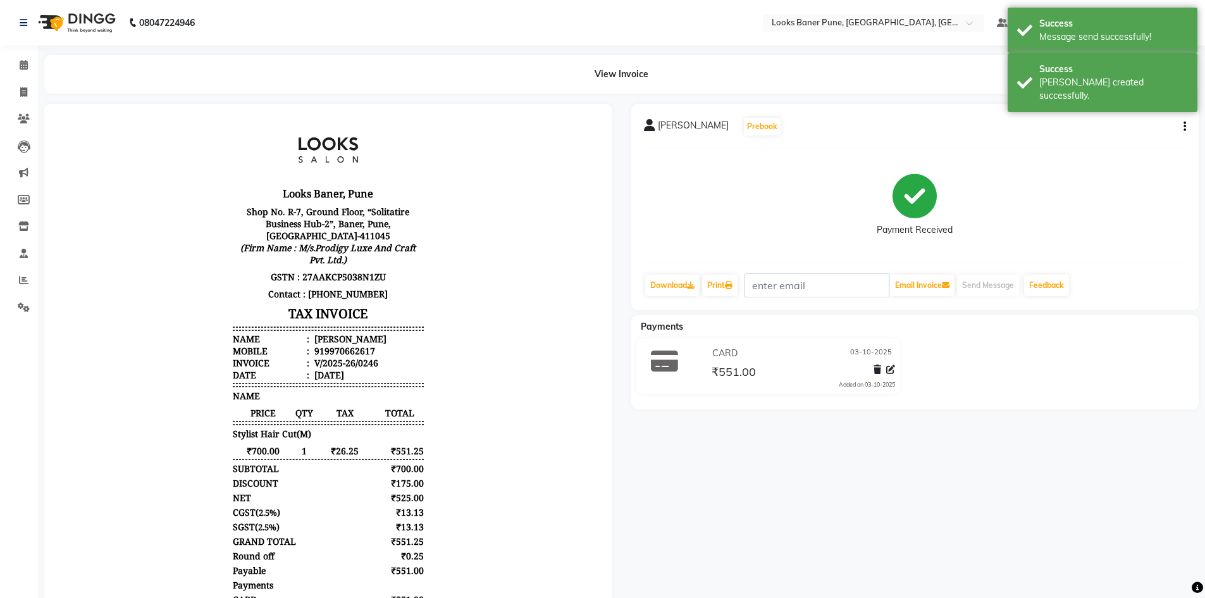
scroll to position [10, 0]
click at [20, 24] on icon at bounding box center [24, 22] width 8 height 9
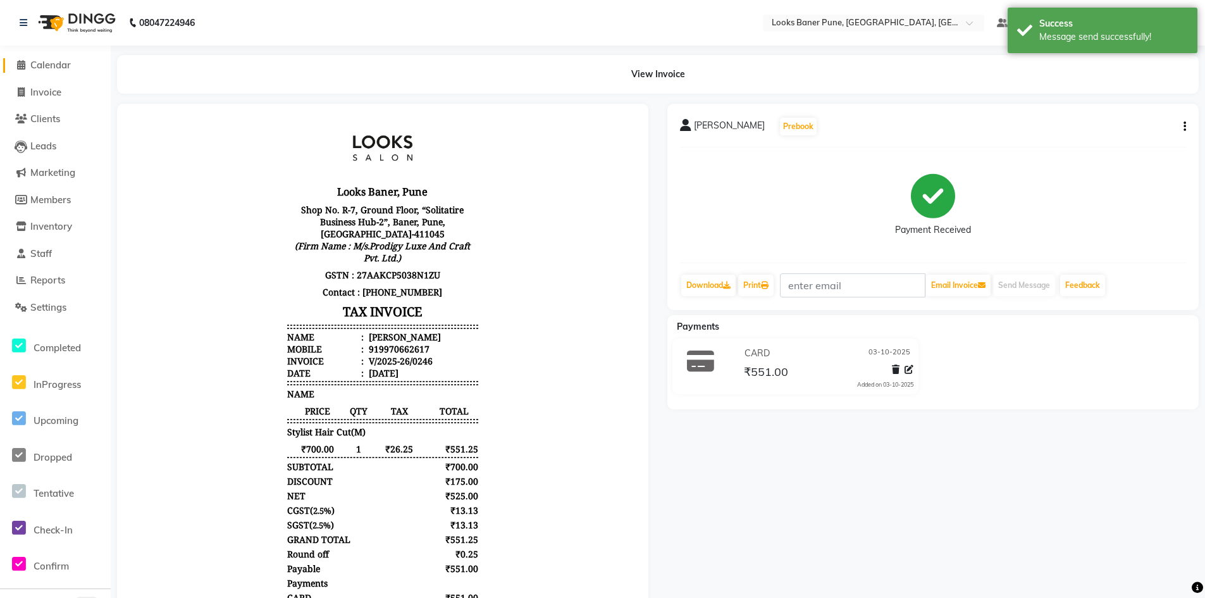
click at [18, 64] on icon at bounding box center [21, 64] width 8 height 9
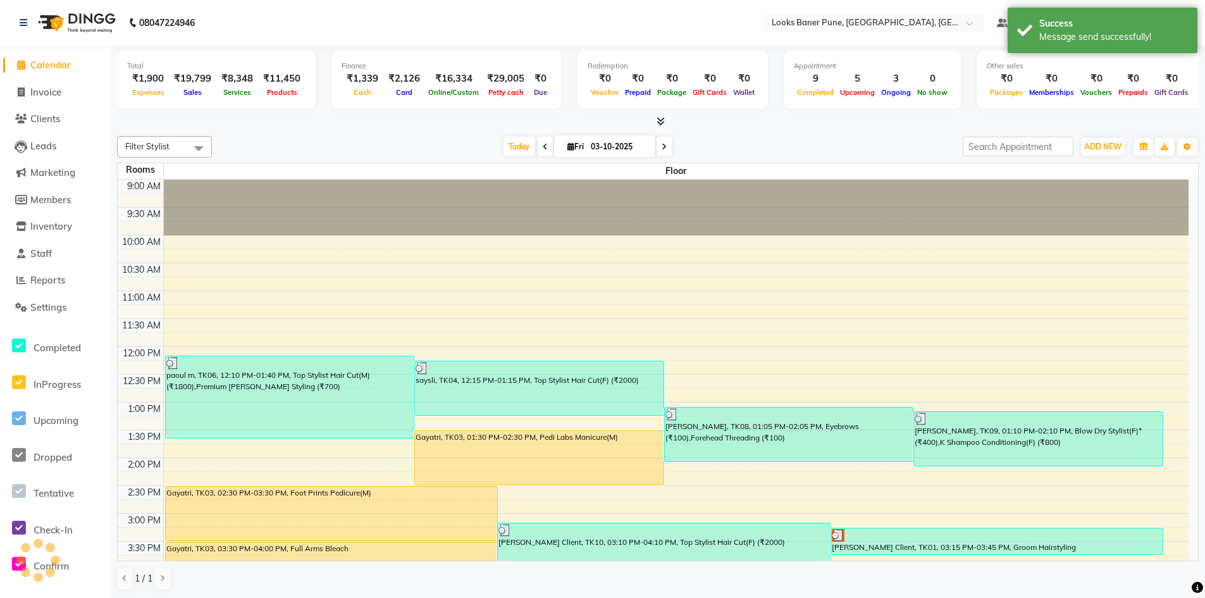
scroll to position [316, 0]
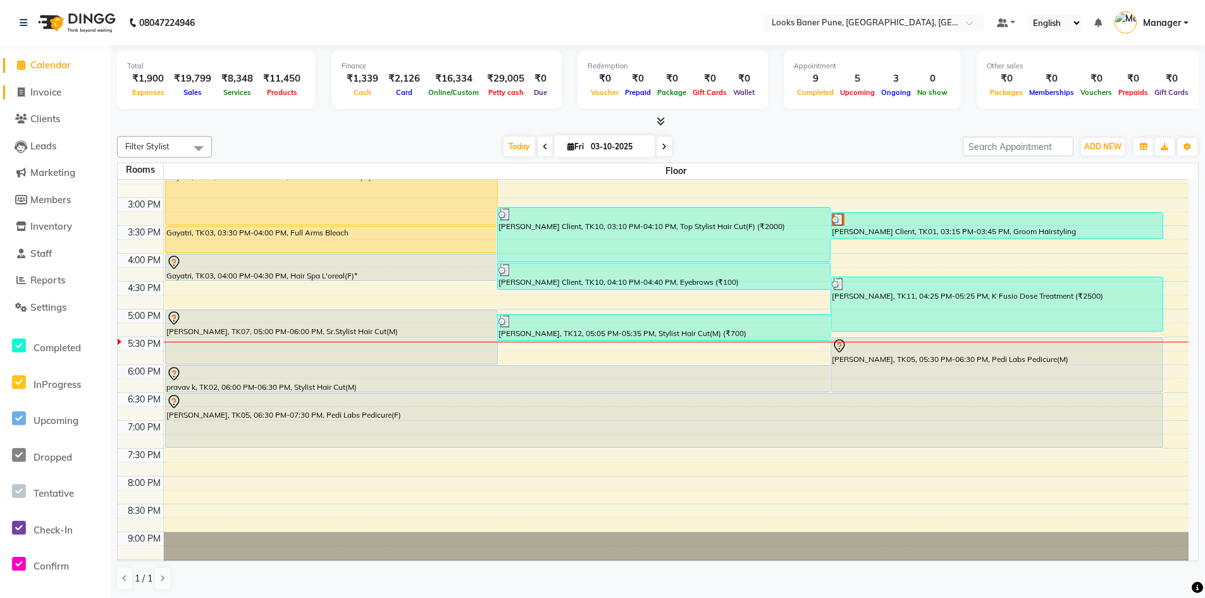
drag, startPoint x: 72, startPoint y: 91, endPoint x: 87, endPoint y: 98, distance: 16.7
click at [72, 91] on link "Invoice" at bounding box center [55, 92] width 104 height 15
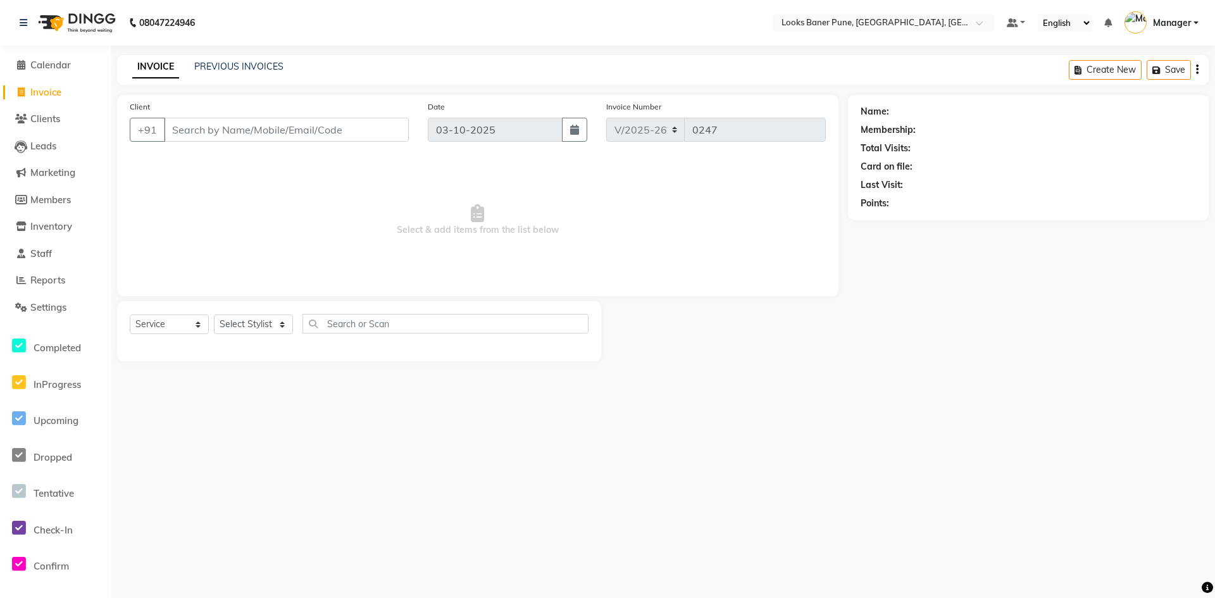
click at [209, 128] on input "Client" at bounding box center [286, 130] width 245 height 24
click at [376, 128] on span "Add Client" at bounding box center [376, 129] width 50 height 13
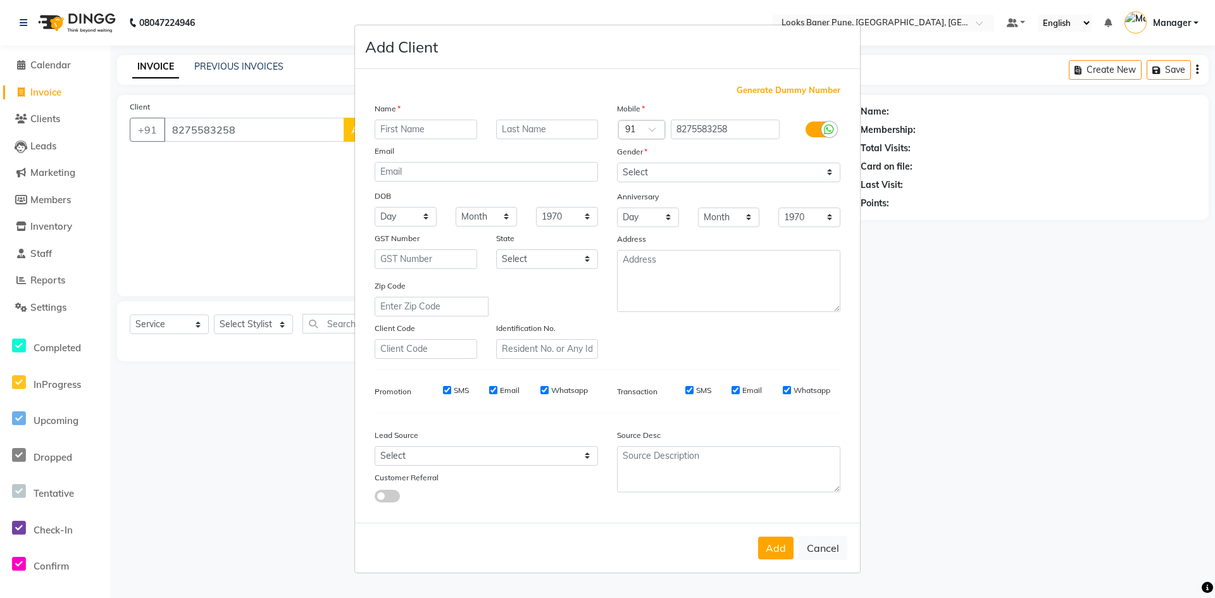
click at [408, 128] on input "text" at bounding box center [426, 130] width 103 height 20
click at [535, 132] on input "text" at bounding box center [547, 130] width 103 height 20
click at [506, 131] on input "hhata" at bounding box center [547, 130] width 103 height 20
click at [831, 173] on select "Select [DEMOGRAPHIC_DATA] [DEMOGRAPHIC_DATA] Other Prefer Not To Say" at bounding box center [728, 173] width 223 height 20
click at [617, 163] on select "Select [DEMOGRAPHIC_DATA] [DEMOGRAPHIC_DATA] Other Prefer Not To Say" at bounding box center [728, 173] width 223 height 20
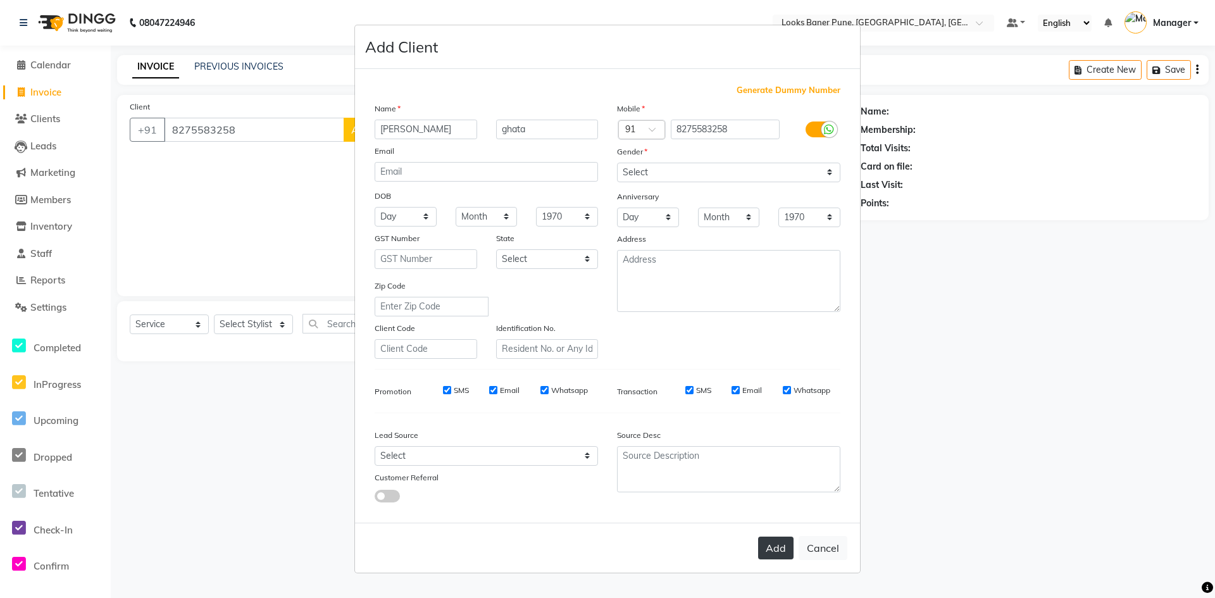
click at [772, 548] on button "Add" at bounding box center [775, 548] width 35 height 23
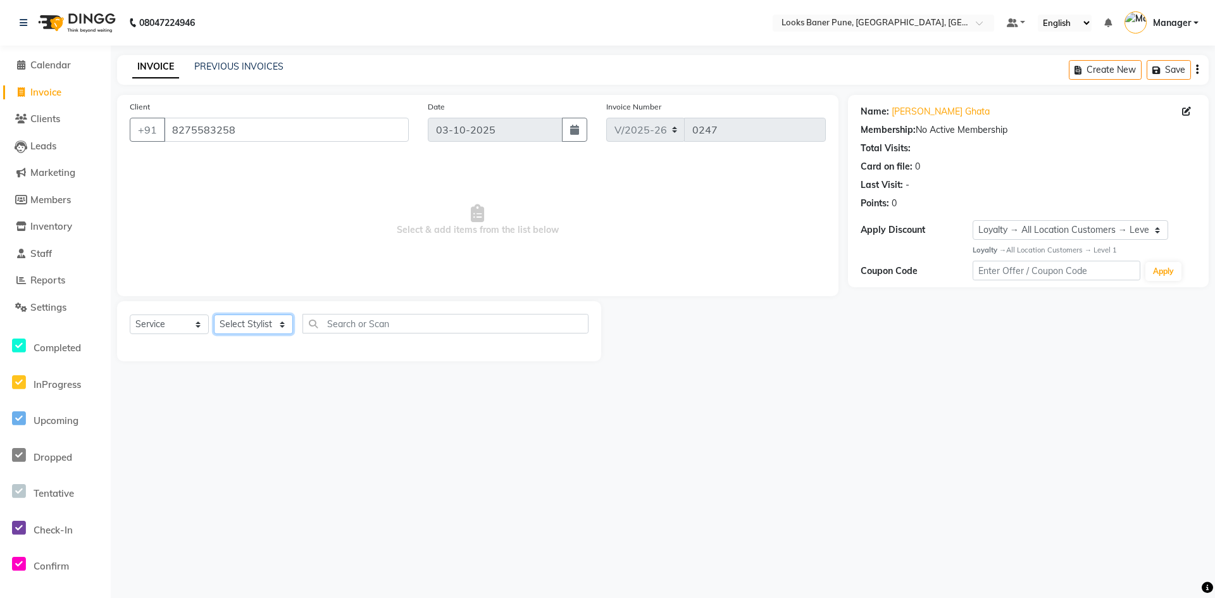
click at [280, 329] on select "Select Stylist [PERSON_NAME] Counter_Sales [PERSON_NAME] Manager [PERSON_NAME] …" at bounding box center [253, 324] width 79 height 20
click at [214, 314] on select "Select Stylist [PERSON_NAME] Counter_Sales [PERSON_NAME] Manager [PERSON_NAME] …" at bounding box center [253, 324] width 79 height 20
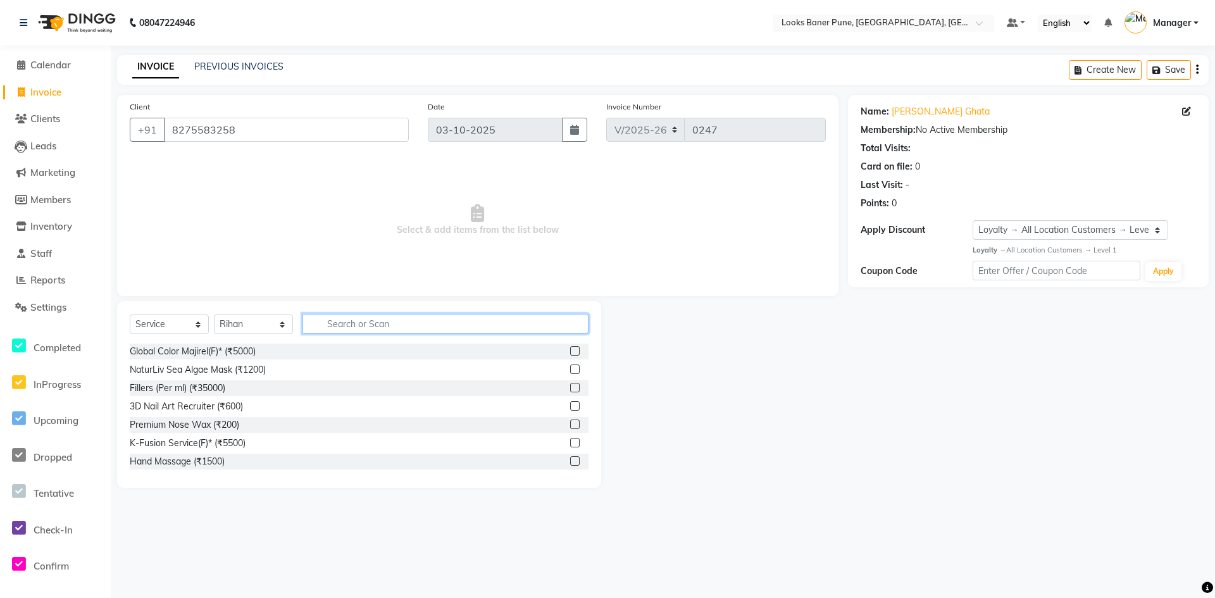
click at [342, 316] on input "text" at bounding box center [445, 324] width 286 height 20
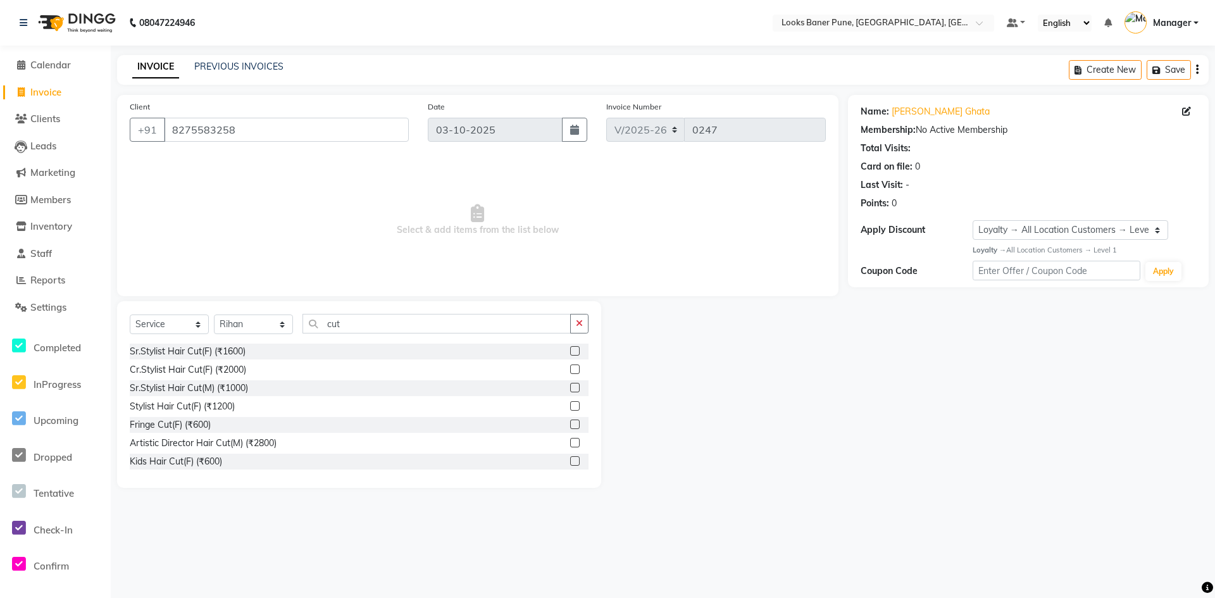
click at [570, 389] on label at bounding box center [574, 387] width 9 height 9
click at [570, 389] on input "checkbox" at bounding box center [574, 388] width 8 height 8
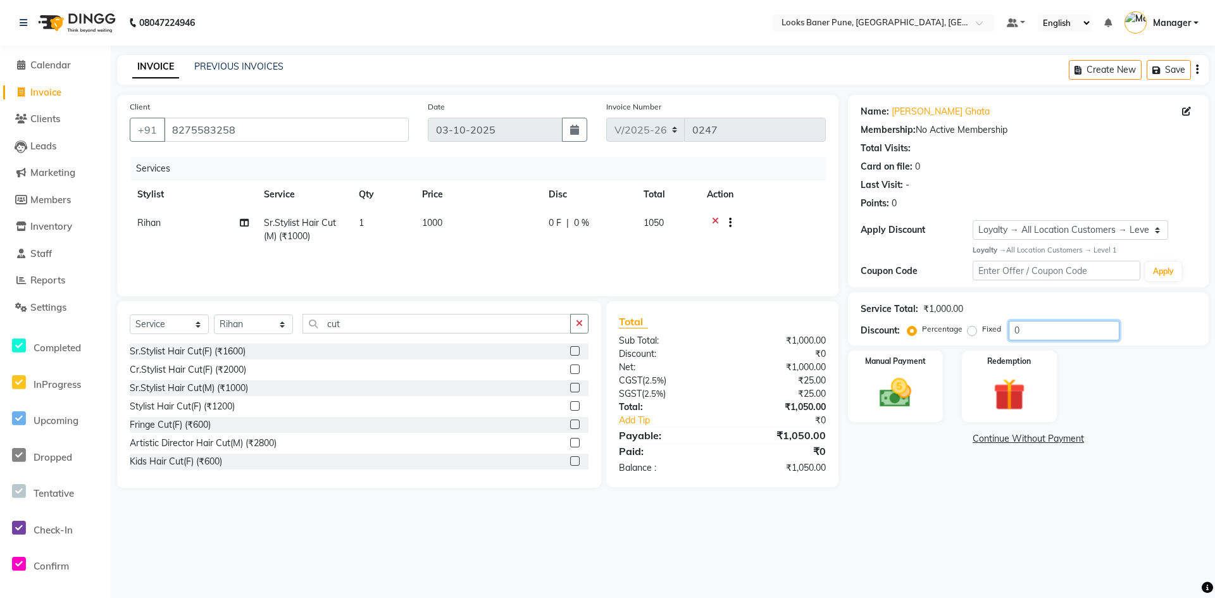
click at [1025, 331] on input "0" at bounding box center [1064, 331] width 111 height 20
click at [908, 396] on img at bounding box center [895, 393] width 54 height 39
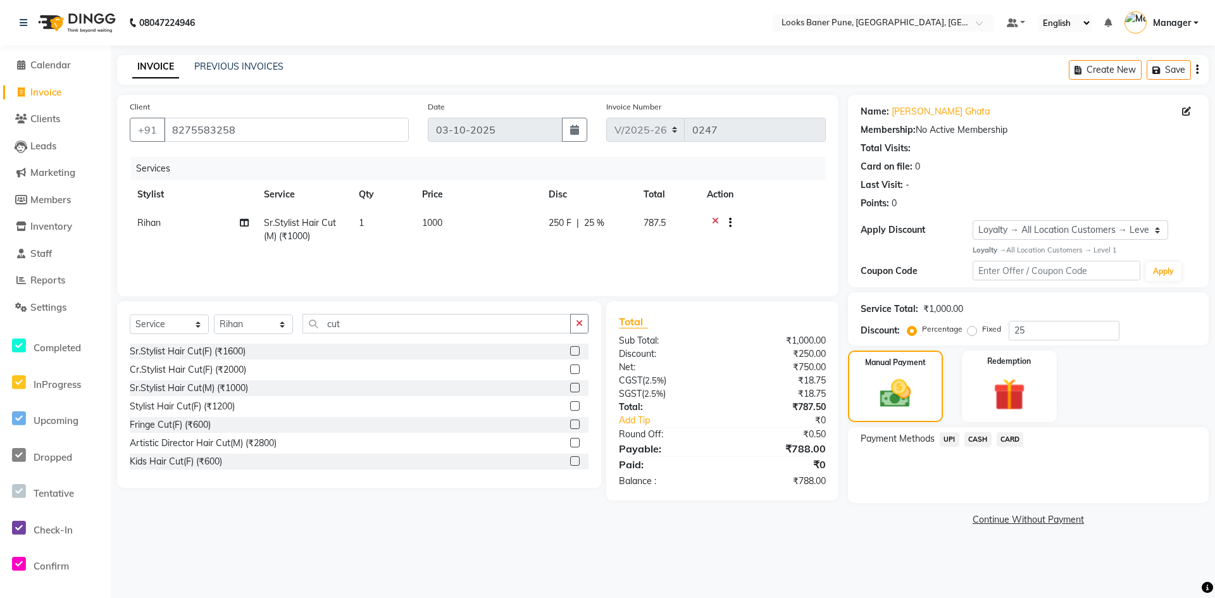
click at [950, 440] on span "UPI" at bounding box center [950, 439] width 20 height 15
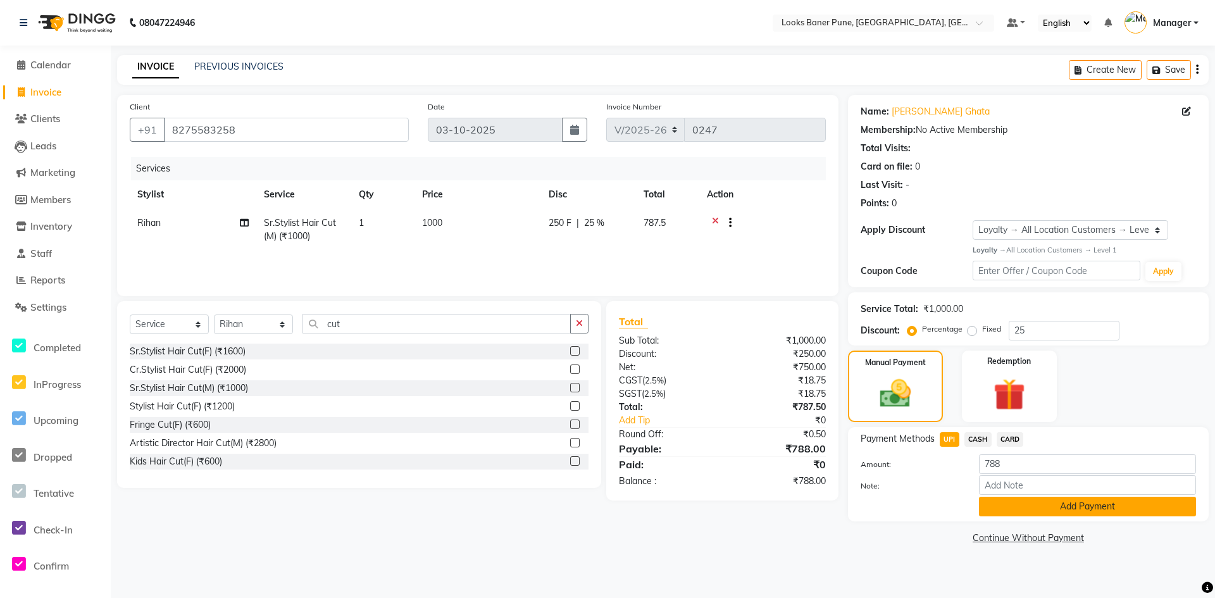
click at [1062, 513] on button "Add Payment" at bounding box center [1087, 507] width 217 height 20
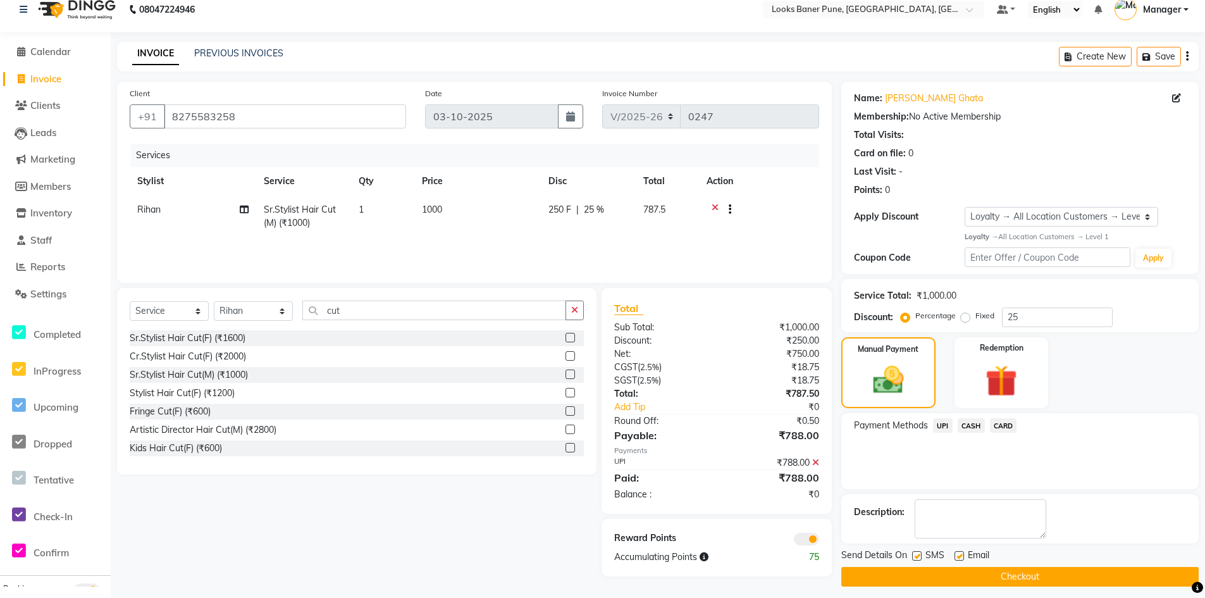
scroll to position [21, 0]
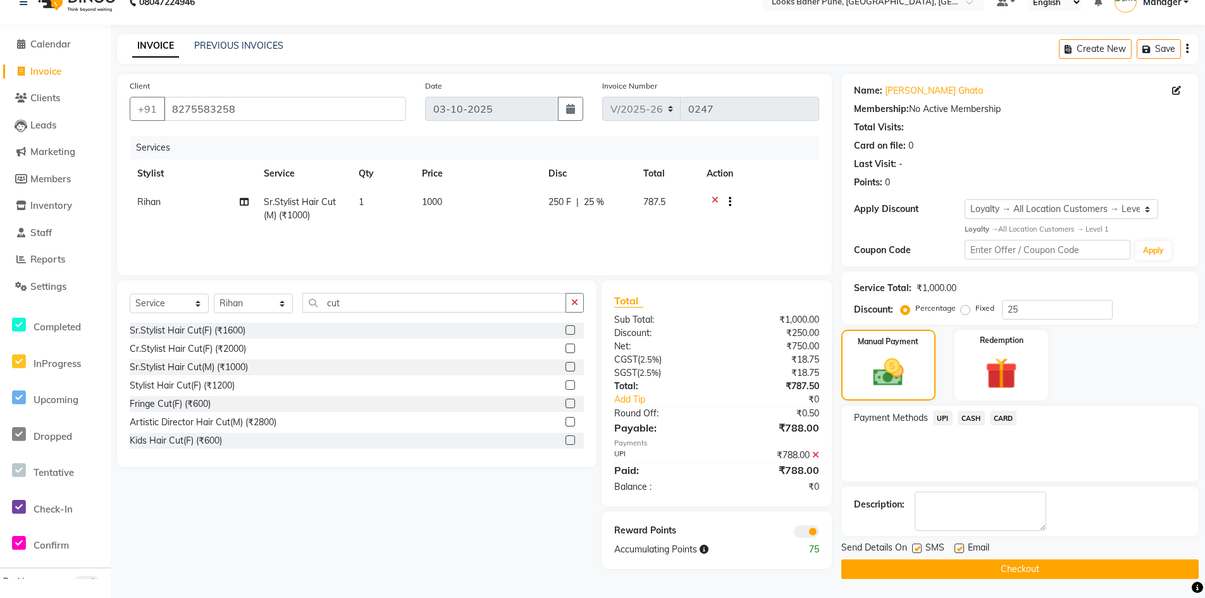
click at [997, 566] on button "Checkout" at bounding box center [1021, 569] width 358 height 20
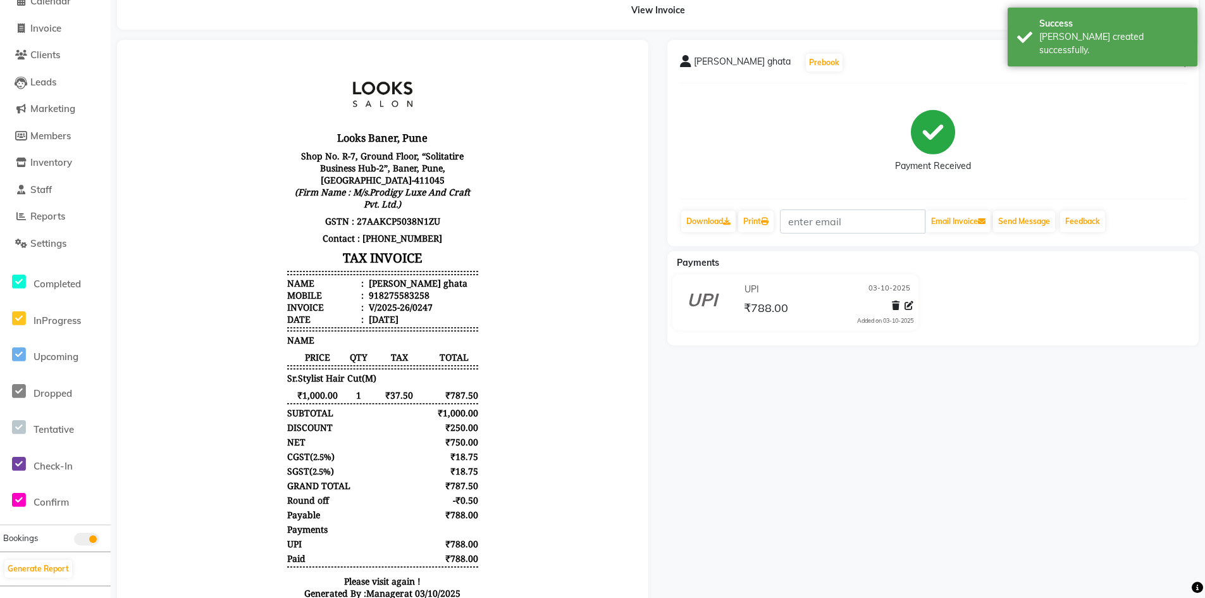
scroll to position [118, 0]
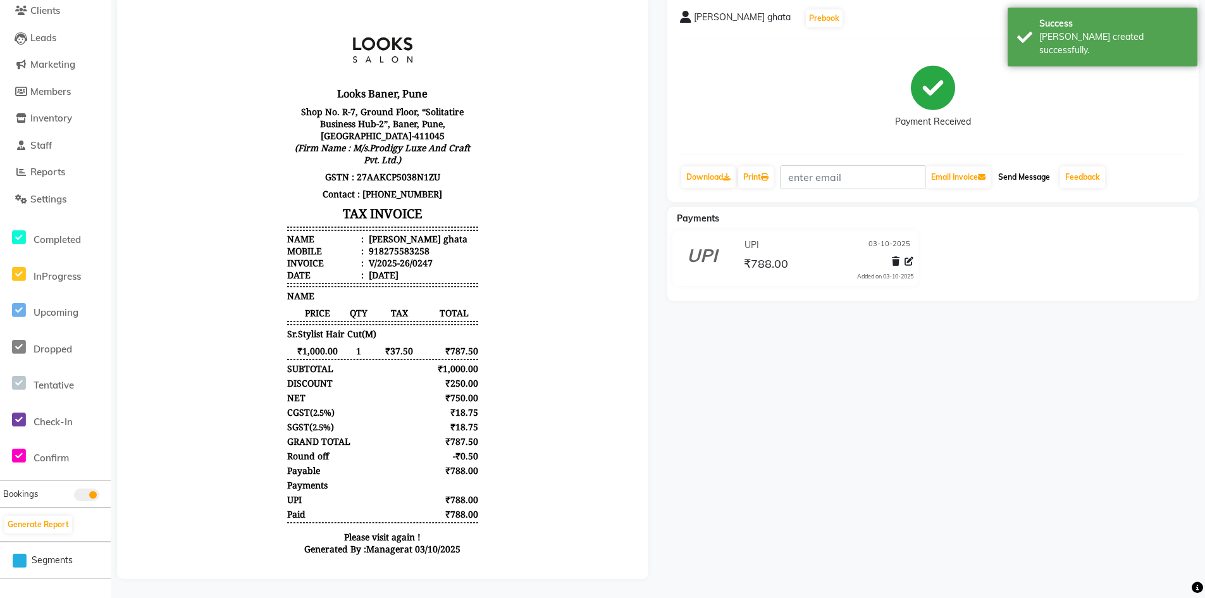
click at [1010, 166] on button "Send Message" at bounding box center [1024, 177] width 62 height 22
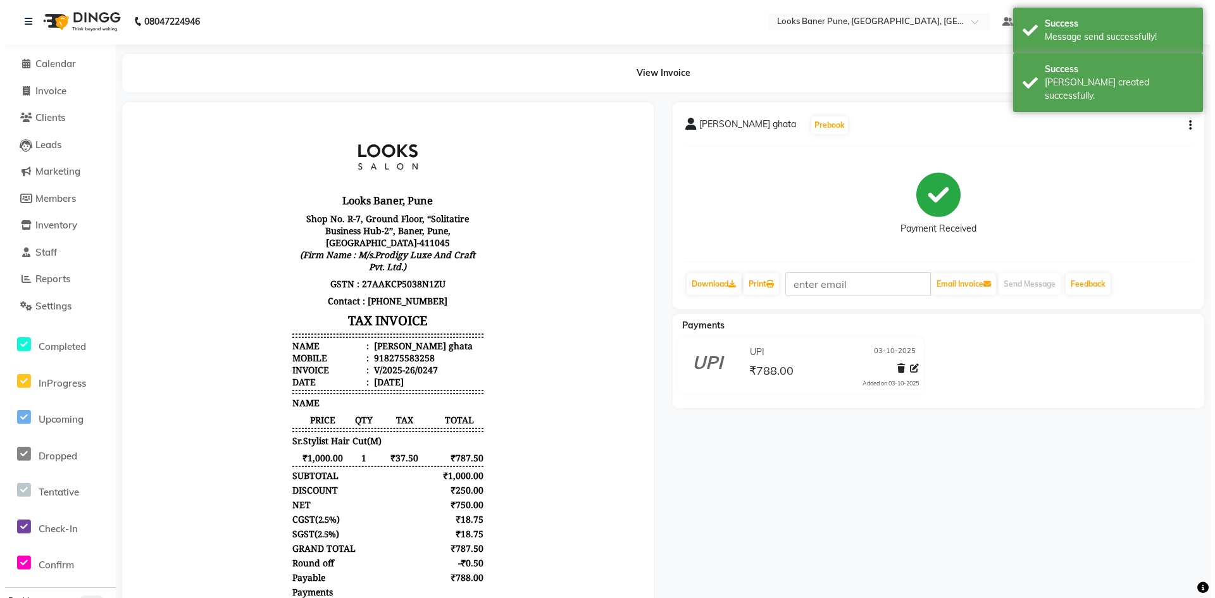
scroll to position [0, 0]
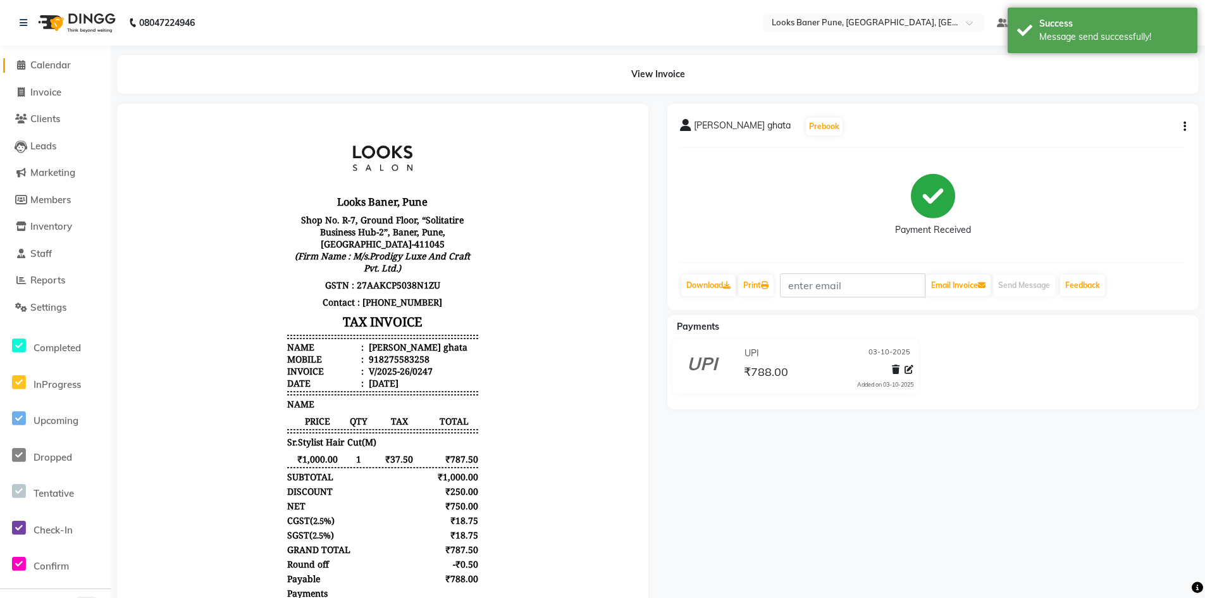
click at [65, 65] on span "Calendar" at bounding box center [50, 65] width 40 height 12
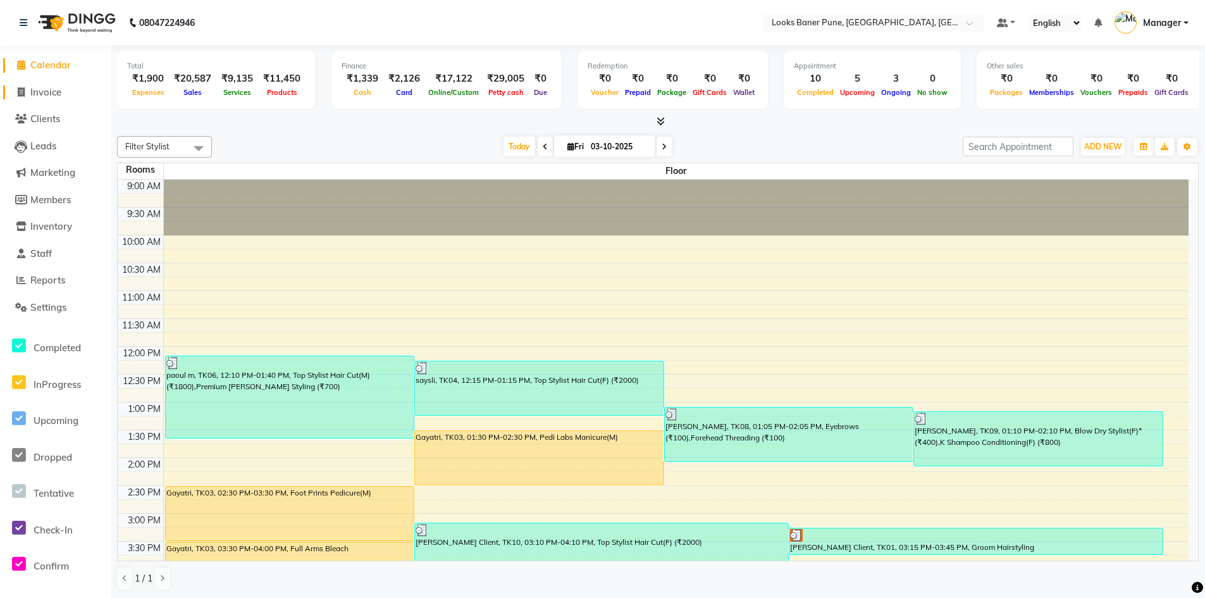
click at [48, 92] on span "Invoice" at bounding box center [45, 92] width 31 height 12
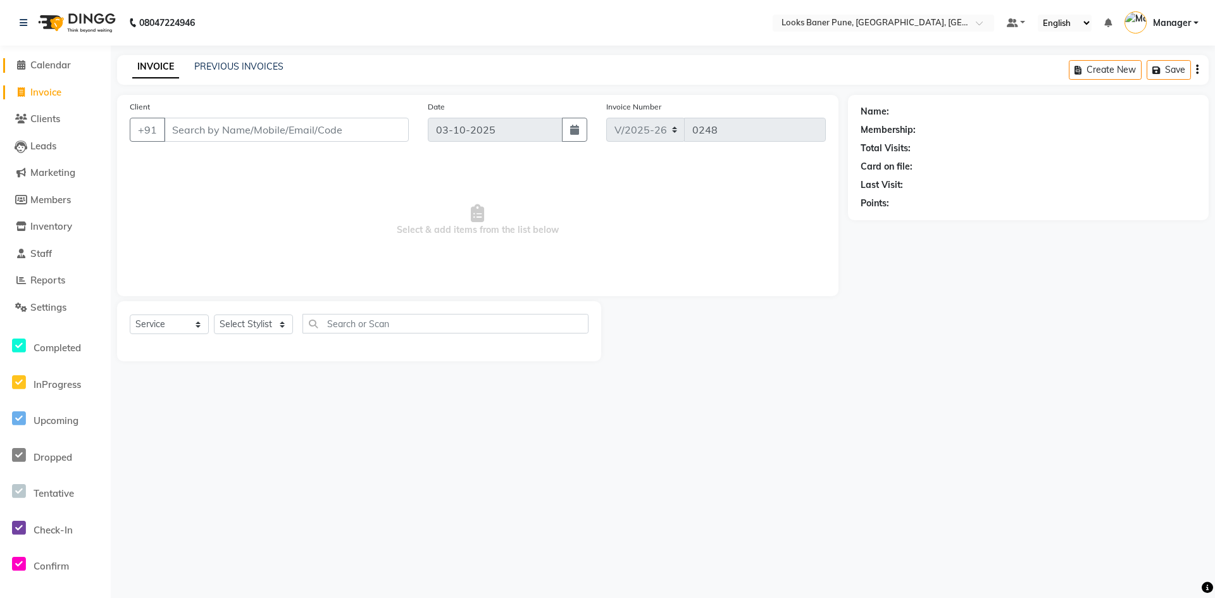
click at [61, 72] on link "Calendar" at bounding box center [55, 65] width 104 height 15
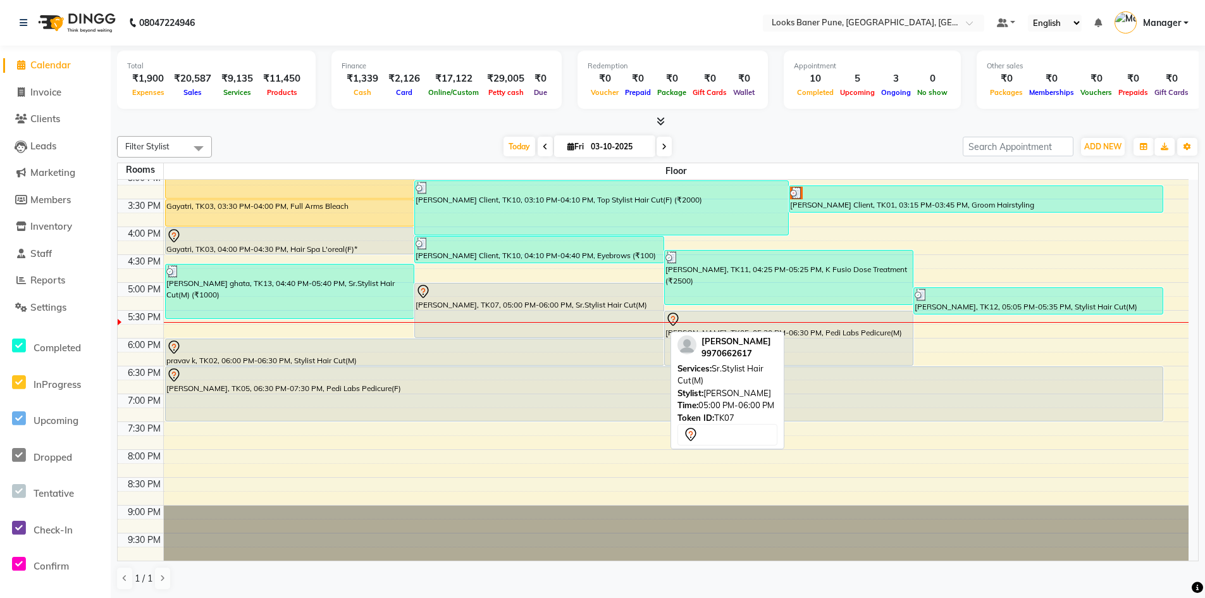
scroll to position [1, 0]
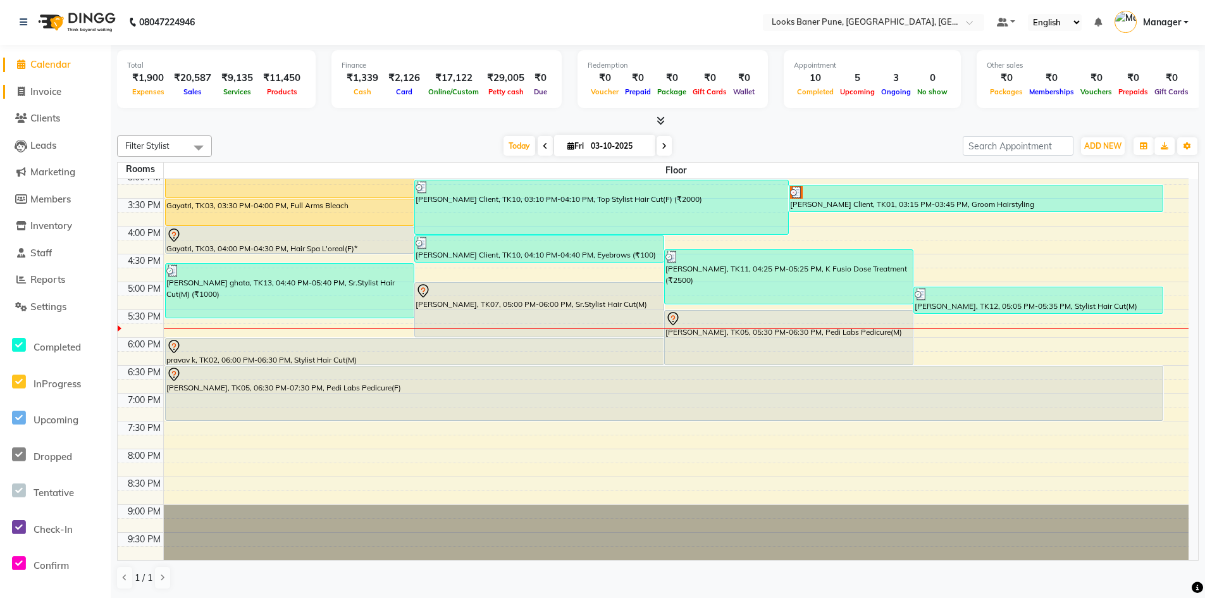
drag, startPoint x: 58, startPoint y: 85, endPoint x: 67, endPoint y: 87, distance: 9.8
click at [58, 85] on span "Invoice" at bounding box center [45, 91] width 31 height 12
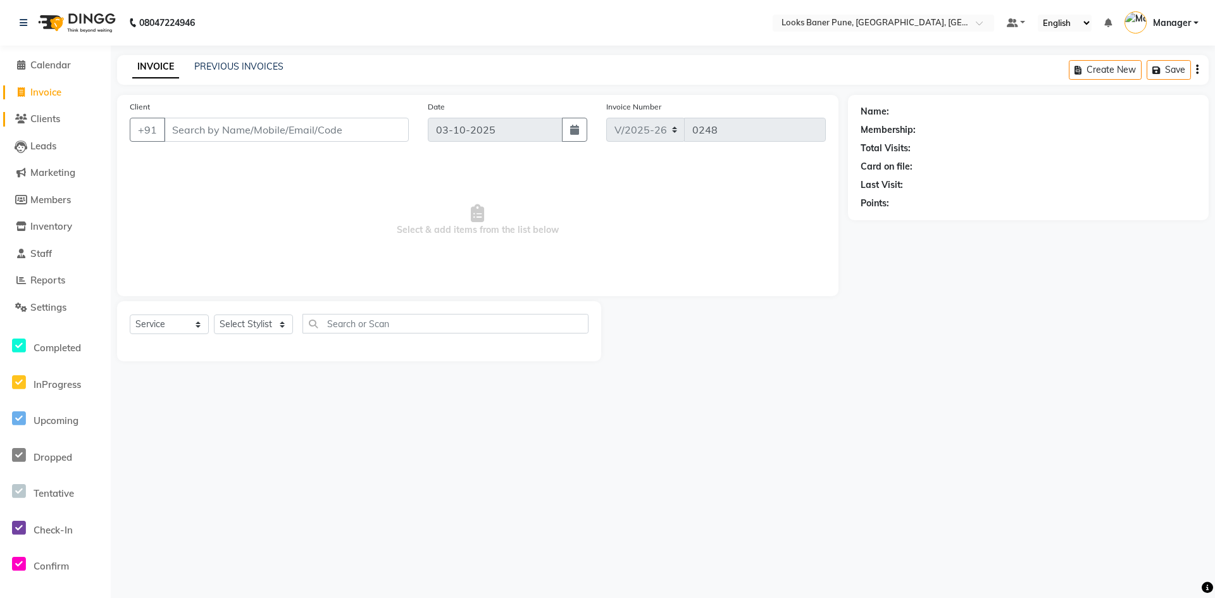
click at [64, 123] on link "Clients" at bounding box center [55, 119] width 104 height 15
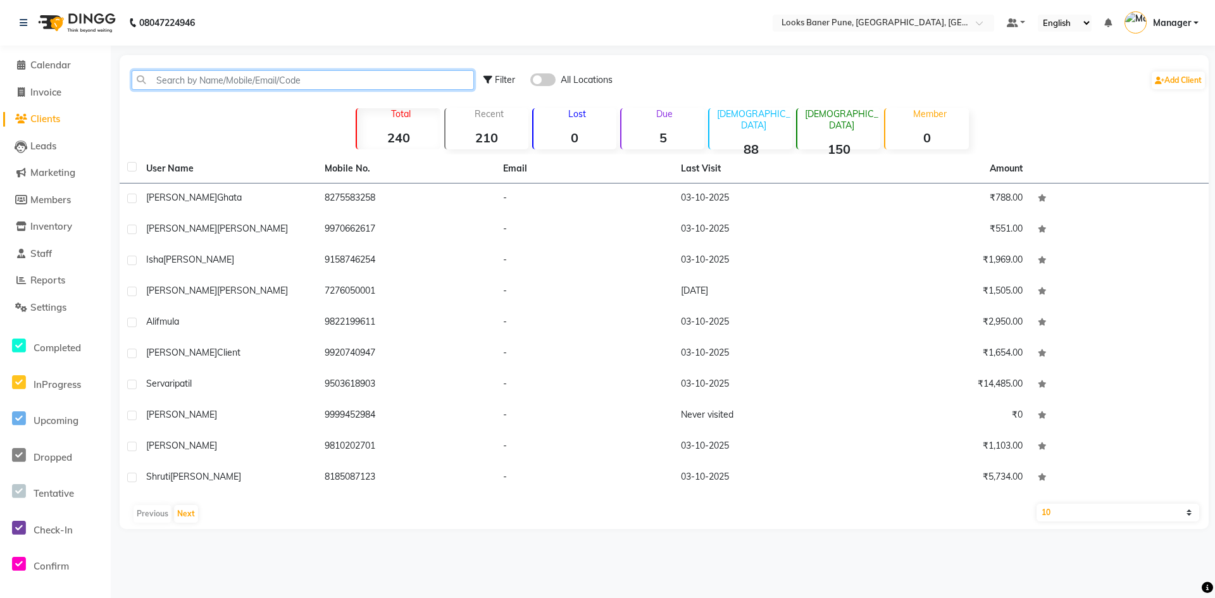
click at [225, 82] on input "text" at bounding box center [303, 80] width 342 height 20
click at [61, 63] on span "Calendar" at bounding box center [50, 65] width 40 height 12
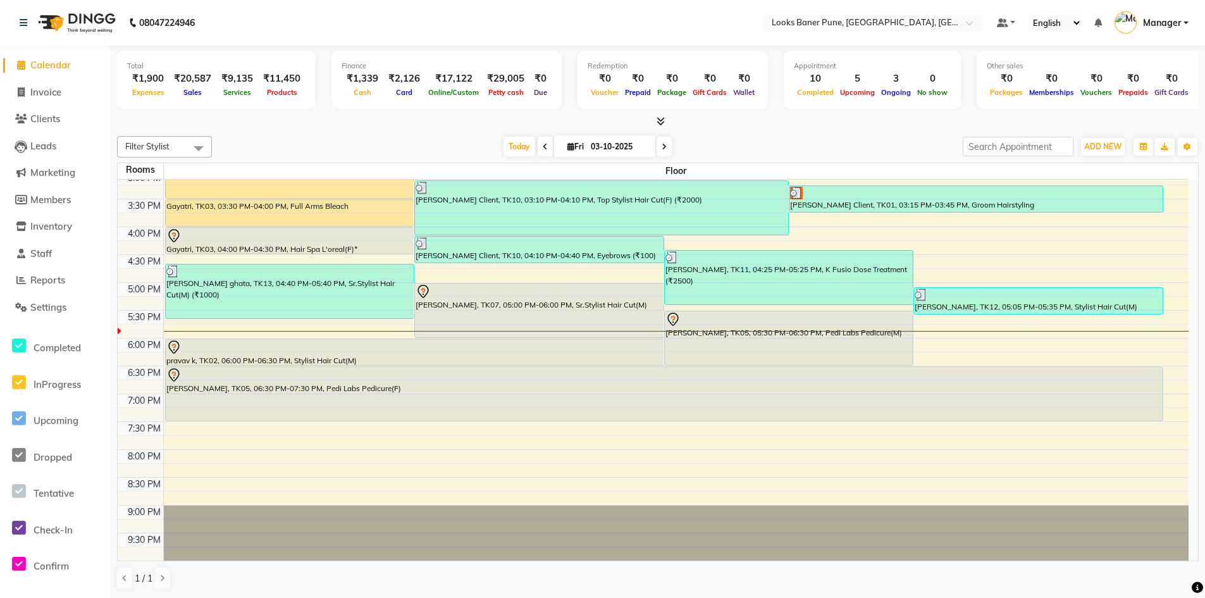
scroll to position [1, 0]
click at [933, 344] on div "9:00 AM 9:30 AM 10:00 AM 10:30 AM 11:00 AM 11:30 AM 12:00 PM 12:30 PM 1:00 PM 1…" at bounding box center [653, 198] width 1071 height 723
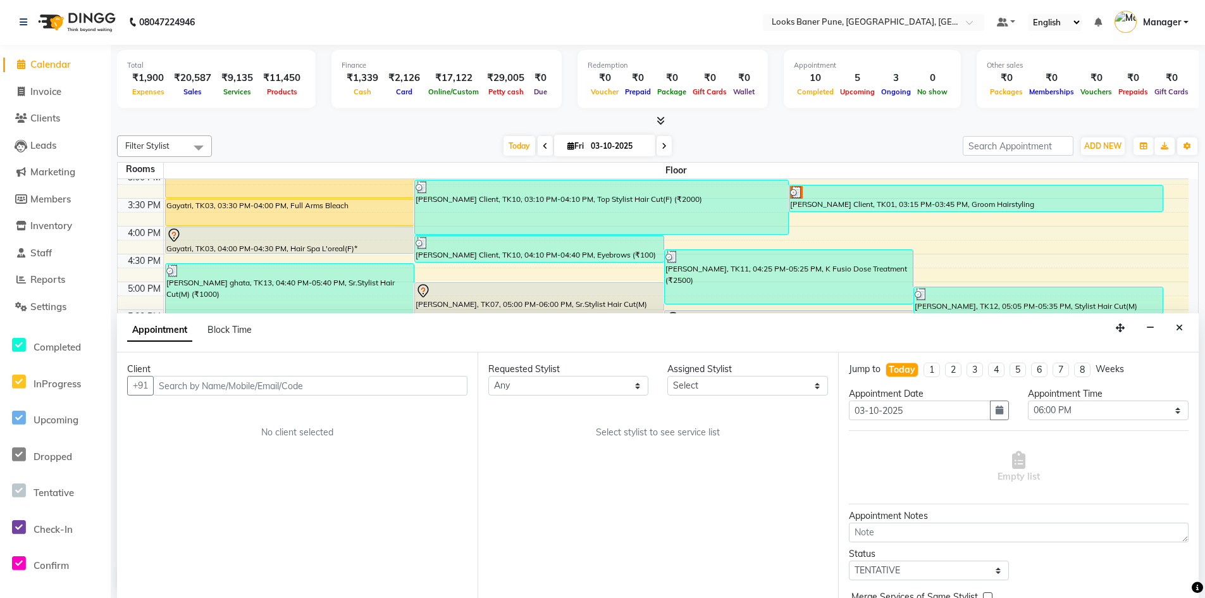
click at [214, 383] on input "text" at bounding box center [310, 386] width 314 height 20
click at [423, 395] on div "Client [PHONE_NUMBER] Add Client No client selected" at bounding box center [297, 475] width 361 height 246
click at [425, 387] on span "Add Client" at bounding box center [441, 385] width 42 height 11
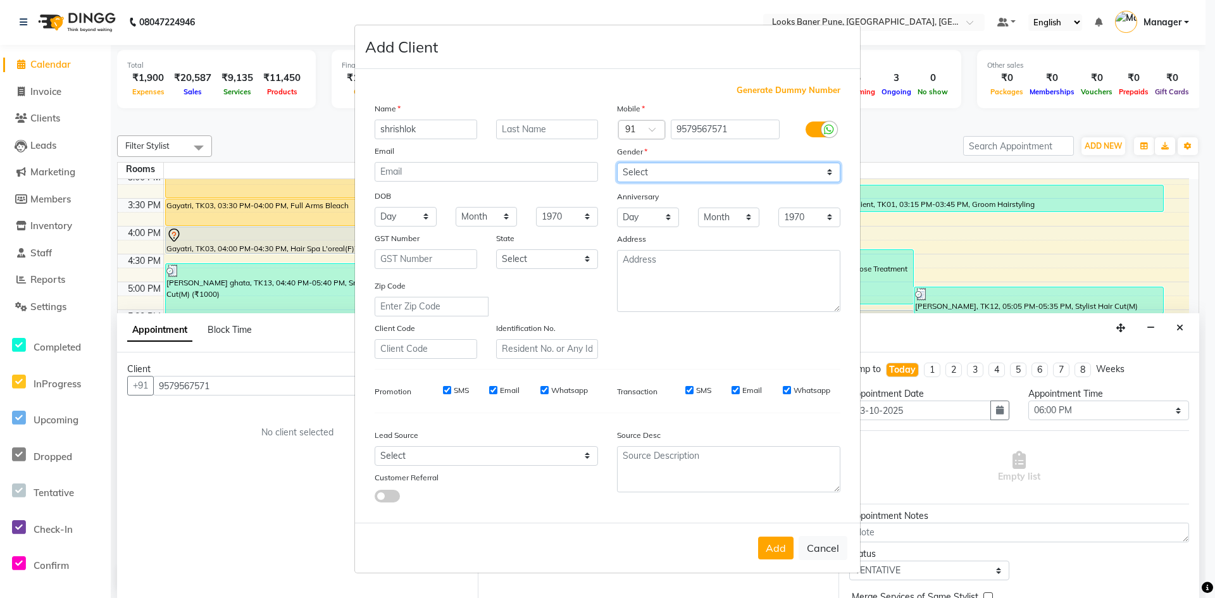
click at [657, 173] on select "Select [DEMOGRAPHIC_DATA] [DEMOGRAPHIC_DATA] Other Prefer Not To Say" at bounding box center [728, 173] width 223 height 20
click at [617, 163] on select "Select [DEMOGRAPHIC_DATA] [DEMOGRAPHIC_DATA] Other Prefer Not To Say" at bounding box center [728, 173] width 223 height 20
drag, startPoint x: 645, startPoint y: 175, endPoint x: 645, endPoint y: 182, distance: 7.0
click at [645, 175] on select "Select [DEMOGRAPHIC_DATA] [DEMOGRAPHIC_DATA] Other Prefer Not To Say" at bounding box center [728, 173] width 223 height 20
click at [617, 163] on select "Select [DEMOGRAPHIC_DATA] [DEMOGRAPHIC_DATA] Other Prefer Not To Say" at bounding box center [728, 173] width 223 height 20
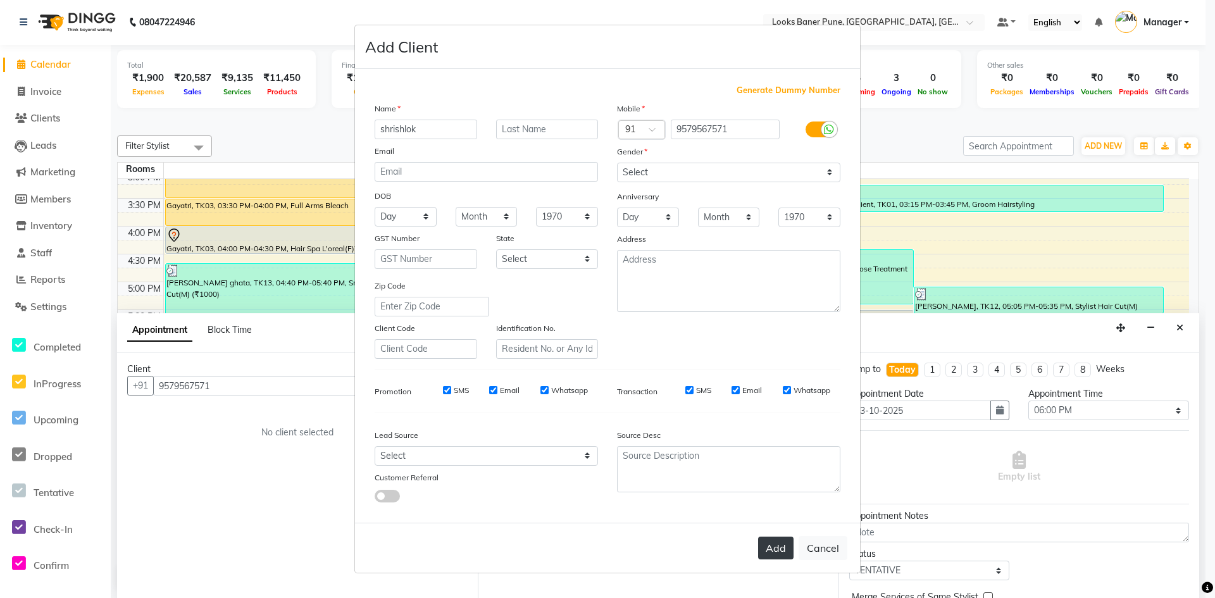
click at [781, 551] on button "Add" at bounding box center [775, 548] width 35 height 23
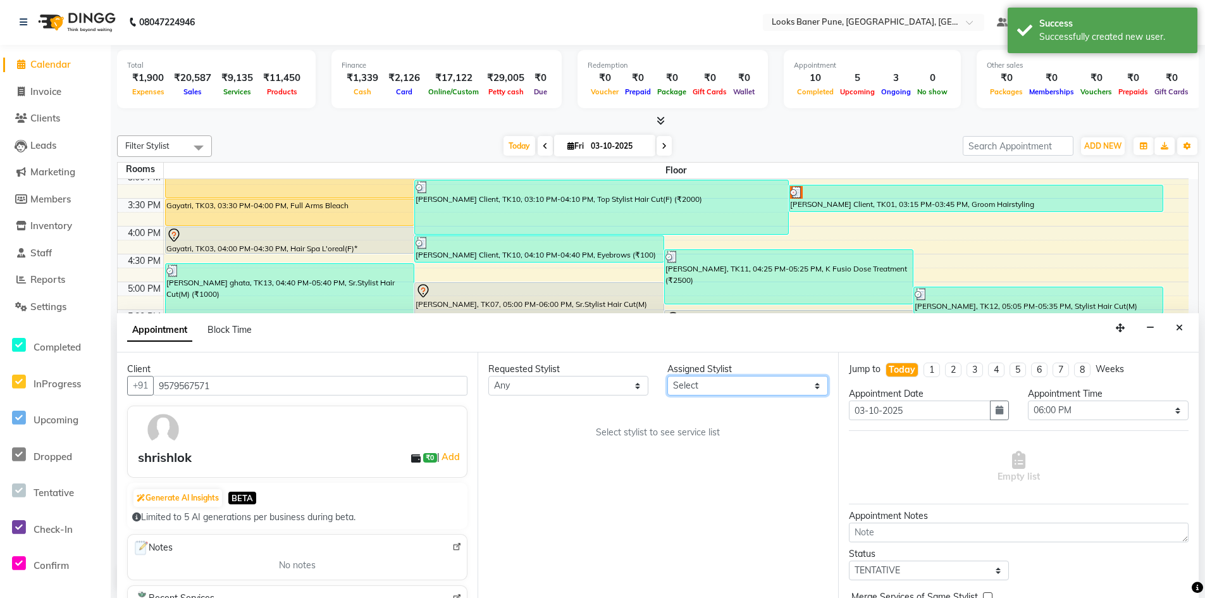
click at [729, 387] on select "Select [PERSON_NAME] Counter_Sales [PERSON_NAME] Manager Raju_Mgr Raunak_Pdct […" at bounding box center [748, 386] width 160 height 20
click at [668, 376] on select "Select [PERSON_NAME] Counter_Sales [PERSON_NAME] Manager Raju_Mgr Raunak_Pdct […" at bounding box center [748, 386] width 160 height 20
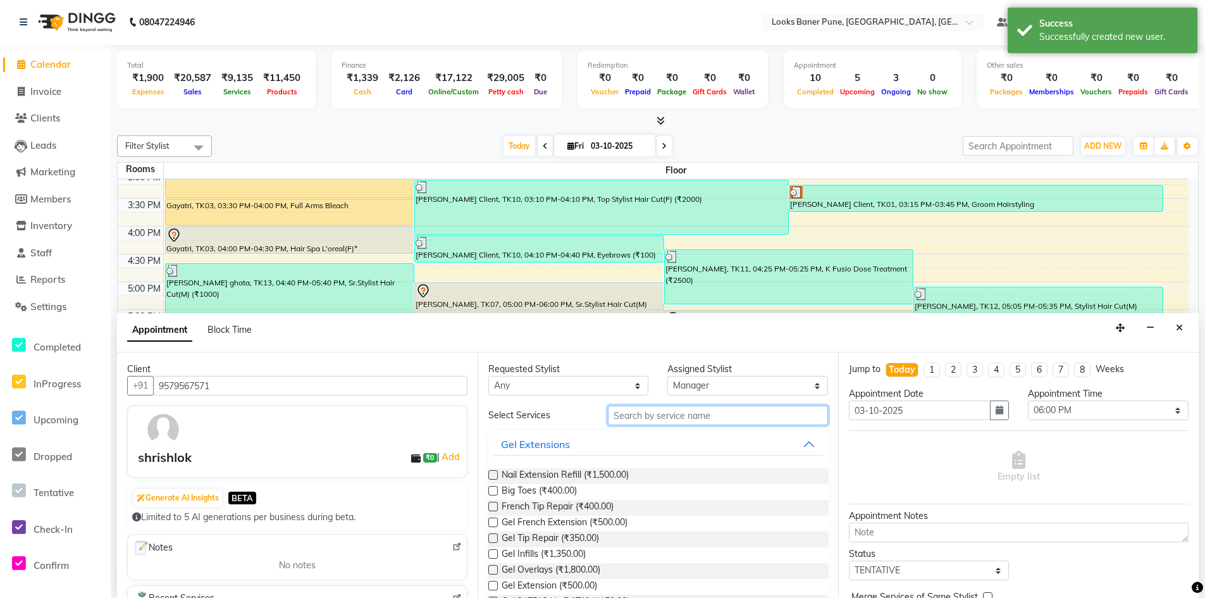
click at [667, 411] on input "text" at bounding box center [718, 416] width 220 height 20
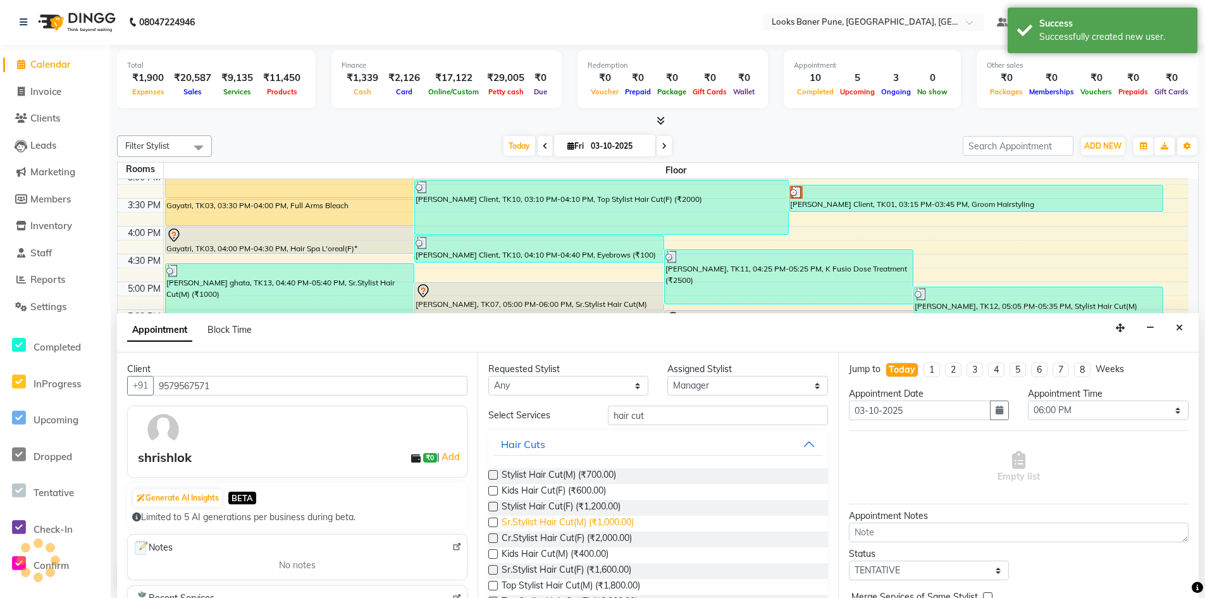
click at [556, 523] on span "Sr.Stylist Hair Cut(M) (₹1,000.00)" at bounding box center [568, 524] width 132 height 16
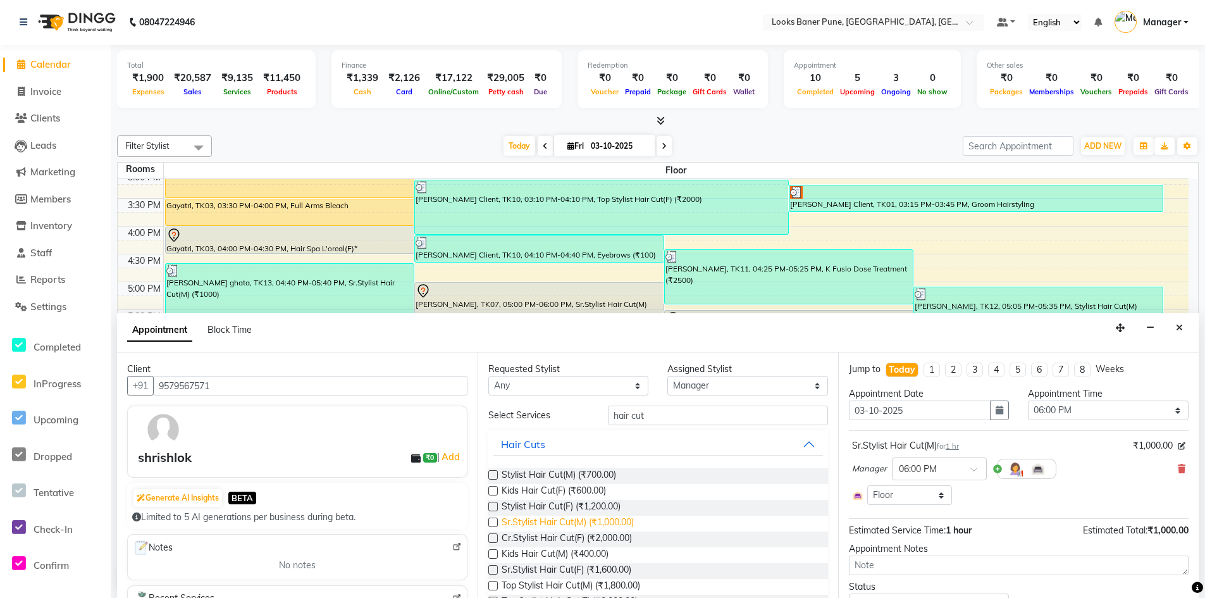
click at [556, 523] on span "Sr.Stylist Hair Cut(M) (₹1,000.00)" at bounding box center [568, 524] width 132 height 16
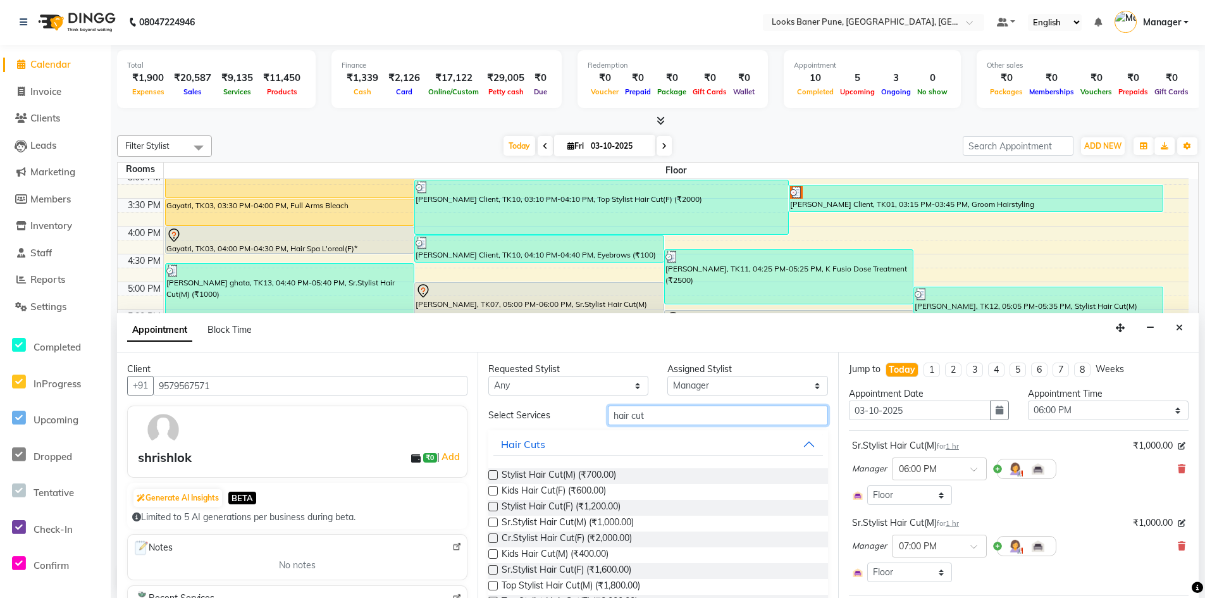
drag, startPoint x: 730, startPoint y: 418, endPoint x: 565, endPoint y: 438, distance: 166.3
click at [567, 437] on div "Select Services hair cut Hair Cuts Stylist Hair Cut(M) (₹700.00) Kids Hair Cut(…" at bounding box center [658, 545] width 340 height 278
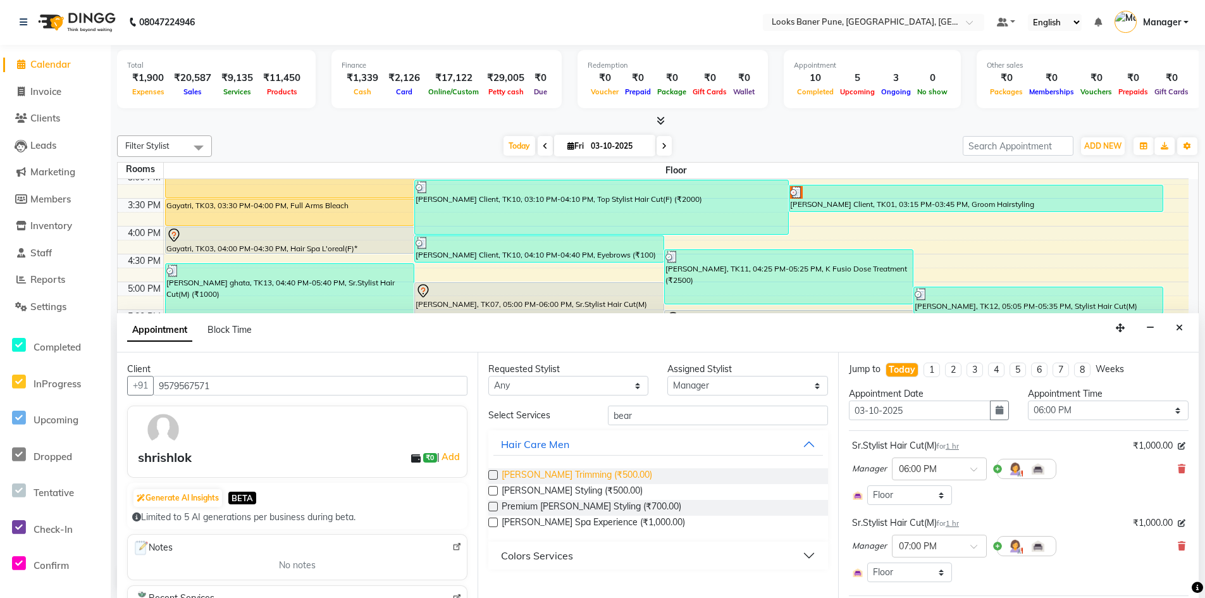
click at [544, 478] on span "[PERSON_NAME] Trimming (₹500.00)" at bounding box center [577, 476] width 151 height 16
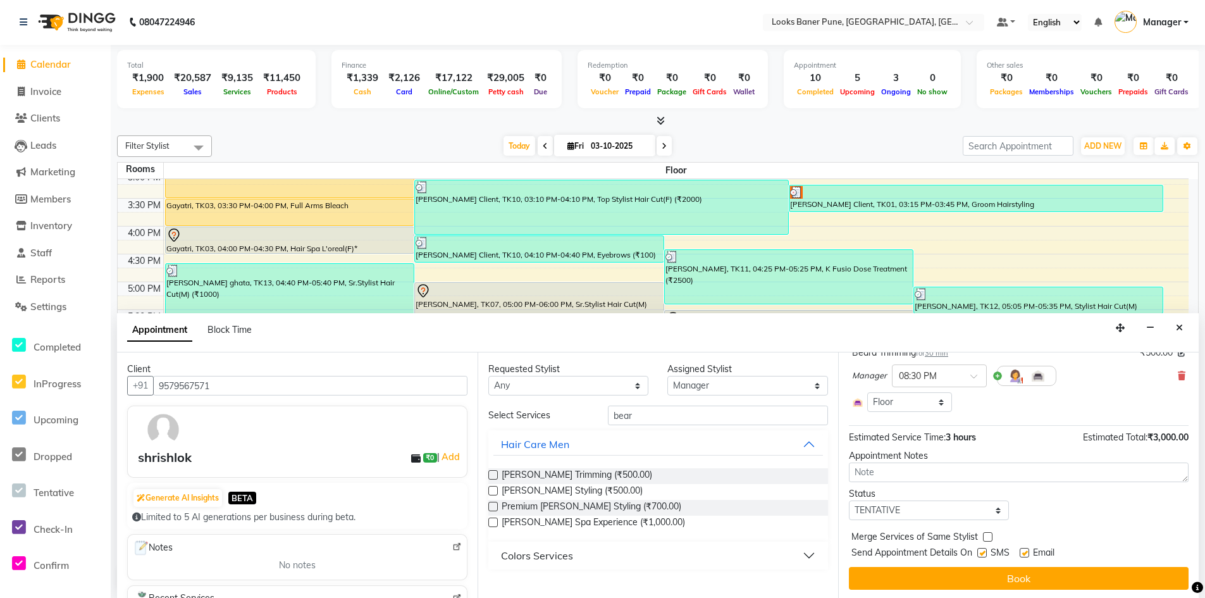
scroll to position [327, 0]
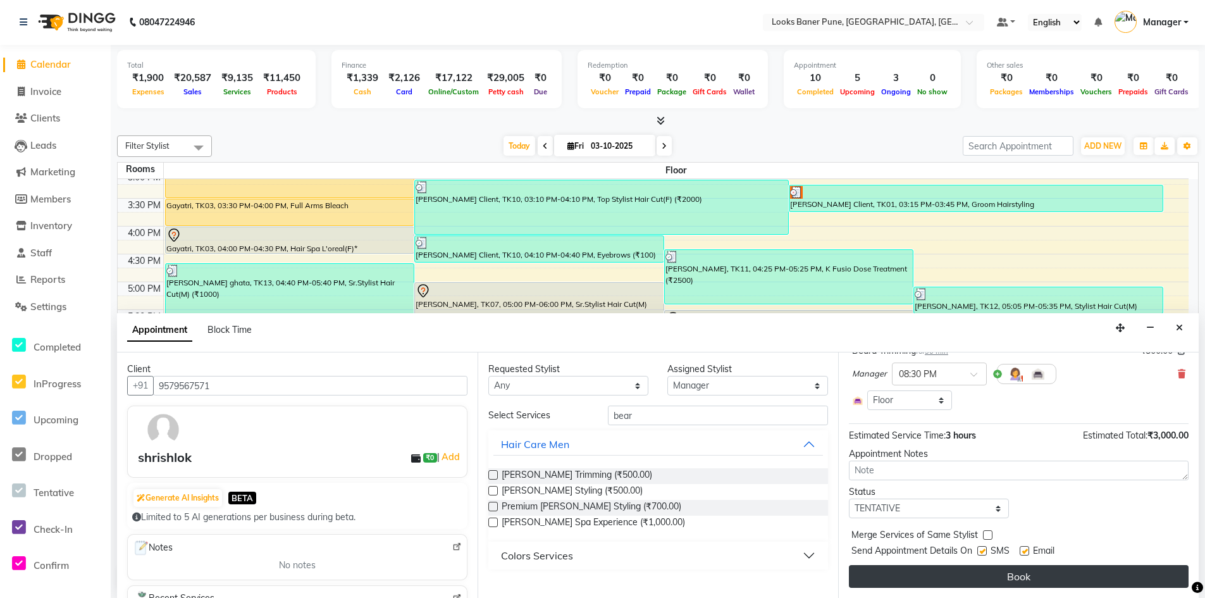
click at [1021, 578] on button "Book" at bounding box center [1019, 576] width 340 height 23
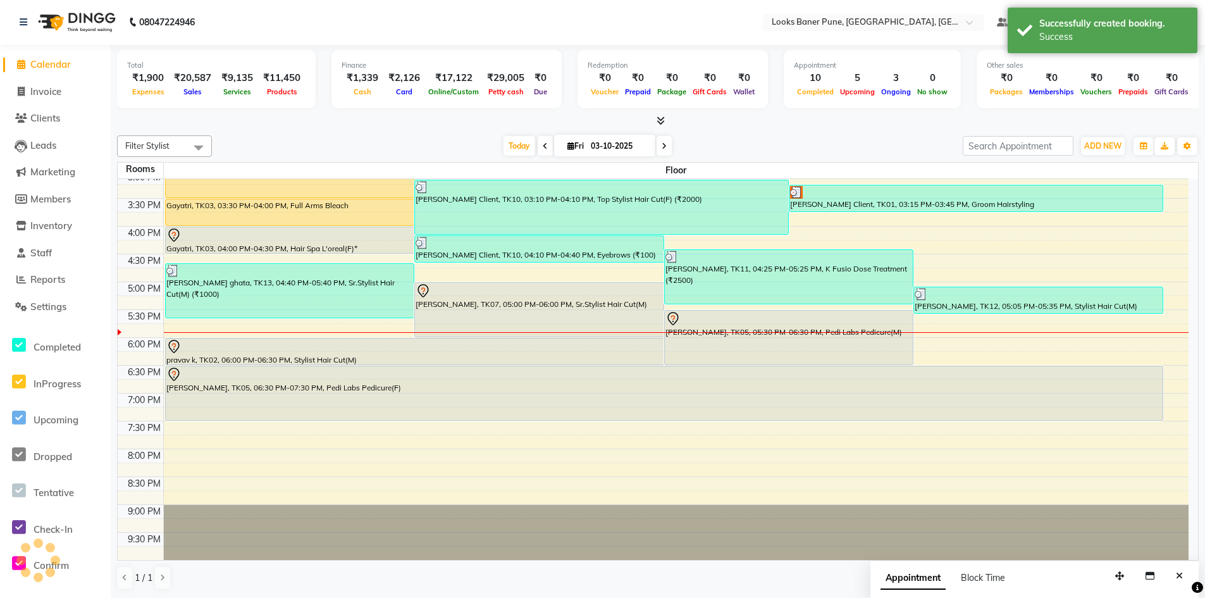
scroll to position [0, 0]
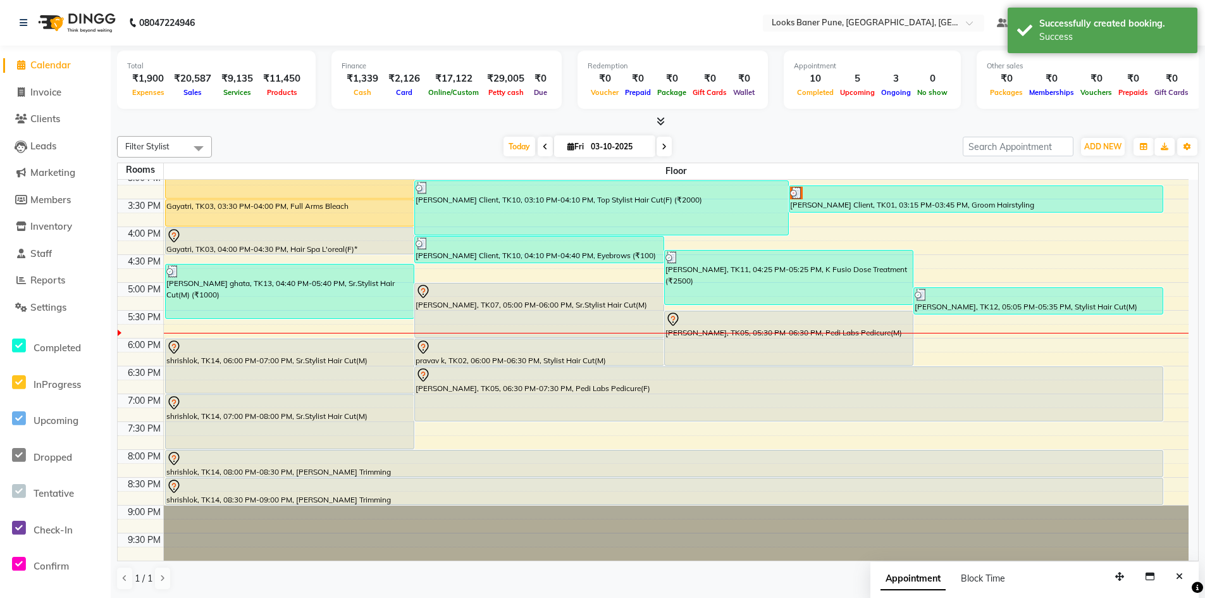
click at [118, 332] on div at bounding box center [120, 333] width 4 height 6
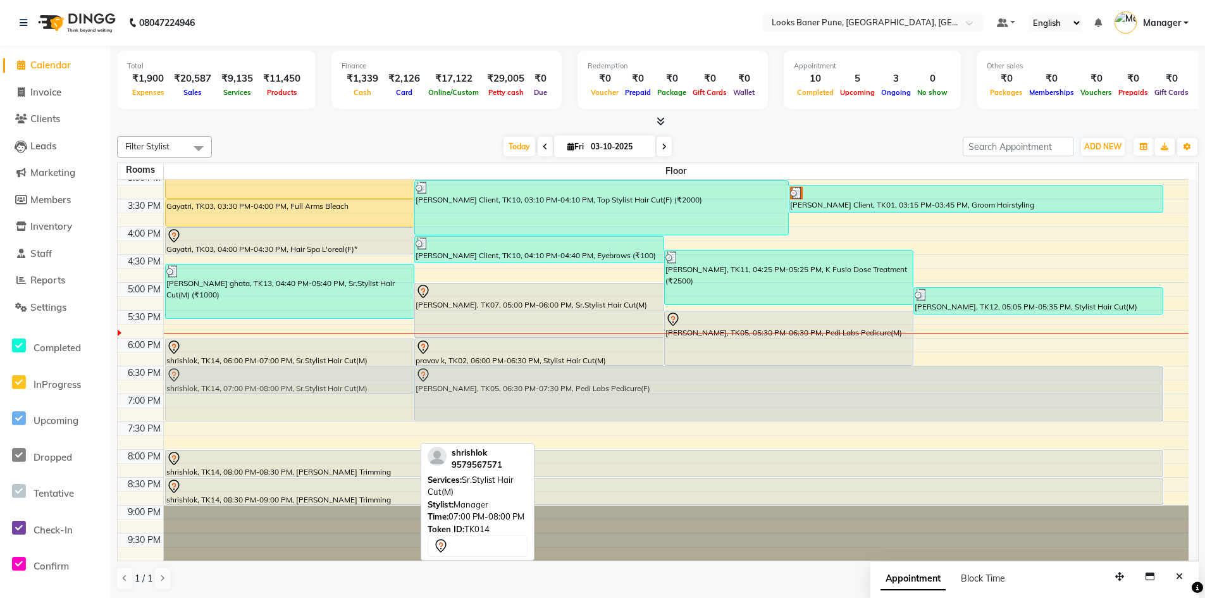
drag, startPoint x: 307, startPoint y: 427, endPoint x: 346, endPoint y: 395, distance: 50.4
click at [346, 395] on div "paoul m, TK06, 12:10 PM-01:40 PM, Top Stylist Hair Cut(M) (₹1800),Premium [PERS…" at bounding box center [677, 198] width 1026 height 723
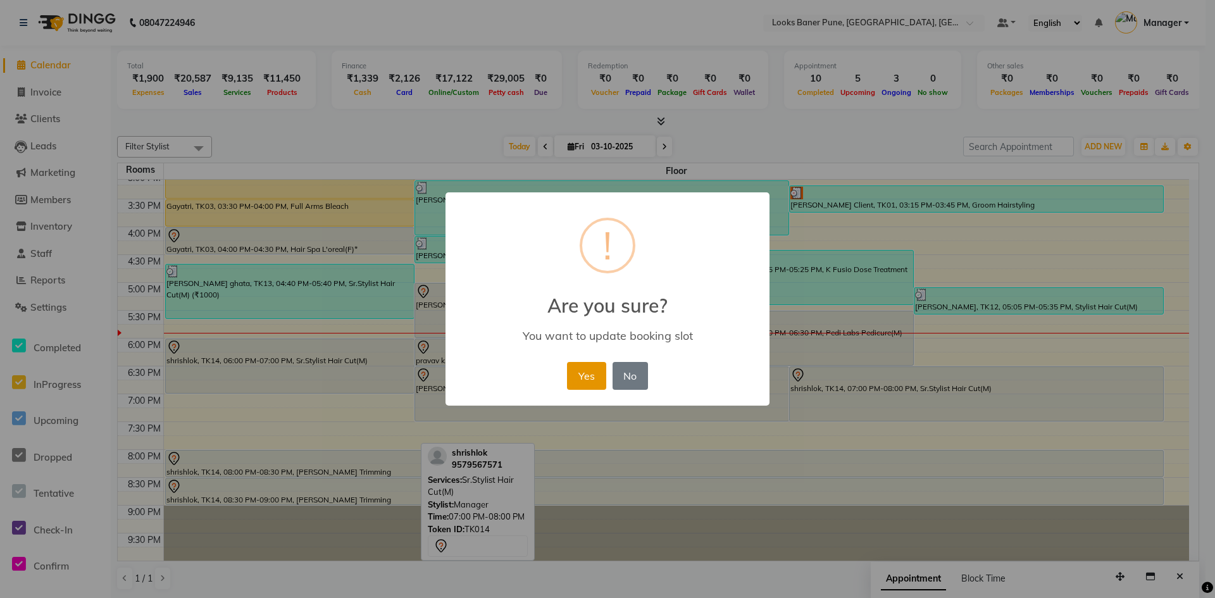
click at [575, 376] on button "Yes" at bounding box center [586, 376] width 39 height 28
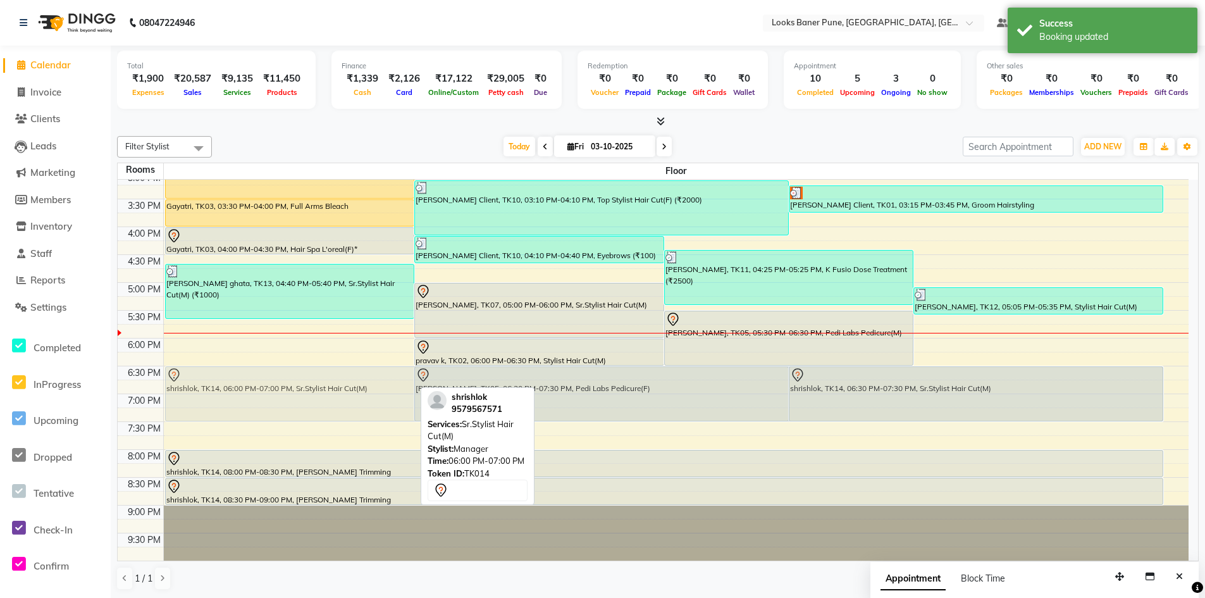
drag, startPoint x: 352, startPoint y: 370, endPoint x: 353, endPoint y: 394, distance: 24.1
click at [353, 394] on div "paoul m, TK06, 12:10 PM-01:40 PM, Top Stylist Hair Cut(M) (₹1800),Premium [PERS…" at bounding box center [677, 198] width 1026 height 723
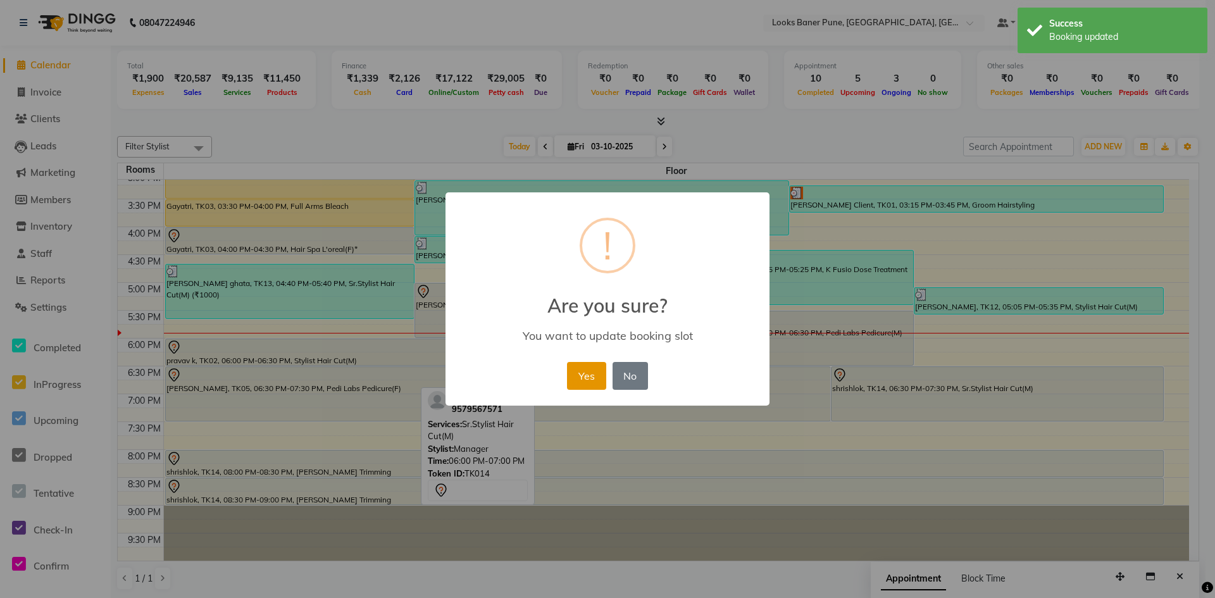
click at [592, 375] on button "Yes" at bounding box center [586, 376] width 39 height 28
